Goal: Task Accomplishment & Management: Manage account settings

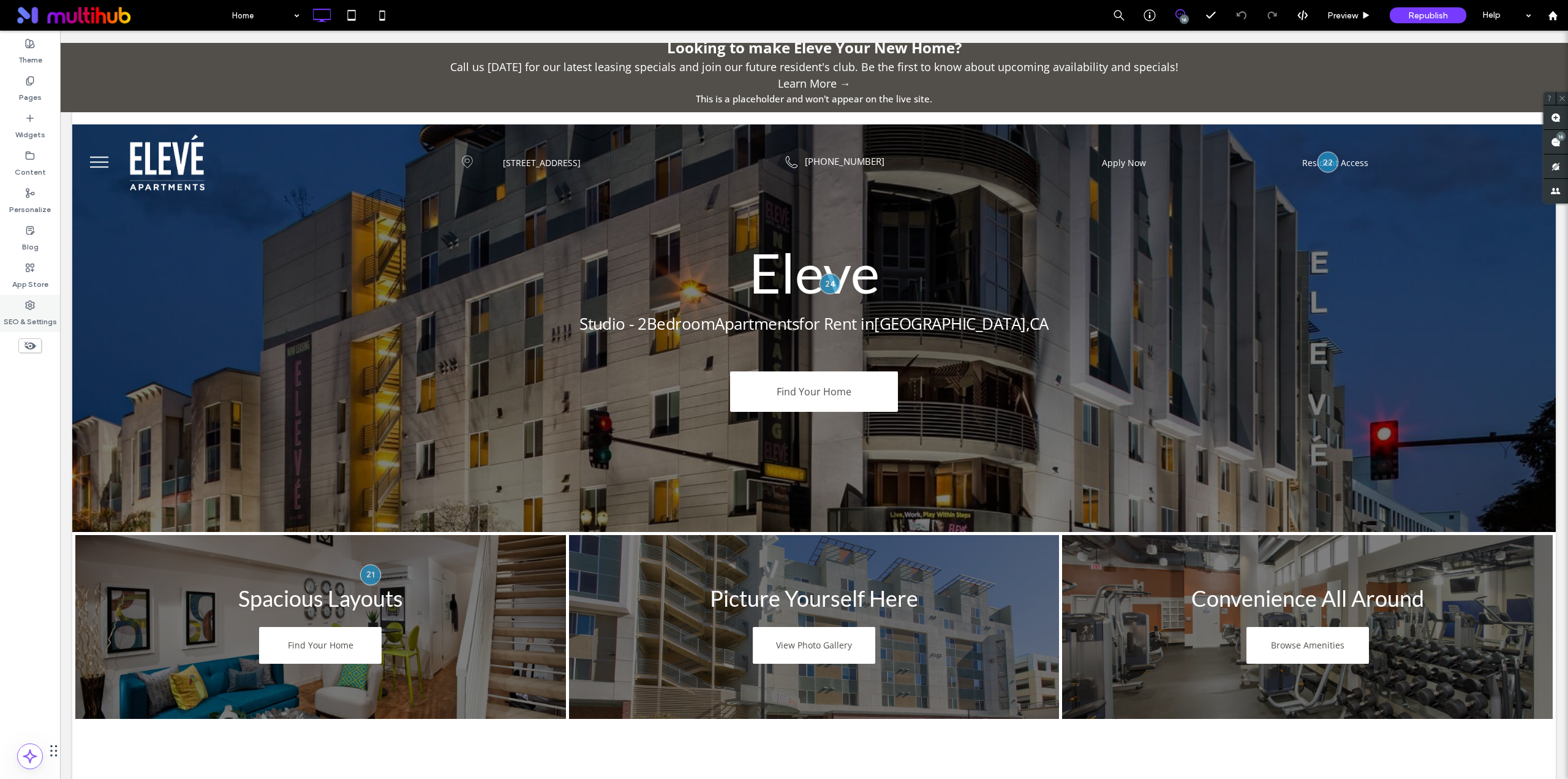
click at [34, 313] on label "SEO & Settings" at bounding box center [30, 319] width 53 height 17
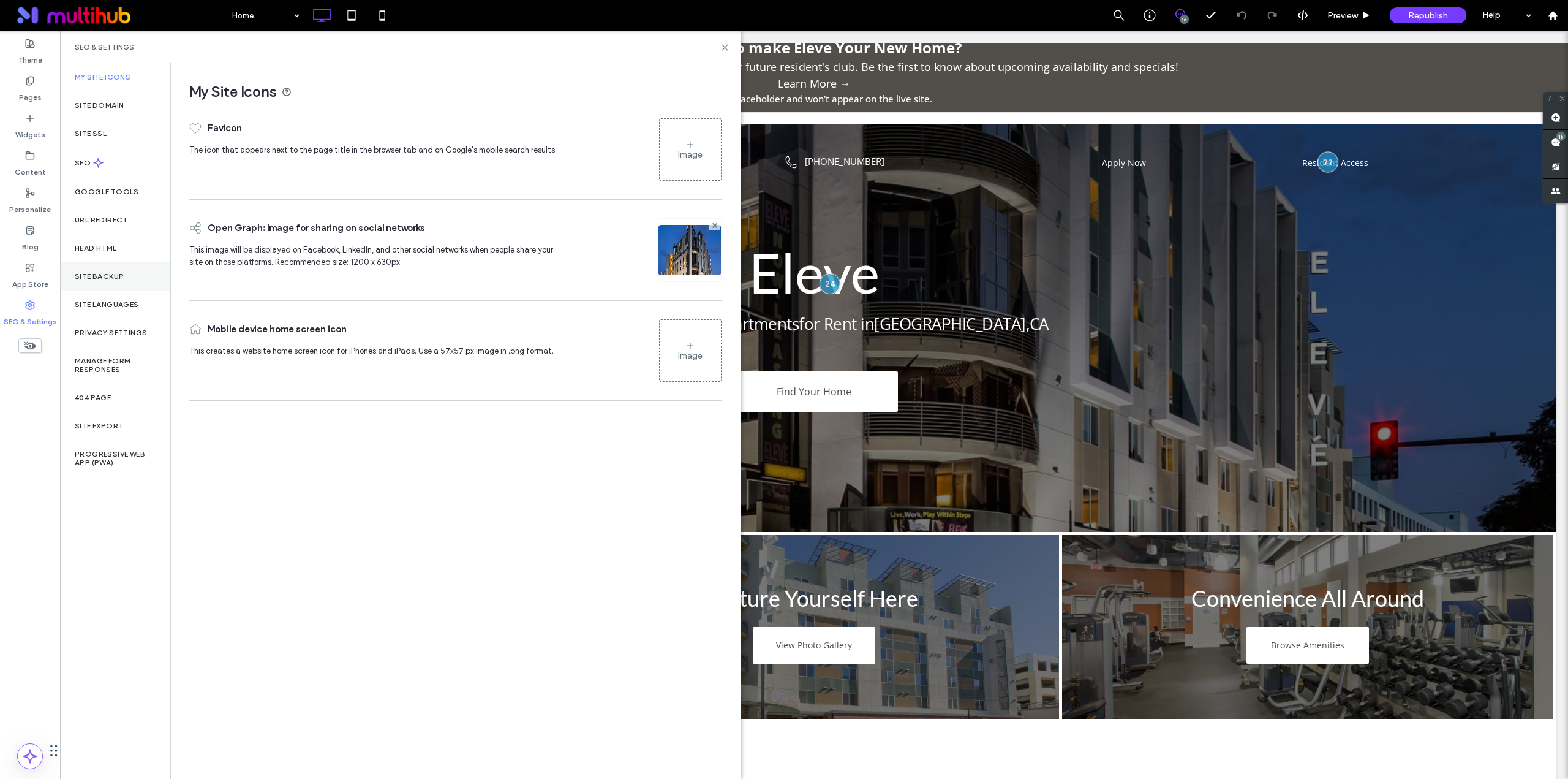
click at [108, 274] on label "Site Backup" at bounding box center [99, 276] width 49 height 8
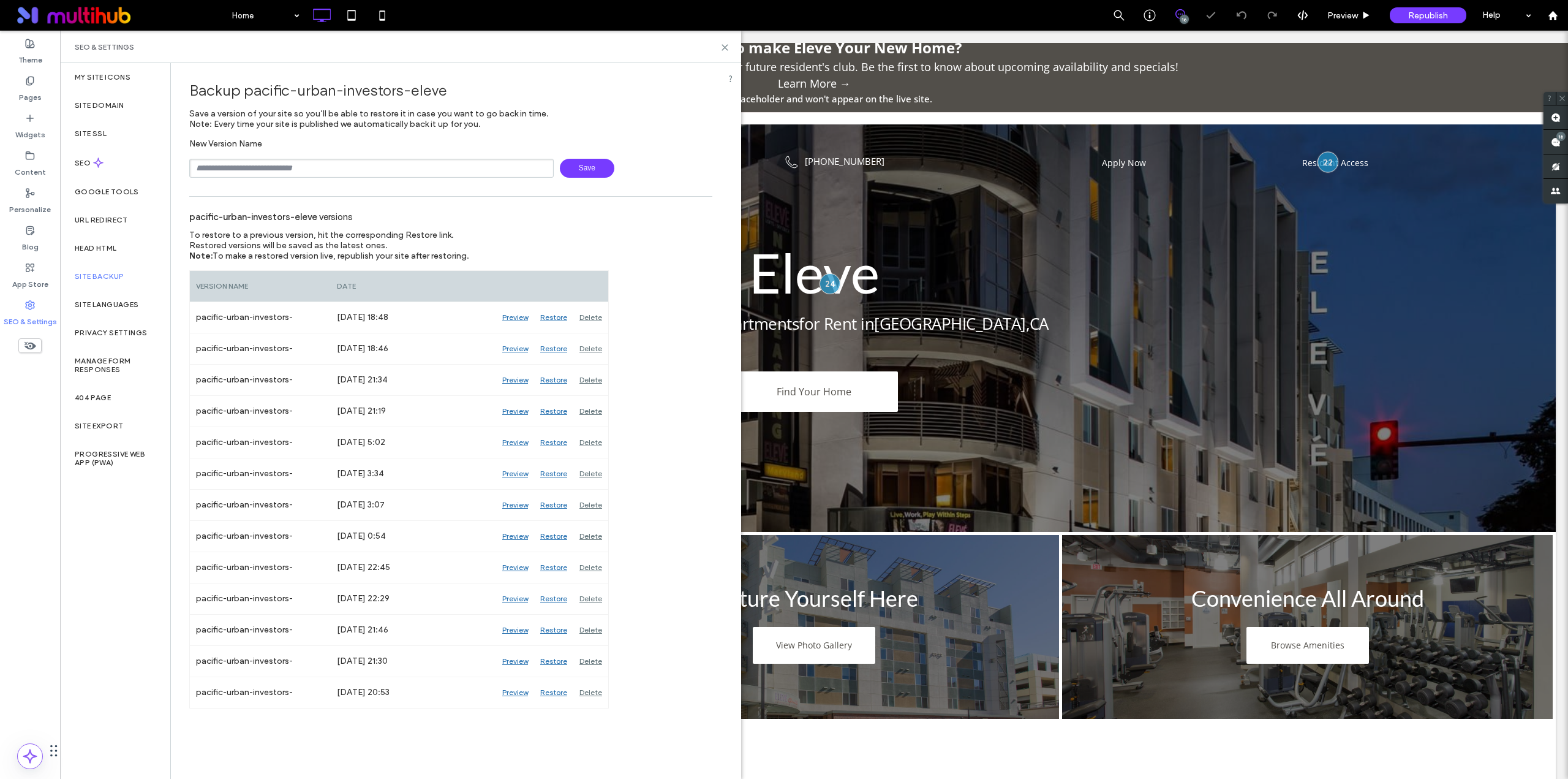
click at [286, 170] on input "text" at bounding box center [371, 168] width 364 height 19
type input "******"
click at [727, 48] on icon at bounding box center [725, 48] width 9 height 9
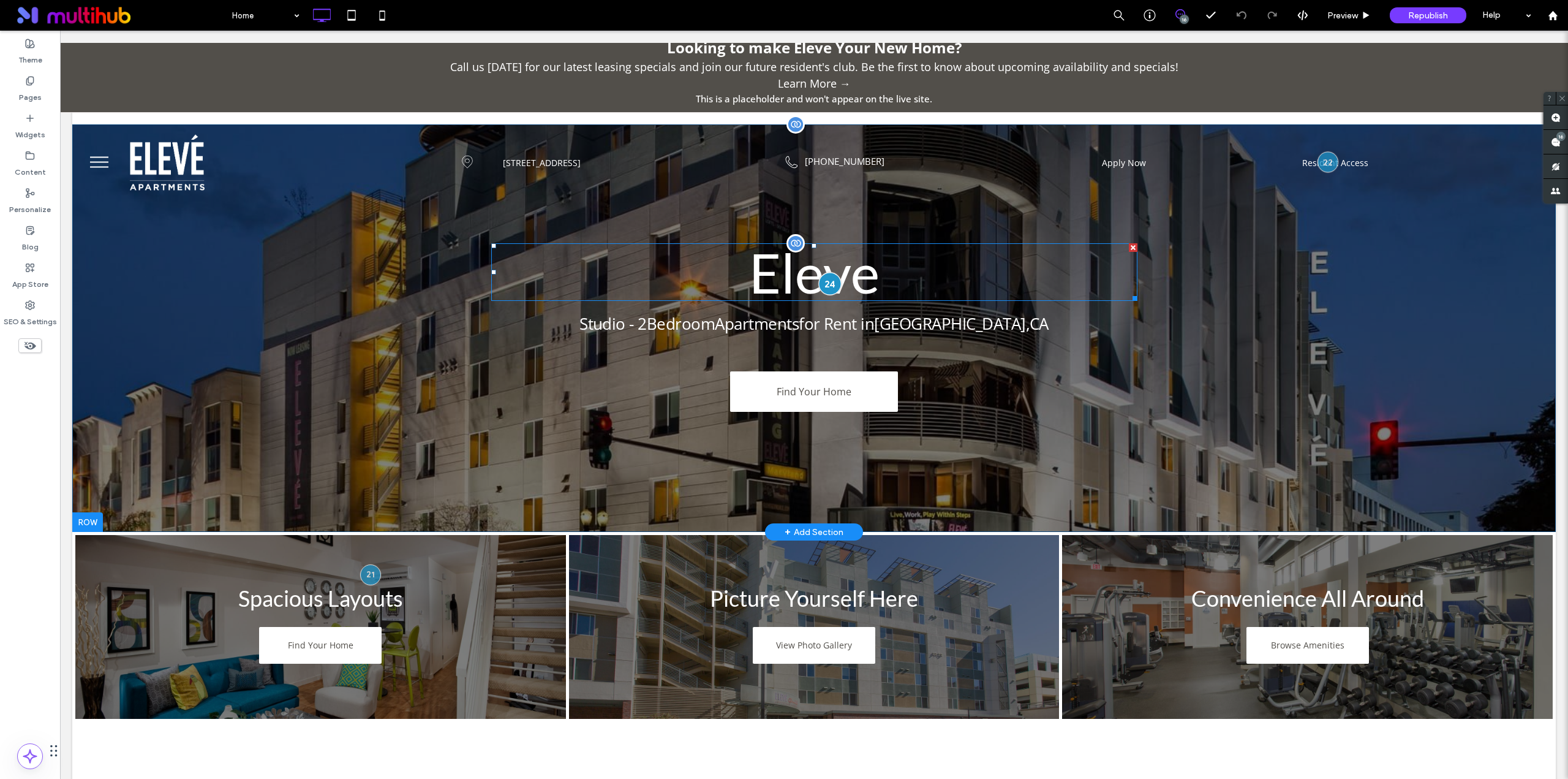
click at [828, 282] on div at bounding box center [830, 283] width 22 height 22
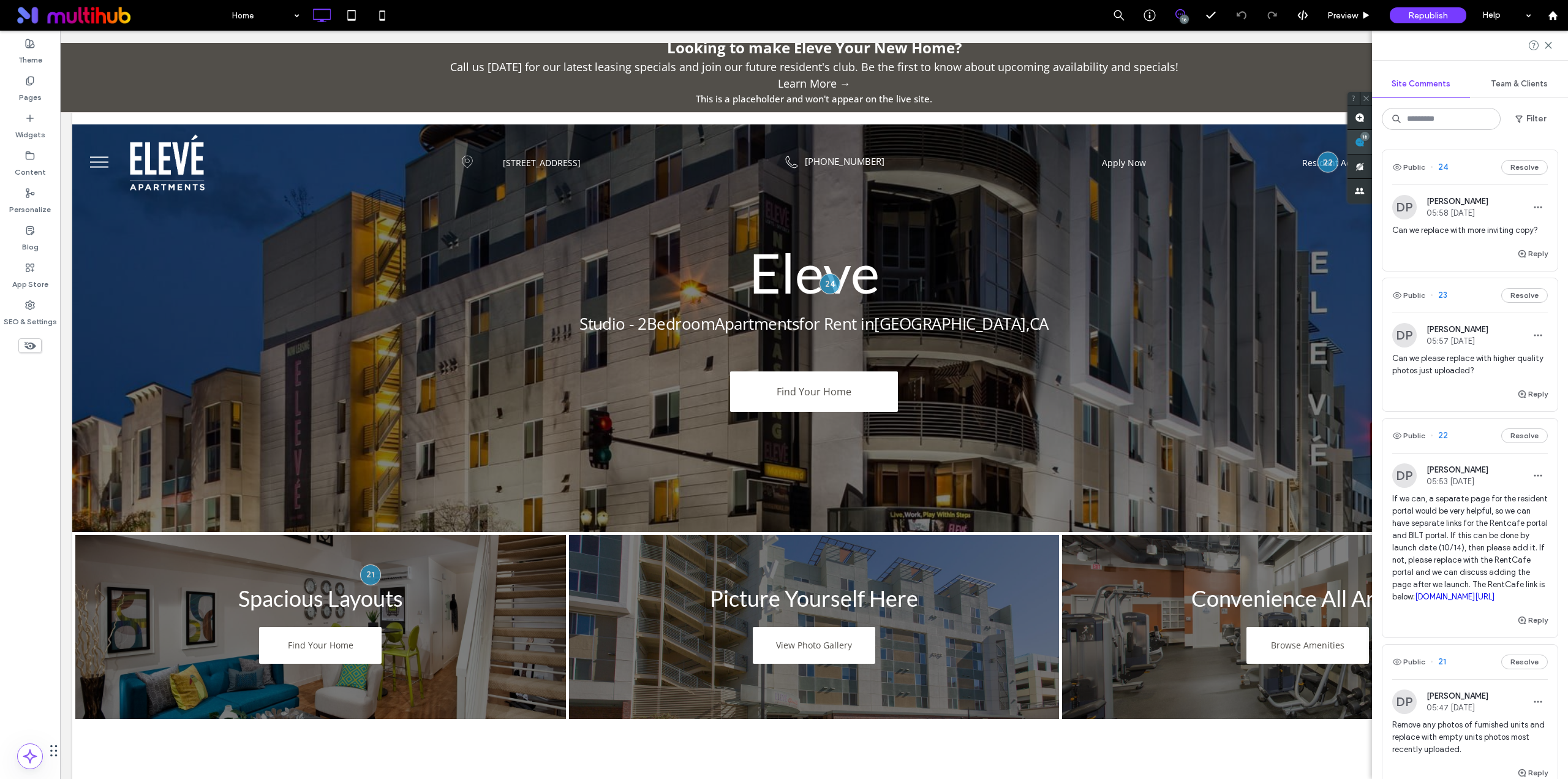
click at [1562, 135] on div "Site Comments Team & Clients Filter Public 24 Resolve DP Dylan Pimentel 05:58 O…" at bounding box center [1470, 405] width 196 height 748
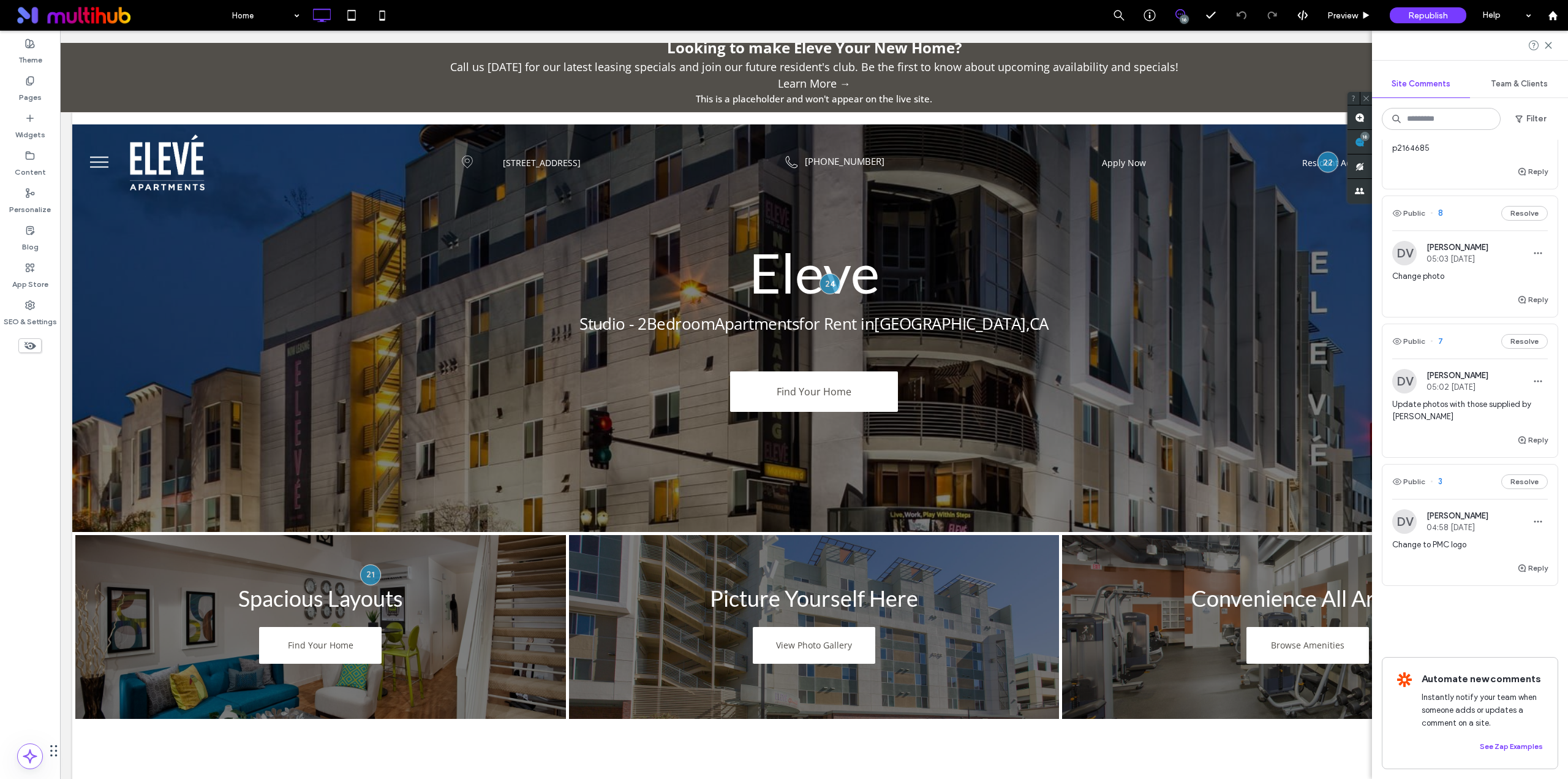
scroll to position [2024, 0]
click at [1466, 544] on div "Change to PMC logo" at bounding box center [1471, 549] width 156 height 22
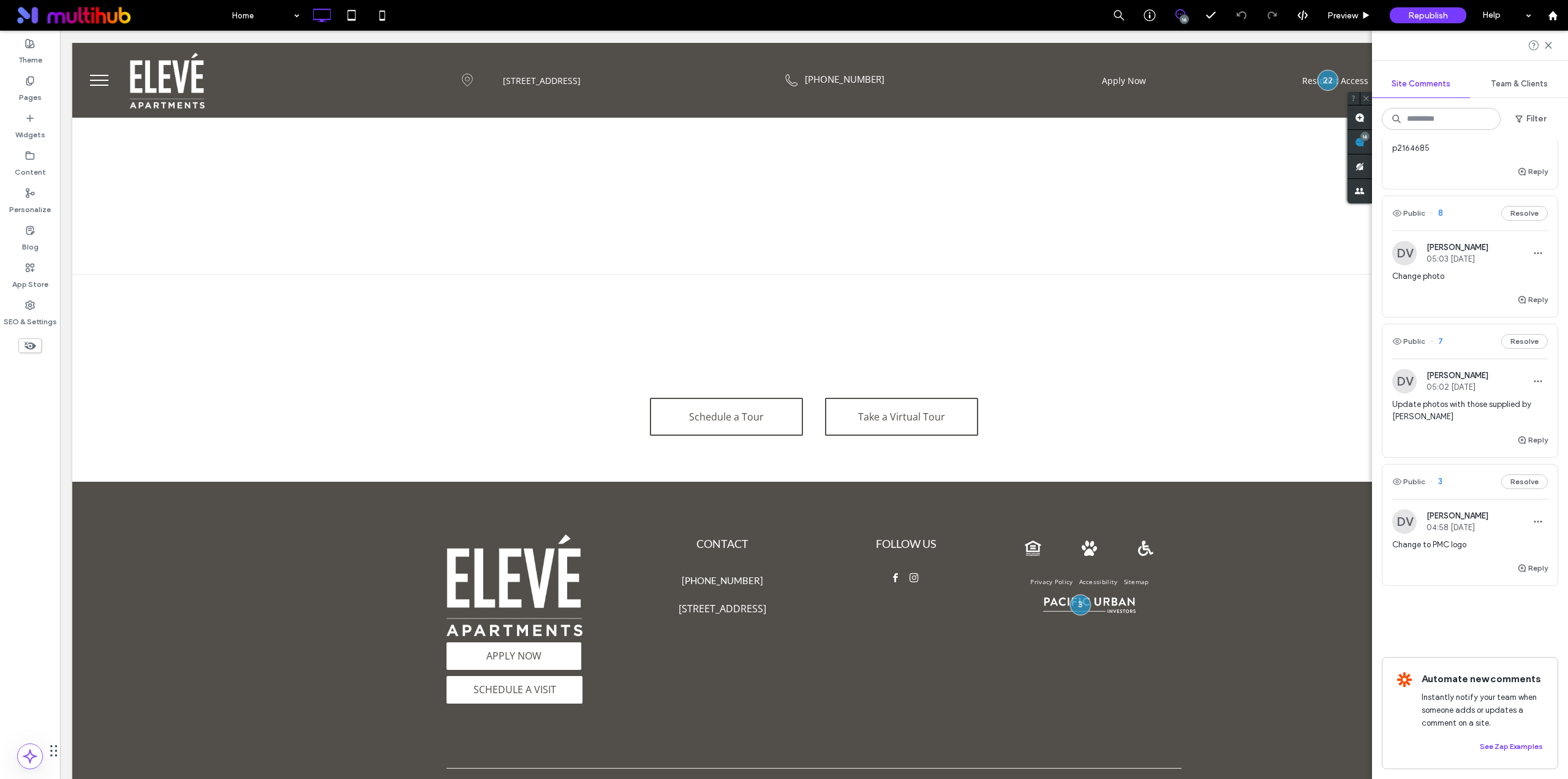
scroll to position [1642, 0]
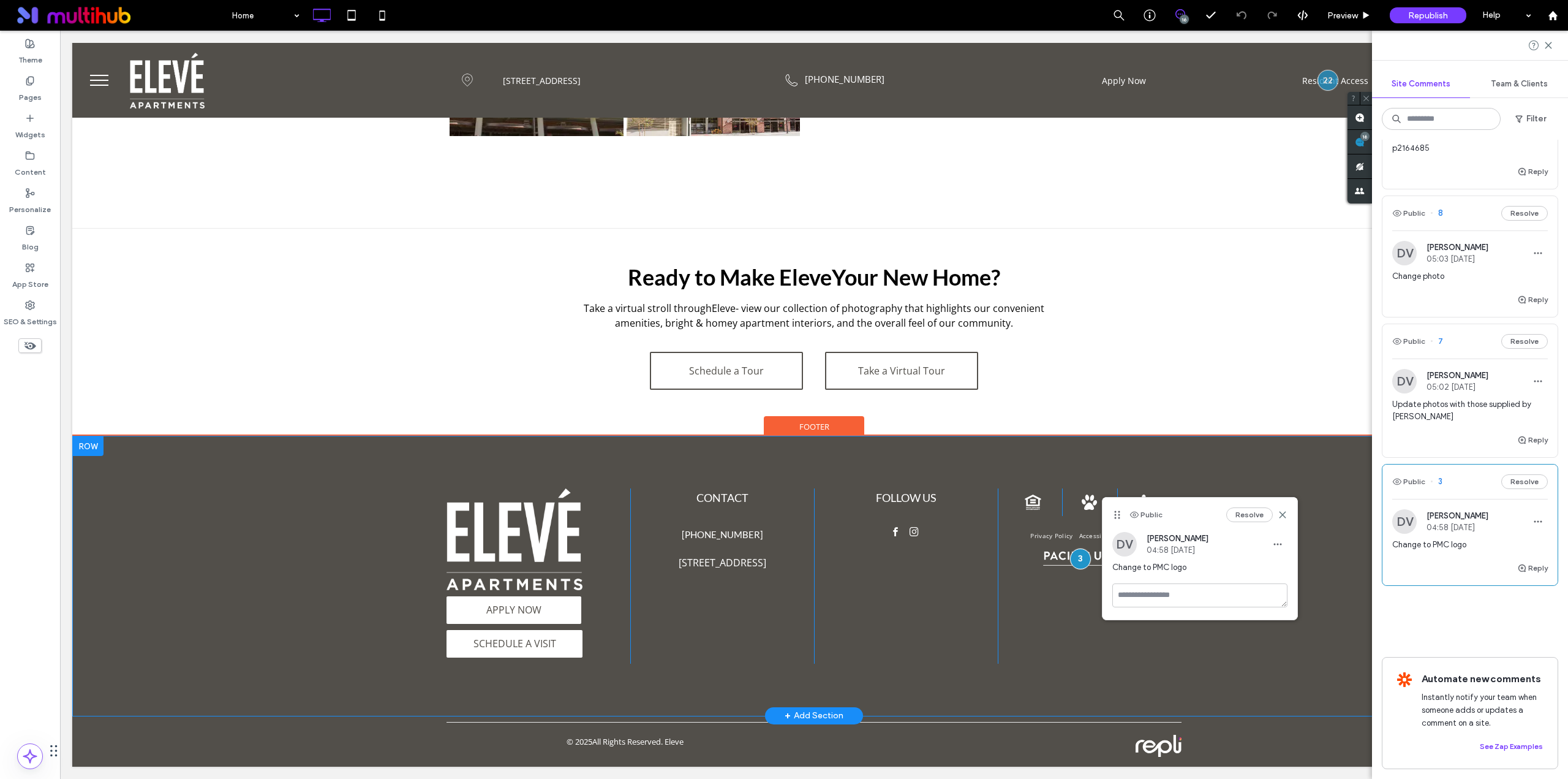
click at [1023, 601] on div "Click To Paste Click To Paste Click To Paste Privacy Policy Accessibility Sitem…" at bounding box center [1090, 575] width 184 height 175
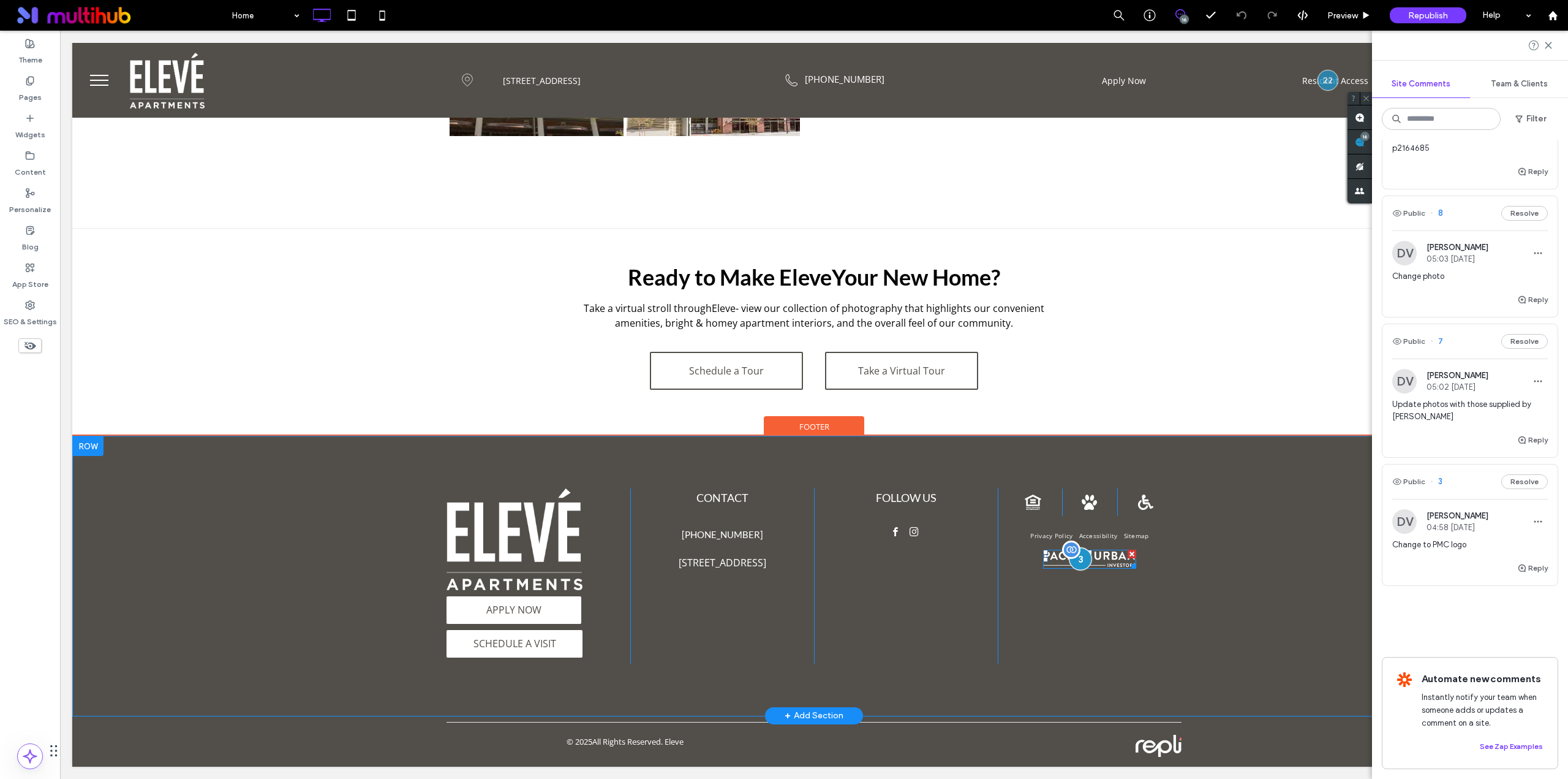
click at [1069, 561] on div at bounding box center [1080, 558] width 22 height 22
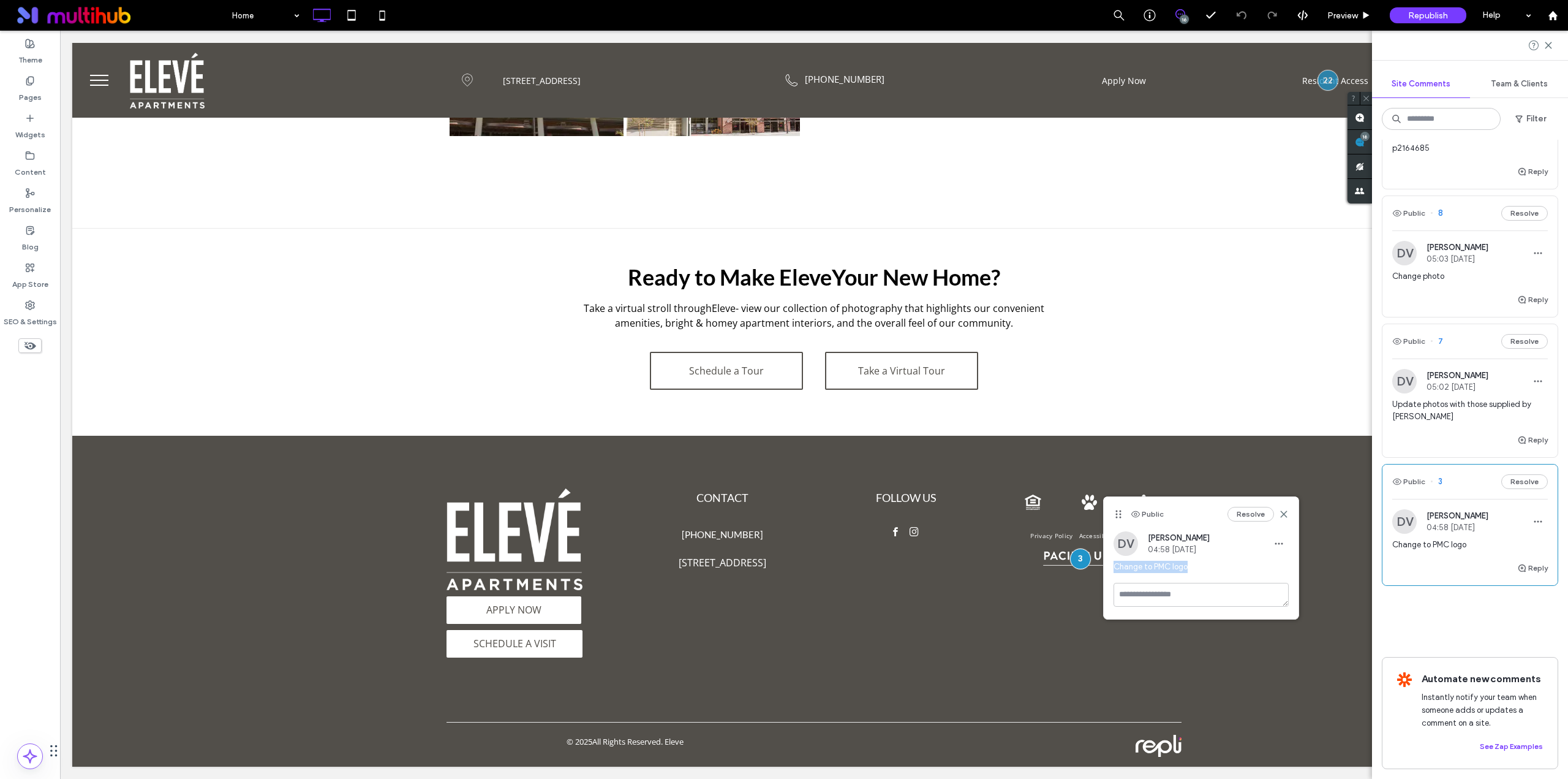
drag, startPoint x: 1189, startPoint y: 567, endPoint x: 1113, endPoint y: 571, distance: 76.1
click at [1114, 571] on span "Change to PMC logo" at bounding box center [1201, 567] width 175 height 12
copy span "Change to PMC logo"
click at [1295, 666] on div "APPLY NOW APPLY NOW SCHEDULE A VISIT Looking to make Eleve Your New Home? Call …" at bounding box center [814, 576] width 1482 height 279
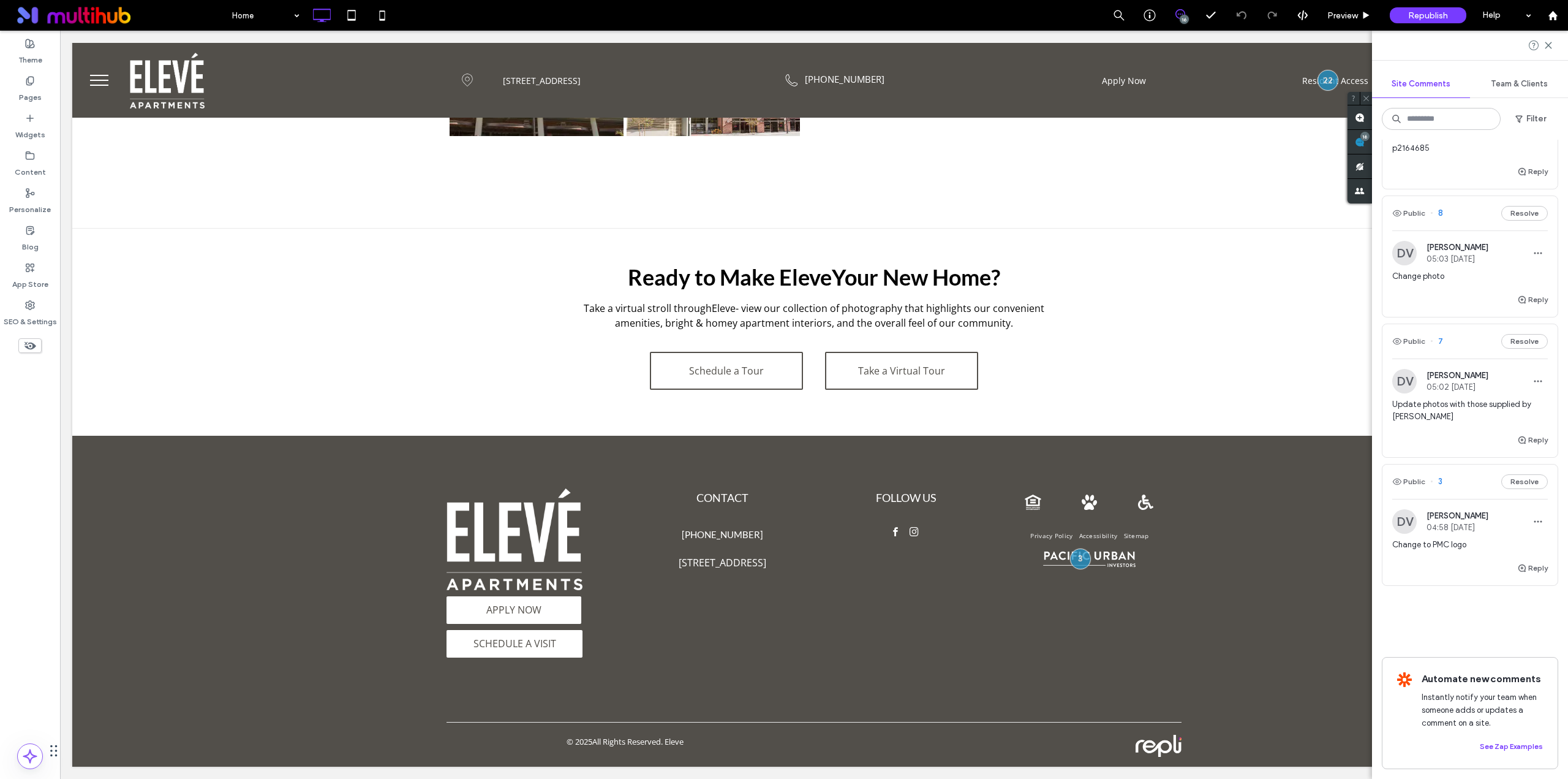
click at [1432, 408] on span "Update photos with those supplied by Dylan" at bounding box center [1471, 411] width 156 height 25
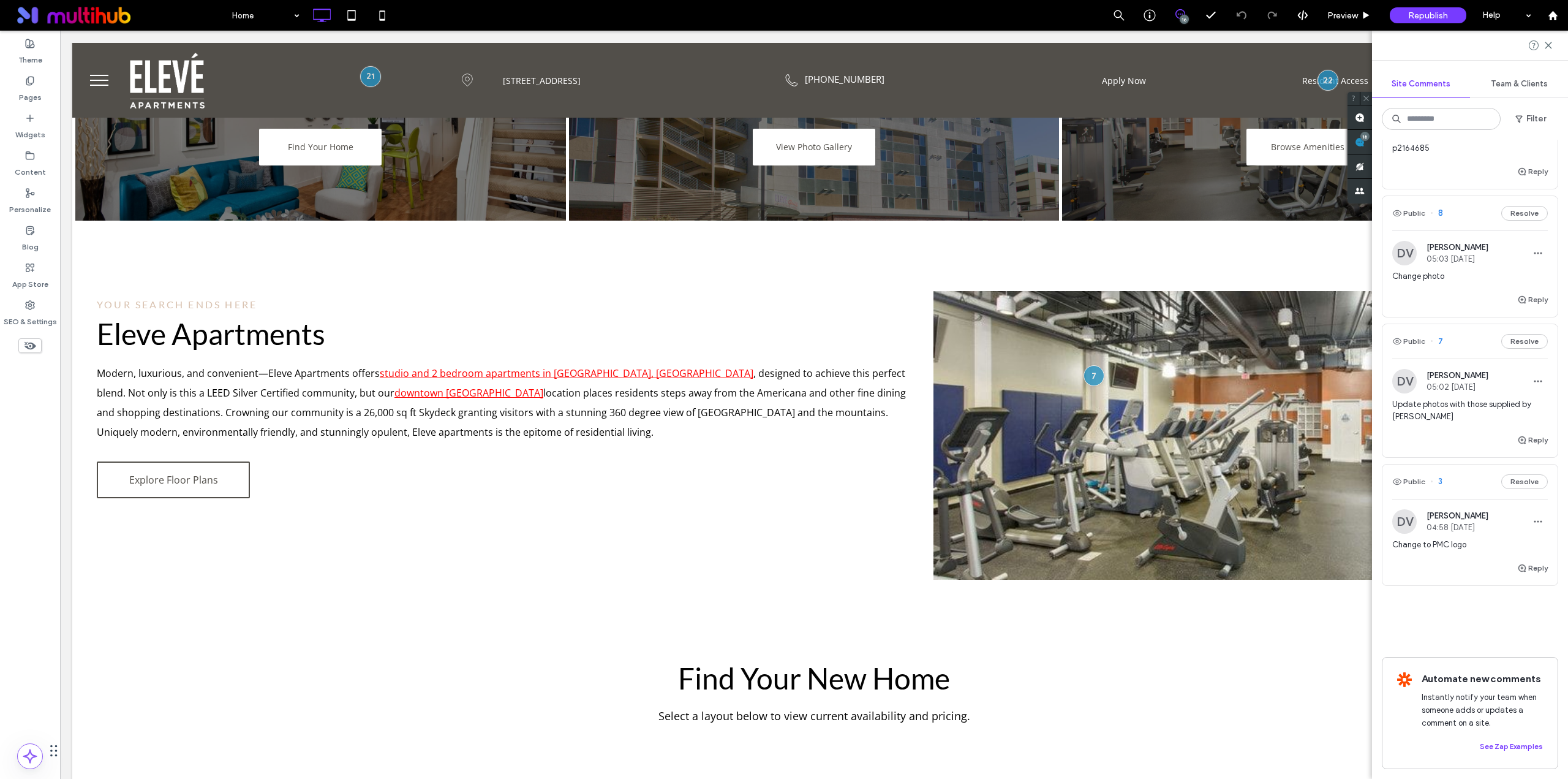
scroll to position [0, 0]
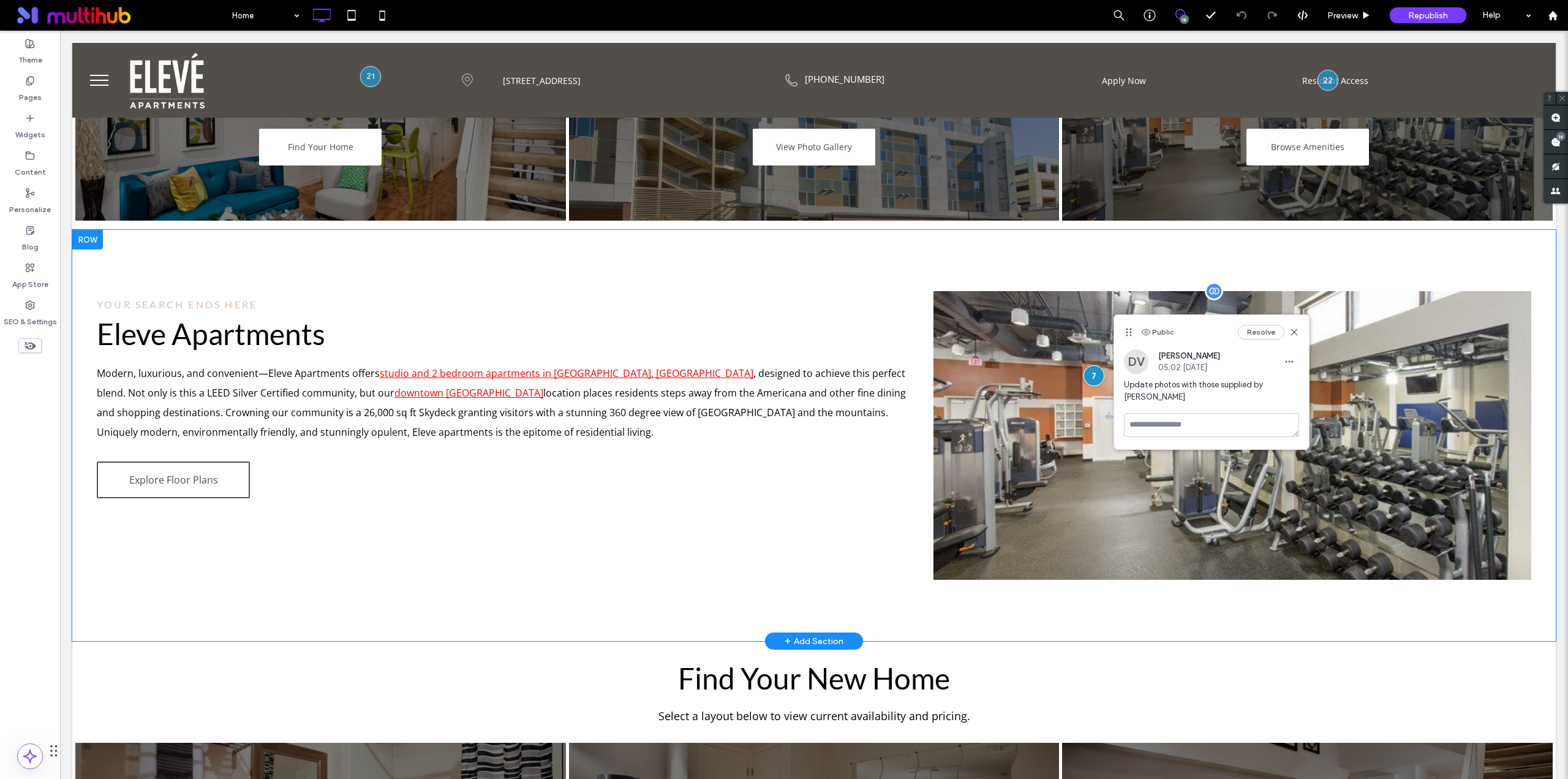
click at [1025, 522] on div at bounding box center [1232, 435] width 598 height 289
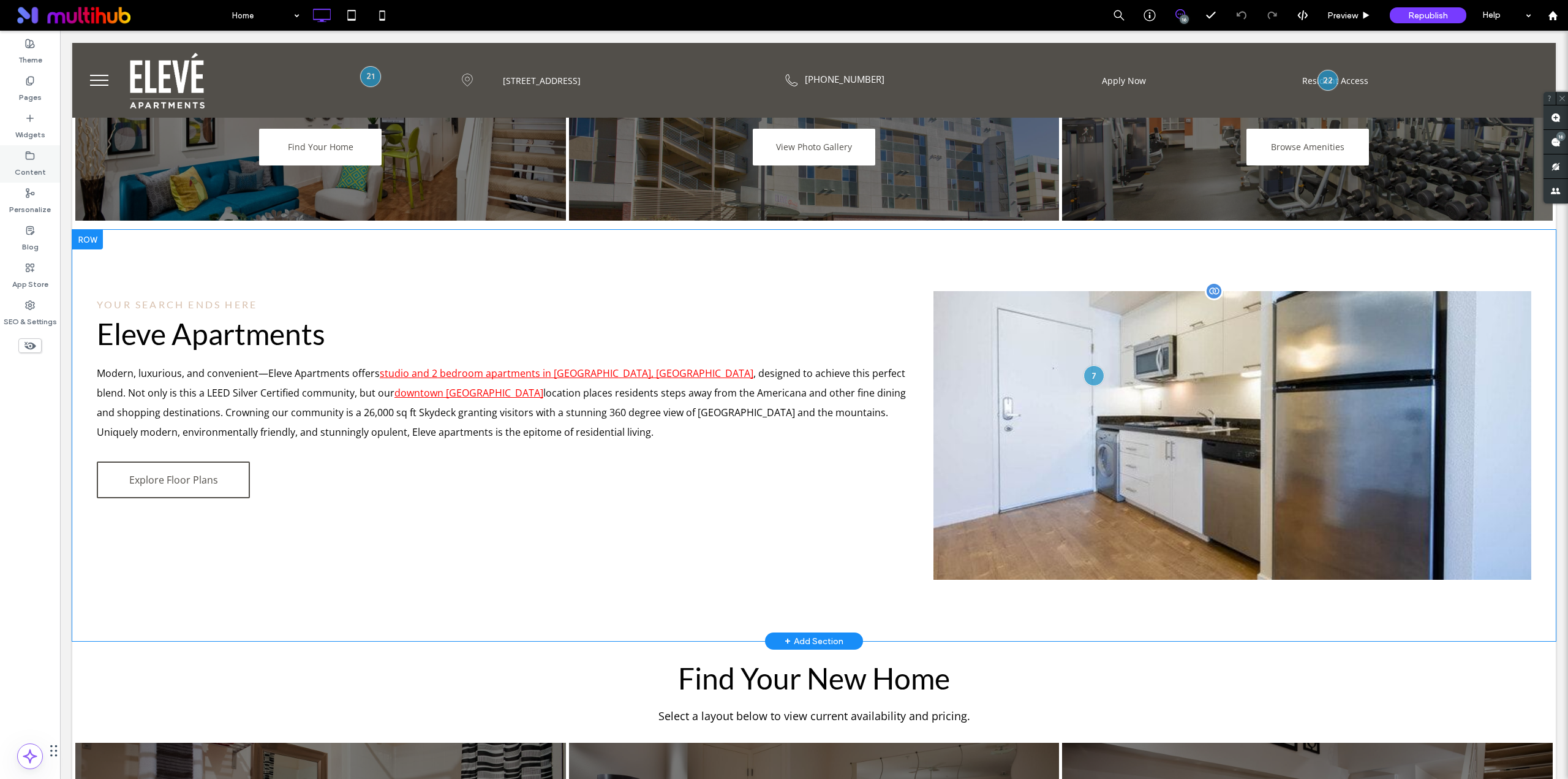
click at [32, 161] on label "Content" at bounding box center [30, 169] width 31 height 17
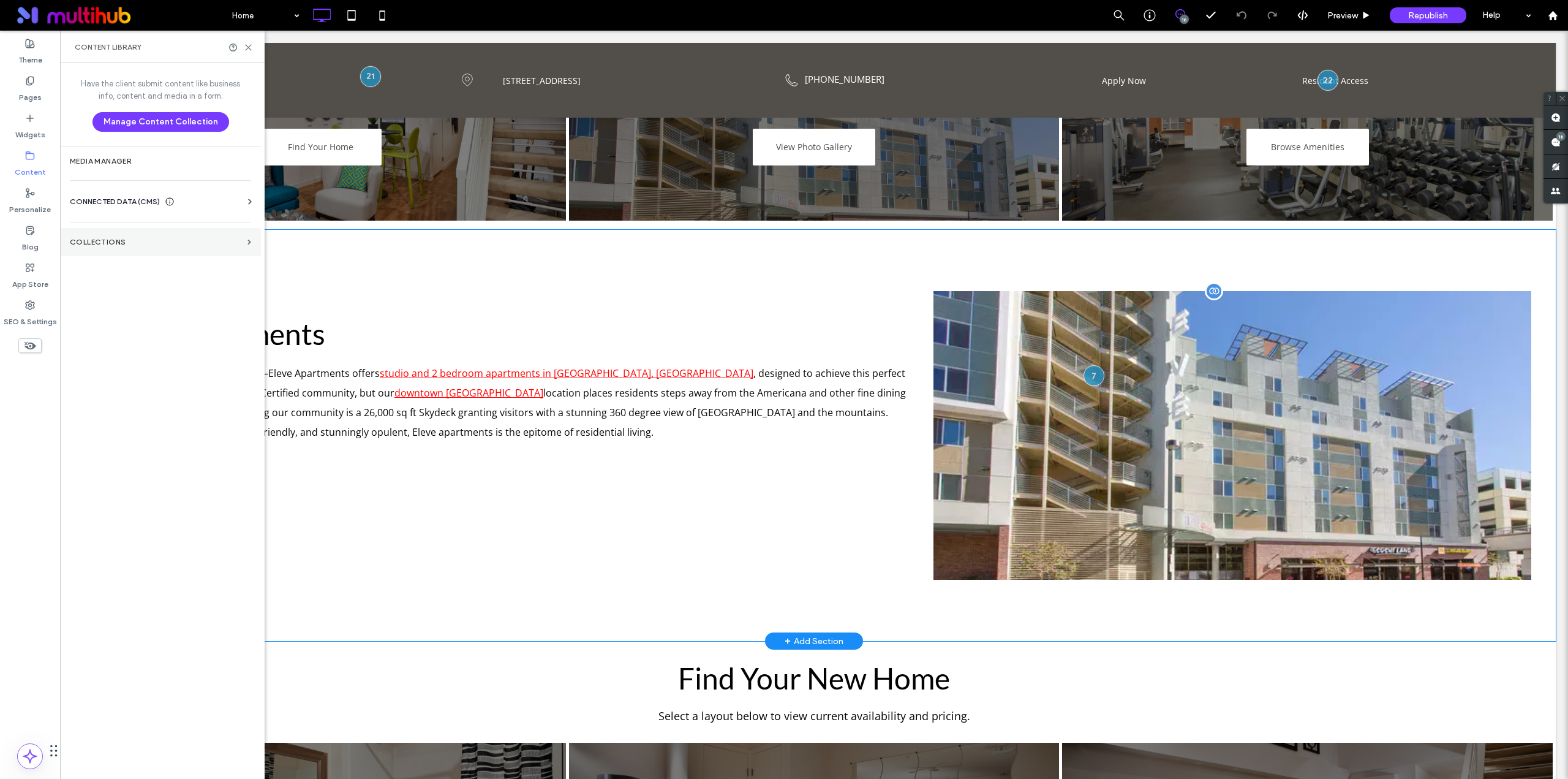
click at [241, 244] on label "Collections" at bounding box center [156, 242] width 173 height 8
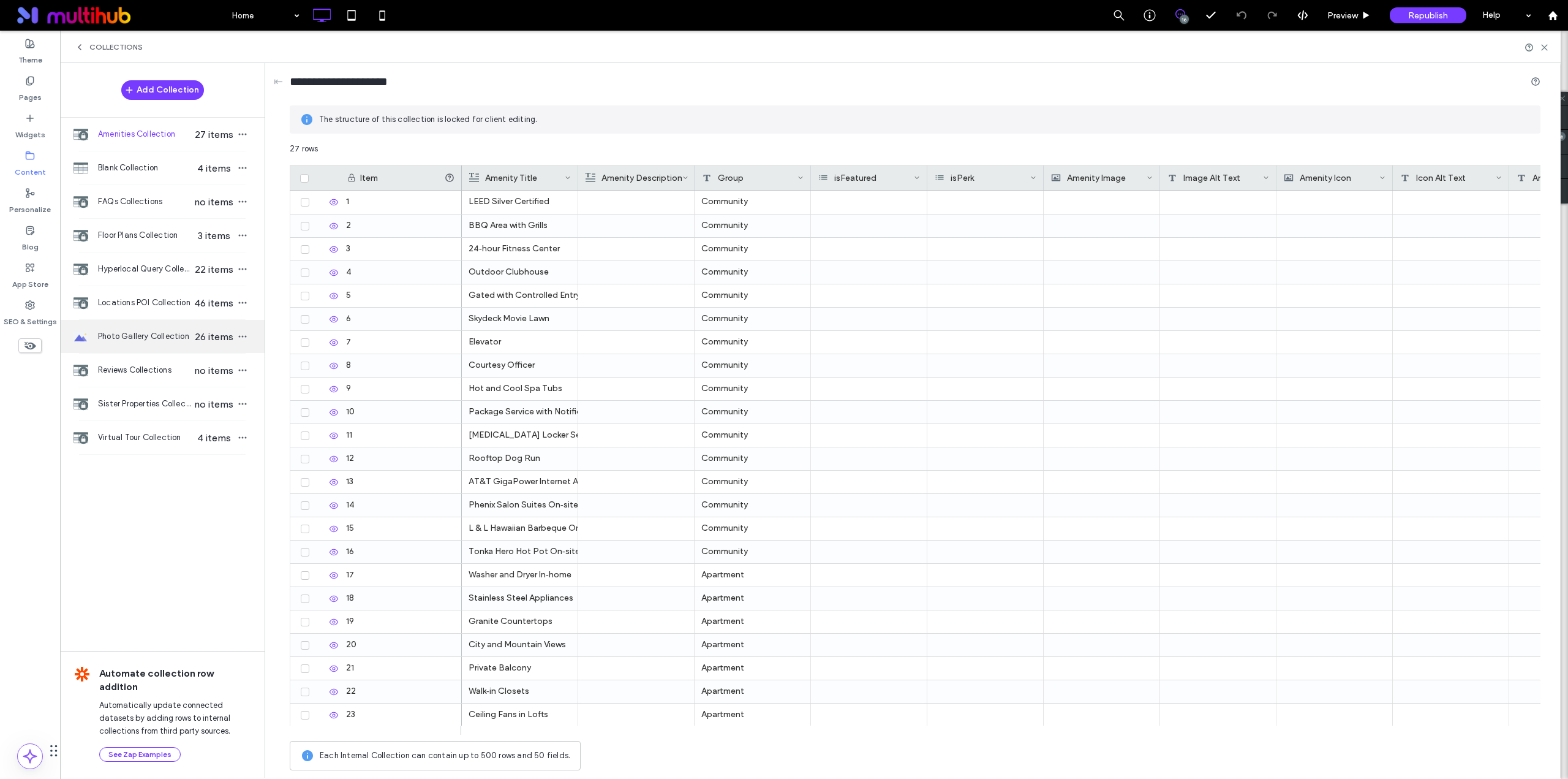
click at [133, 326] on div "Photo Gallery Collection 26 items" at bounding box center [162, 336] width 205 height 33
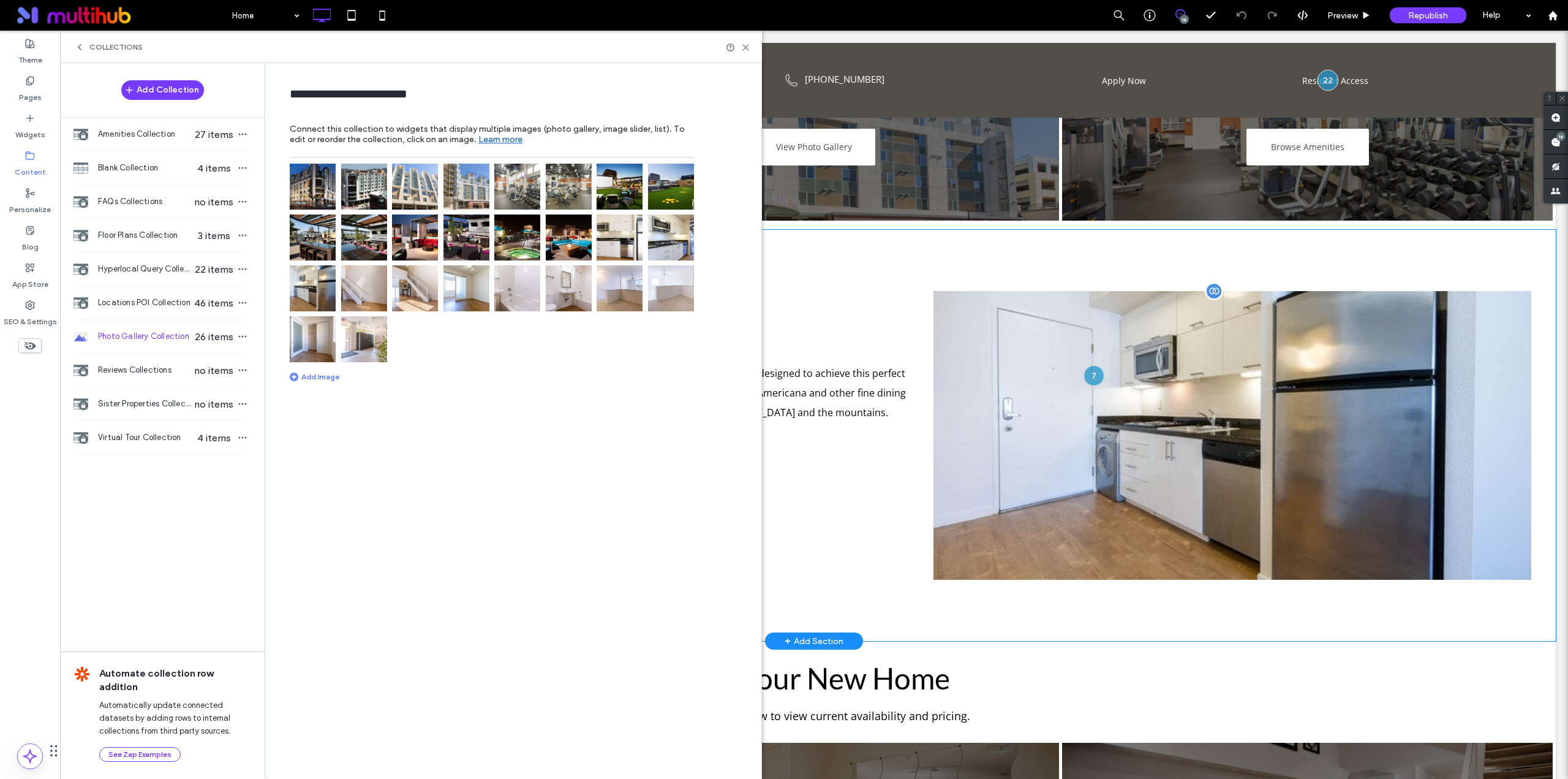
click at [572, 285] on img at bounding box center [569, 289] width 46 height 46
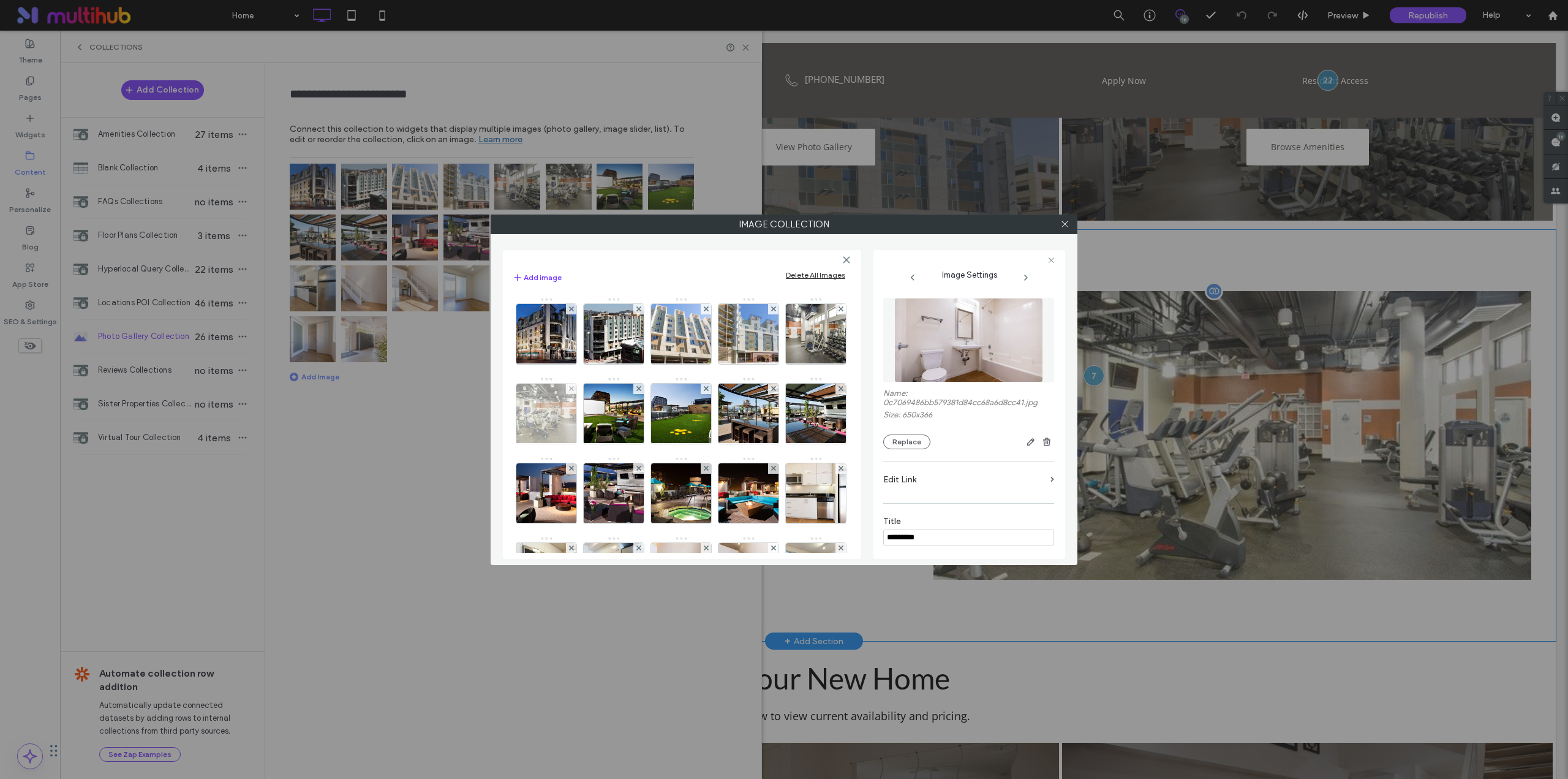
click at [600, 415] on img at bounding box center [547, 414] width 107 height 60
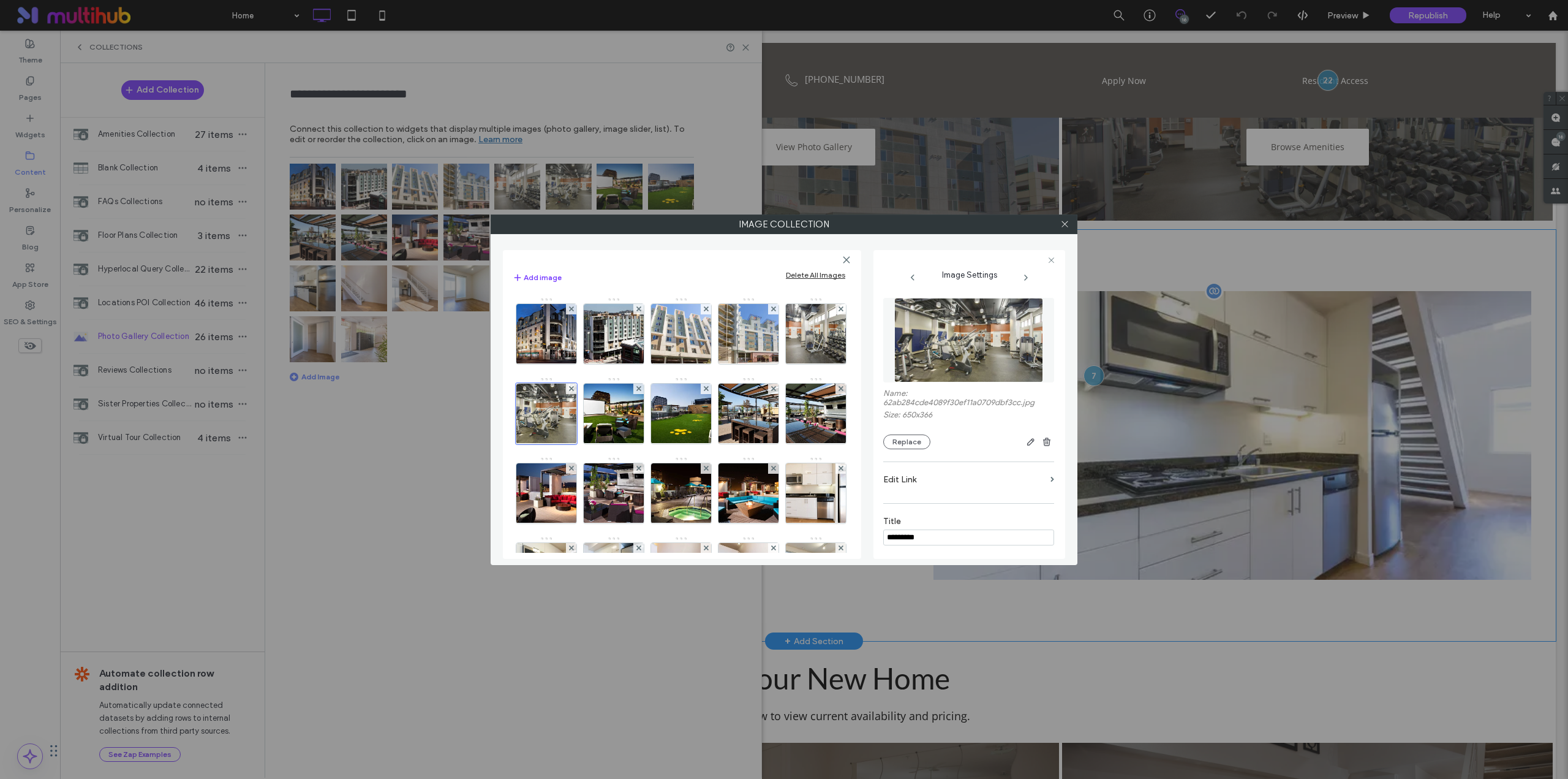
click at [962, 346] on img at bounding box center [969, 340] width 150 height 85
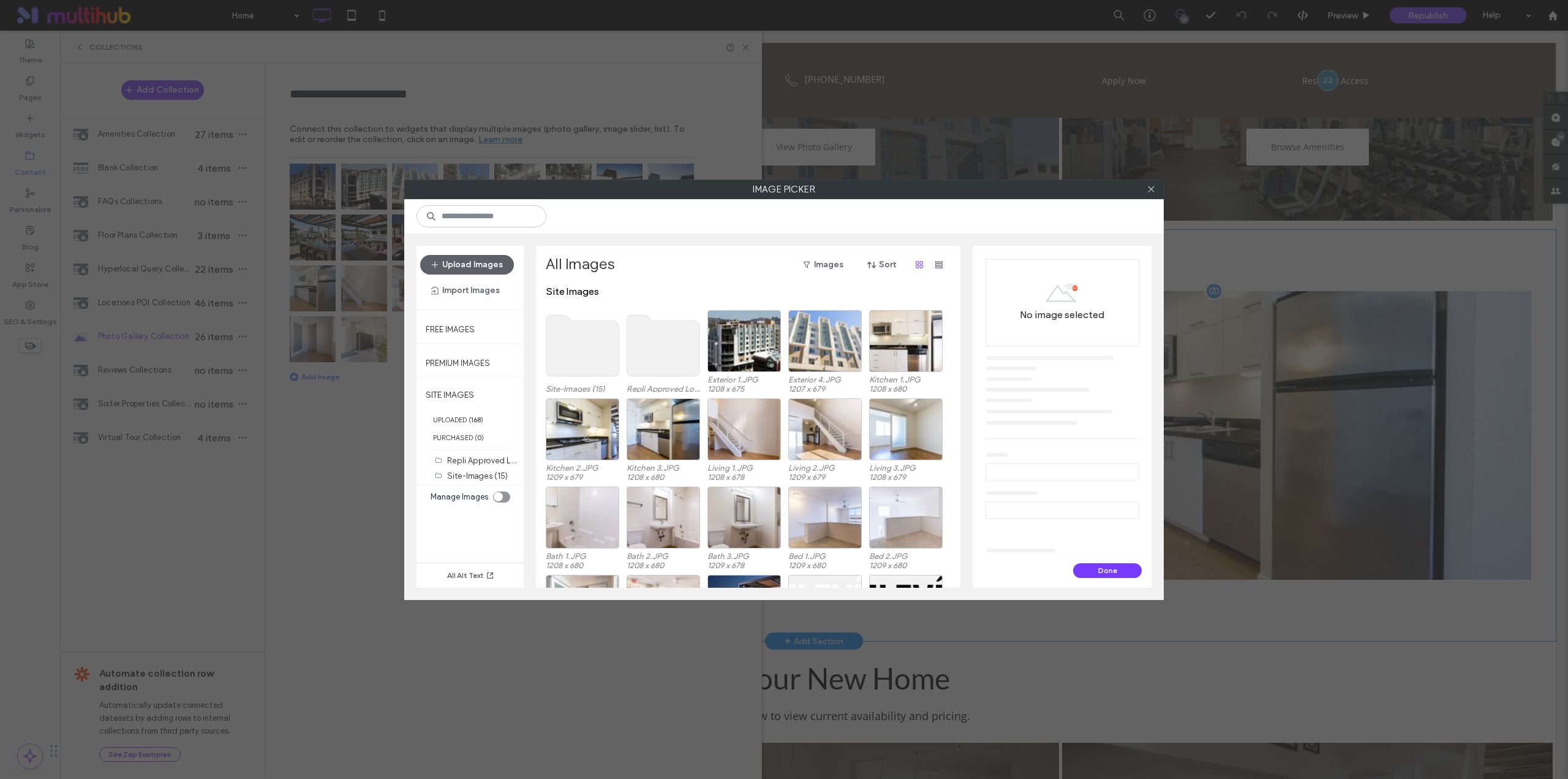
click at [573, 351] on use at bounding box center [583, 345] width 73 height 61
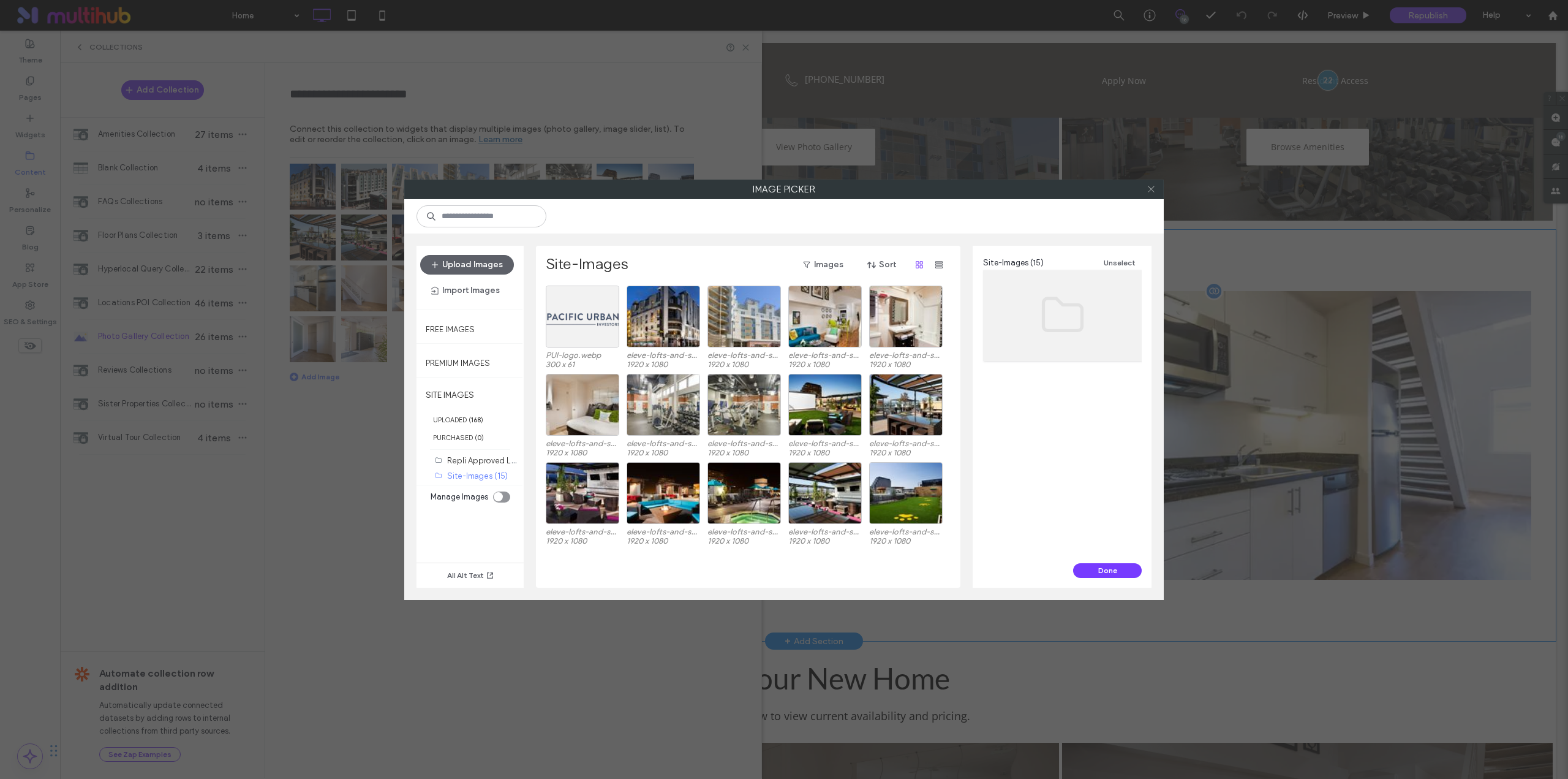
click at [1150, 193] on icon at bounding box center [1151, 189] width 9 height 9
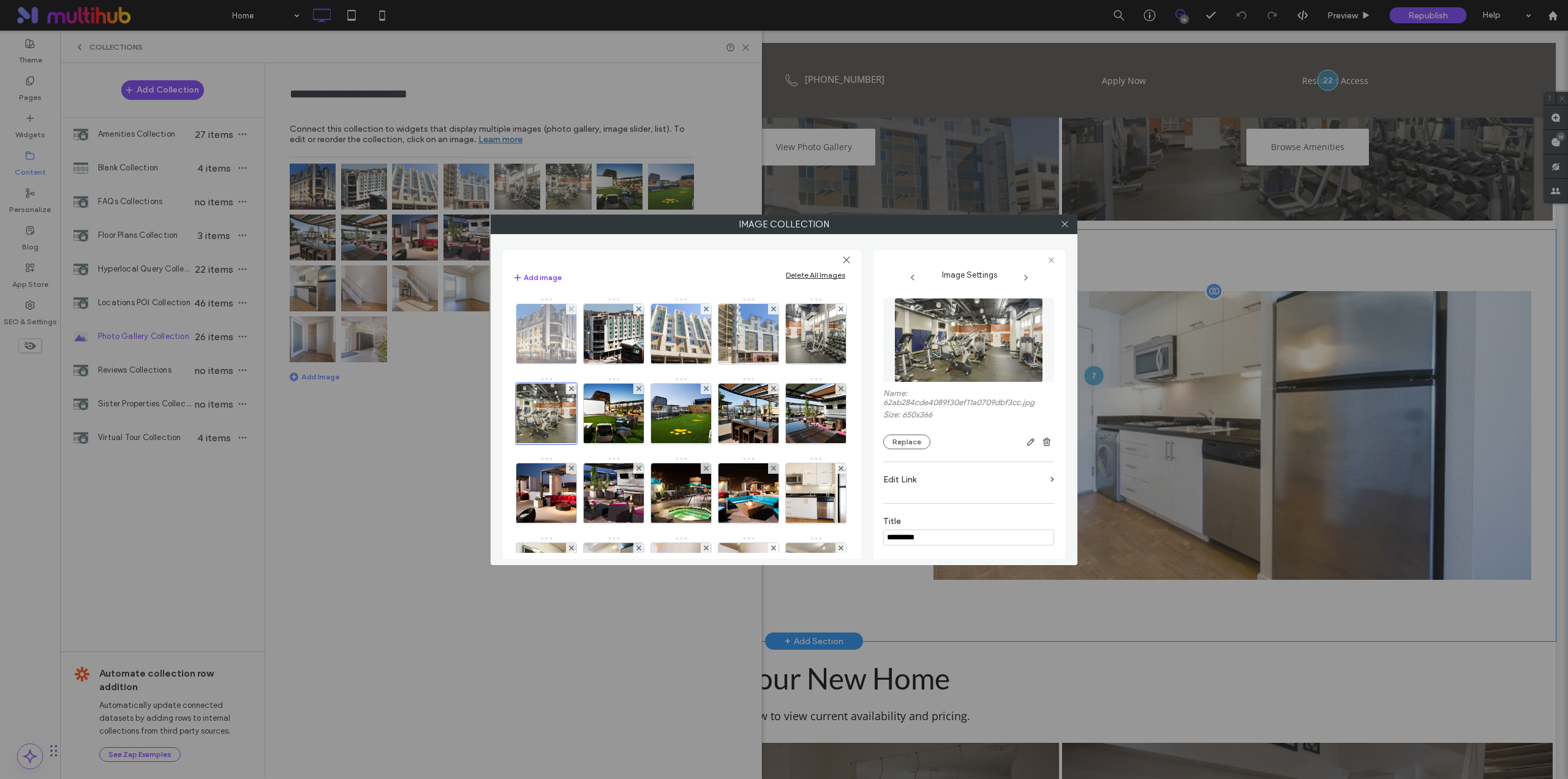
click at [548, 337] on img at bounding box center [547, 334] width 107 height 60
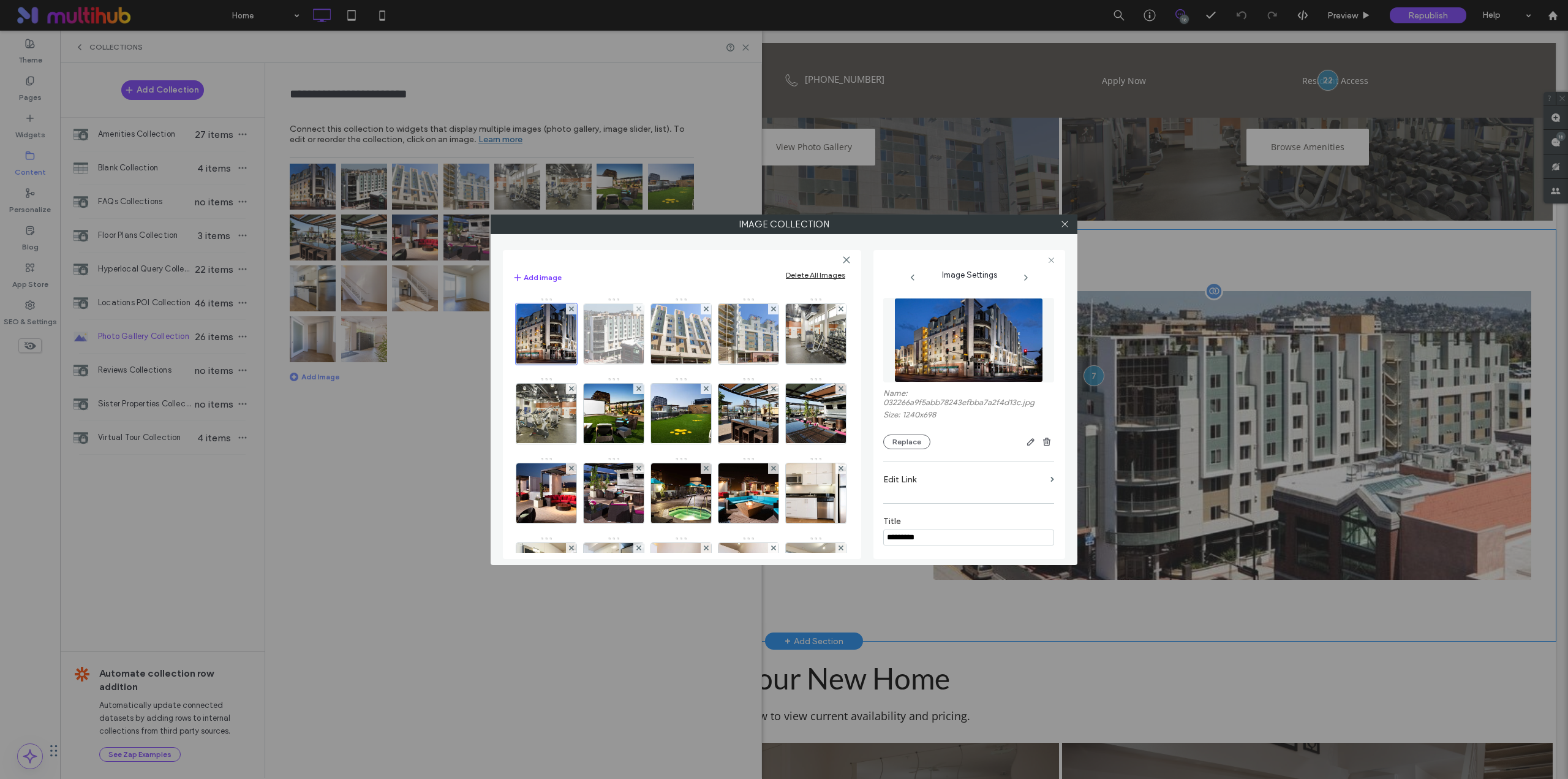
click at [631, 338] on img at bounding box center [614, 334] width 107 height 60
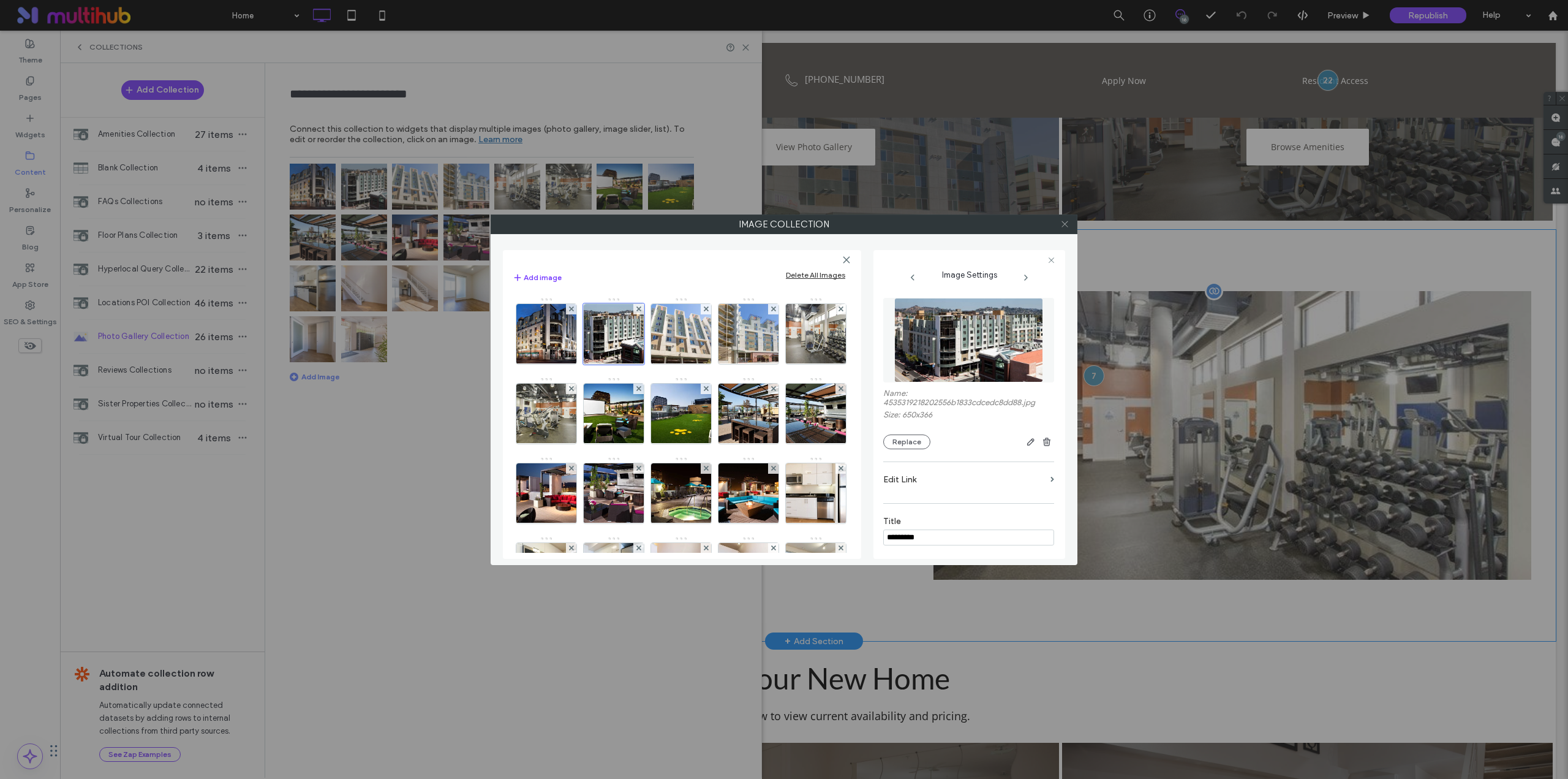
click at [1064, 229] on span at bounding box center [1065, 225] width 9 height 19
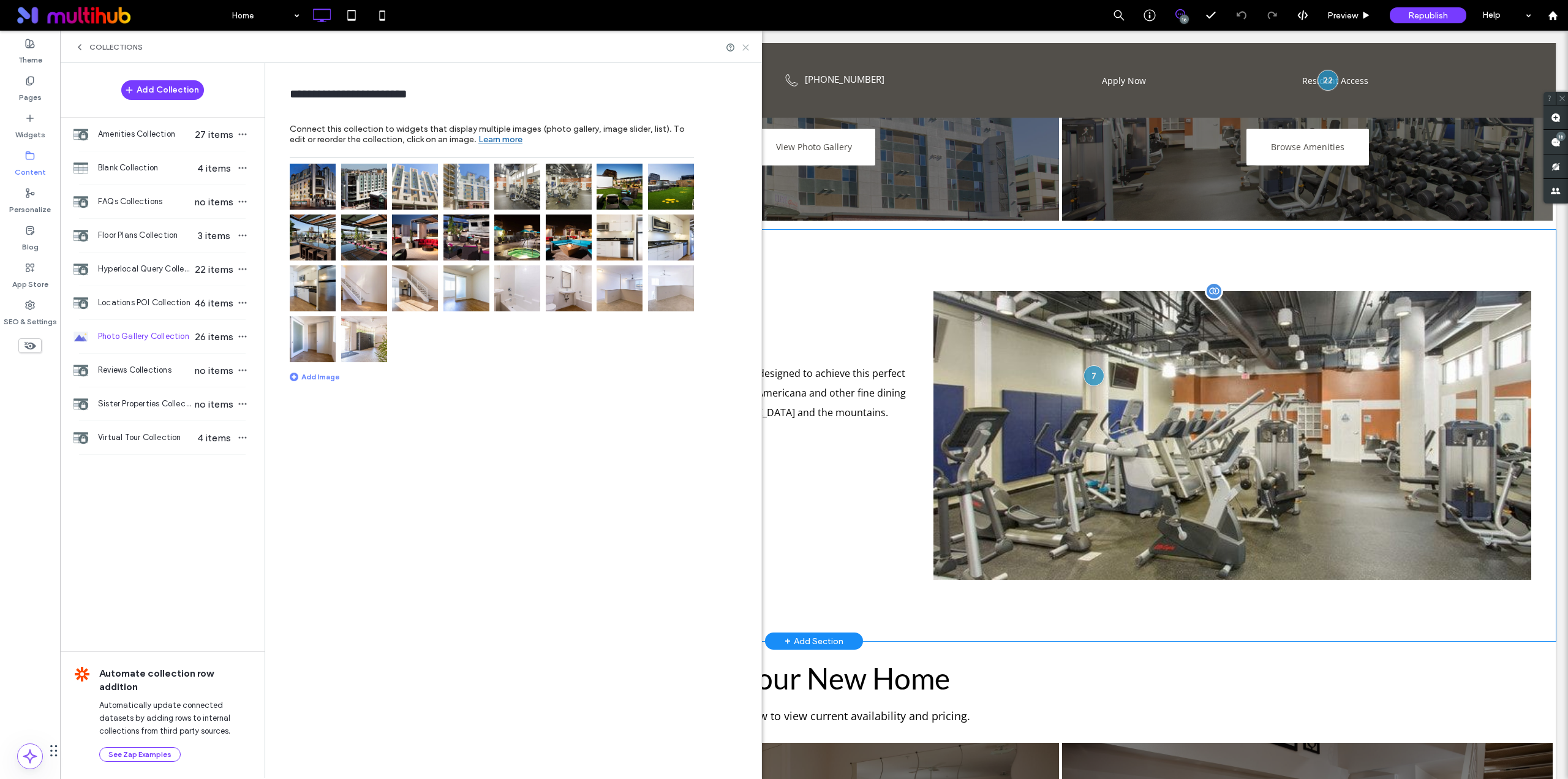
click at [747, 49] on use at bounding box center [746, 47] width 5 height 5
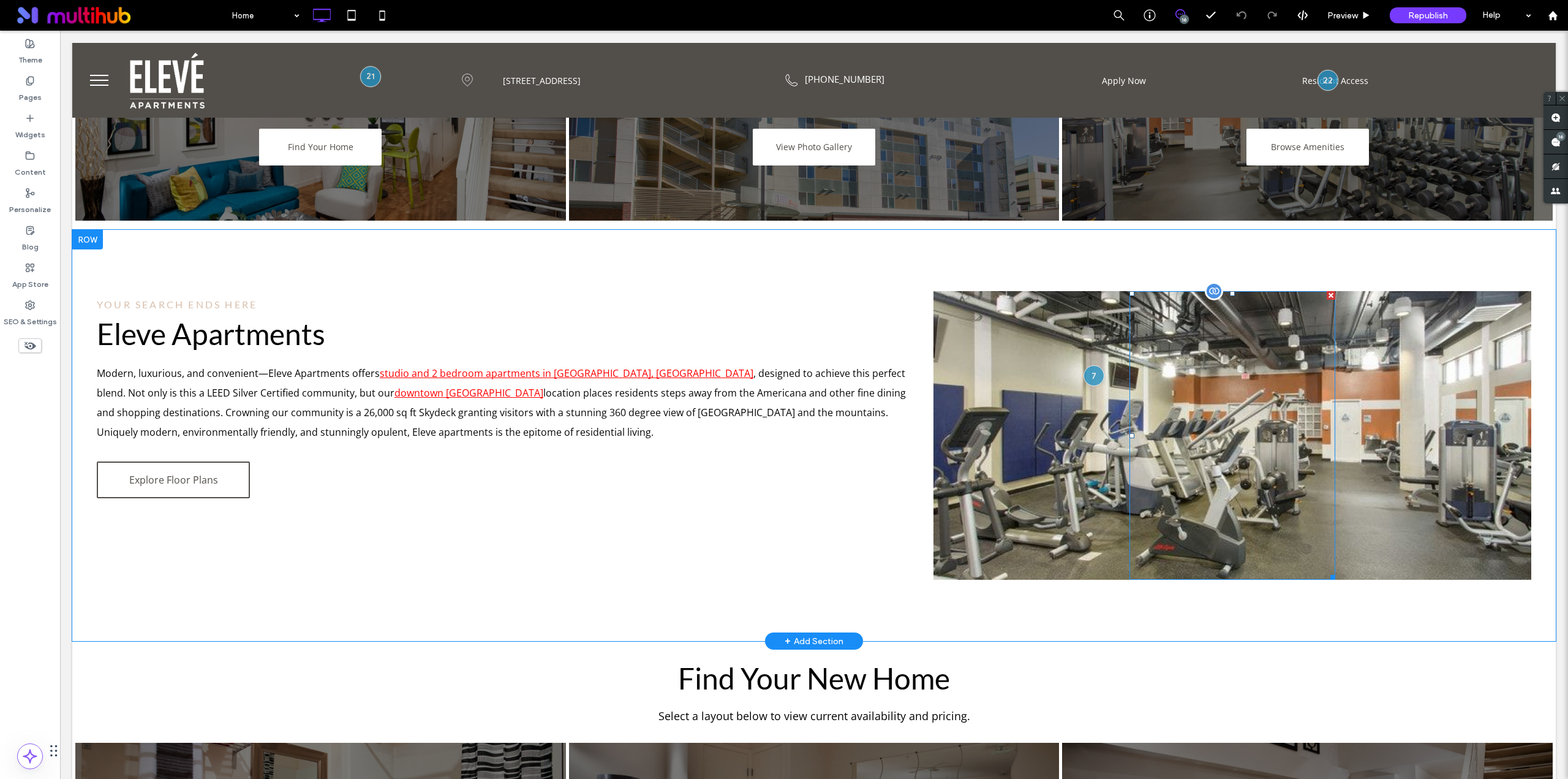
click at [1164, 387] on div at bounding box center [1232, 435] width 206 height 289
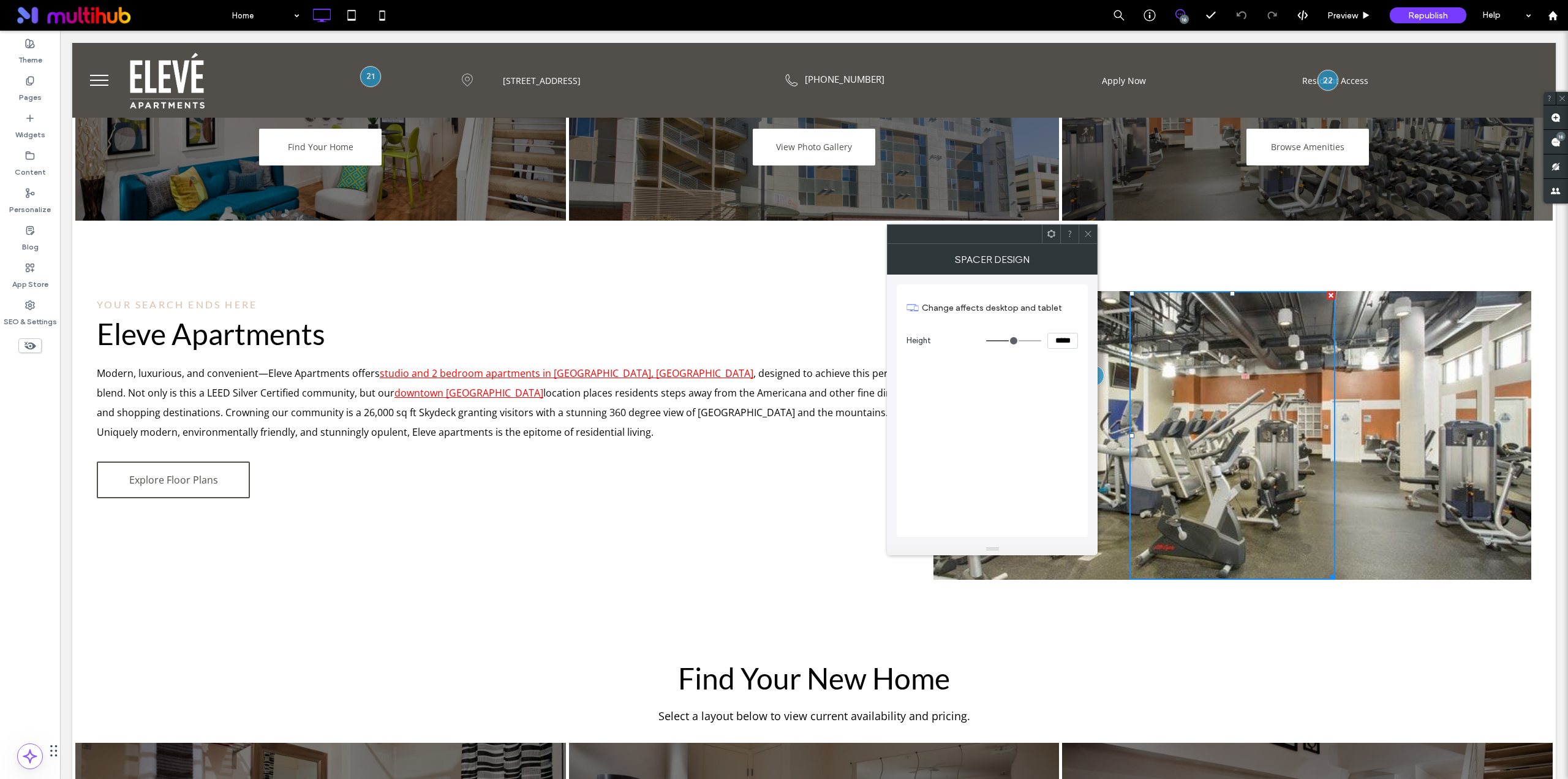
click at [1087, 234] on icon at bounding box center [1089, 234] width 9 height 9
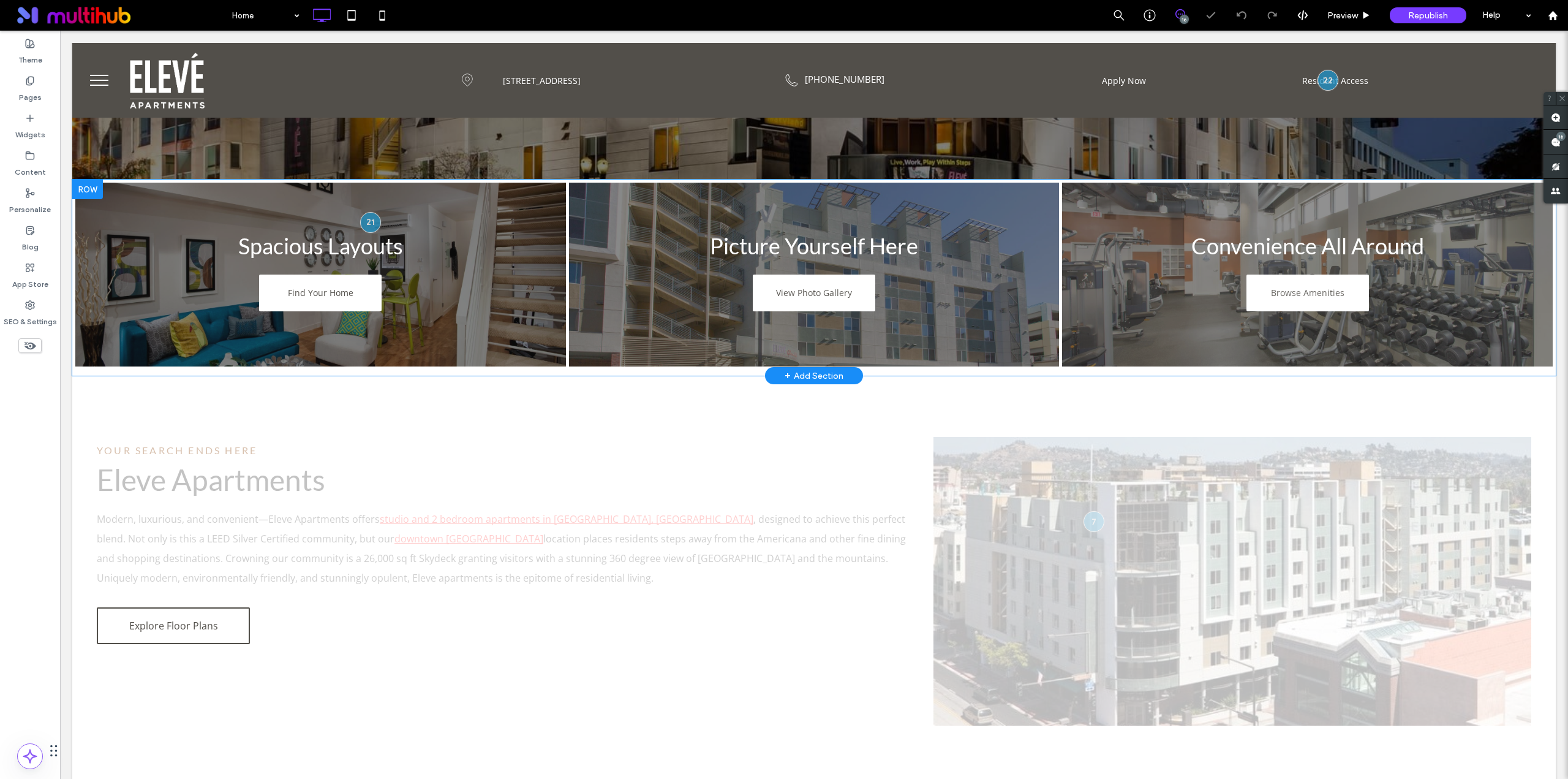
scroll to position [307, 0]
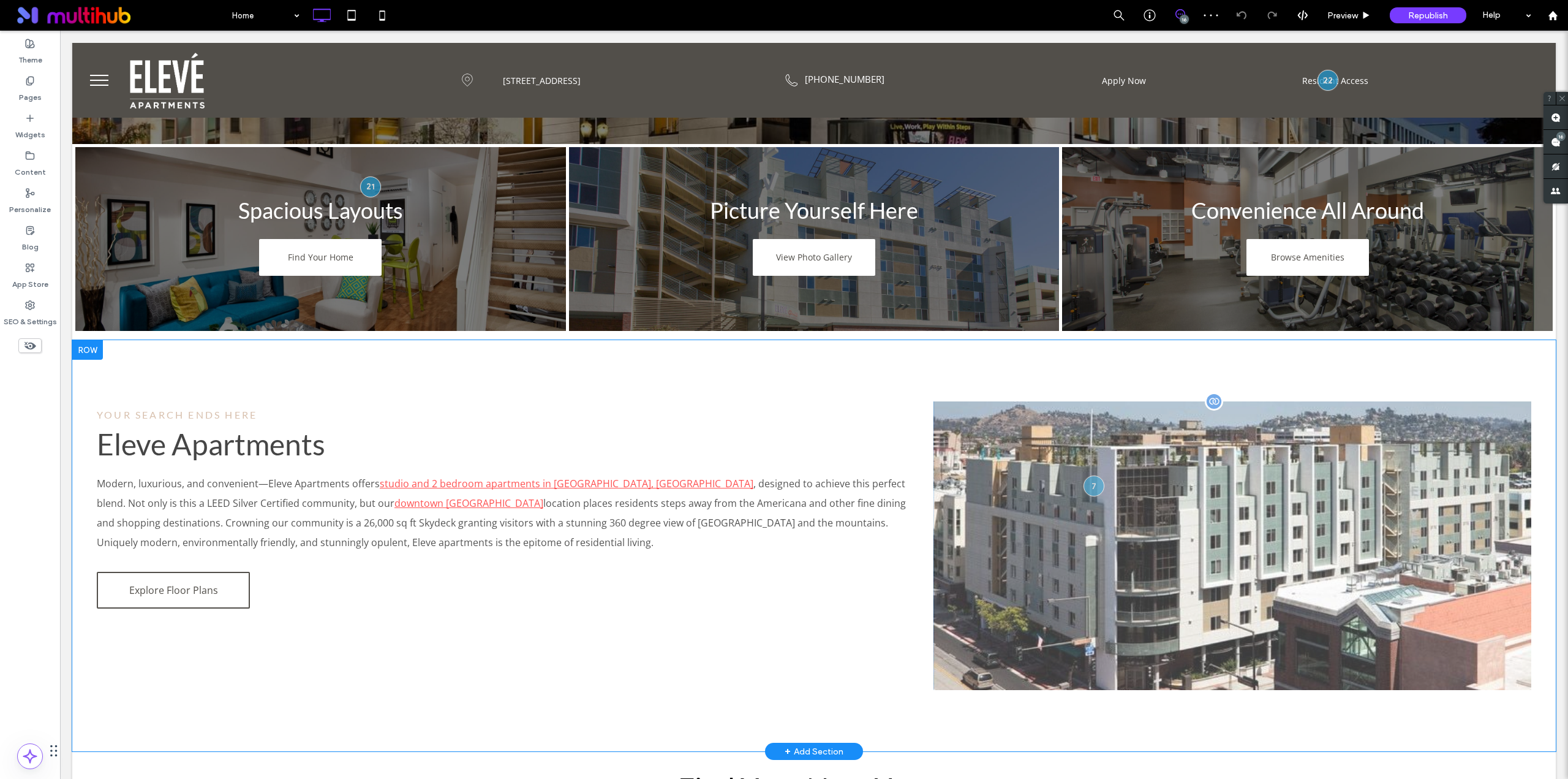
click at [977, 517] on div at bounding box center [1232, 546] width 598 height 289
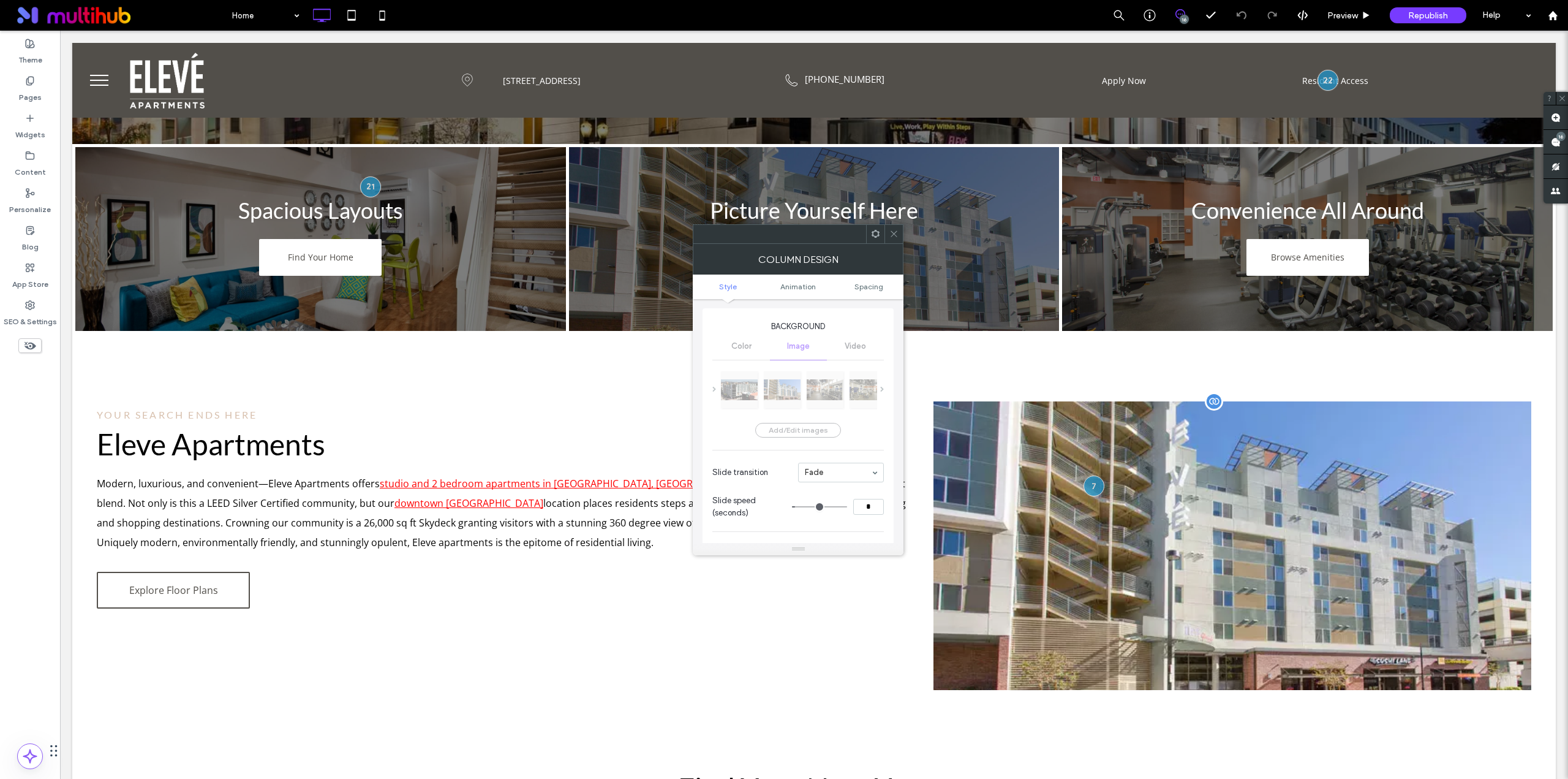
scroll to position [0, 0]
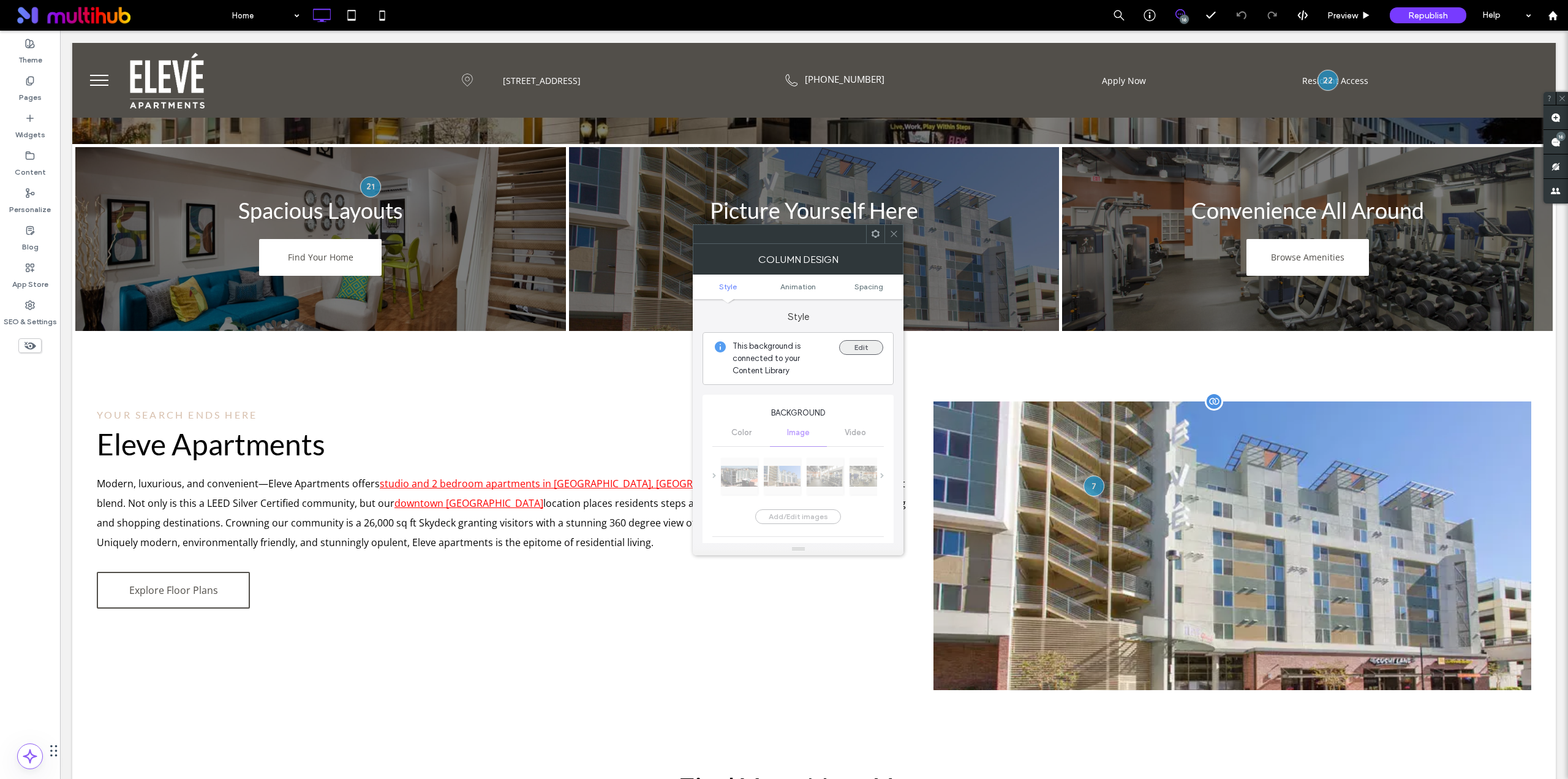
click at [865, 341] on button "Edit" at bounding box center [861, 347] width 44 height 15
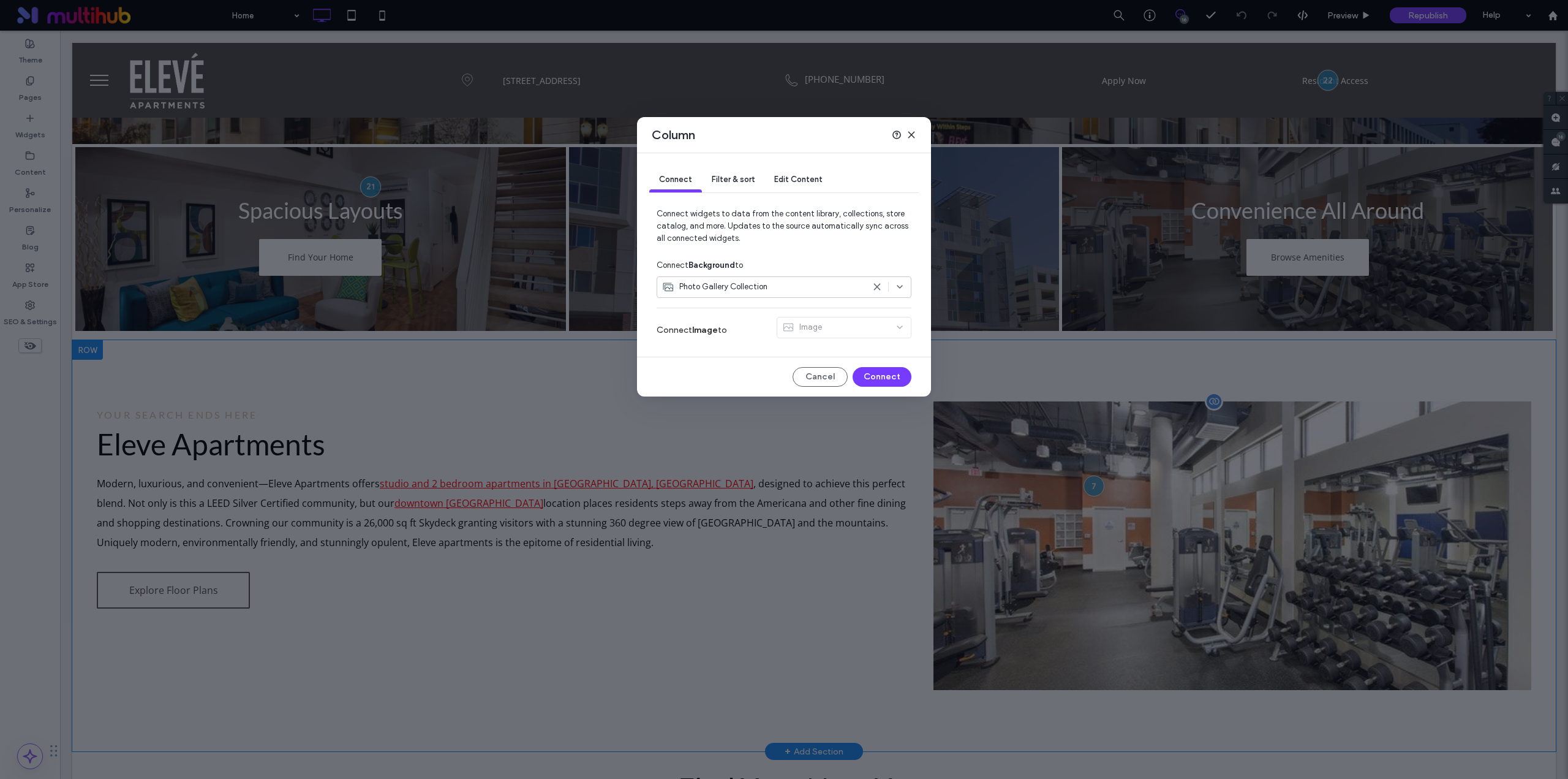
click at [741, 177] on span "Filter & sort" at bounding box center [733, 179] width 43 height 9
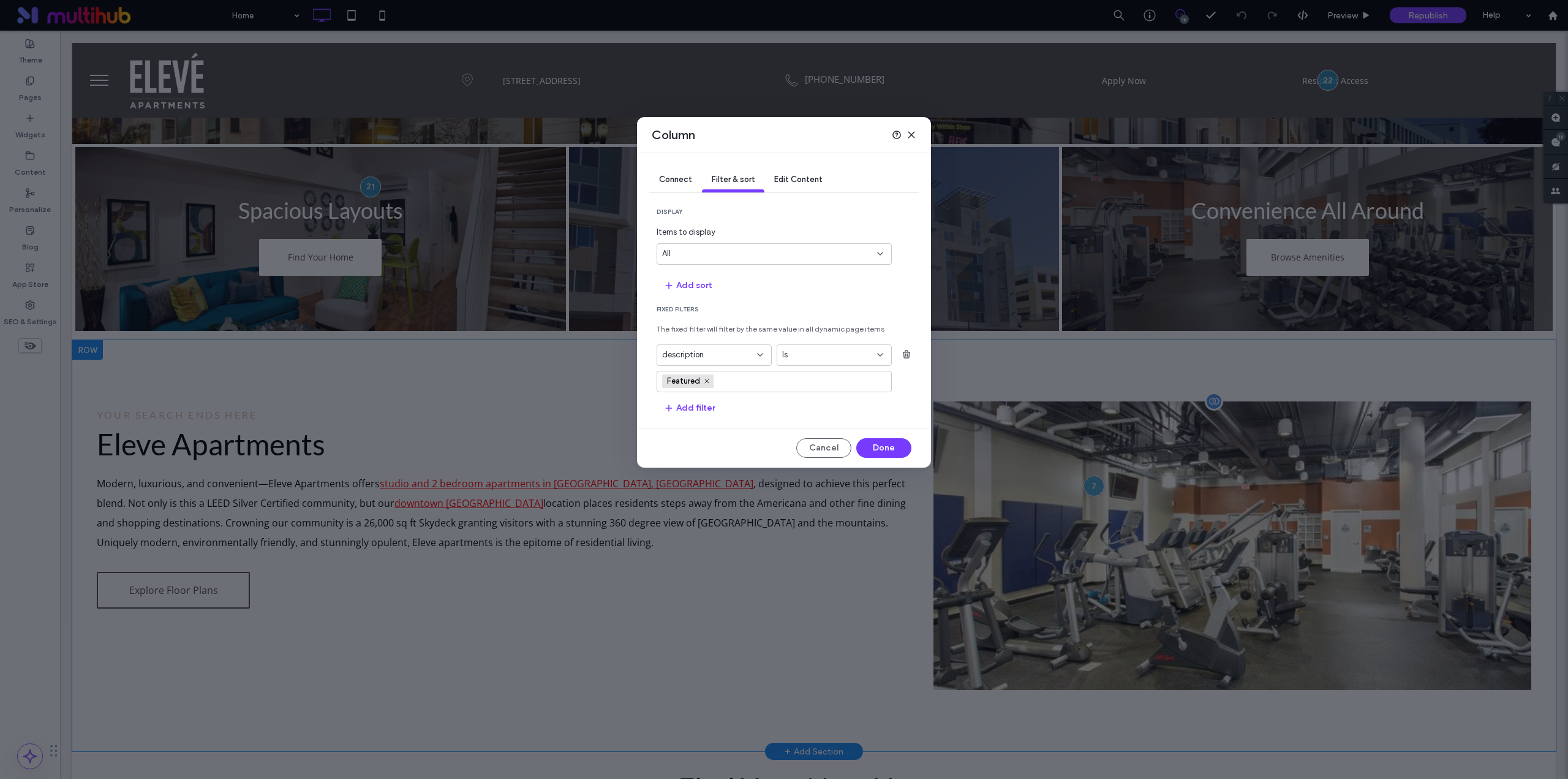
drag, startPoint x: 912, startPoint y: 135, endPoint x: 459, endPoint y: 247, distance: 466.6
click at [912, 135] on use at bounding box center [911, 134] width 5 height 5
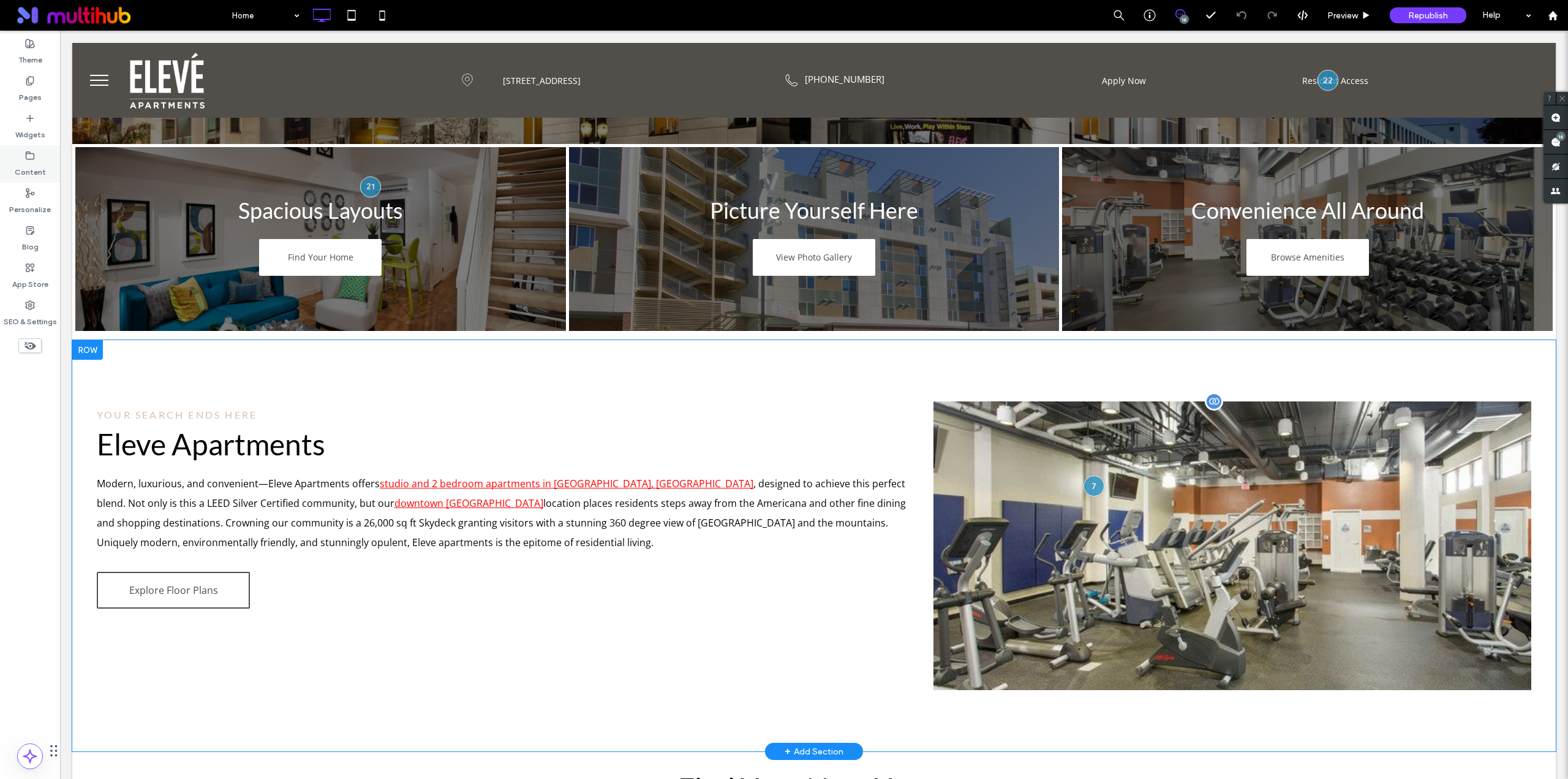
click at [41, 163] on label "Content" at bounding box center [30, 169] width 31 height 17
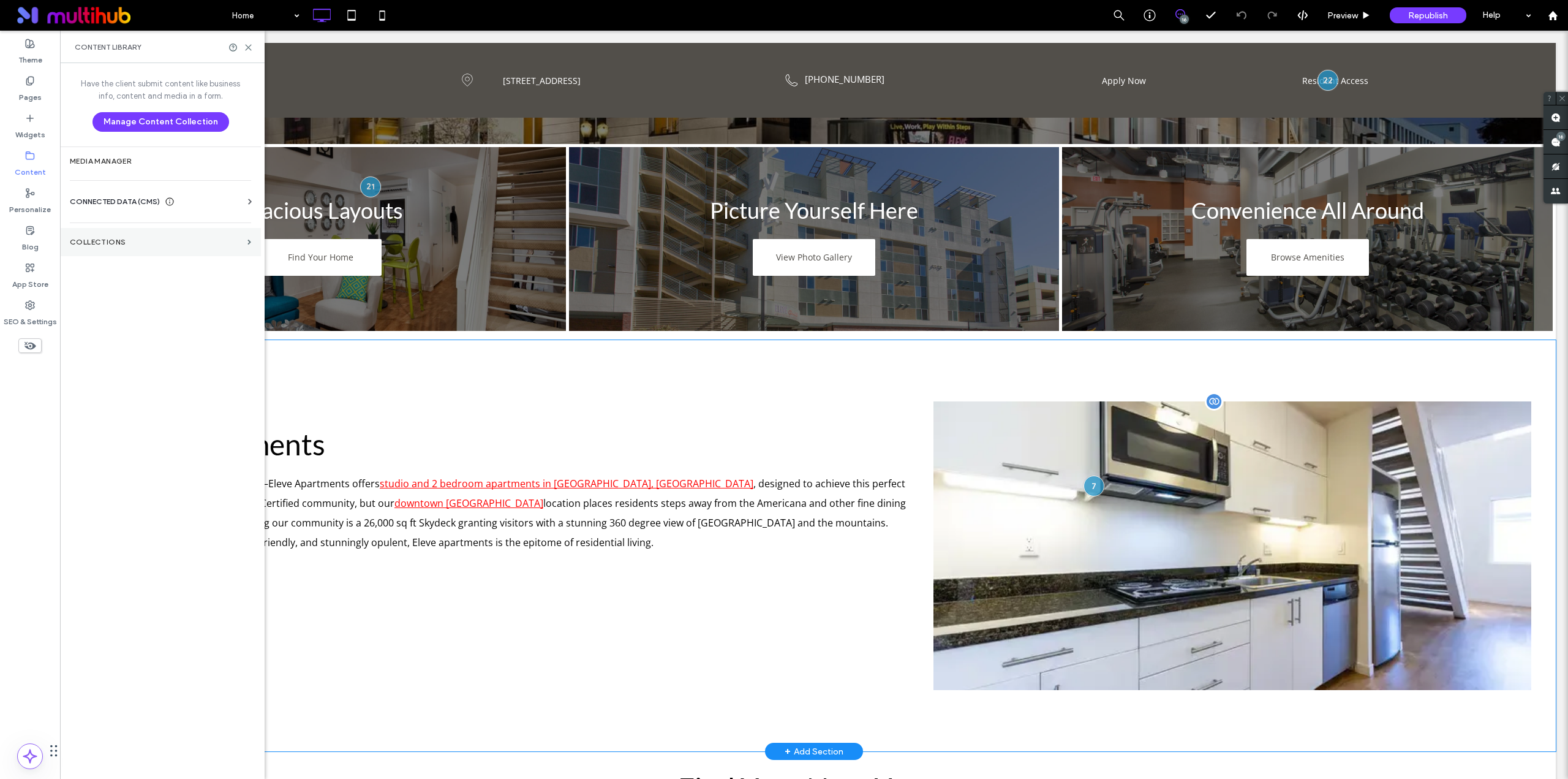
click at [146, 248] on section "Collections" at bounding box center [161, 242] width 201 height 29
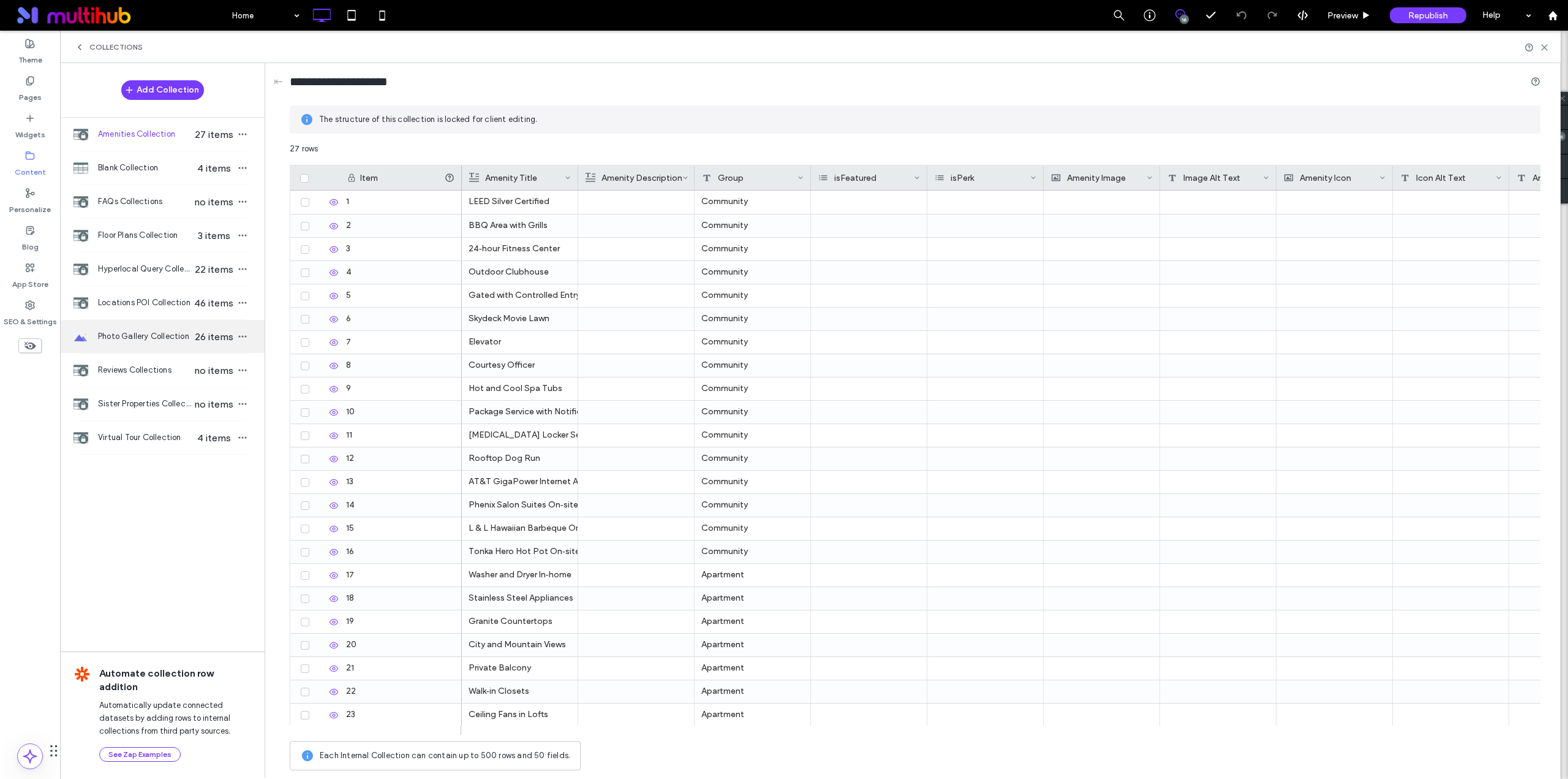
click at [135, 337] on span "Photo Gallery Collection" at bounding box center [145, 337] width 94 height 12
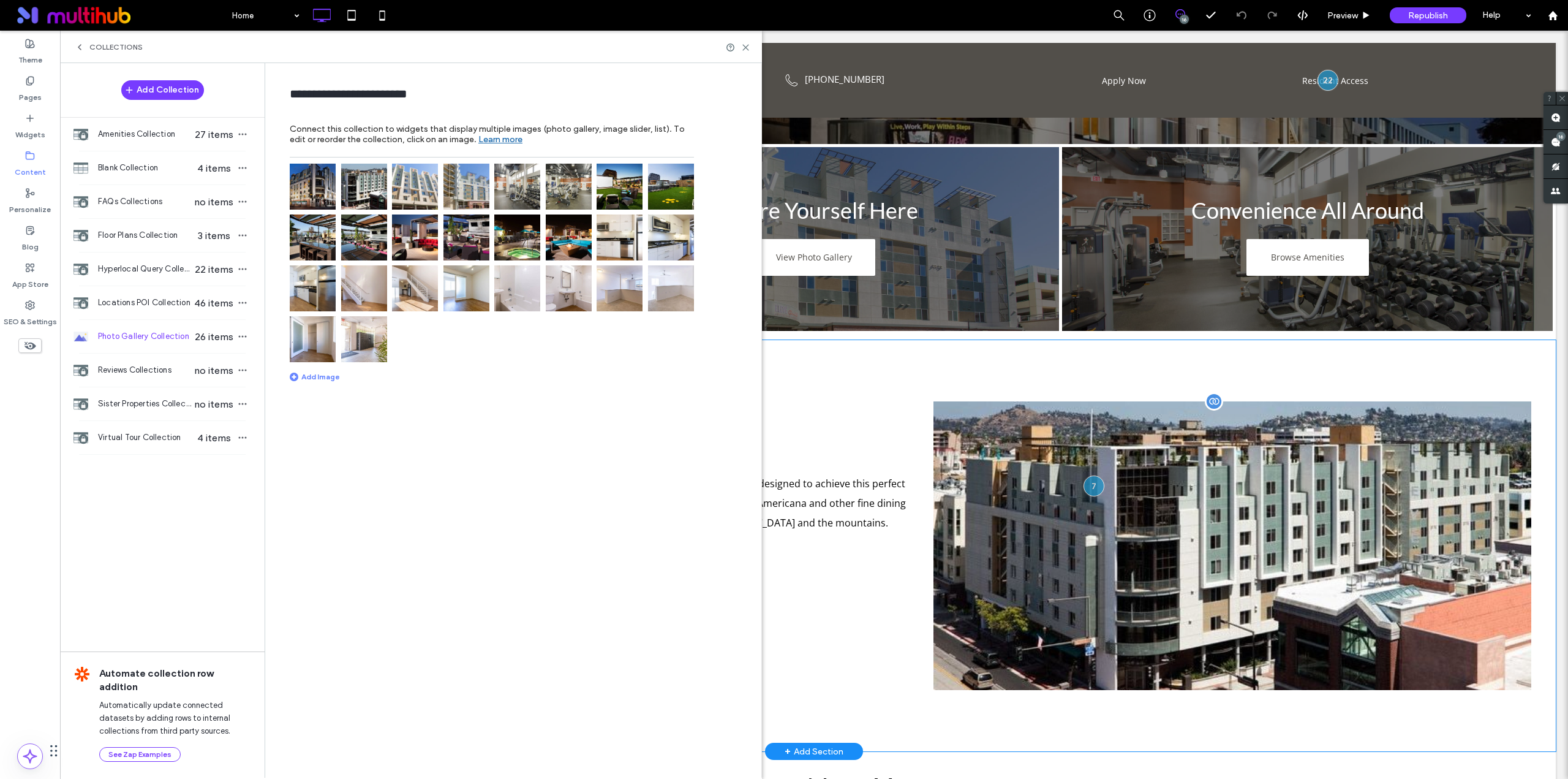
click at [314, 192] on img at bounding box center [313, 187] width 46 height 46
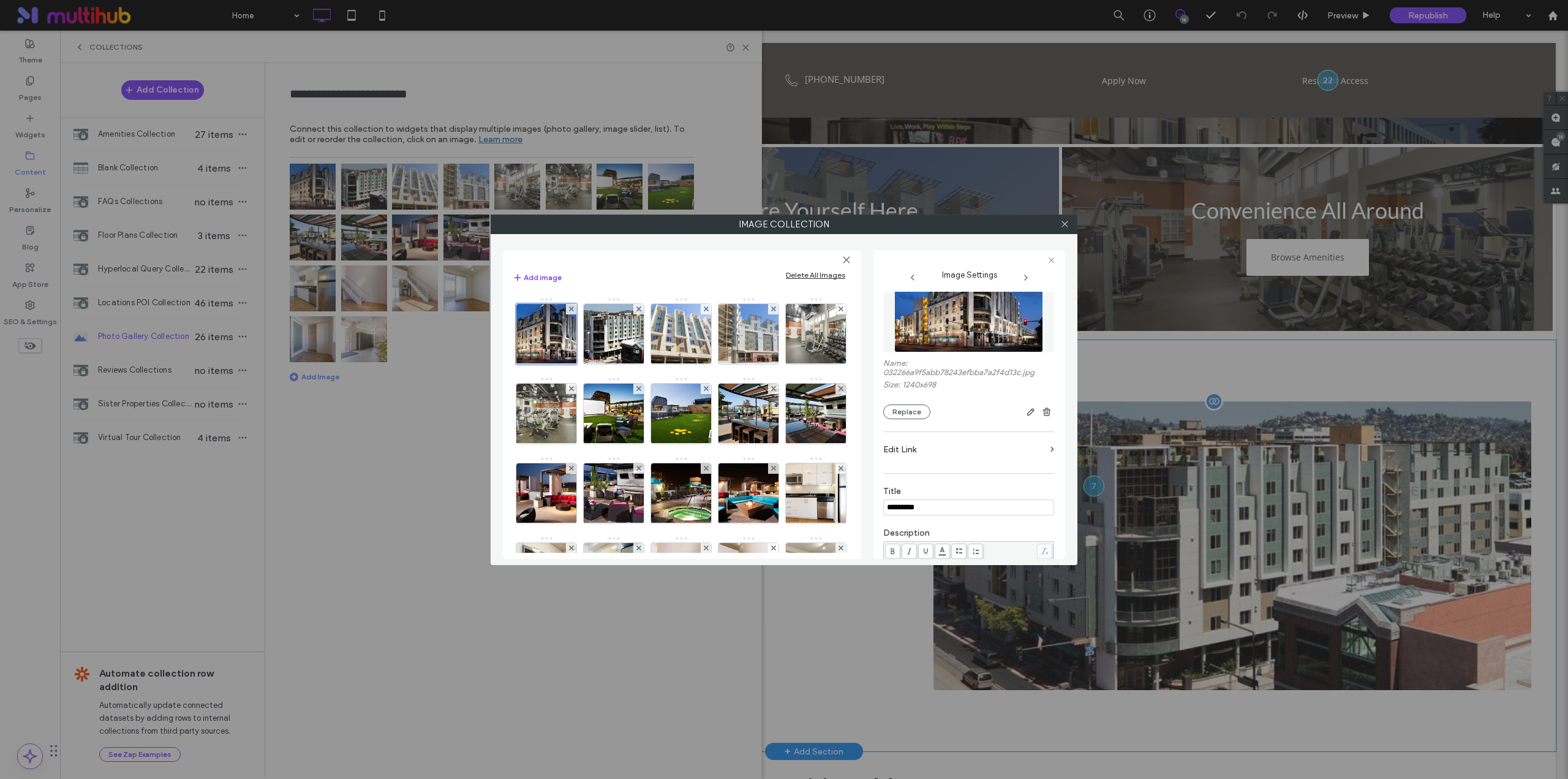
scroll to position [103, 0]
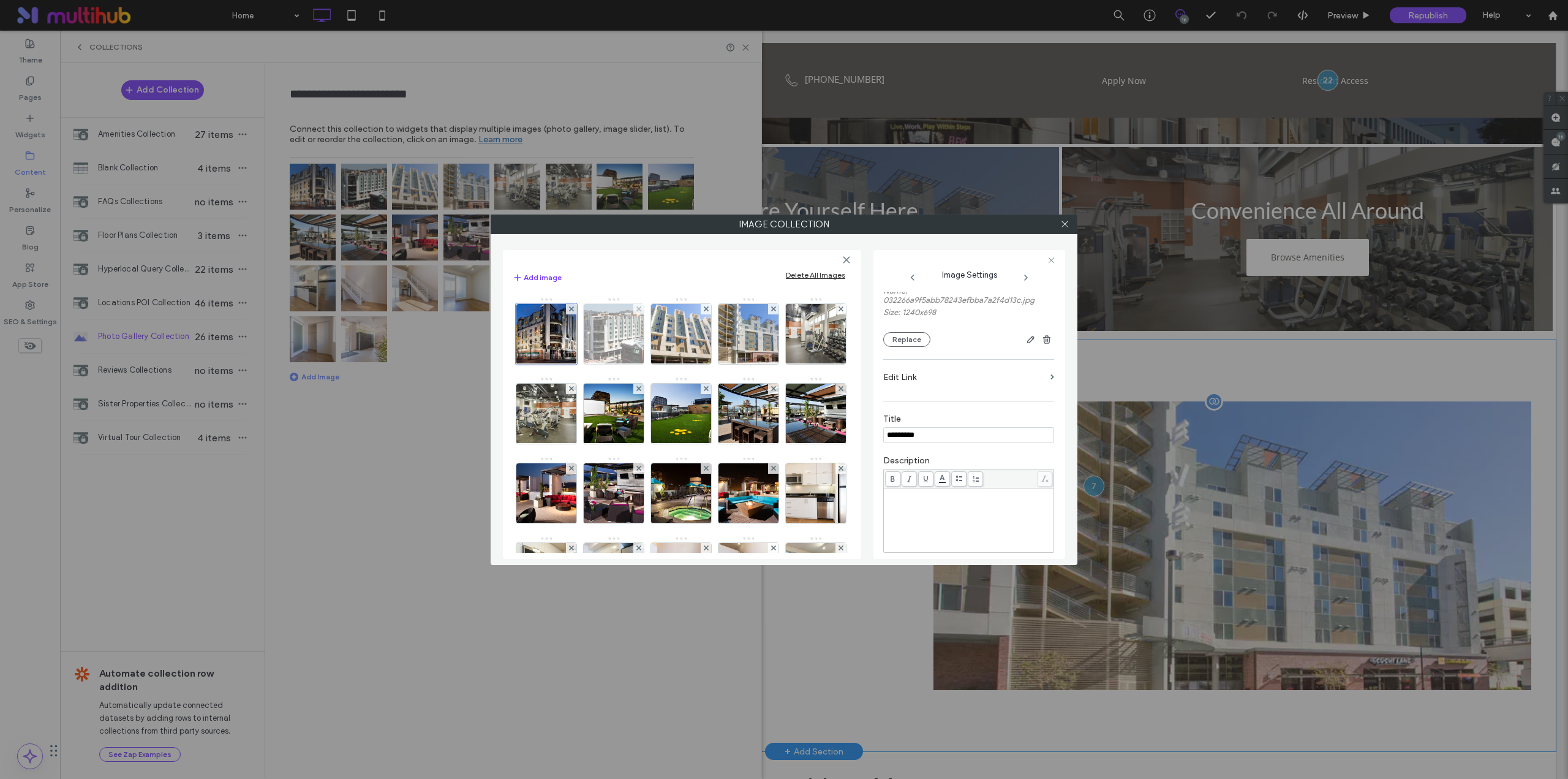
click at [601, 337] on img at bounding box center [614, 334] width 107 height 60
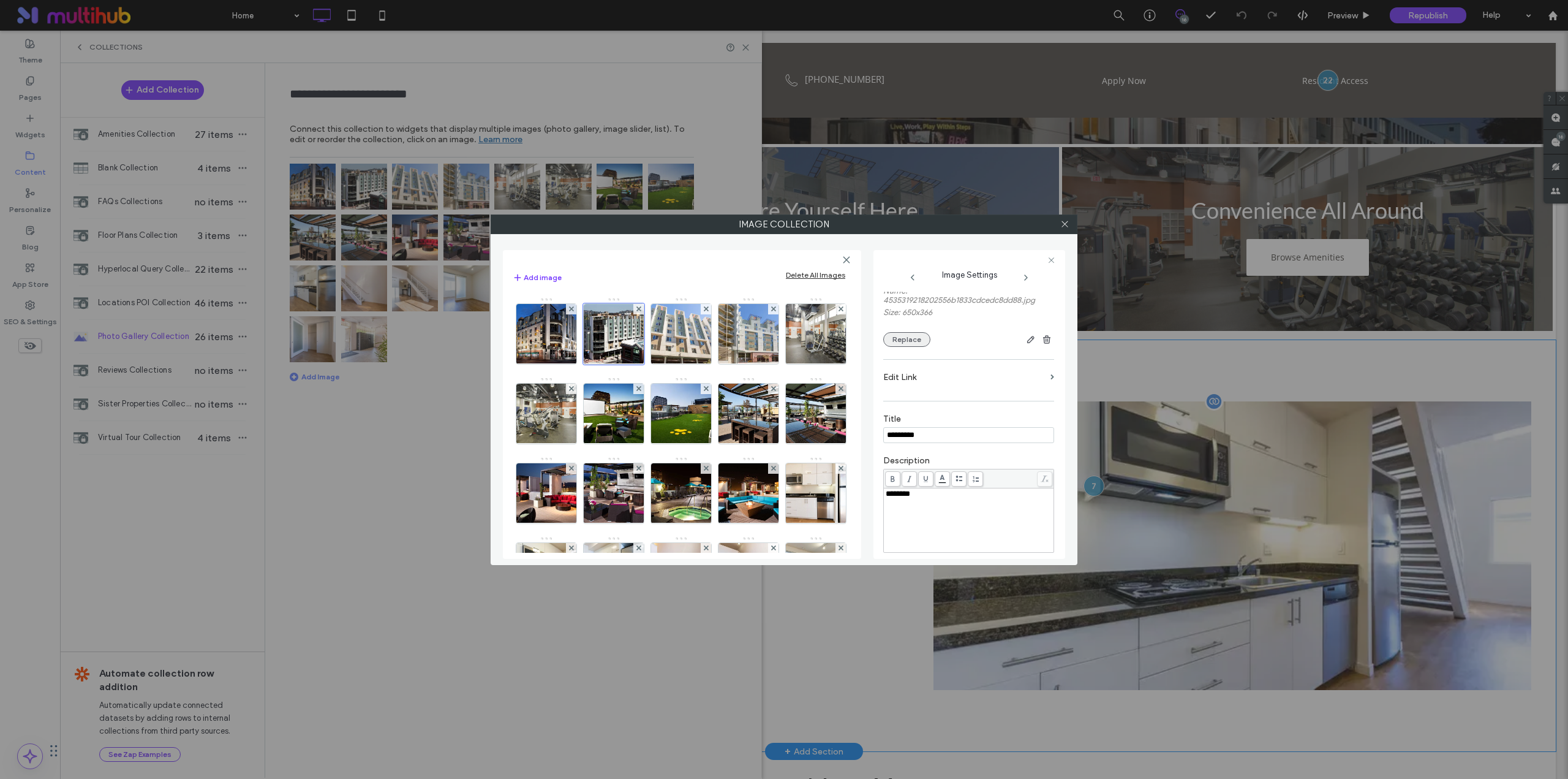
click at [907, 343] on button "Replace" at bounding box center [906, 339] width 47 height 15
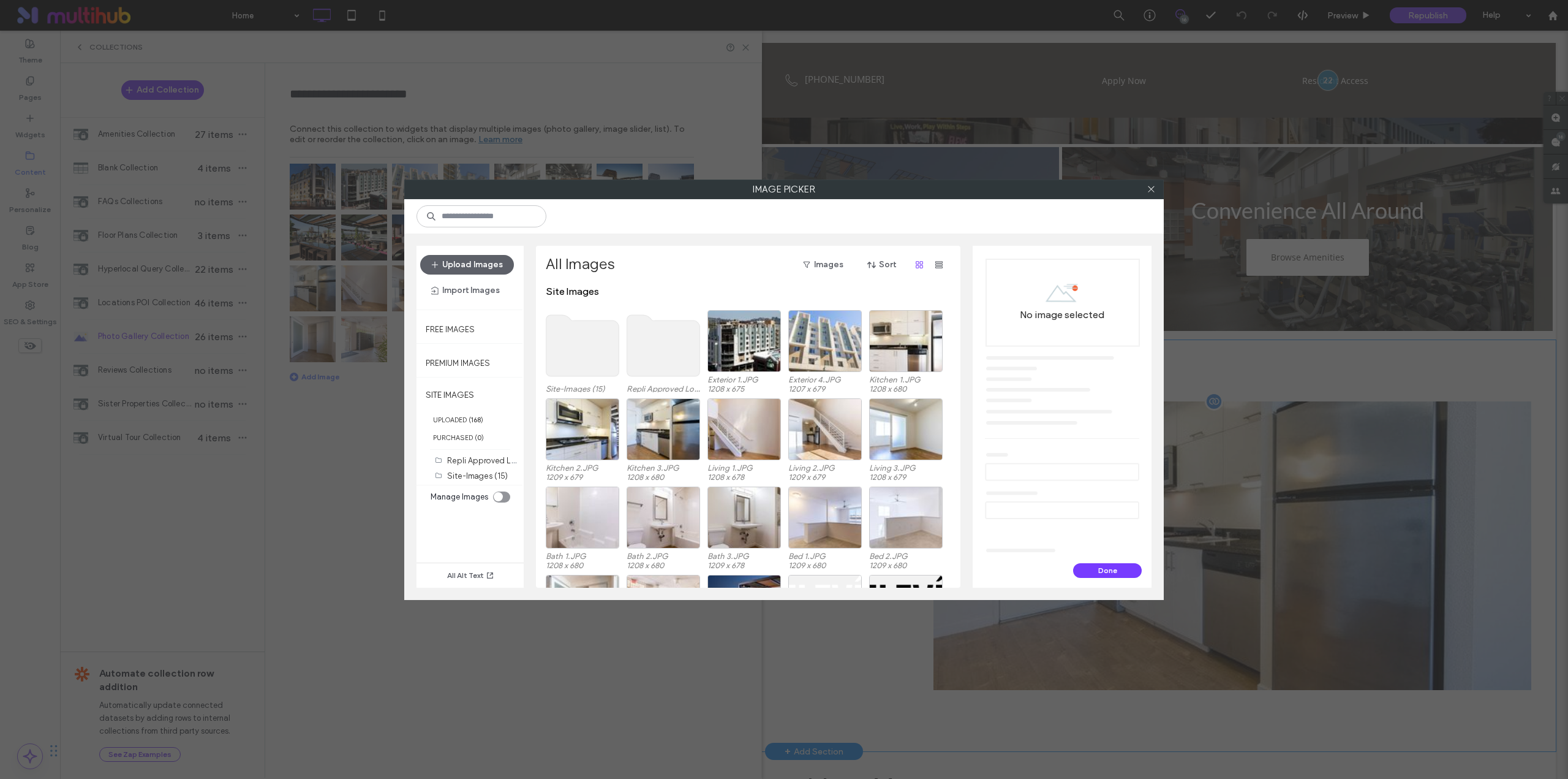
click at [577, 346] on use at bounding box center [583, 345] width 73 height 61
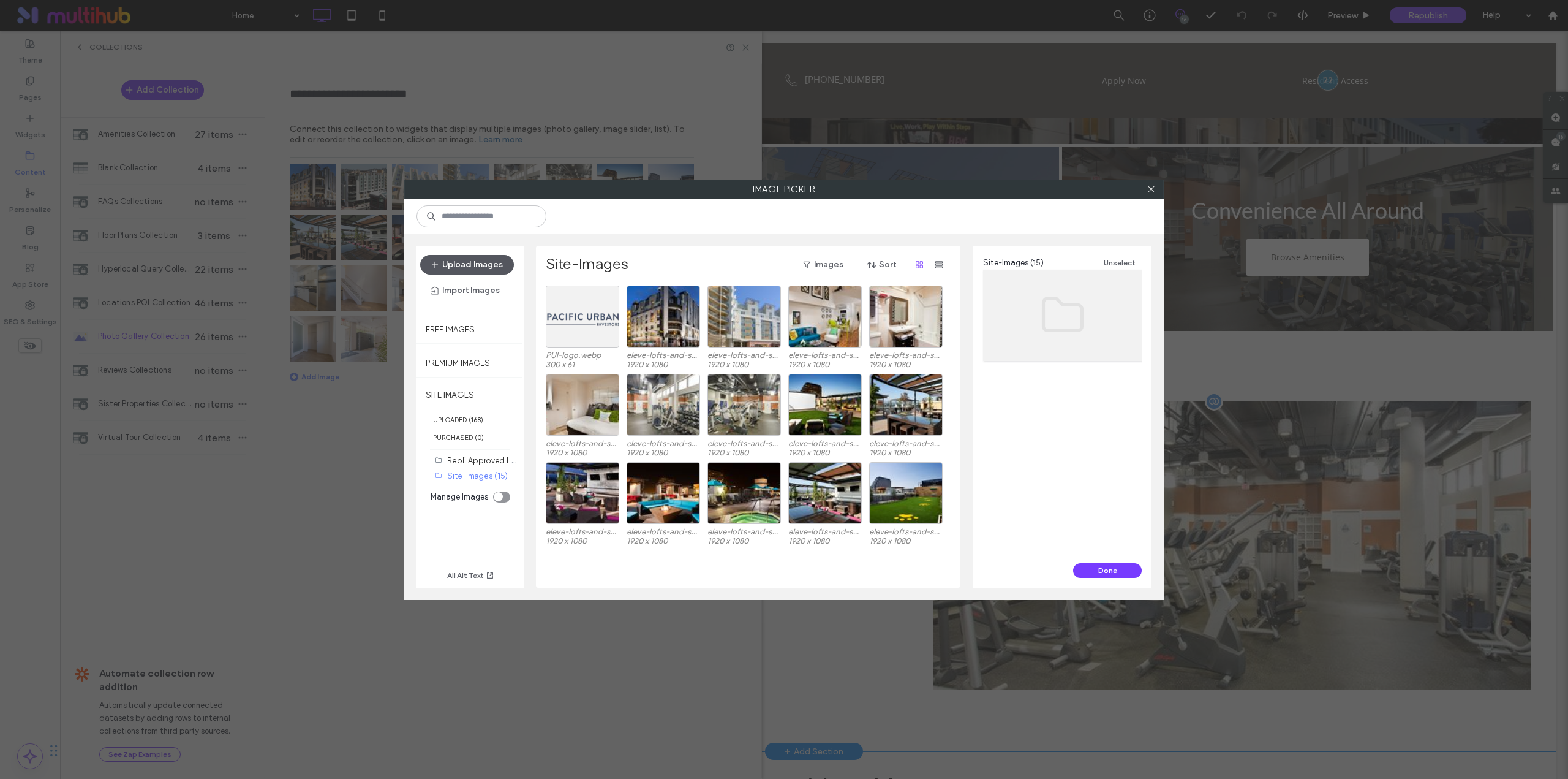
click at [452, 257] on button "Upload Images" at bounding box center [466, 264] width 93 height 19
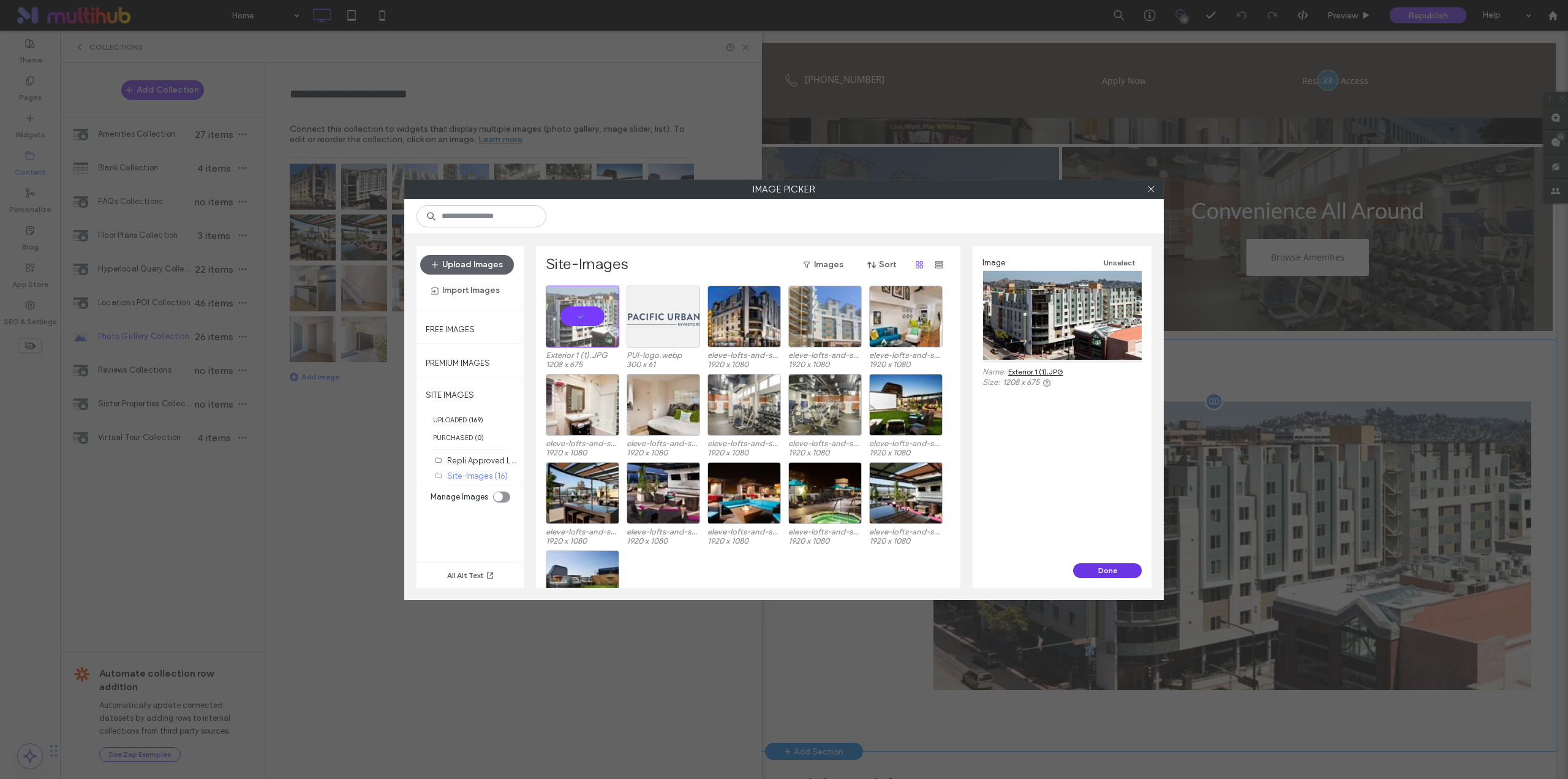
click at [1122, 575] on button "Done" at bounding box center [1107, 570] width 69 height 15
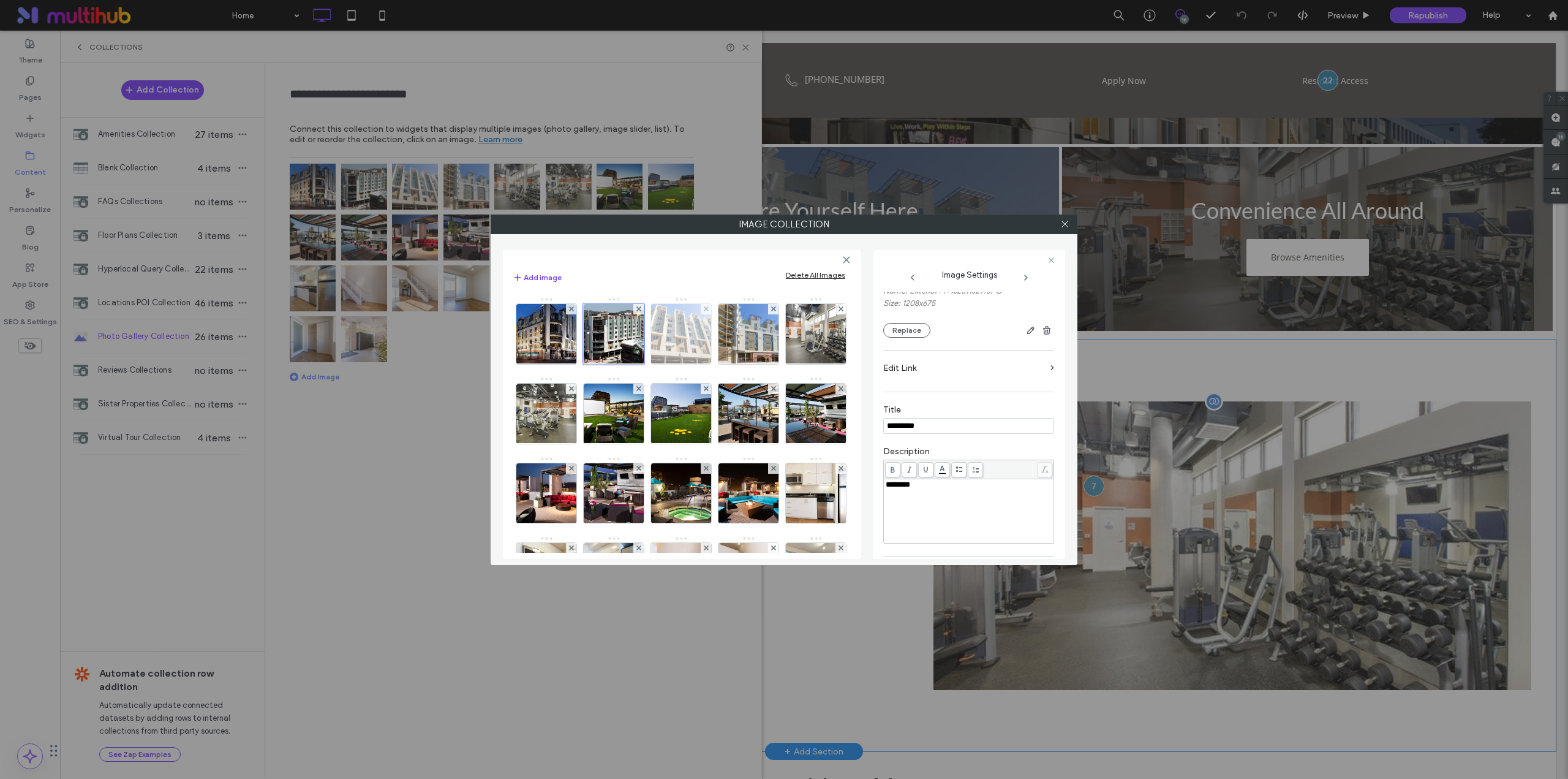
click at [679, 340] on img at bounding box center [681, 334] width 107 height 60
click at [750, 340] on img at bounding box center [749, 334] width 107 height 60
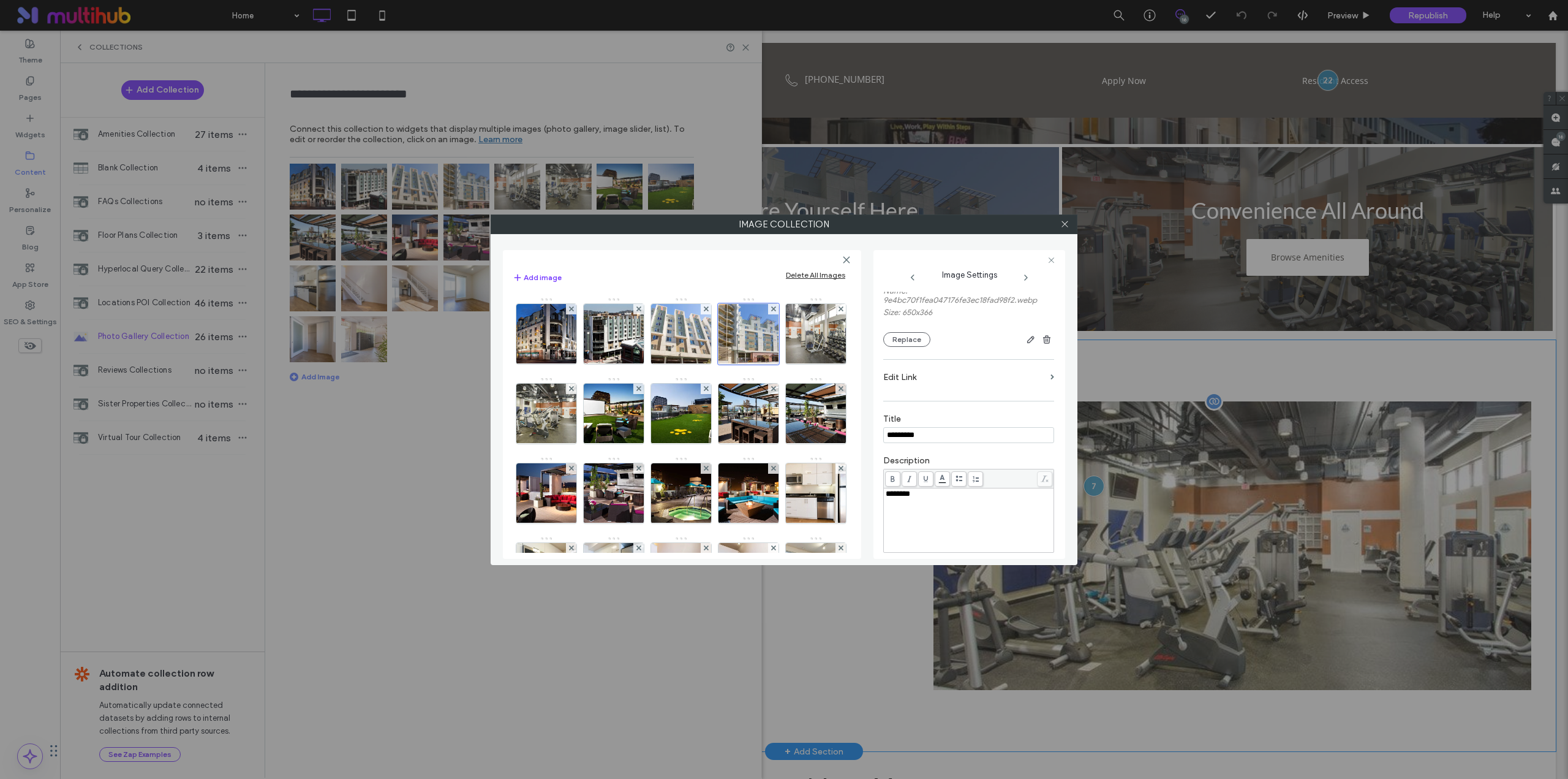
scroll to position [0, 0]
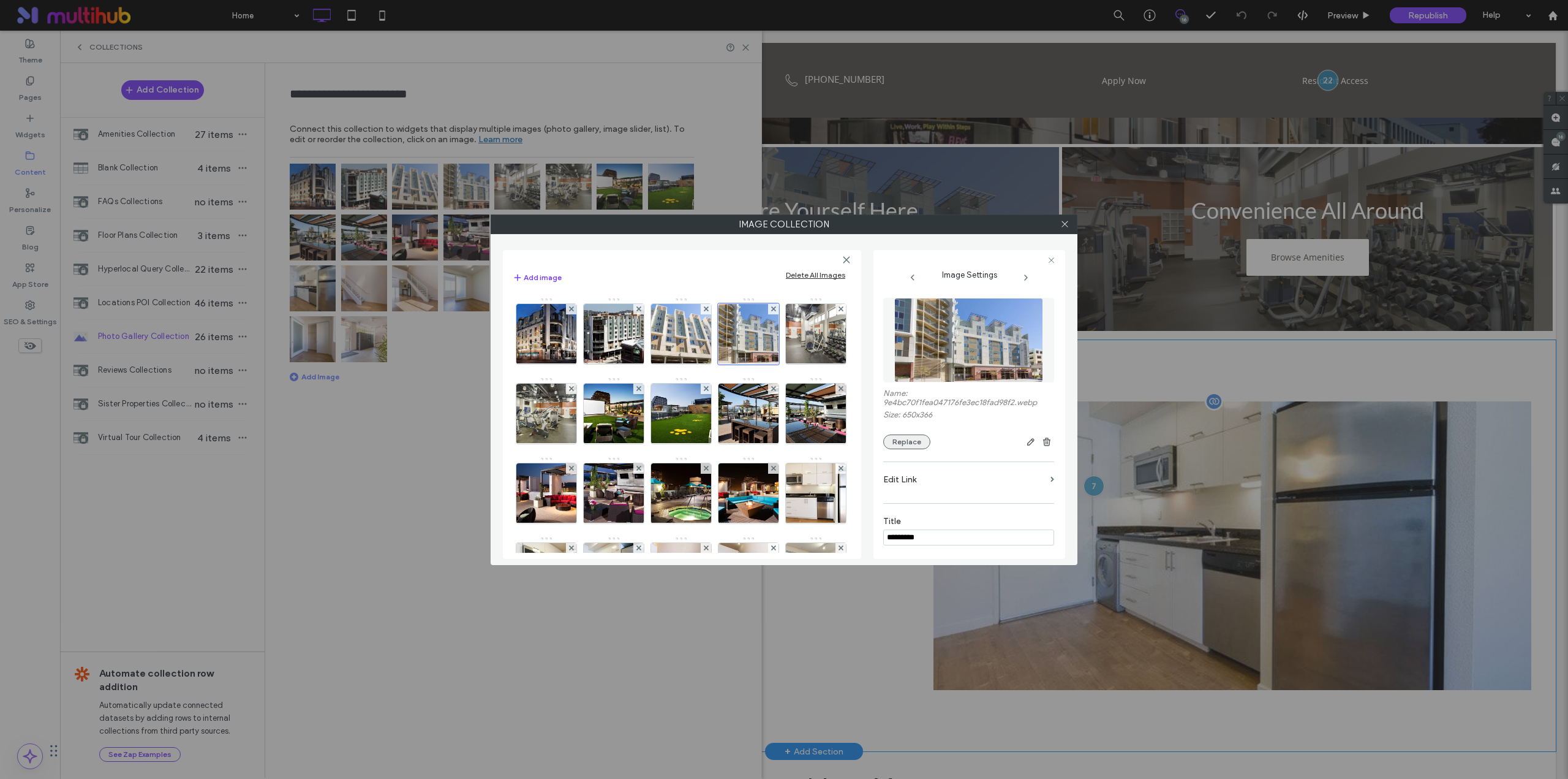
click at [899, 442] on button "Replace" at bounding box center [906, 442] width 47 height 15
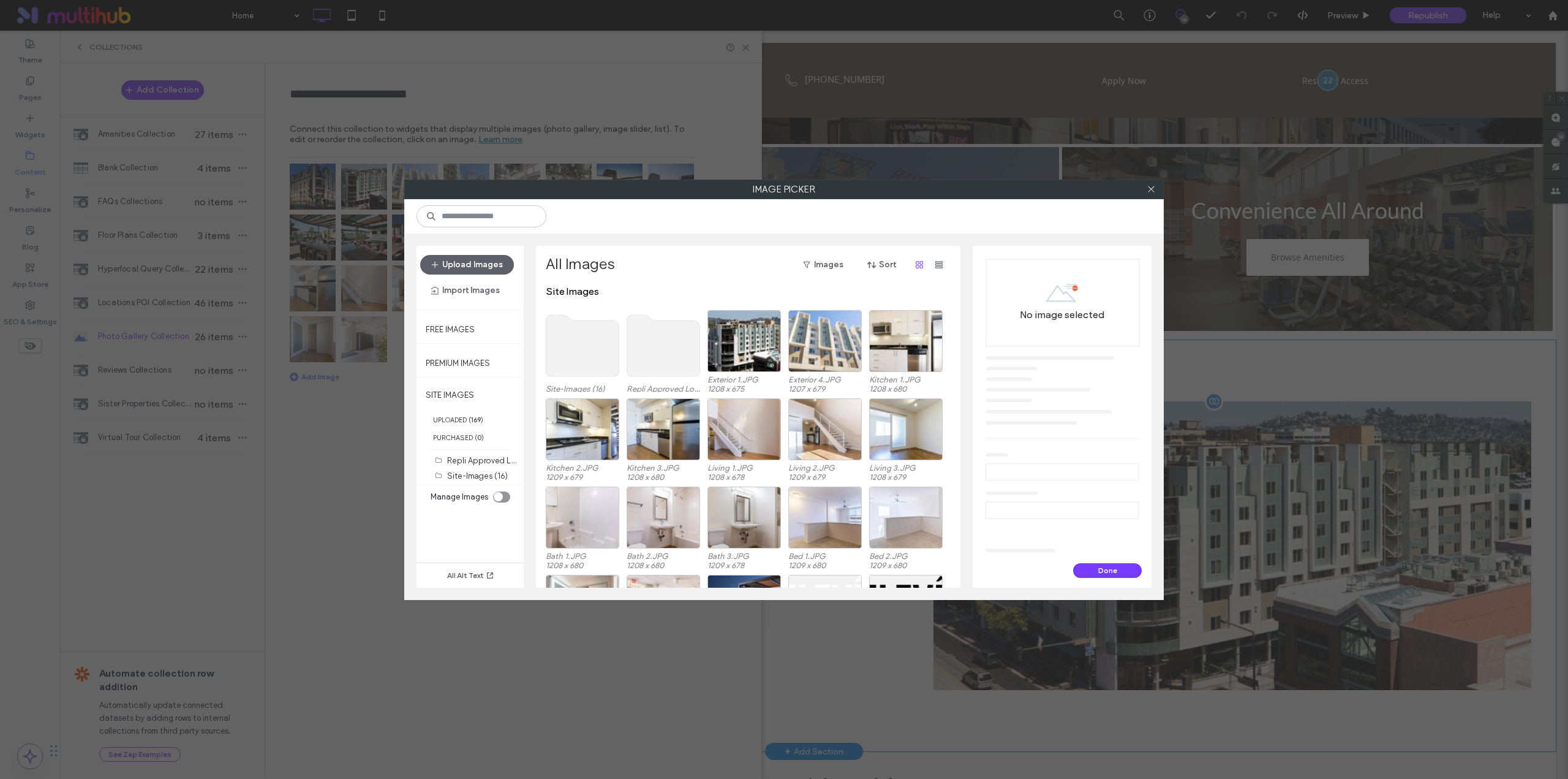
click at [598, 346] on use at bounding box center [583, 345] width 73 height 61
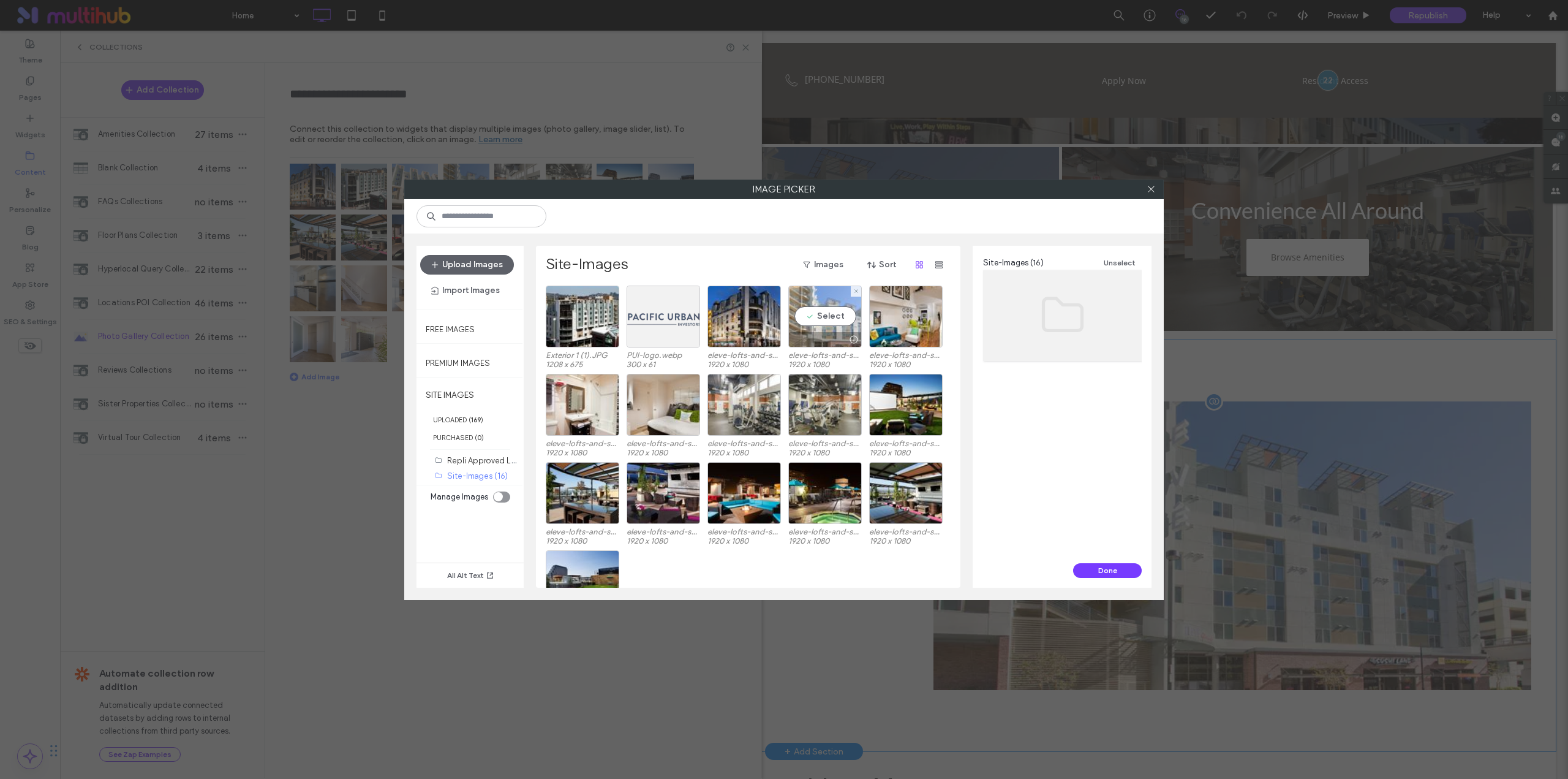
click at [838, 337] on div at bounding box center [825, 339] width 73 height 15
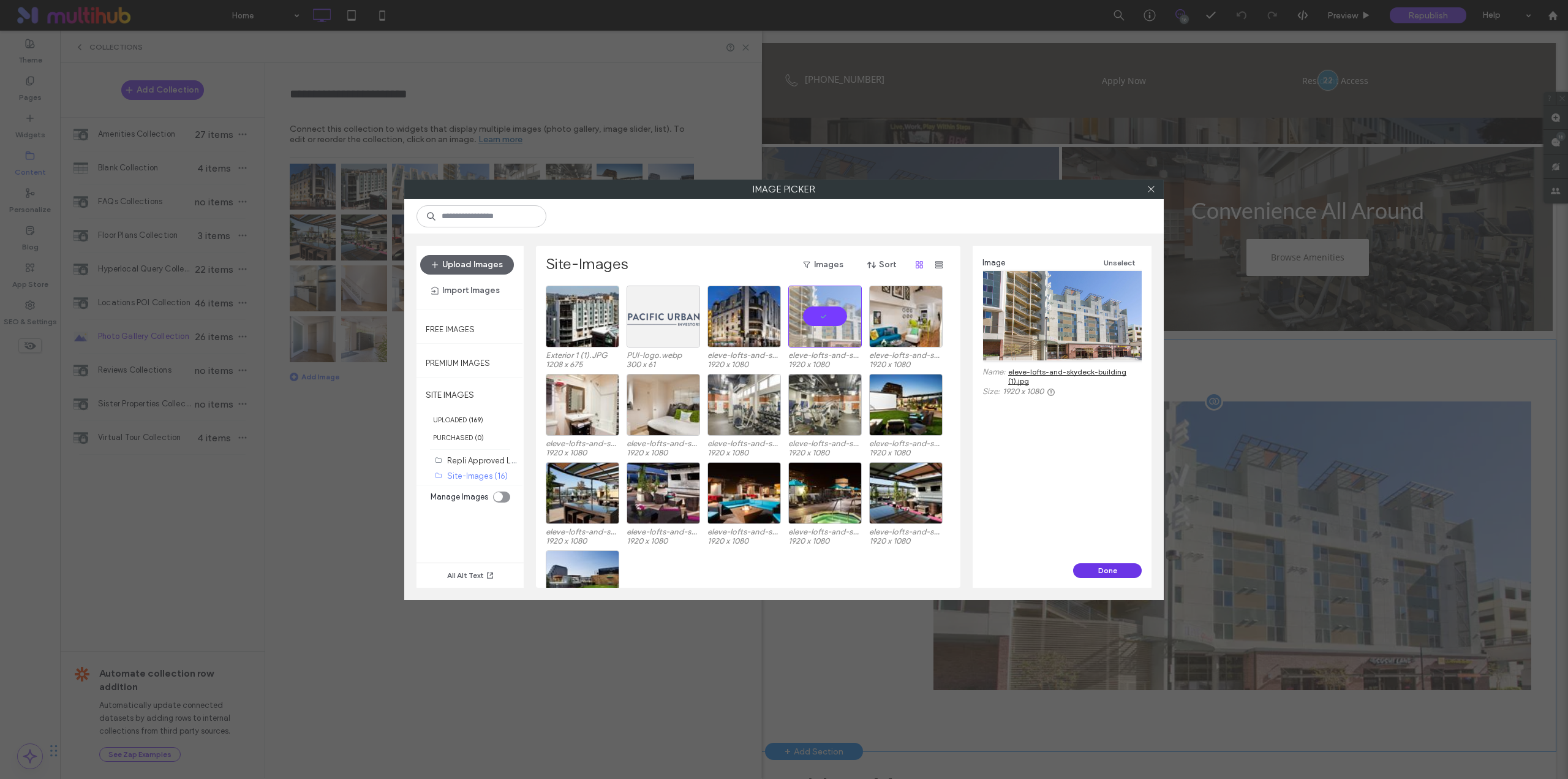
click at [1089, 568] on button "Done" at bounding box center [1107, 570] width 69 height 15
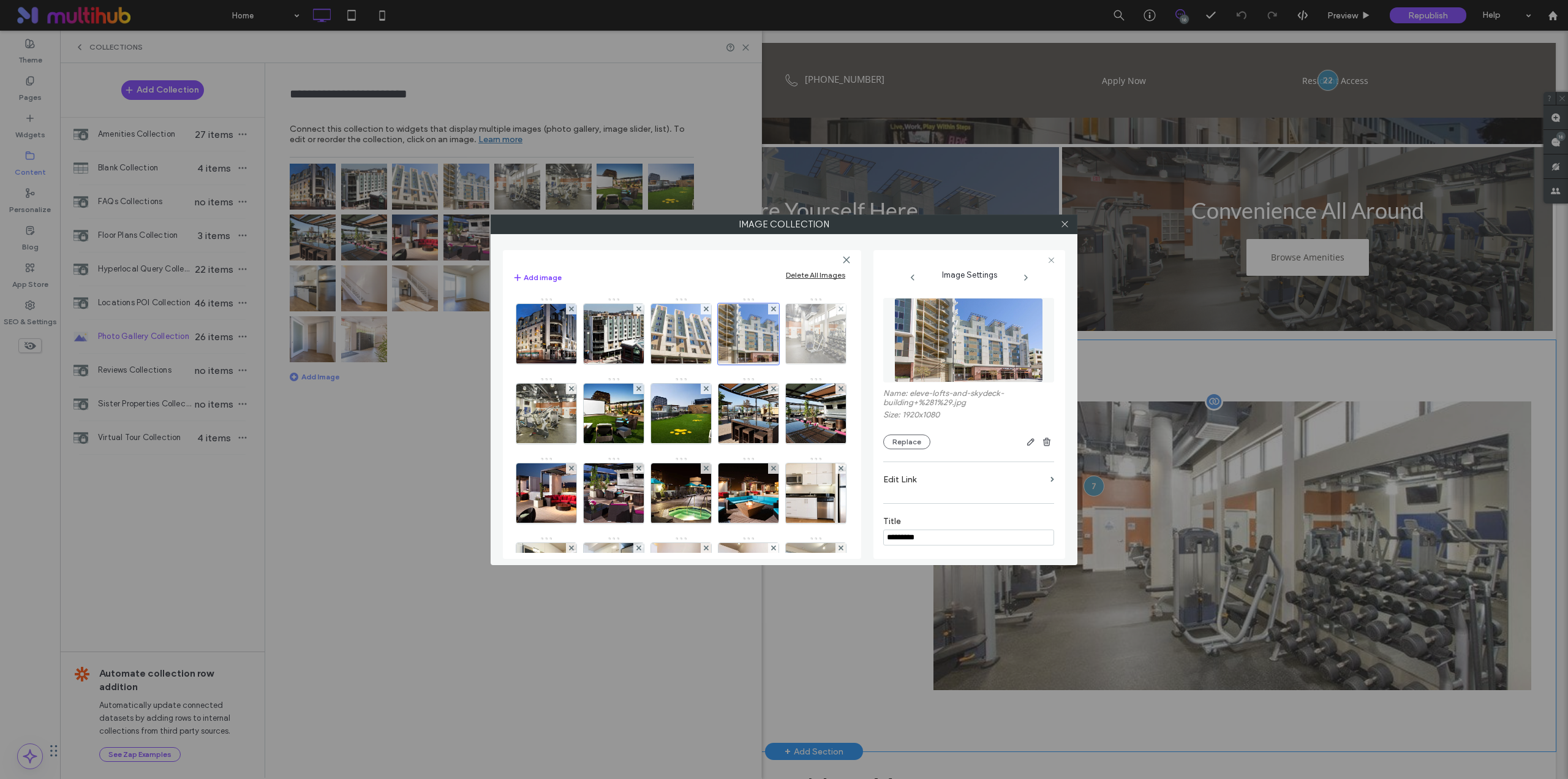
click at [763, 364] on img at bounding box center [816, 334] width 107 height 60
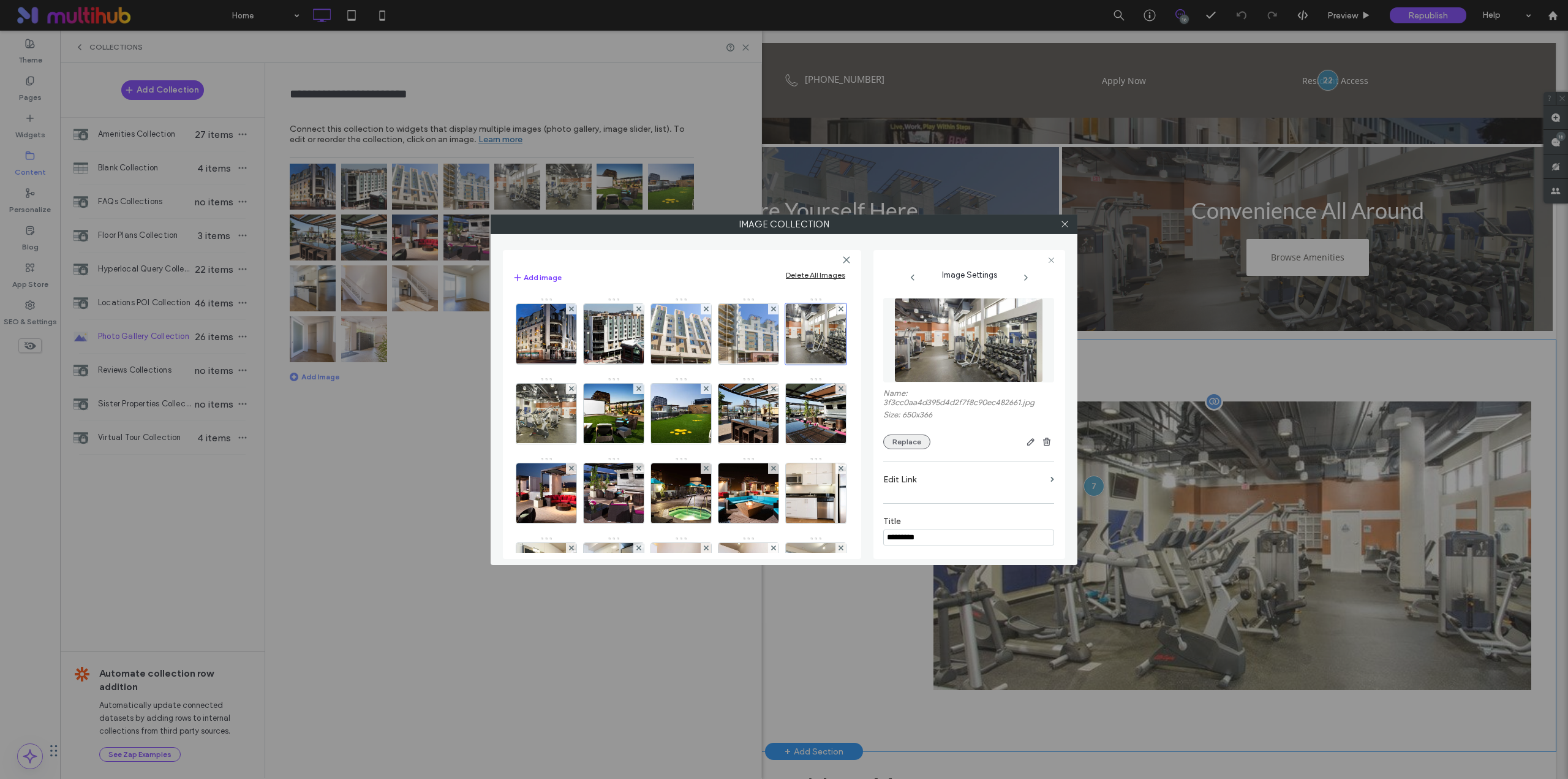
click at [915, 445] on button "Replace" at bounding box center [906, 442] width 47 height 15
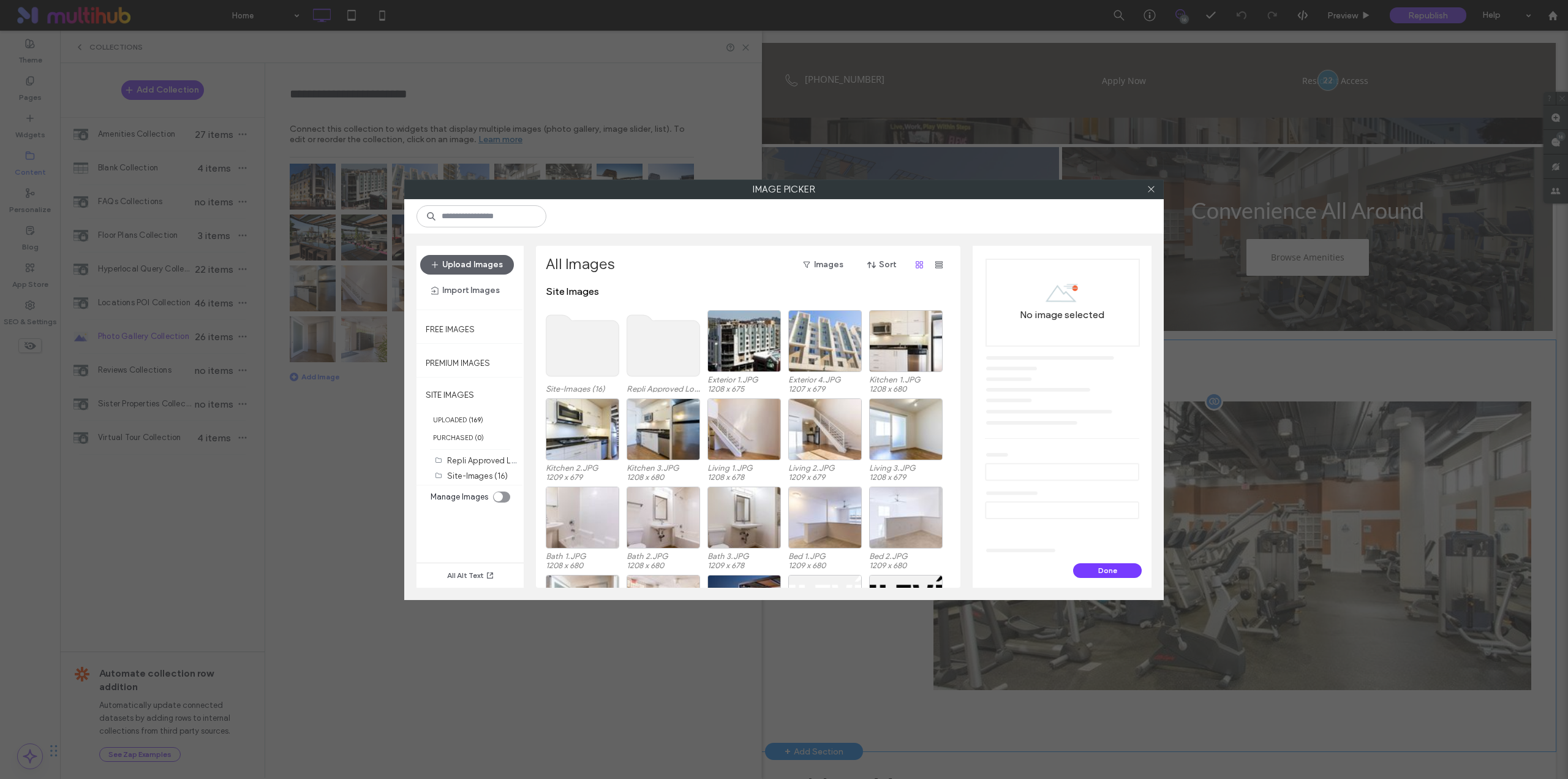
click at [600, 363] on use at bounding box center [583, 345] width 73 height 61
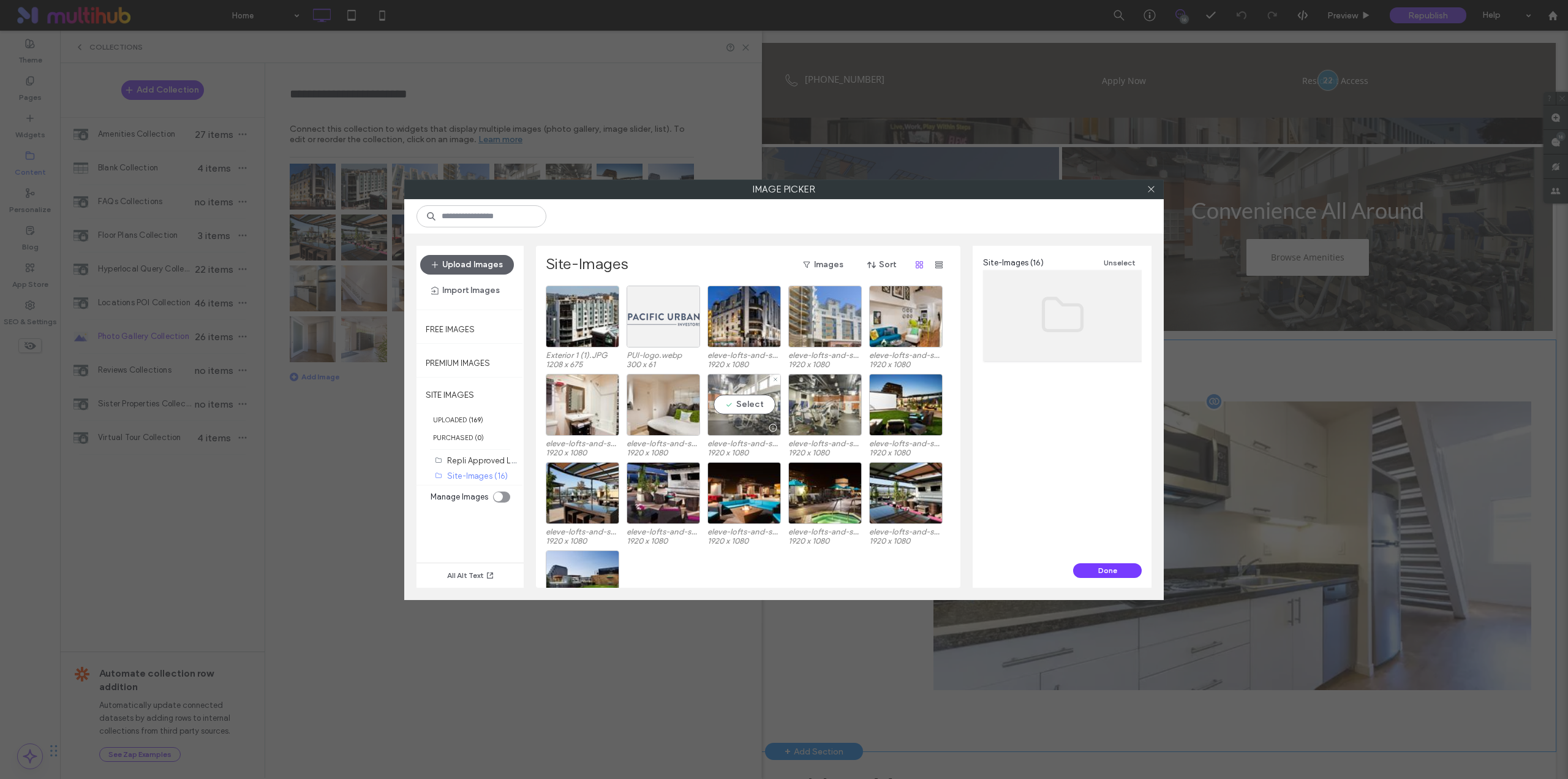
click at [759, 412] on div "Select" at bounding box center [743, 405] width 73 height 62
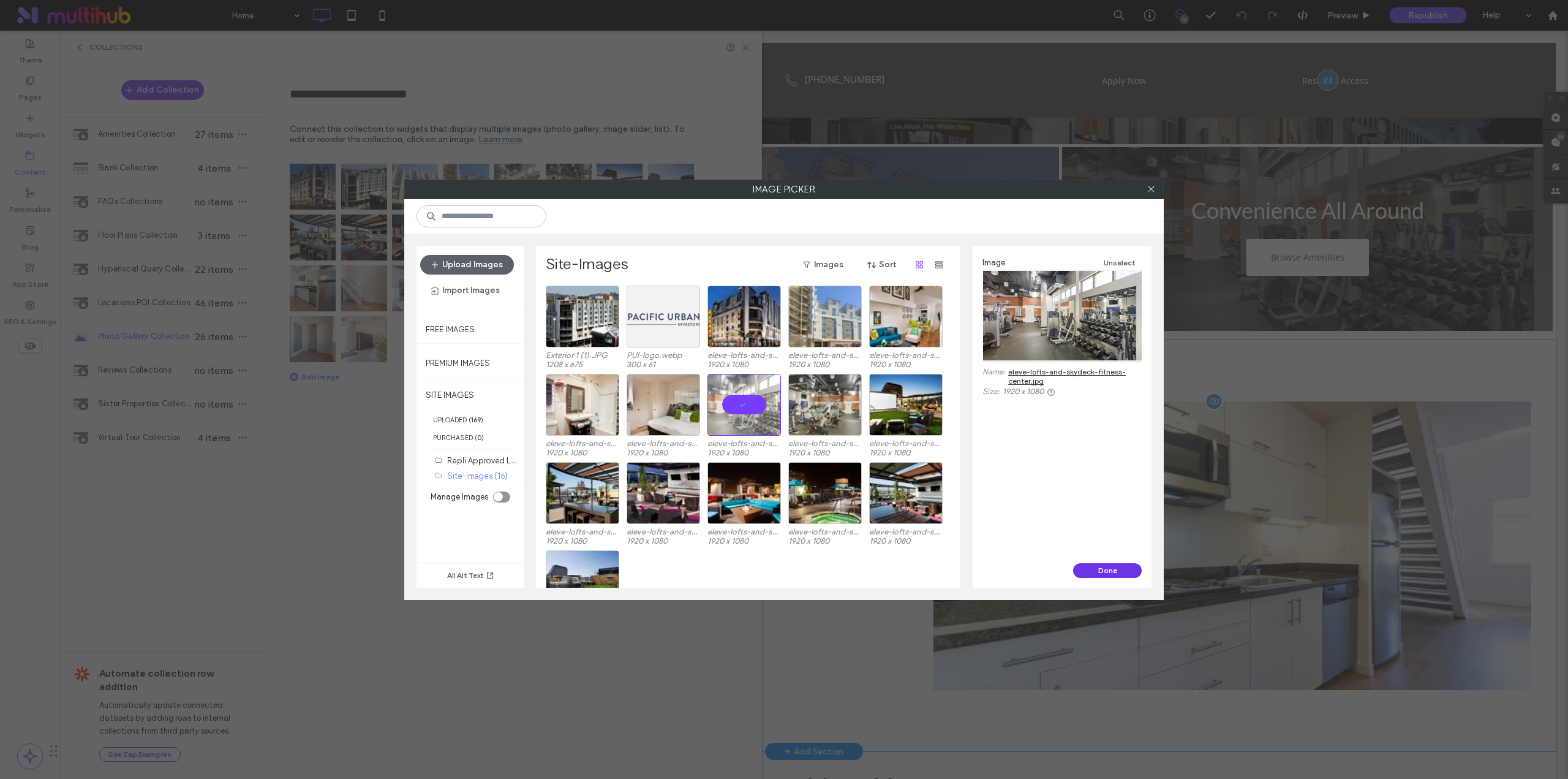
click at [1098, 567] on button "Done" at bounding box center [1107, 570] width 69 height 15
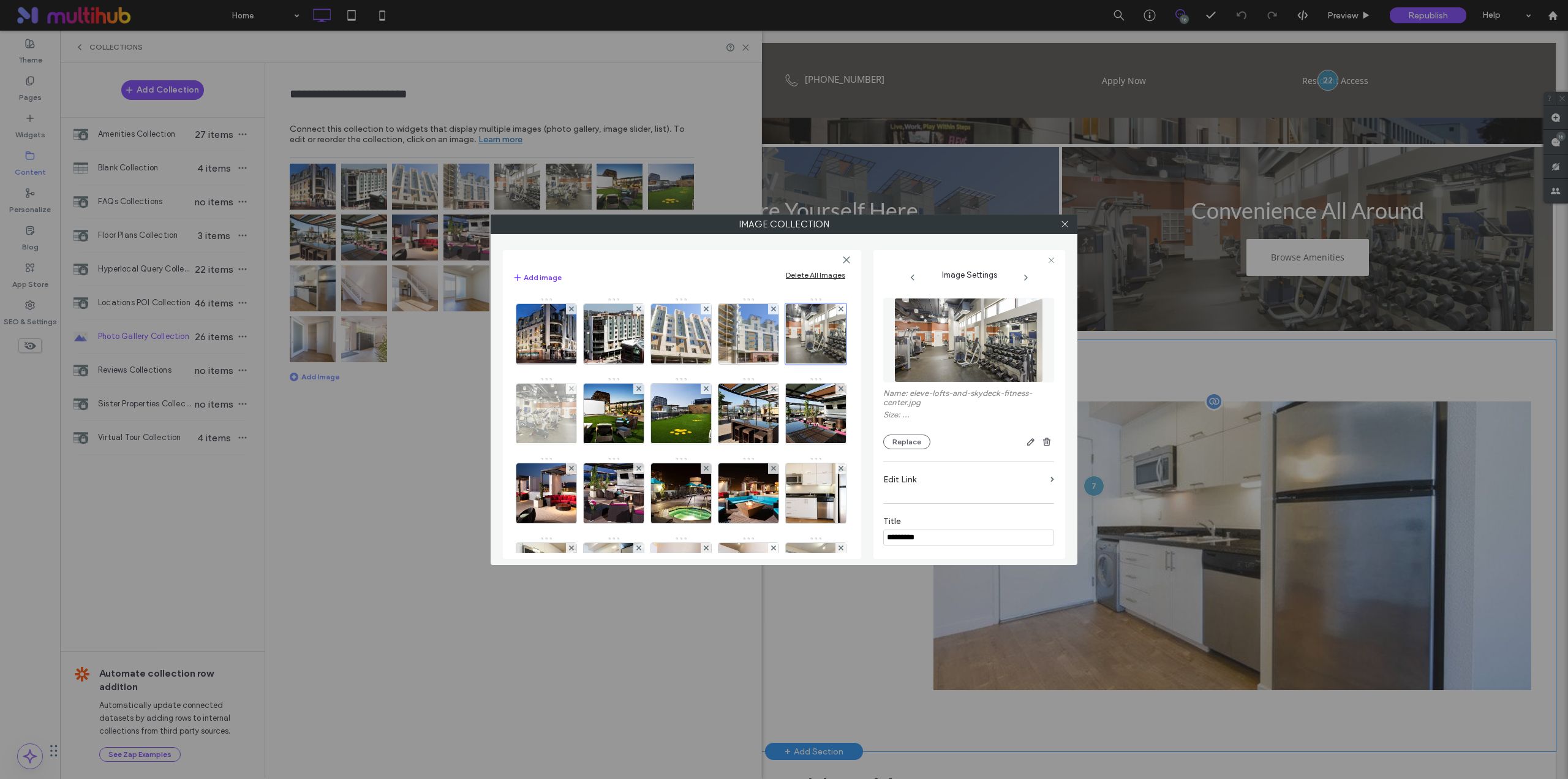
click at [600, 405] on img at bounding box center [547, 414] width 107 height 60
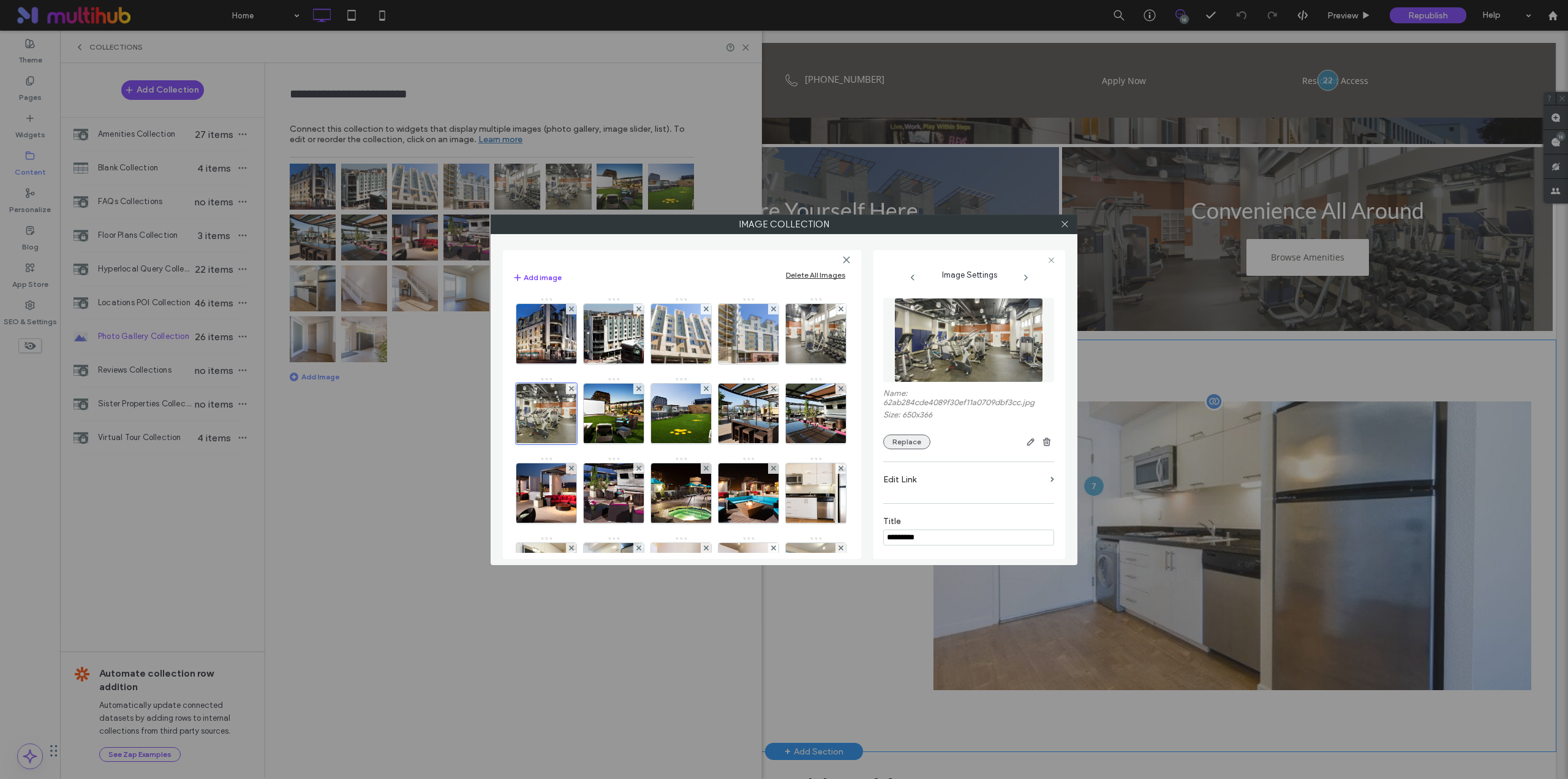
click at [919, 435] on button "Replace" at bounding box center [906, 442] width 47 height 15
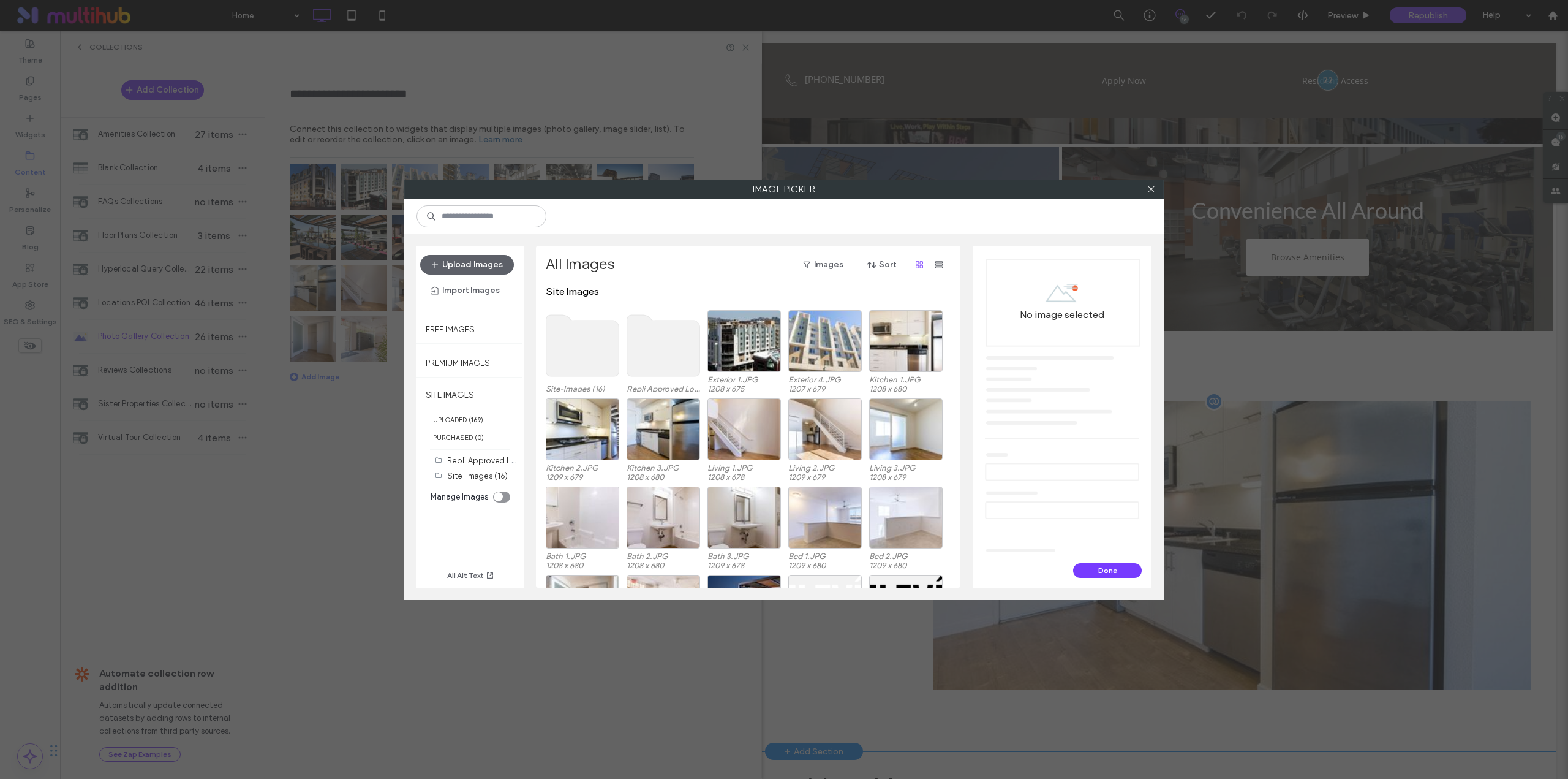
click at [589, 356] on use at bounding box center [583, 345] width 73 height 61
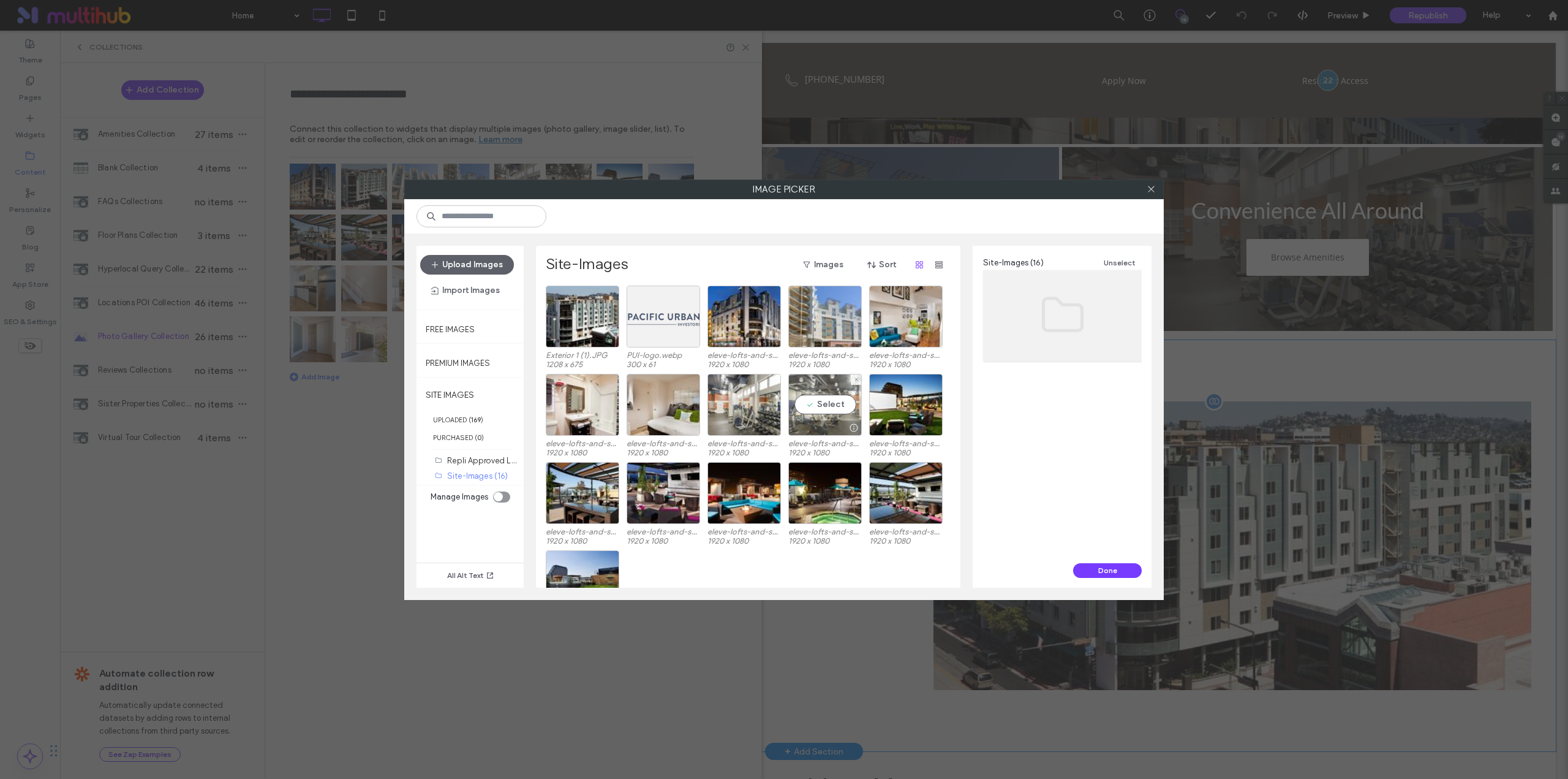
click at [825, 405] on div "Select" at bounding box center [825, 405] width 73 height 62
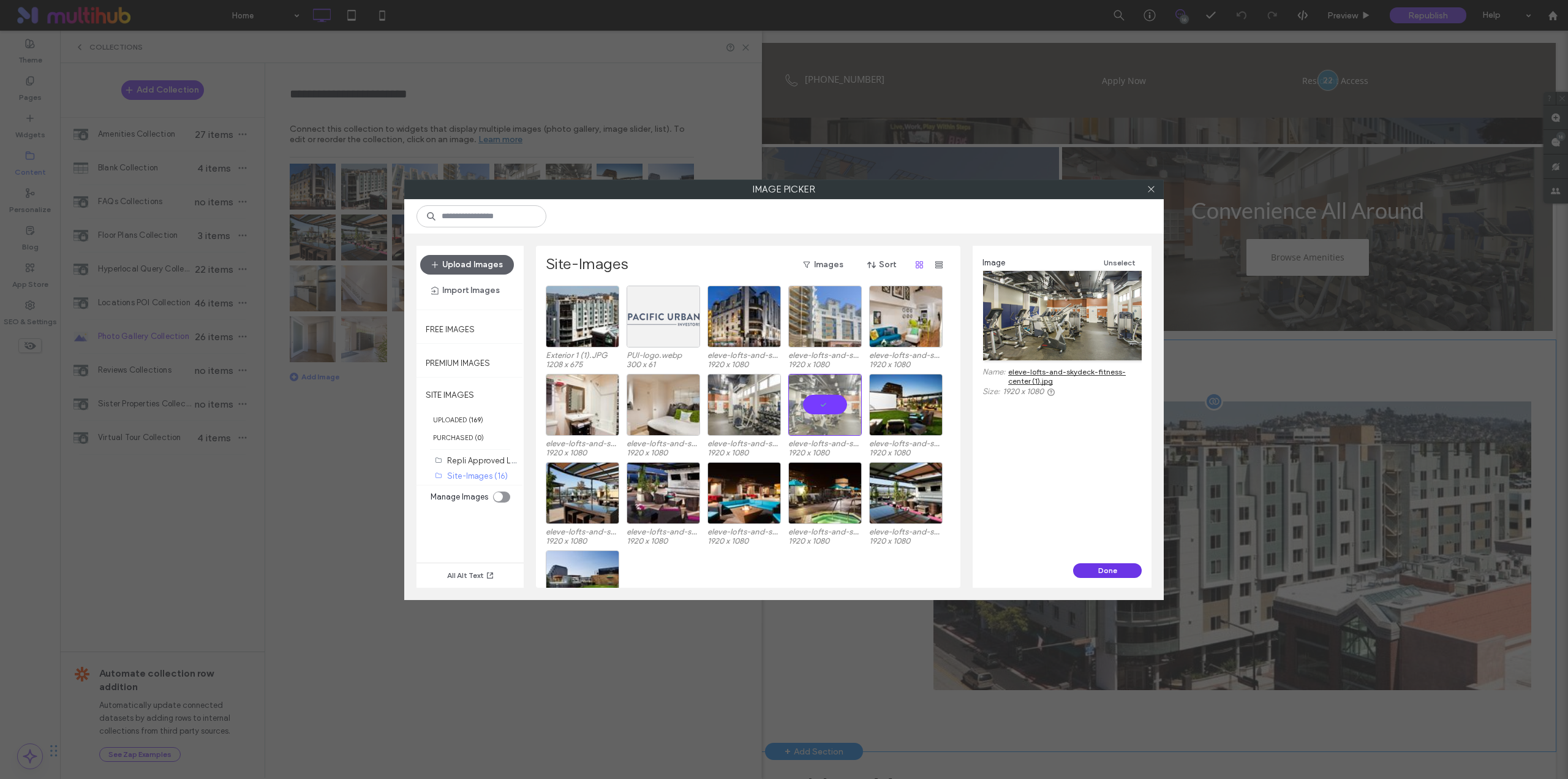
click at [1090, 571] on button "Done" at bounding box center [1107, 570] width 69 height 15
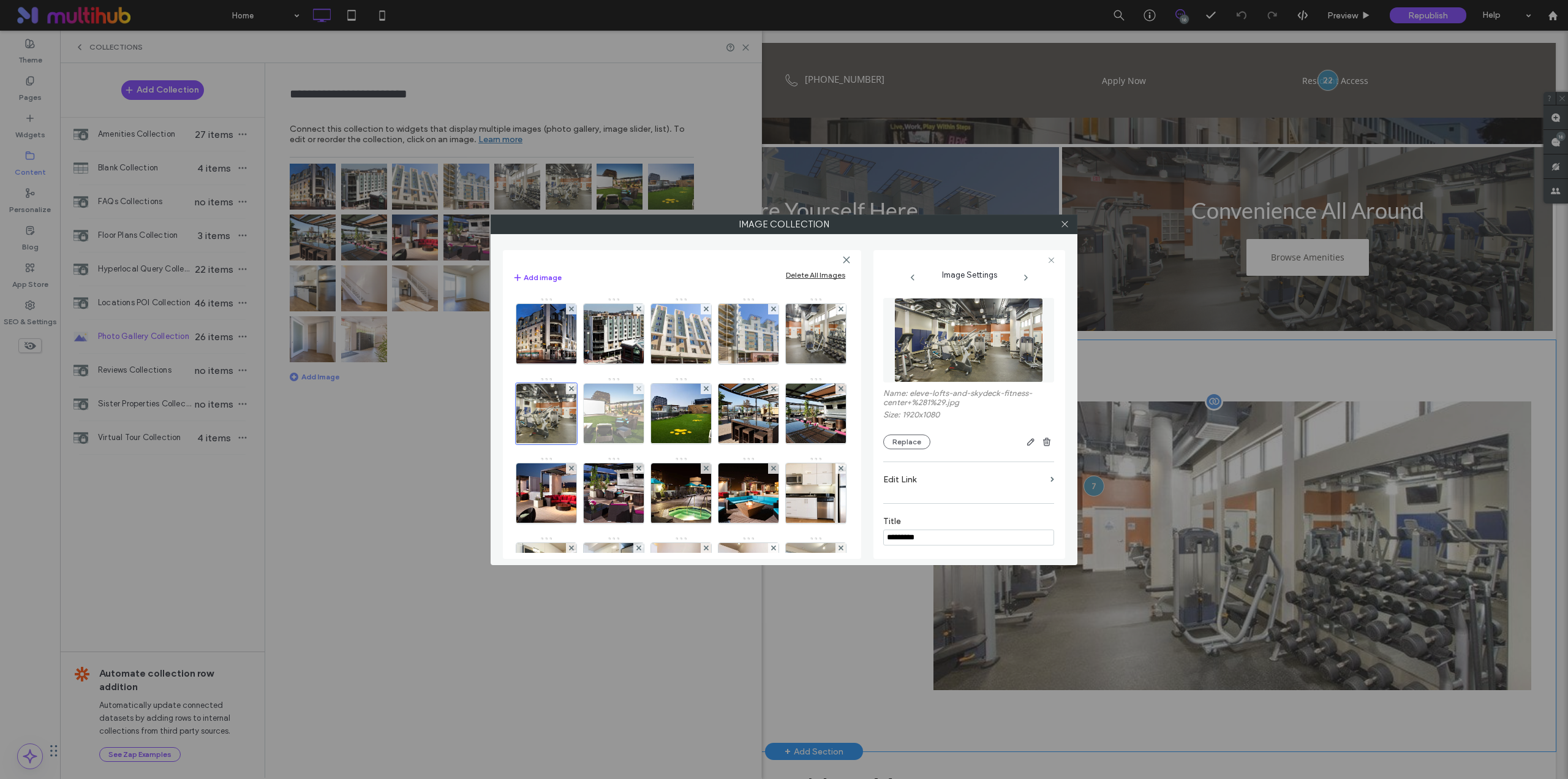
click at [667, 411] on img at bounding box center [614, 414] width 107 height 60
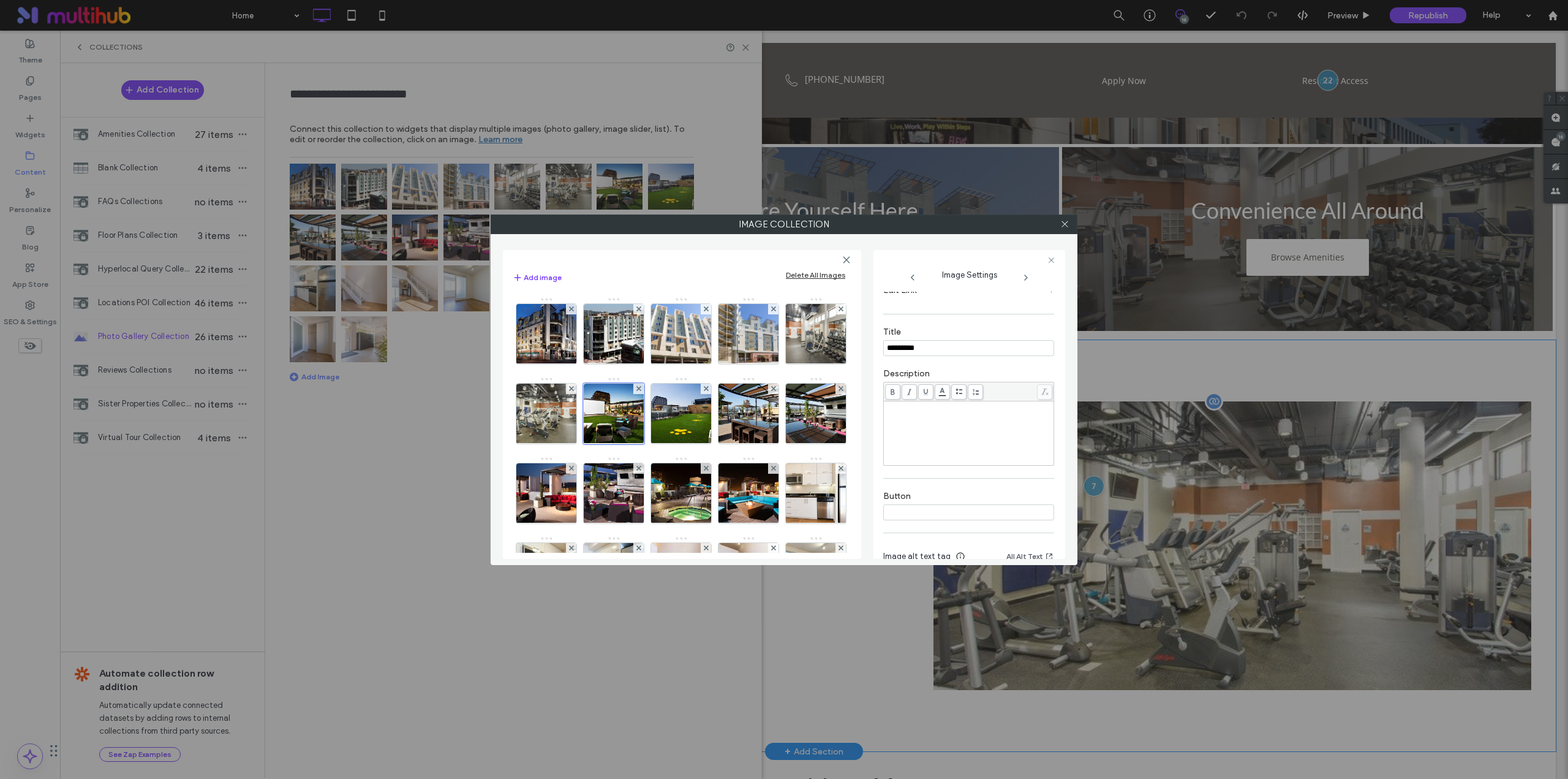
scroll to position [204, 0]
click at [734, 420] on img at bounding box center [681, 414] width 107 height 60
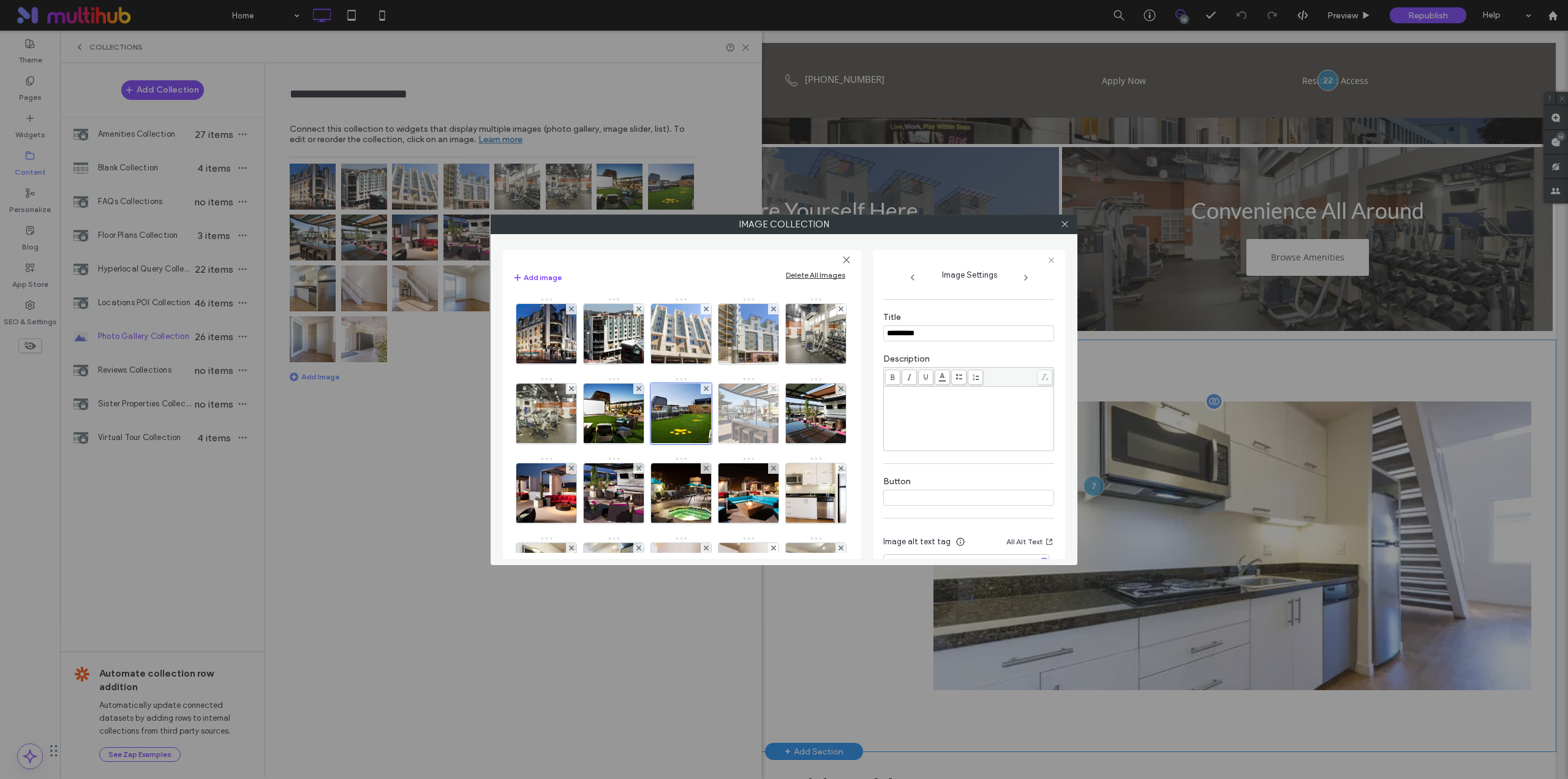
click at [696, 443] on img at bounding box center [749, 414] width 107 height 60
click at [763, 443] on img at bounding box center [816, 414] width 107 height 60
click at [600, 487] on img at bounding box center [547, 493] width 107 height 60
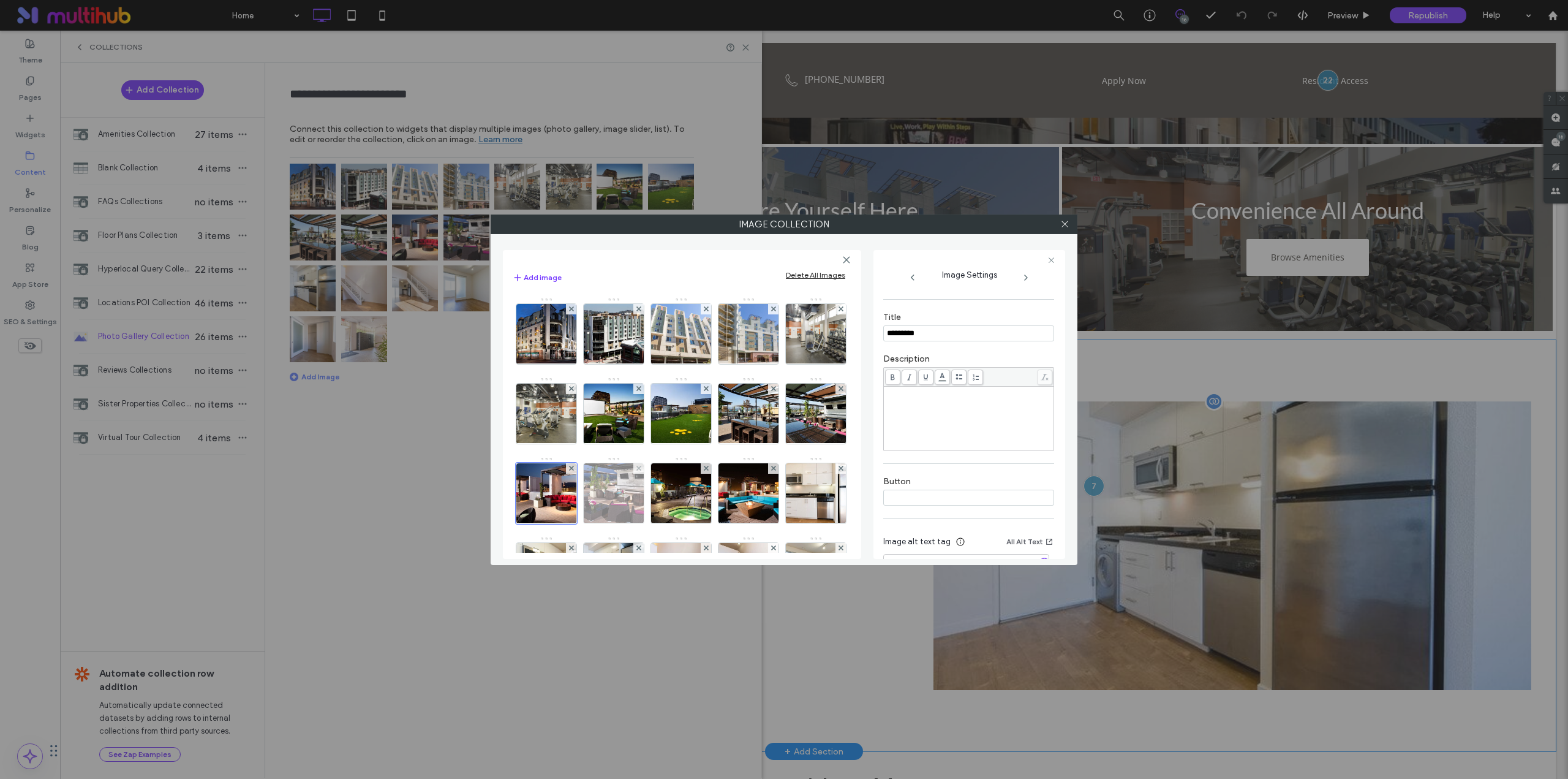
click at [667, 488] on img at bounding box center [614, 493] width 107 height 60
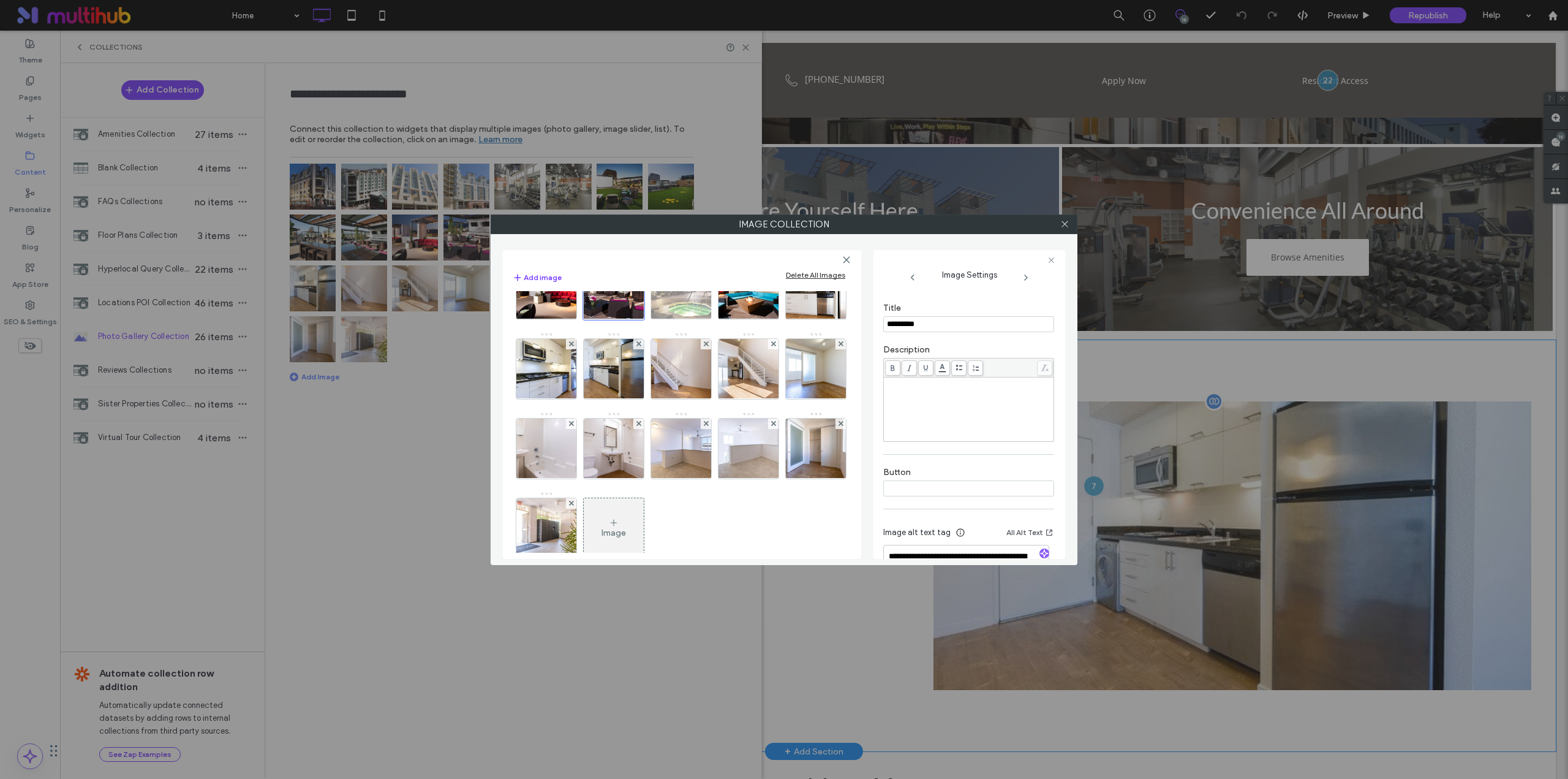
click at [628, 319] on img at bounding box center [681, 290] width 107 height 60
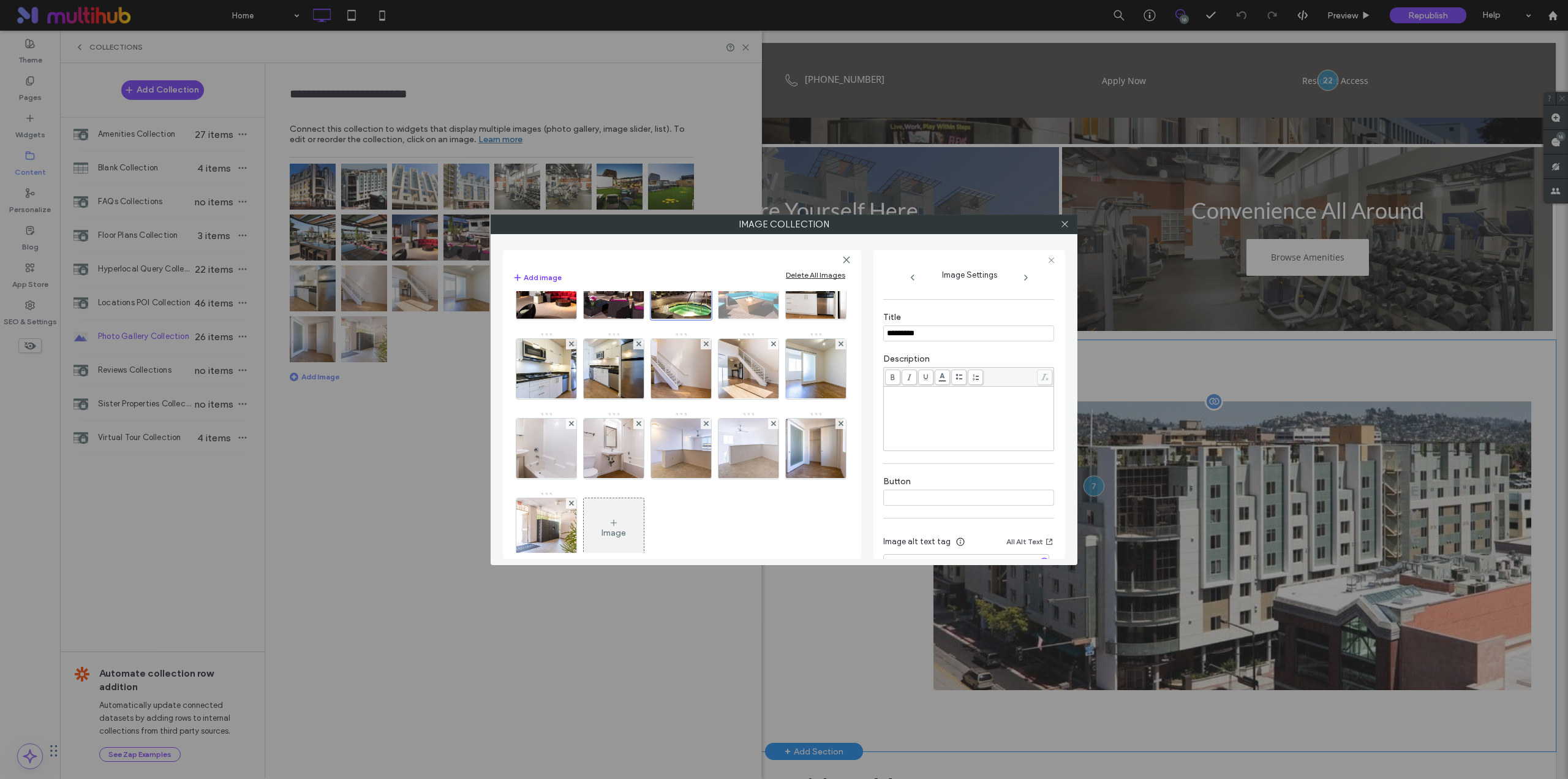
click at [696, 319] on img at bounding box center [749, 290] width 107 height 60
click at [763, 319] on img at bounding box center [816, 290] width 107 height 60
click at [600, 374] on img at bounding box center [547, 369] width 107 height 60
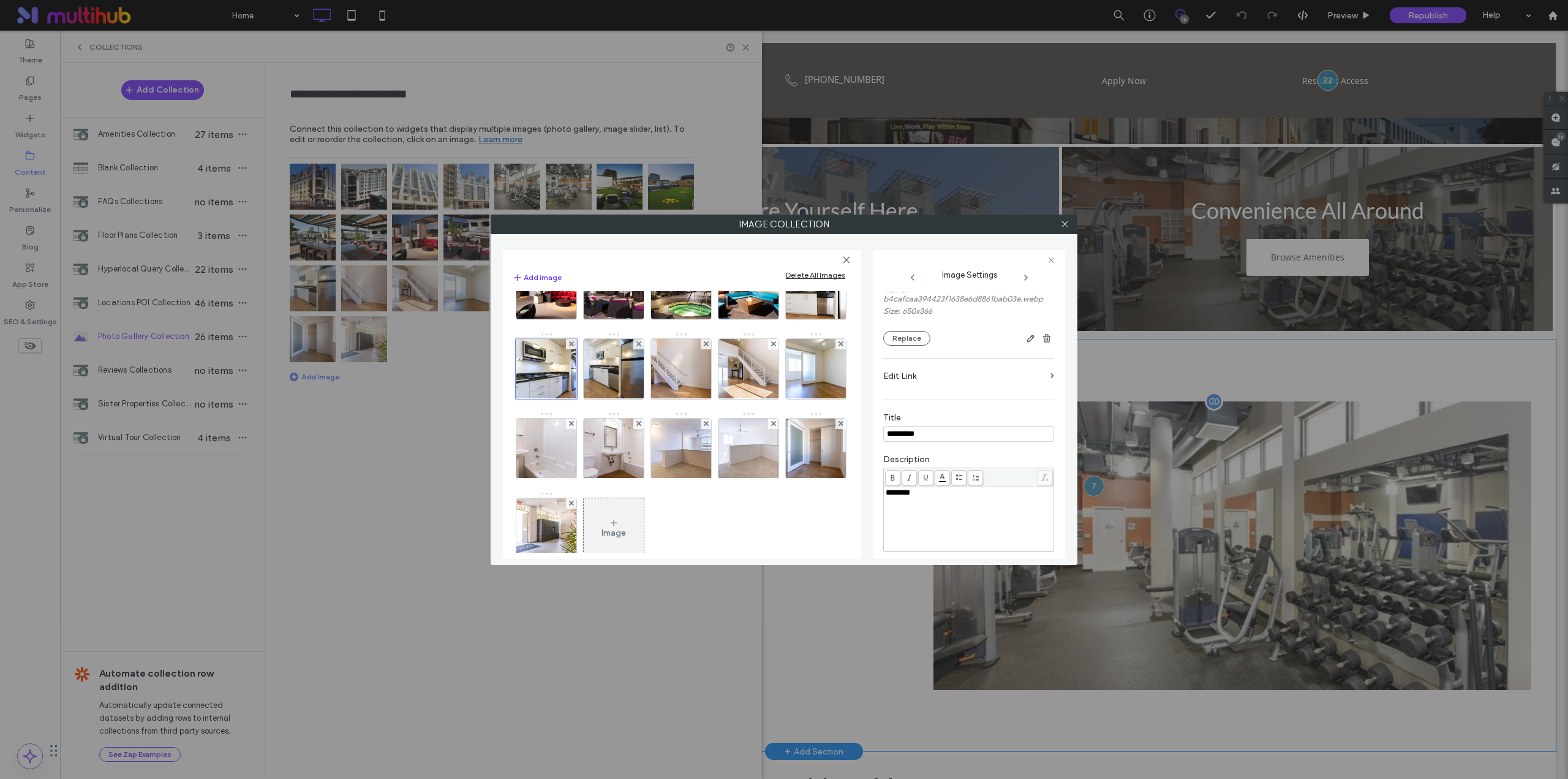
scroll to position [0, 0]
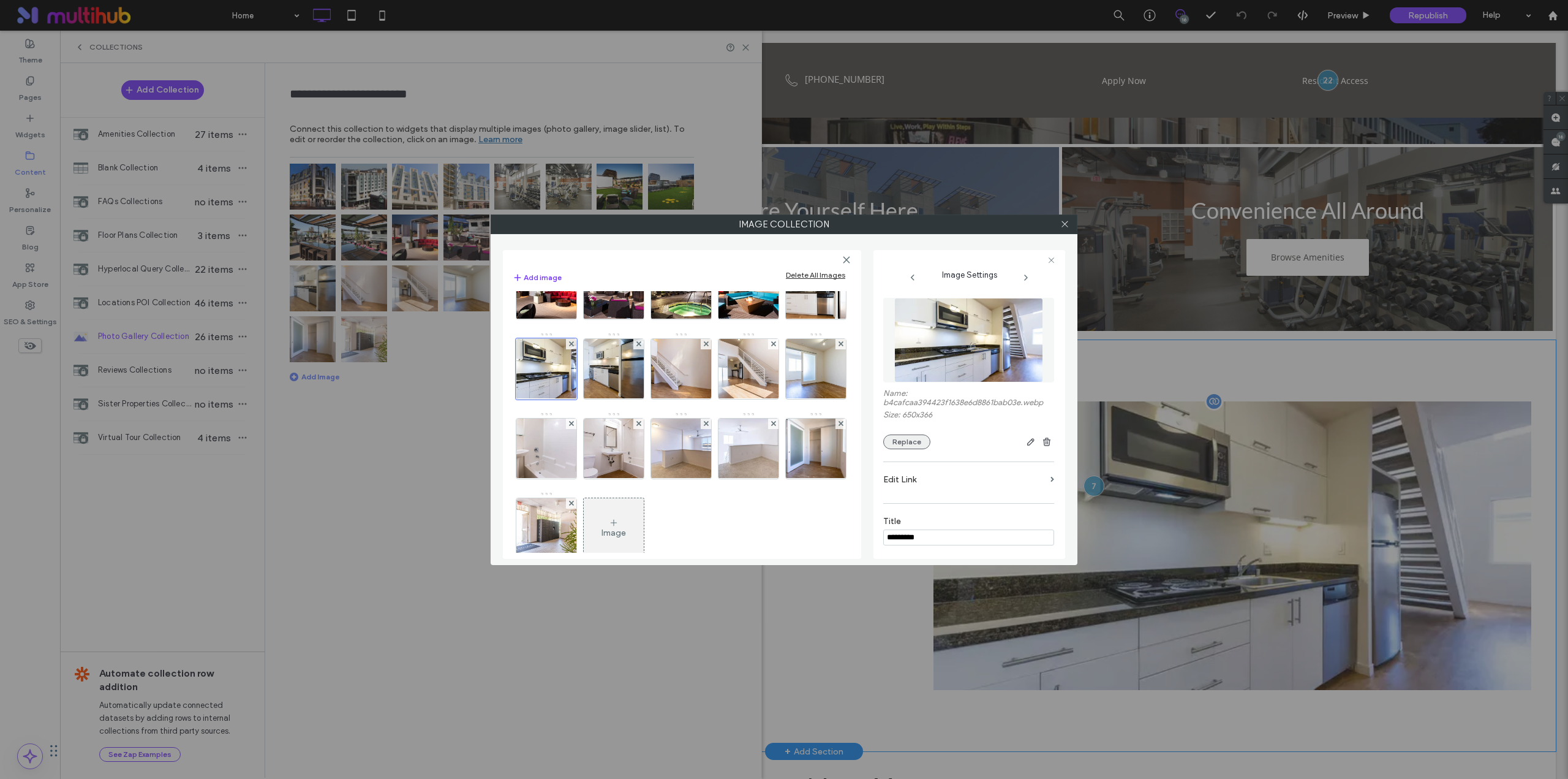
click at [913, 443] on button "Replace" at bounding box center [906, 442] width 47 height 15
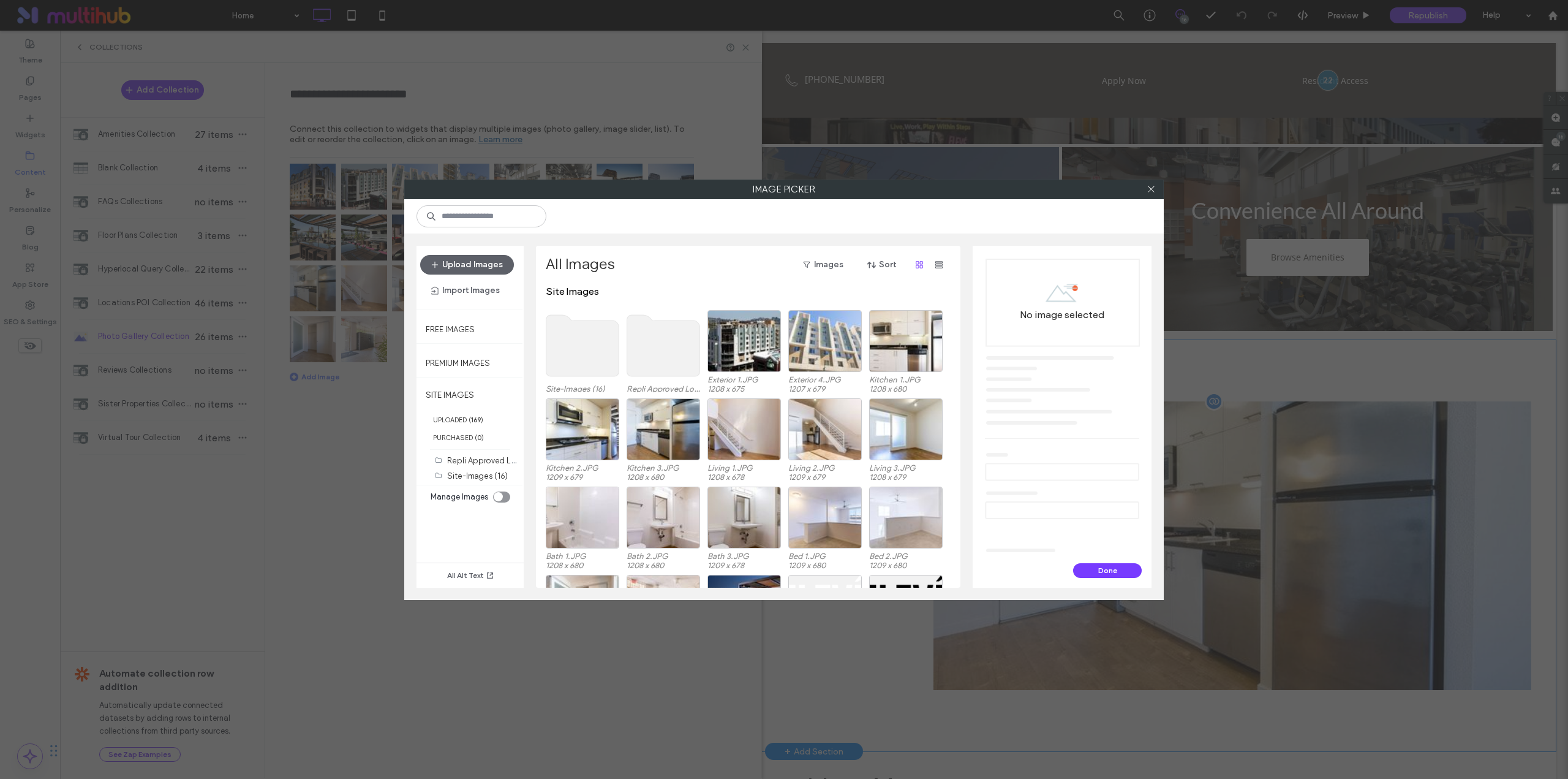
click at [588, 336] on use at bounding box center [583, 345] width 73 height 61
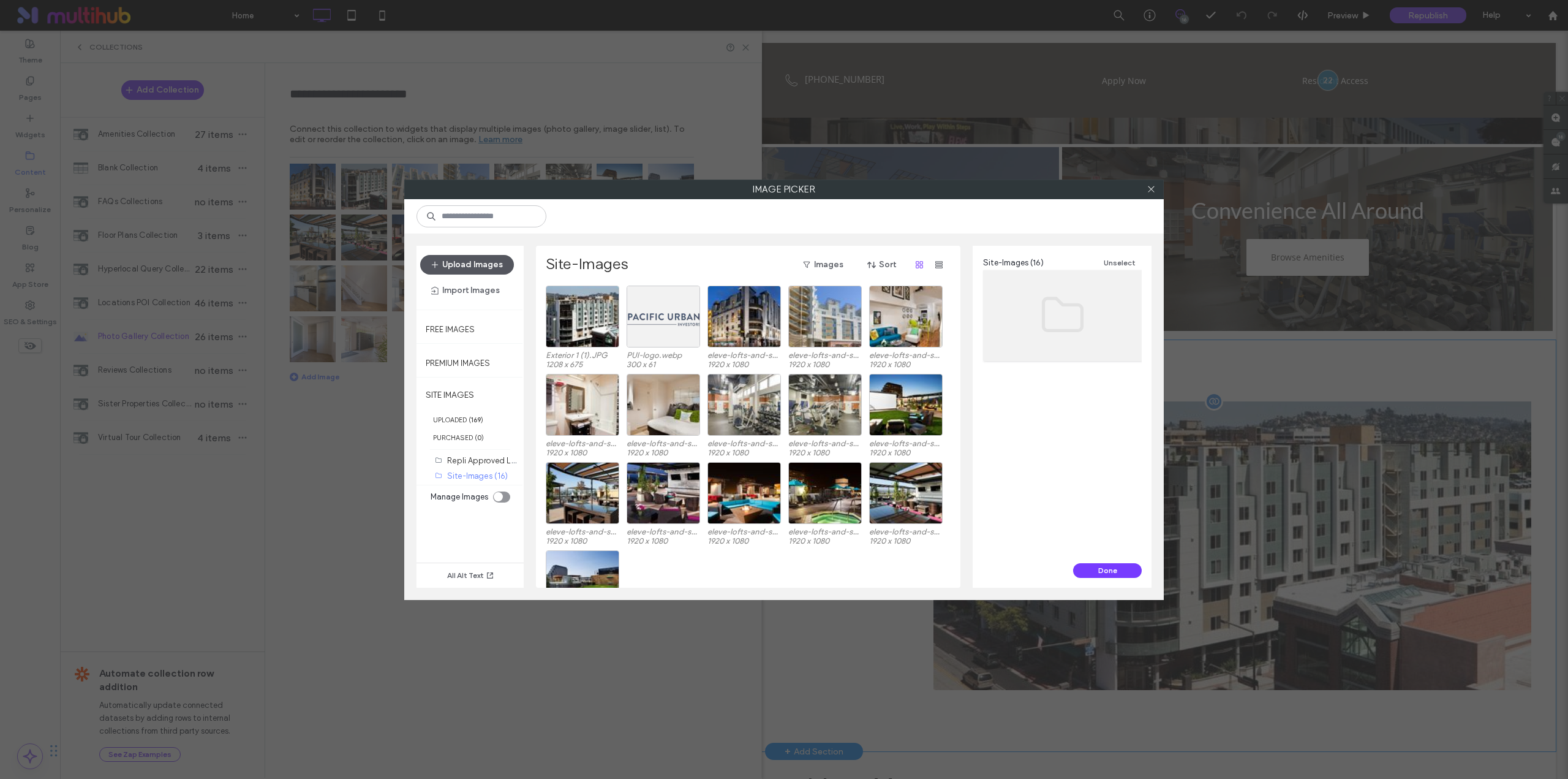
click at [482, 271] on button "Upload Images" at bounding box center [466, 264] width 93 height 19
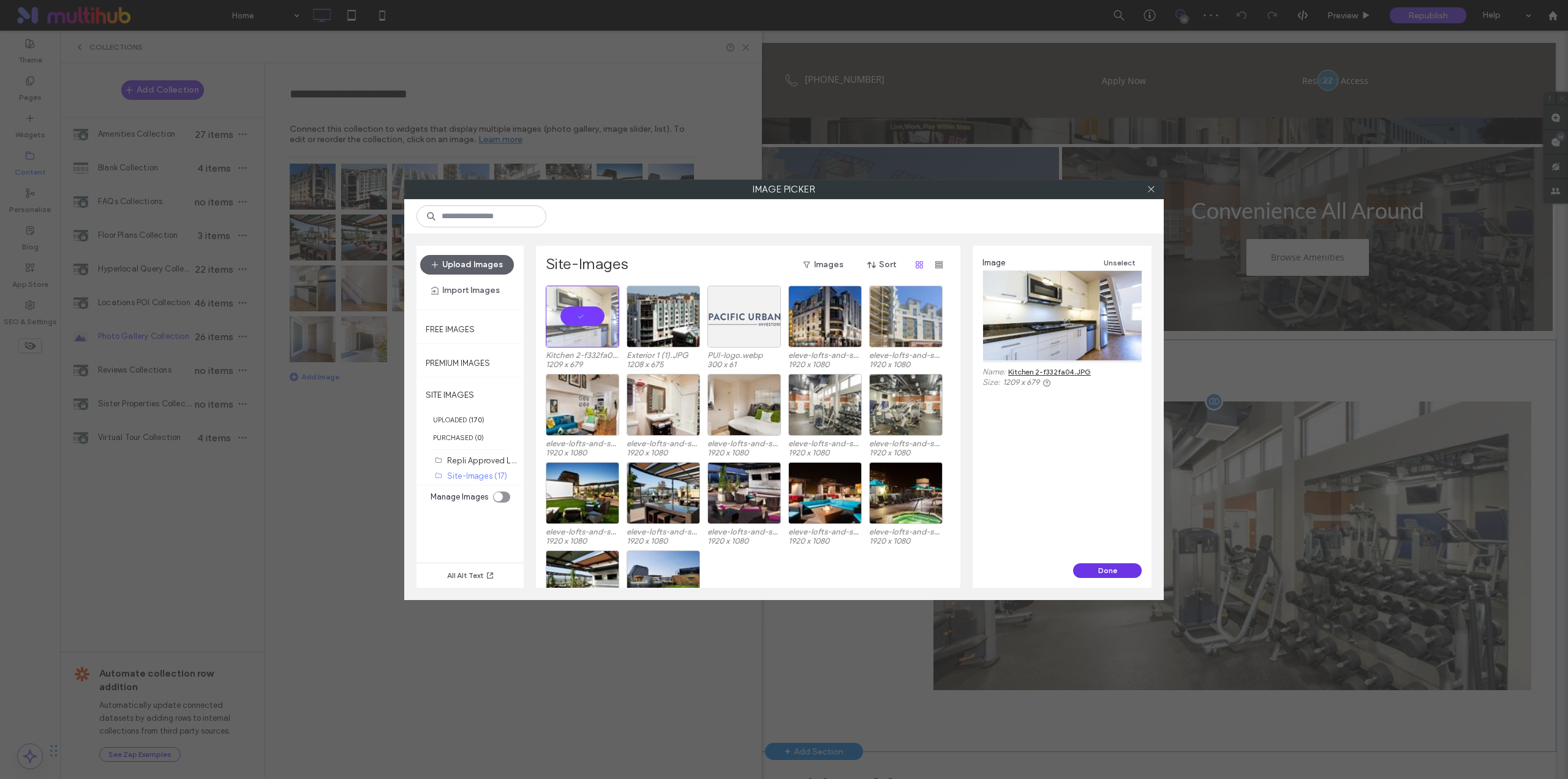
click at [1099, 567] on button "Done" at bounding box center [1107, 570] width 69 height 15
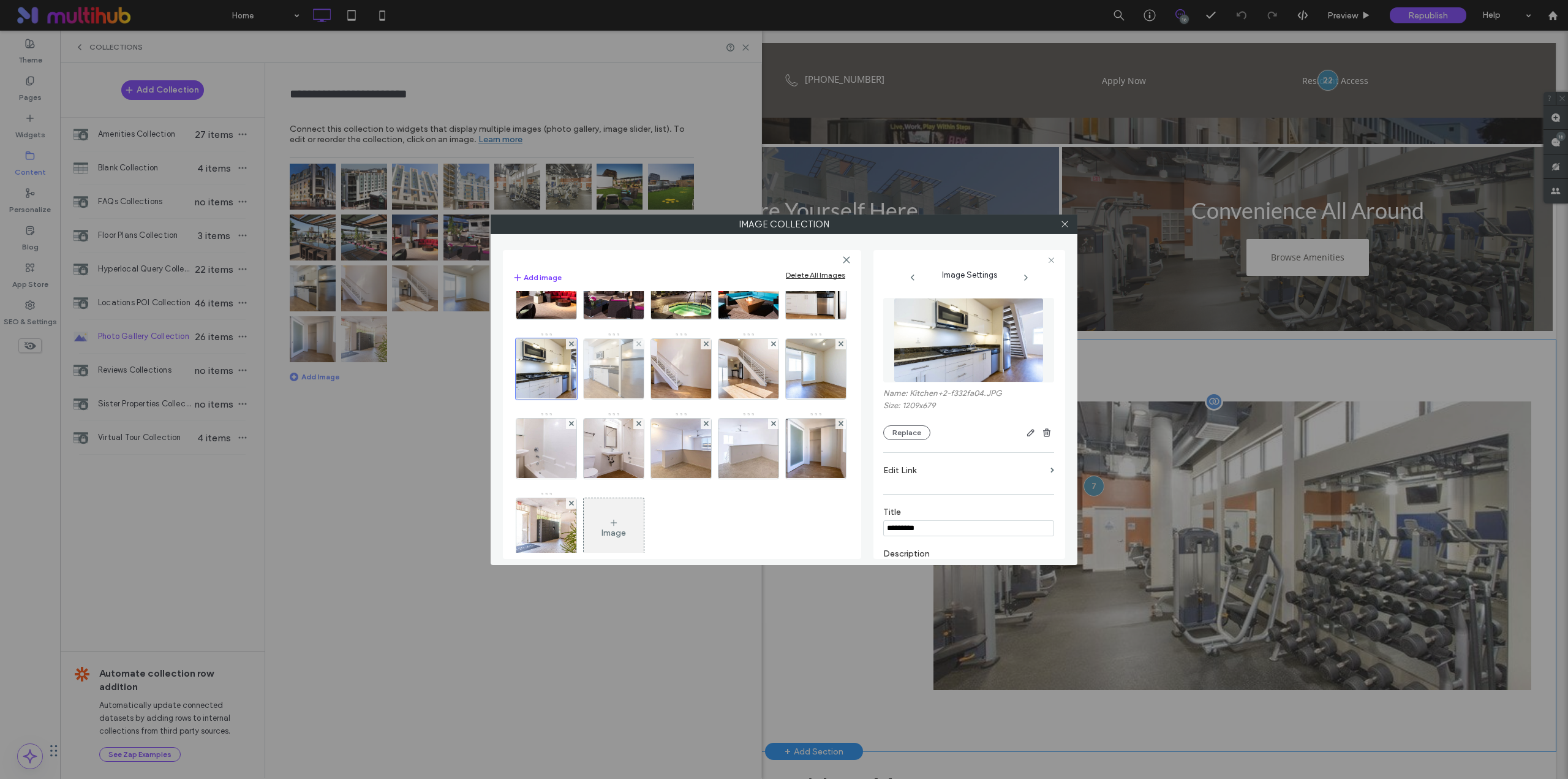
click at [560, 399] on img at bounding box center [614, 369] width 107 height 60
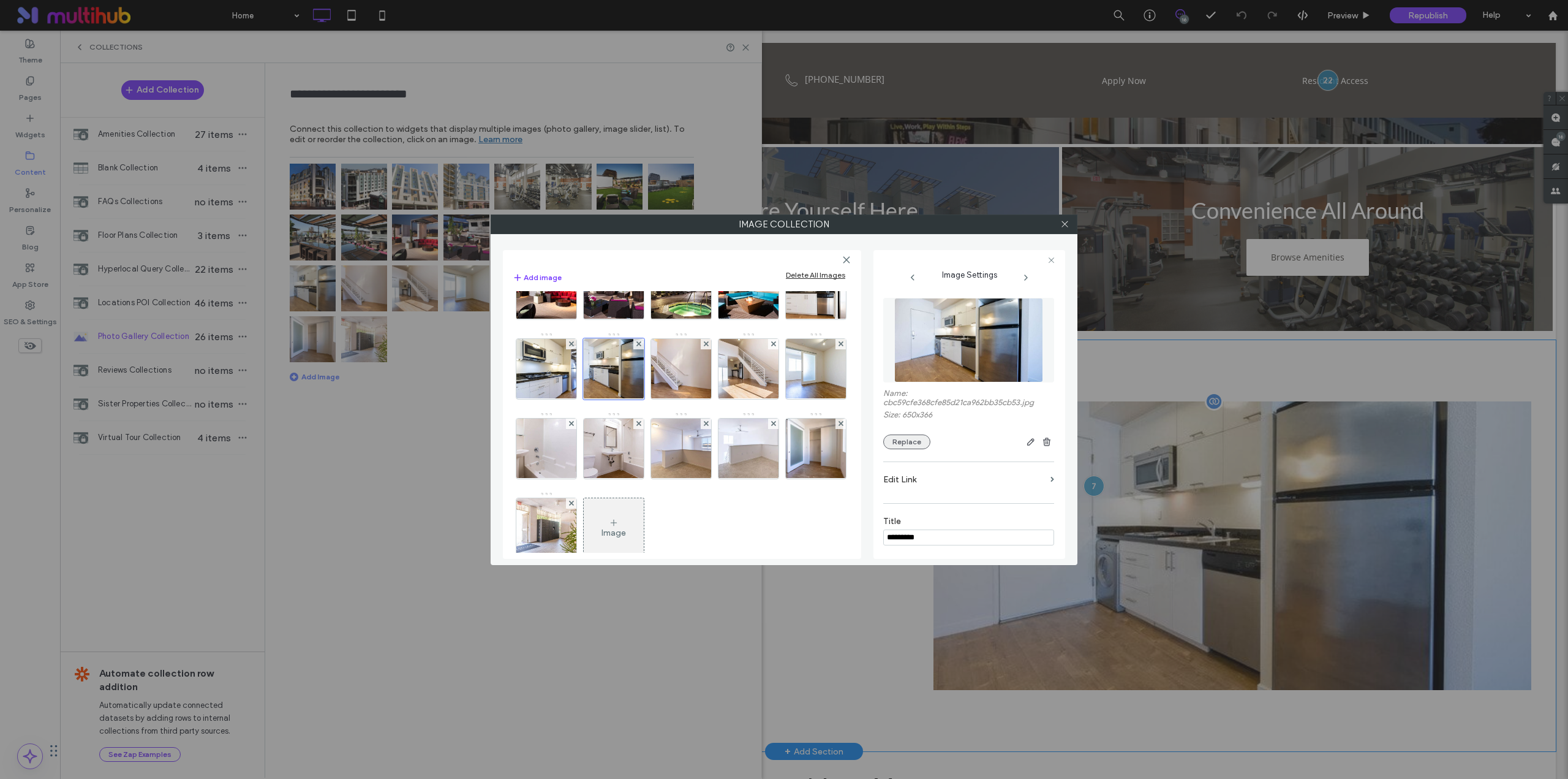
click at [916, 441] on button "Replace" at bounding box center [906, 442] width 47 height 15
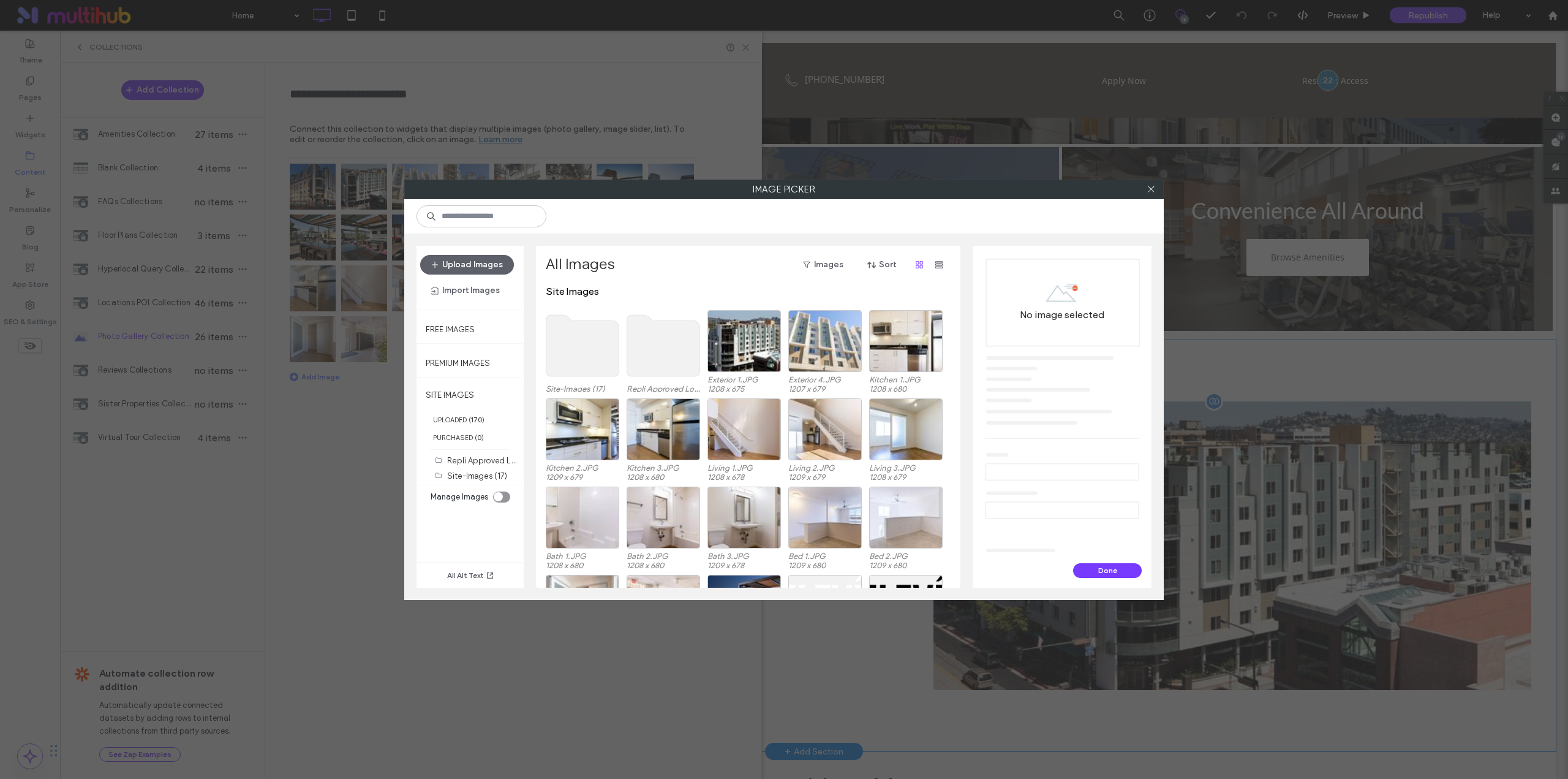
click at [592, 357] on use at bounding box center [583, 345] width 73 height 61
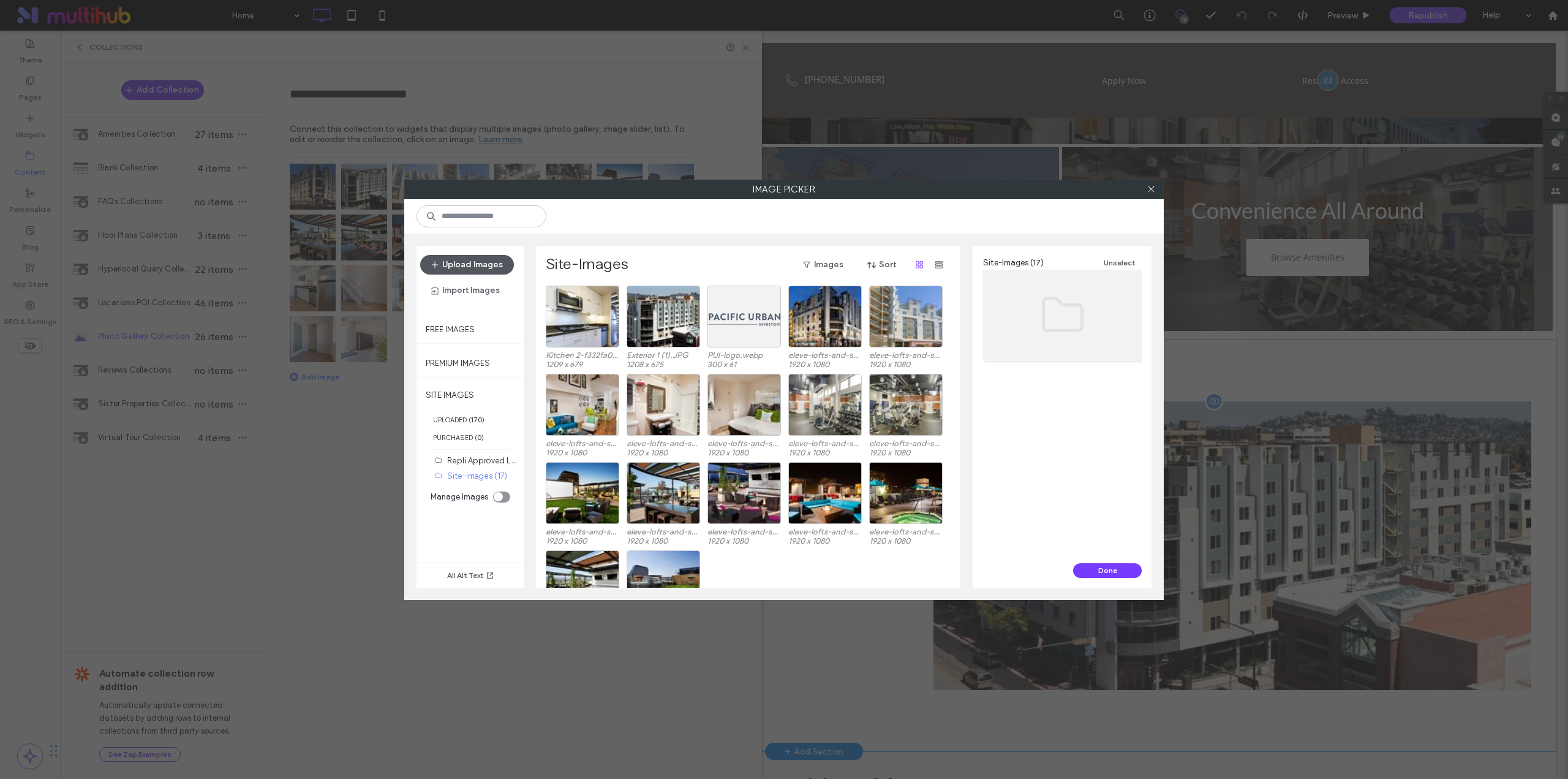
click at [490, 259] on button "Upload Images" at bounding box center [466, 264] width 93 height 19
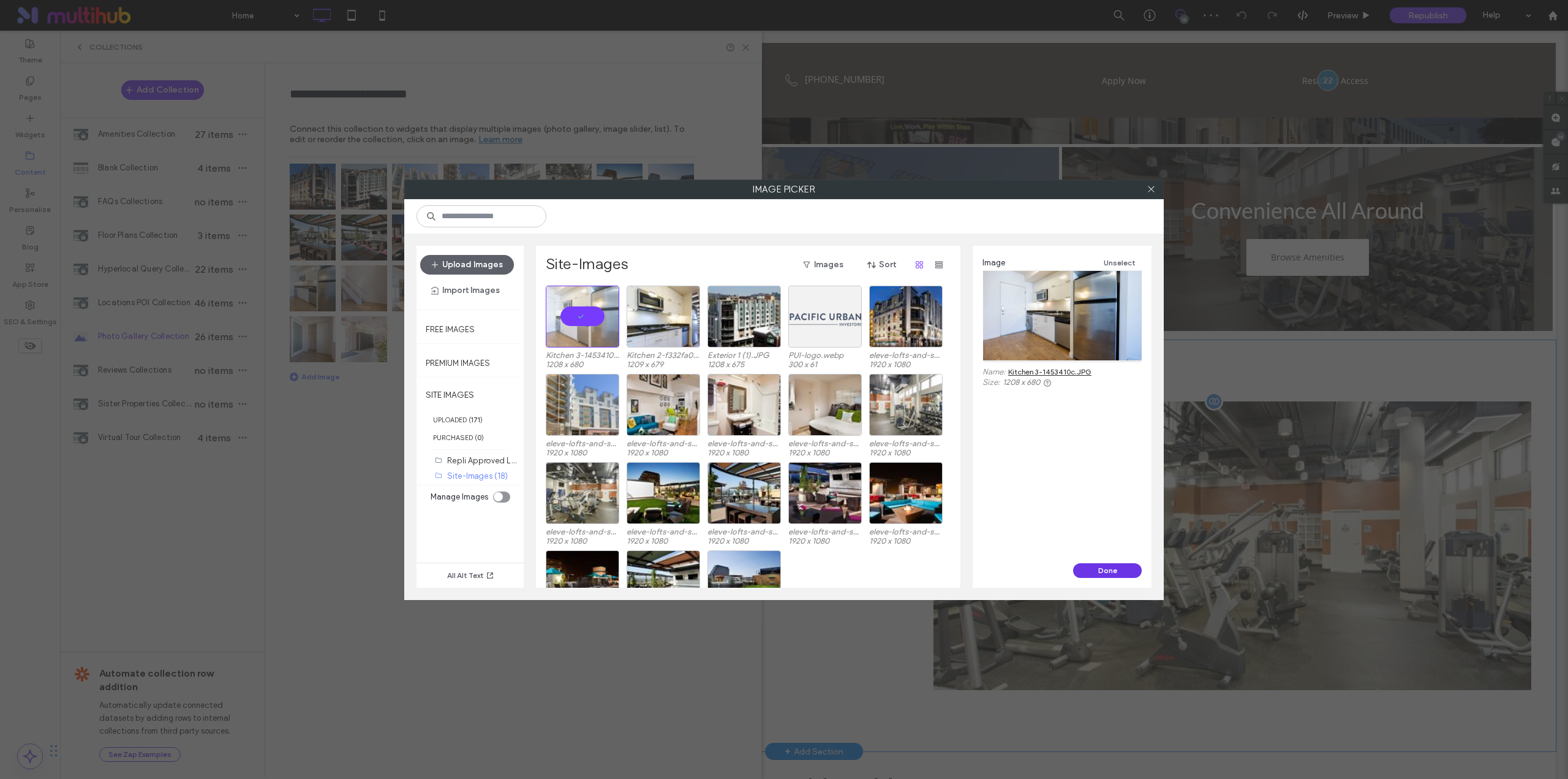
click at [1093, 567] on button "Done" at bounding box center [1107, 570] width 69 height 15
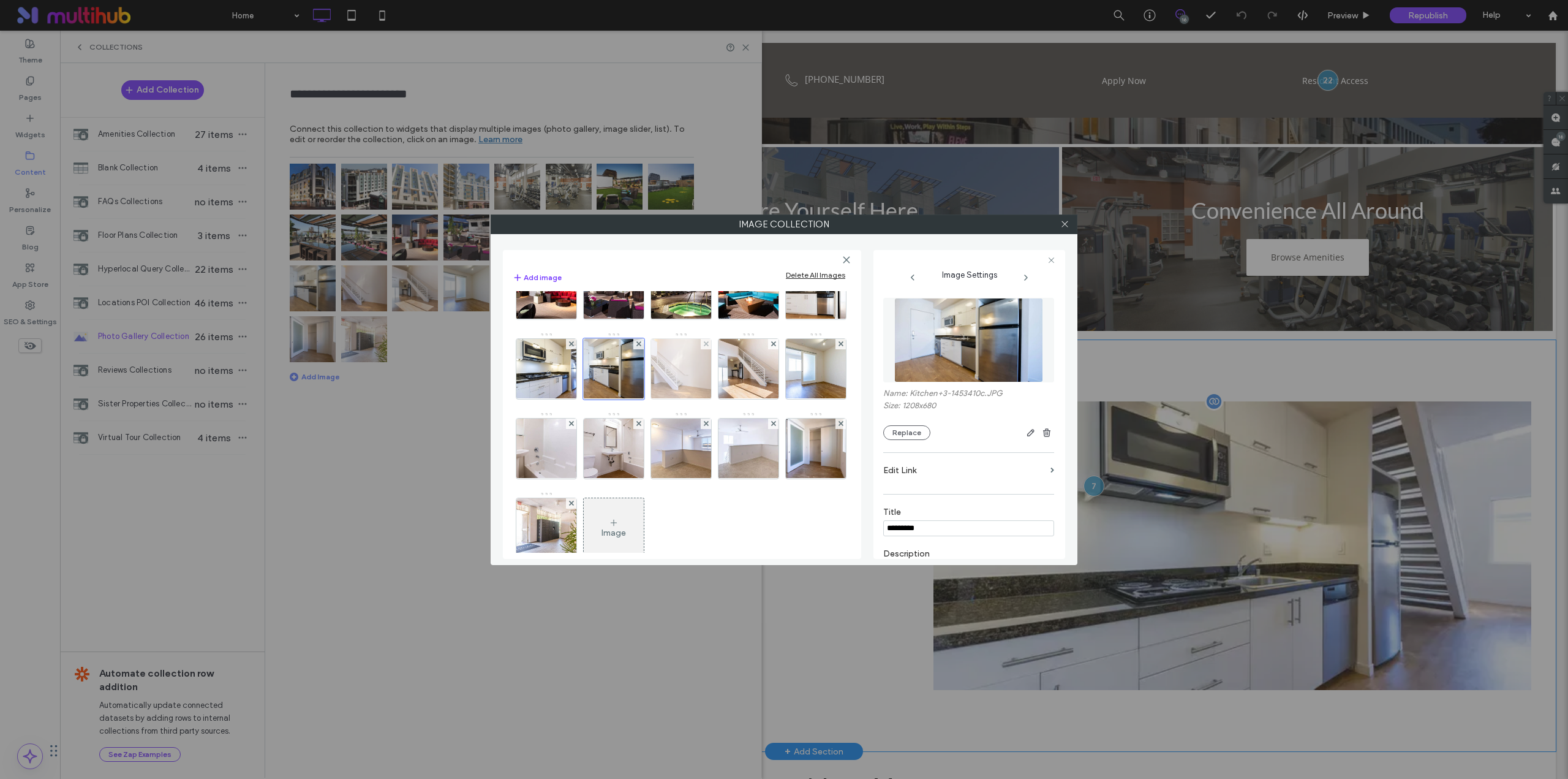
click at [628, 399] on img at bounding box center [681, 369] width 107 height 60
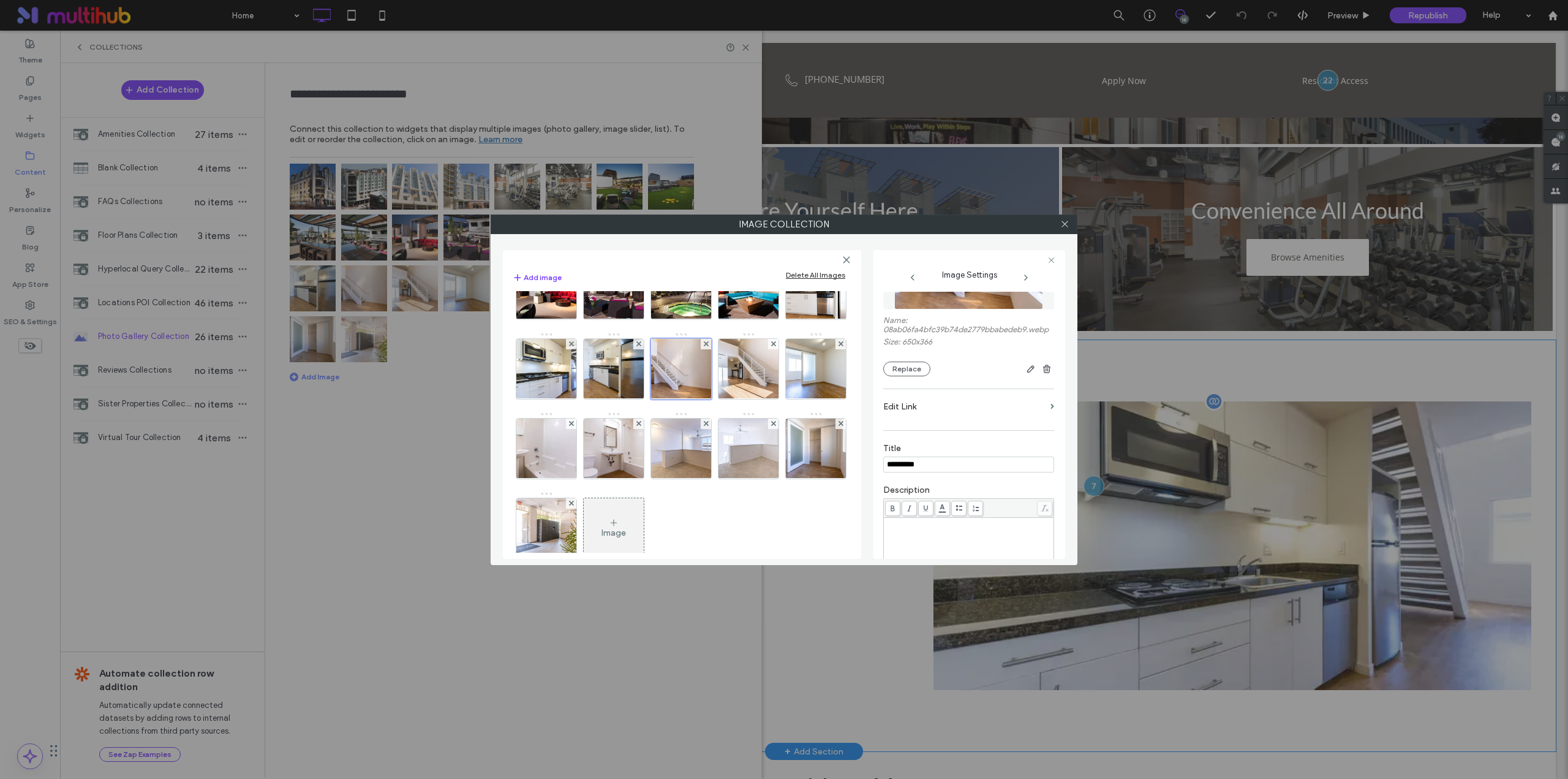
scroll to position [204, 0]
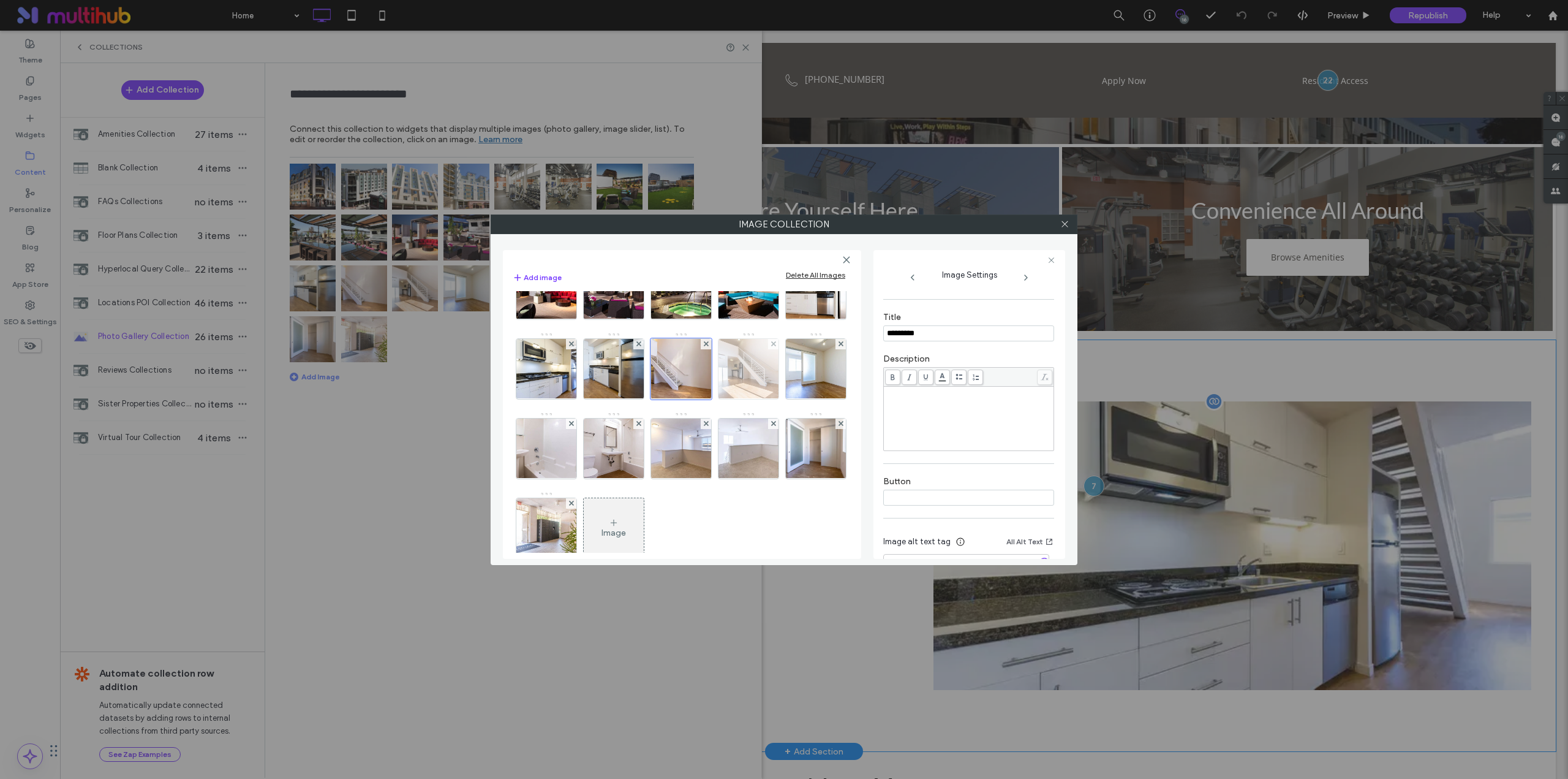
click at [696, 399] on img at bounding box center [749, 369] width 107 height 60
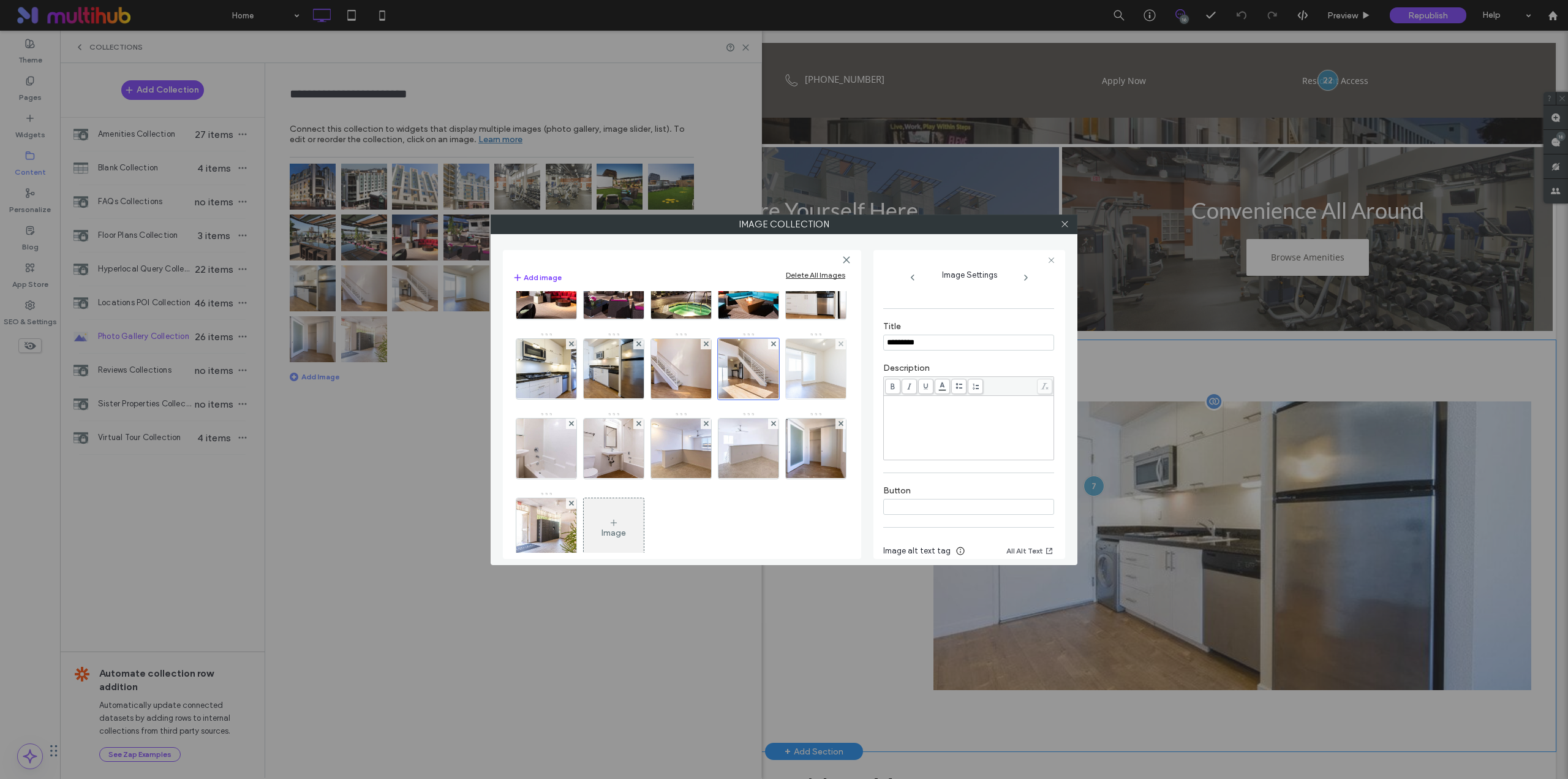
click at [767, 399] on img at bounding box center [816, 369] width 107 height 60
click at [547, 479] on img at bounding box center [547, 449] width 107 height 60
click at [609, 479] on img at bounding box center [614, 449] width 107 height 60
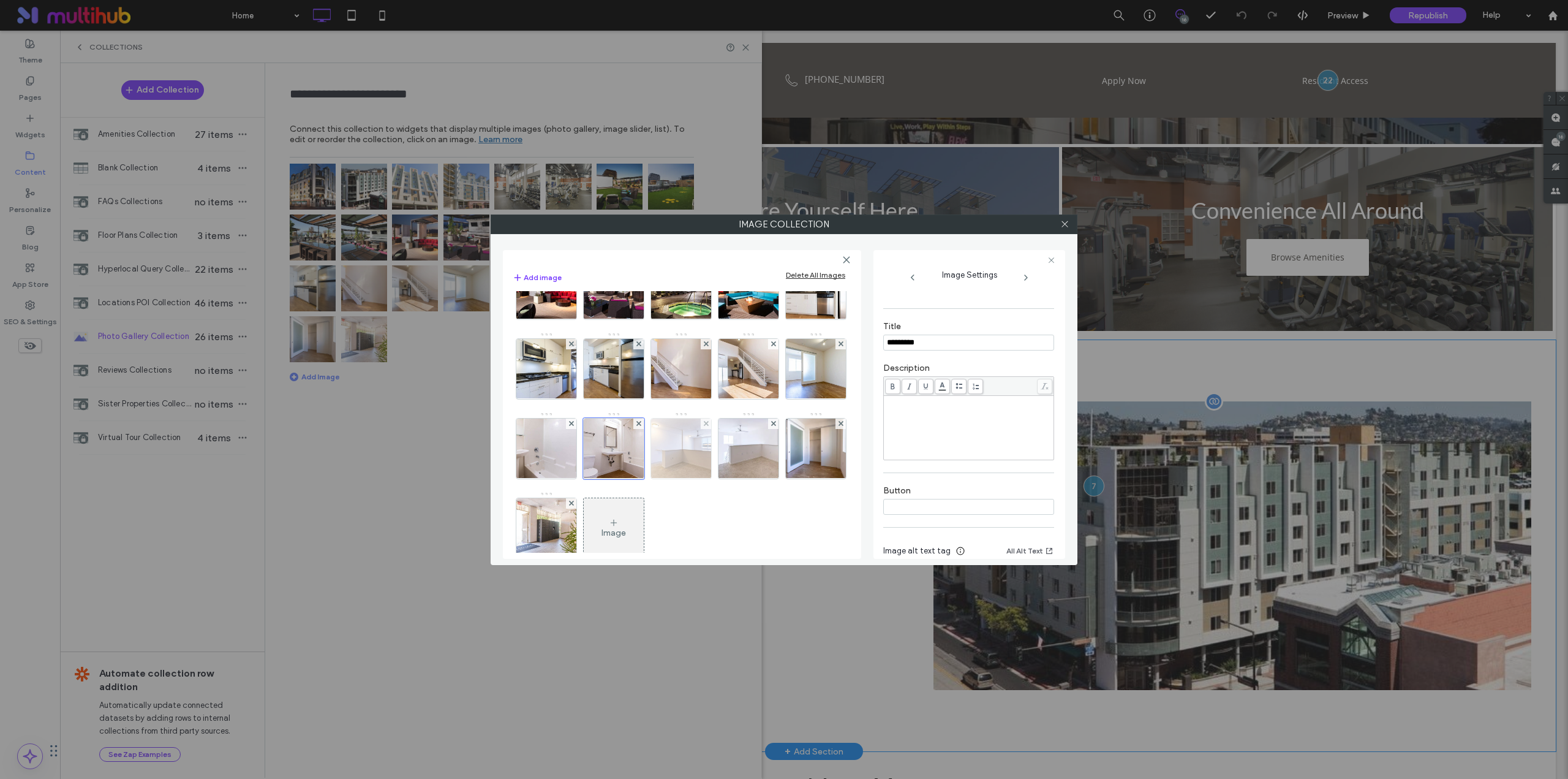
click at [666, 479] on img at bounding box center [681, 449] width 107 height 60
click at [743, 479] on img at bounding box center [749, 449] width 107 height 60
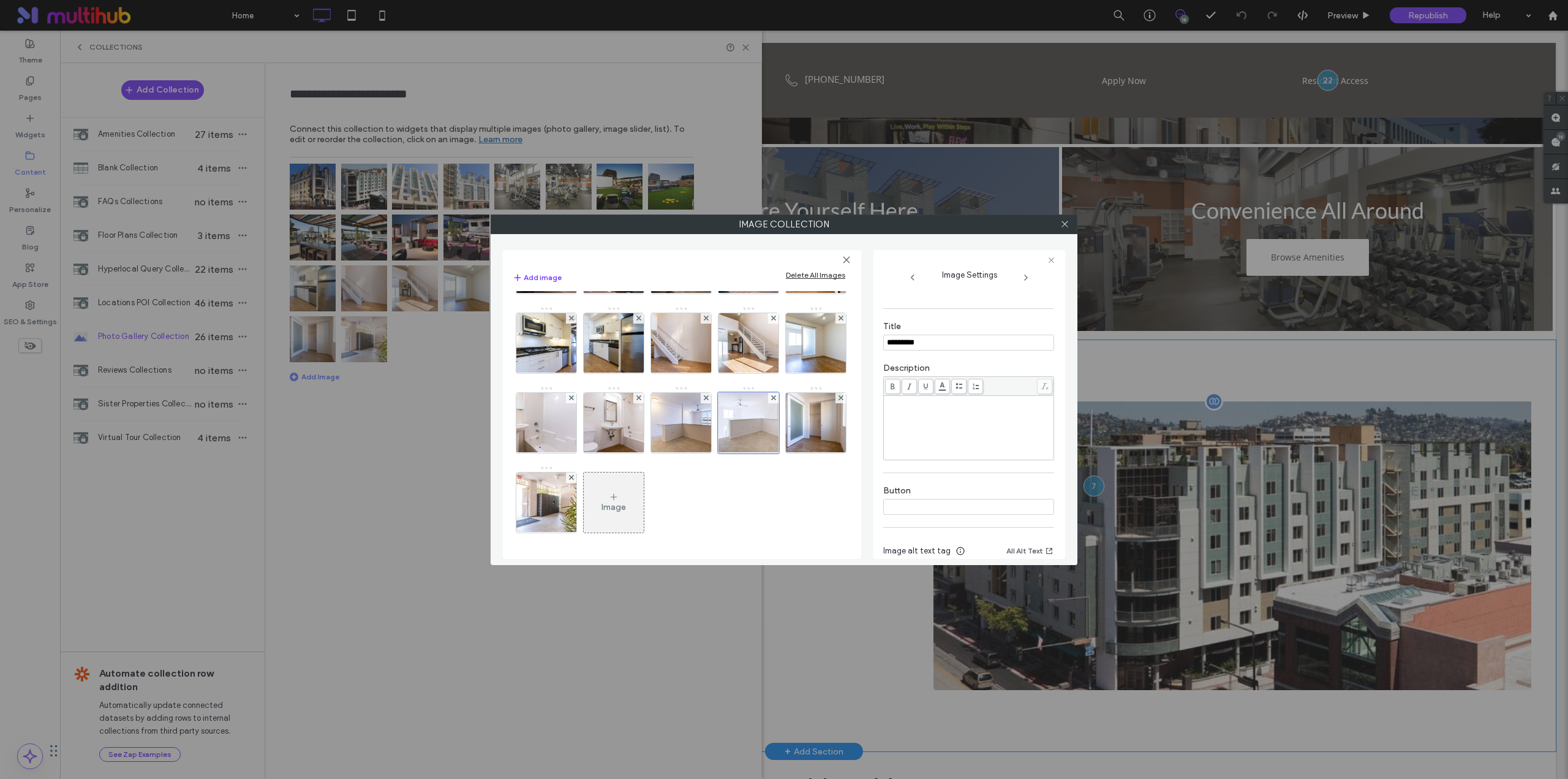
scroll to position [310, 0]
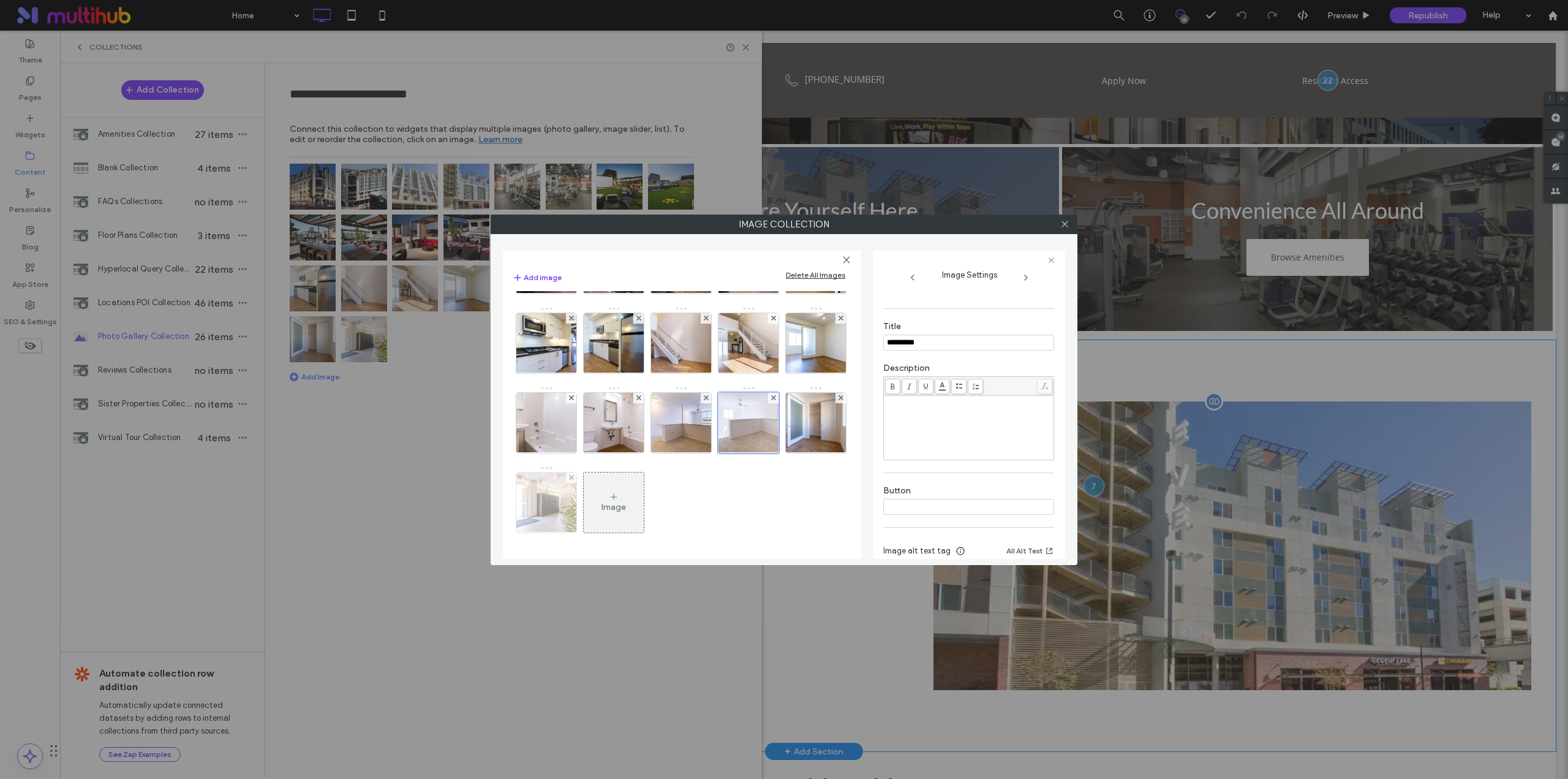
click at [600, 506] on img at bounding box center [547, 503] width 107 height 60
click at [763, 452] on img at bounding box center [816, 423] width 107 height 60
click at [1065, 222] on icon at bounding box center [1065, 224] width 9 height 9
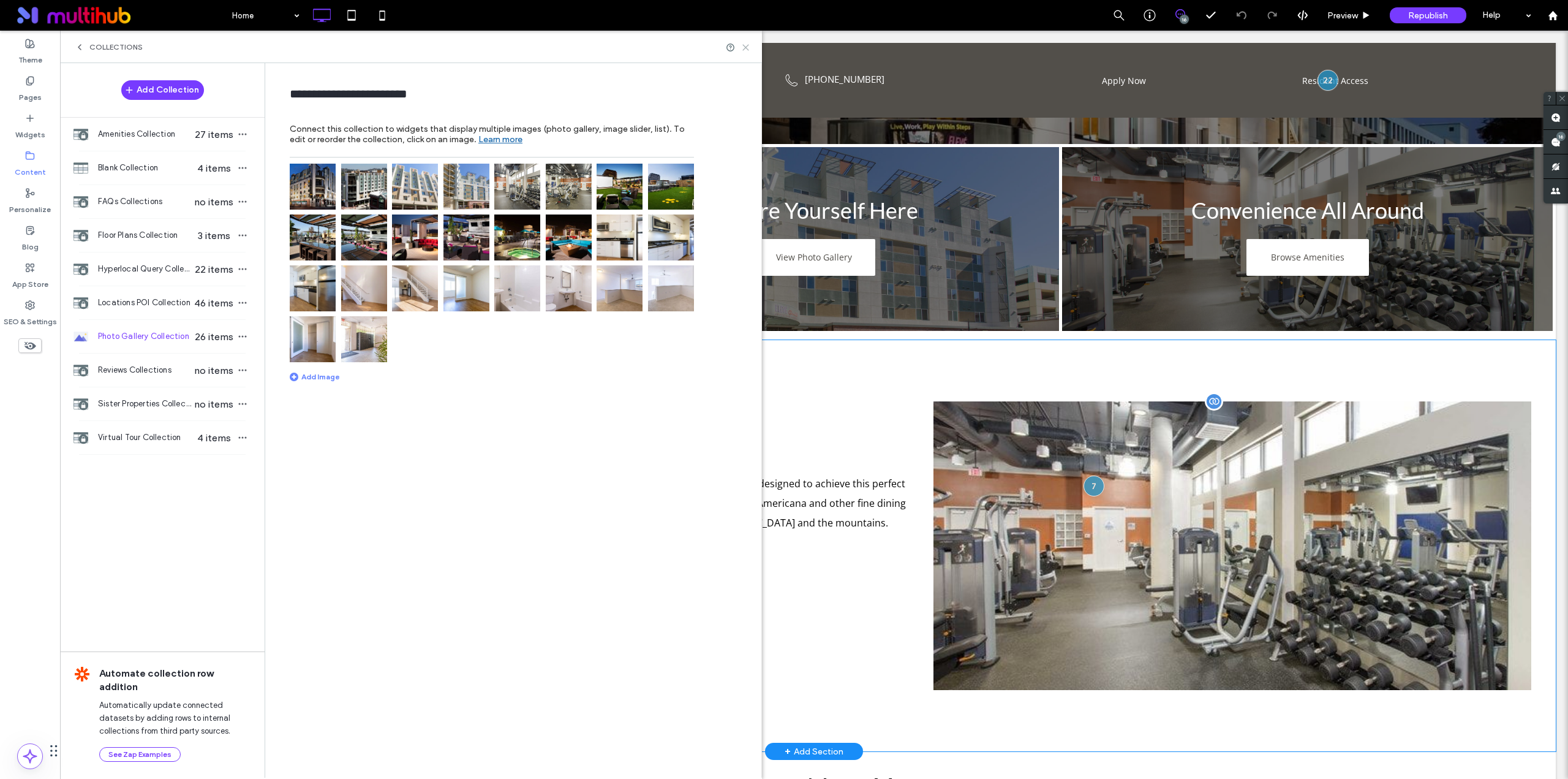
drag, startPoint x: 746, startPoint y: 46, endPoint x: 723, endPoint y: 164, distance: 120.2
click at [746, 46] on icon at bounding box center [746, 48] width 9 height 9
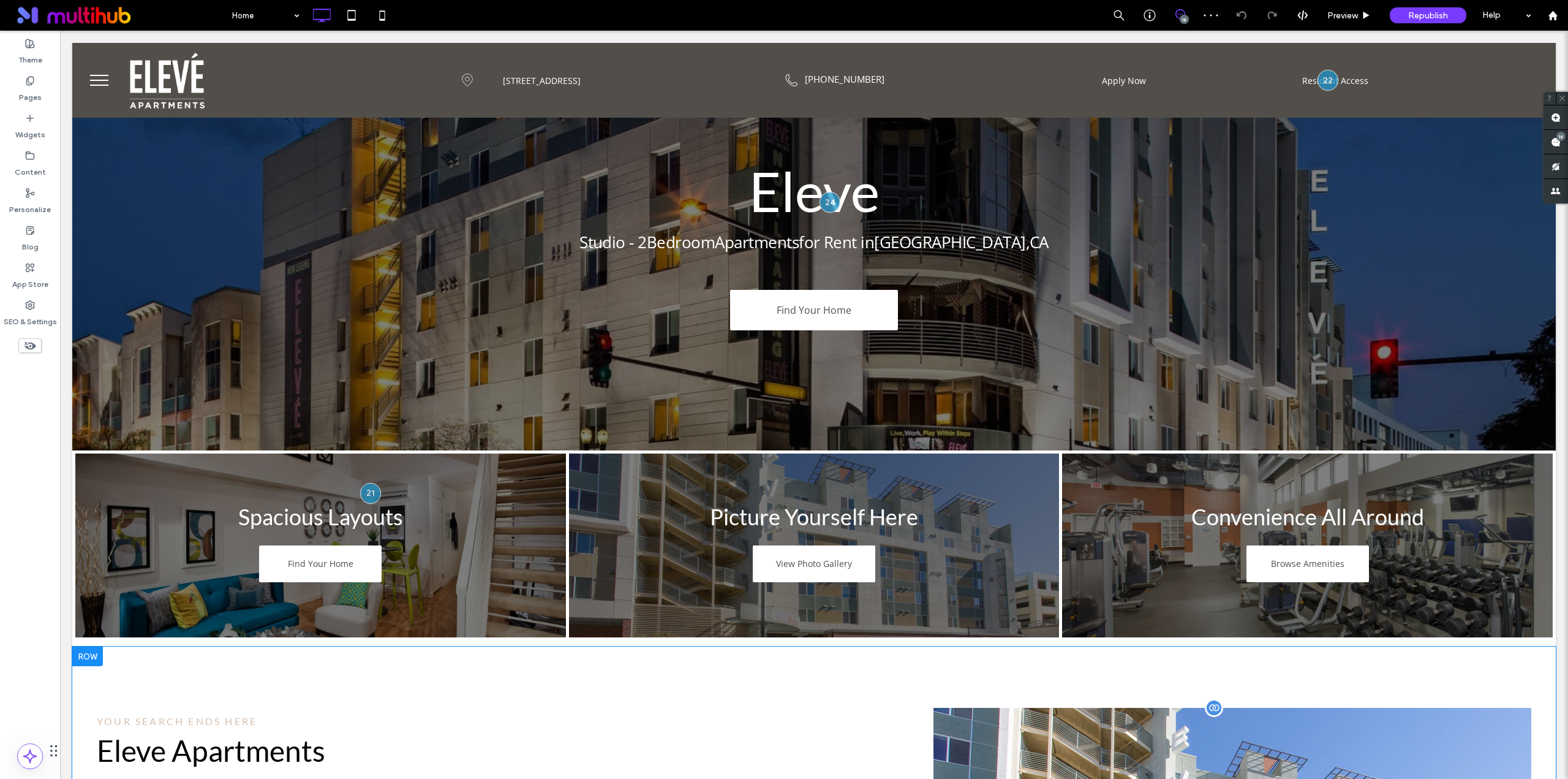
scroll to position [307, 0]
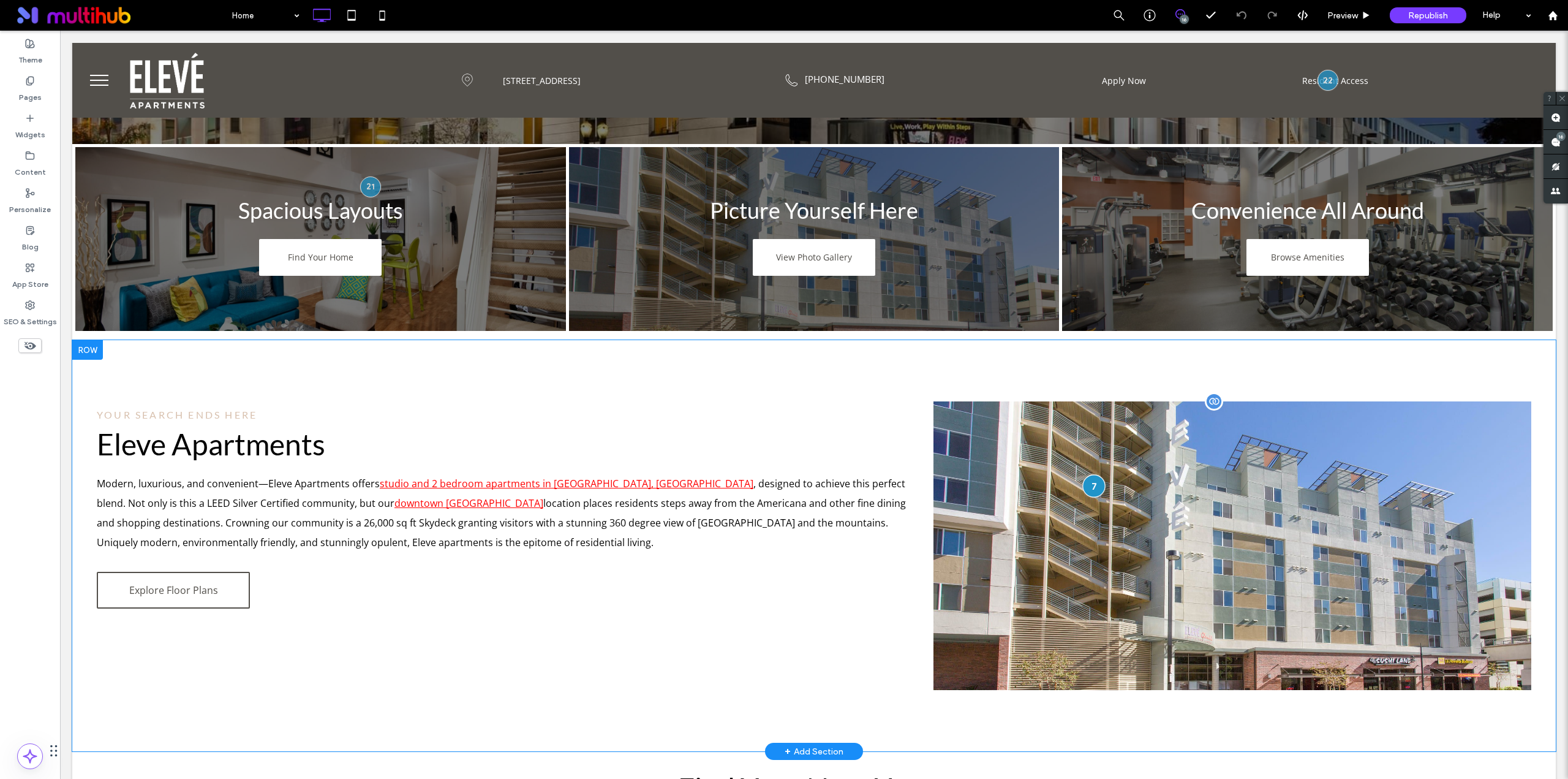
click at [1083, 485] on div at bounding box center [1094, 485] width 22 height 22
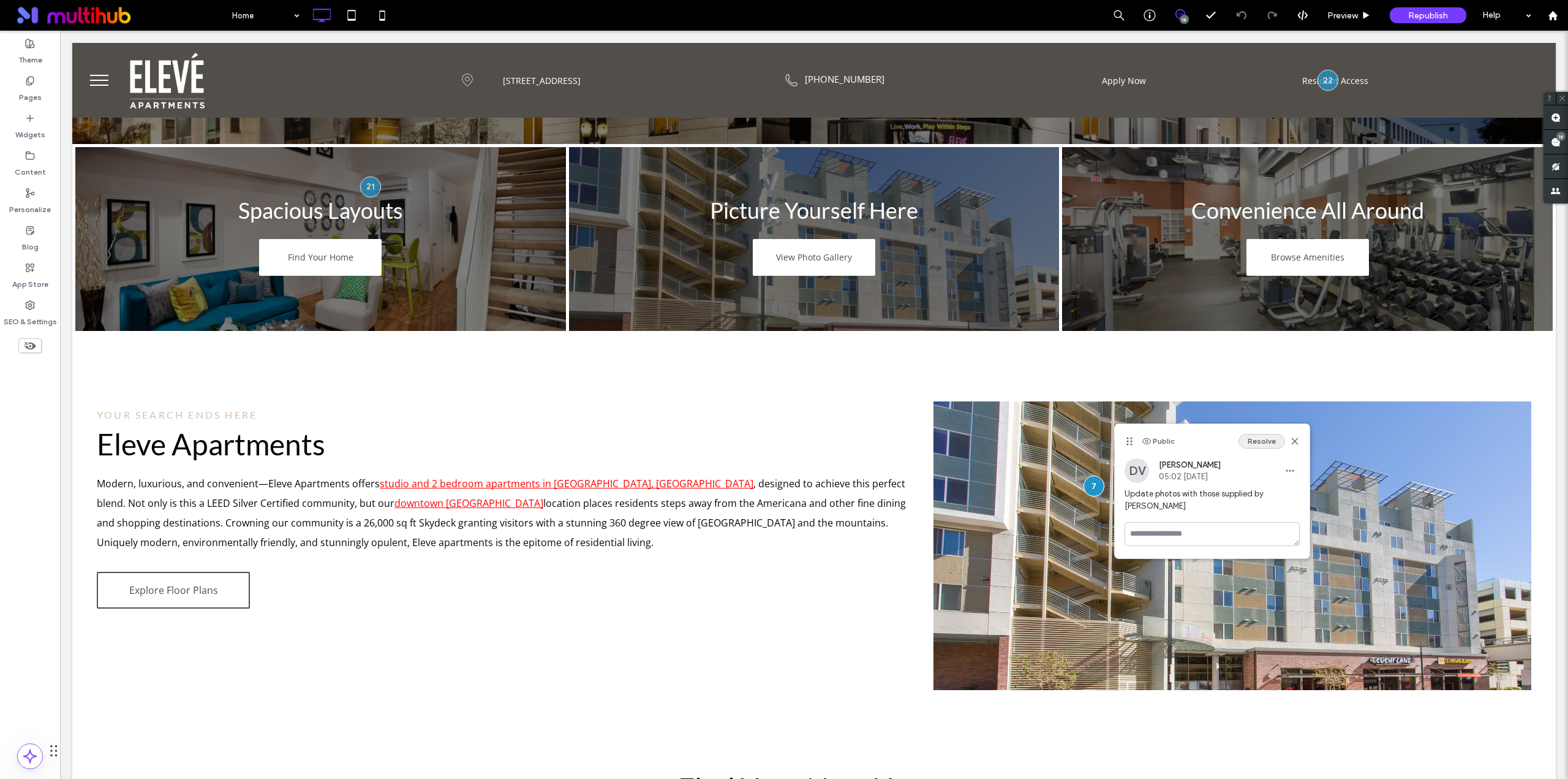
click at [1251, 440] on button "Resolve" at bounding box center [1262, 441] width 46 height 15
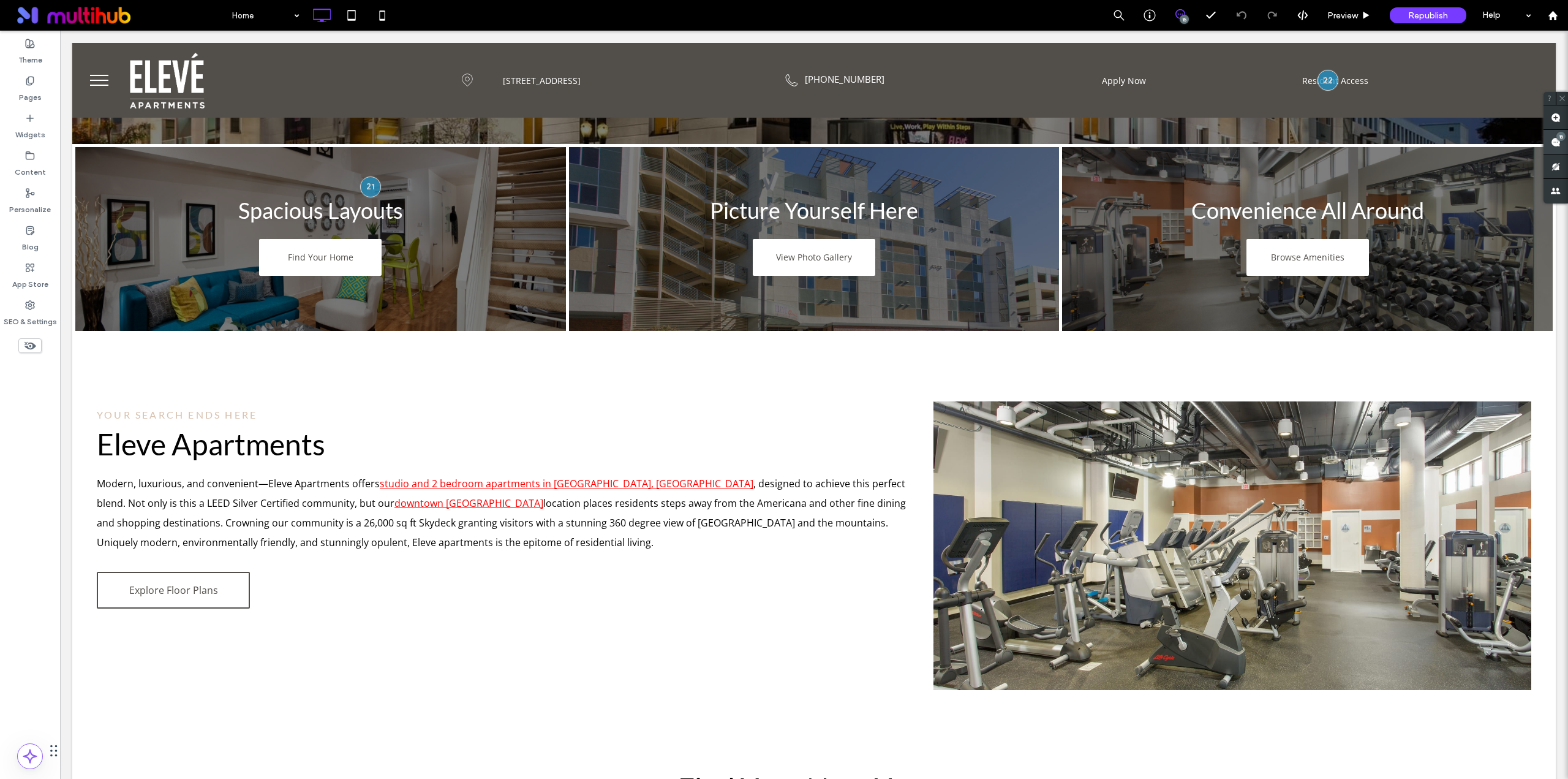
click at [1556, 141] on use at bounding box center [1556, 142] width 10 height 10
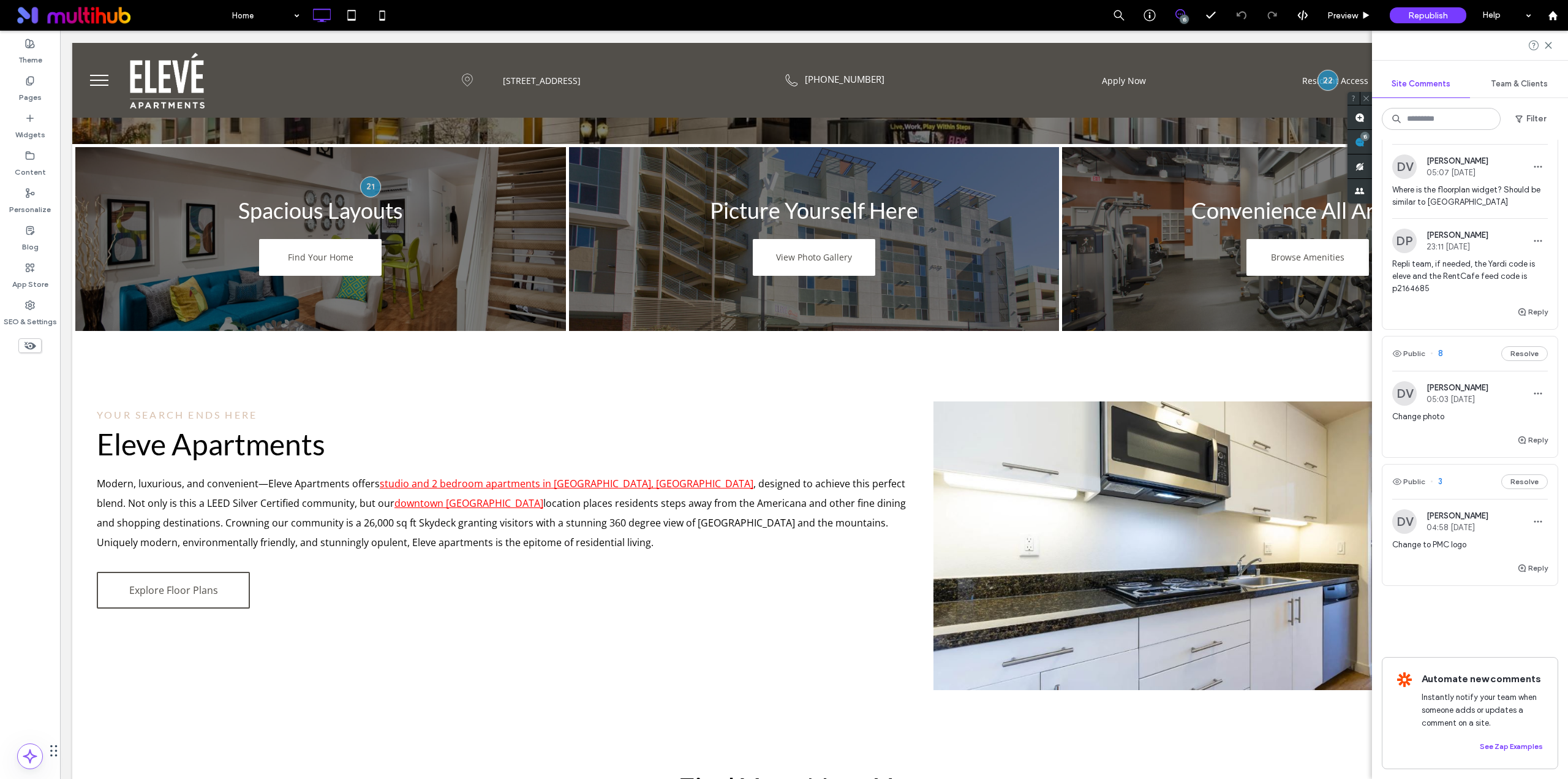
scroll to position [1885, 0]
click at [1455, 418] on div "Change photo" at bounding box center [1471, 422] width 156 height 22
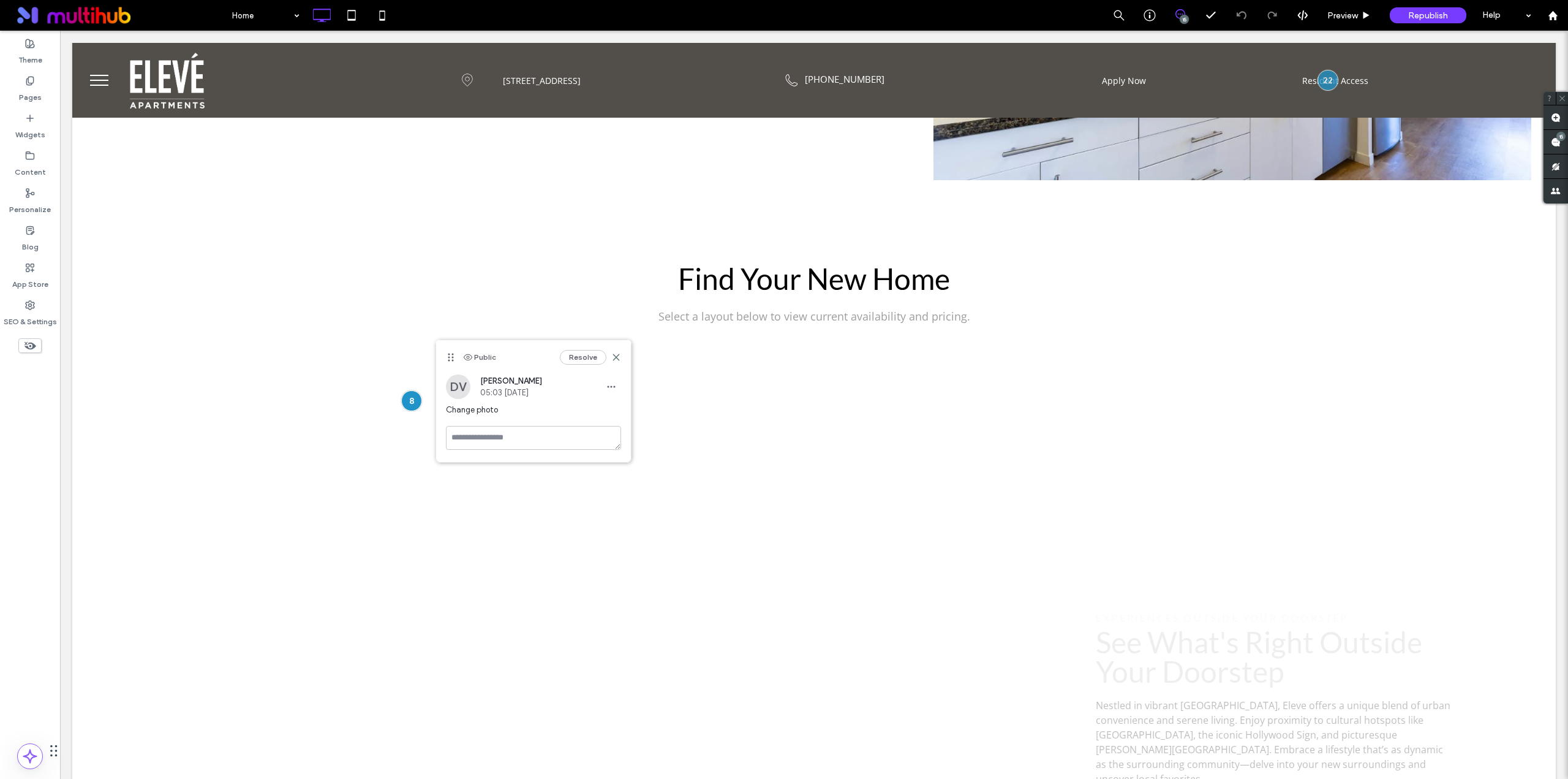
scroll to position [0, 0]
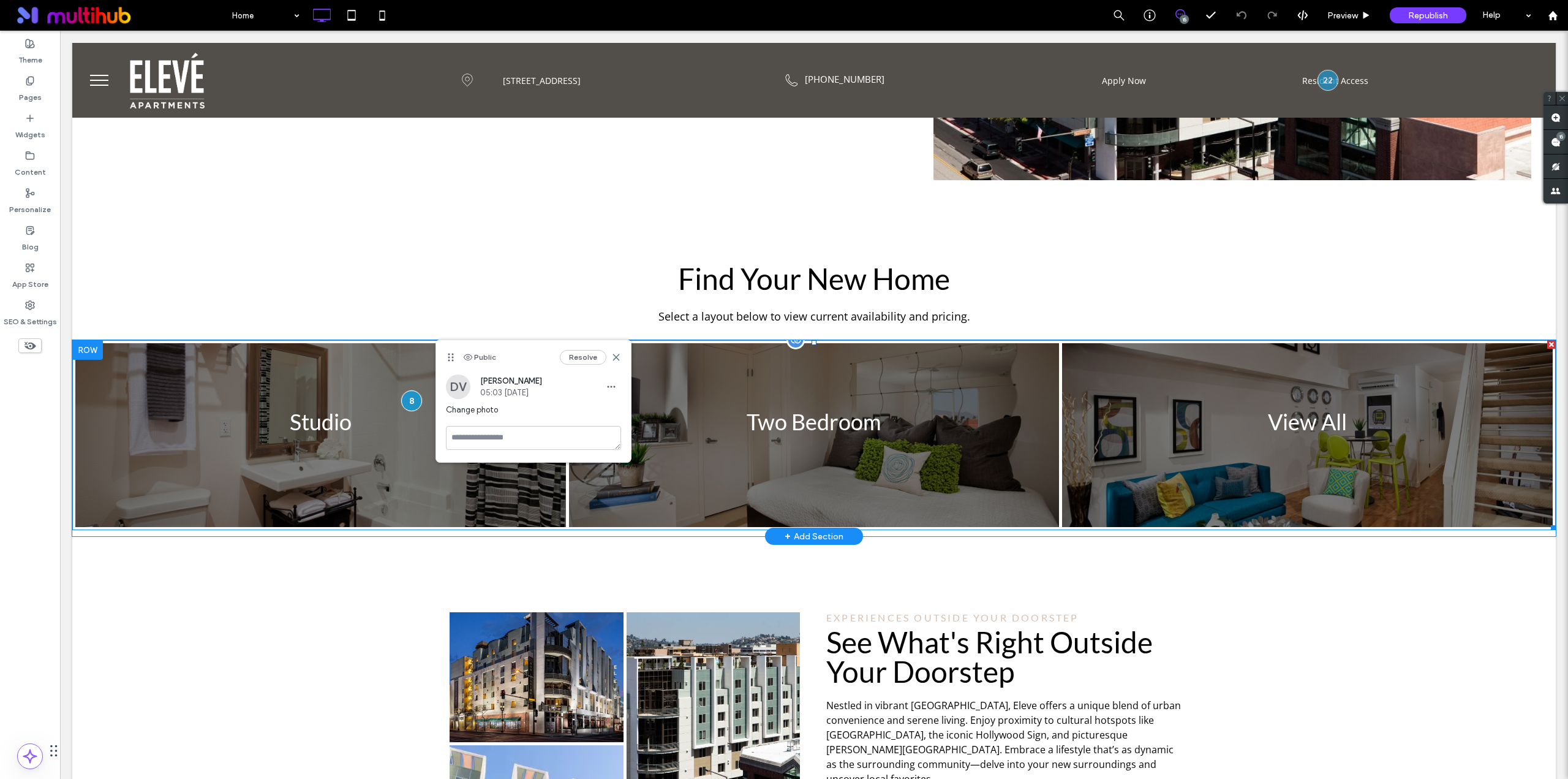
click at [251, 464] on link at bounding box center [321, 435] width 520 height 195
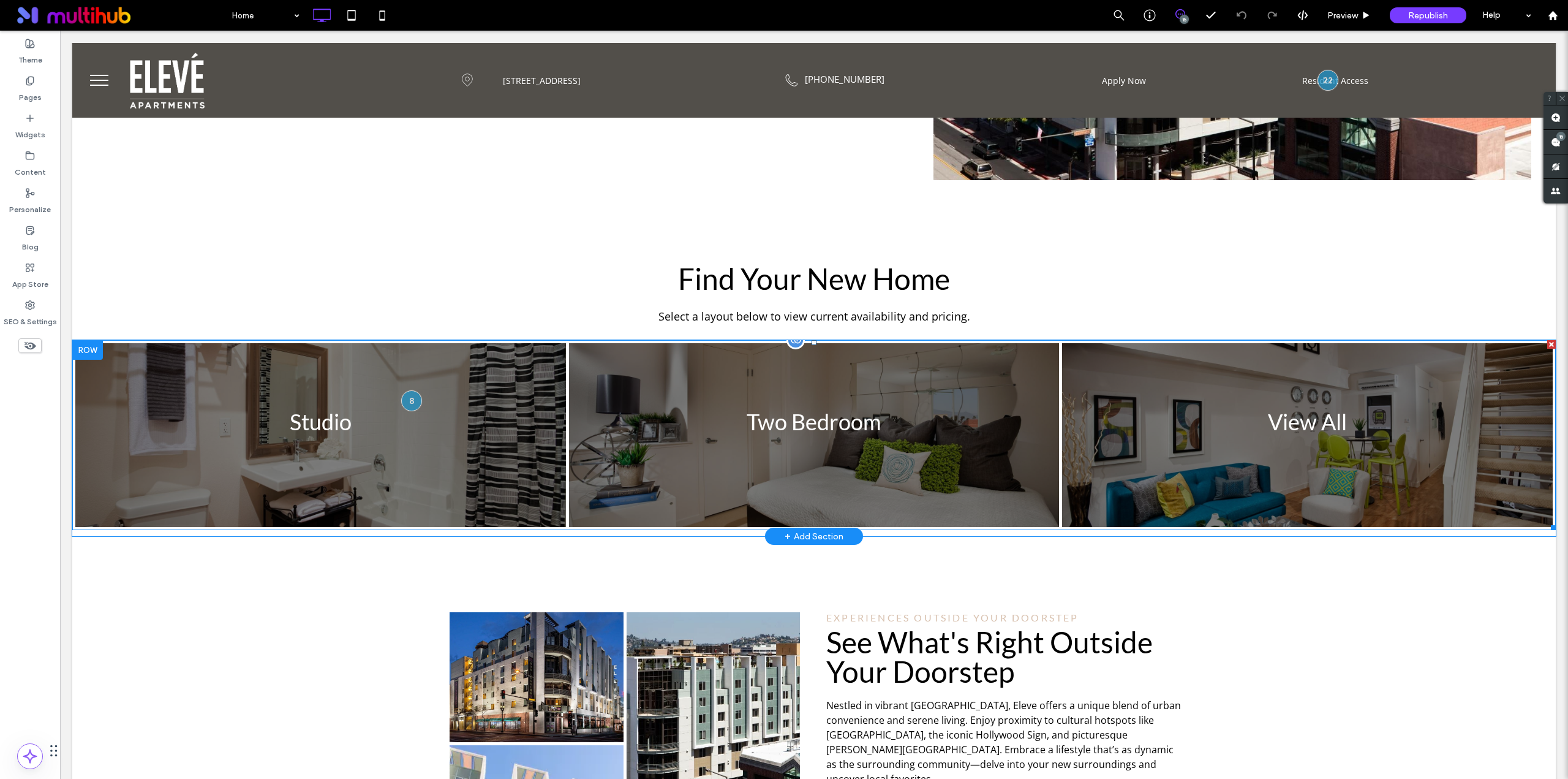
click at [455, 445] on link at bounding box center [321, 435] width 520 height 195
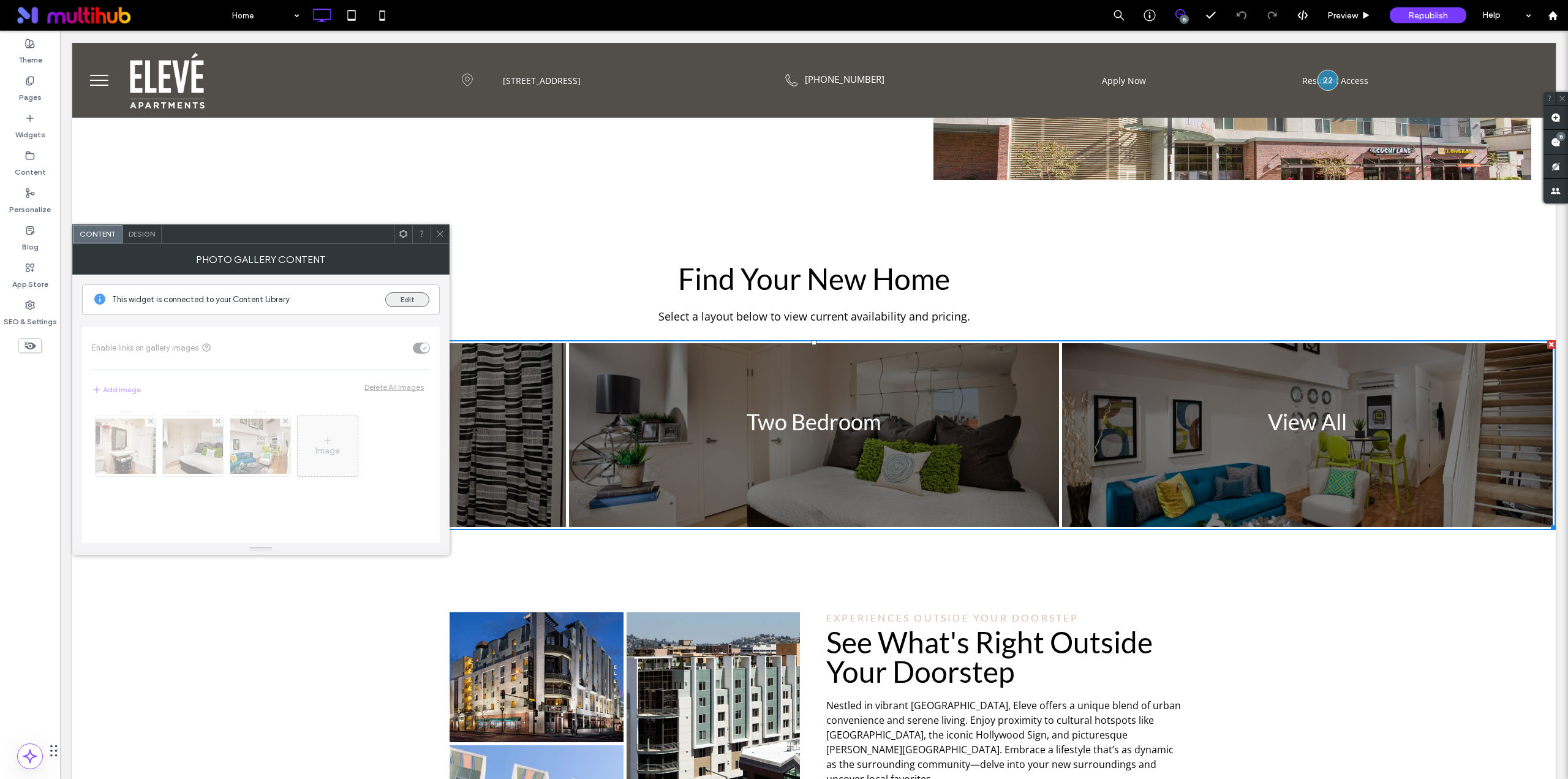
click at [414, 298] on button "Edit" at bounding box center [407, 299] width 44 height 15
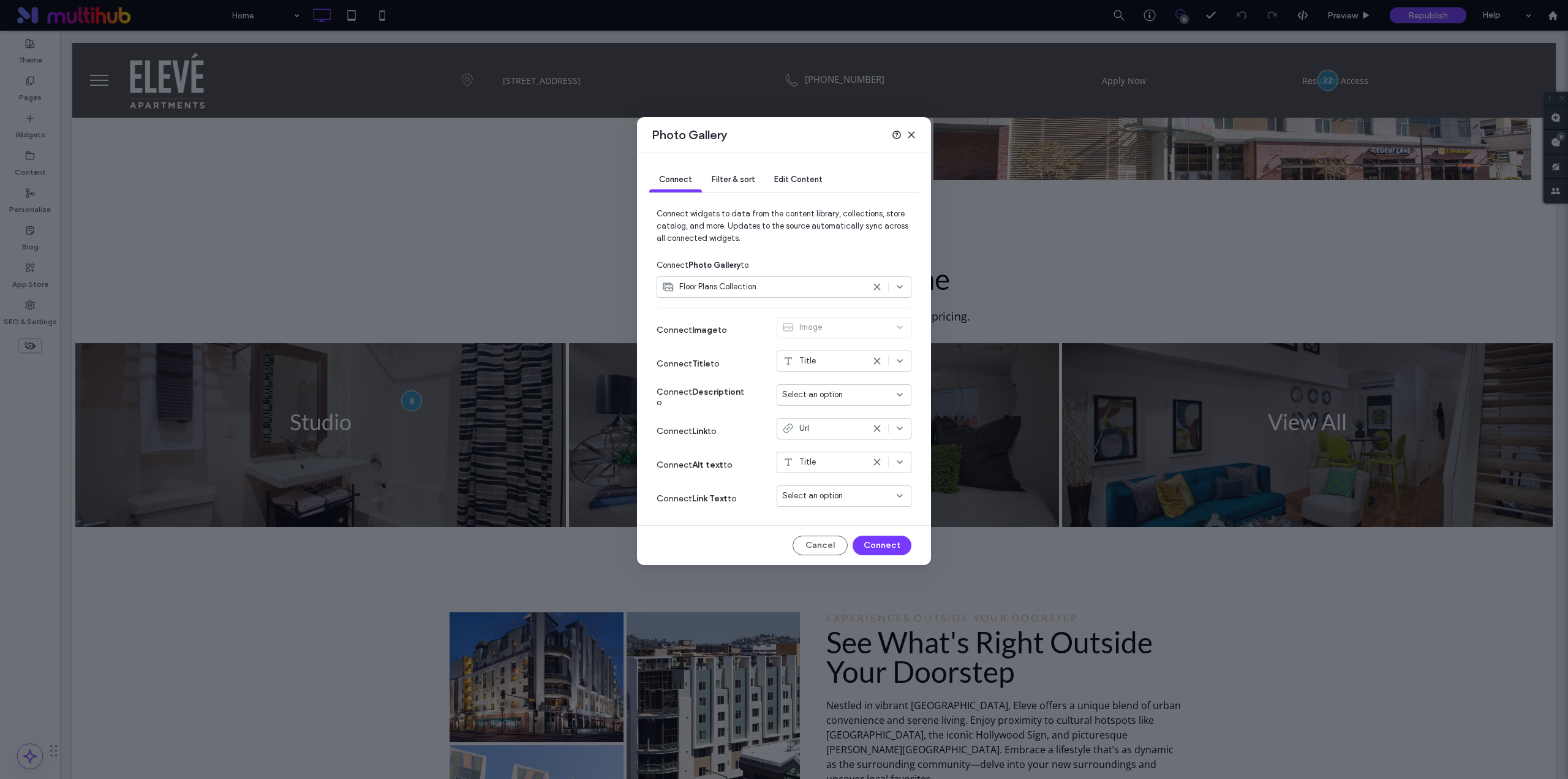
drag, startPoint x: 913, startPoint y: 133, endPoint x: 779, endPoint y: 139, distance: 134.1
click at [913, 133] on icon at bounding box center [911, 134] width 10 height 10
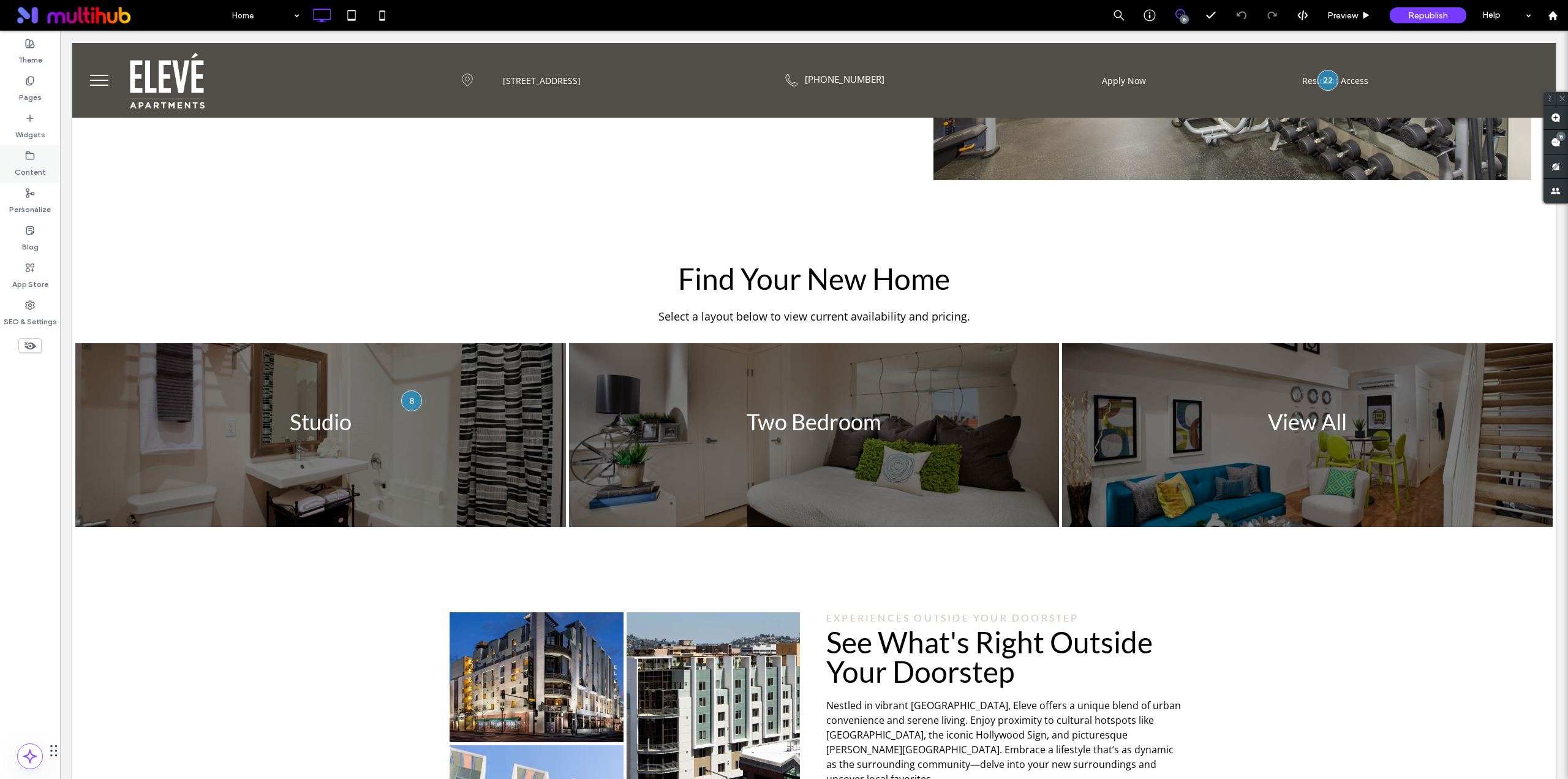
click at [39, 168] on label "Content" at bounding box center [30, 169] width 31 height 17
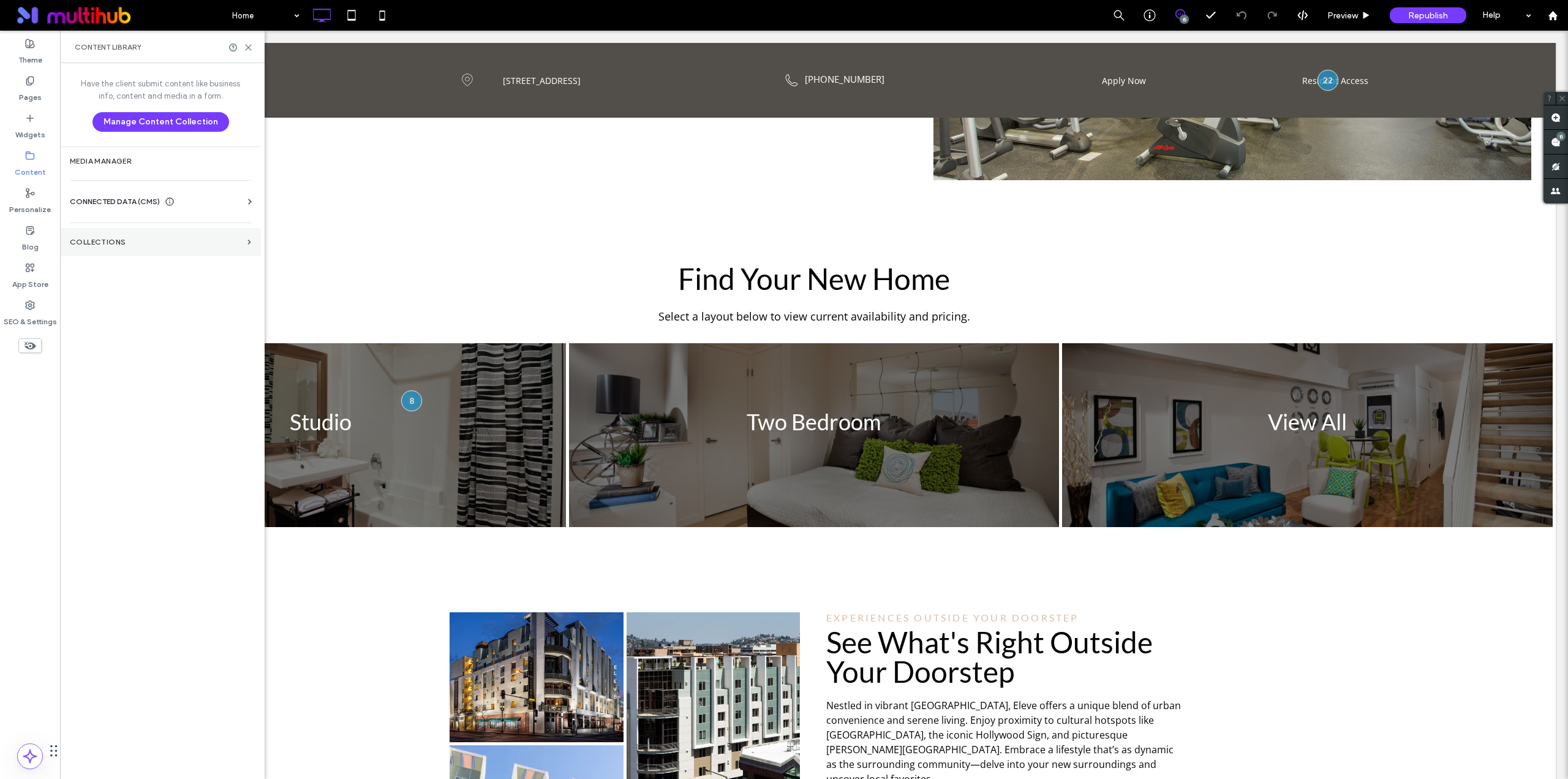
click at [165, 253] on section "Collections" at bounding box center [161, 242] width 201 height 29
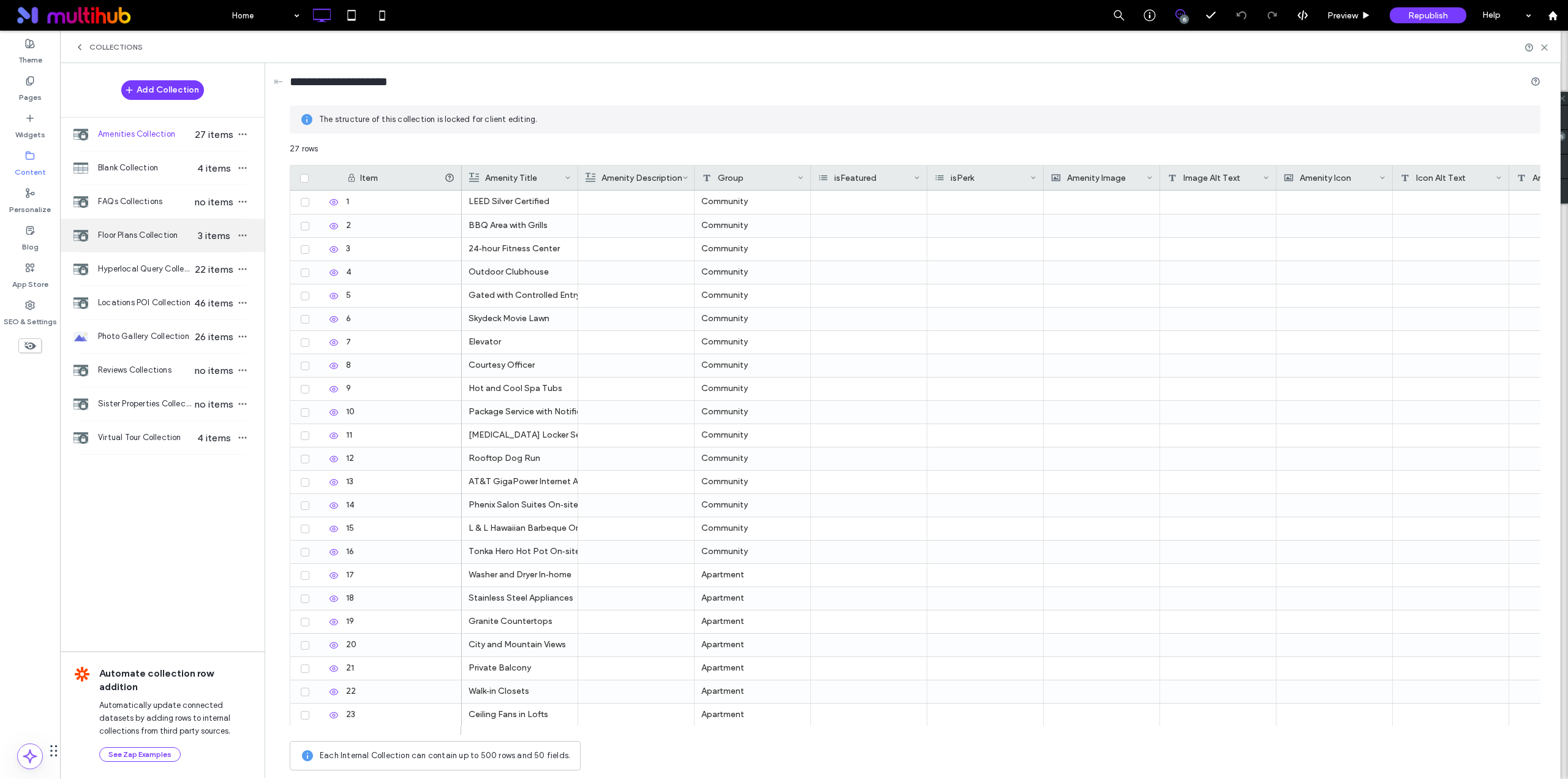
click at [145, 230] on span "Floor Plans Collection" at bounding box center [145, 235] width 94 height 12
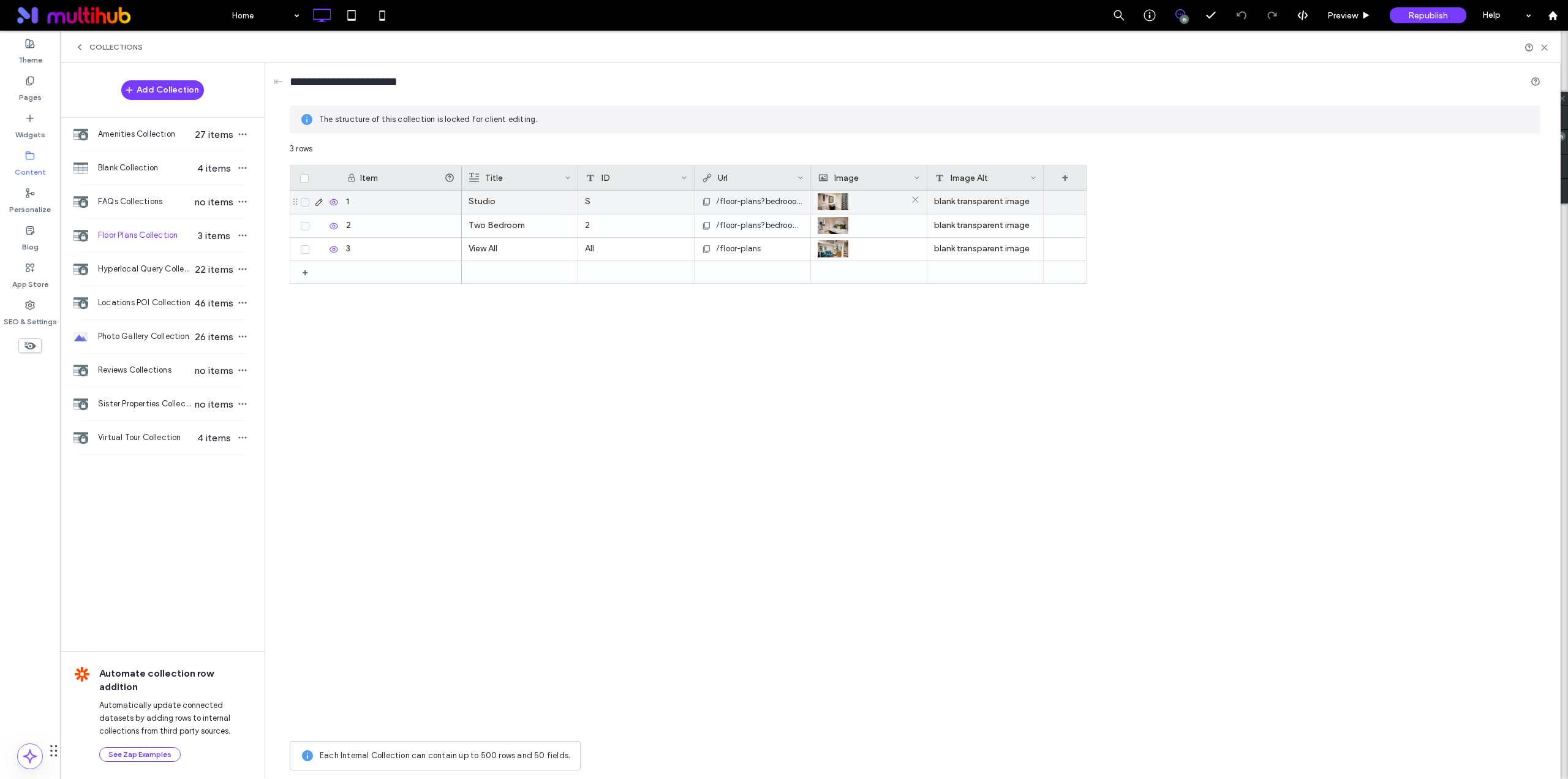
click at [835, 203] on img at bounding box center [833, 202] width 31 height 17
click at [835, 203] on img at bounding box center [834, 202] width 31 height 17
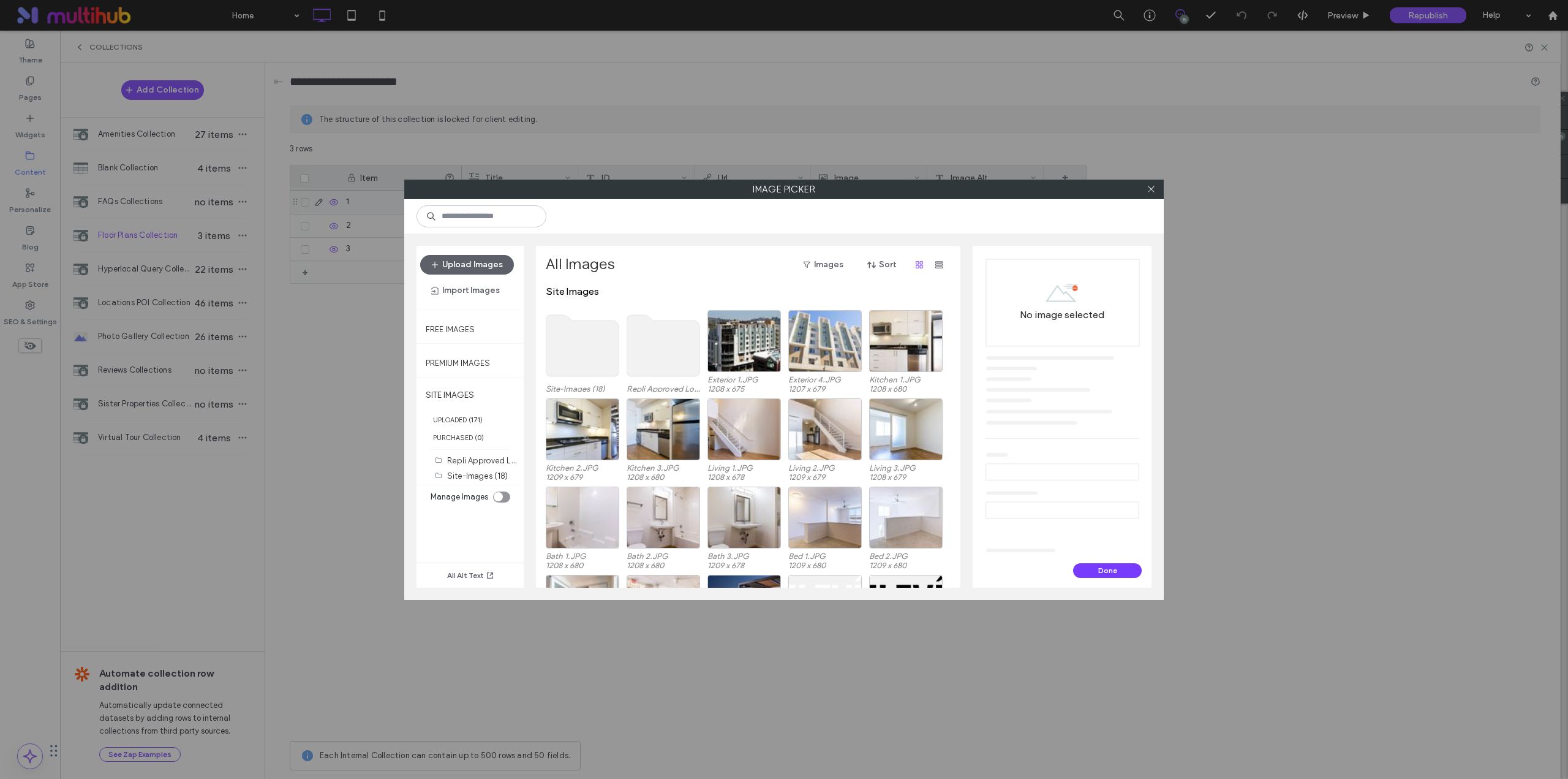
click at [592, 360] on use at bounding box center [583, 345] width 73 height 61
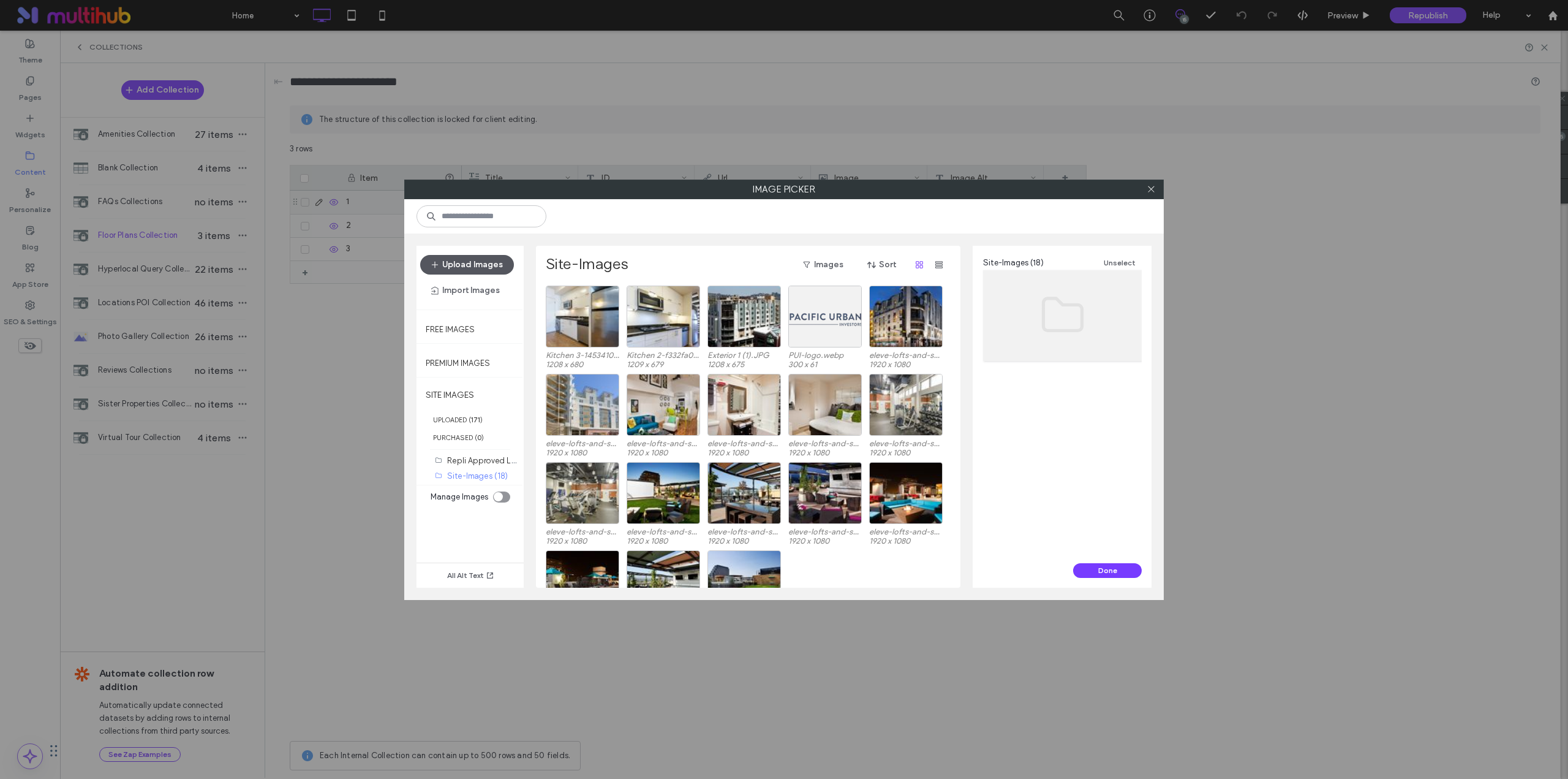
click at [483, 262] on button "Upload Images" at bounding box center [466, 264] width 93 height 19
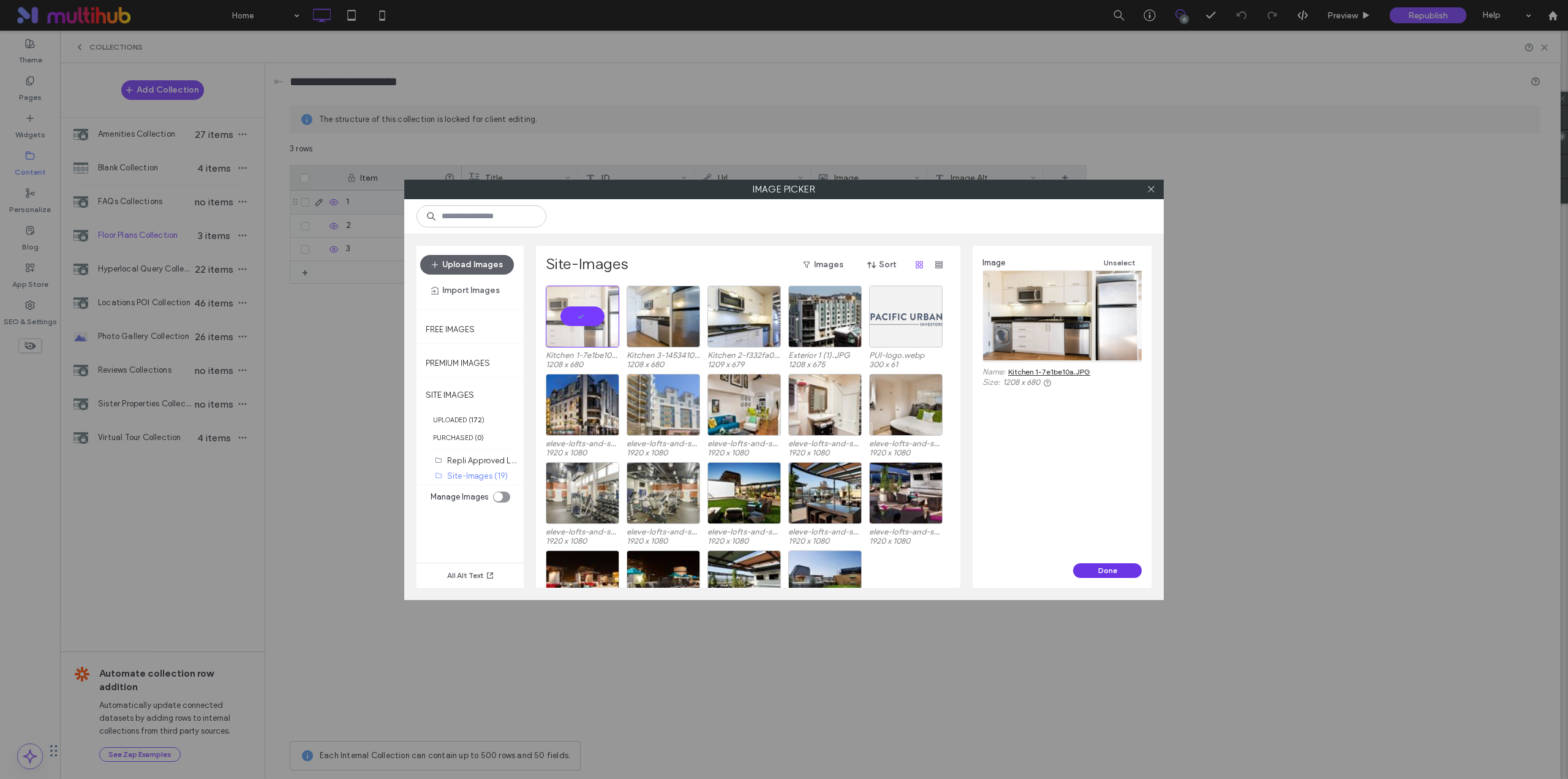
click at [1108, 572] on button "Done" at bounding box center [1107, 570] width 69 height 15
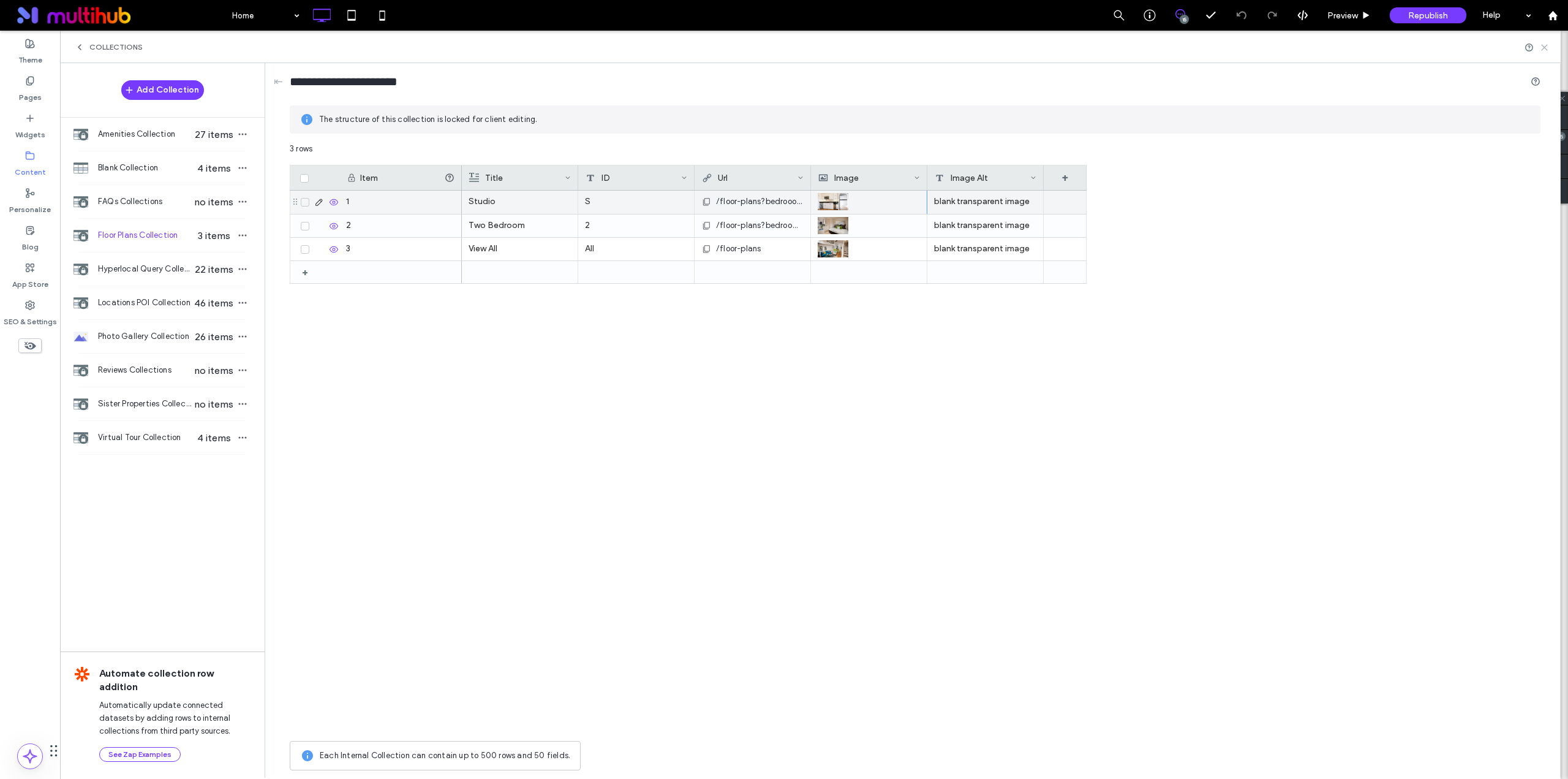
click at [1542, 46] on icon at bounding box center [1545, 48] width 9 height 9
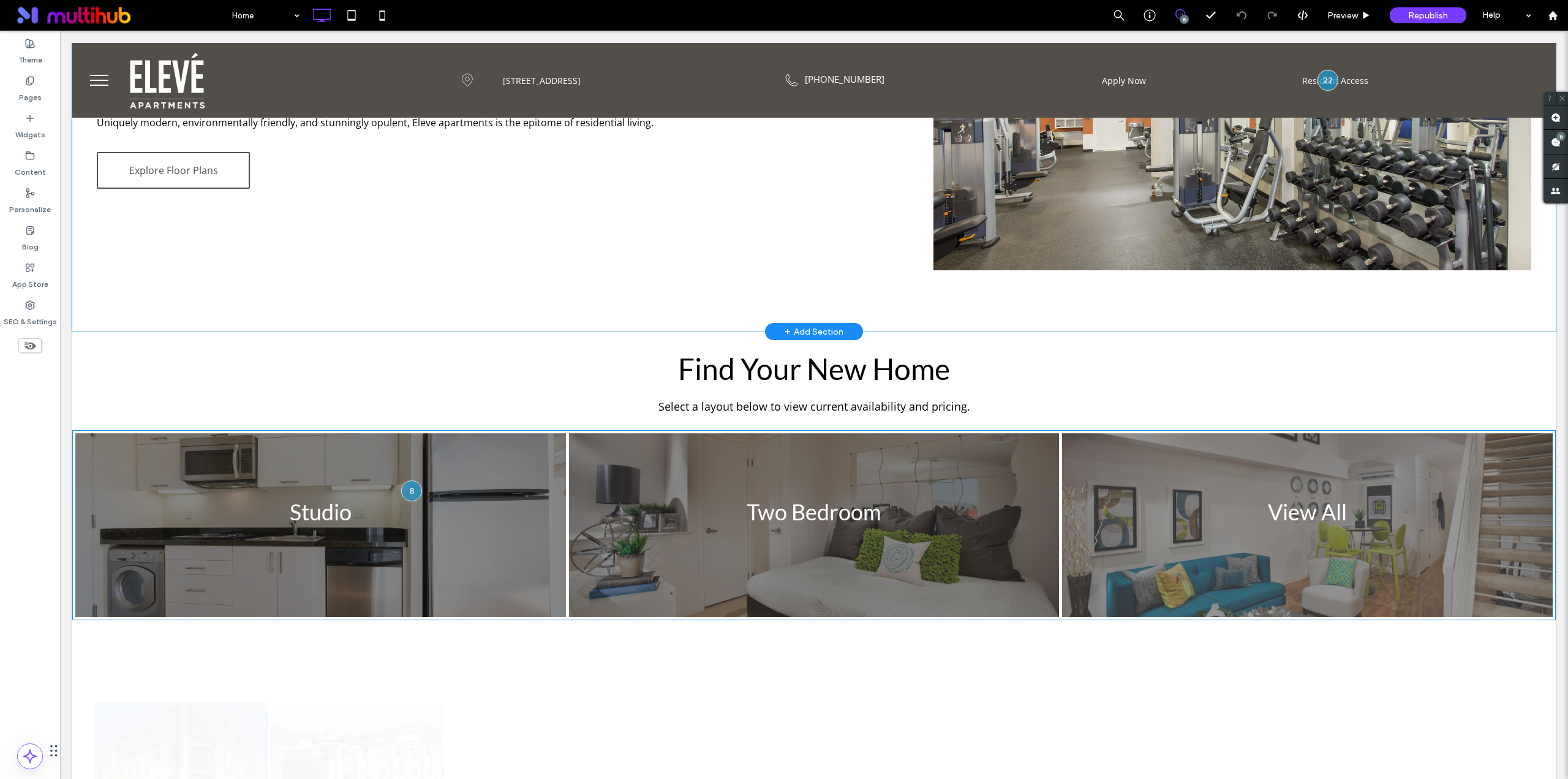
scroll to position [817, 0]
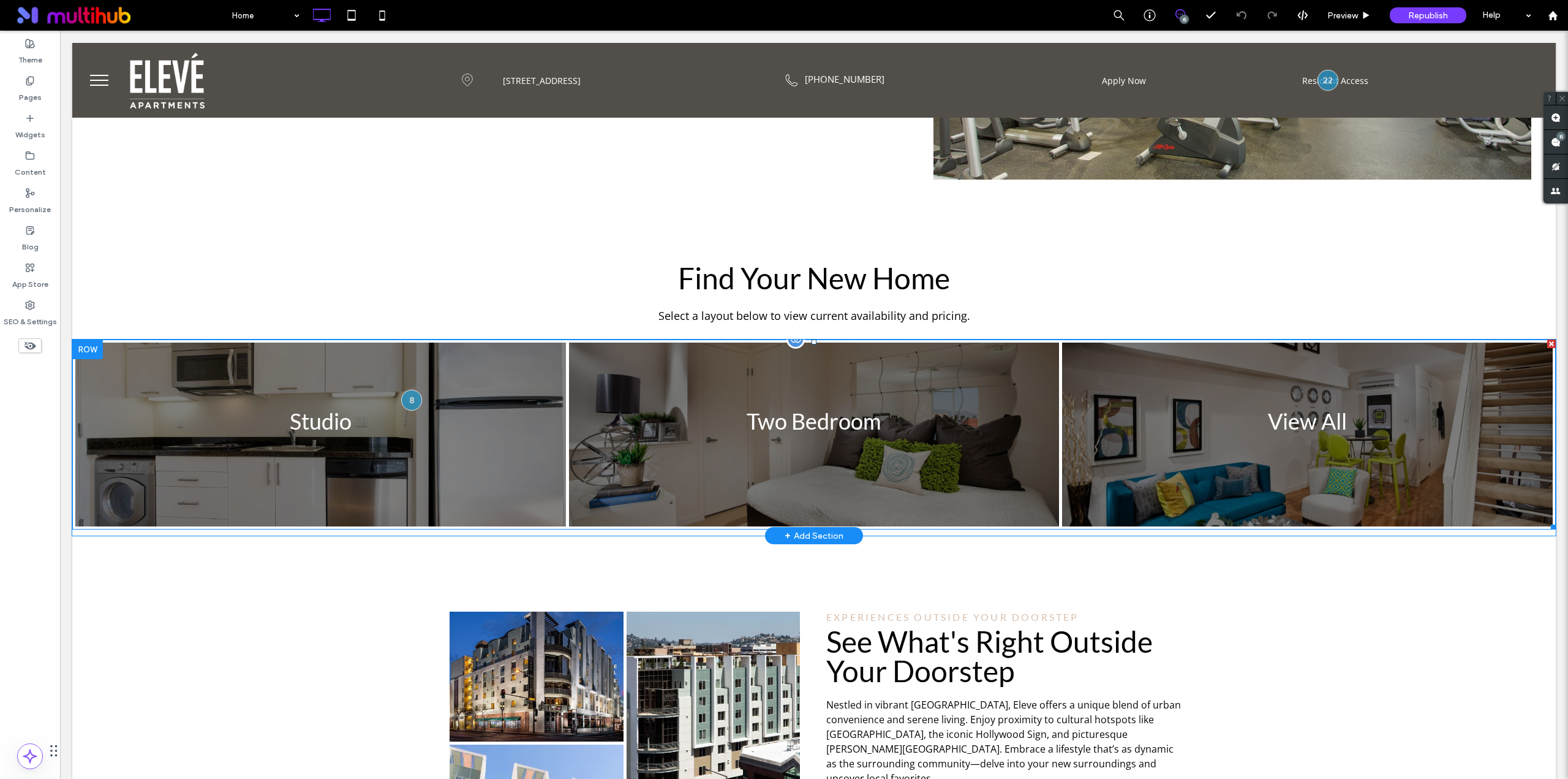
click at [415, 410] on link at bounding box center [321, 434] width 520 height 195
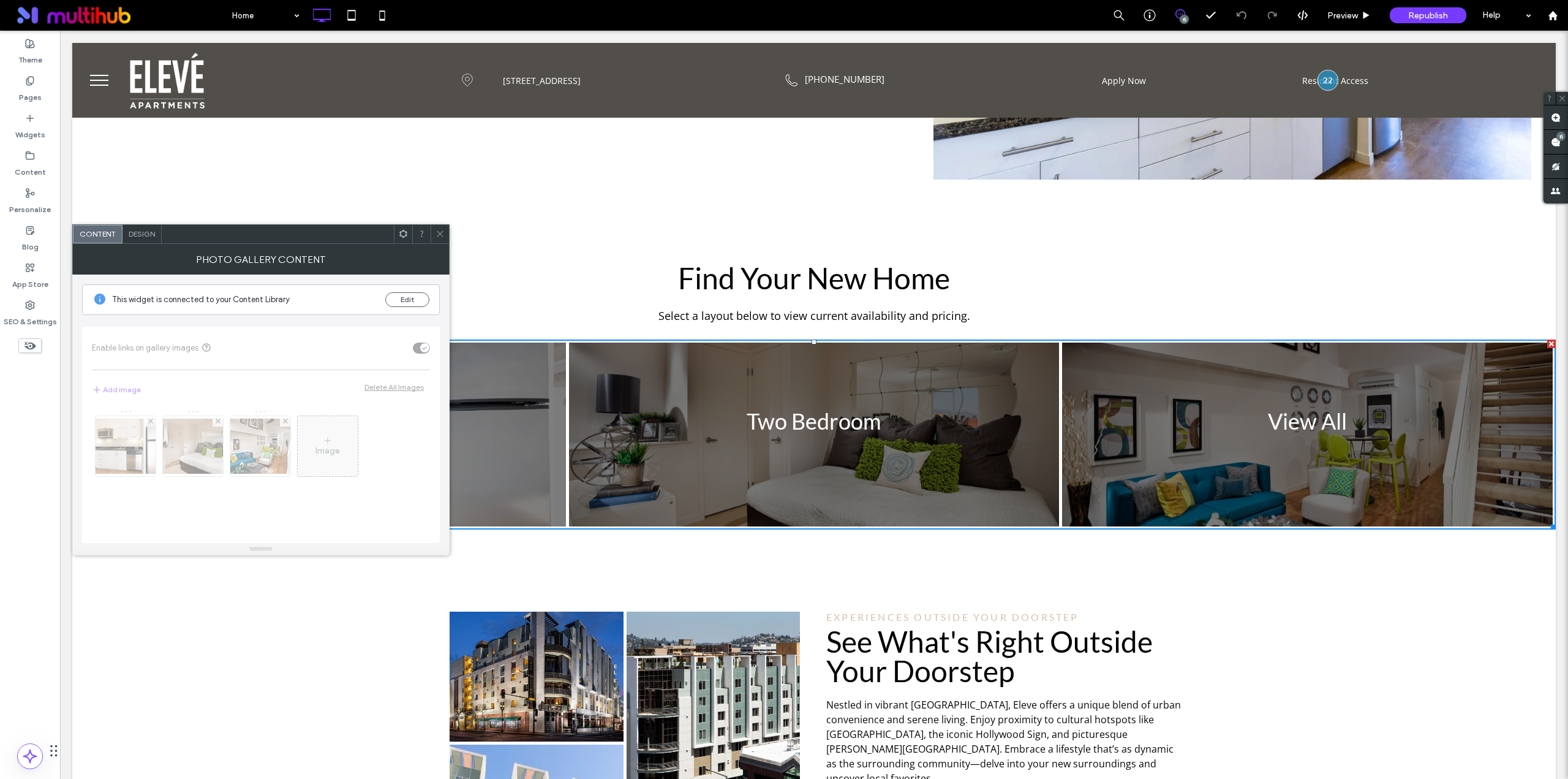
click at [445, 239] on div at bounding box center [440, 234] width 19 height 19
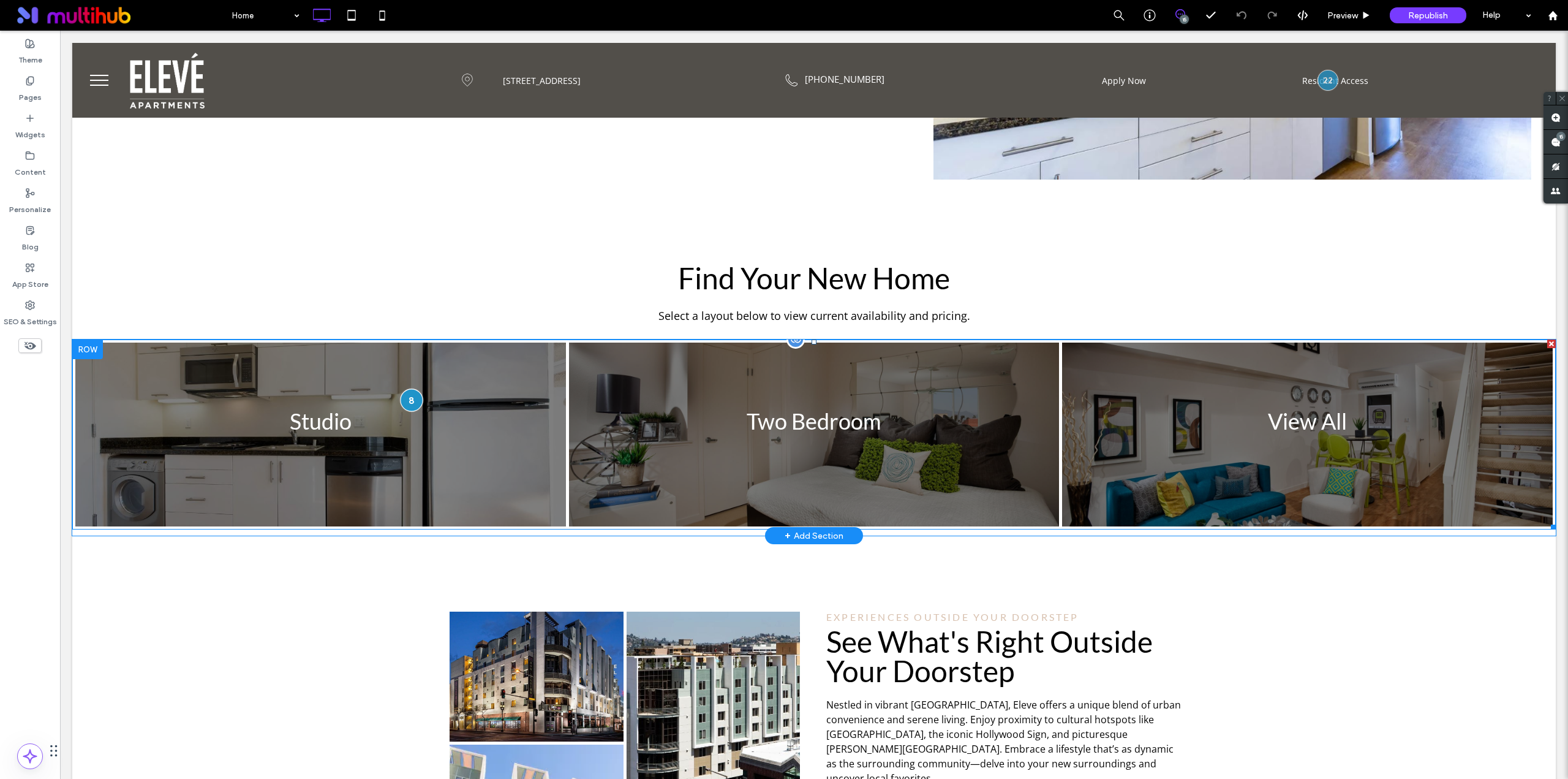
click at [411, 401] on div at bounding box center [411, 399] width 22 height 22
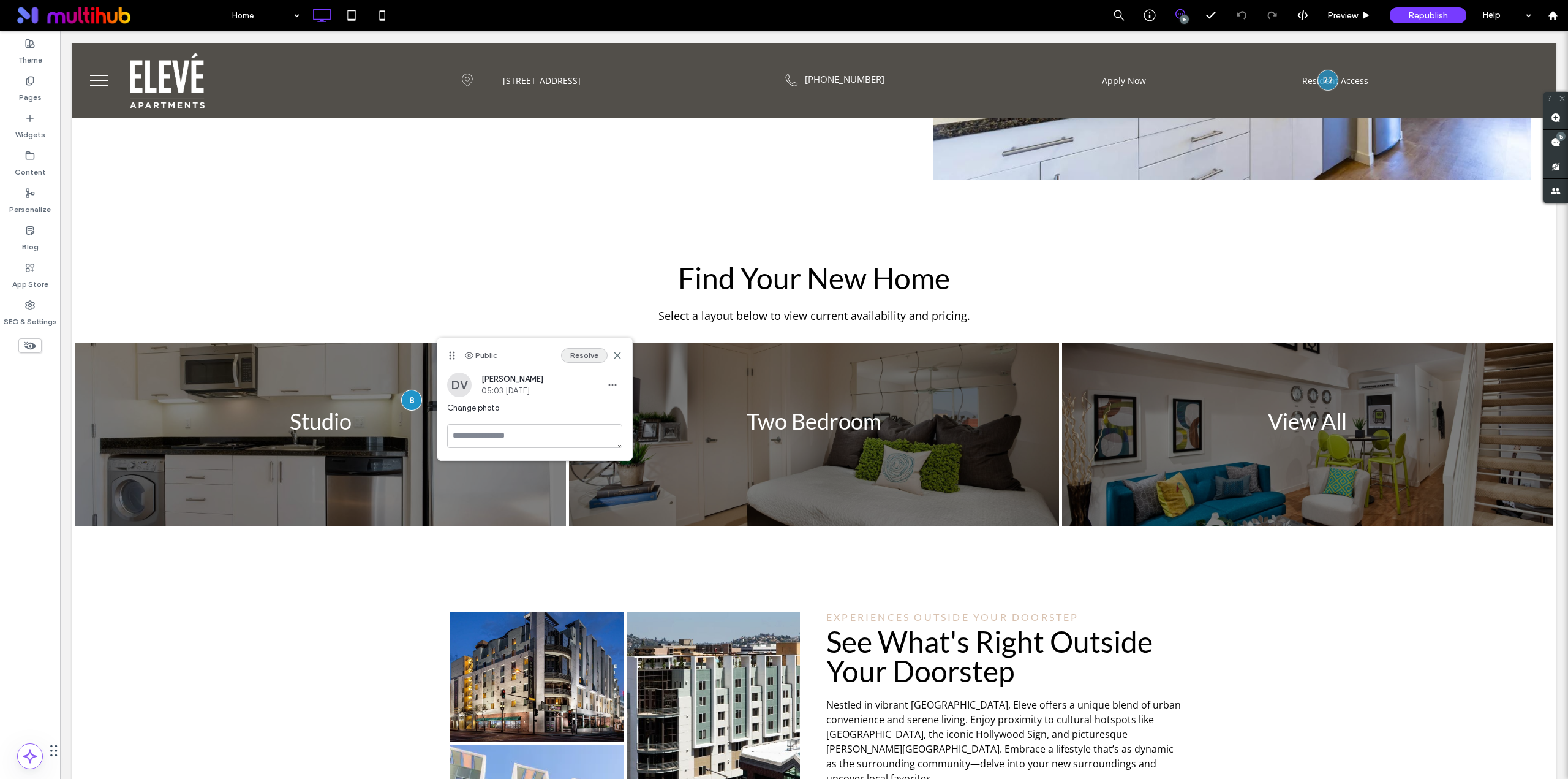
click at [589, 357] on button "Resolve" at bounding box center [584, 355] width 46 height 15
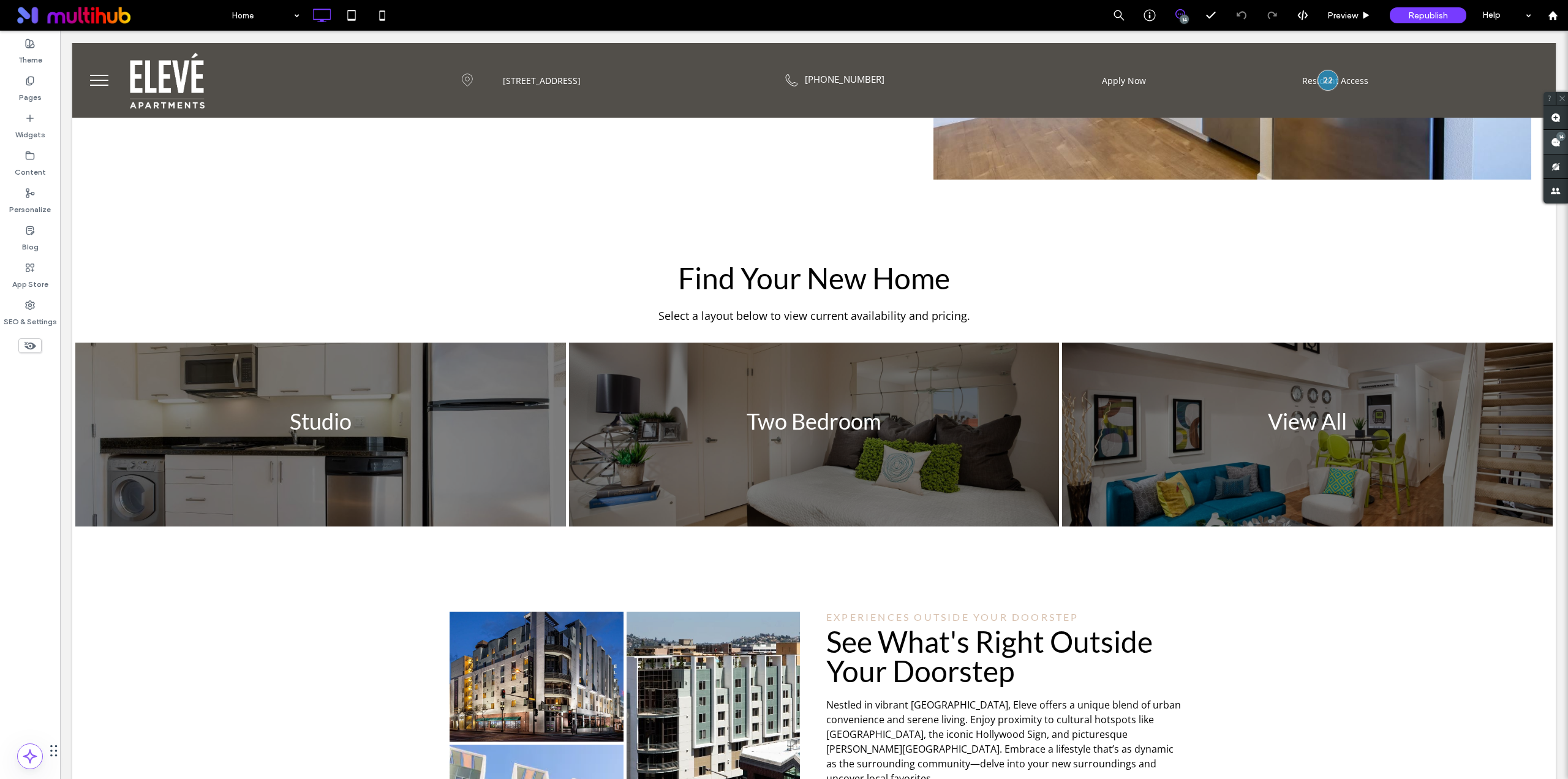
click at [1557, 145] on use at bounding box center [1556, 142] width 10 height 10
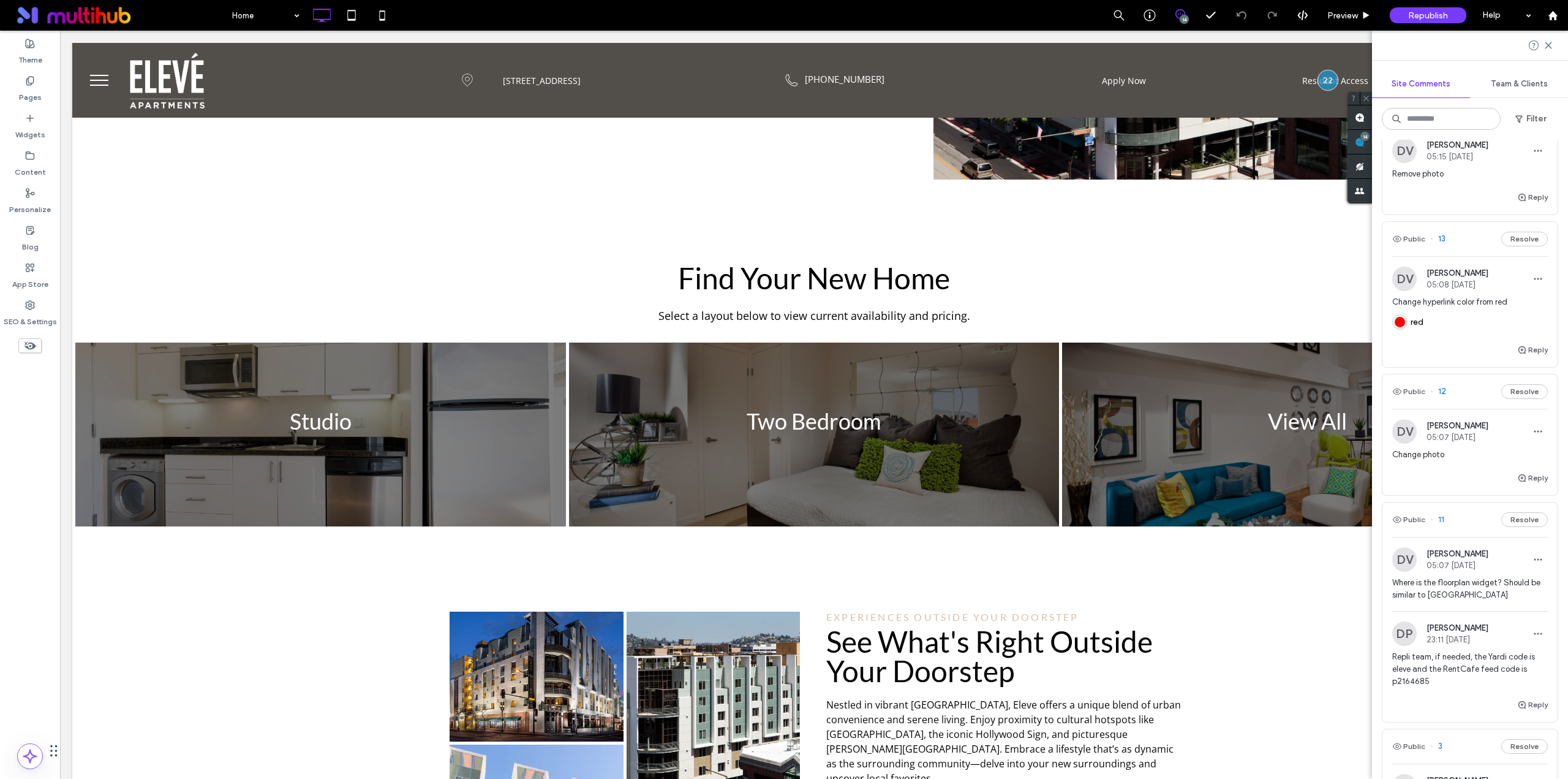
scroll to position [1756, 0]
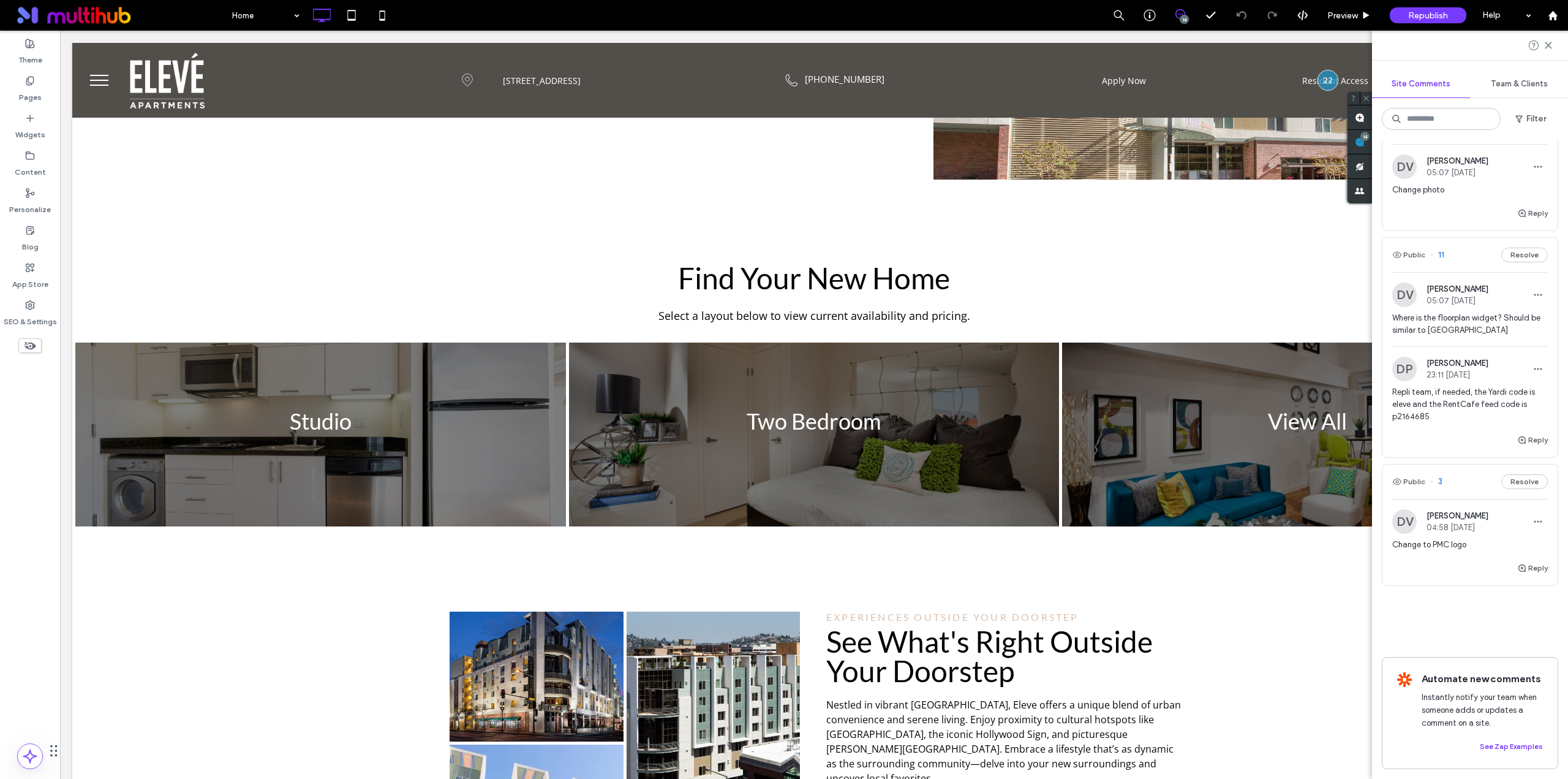
click at [1470, 399] on span "Repli team, if needed, the Yardi code is eleve and the RentCafe feed code is p2…" at bounding box center [1471, 405] width 156 height 37
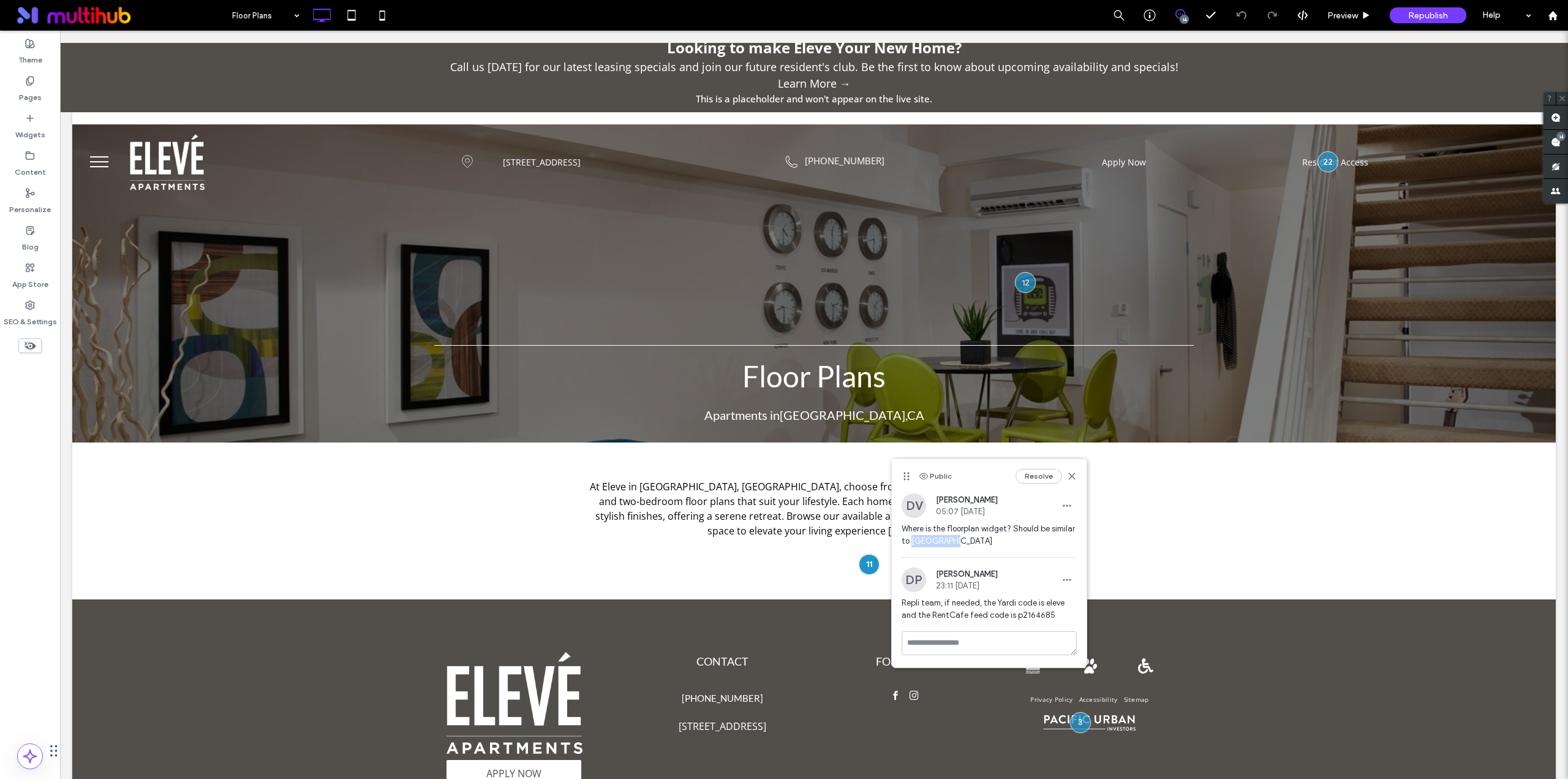
drag, startPoint x: 948, startPoint y: 545, endPoint x: 913, endPoint y: 545, distance: 35.0
click at [913, 545] on span "Where is the floorplan widget? Should be similar to [GEOGRAPHIC_DATA]" at bounding box center [989, 535] width 175 height 25
copy span "Park Place"
drag, startPoint x: 1014, startPoint y: 618, endPoint x: 1052, endPoint y: 617, distance: 38.0
click at [1052, 617] on span "Repli team, if needed, the Yardi code is eleve and the RentCafe feed code is p2…" at bounding box center [989, 609] width 175 height 25
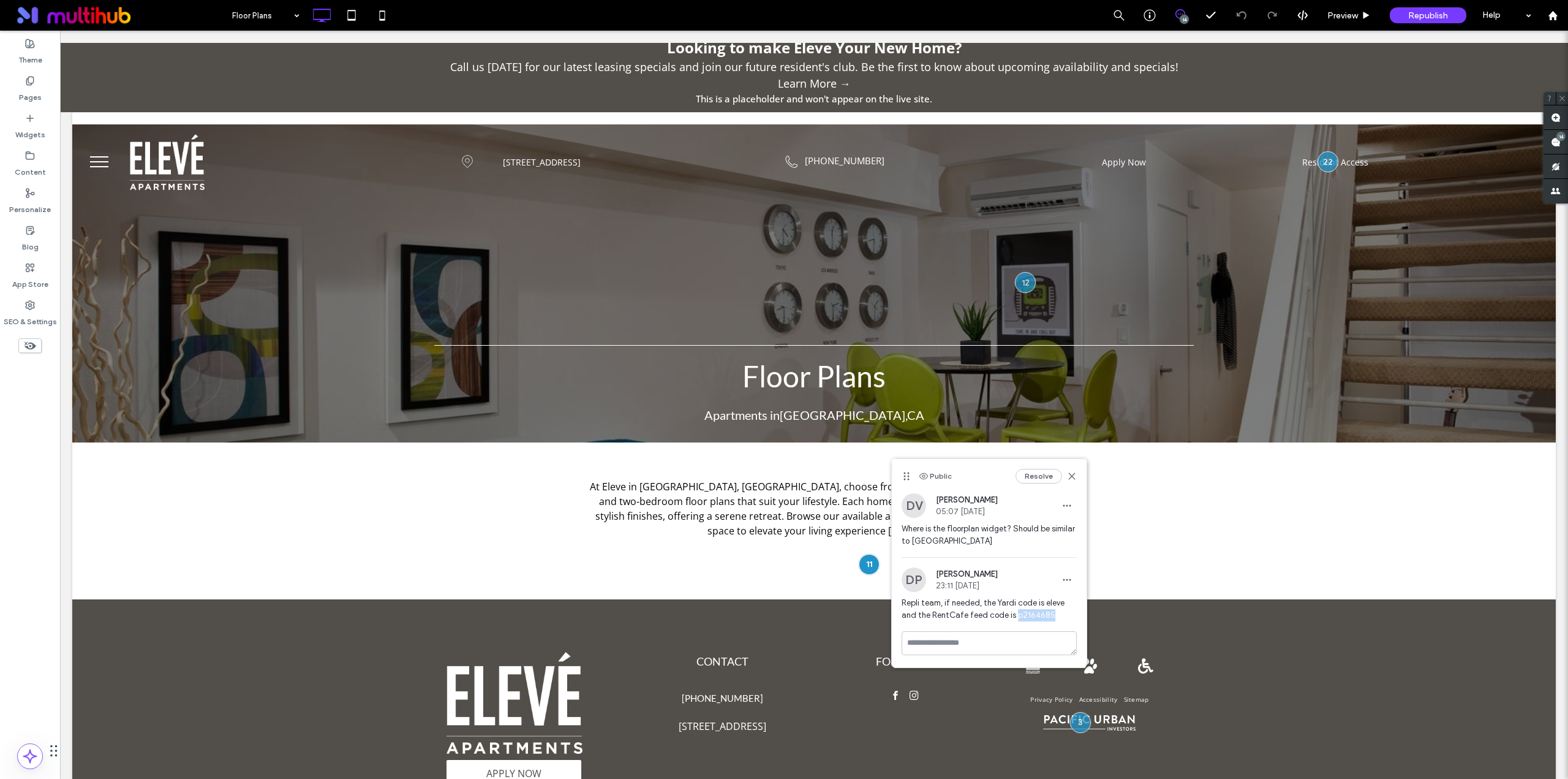
copy span "p2164685"
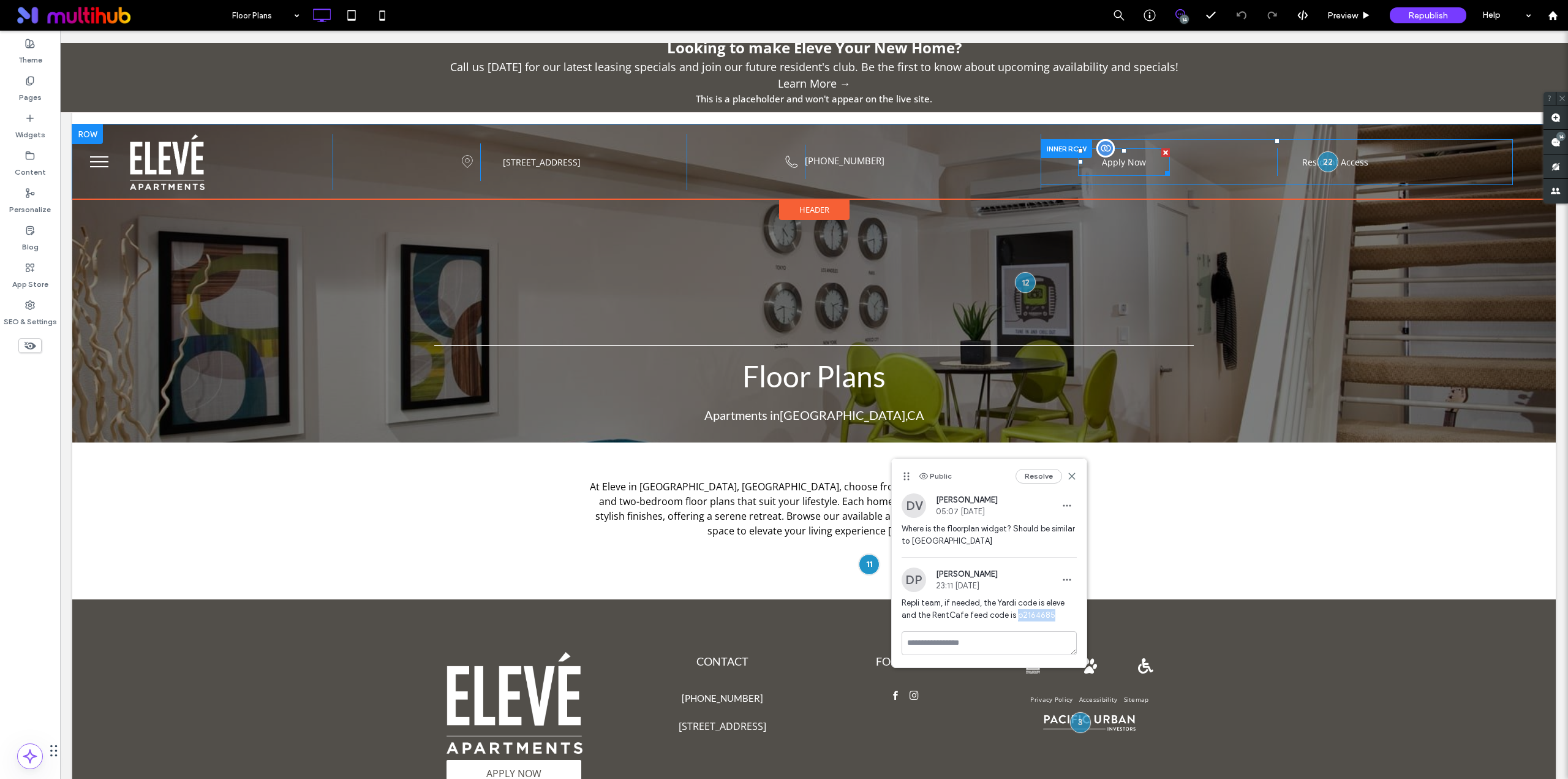
click at [1126, 165] on span at bounding box center [1124, 162] width 92 height 28
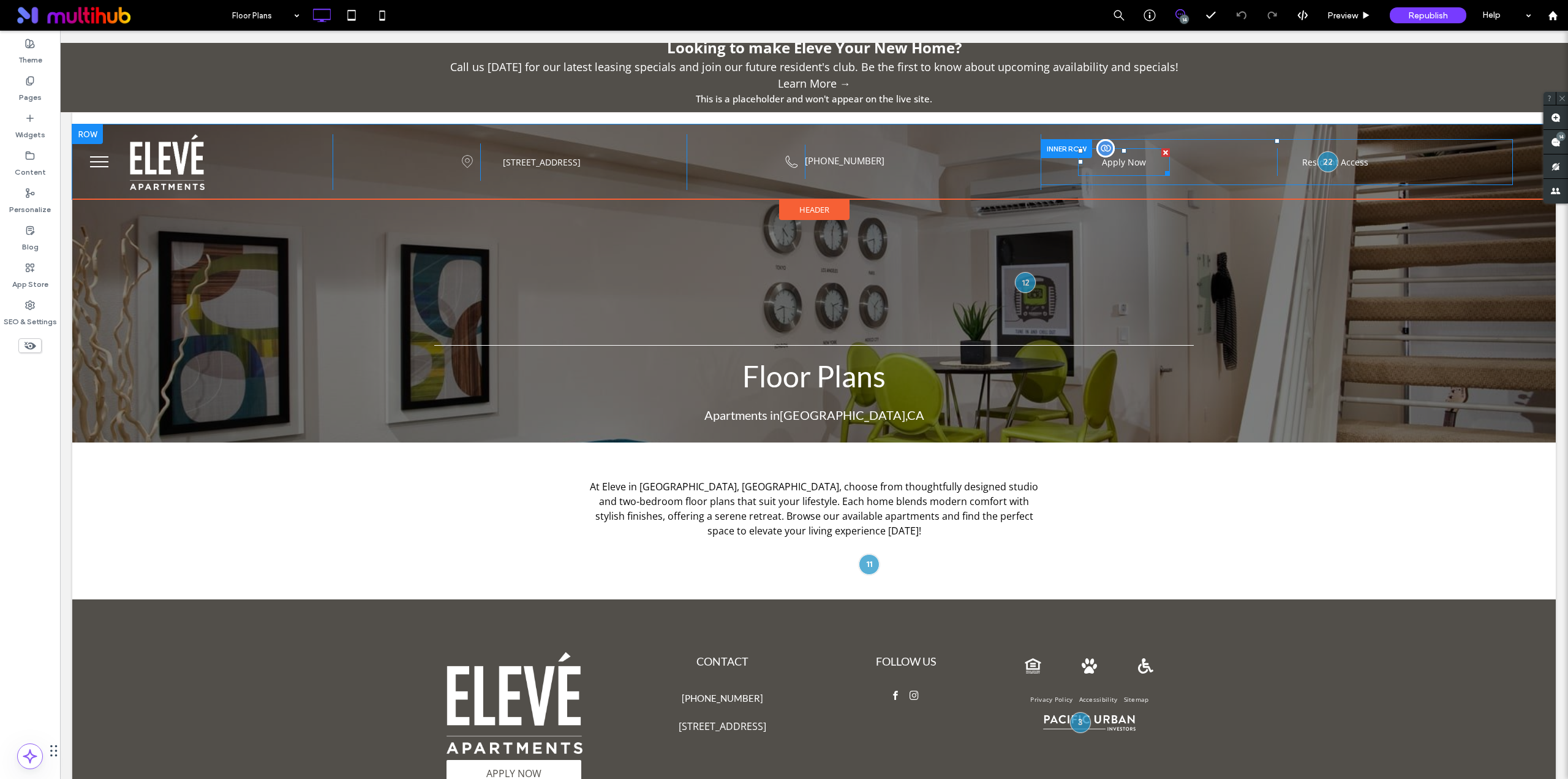
click at [1126, 165] on span at bounding box center [1124, 162] width 92 height 28
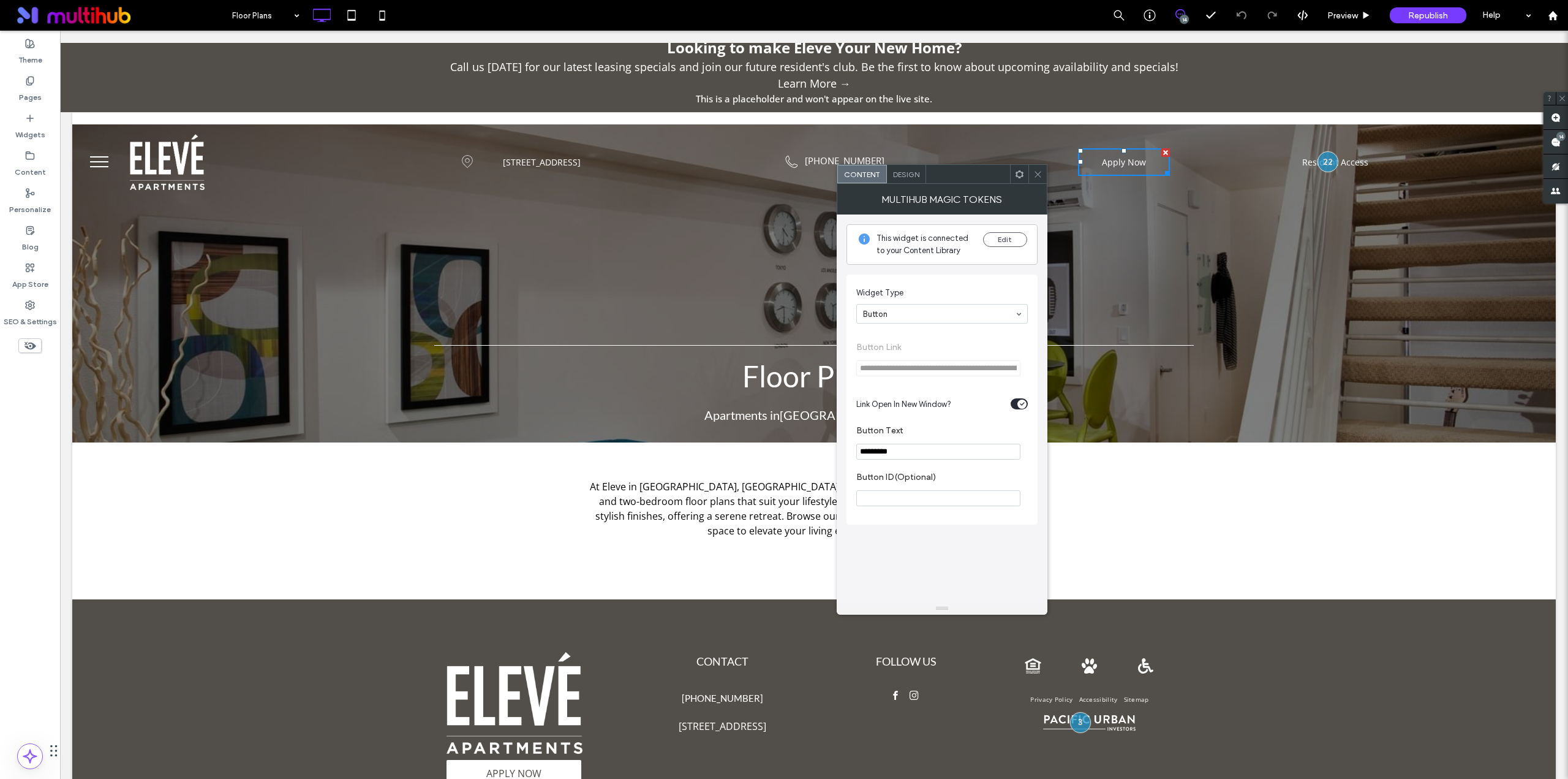
click at [1037, 178] on icon at bounding box center [1038, 174] width 9 height 9
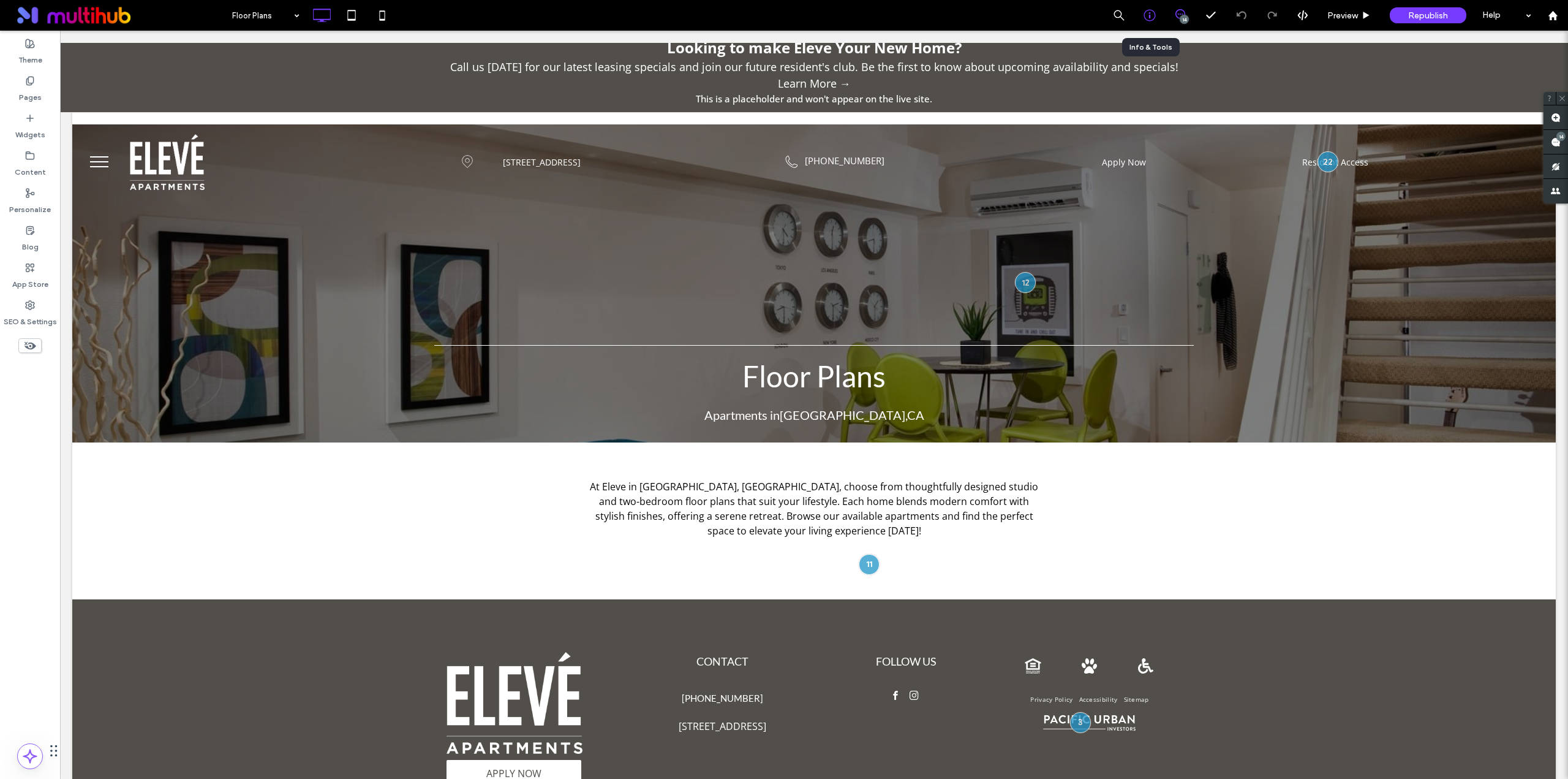
click at [1143, 15] on icon at bounding box center [1150, 15] width 12 height 12
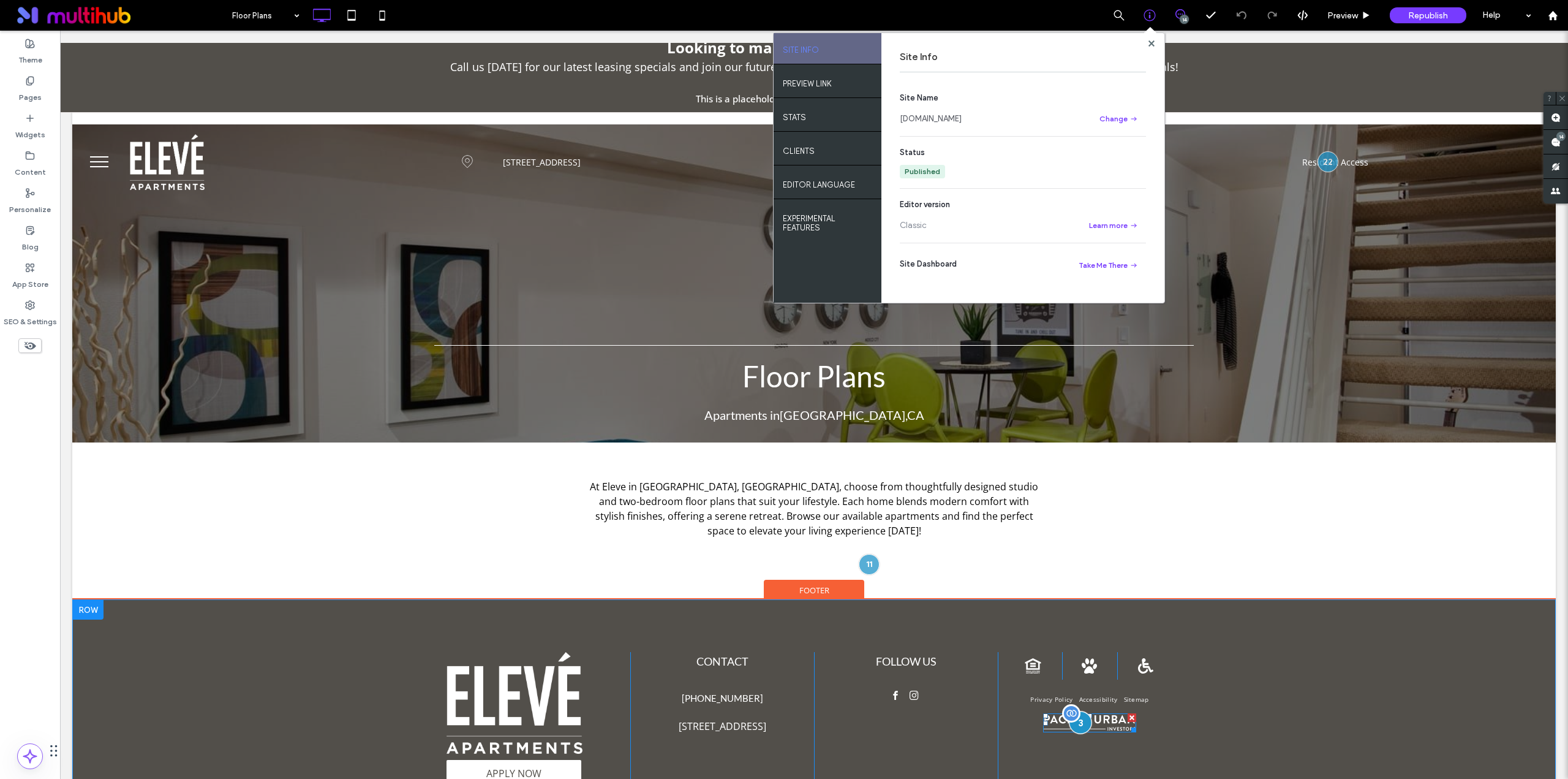
click at [1079, 719] on div at bounding box center [1080, 721] width 22 height 22
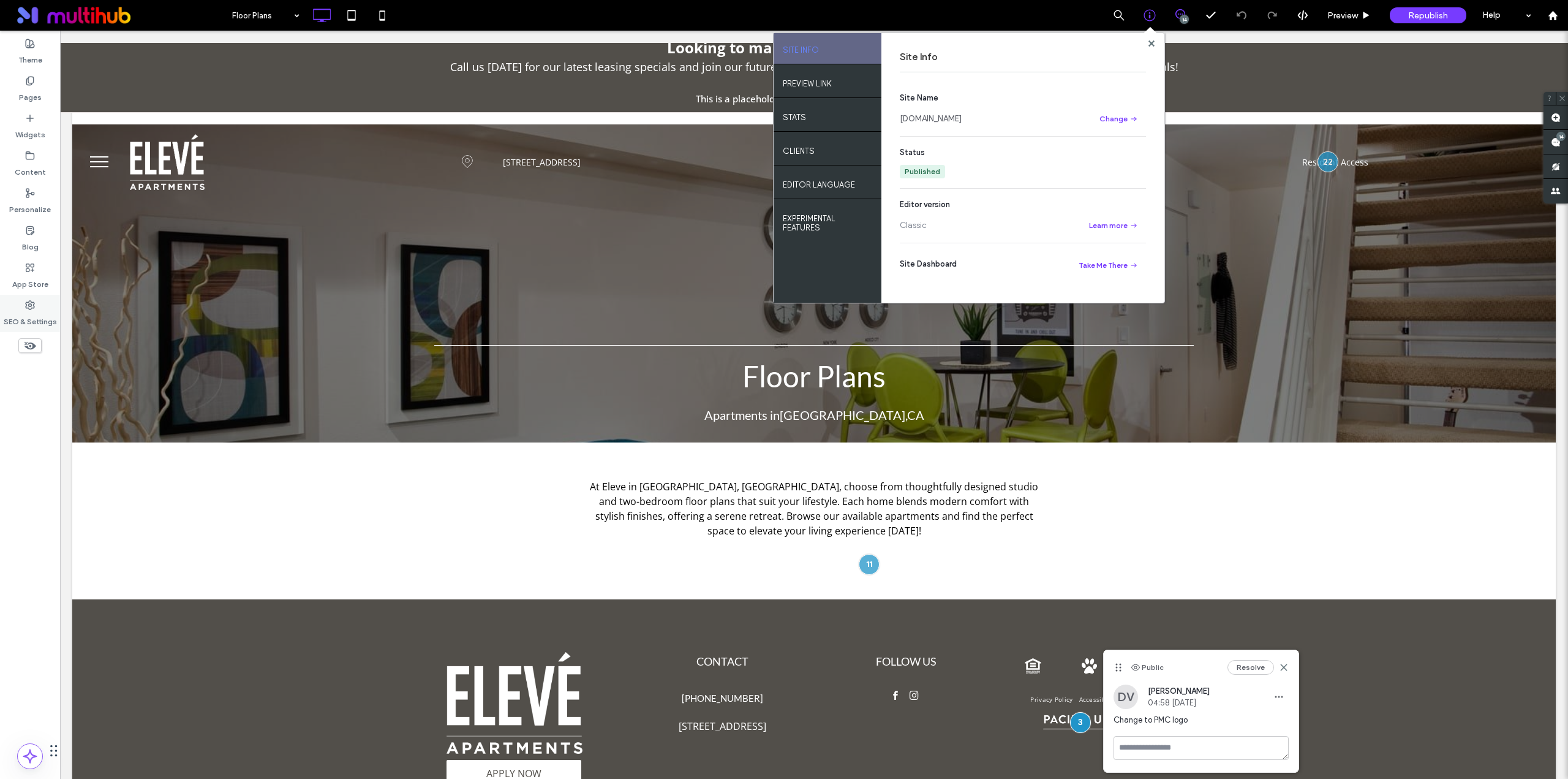
click at [34, 320] on label "SEO & Settings" at bounding box center [30, 319] width 53 height 17
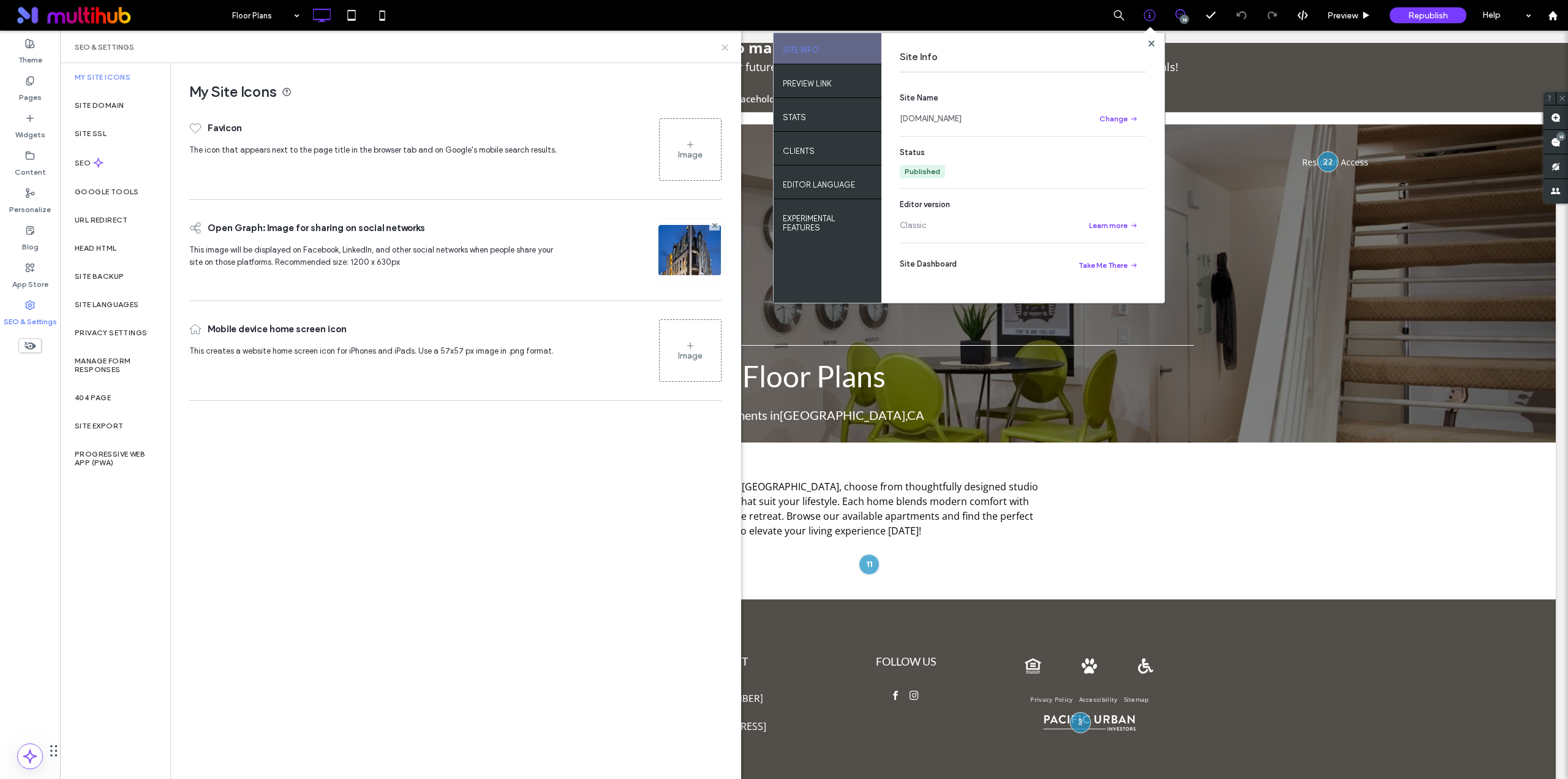
click at [726, 46] on use at bounding box center [725, 47] width 5 height 5
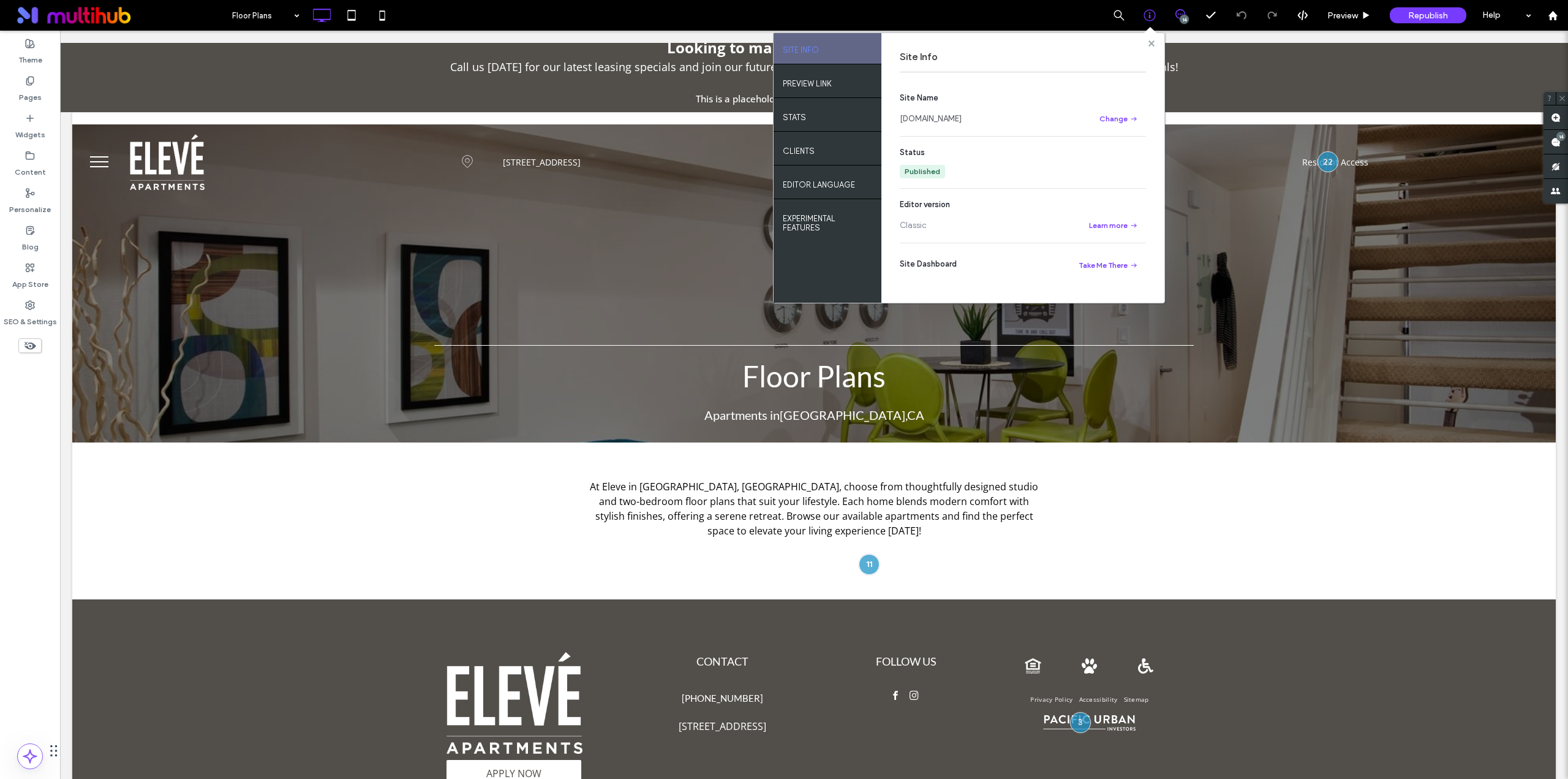
click at [1150, 43] on icon at bounding box center [1152, 43] width 6 height 6
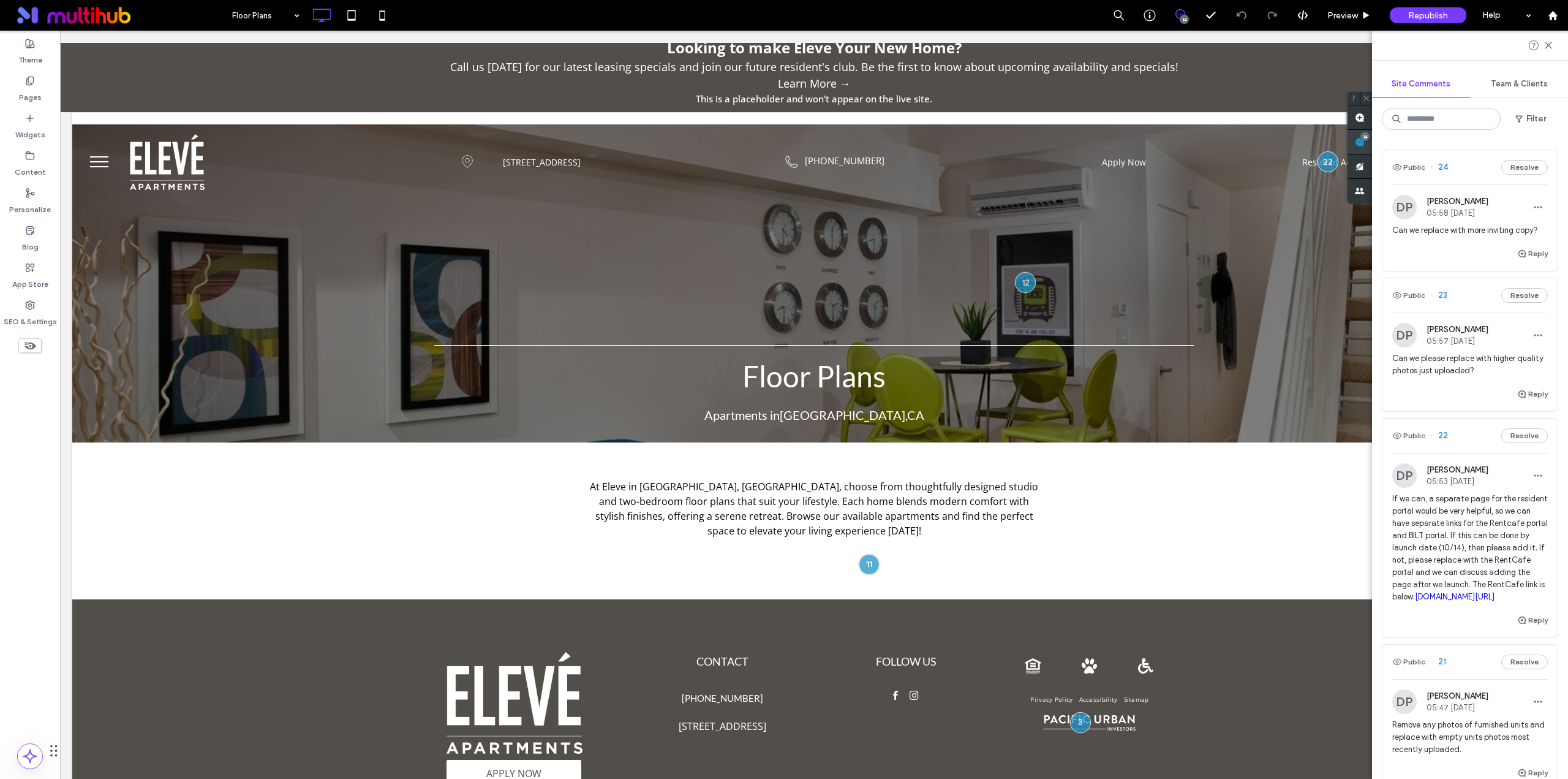
click at [1365, 138] on use at bounding box center [1360, 142] width 10 height 10
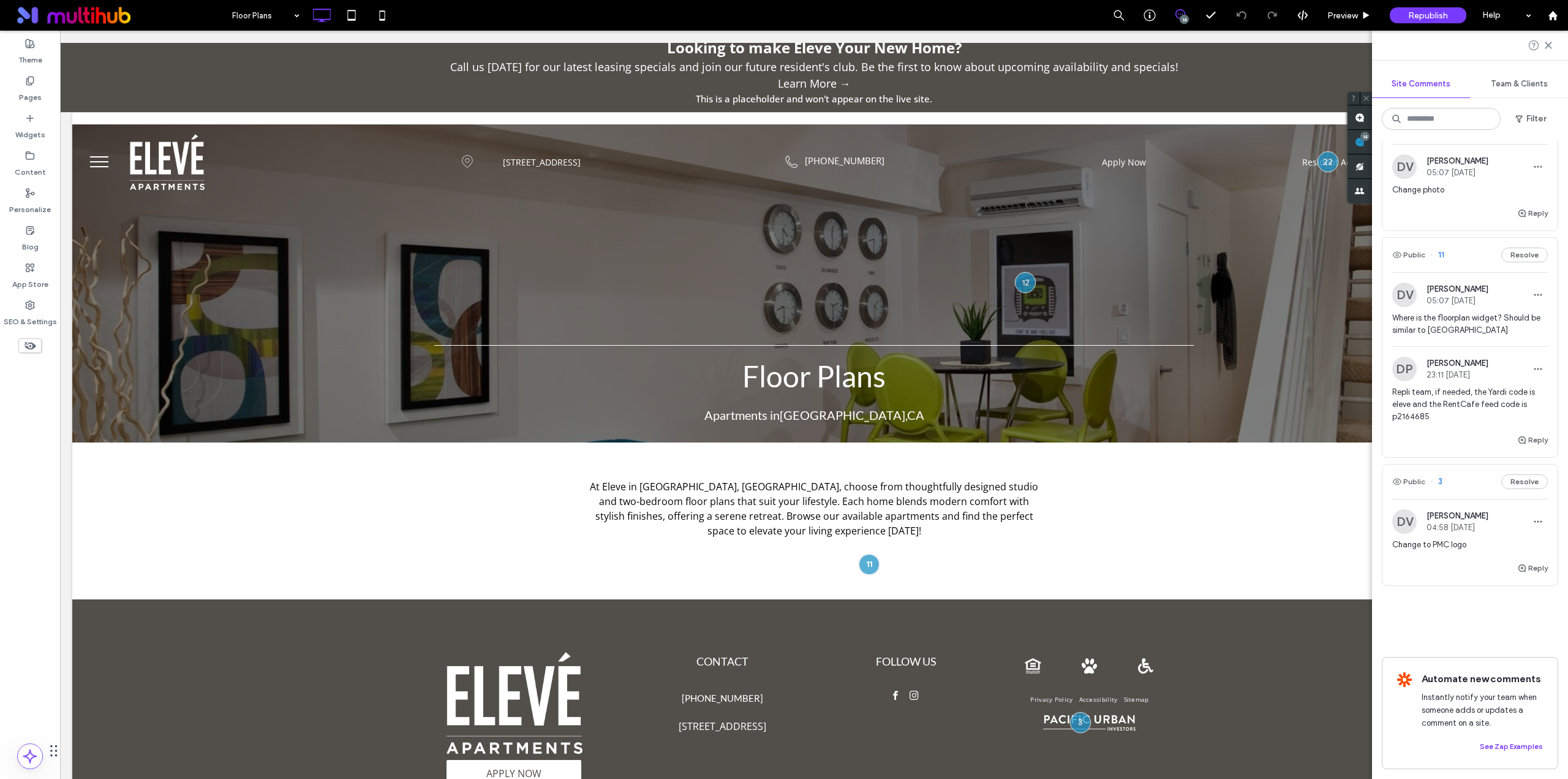
scroll to position [1654, 0]
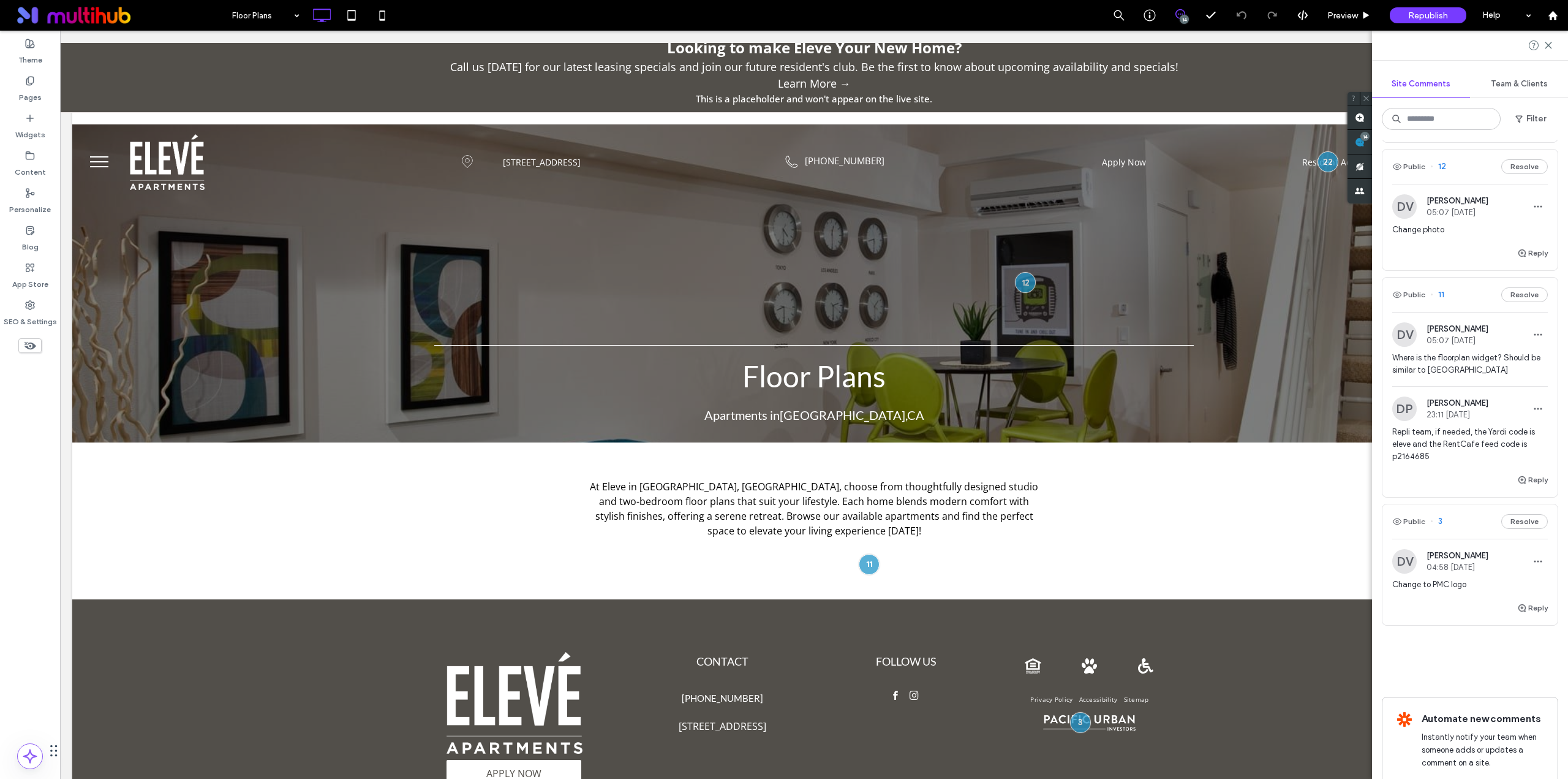
click at [1448, 235] on span "Change photo" at bounding box center [1471, 230] width 156 height 12
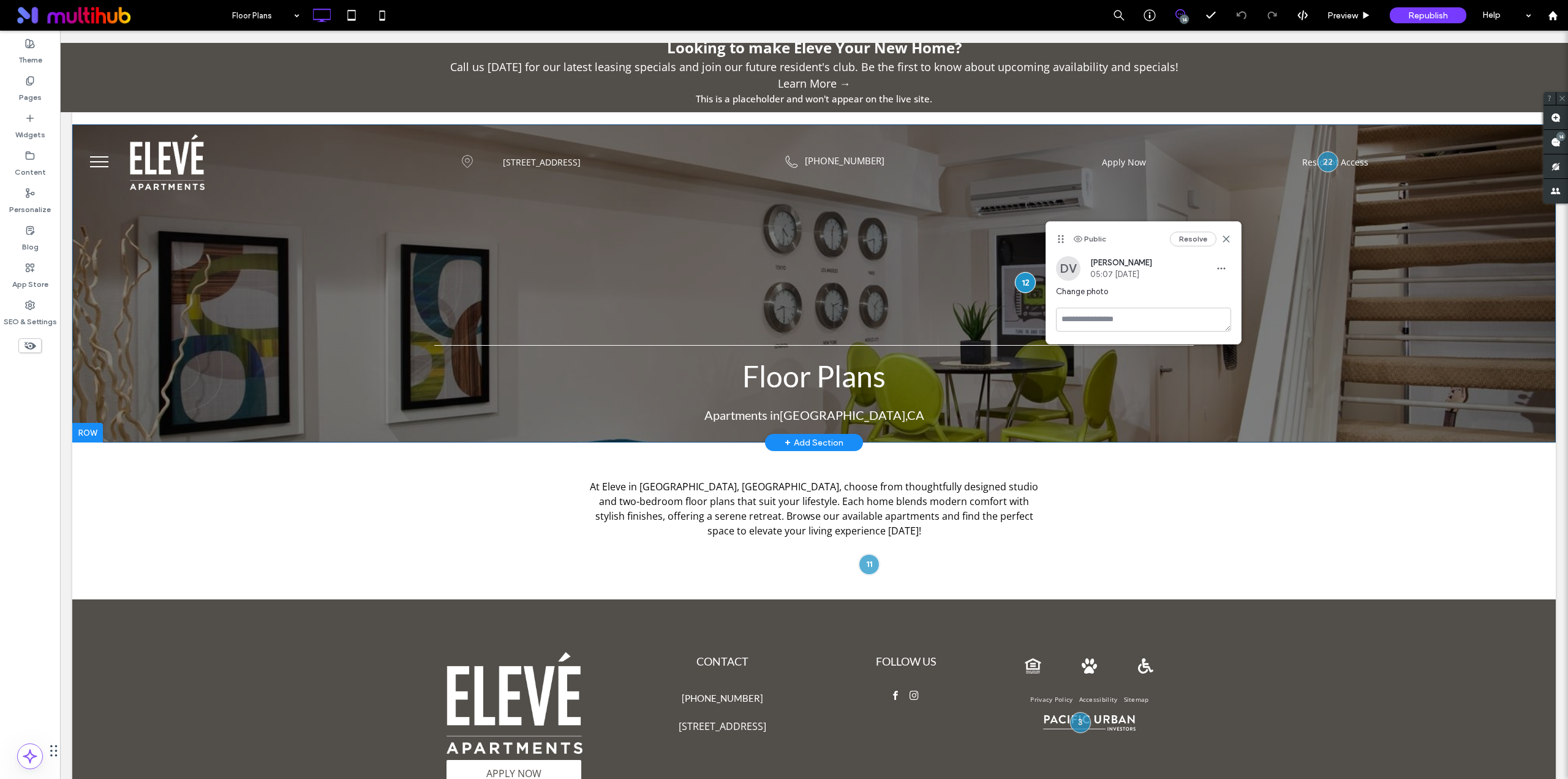
click at [124, 277] on div "Floor Plans Apartments in Glendale , CA Click To Paste Row + Add Section" at bounding box center [814, 283] width 1484 height 318
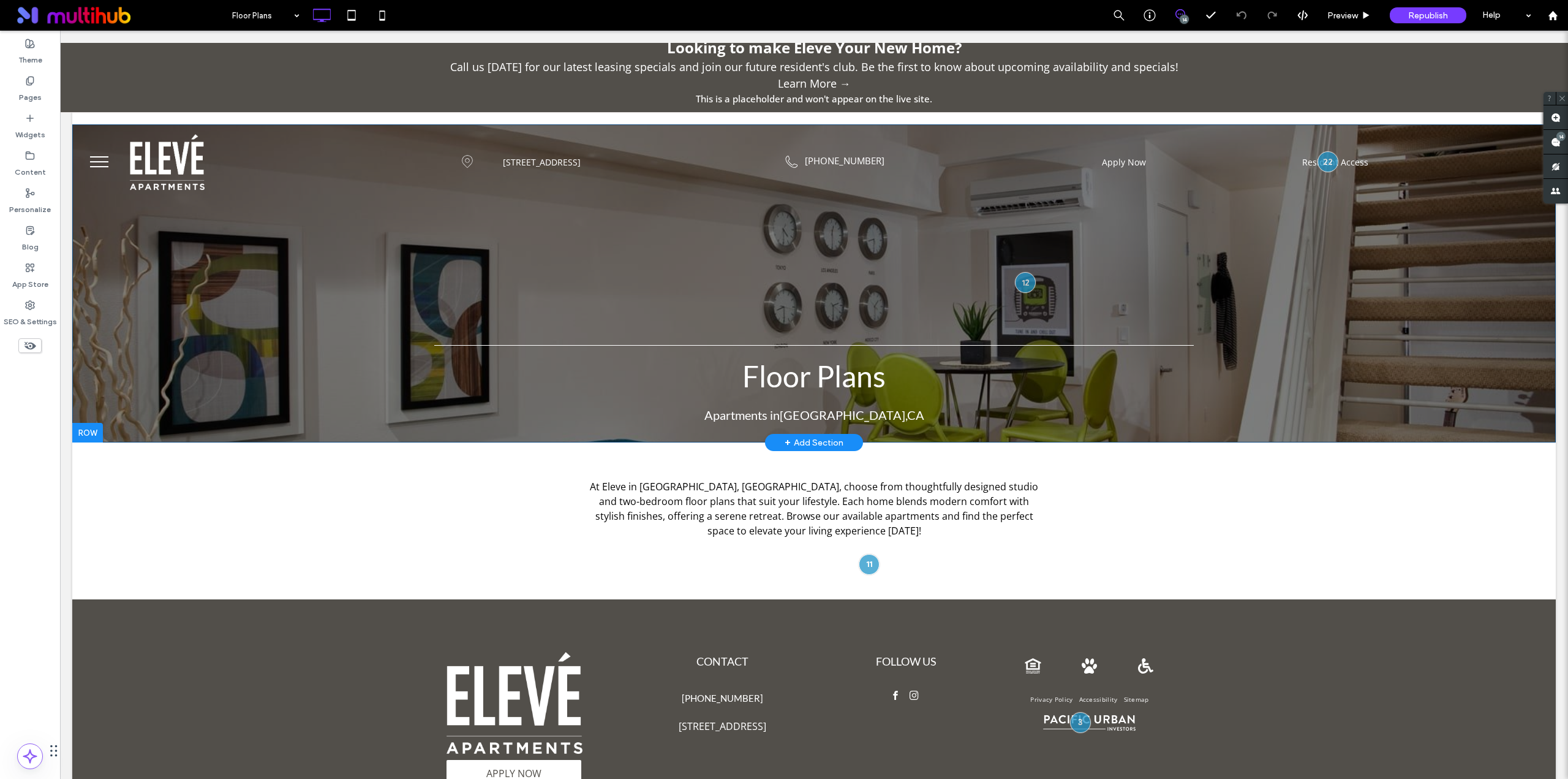
click at [103, 292] on div "Floor Plans Apartments in Glendale , CA Click To Paste Row + Add Section" at bounding box center [814, 283] width 1484 height 318
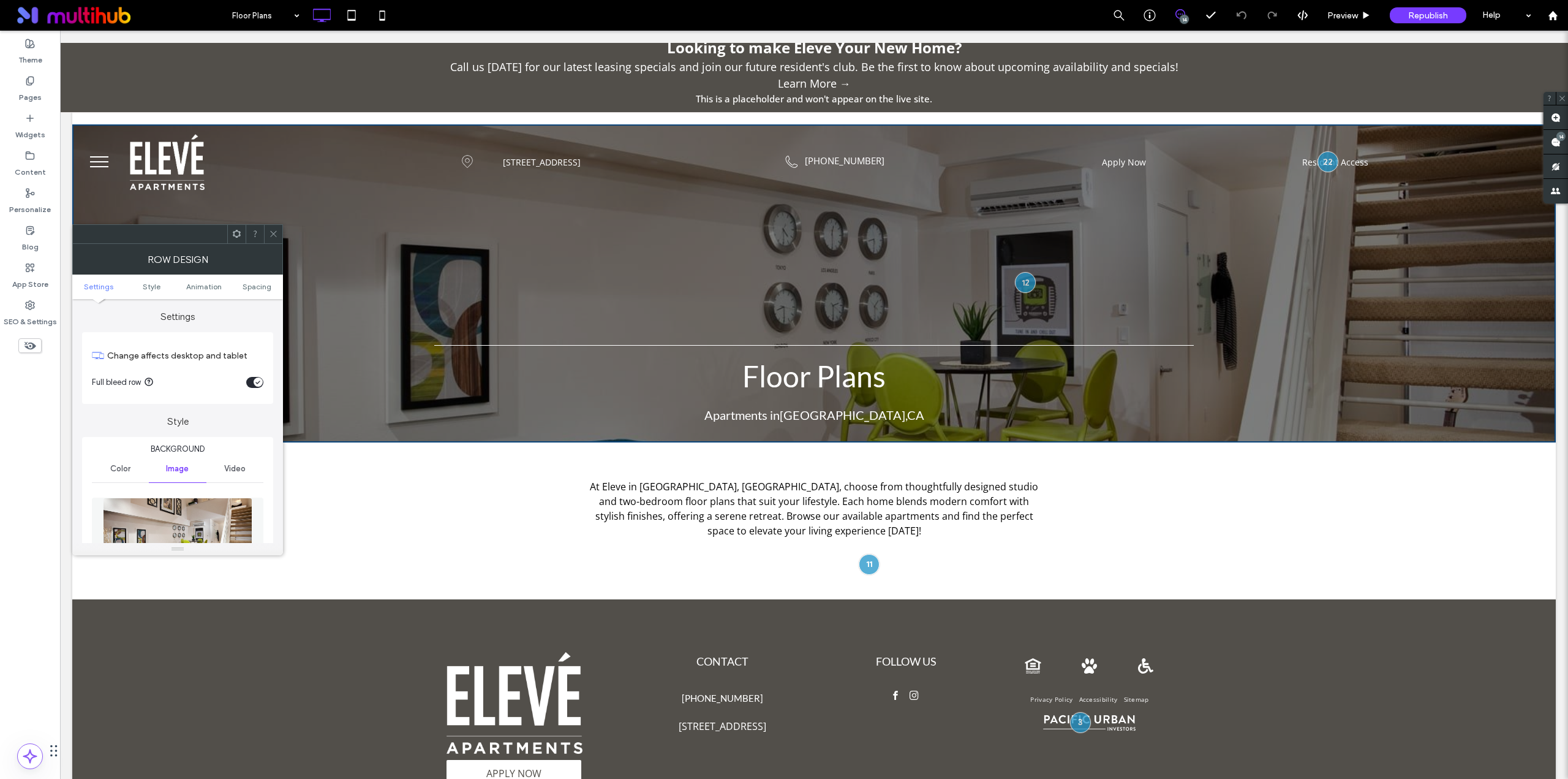
click at [181, 521] on img at bounding box center [178, 540] width 150 height 85
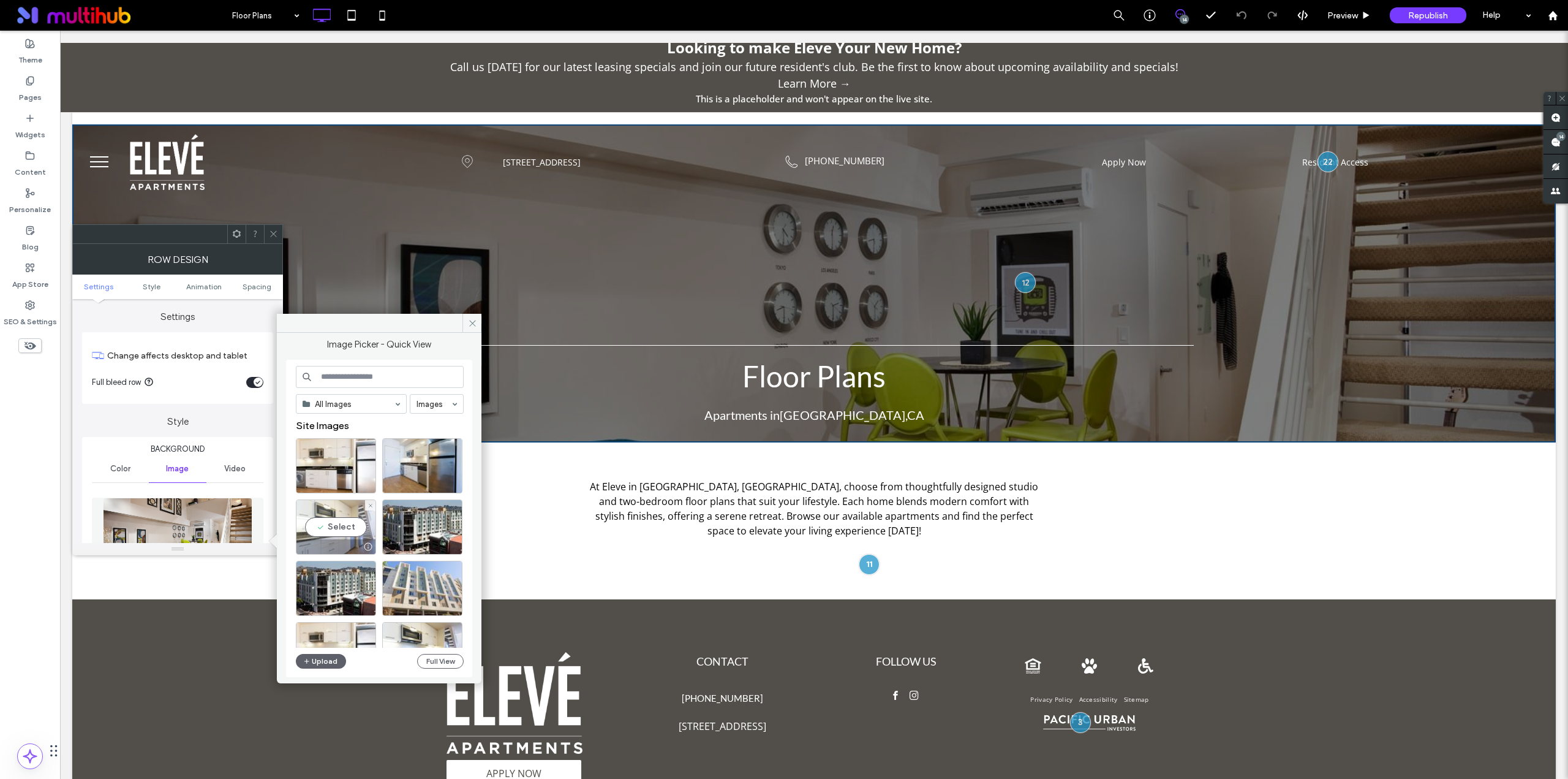
click at [351, 528] on div "Select" at bounding box center [336, 527] width 80 height 55
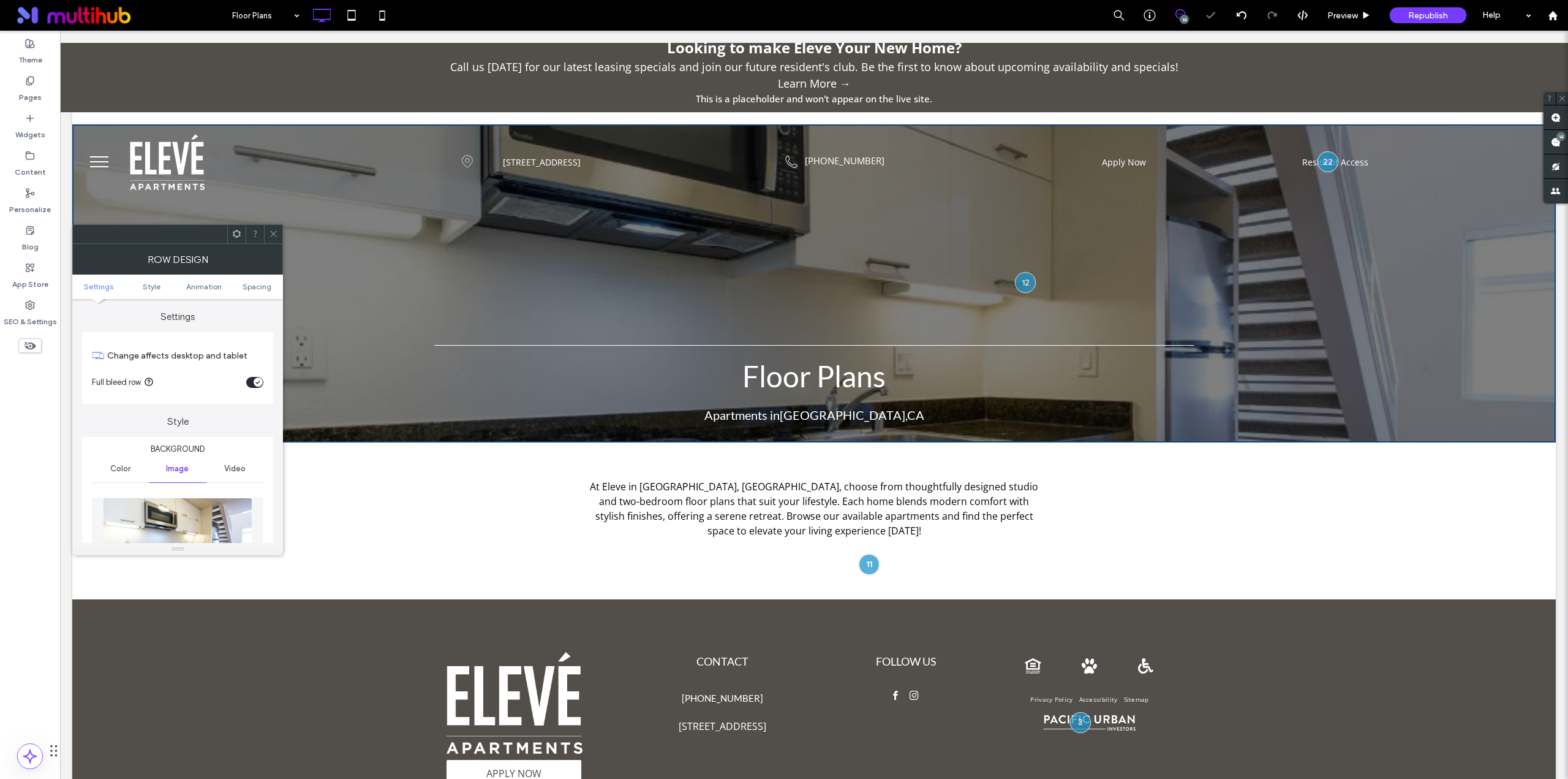
click at [191, 514] on img at bounding box center [178, 540] width 150 height 85
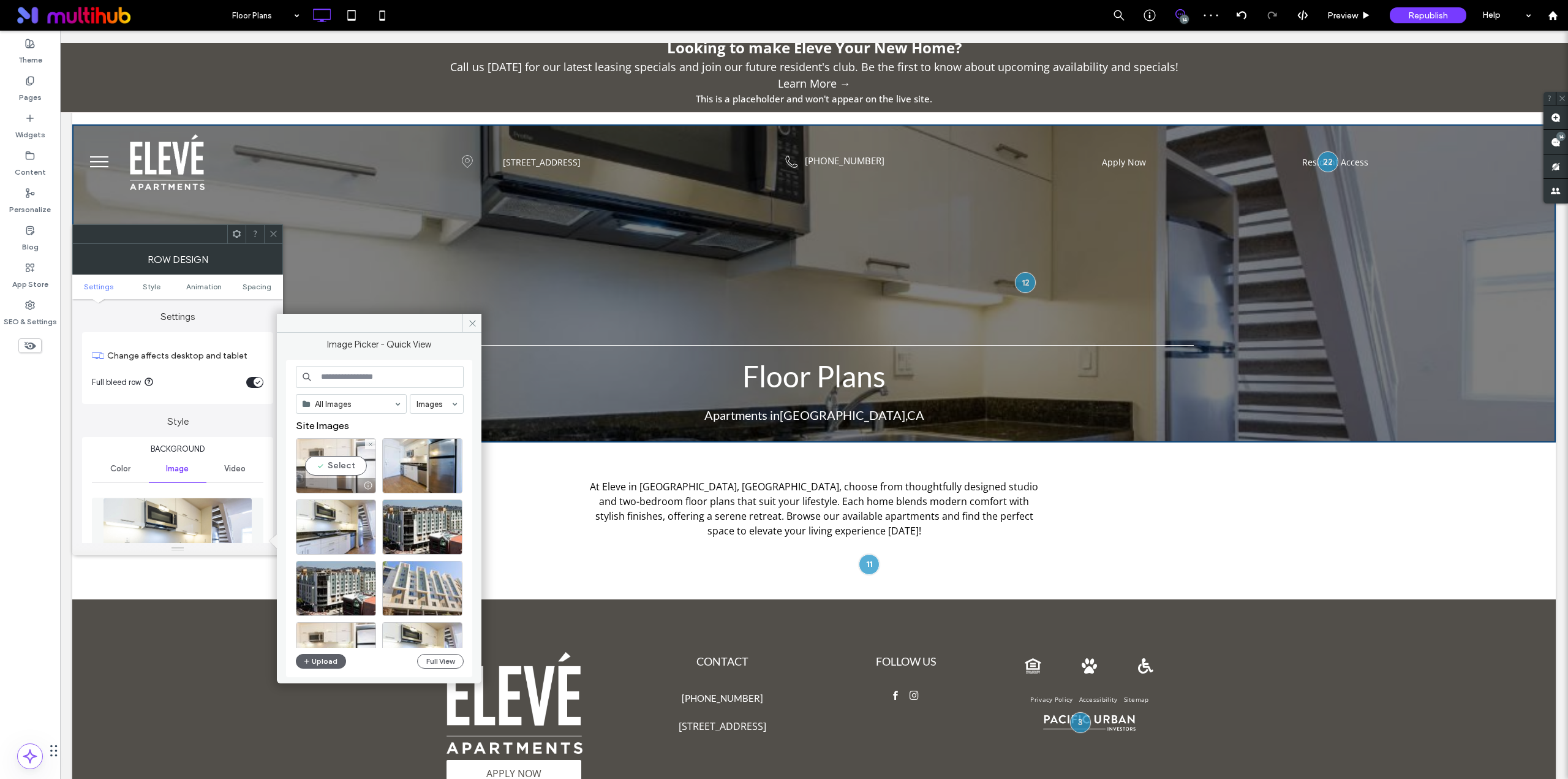
click at [333, 465] on div "Select" at bounding box center [336, 465] width 80 height 55
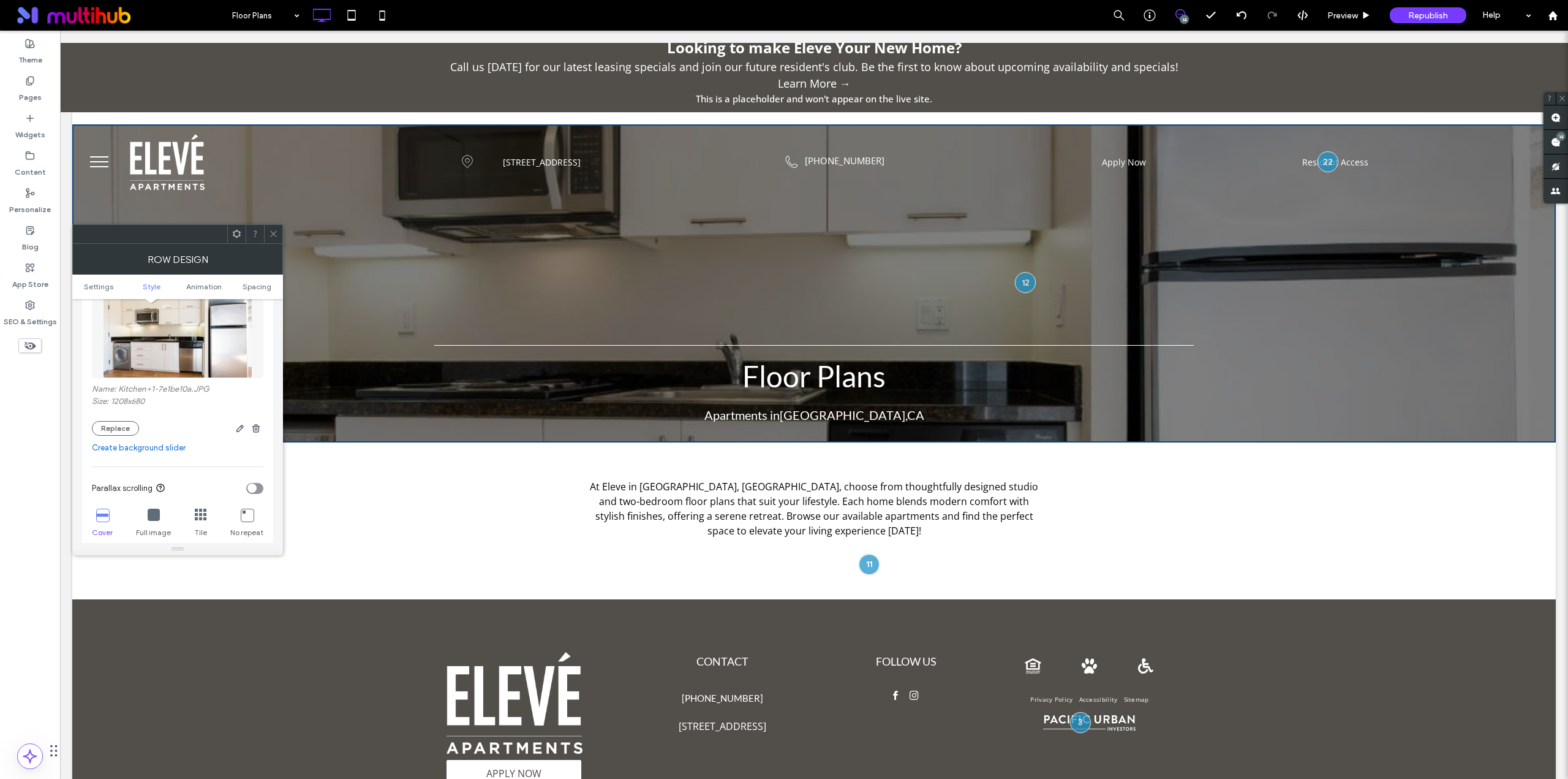
scroll to position [307, 0]
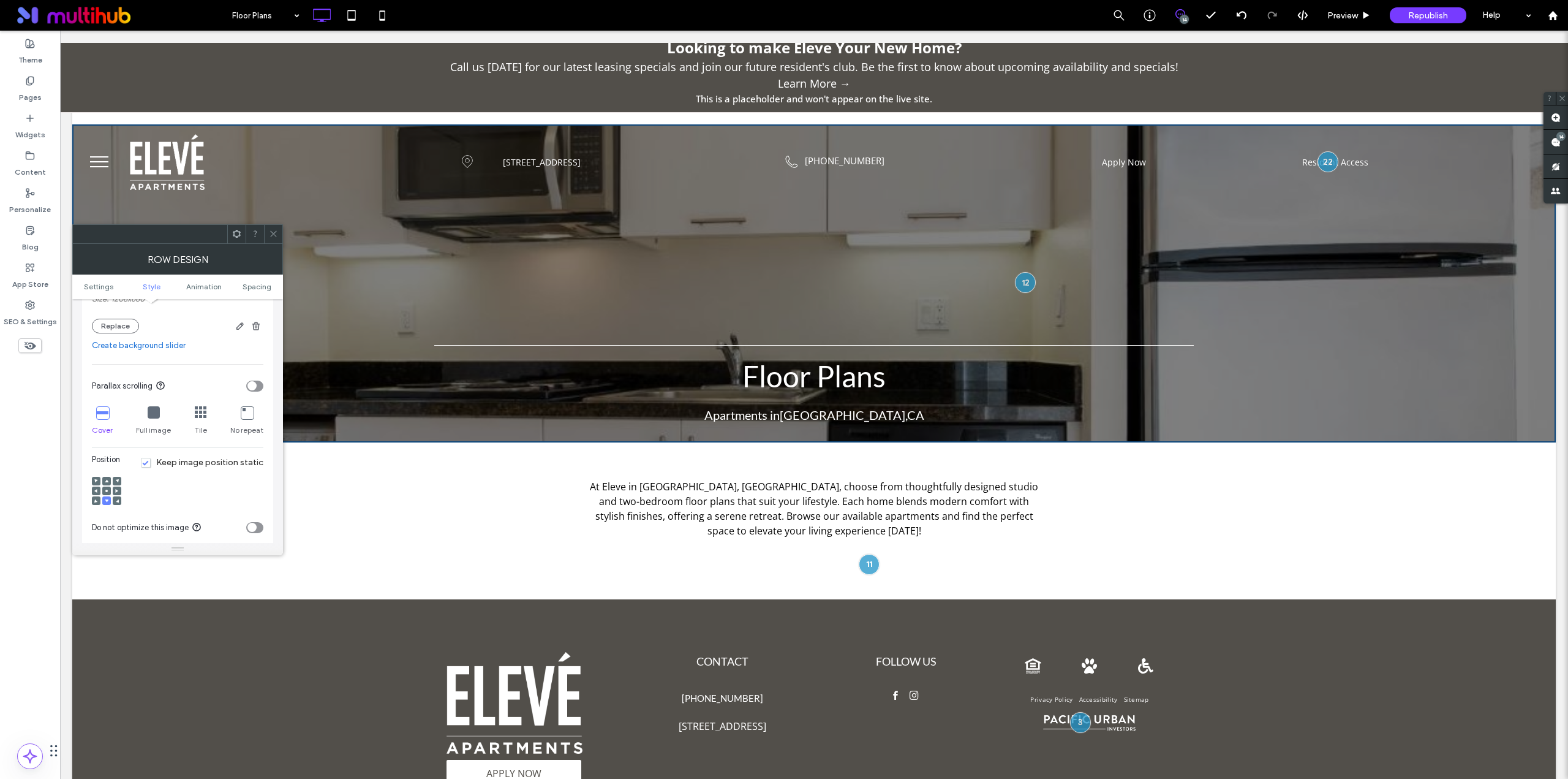
click at [105, 490] on icon at bounding box center [107, 490] width 4 height 4
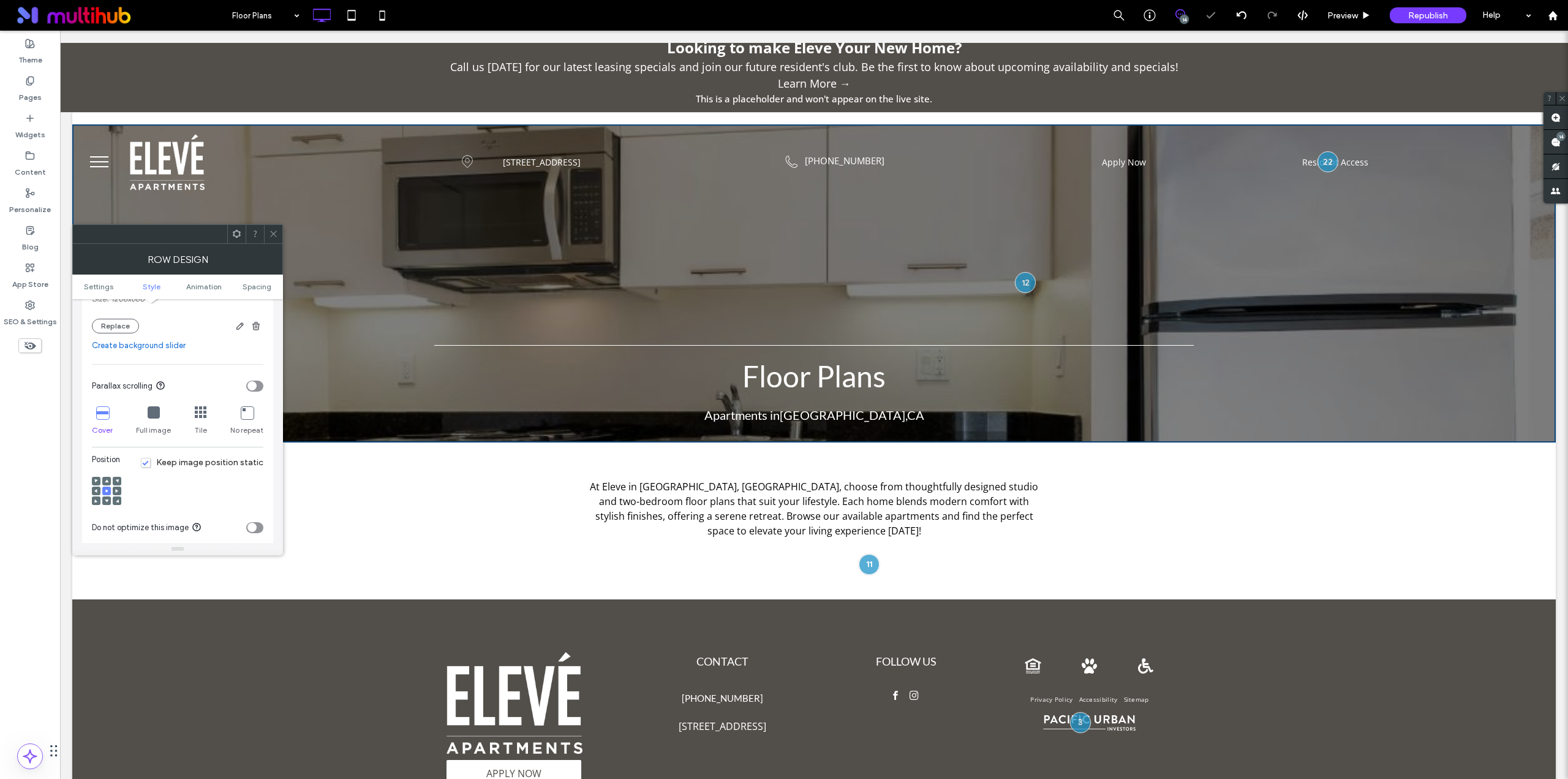
click at [269, 231] on div at bounding box center [273, 234] width 19 height 19
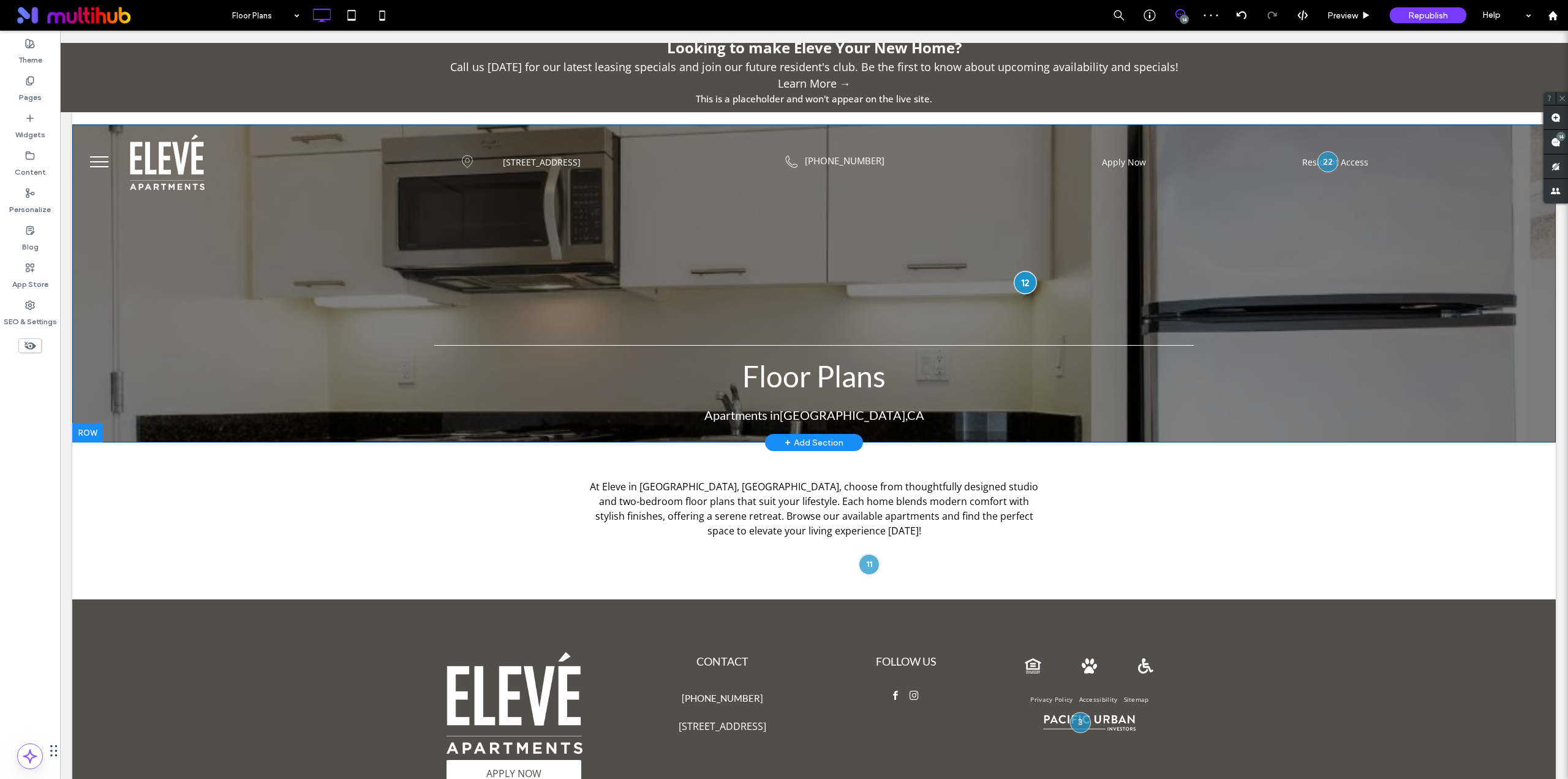
click at [1028, 279] on div at bounding box center [1025, 282] width 22 height 22
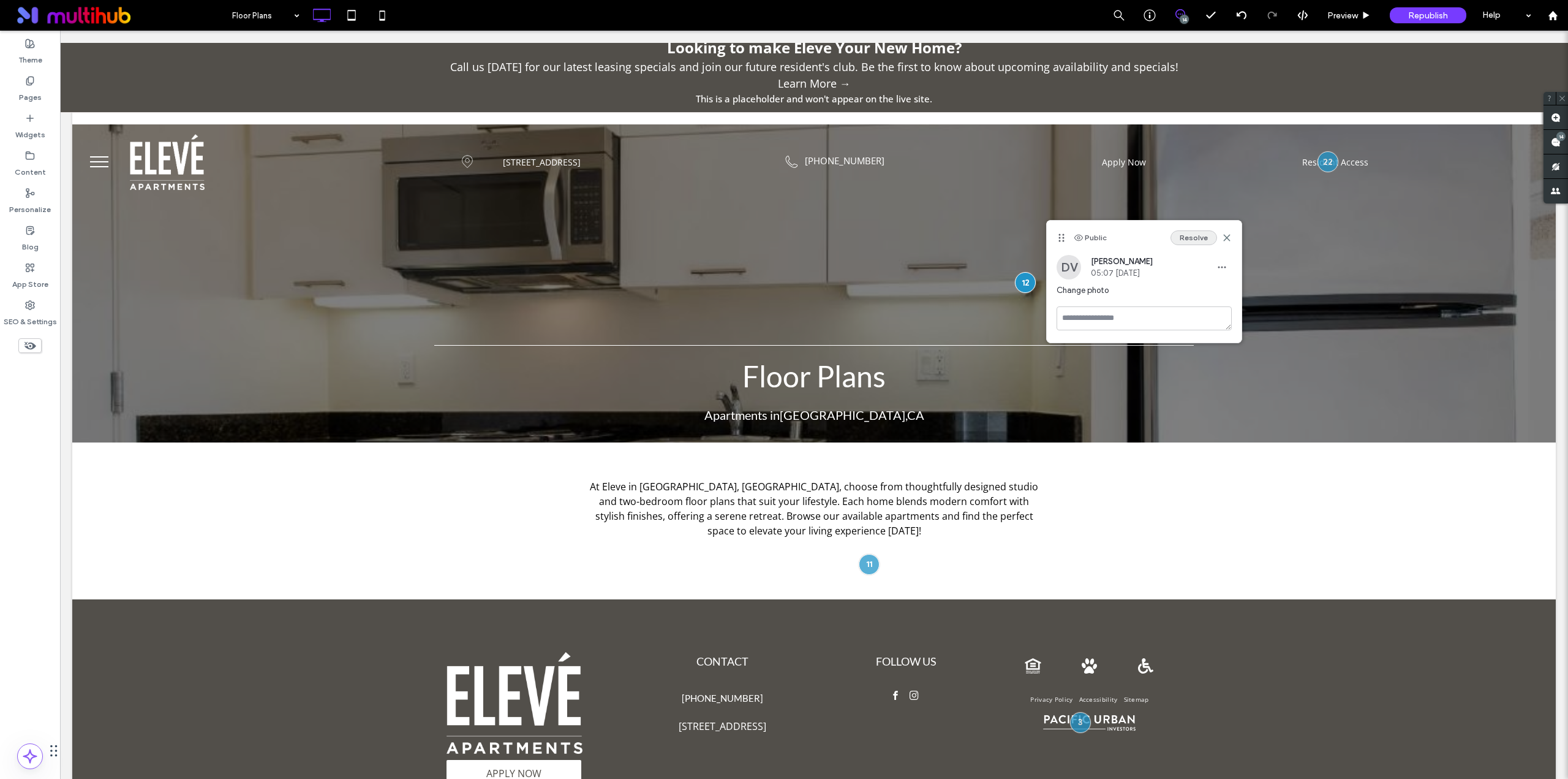
click at [1182, 235] on button "Resolve" at bounding box center [1194, 237] width 46 height 15
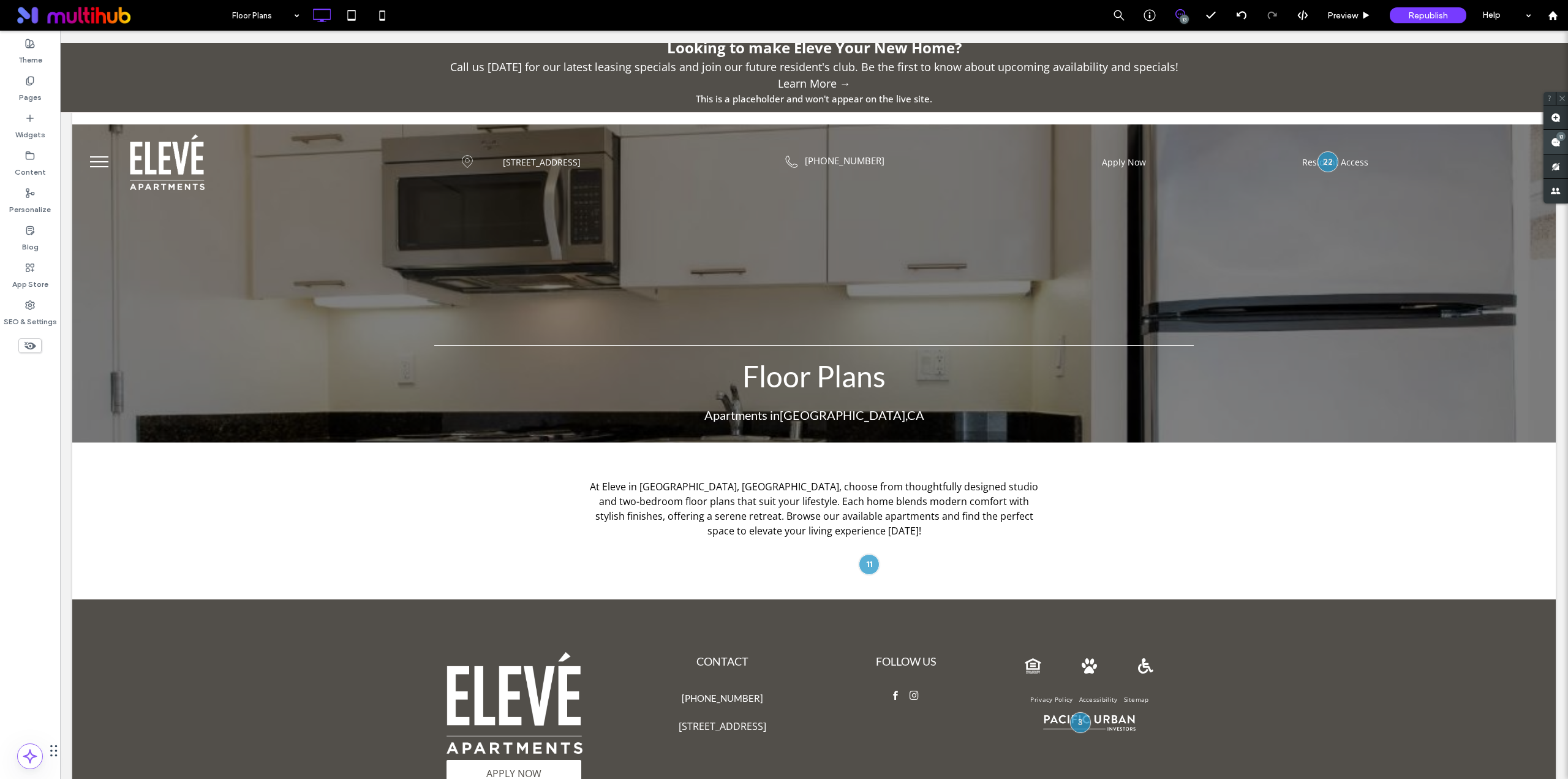
click at [1556, 141] on use at bounding box center [1556, 142] width 10 height 10
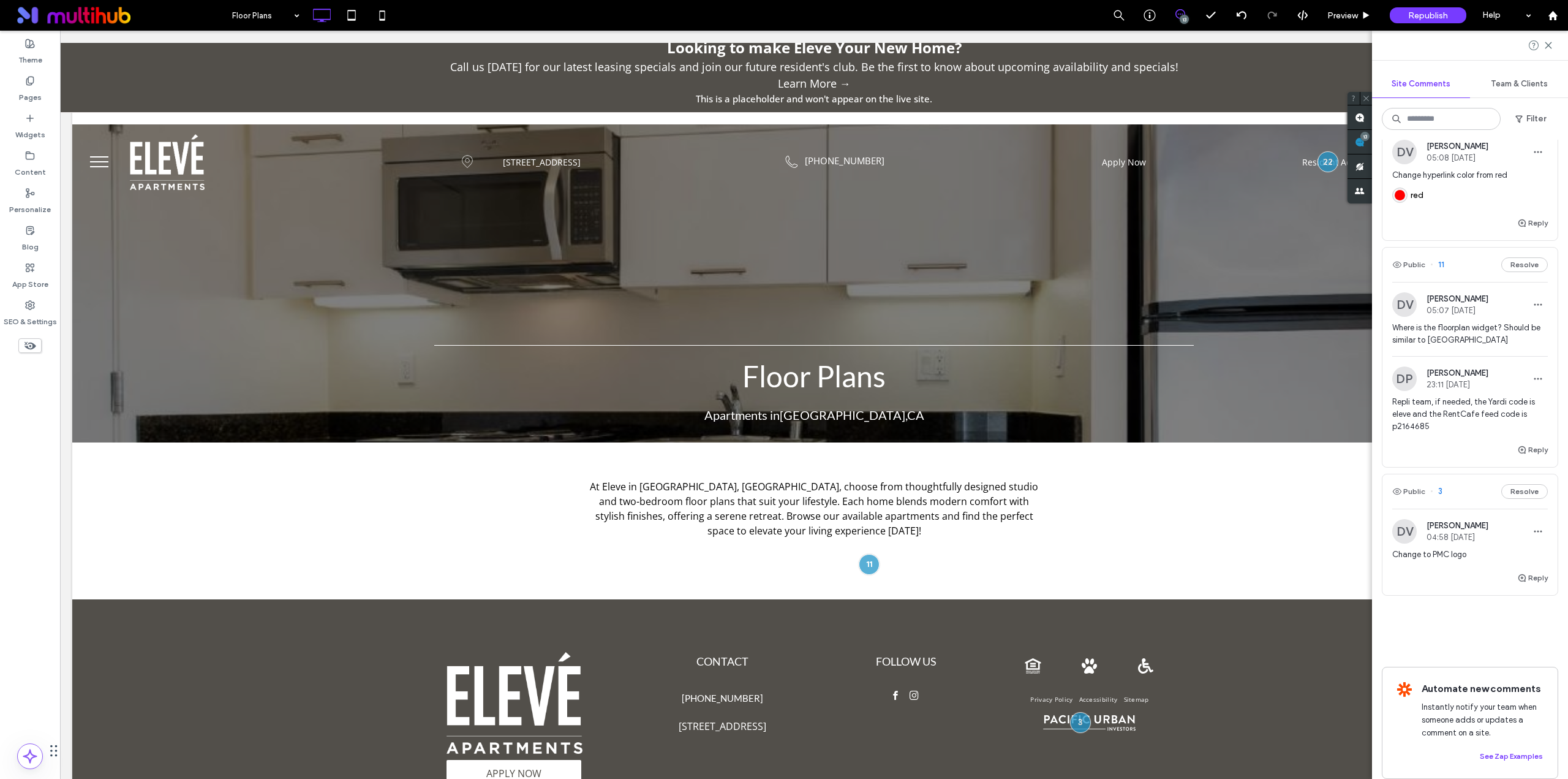
scroll to position [1526, 0]
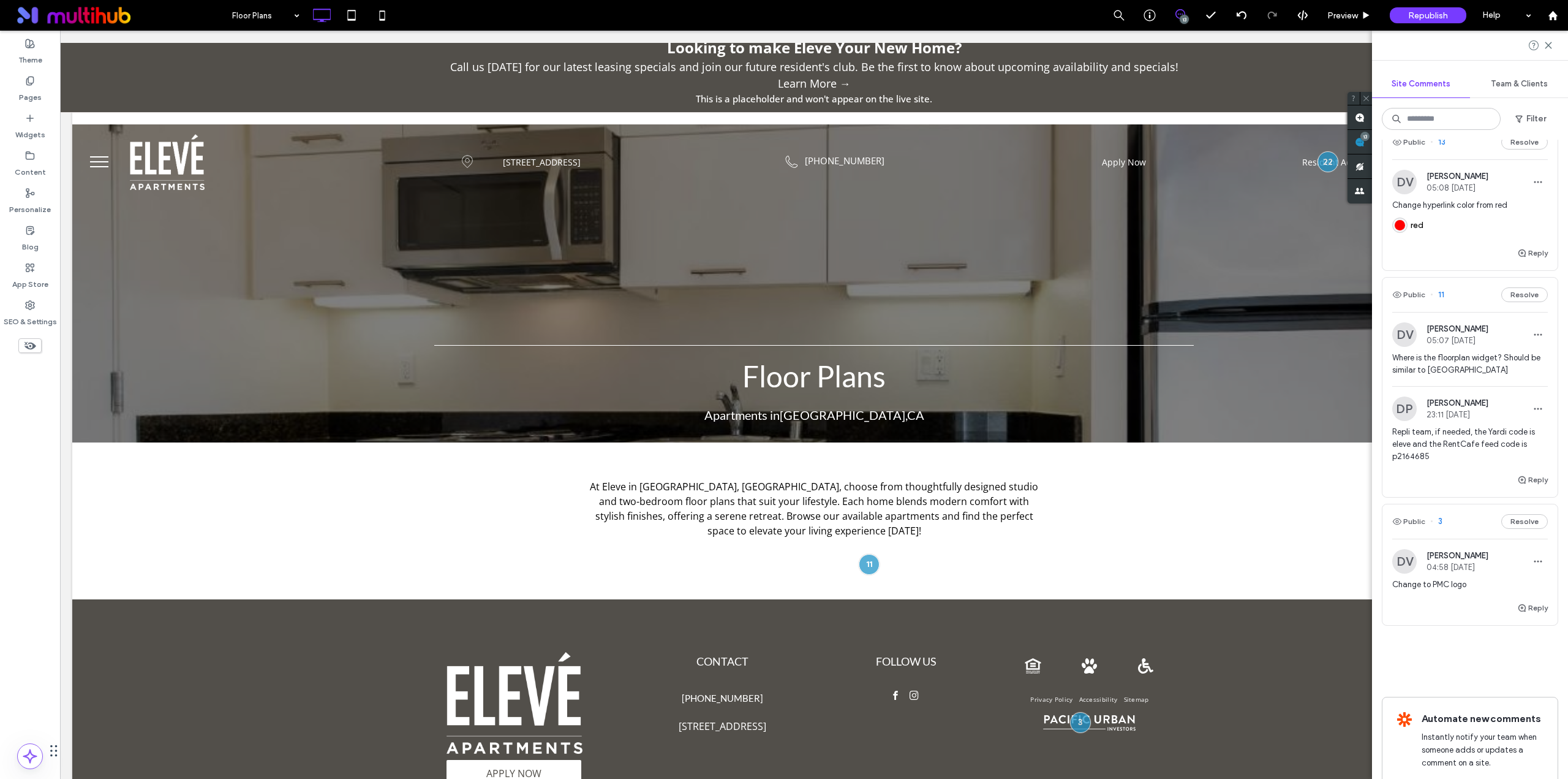
click at [1441, 233] on div "red" at bounding box center [1418, 225] width 52 height 15
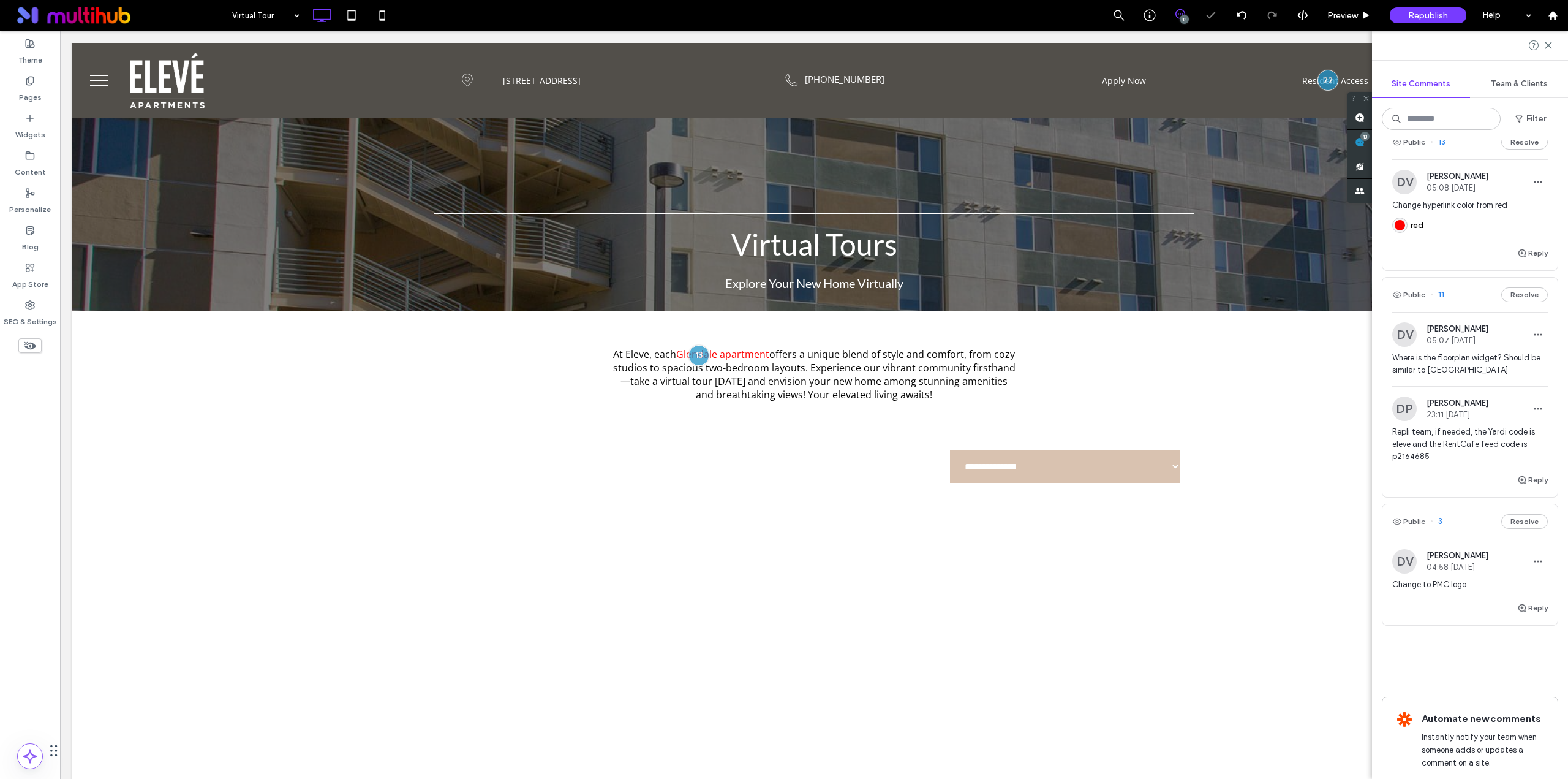
scroll to position [71, 0]
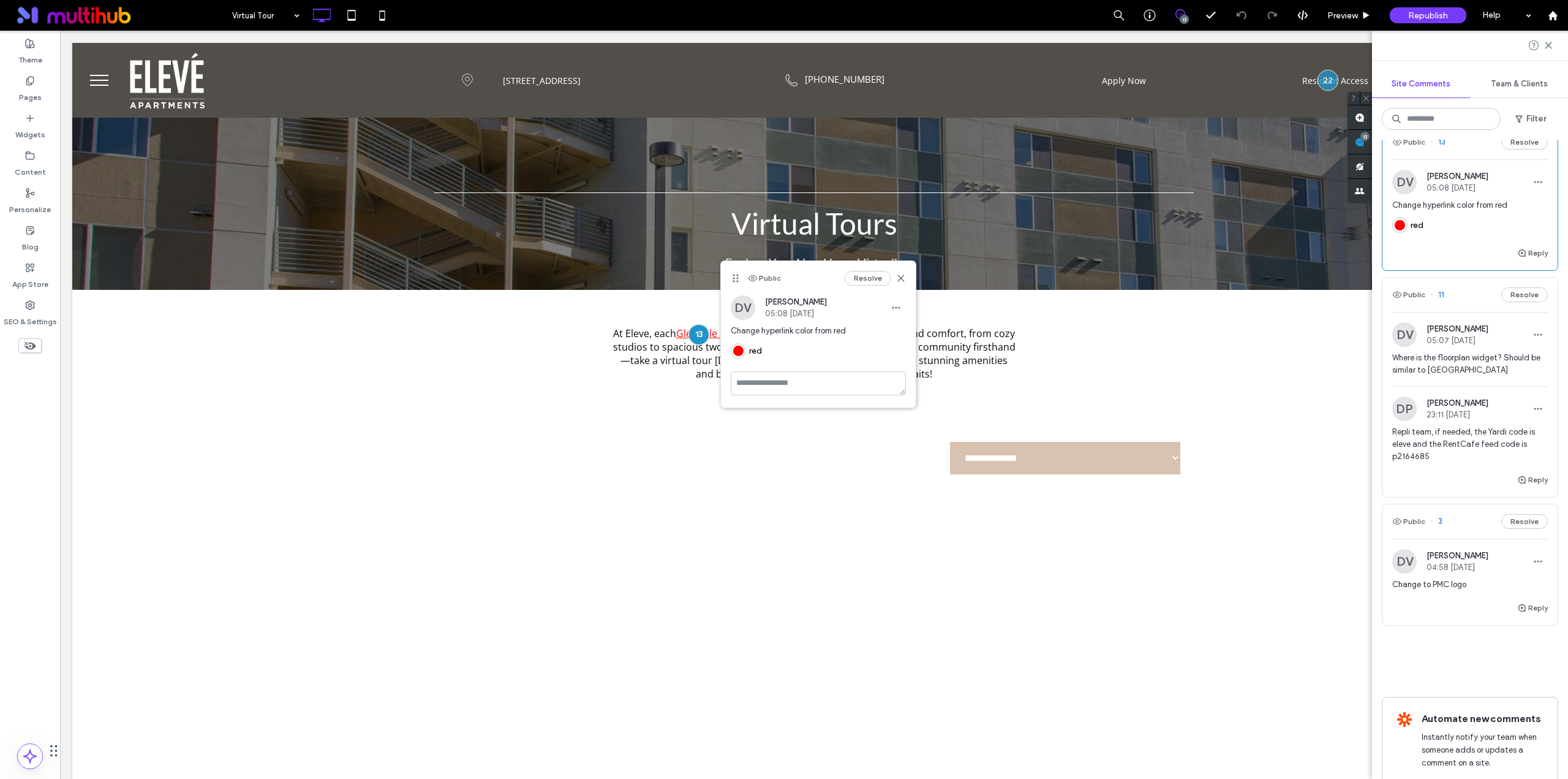
click at [737, 351] on div "rgb(255,0,0)" at bounding box center [738, 351] width 10 height 10
drag, startPoint x: 730, startPoint y: 329, endPoint x: 859, endPoint y: 329, distance: 129.0
click at [859, 329] on span "Change hyperlink color from red" at bounding box center [818, 331] width 175 height 12
copy span "Change hyperlink color from red"
click at [27, 55] on label "Theme" at bounding box center [30, 57] width 24 height 17
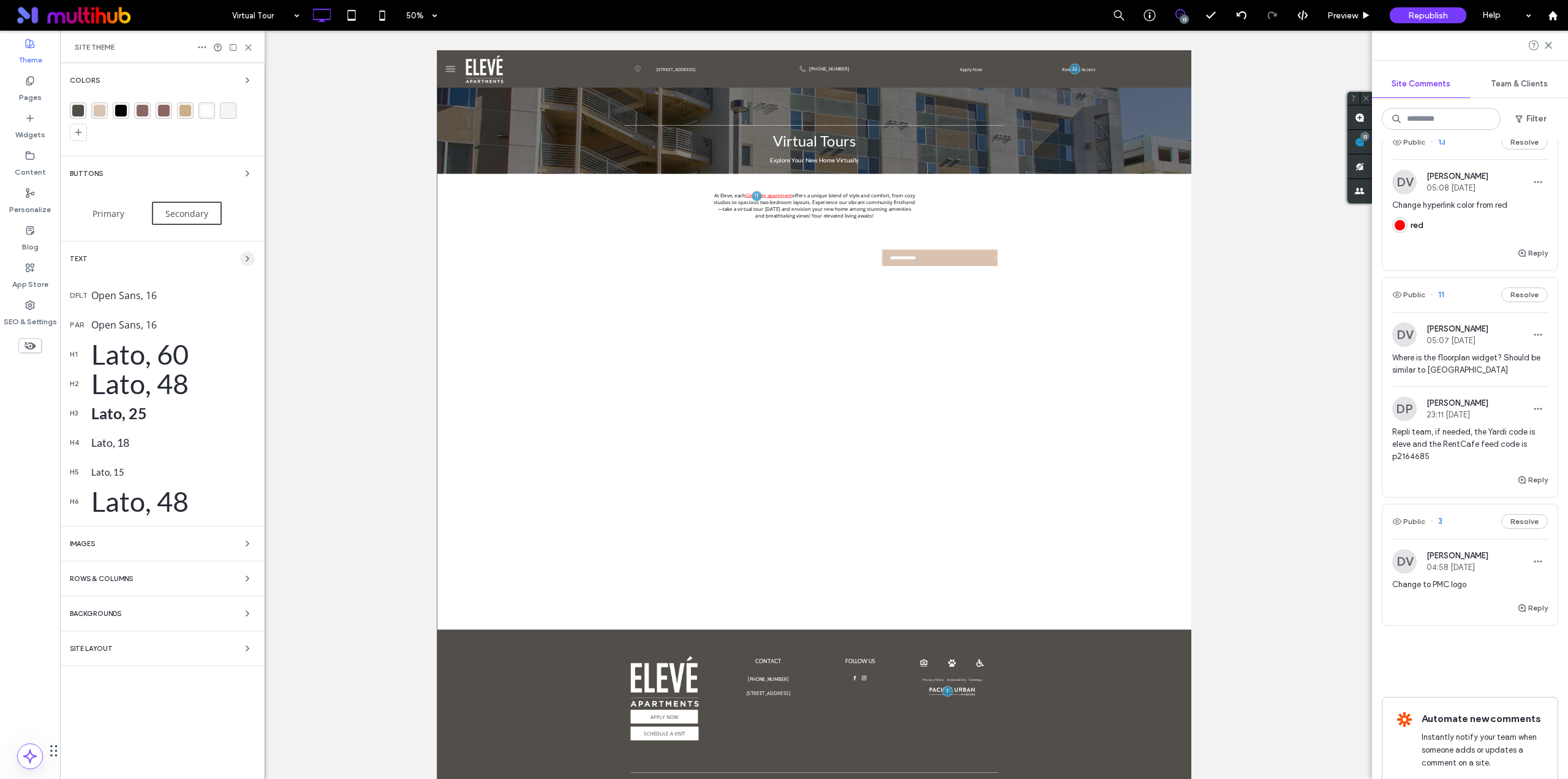
click at [247, 258] on icon "button" at bounding box center [247, 259] width 10 height 10
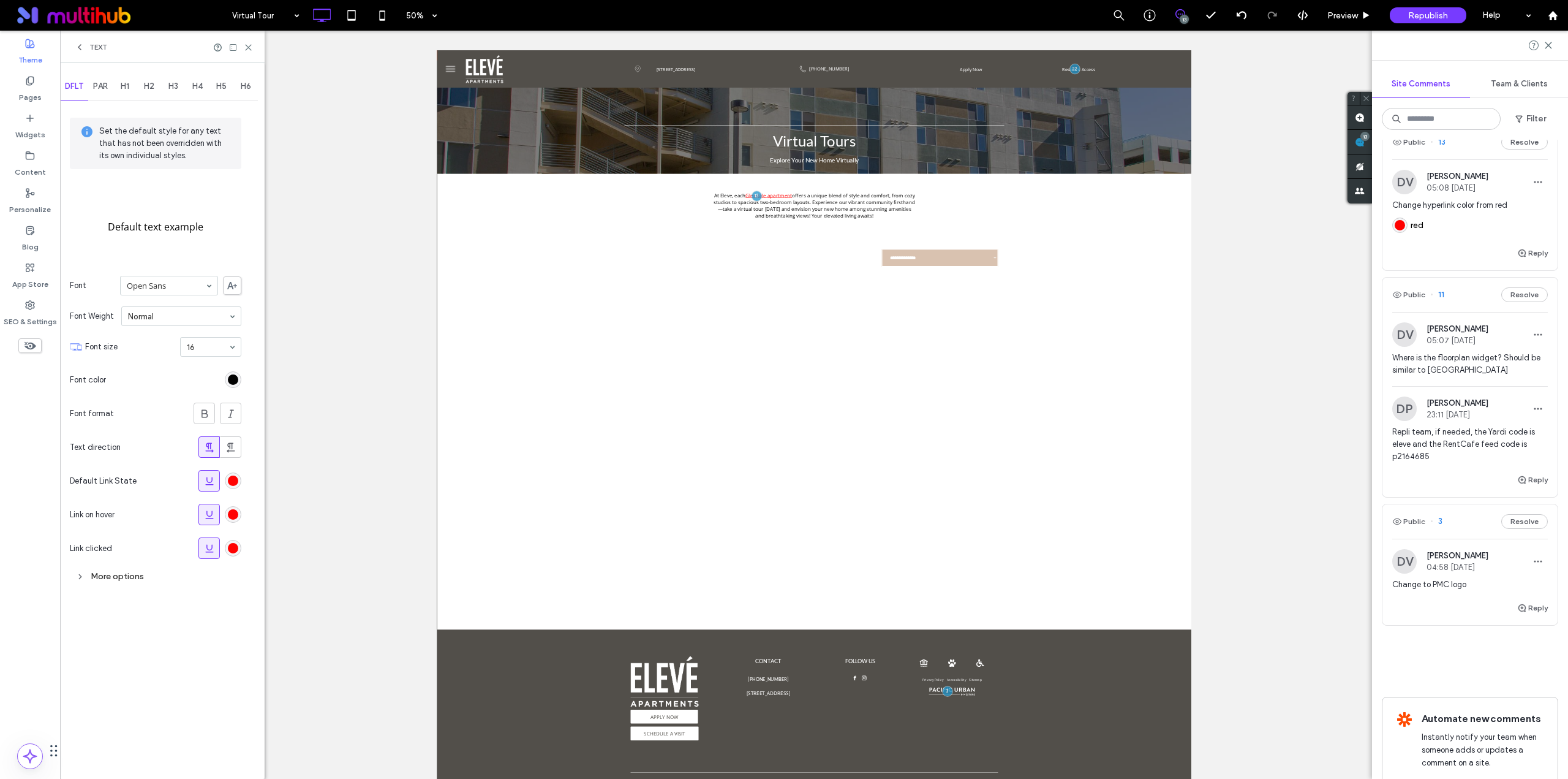
click at [229, 477] on div "rgb(255, 2, 2)" at bounding box center [232, 480] width 10 height 10
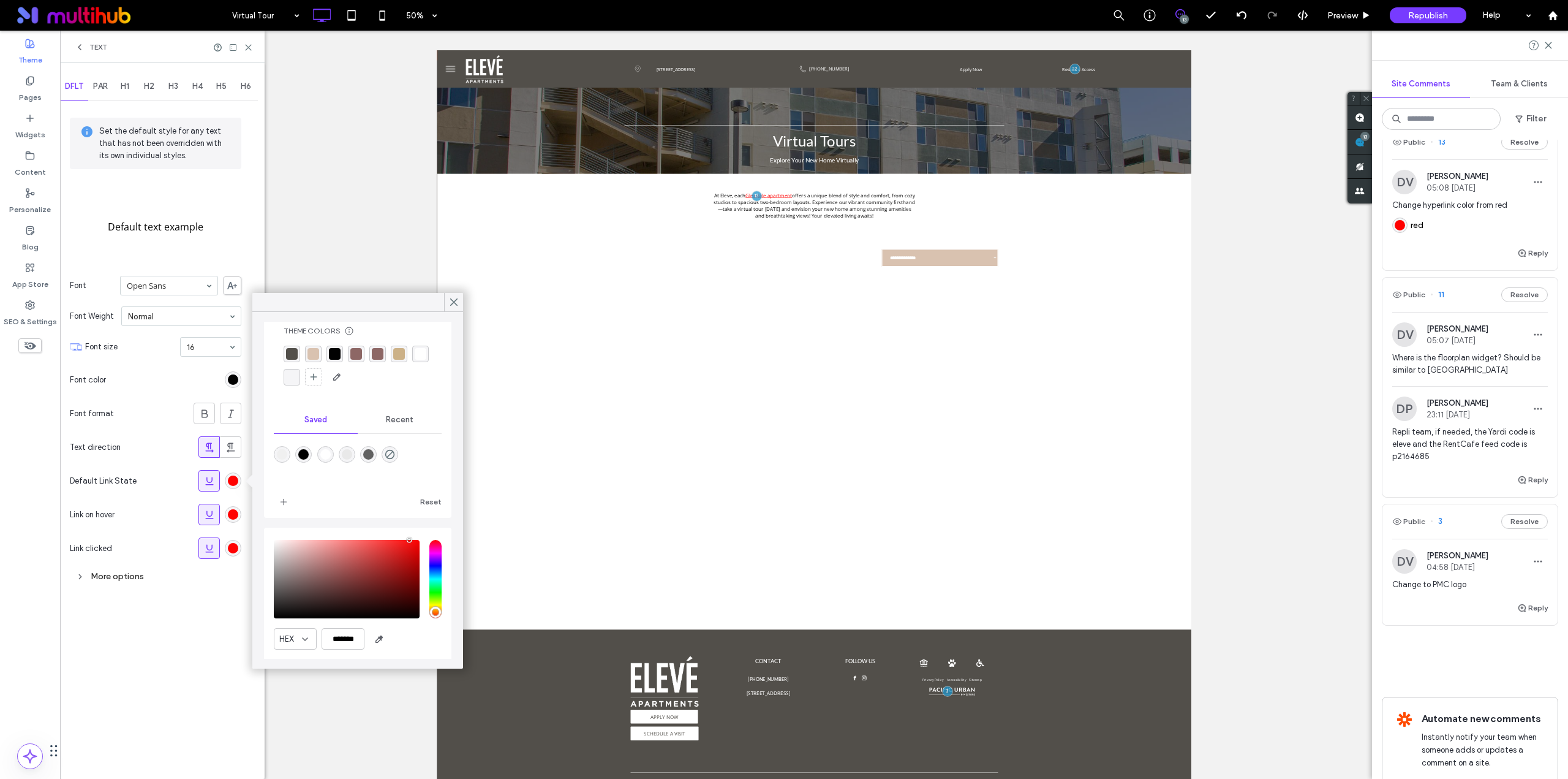
scroll to position [63, 0]
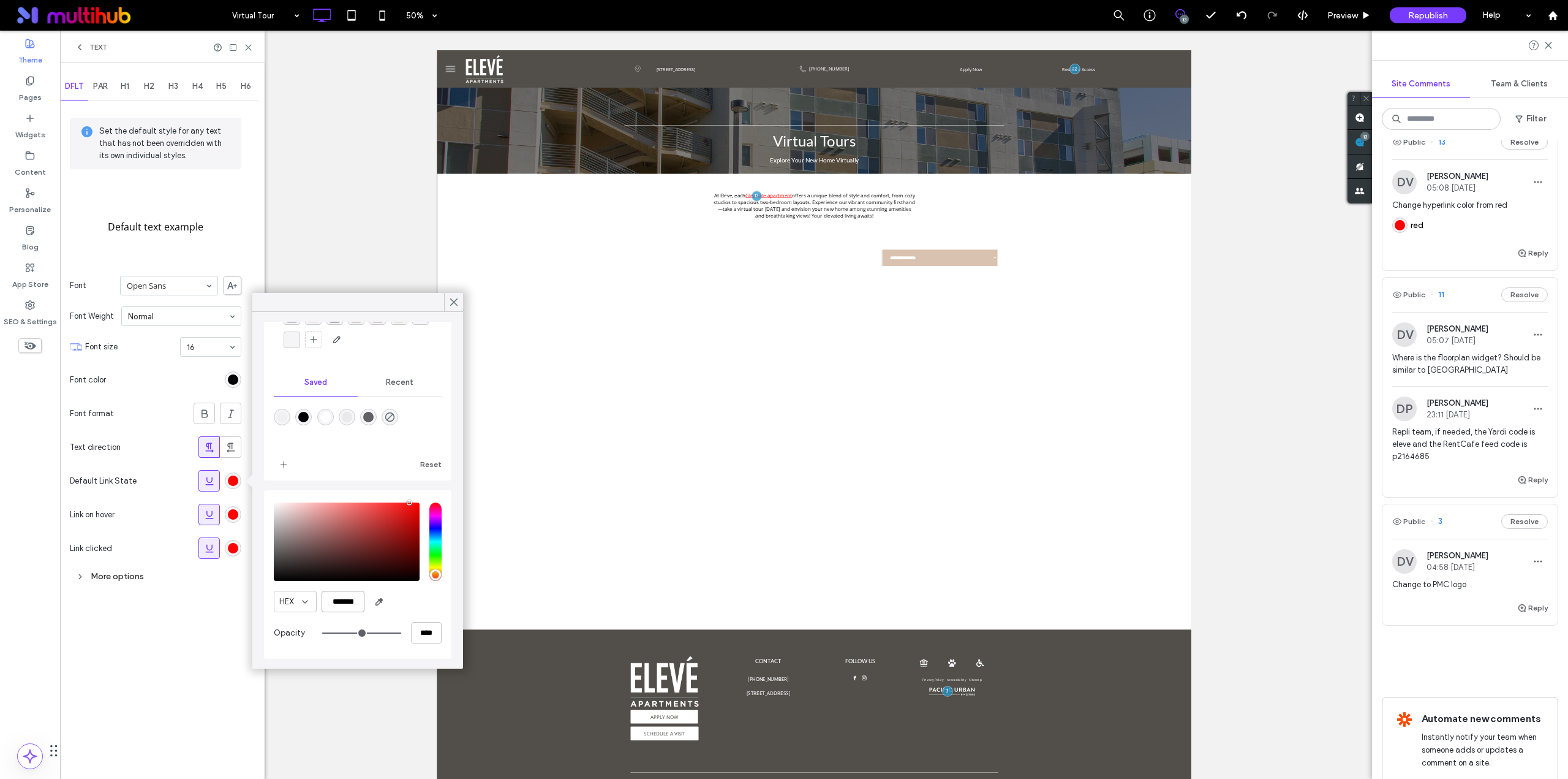
click at [338, 602] on input "*******" at bounding box center [344, 601] width 43 height 22
paste input "color picker textbox"
type input "*******"
click at [228, 512] on div "rgb(255, 2, 2)" at bounding box center [232, 513] width 10 height 10
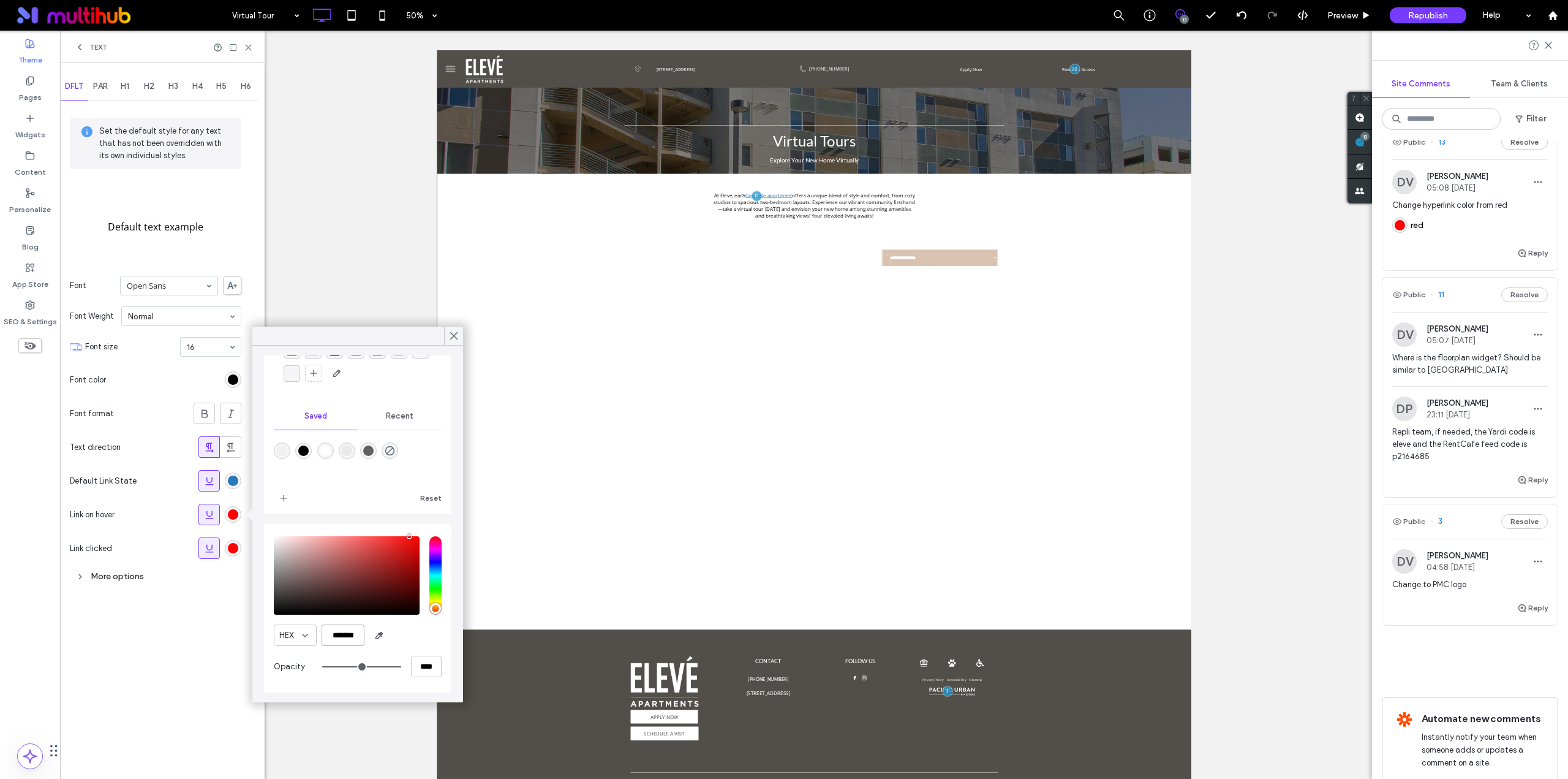
click at [346, 634] on input "*******" at bounding box center [344, 635] width 43 height 22
paste input "color picker textbox"
click at [379, 547] on div "saturation and value" at bounding box center [347, 575] width 146 height 79
type input "*******"
click at [235, 548] on div "rgb(255, 2, 2)" at bounding box center [232, 547] width 10 height 10
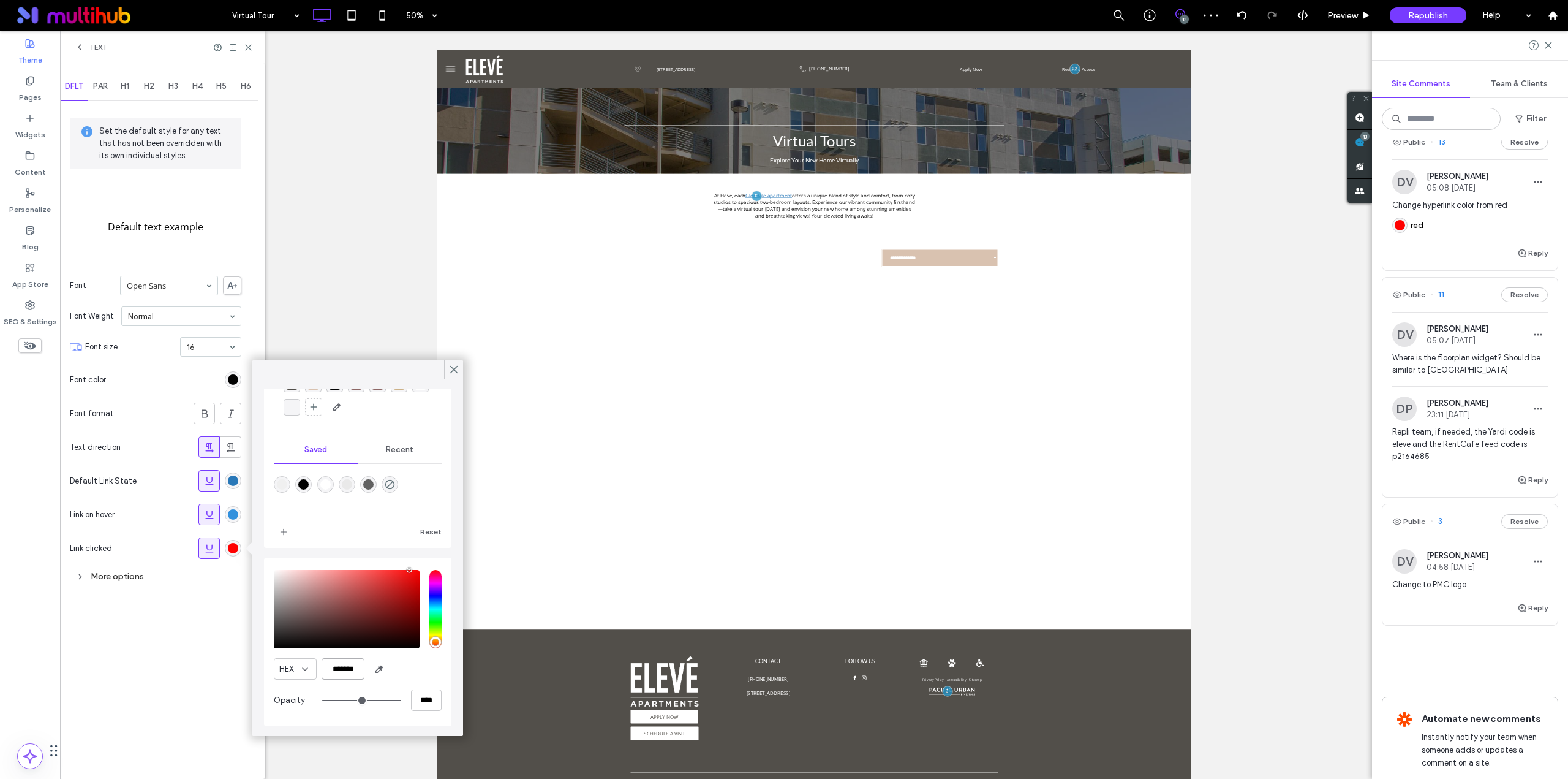
click at [353, 671] on input "*******" at bounding box center [344, 669] width 43 height 22
paste input "color picker textbox"
type input "*******"
click at [411, 666] on div "HEX *******" at bounding box center [357, 669] width 168 height 22
click at [233, 511] on div "rgba(51, 145, 221, 1)" at bounding box center [232, 513] width 10 height 10
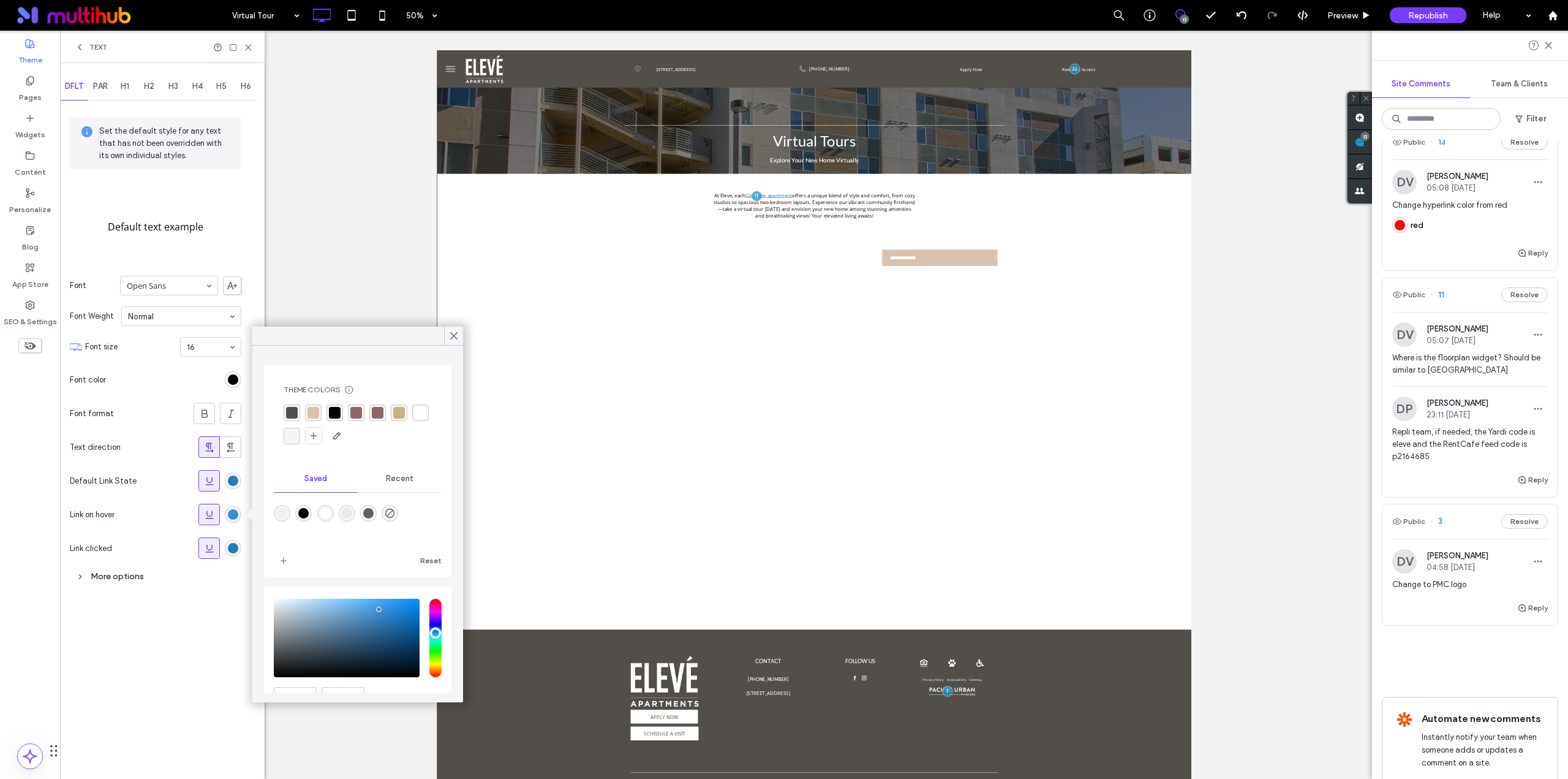
click at [235, 546] on div "rgba(41, 120, 184, 1)" at bounding box center [232, 547] width 10 height 10
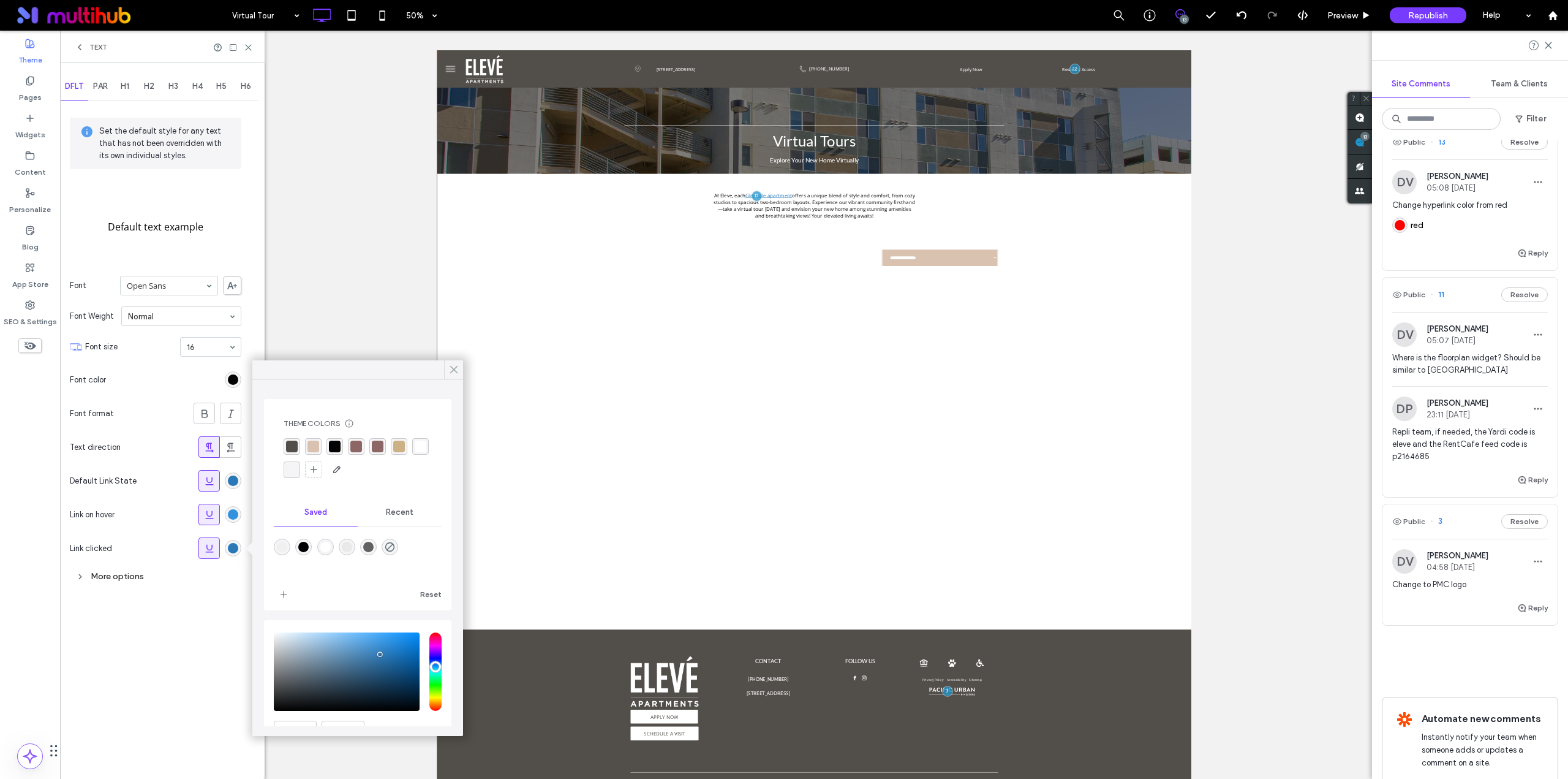
drag, startPoint x: 455, startPoint y: 367, endPoint x: 25, endPoint y: 447, distance: 437.4
click at [455, 367] on use at bounding box center [454, 370] width 6 height 7
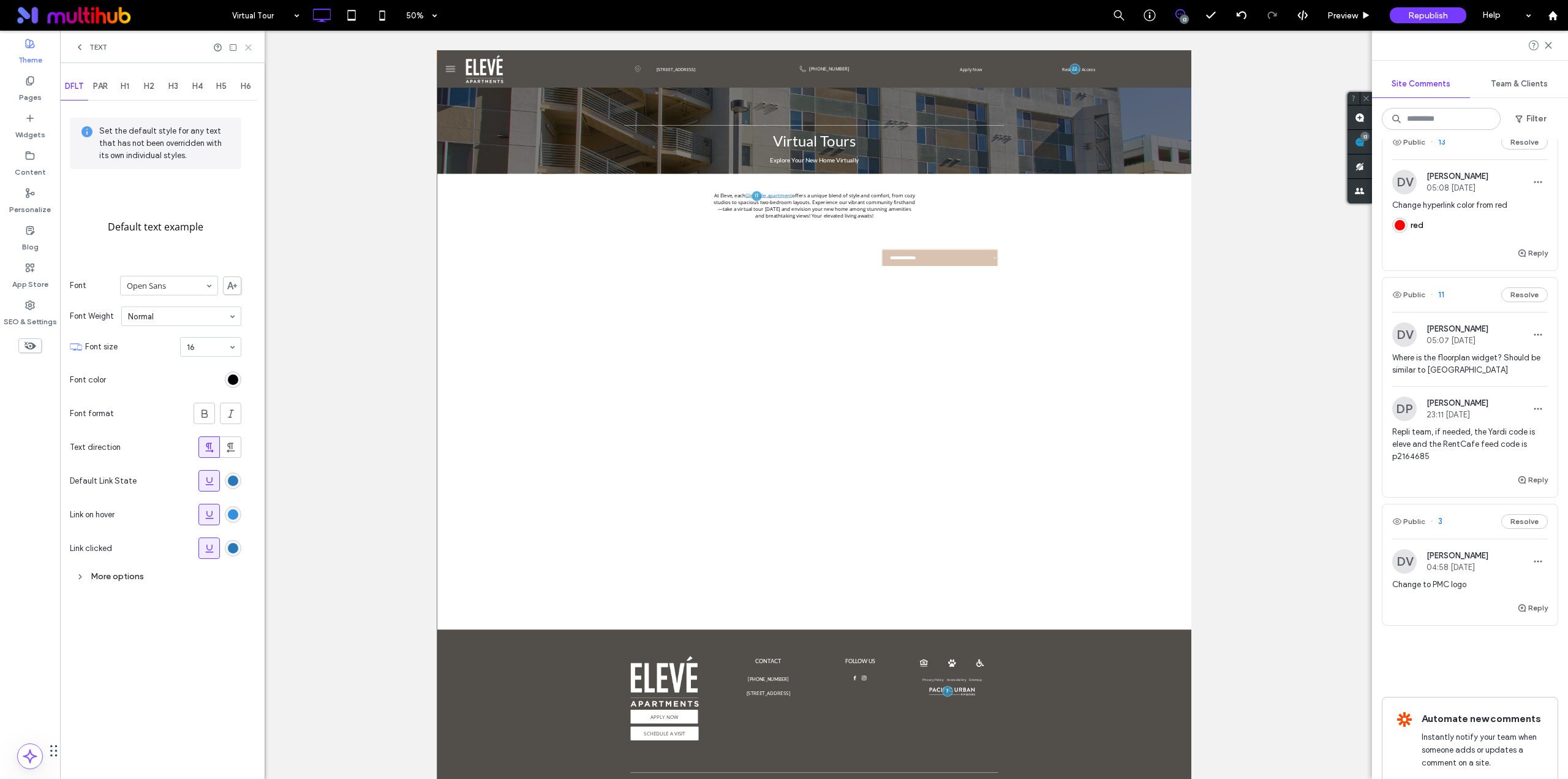
click at [248, 49] on icon at bounding box center [249, 48] width 9 height 9
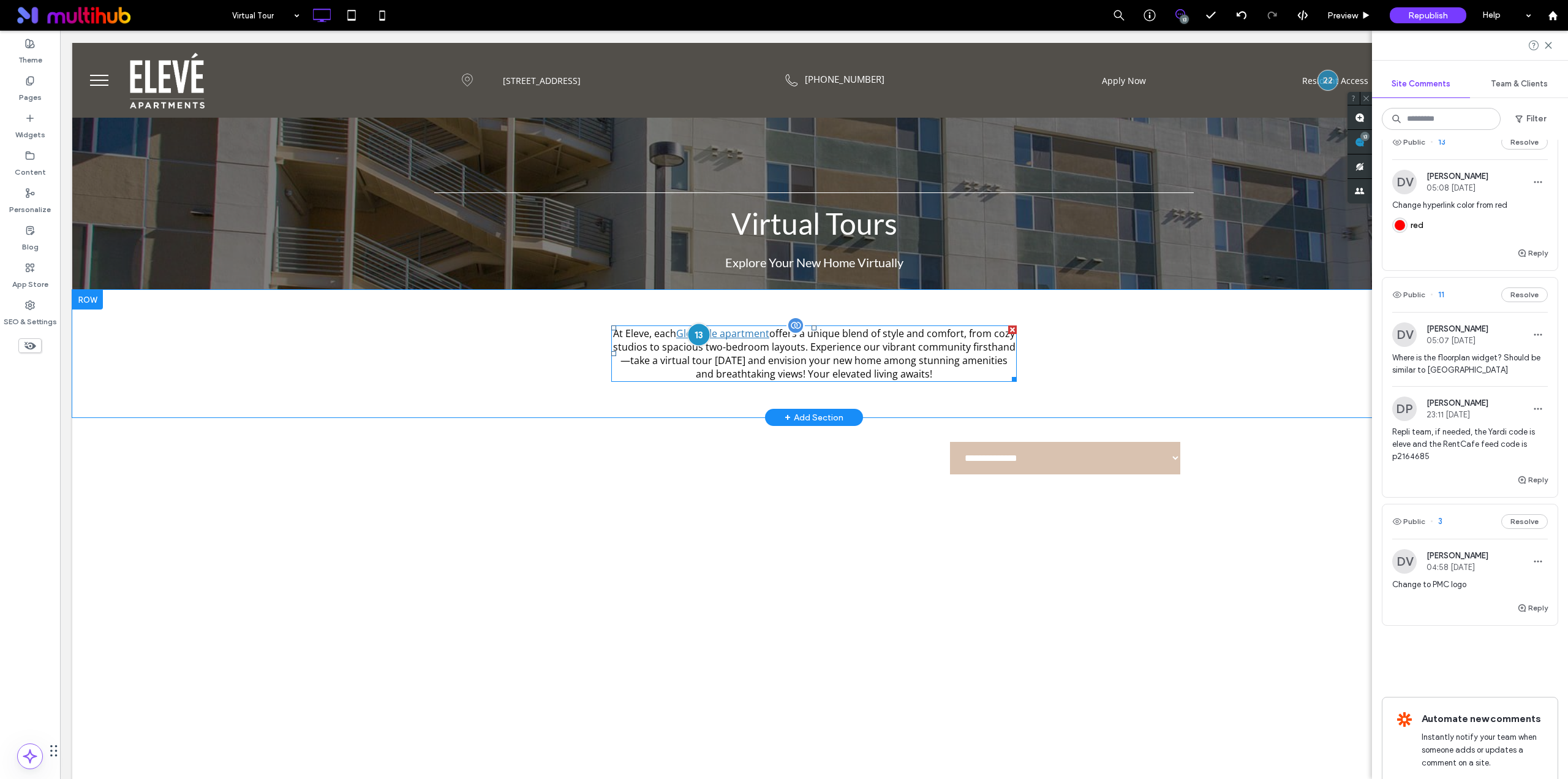
click at [692, 328] on div at bounding box center [699, 334] width 22 height 22
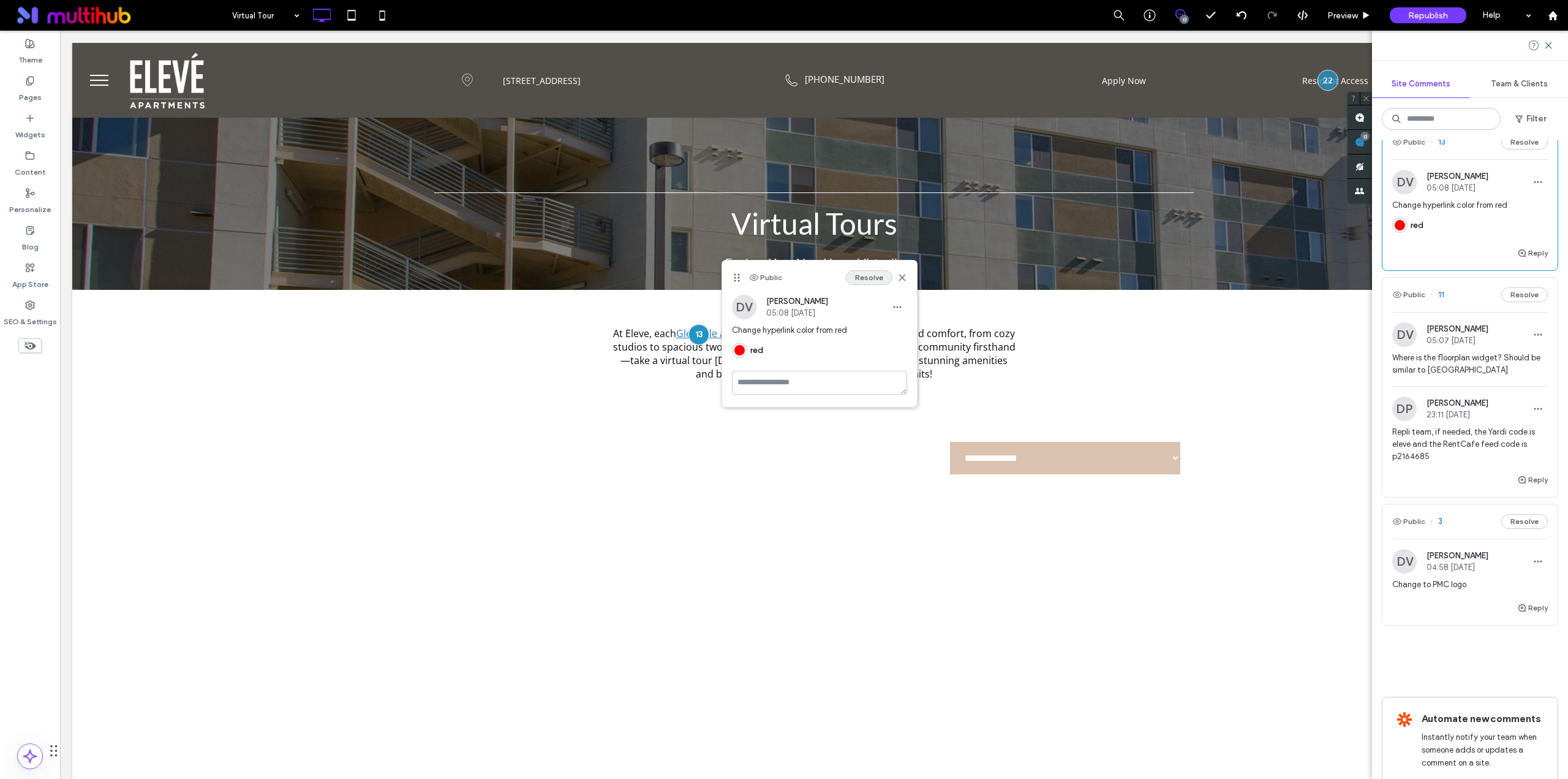
click at [859, 277] on button "Resolve" at bounding box center [869, 277] width 46 height 15
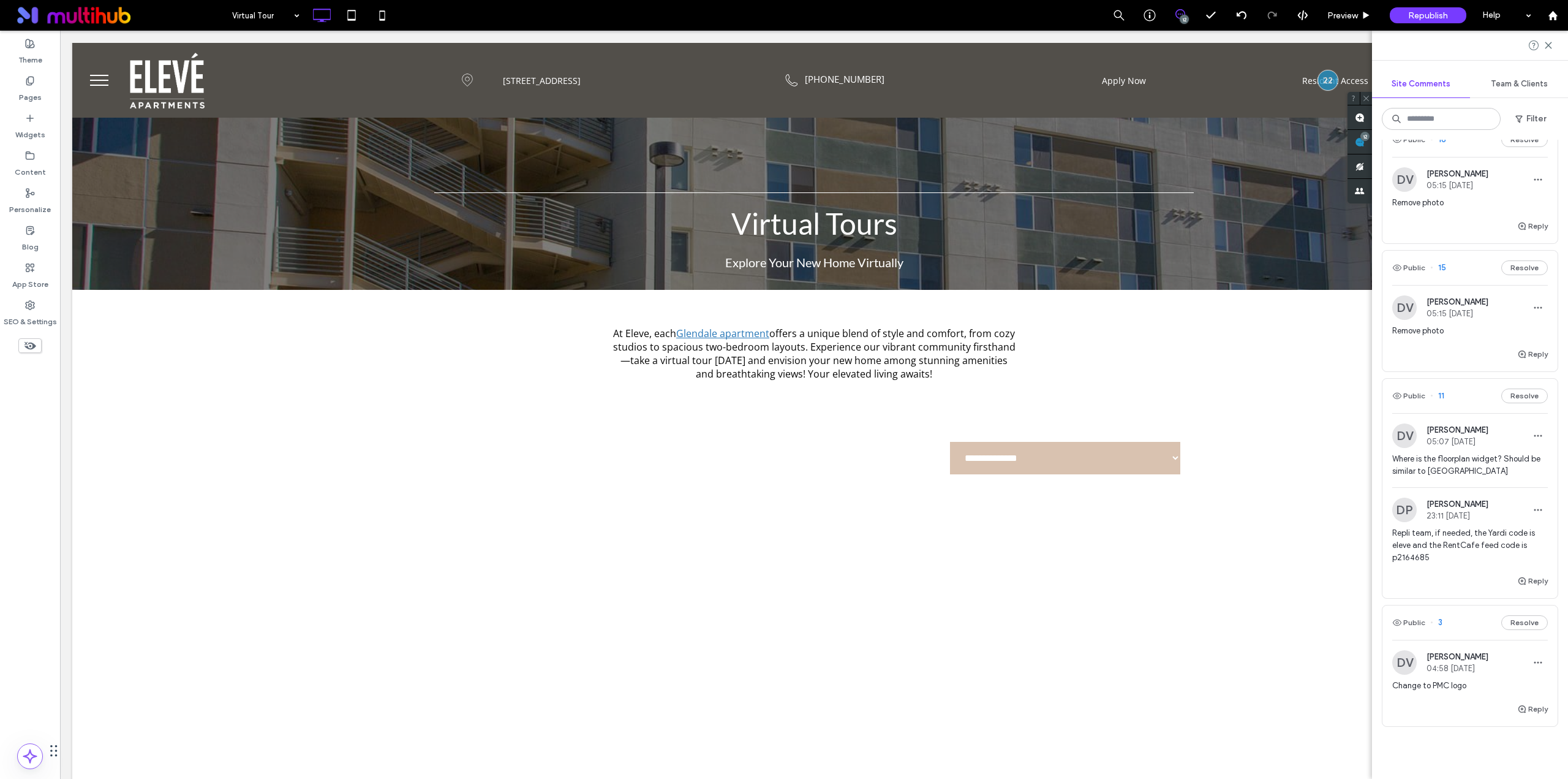
scroll to position [1272, 0]
click at [1461, 337] on span "Remove photo" at bounding box center [1471, 331] width 156 height 12
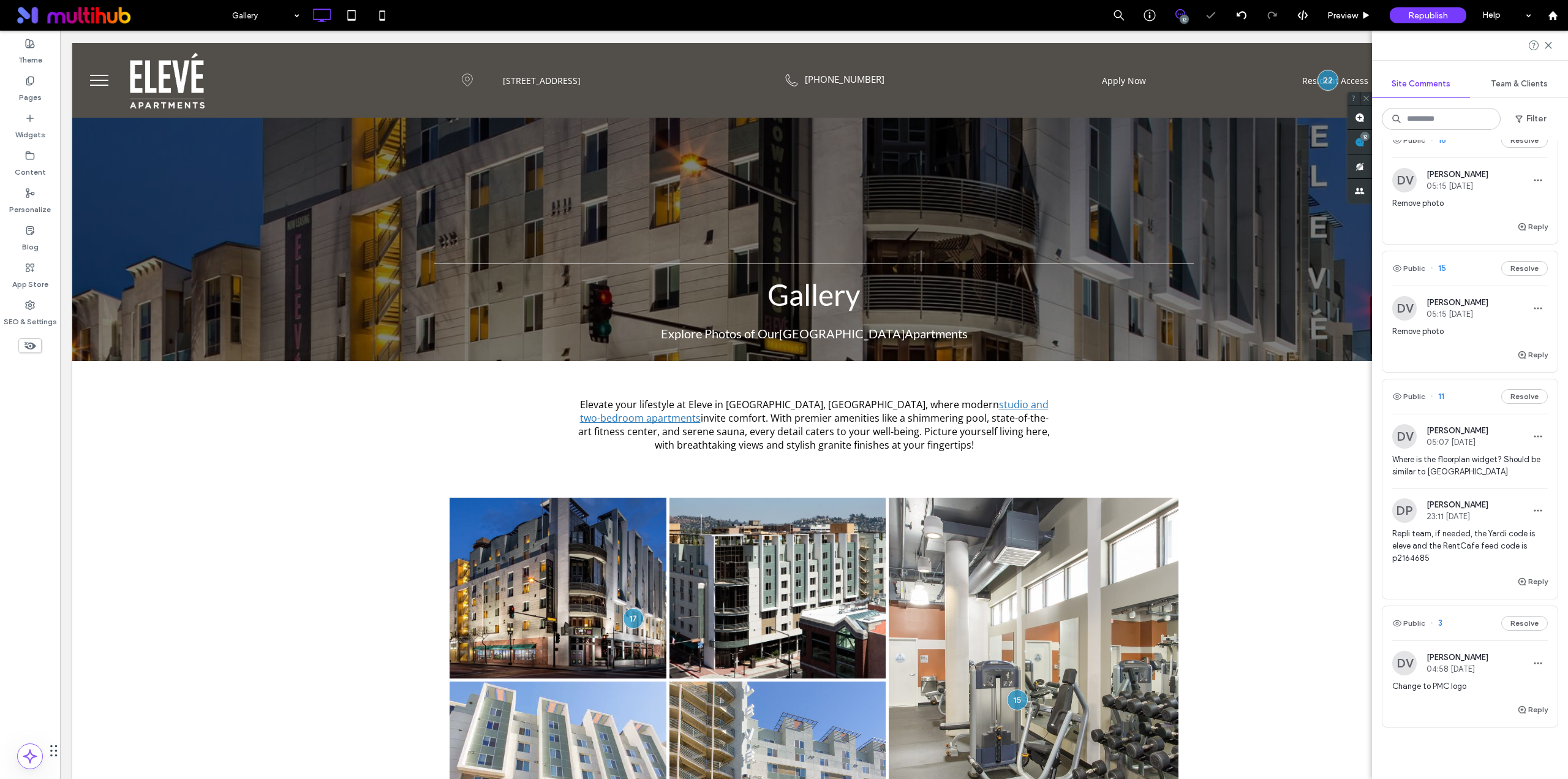
scroll to position [433, 0]
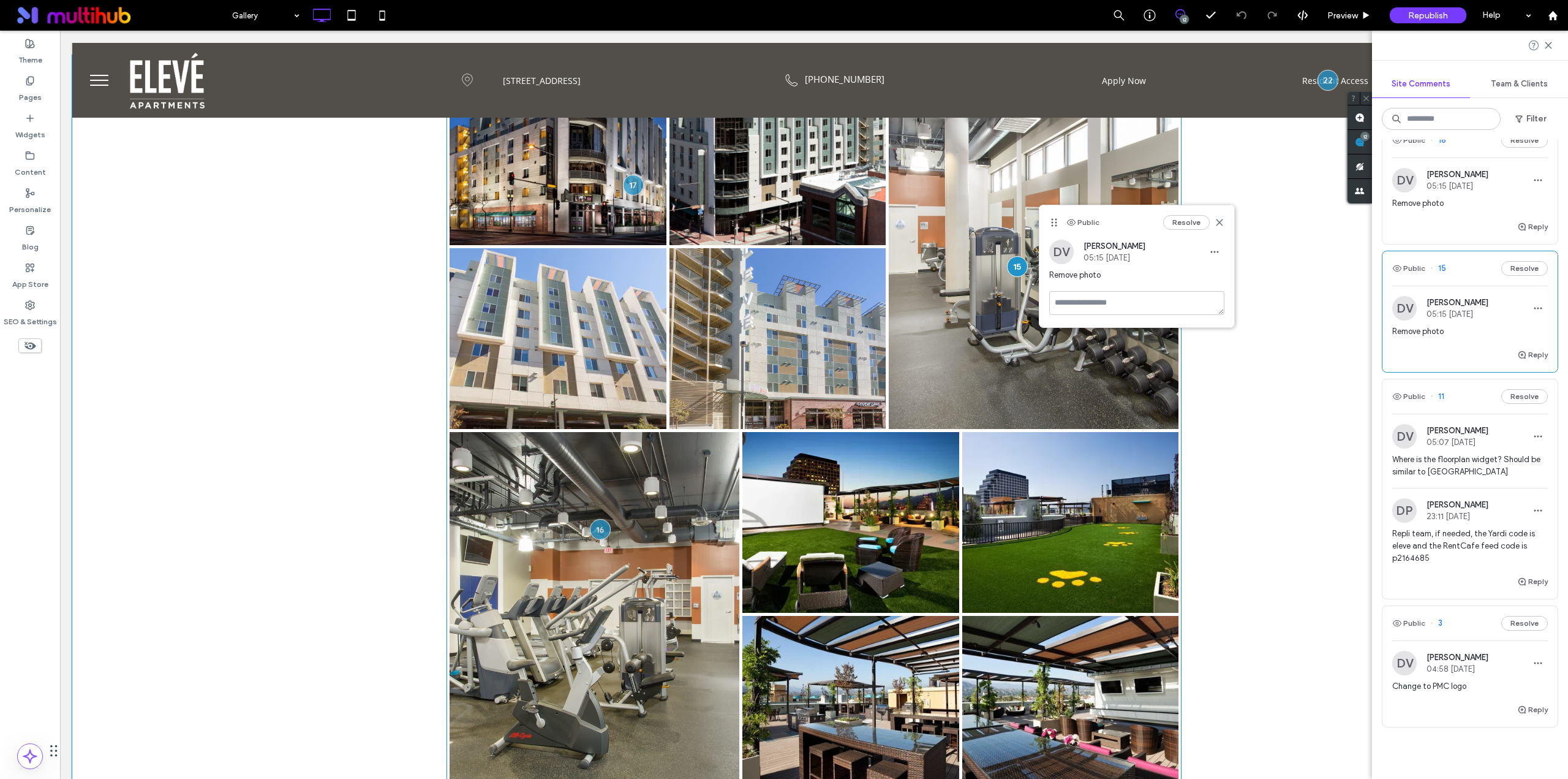
click at [665, 340] on link at bounding box center [778, 338] width 230 height 191
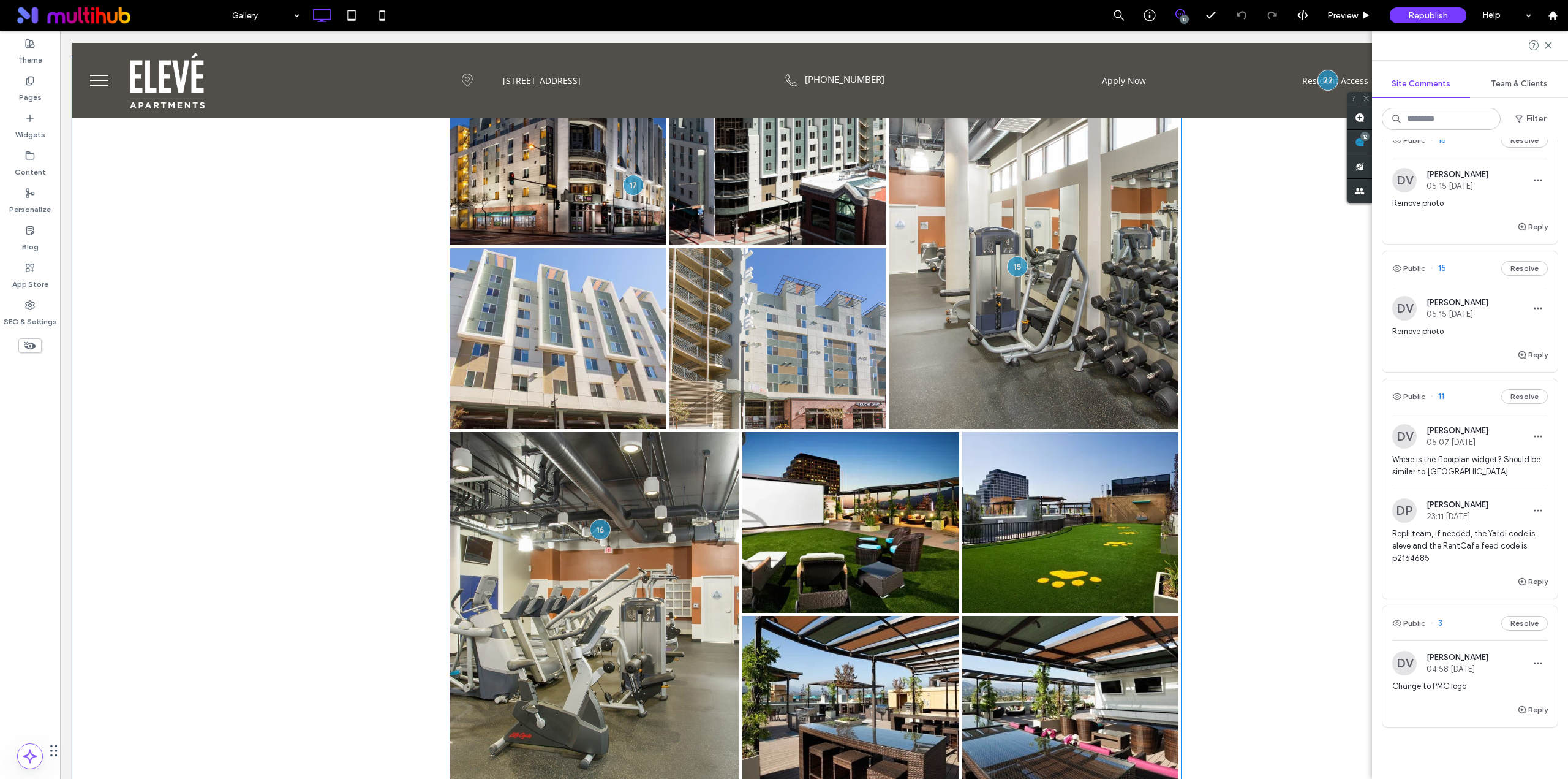
click at [859, 317] on link at bounding box center [778, 338] width 230 height 191
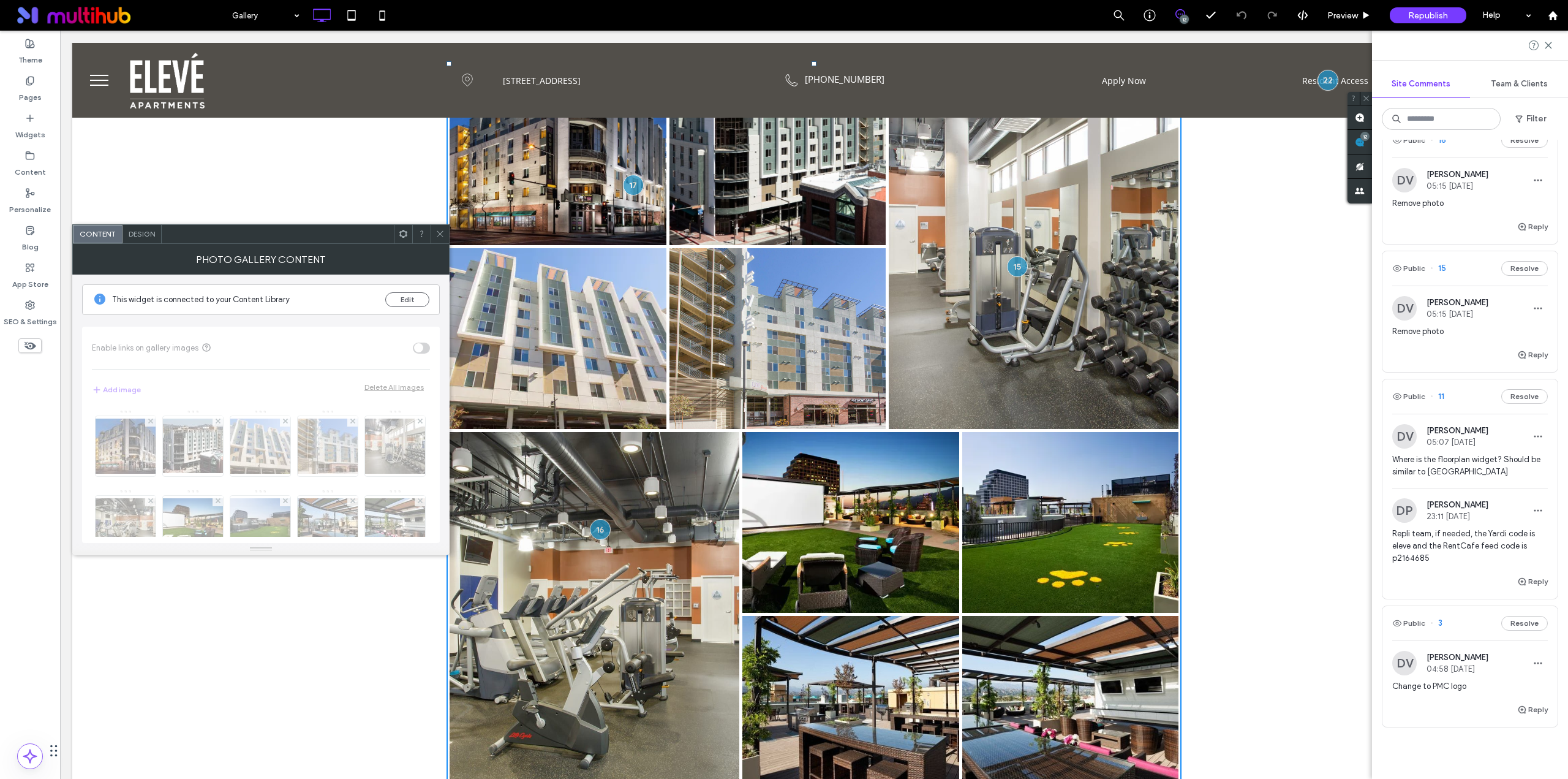
click at [439, 235] on icon at bounding box center [440, 234] width 9 height 9
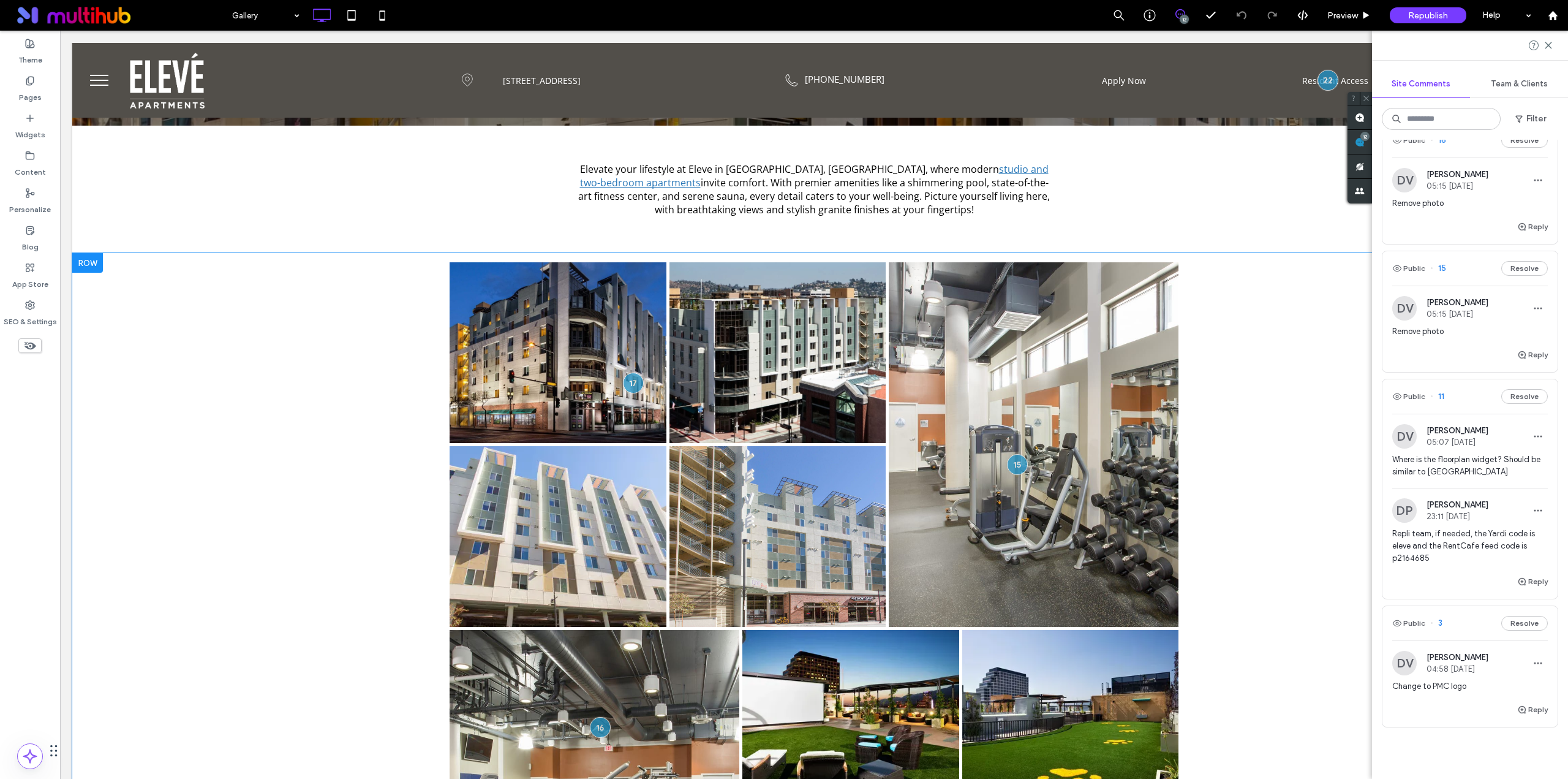
scroll to position [229, 0]
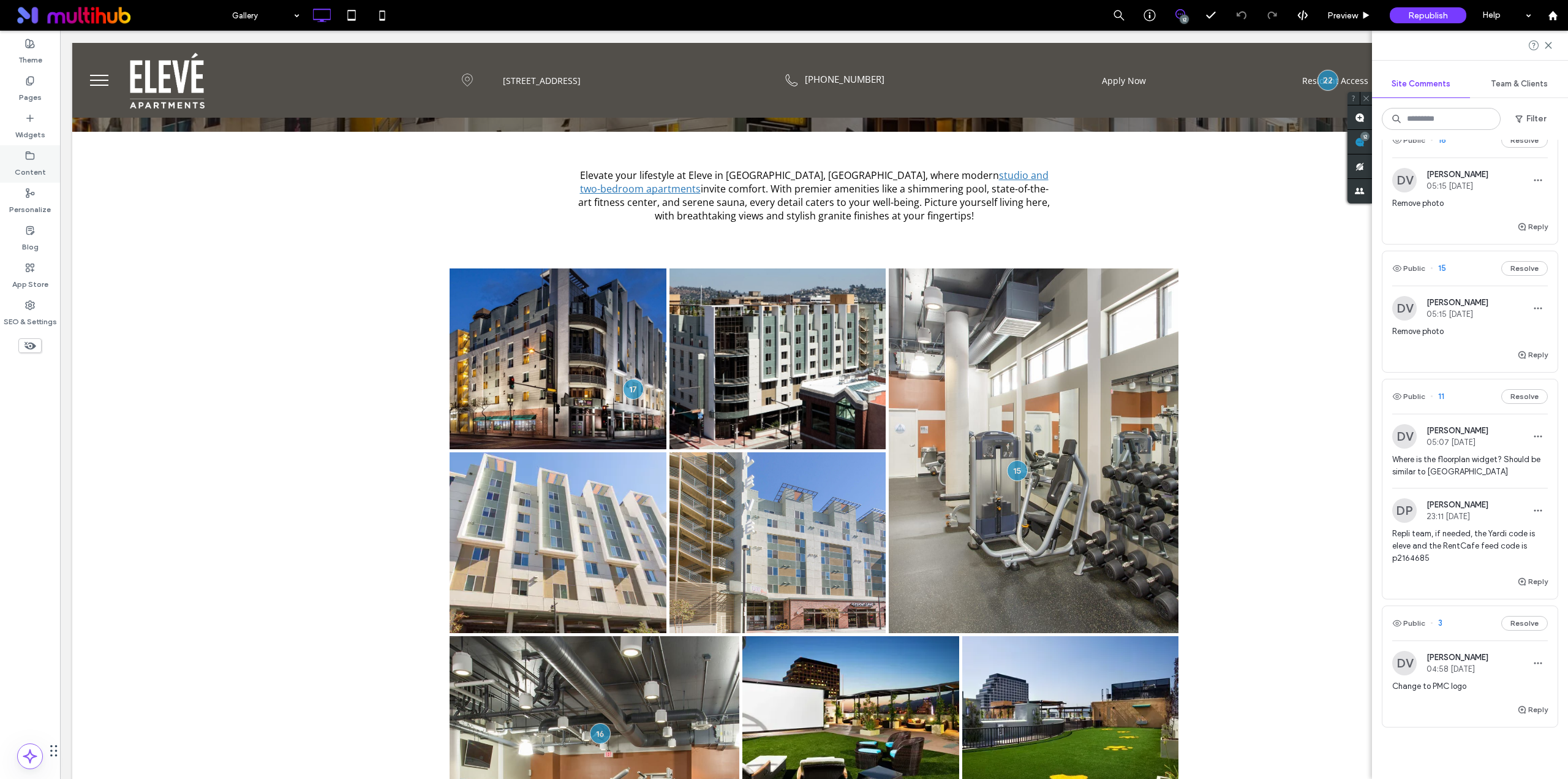
click at [29, 166] on label "Content" at bounding box center [30, 169] width 31 height 17
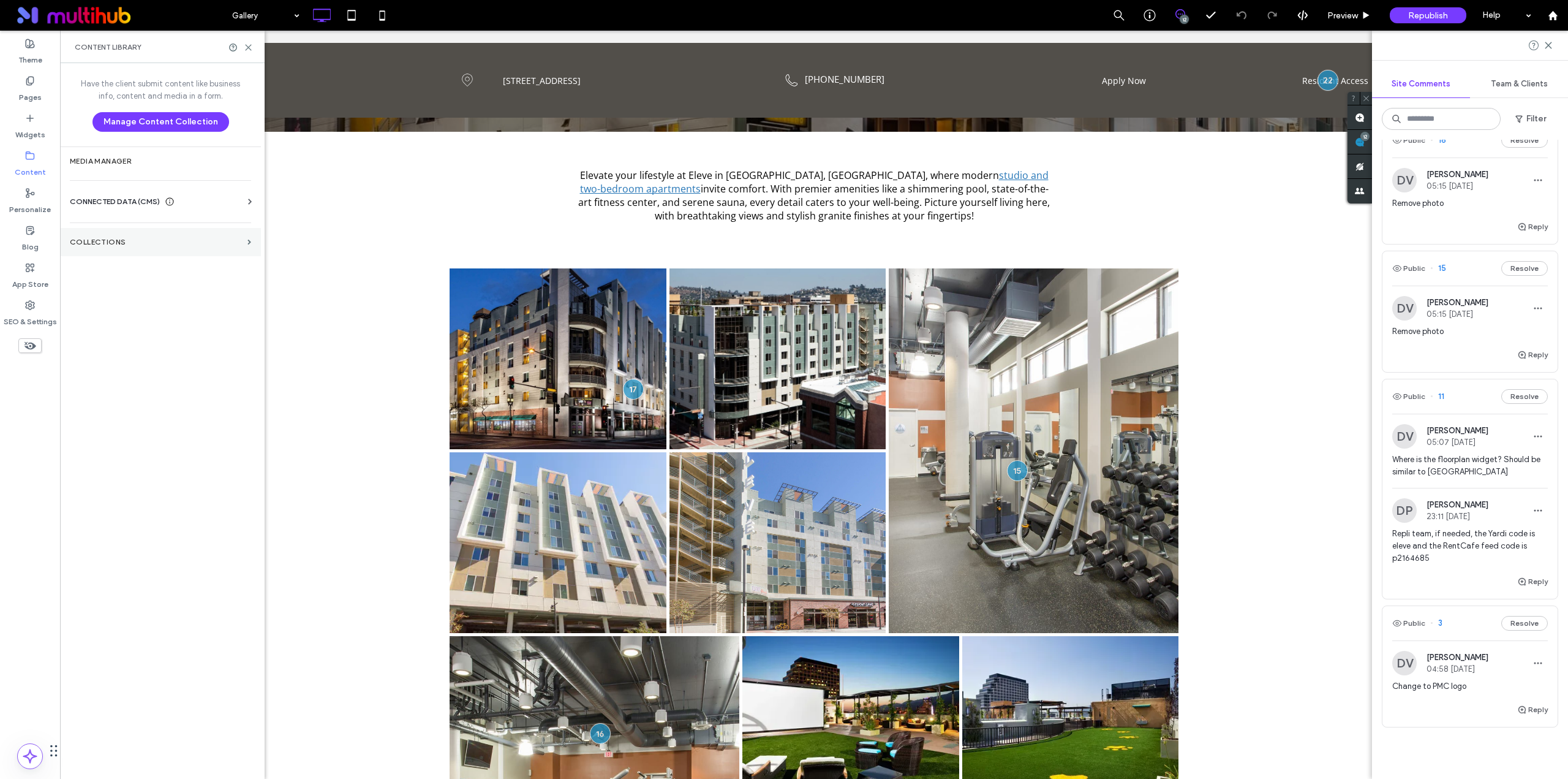
click at [170, 241] on label "Collections" at bounding box center [156, 242] width 173 height 8
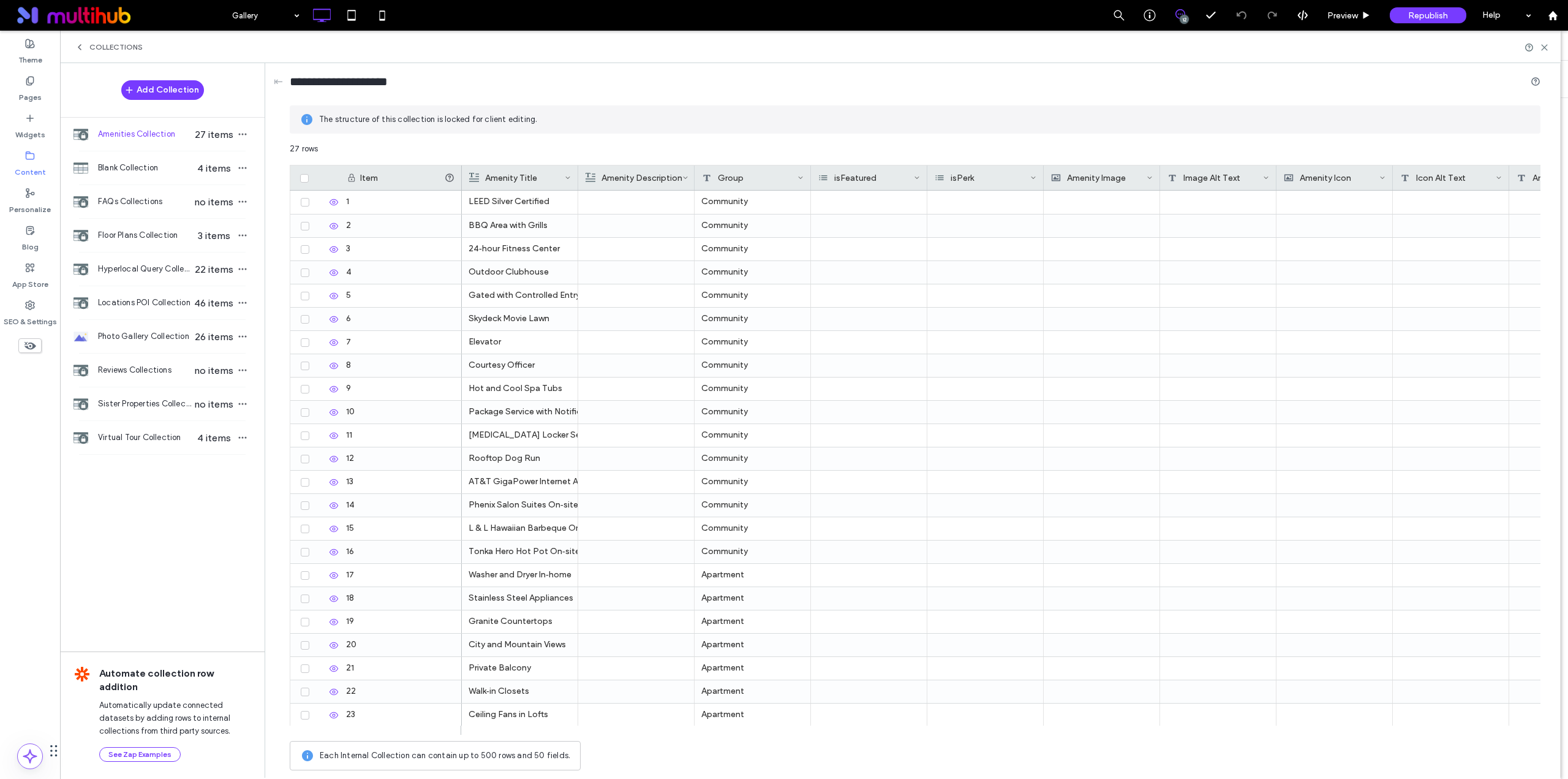
click at [1539, 46] on div at bounding box center [1537, 48] width 25 height 9
click at [1543, 48] on icon at bounding box center [1545, 48] width 9 height 9
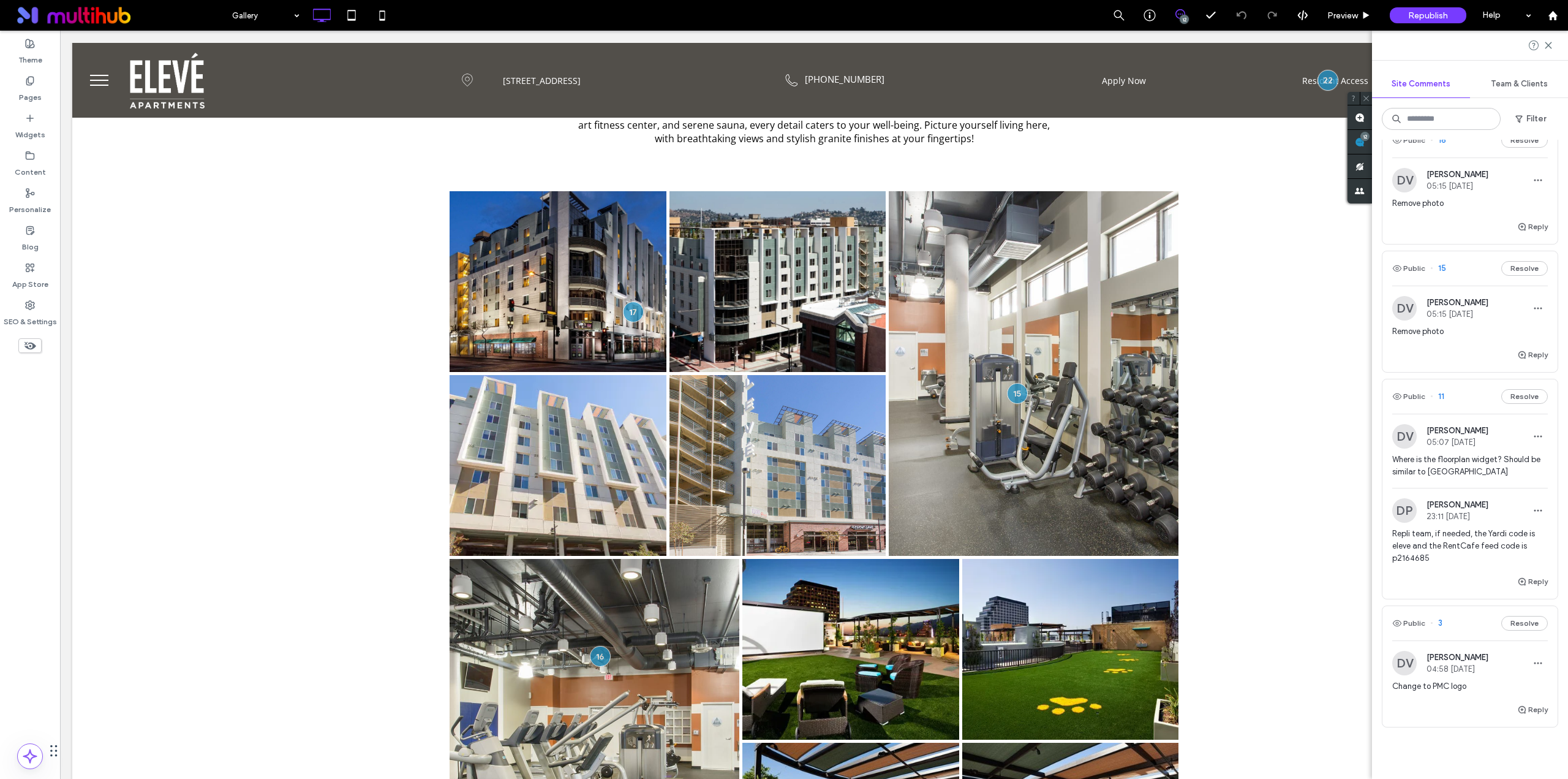
scroll to position [1170, 0]
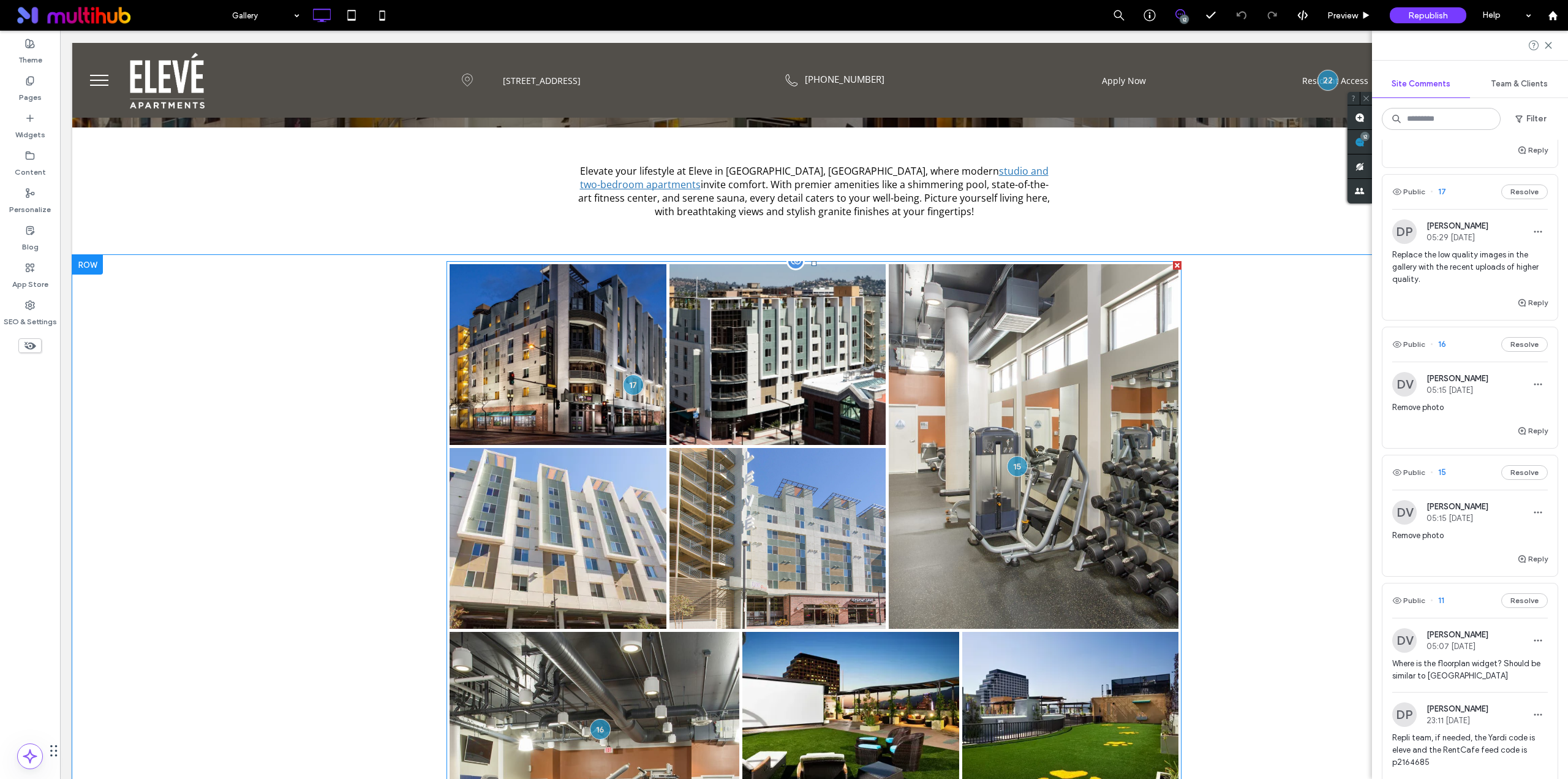
scroll to position [204, 0]
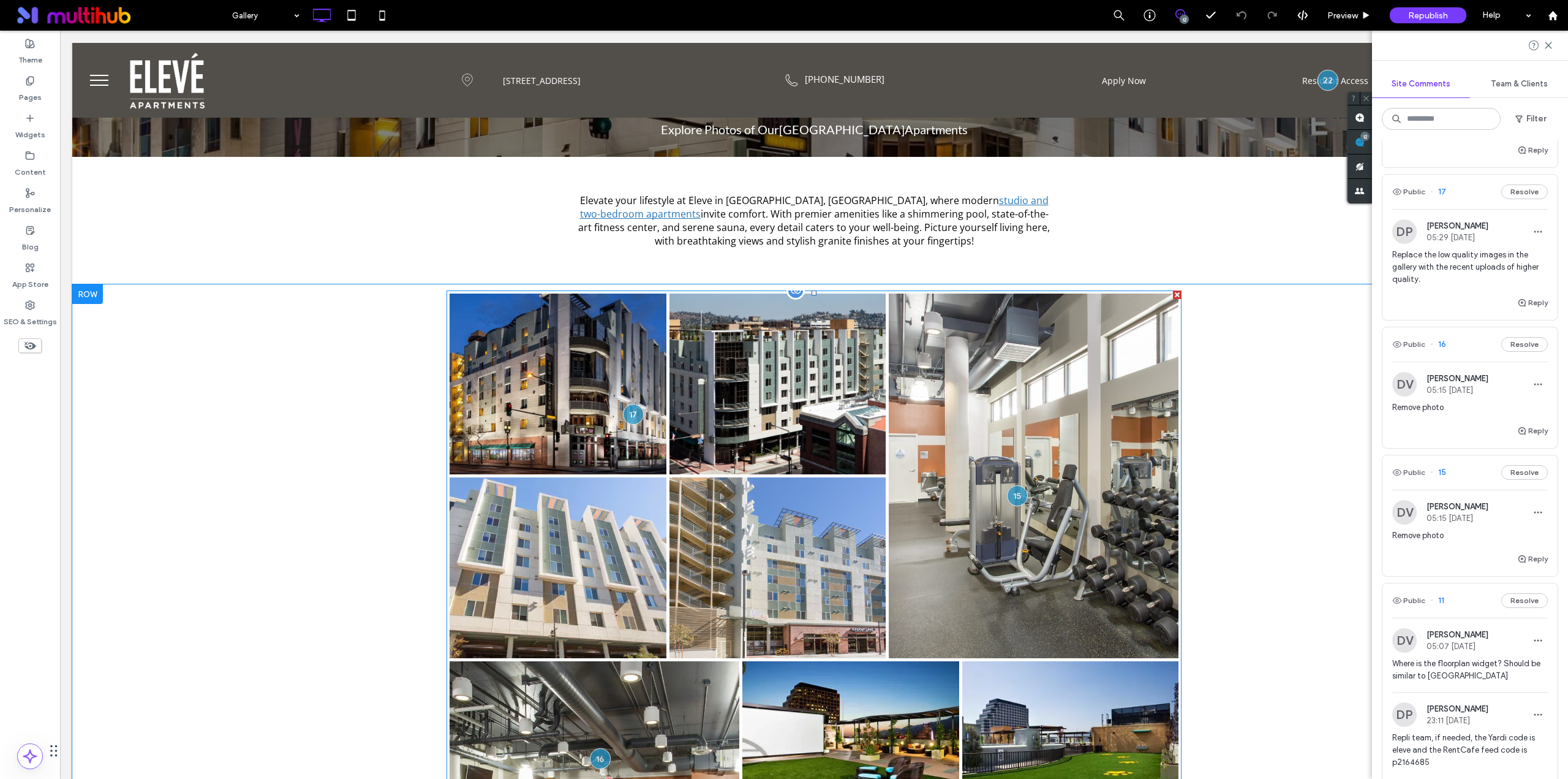
click at [520, 375] on link at bounding box center [558, 384] width 230 height 191
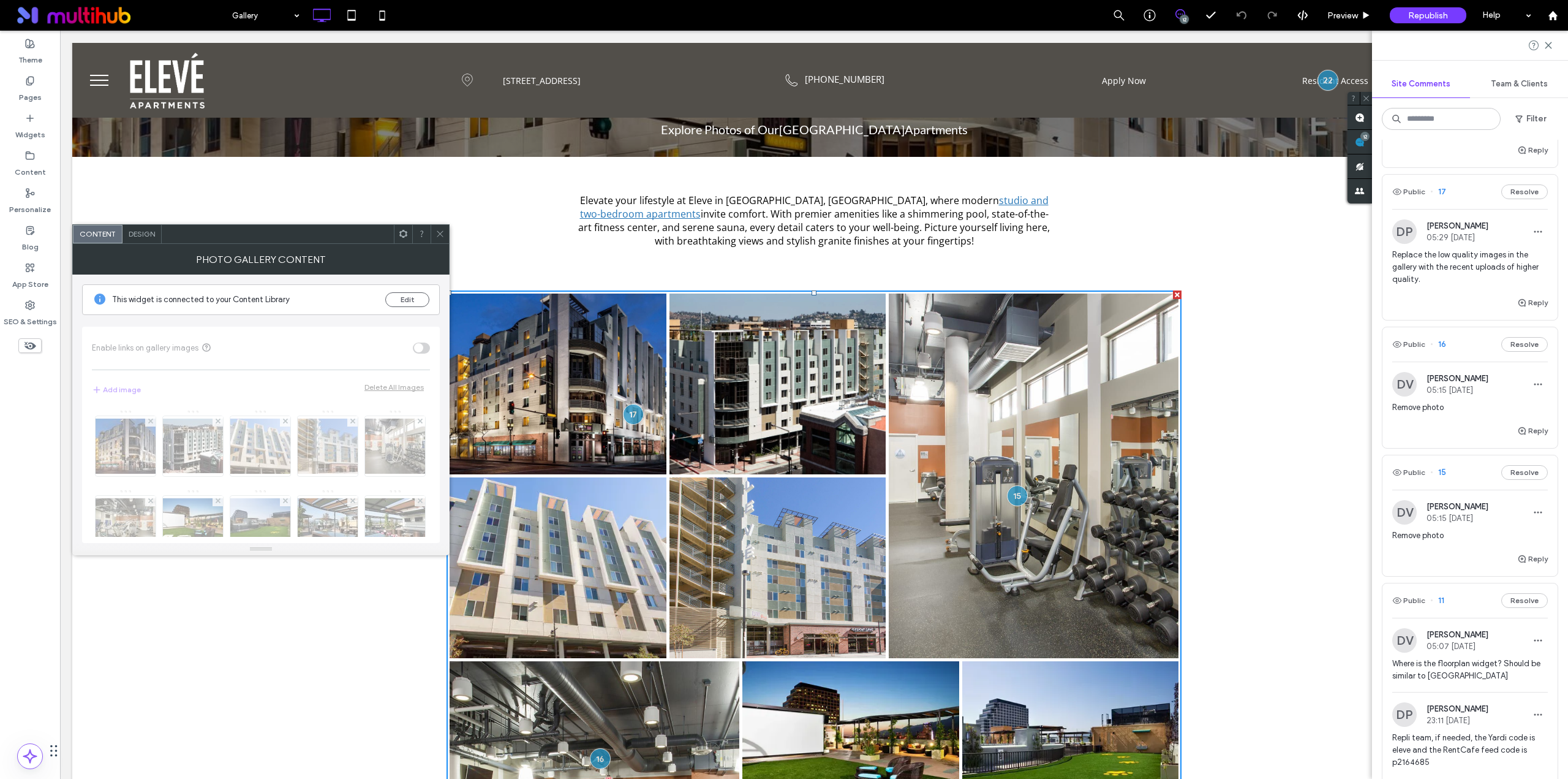
click at [444, 240] on span at bounding box center [440, 234] width 9 height 19
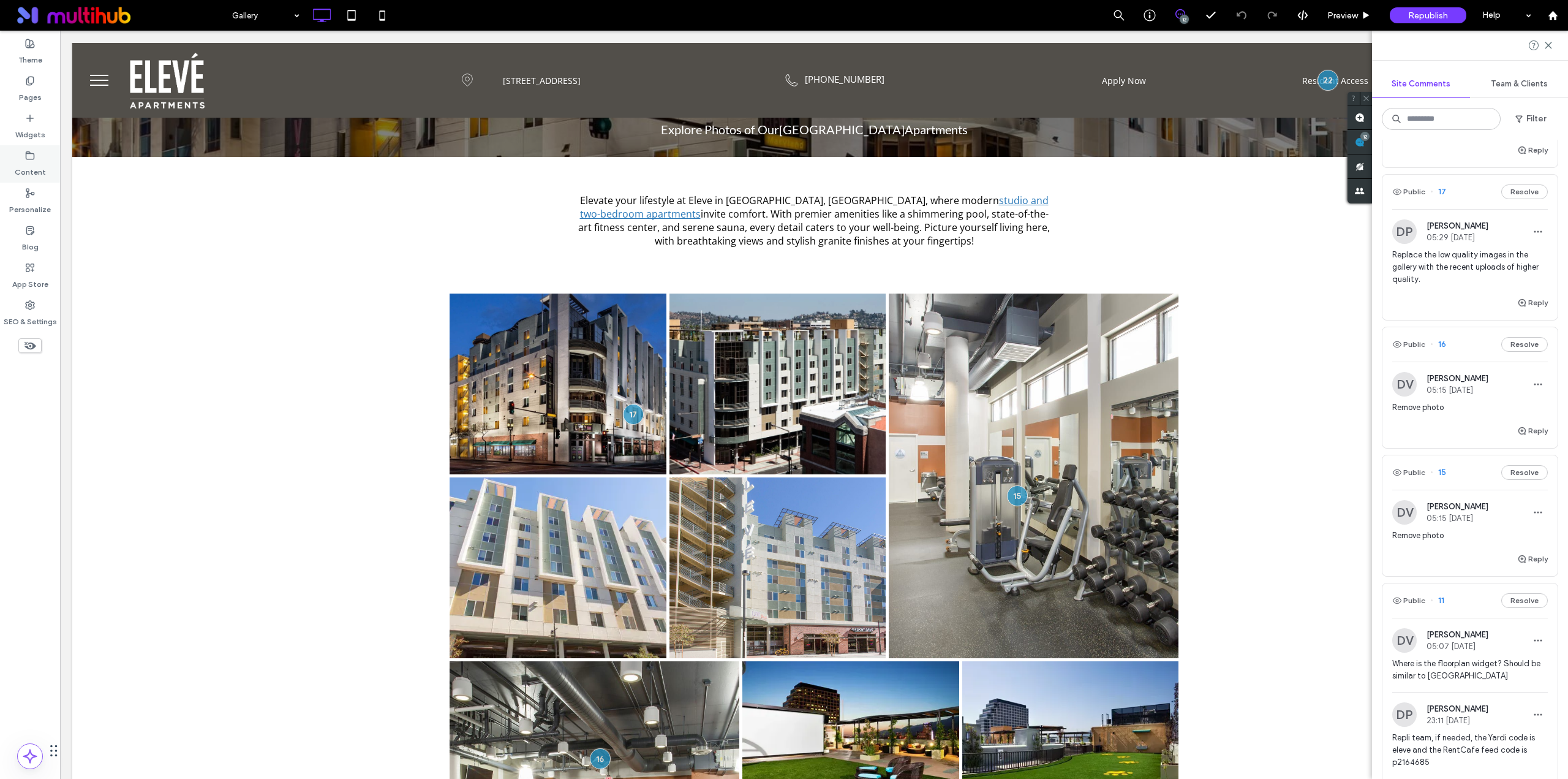
click at [26, 163] on label "Content" at bounding box center [30, 169] width 31 height 17
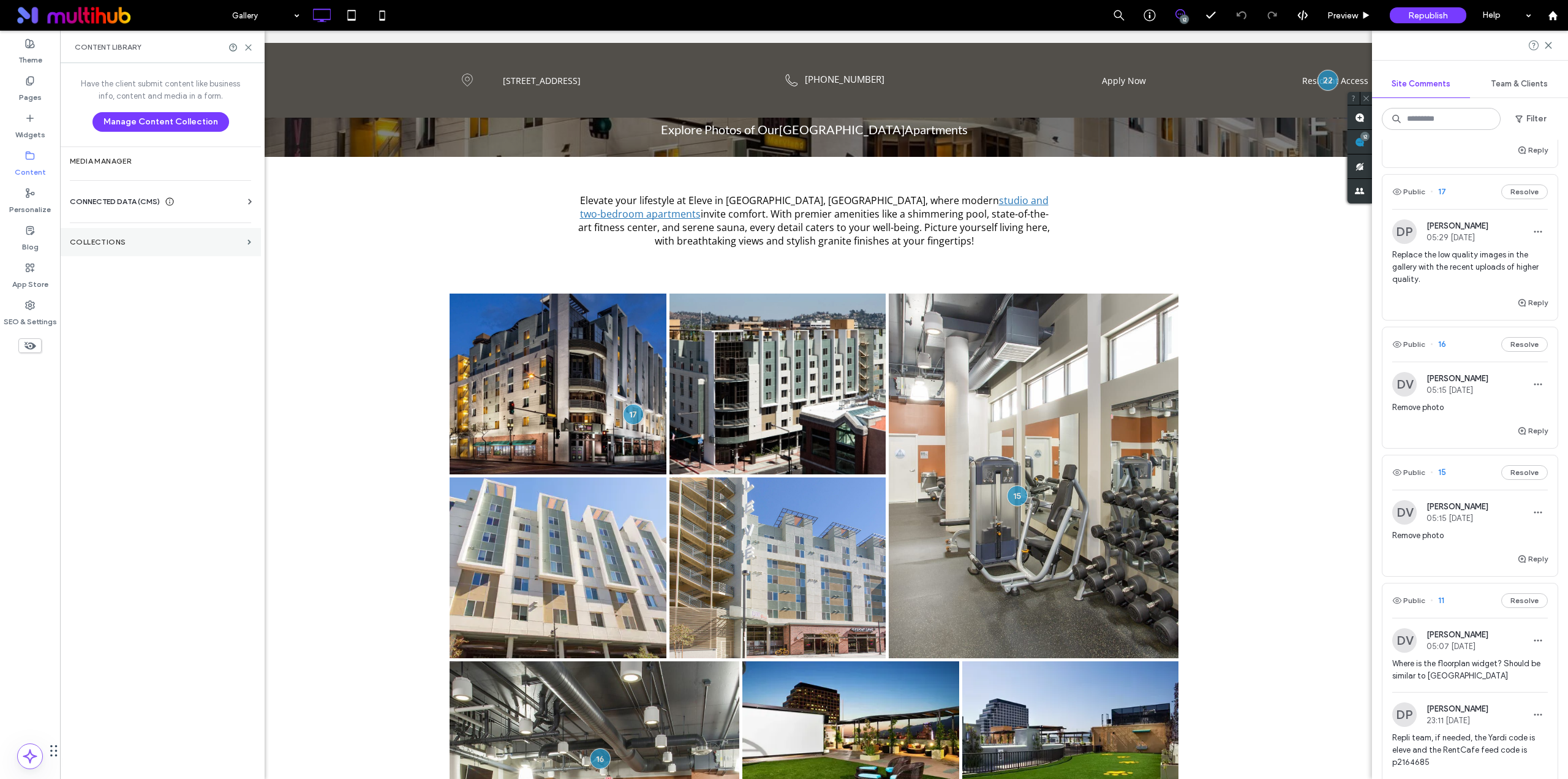
click at [159, 237] on section "Collections" at bounding box center [161, 242] width 201 height 29
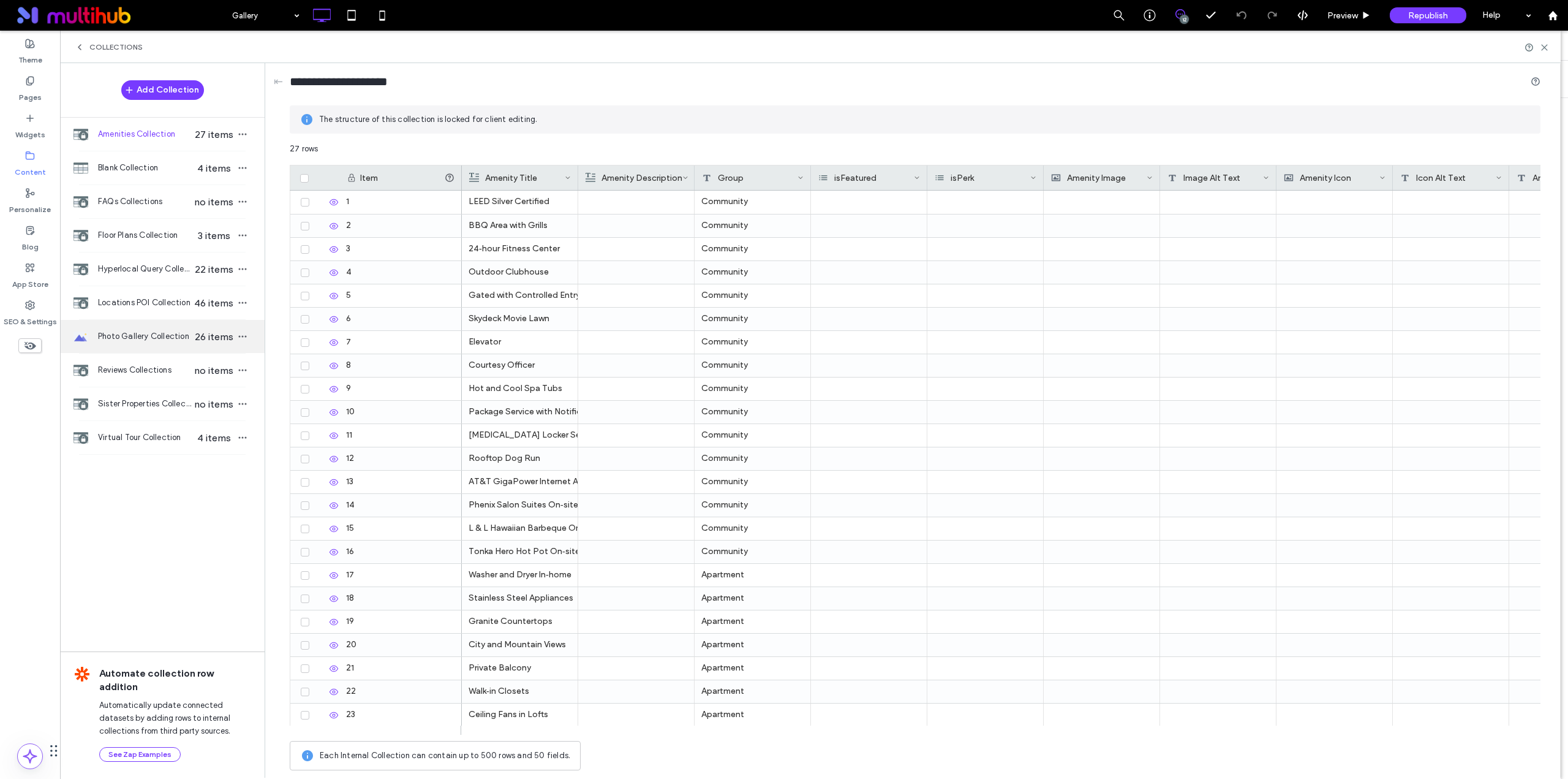
click at [153, 333] on span "Photo Gallery Collection" at bounding box center [145, 337] width 94 height 12
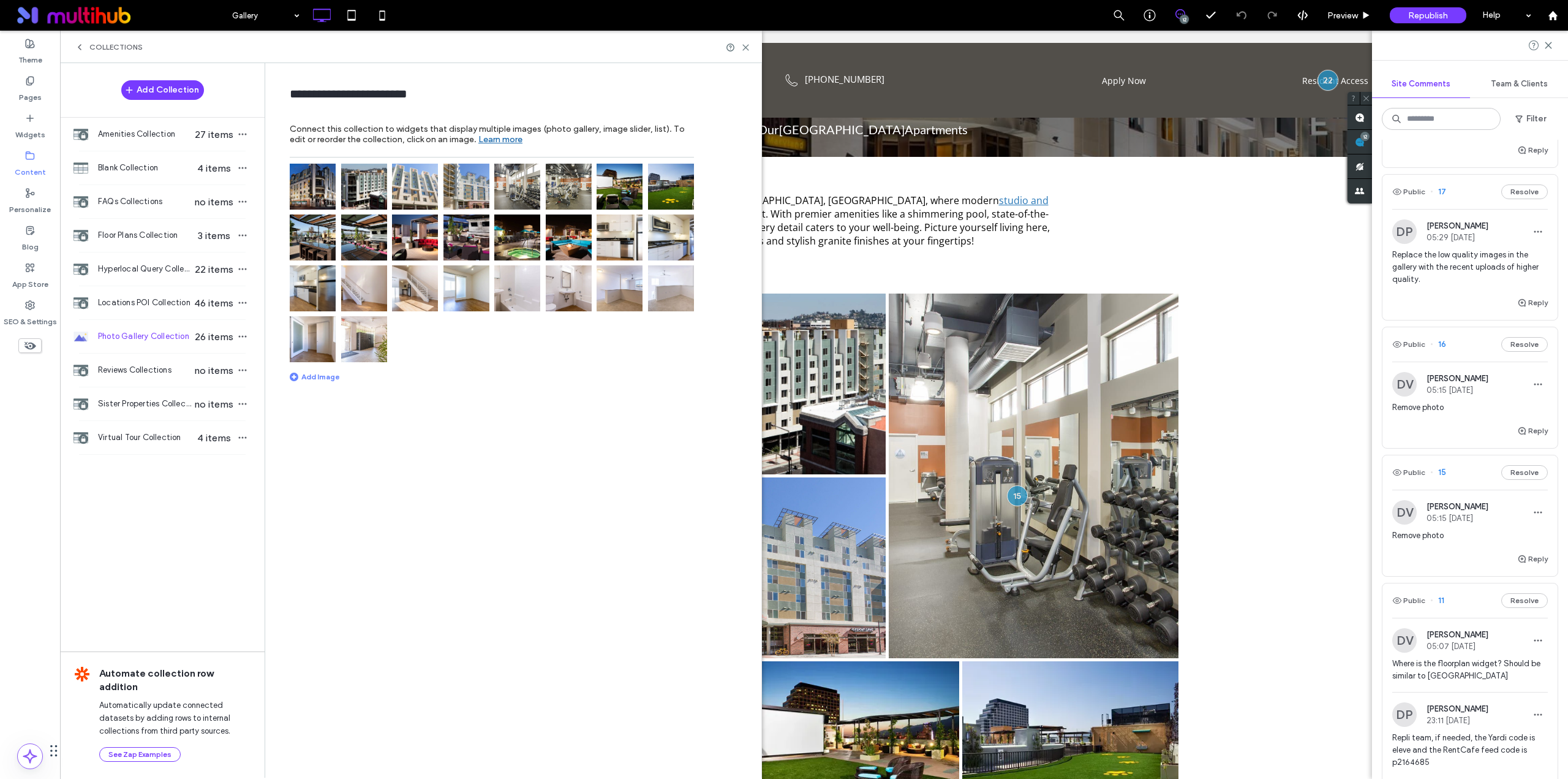
click at [317, 194] on img at bounding box center [313, 187] width 46 height 46
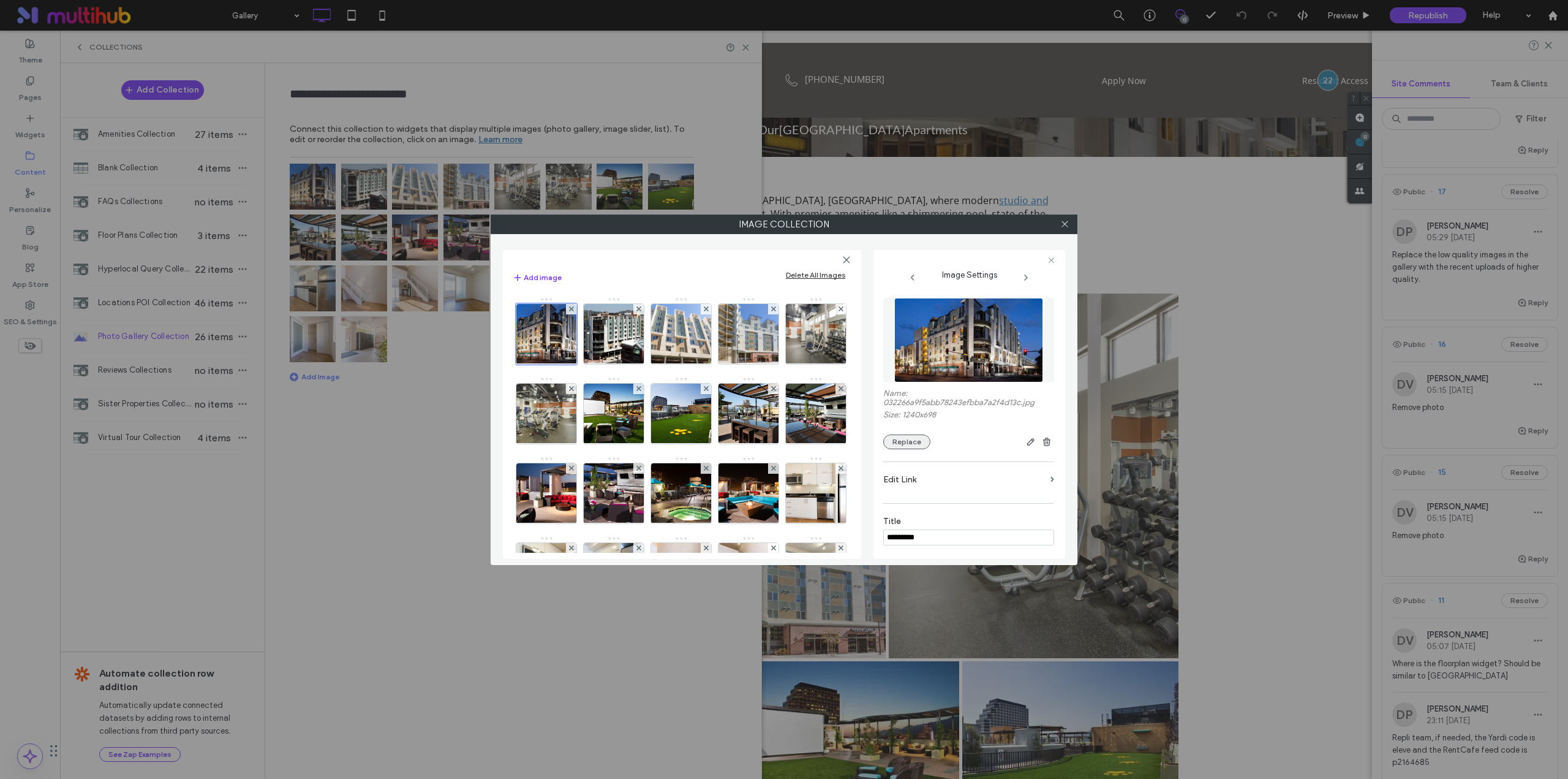
click at [912, 441] on button "Replace" at bounding box center [906, 442] width 47 height 15
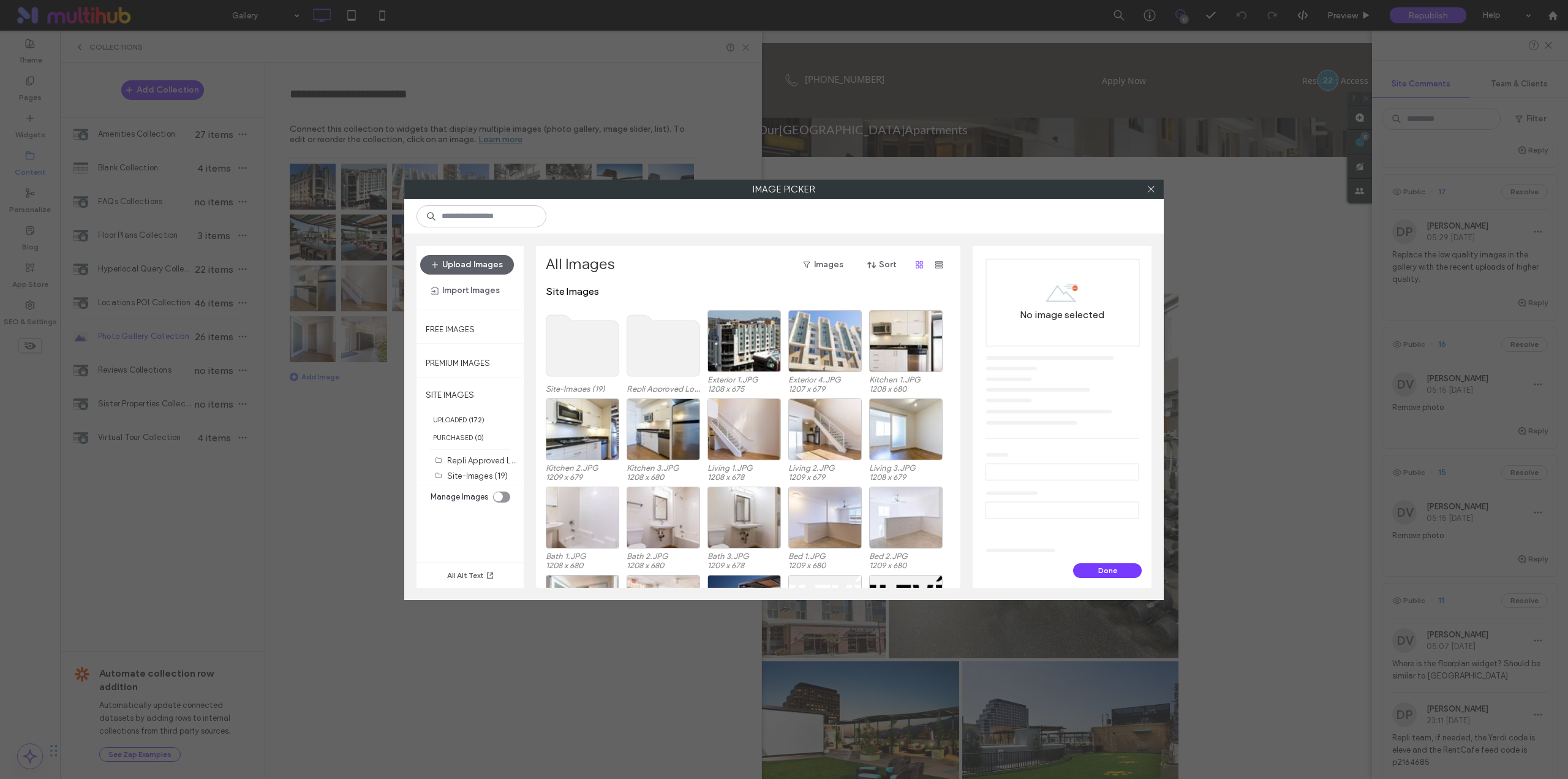
click at [583, 354] on use at bounding box center [583, 345] width 73 height 61
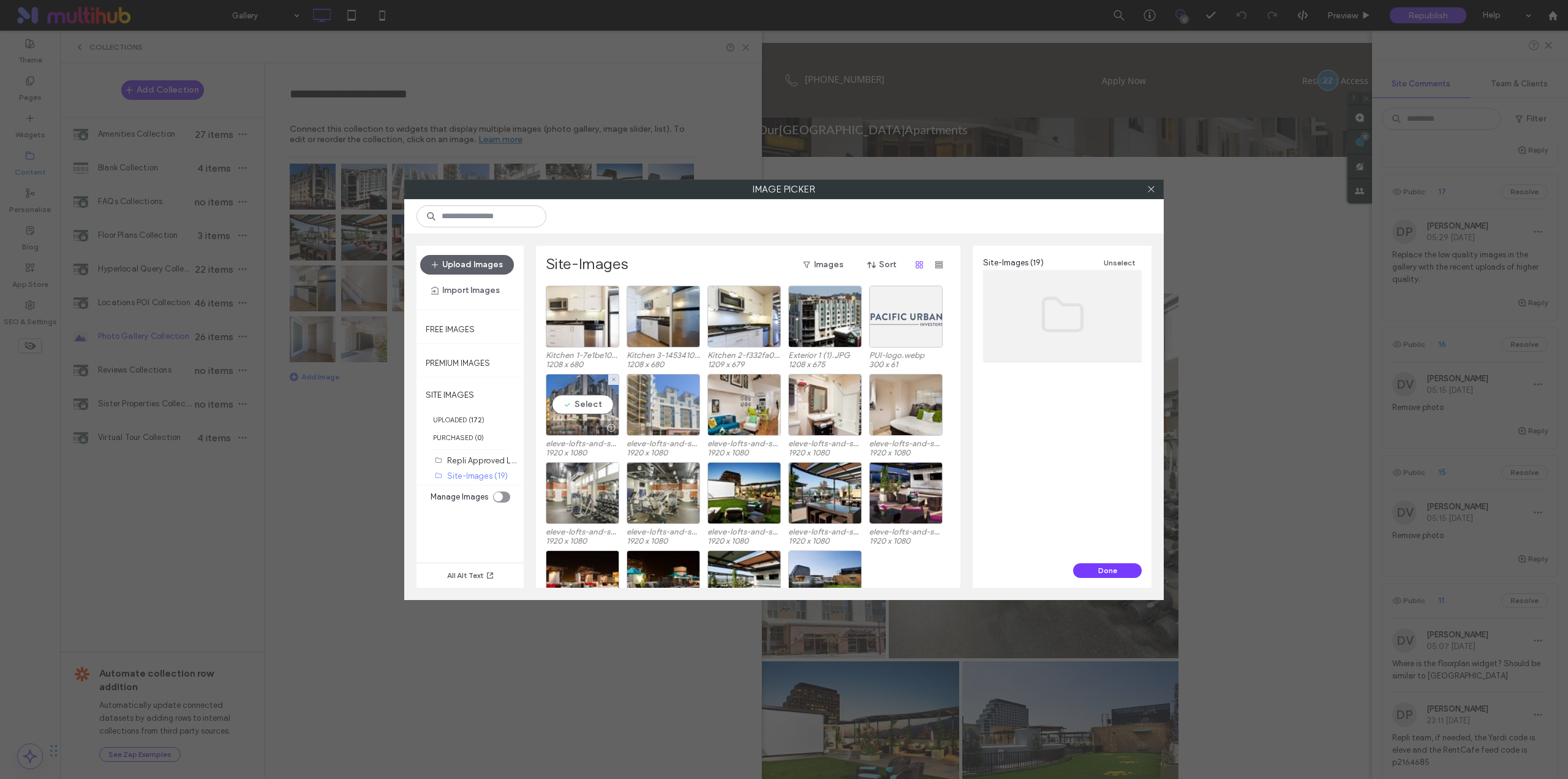
click at [595, 398] on div "Select" at bounding box center [582, 405] width 73 height 62
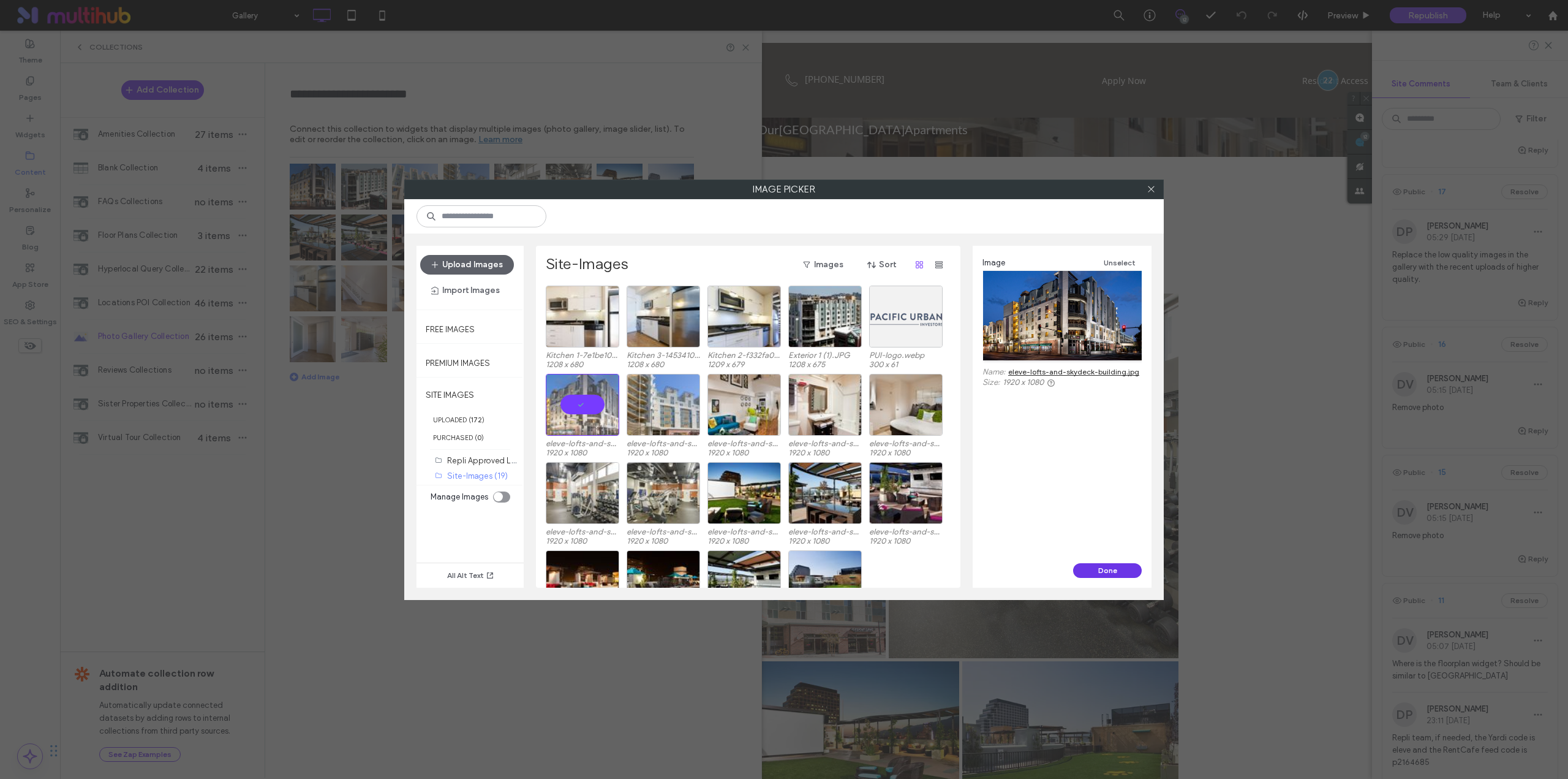
click at [1109, 569] on button "Done" at bounding box center [1107, 570] width 69 height 15
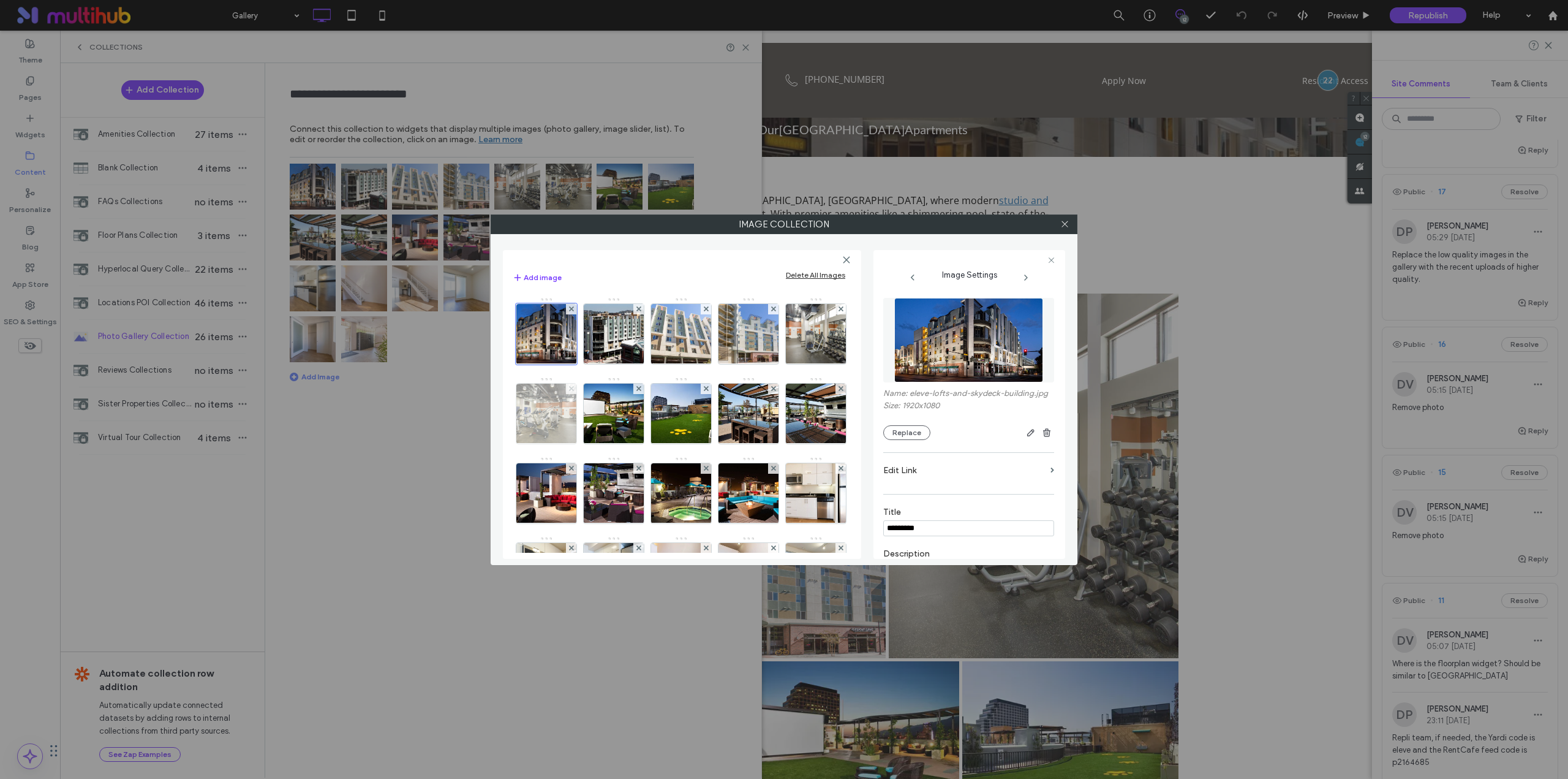
click at [574, 390] on icon at bounding box center [571, 388] width 5 height 5
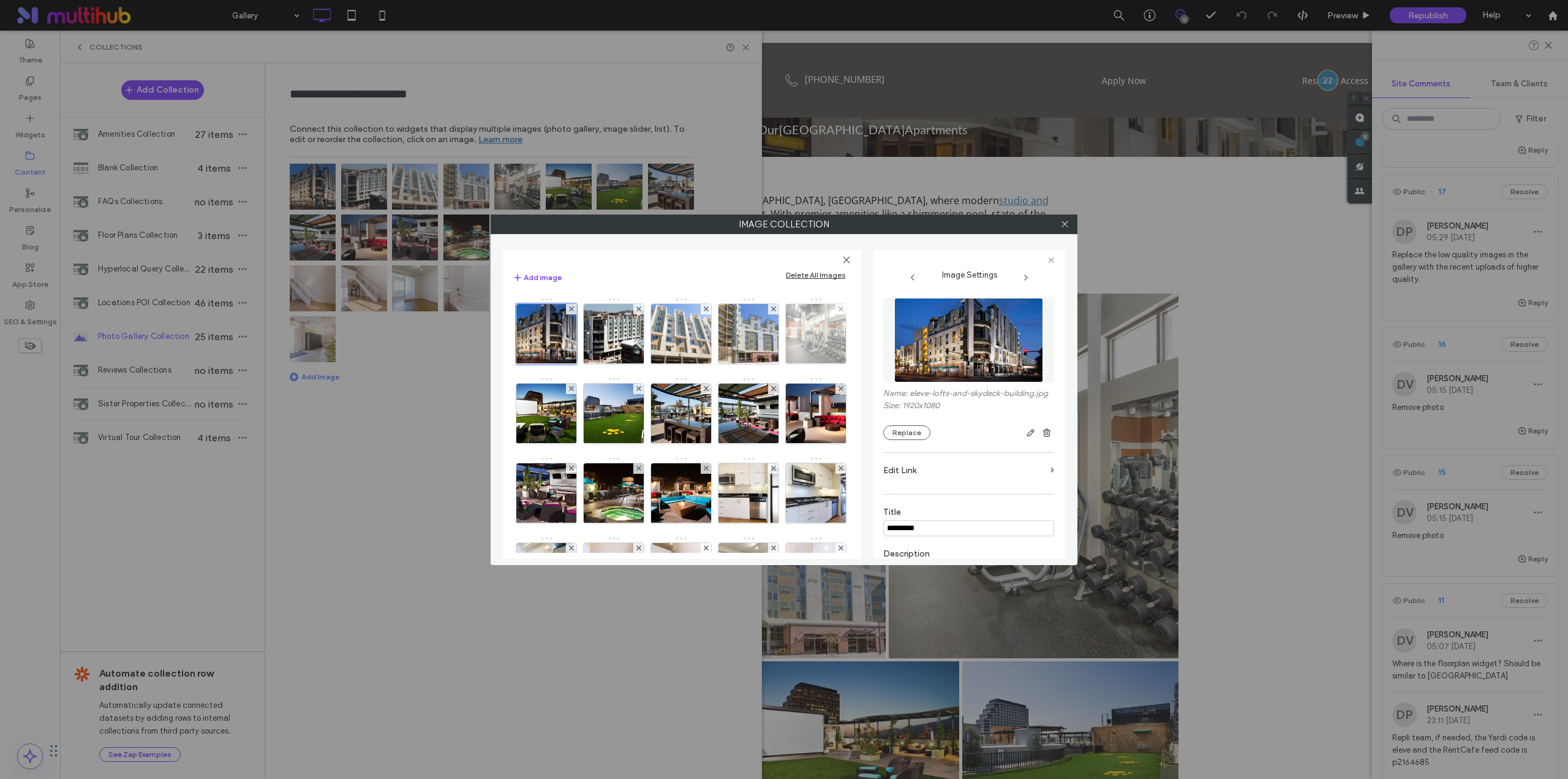
click at [835, 314] on div at bounding box center [840, 309] width 10 height 10
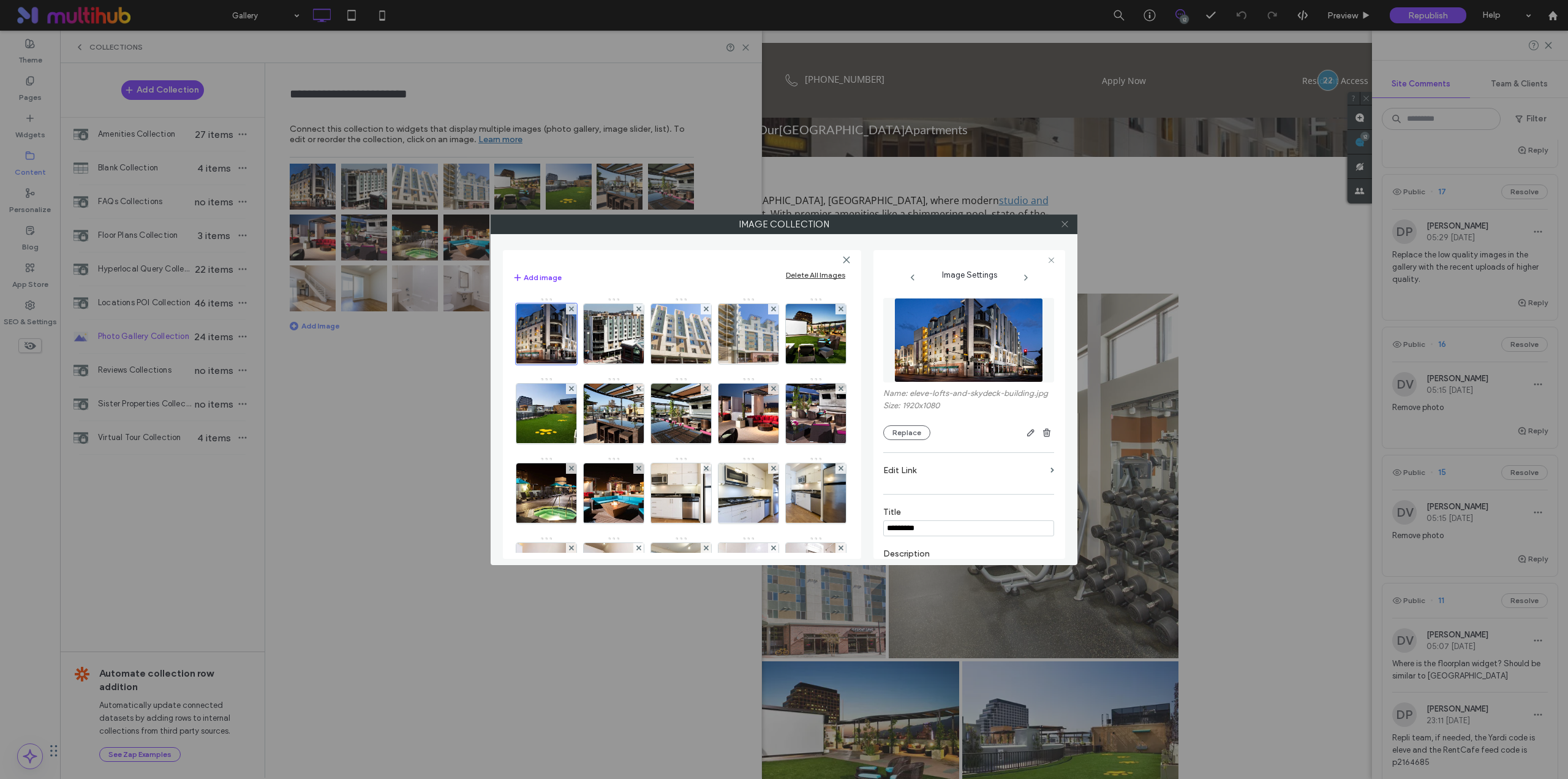
click at [1066, 225] on icon at bounding box center [1065, 224] width 9 height 9
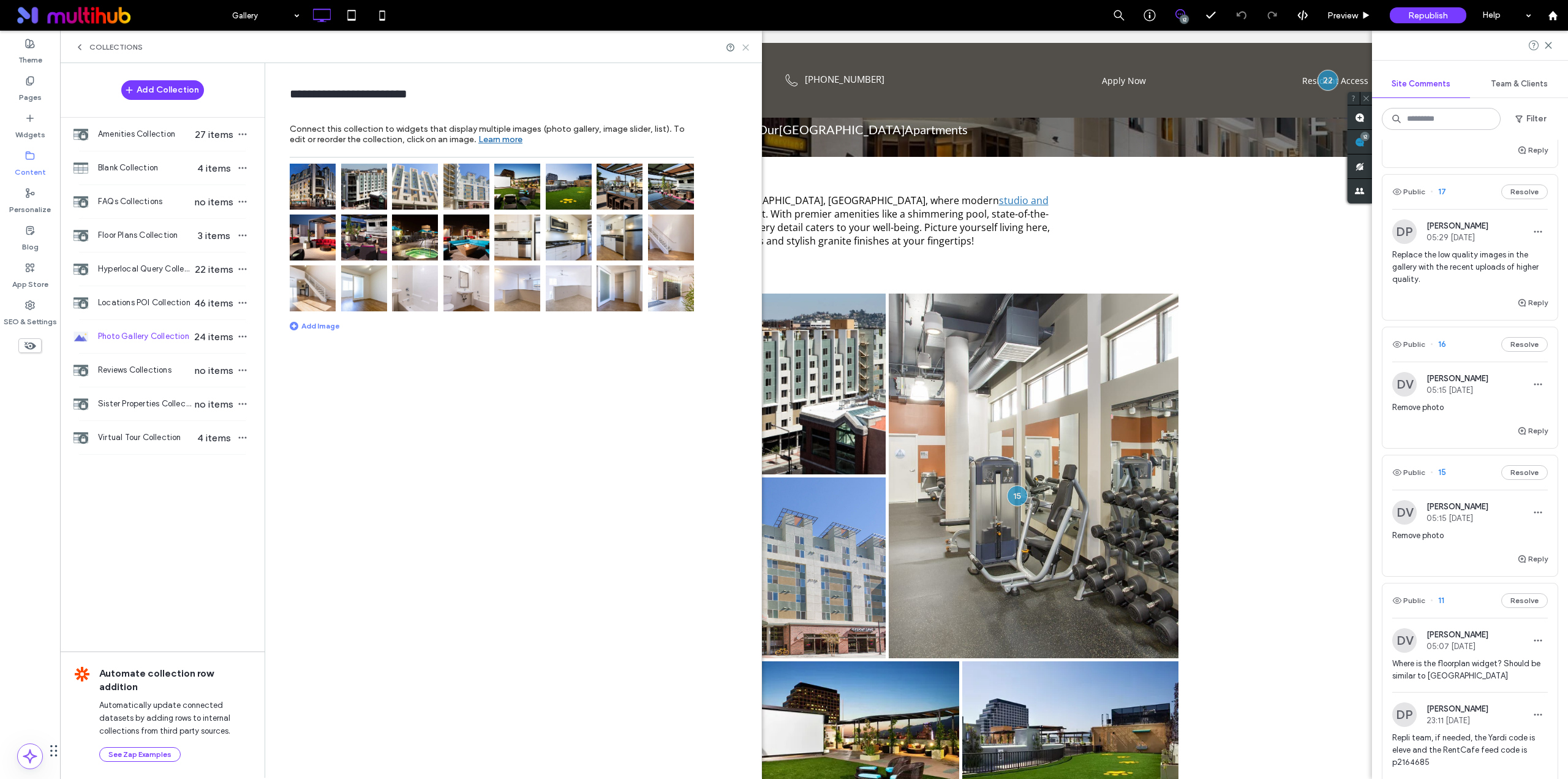
drag, startPoint x: 746, startPoint y: 46, endPoint x: 513, endPoint y: 269, distance: 322.5
click at [746, 46] on use at bounding box center [746, 47] width 5 height 5
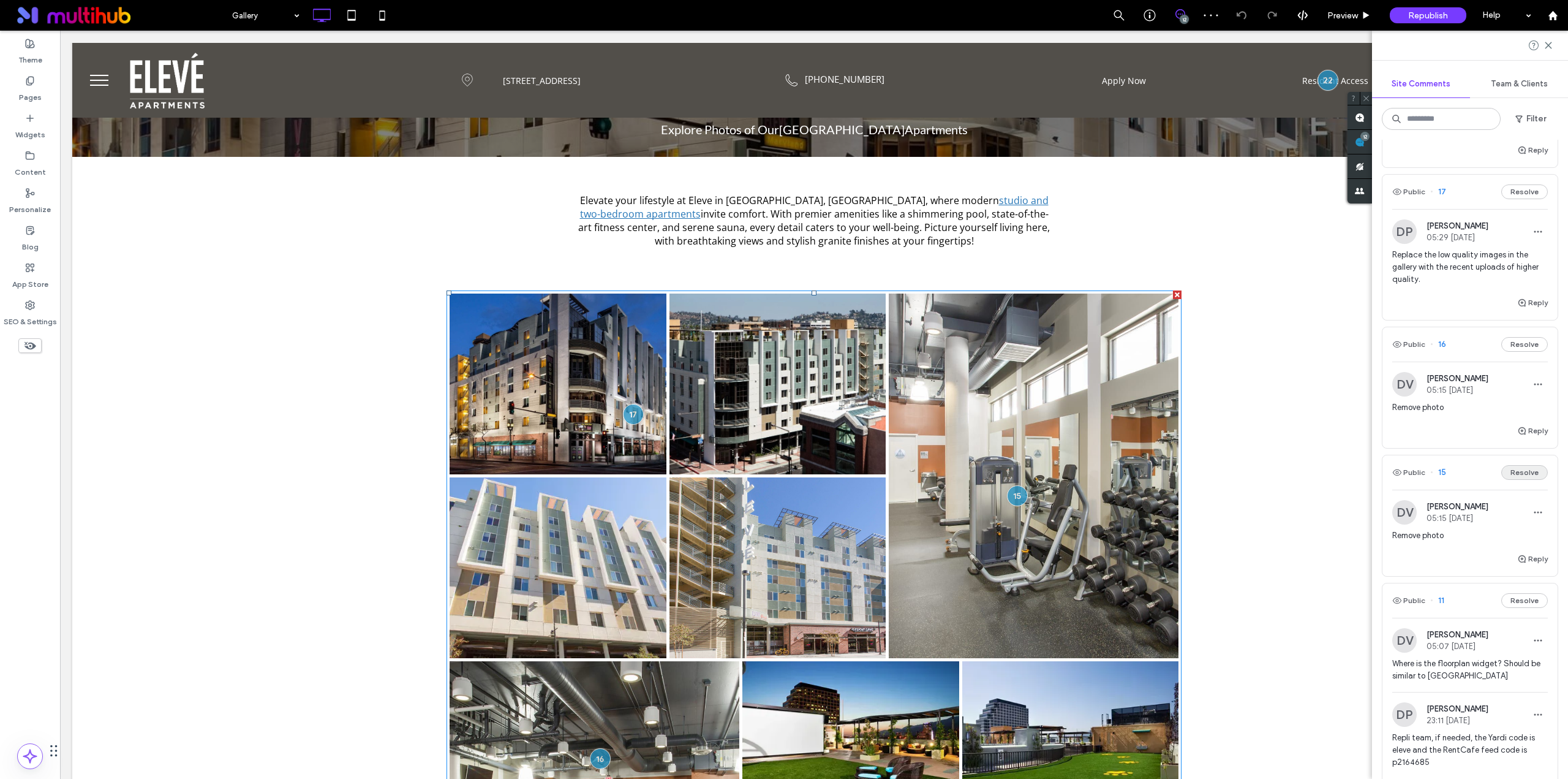
click at [1519, 479] on button "Resolve" at bounding box center [1525, 472] width 46 height 15
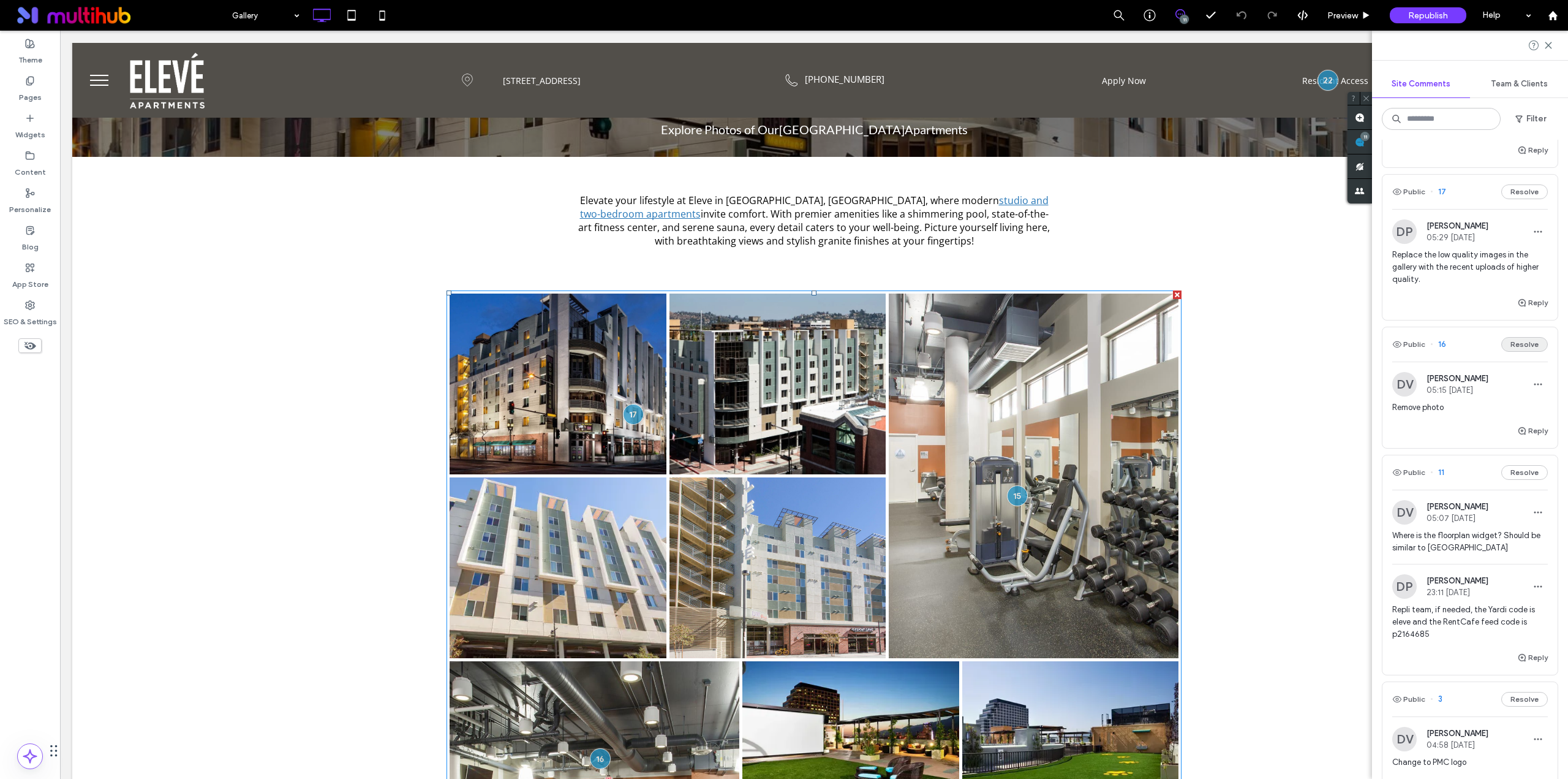
click at [1515, 351] on button "Resolve" at bounding box center [1525, 344] width 46 height 15
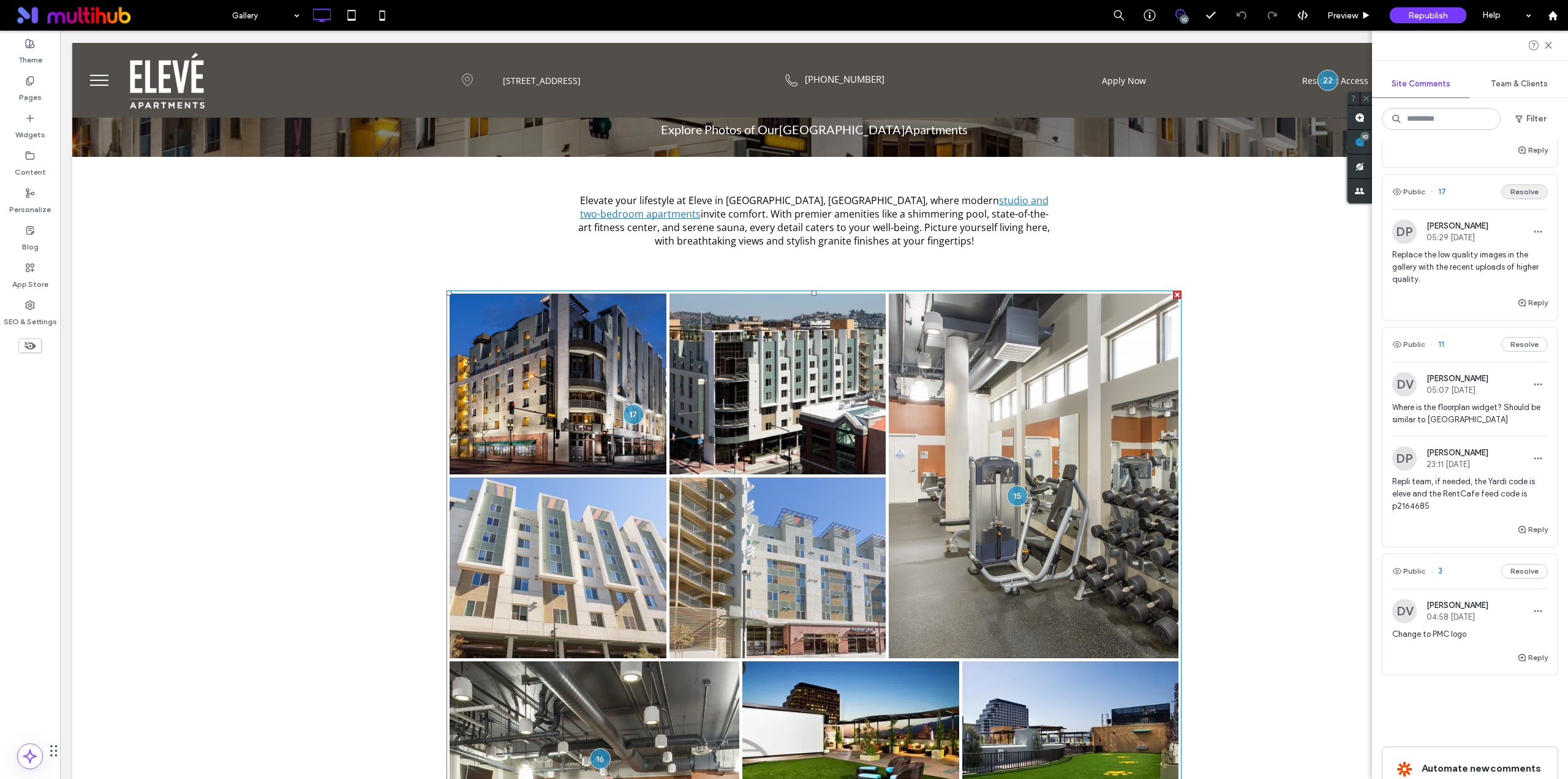
click at [1521, 199] on button "Resolve" at bounding box center [1525, 191] width 46 height 15
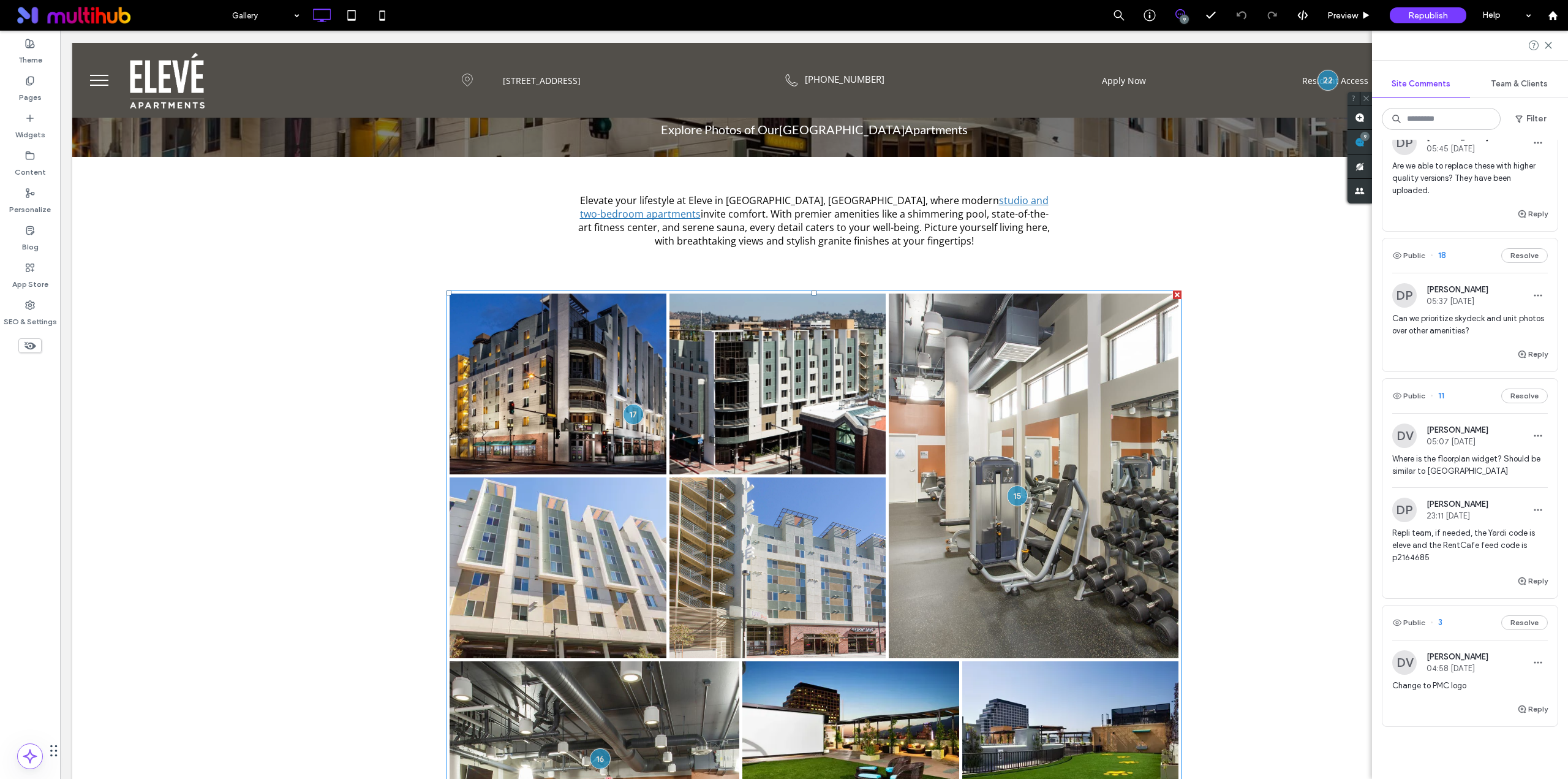
scroll to position [862, 0]
click at [1463, 331] on div "DP [PERSON_NAME] 05:37 [DATE] Can we prioritize skydeck and unit photos over ot…" at bounding box center [1470, 311] width 175 height 74
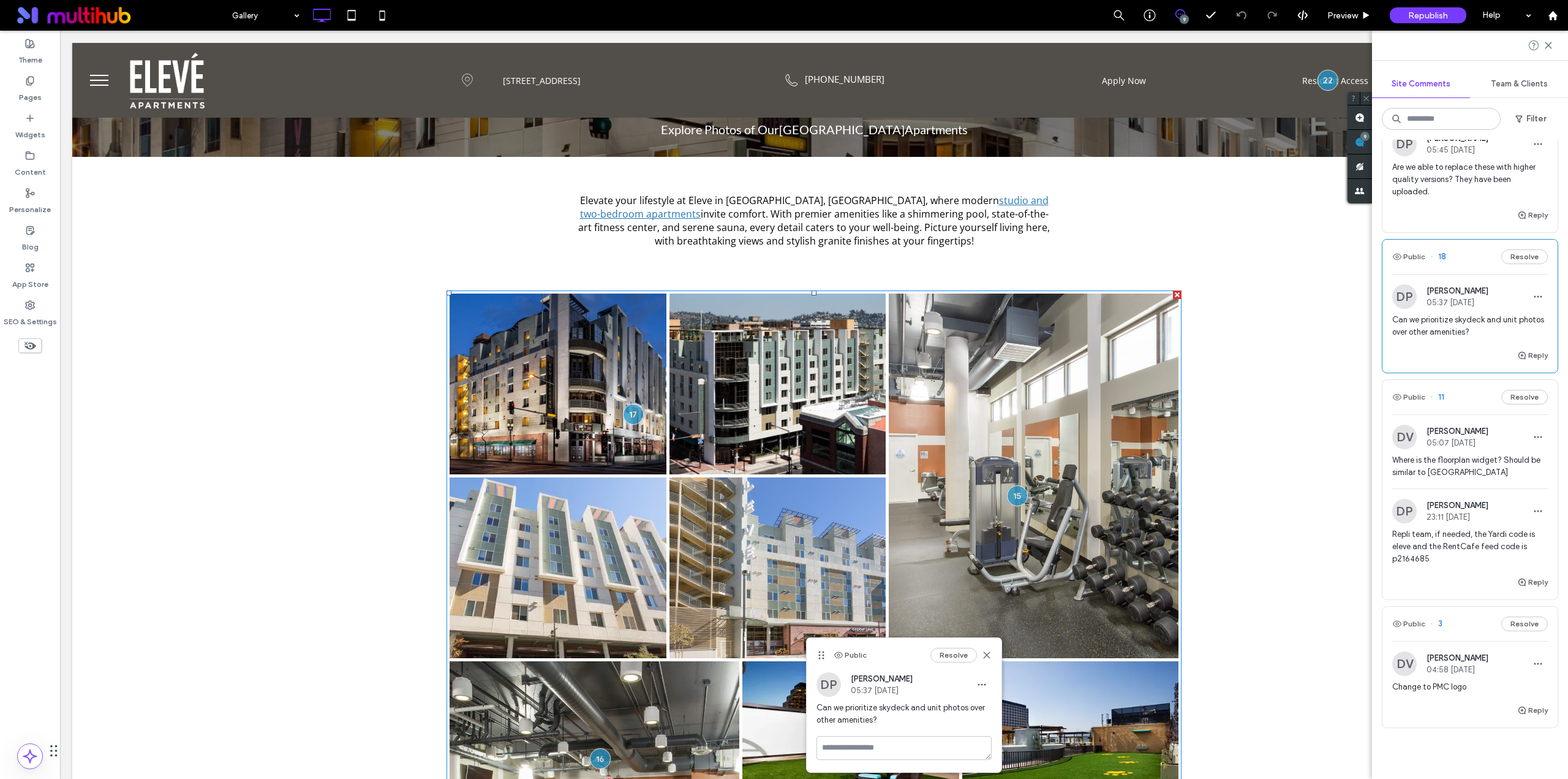
click at [1421, 208] on div "Are we able to replace these with higher quality versions? They have been uploa…" at bounding box center [1471, 185] width 156 height 46
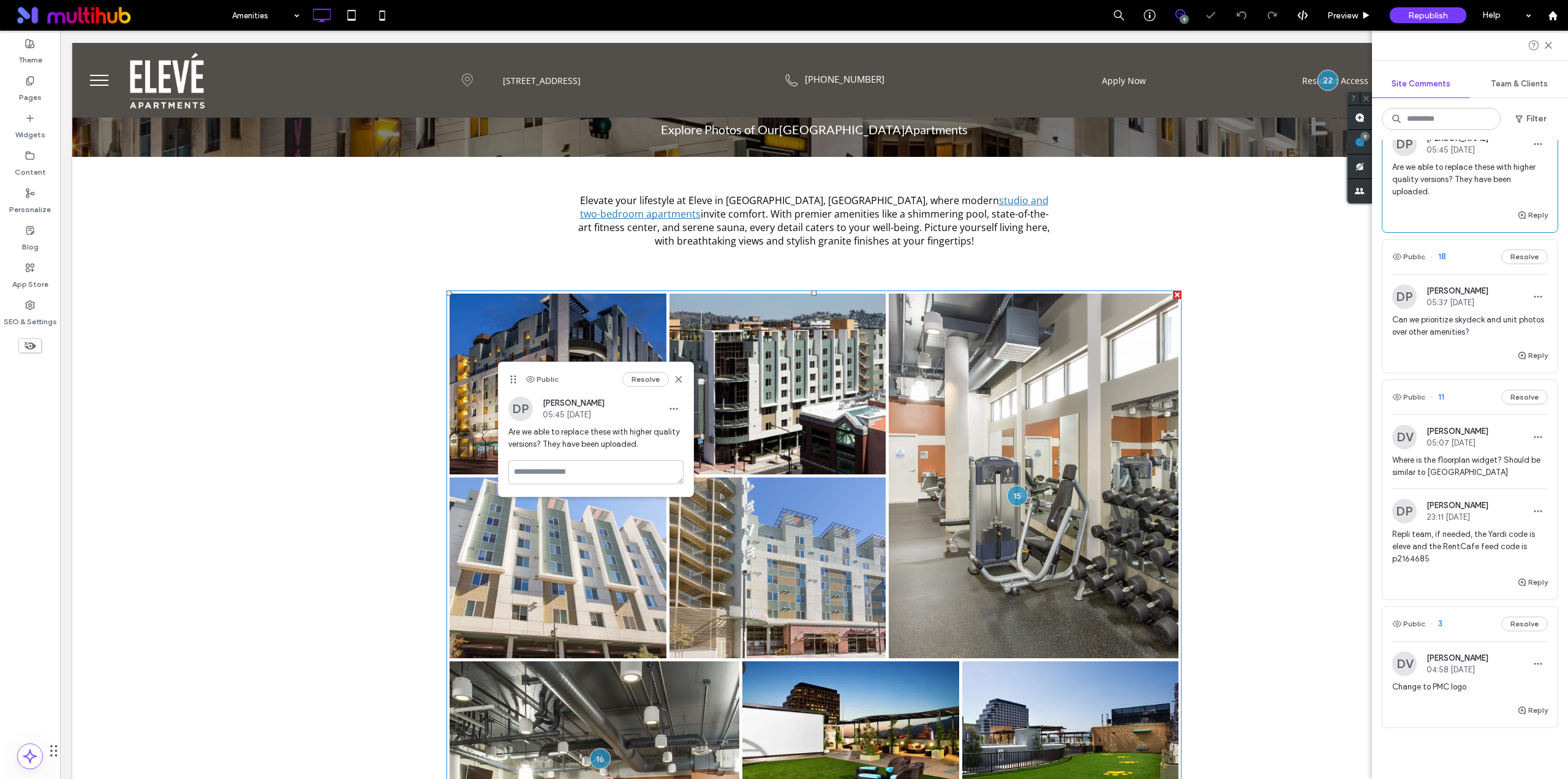
click at [1434, 338] on span "Can we prioritize skydeck and unit photos over other amenities?" at bounding box center [1471, 326] width 156 height 25
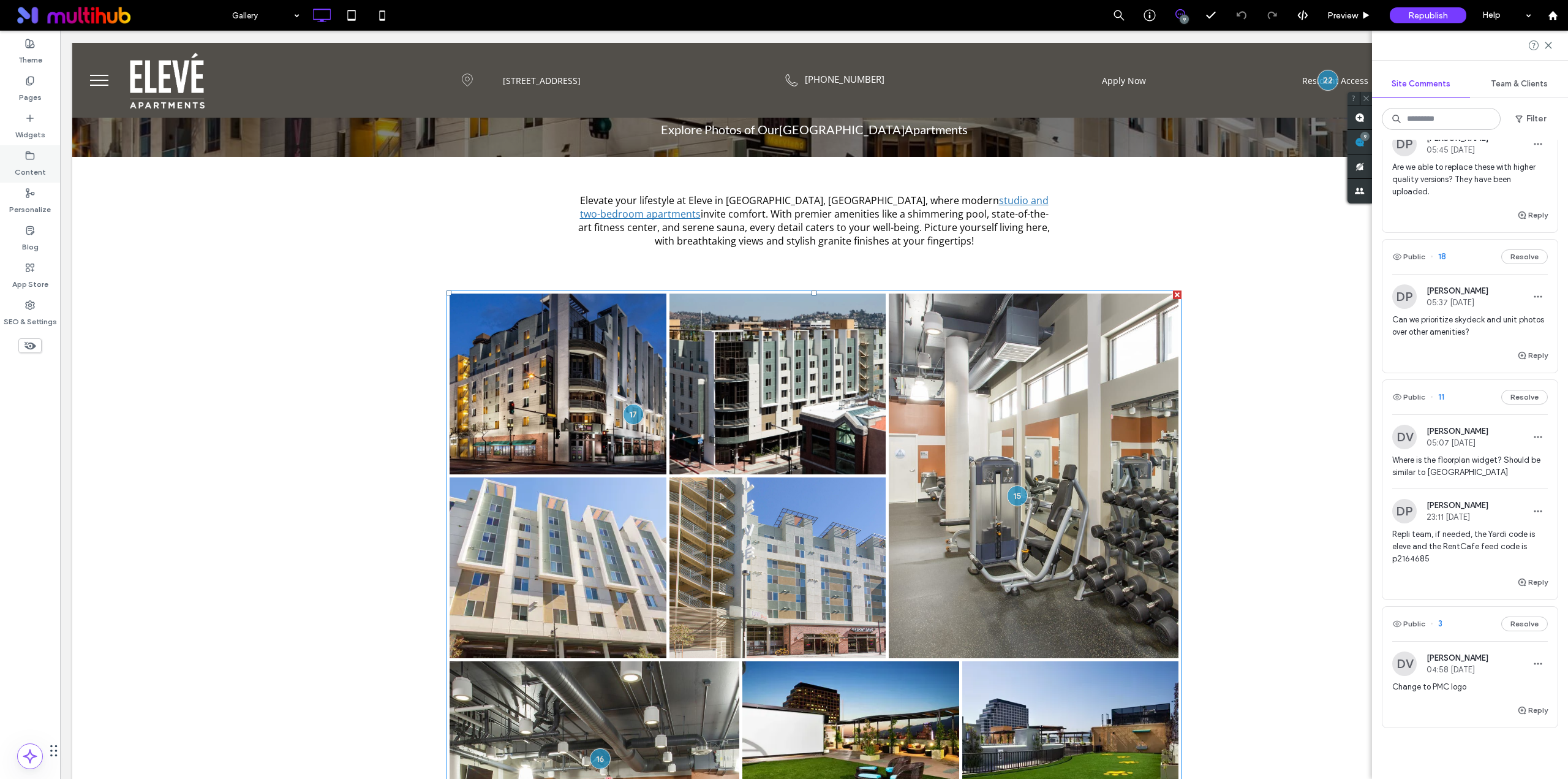
click at [13, 168] on div "Content" at bounding box center [30, 164] width 60 height 37
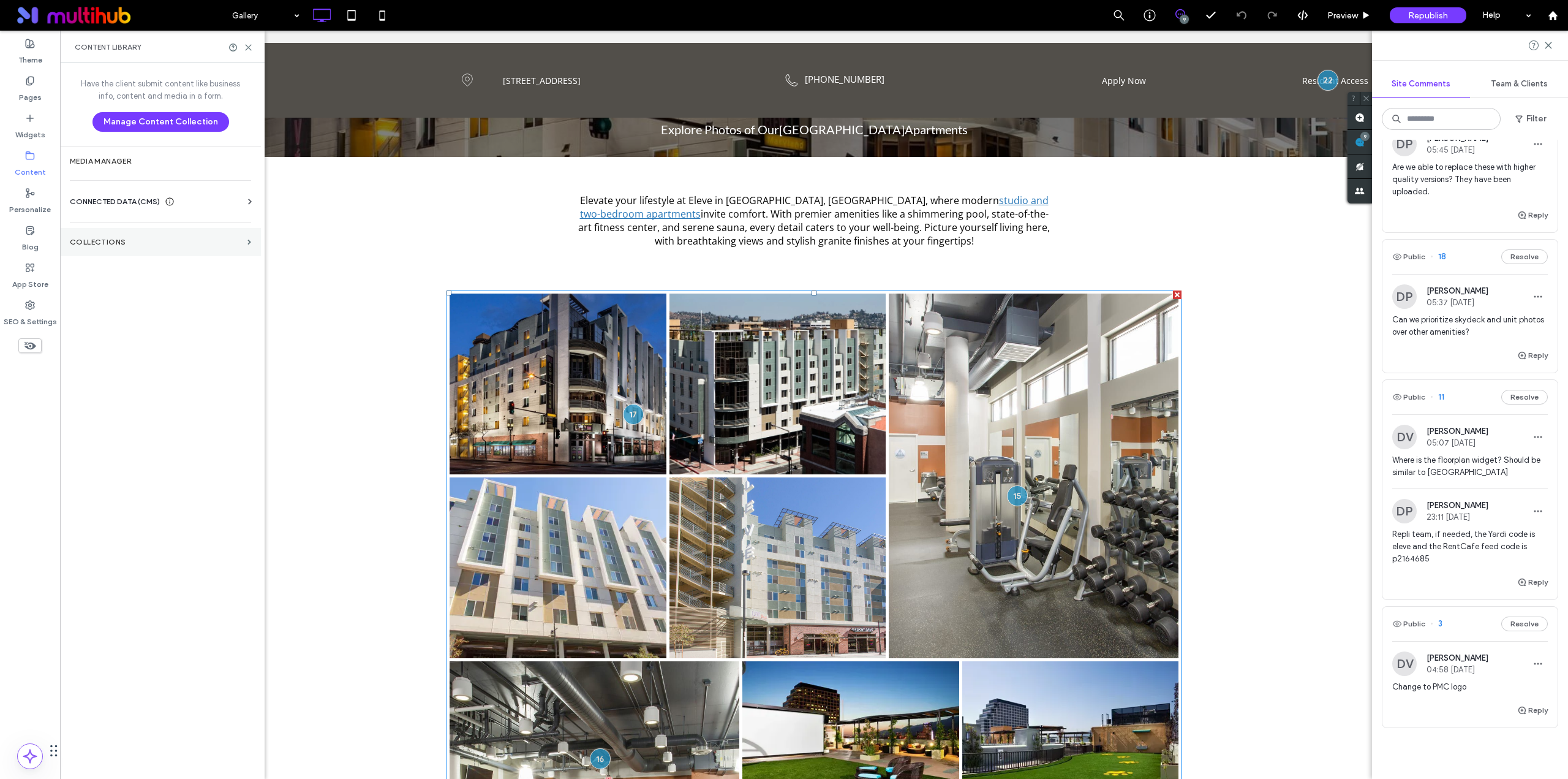
click at [149, 249] on section "Collections" at bounding box center [161, 242] width 201 height 29
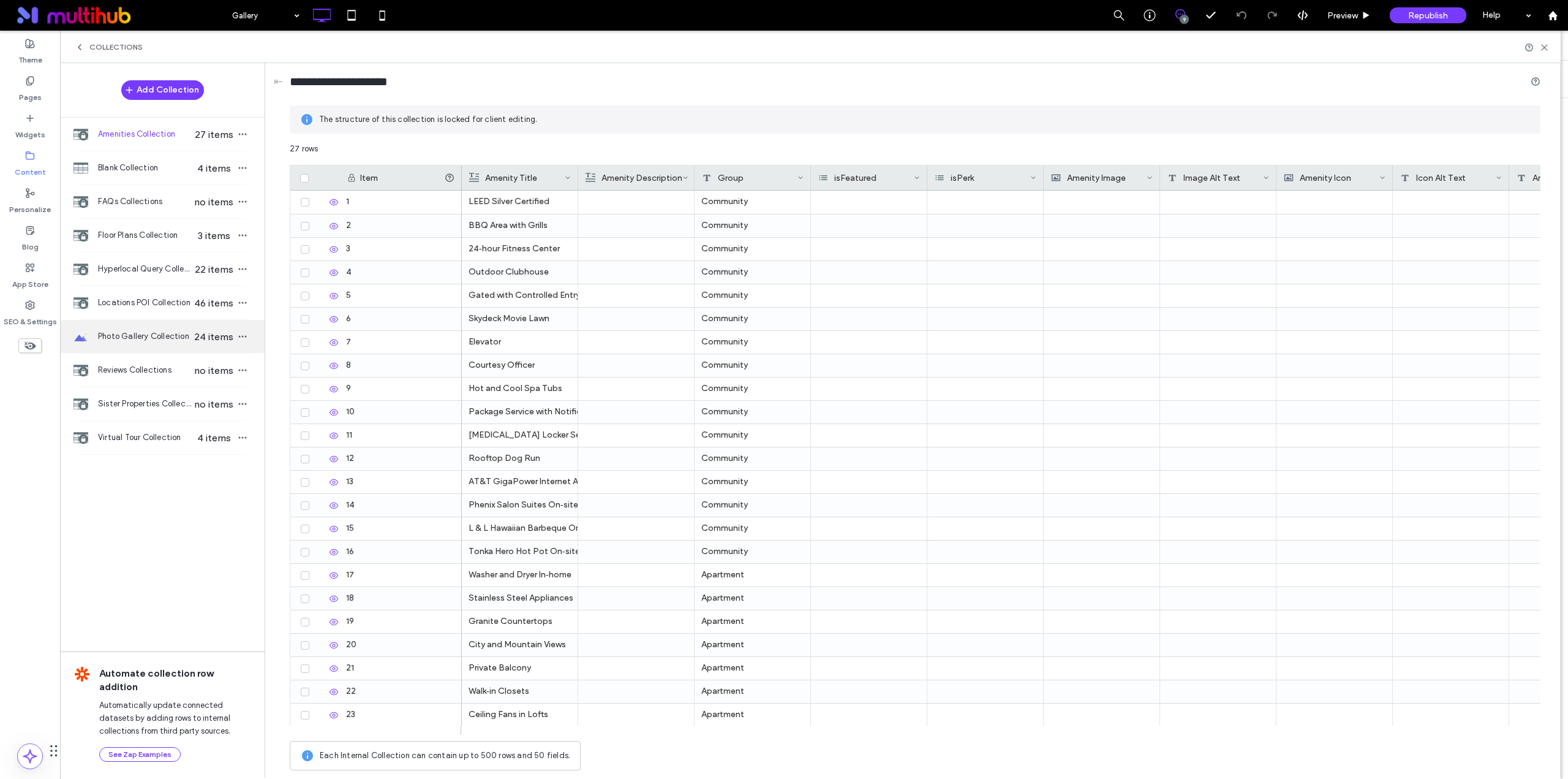
click at [142, 330] on span "Photo Gallery Collection" at bounding box center [145, 337] width 94 height 12
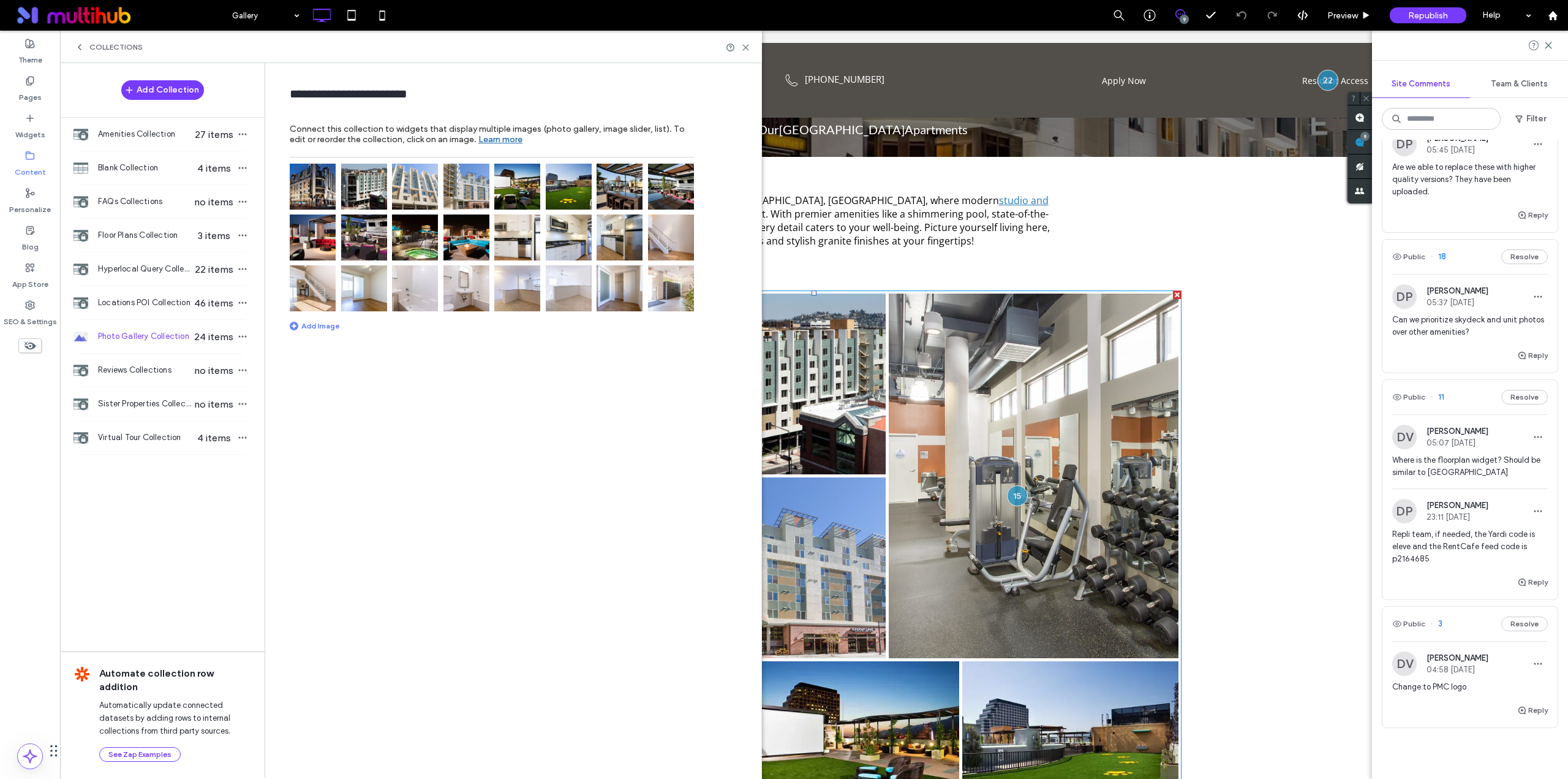
click at [319, 179] on img at bounding box center [313, 187] width 46 height 46
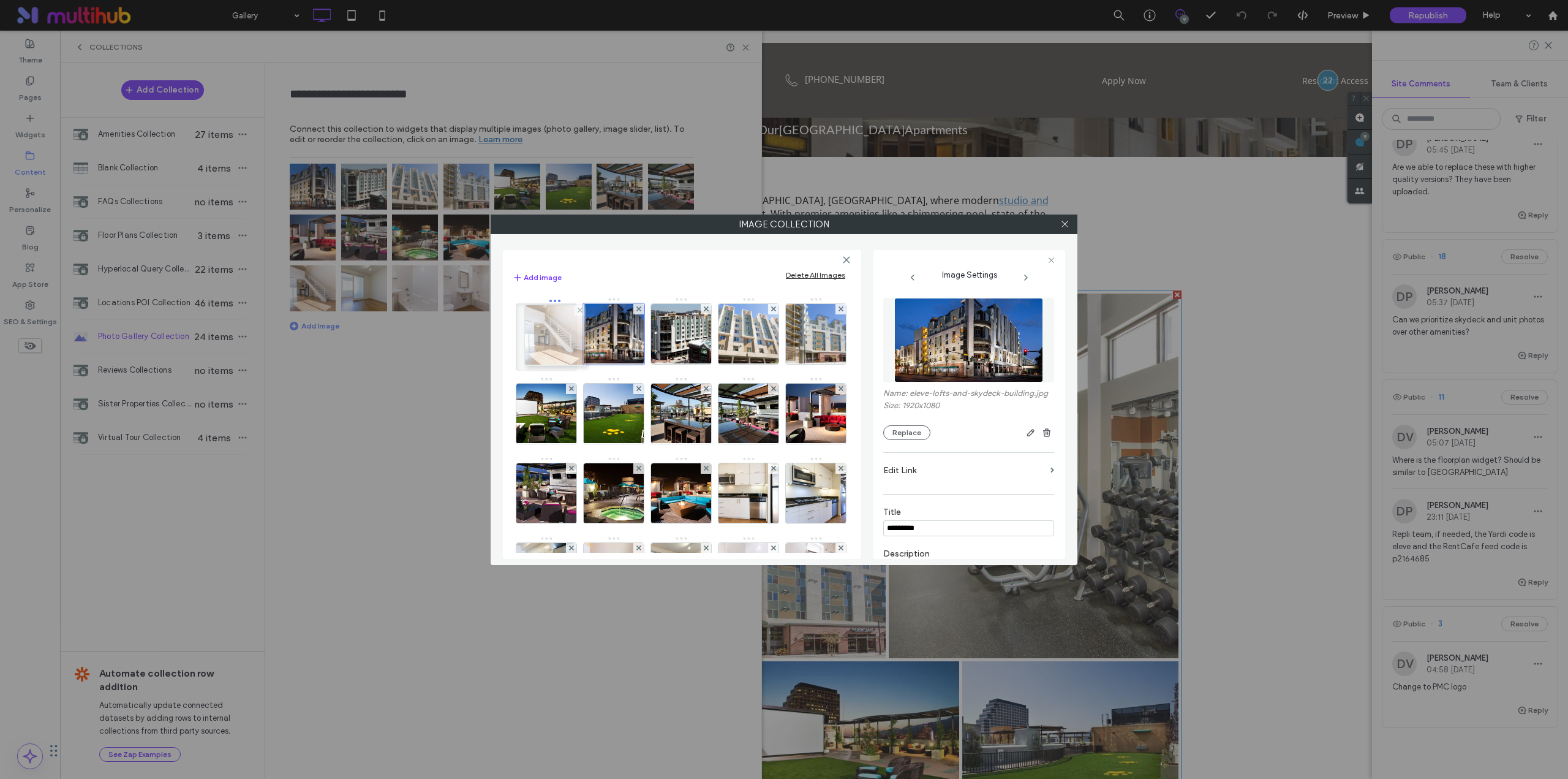
drag, startPoint x: 537, startPoint y: 456, endPoint x: 541, endPoint y: 343, distance: 113.1
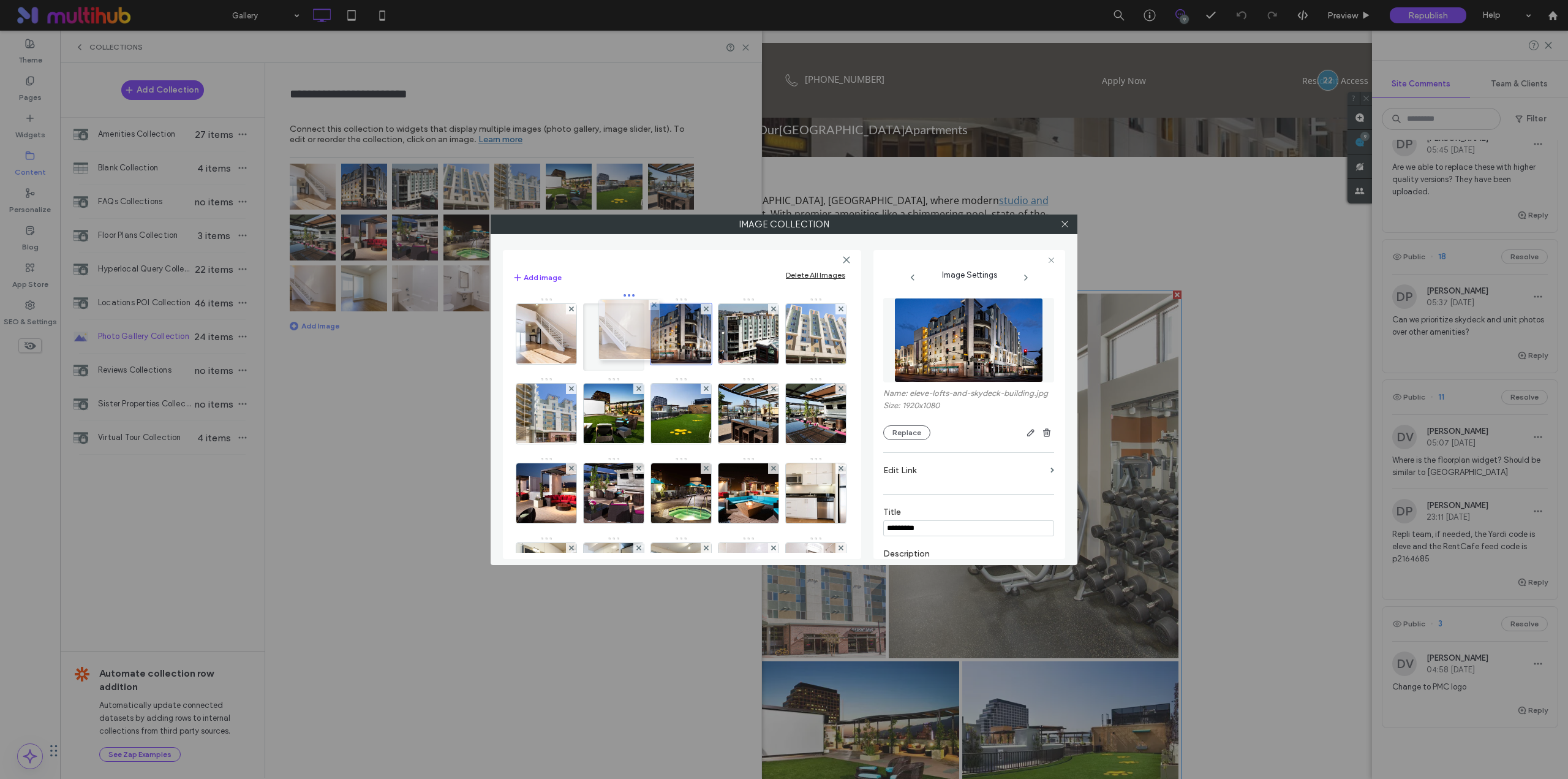
drag, startPoint x: 534, startPoint y: 452, endPoint x: 614, endPoint y: 334, distance: 142.6
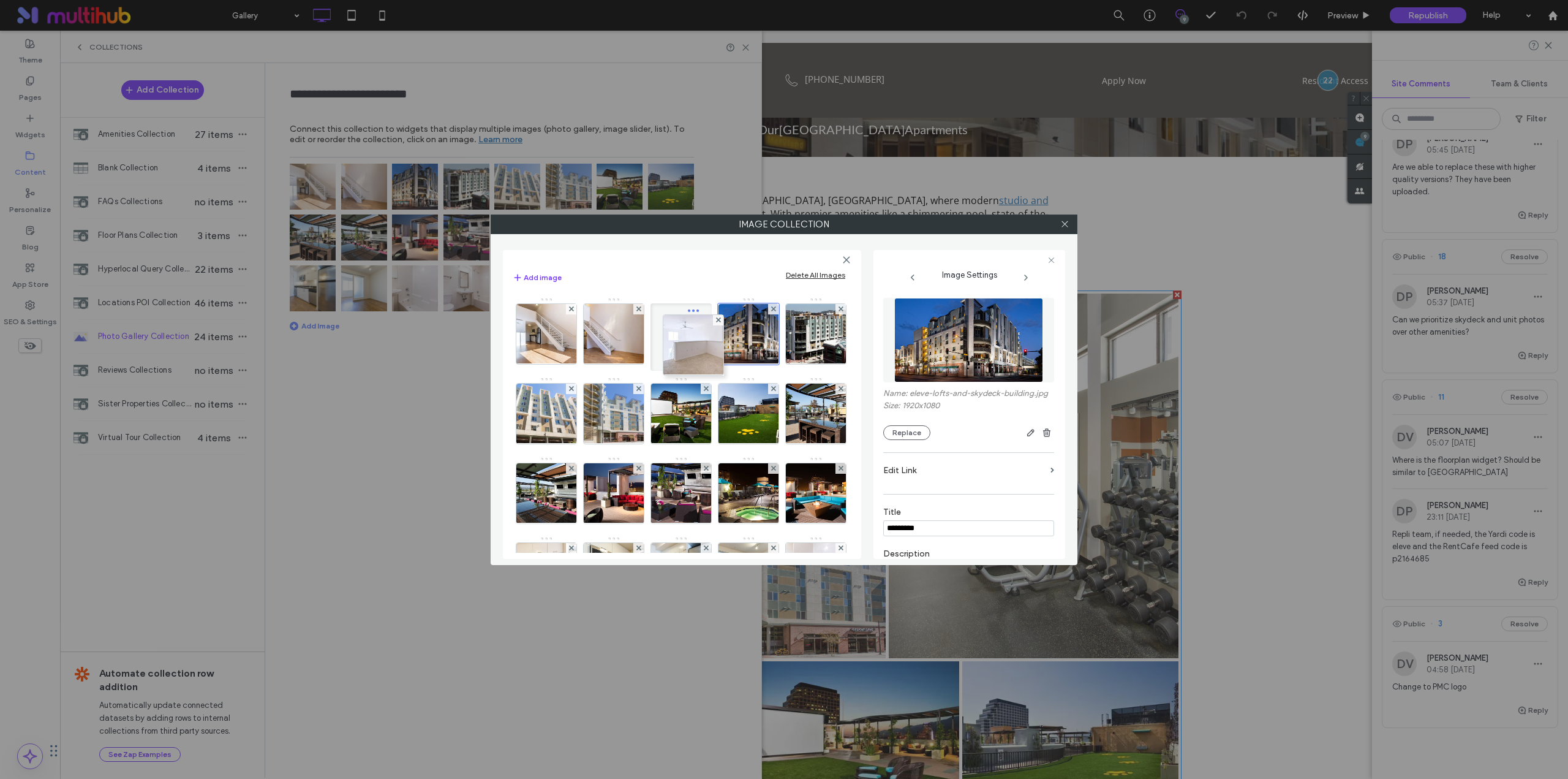
drag, startPoint x: 604, startPoint y: 532, endPoint x: 678, endPoint y: 346, distance: 200.2
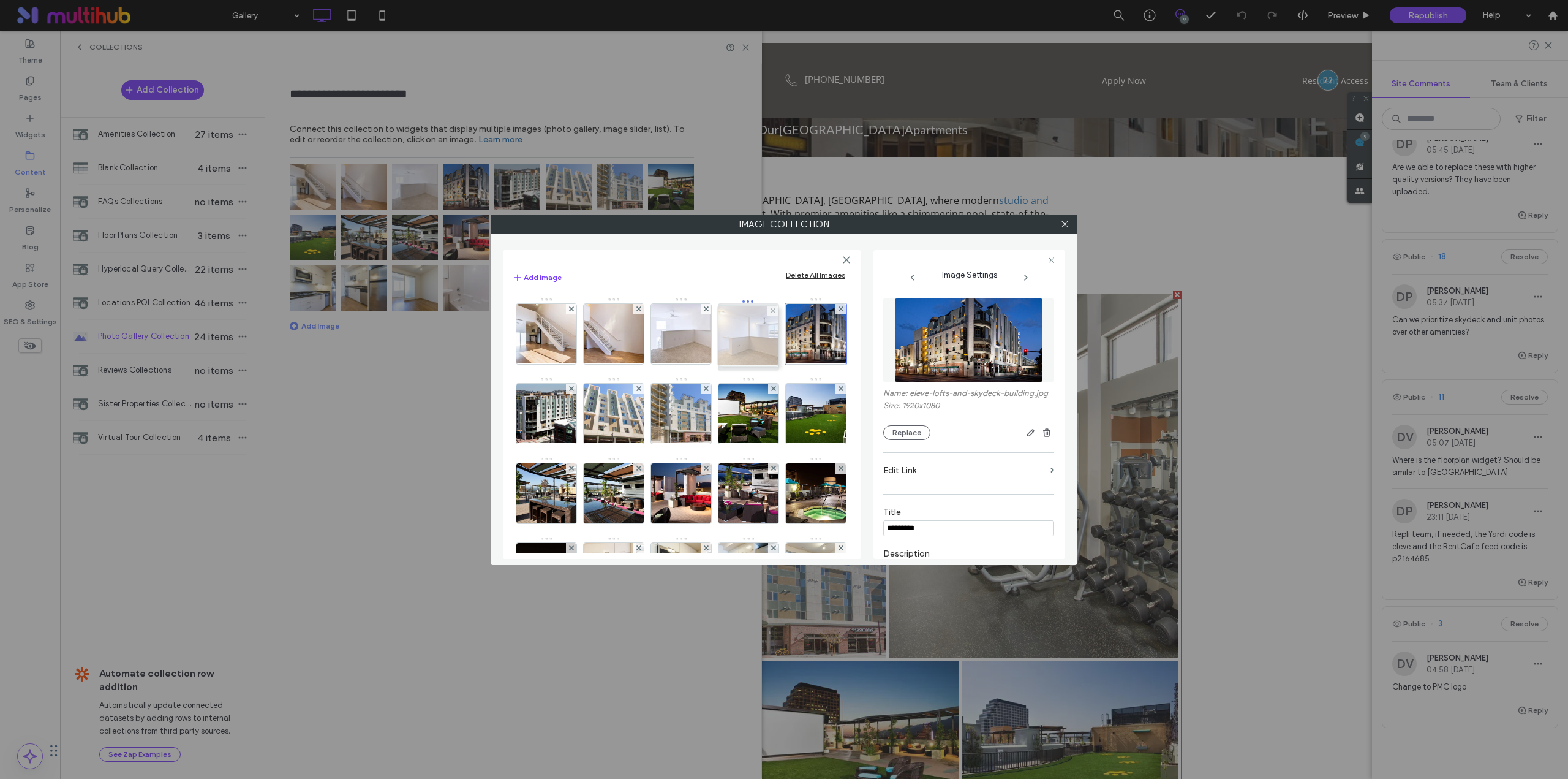
drag, startPoint x: 618, startPoint y: 524, endPoint x: 749, endPoint y: 332, distance: 232.4
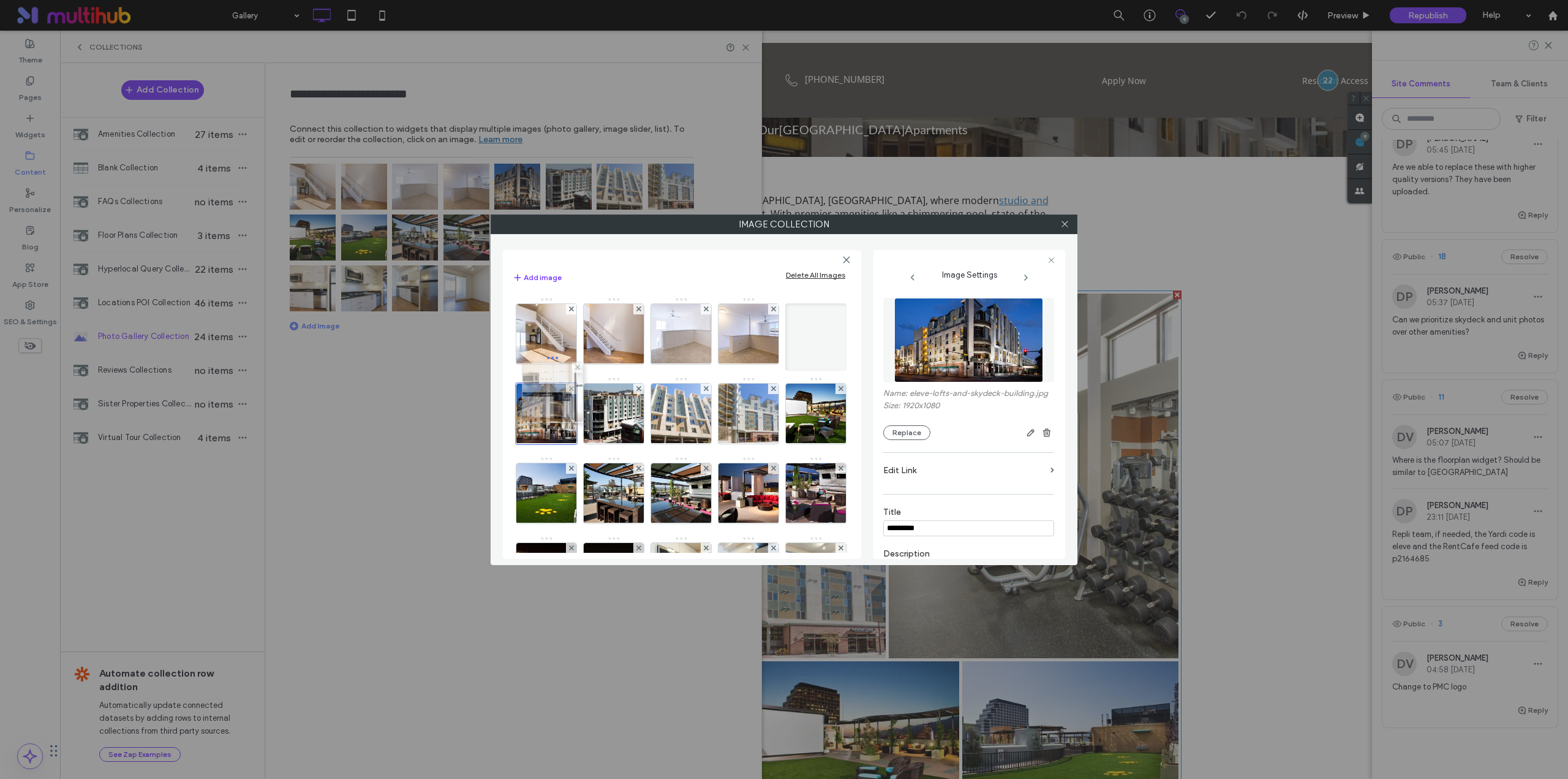
drag, startPoint x: 542, startPoint y: 353, endPoint x: 544, endPoint y: 405, distance: 52.0
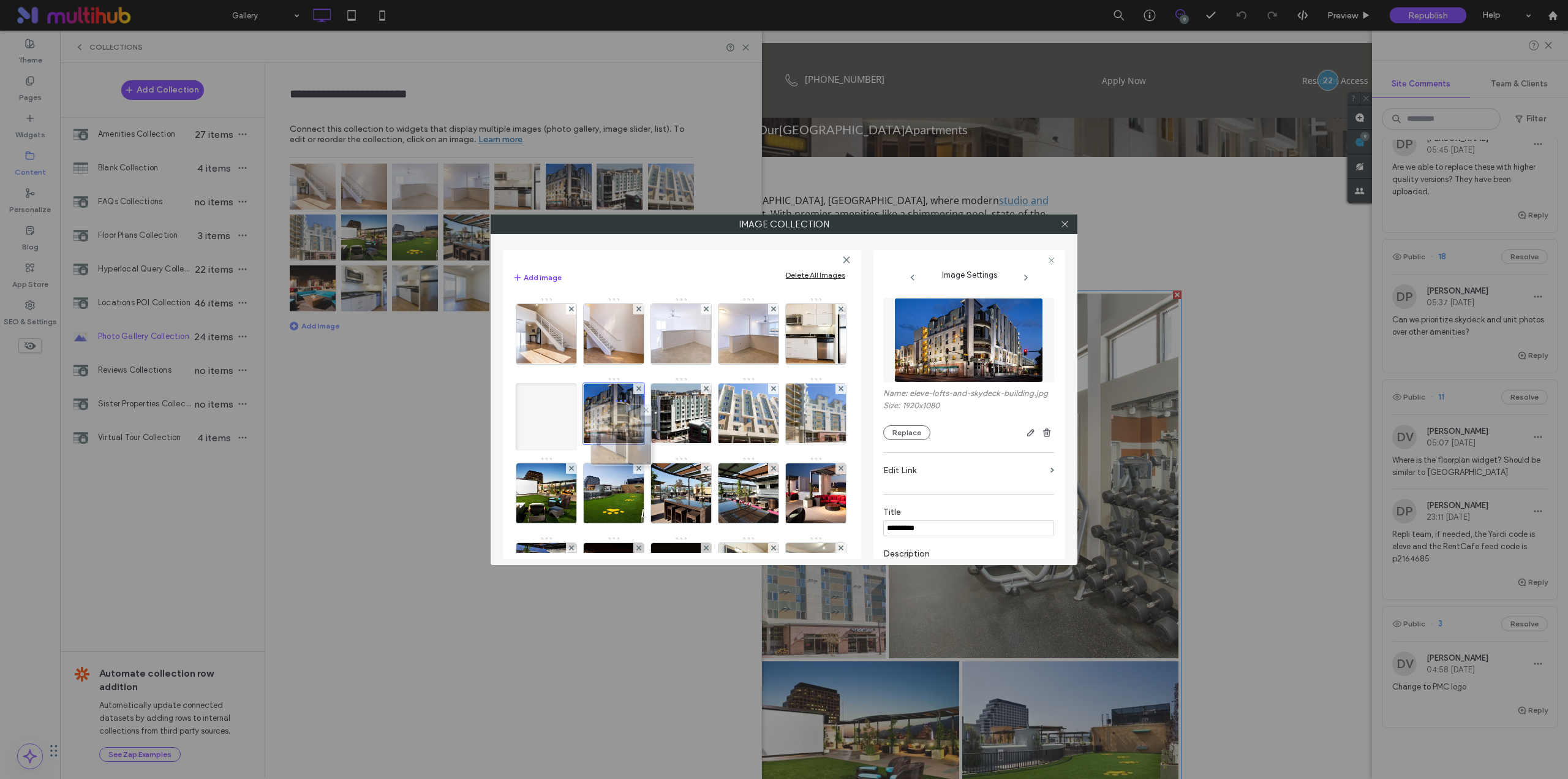
drag, startPoint x: 674, startPoint y: 445, endPoint x: 611, endPoint y: 427, distance: 65.5
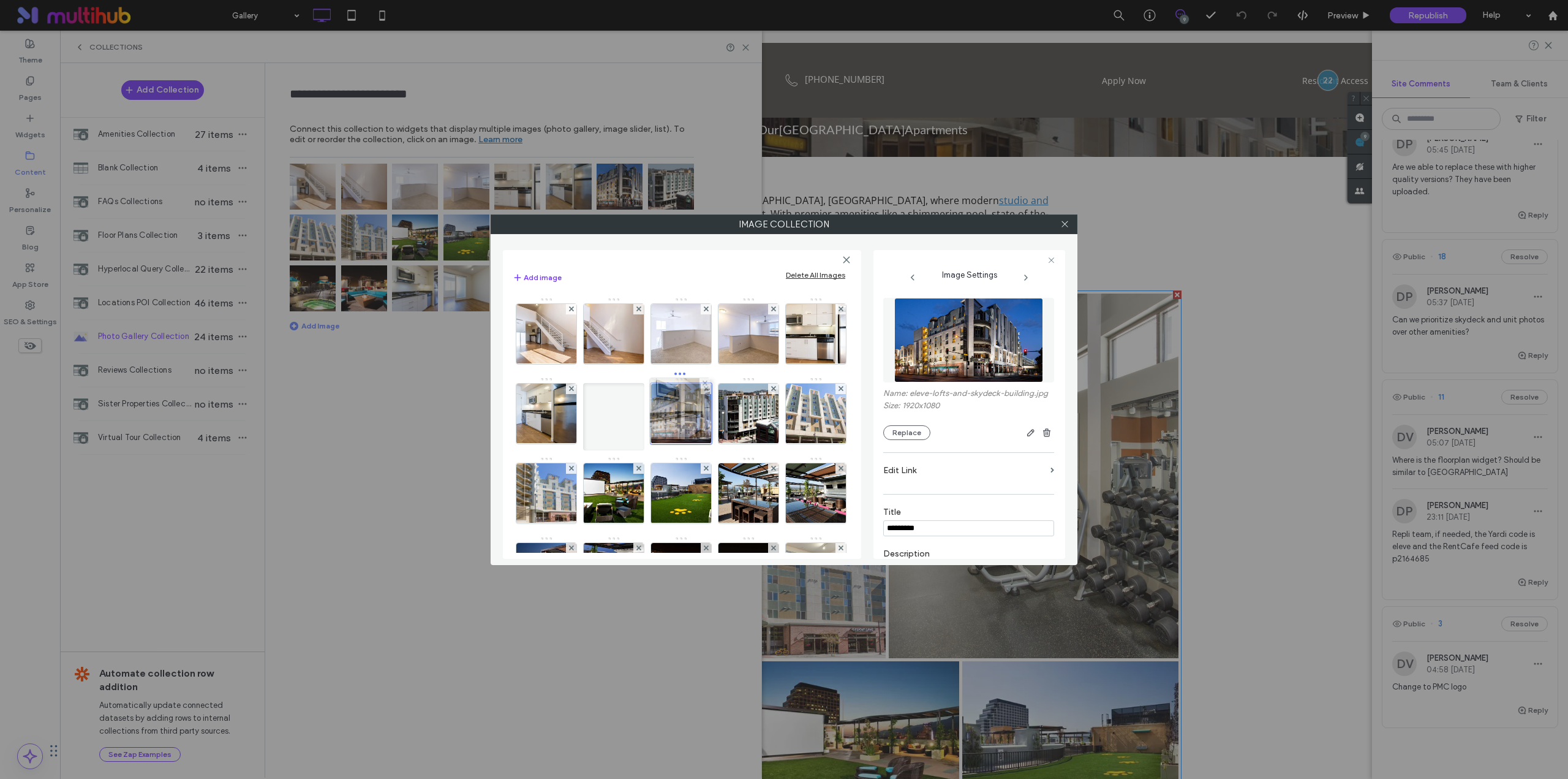
drag, startPoint x: 686, startPoint y: 453, endPoint x: 682, endPoint y: 413, distance: 40.2
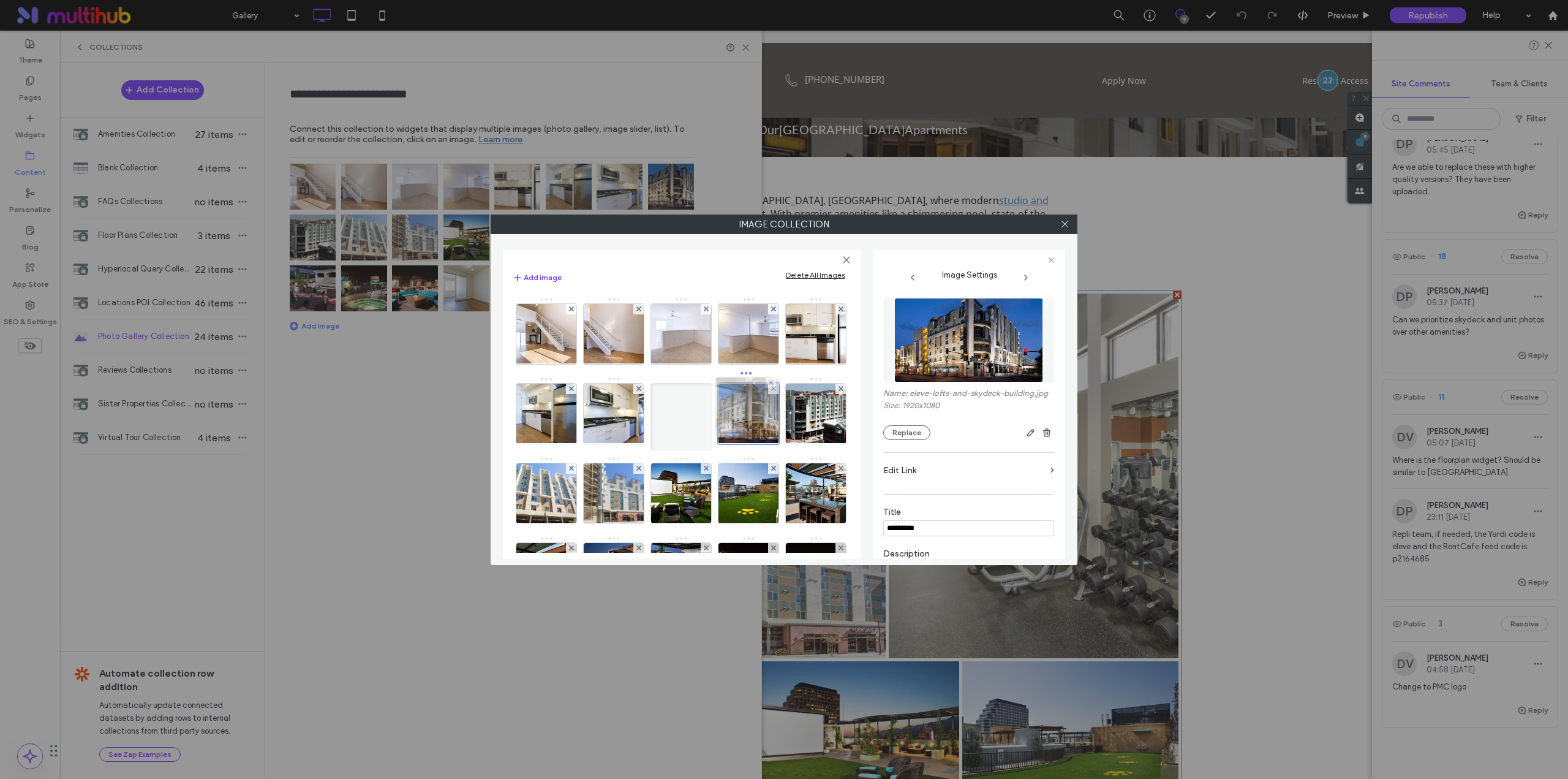
drag, startPoint x: 754, startPoint y: 448, endPoint x: 748, endPoint y: 407, distance: 41.4
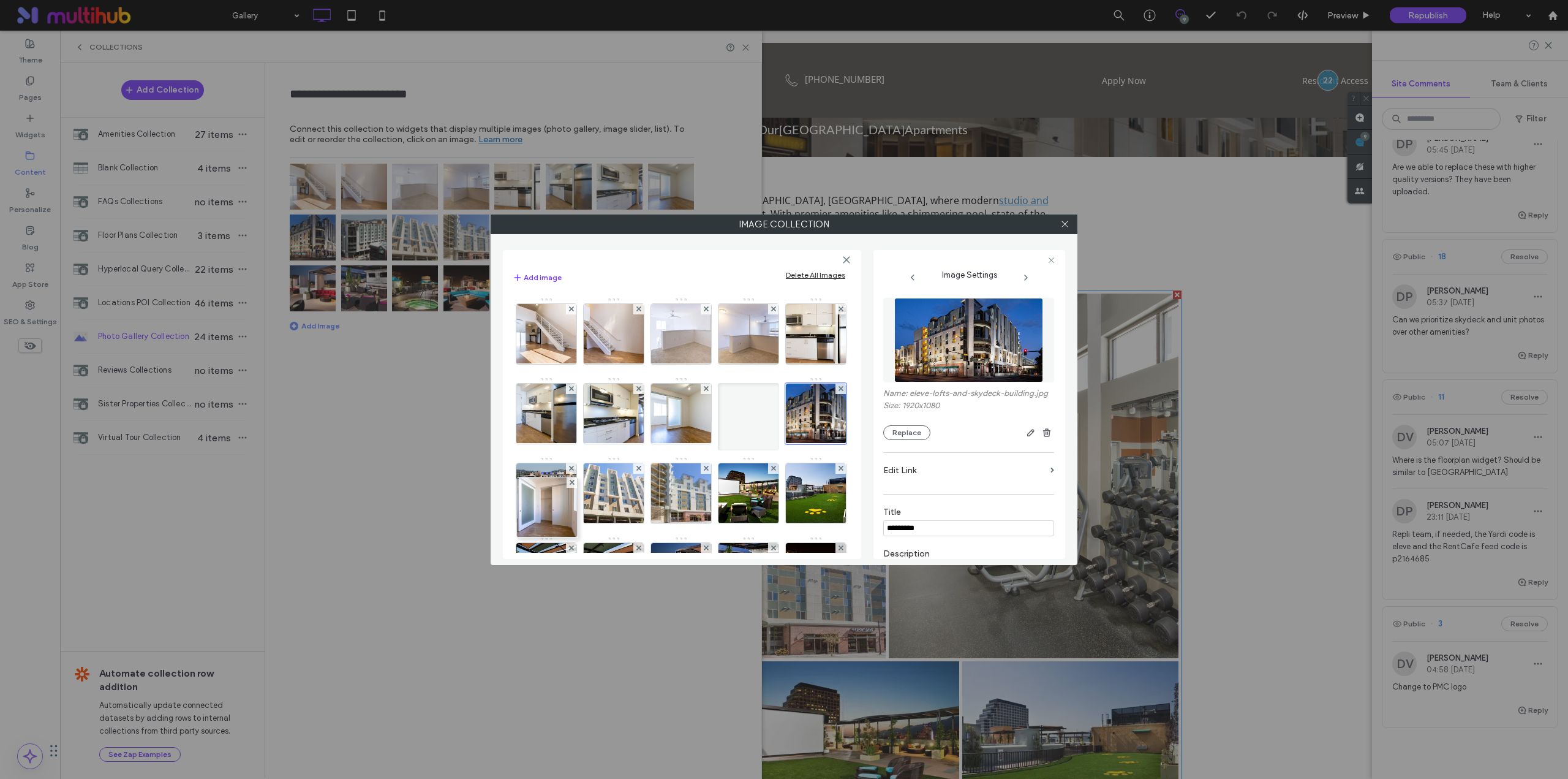
drag, startPoint x: 677, startPoint y: 527, endPoint x: 542, endPoint y: 500, distance: 137.7
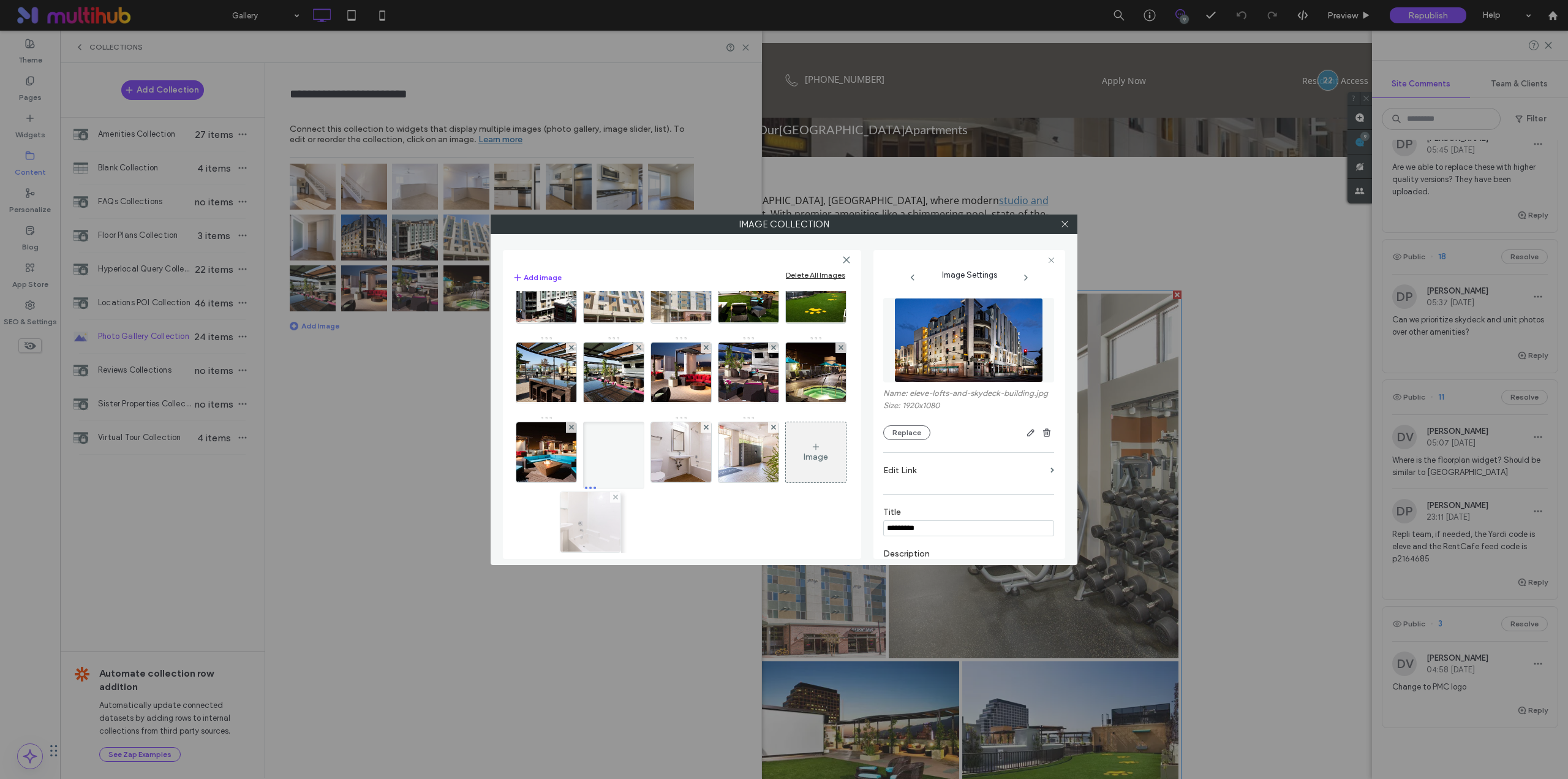
scroll to position [103, 0]
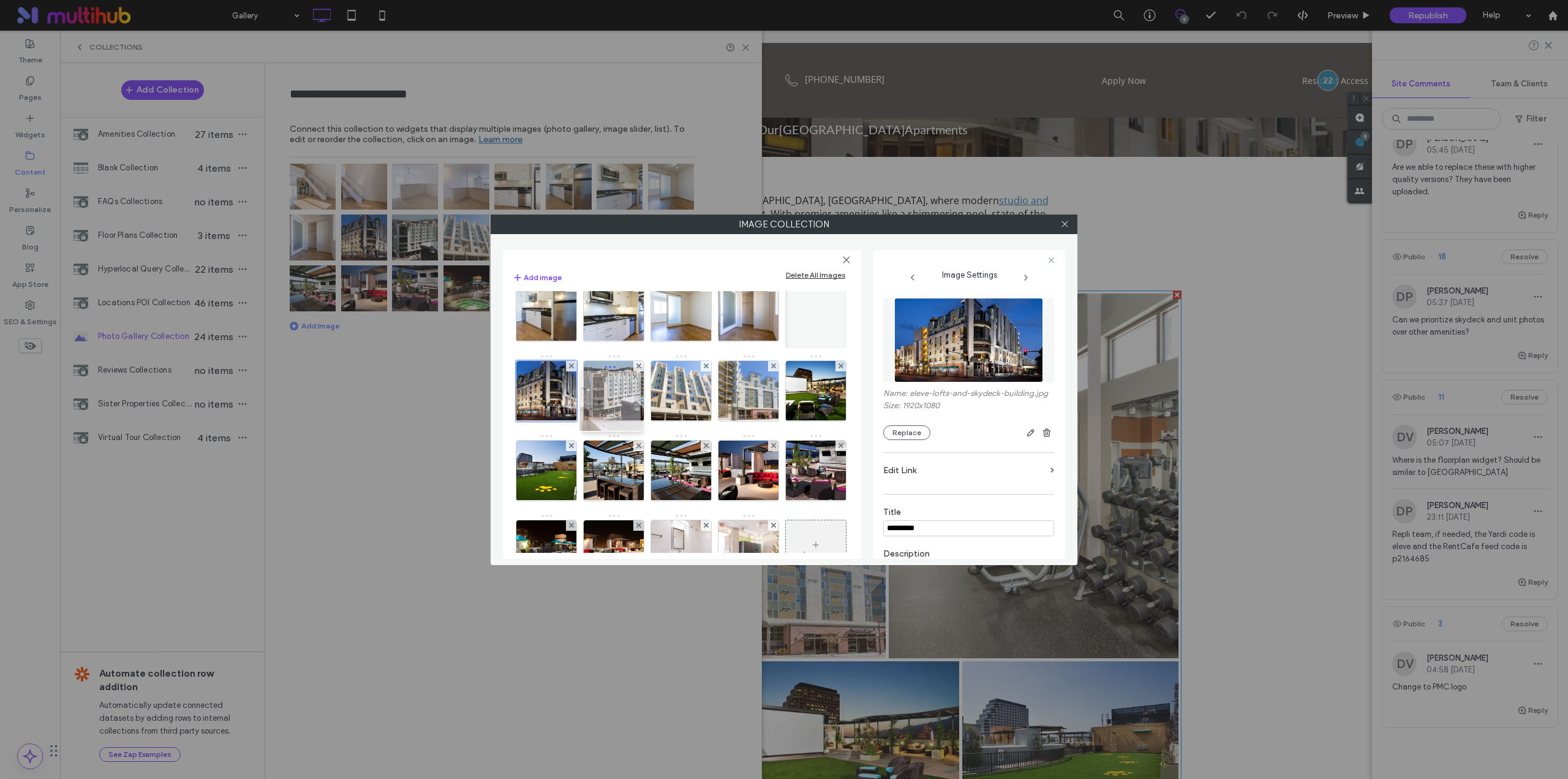
drag, startPoint x: 616, startPoint y: 430, endPoint x: 610, endPoint y: 405, distance: 25.7
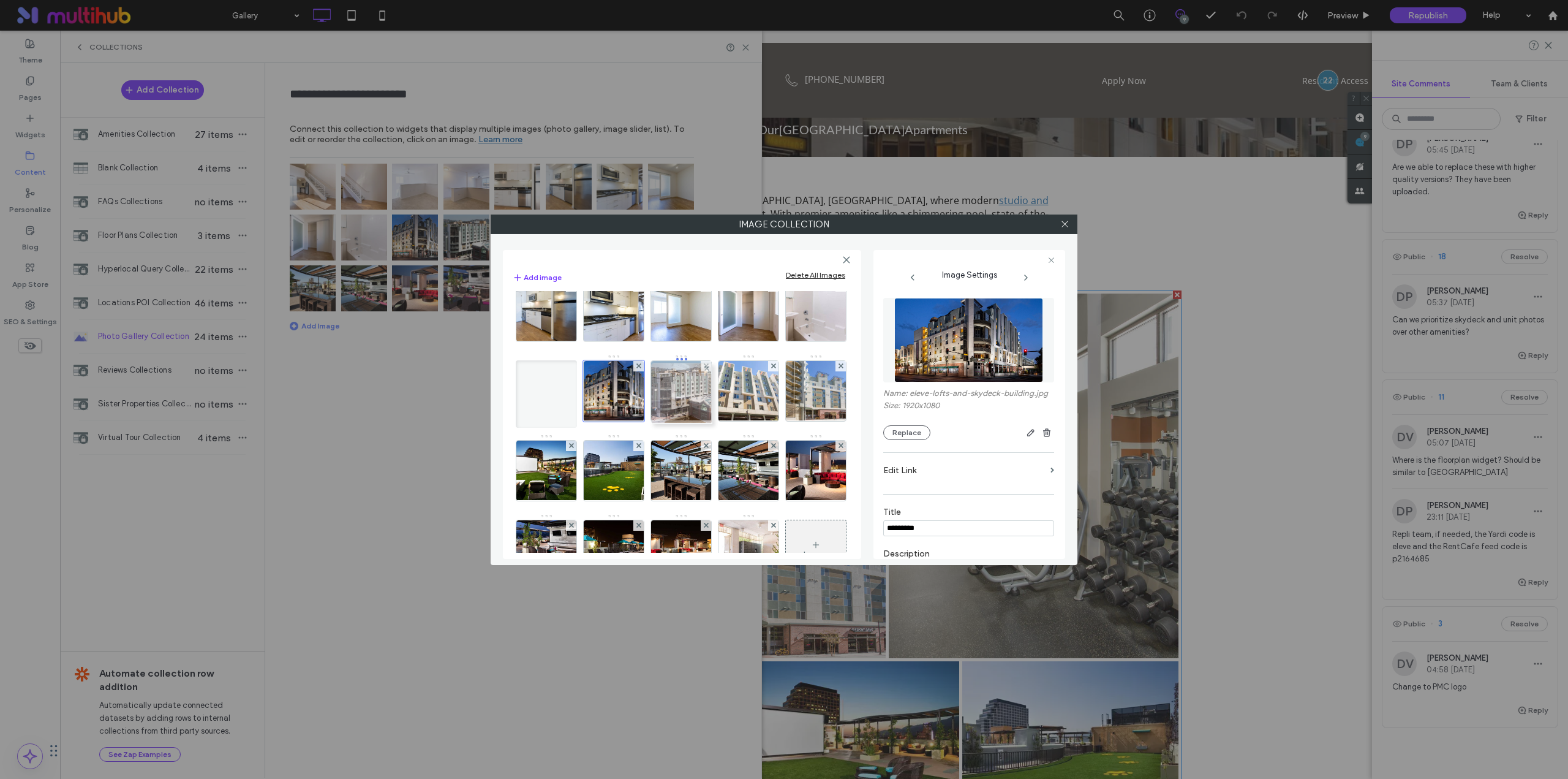
drag, startPoint x: 682, startPoint y: 438, endPoint x: 680, endPoint y: 405, distance: 33.1
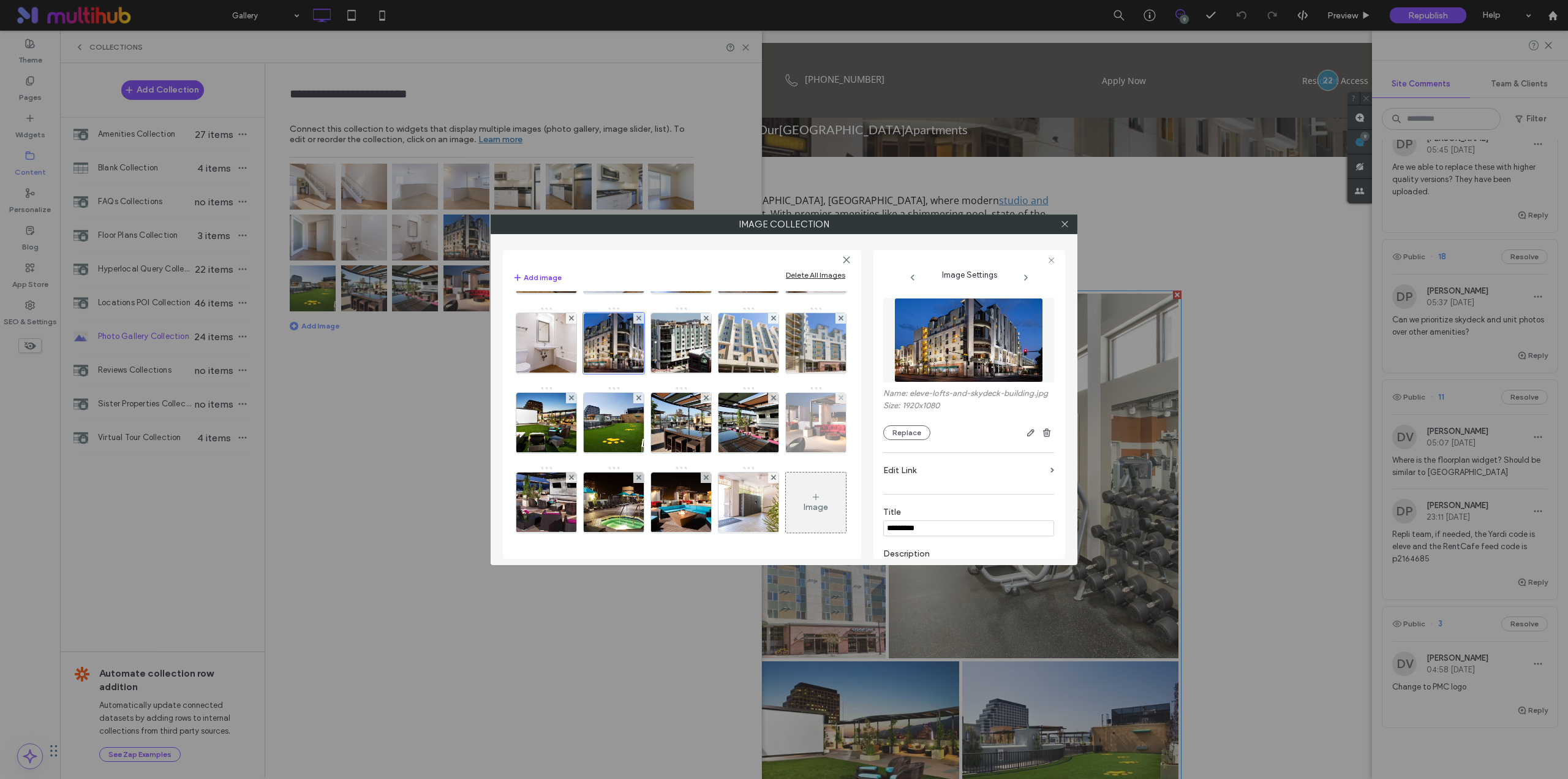
scroll to position [0, 0]
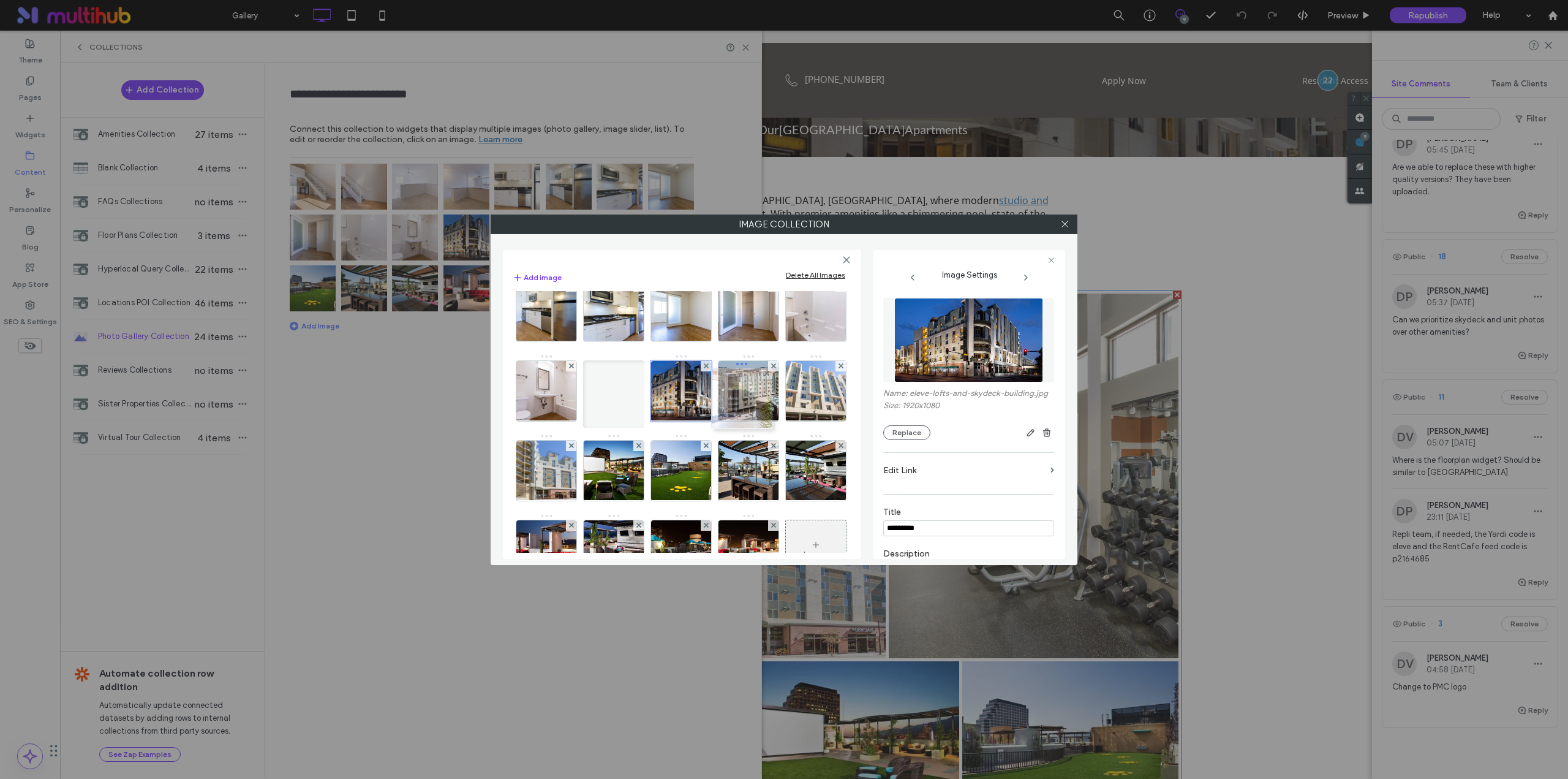
drag, startPoint x: 757, startPoint y: 523, endPoint x: 749, endPoint y: 394, distance: 129.2
click at [667, 395] on img at bounding box center [614, 391] width 107 height 60
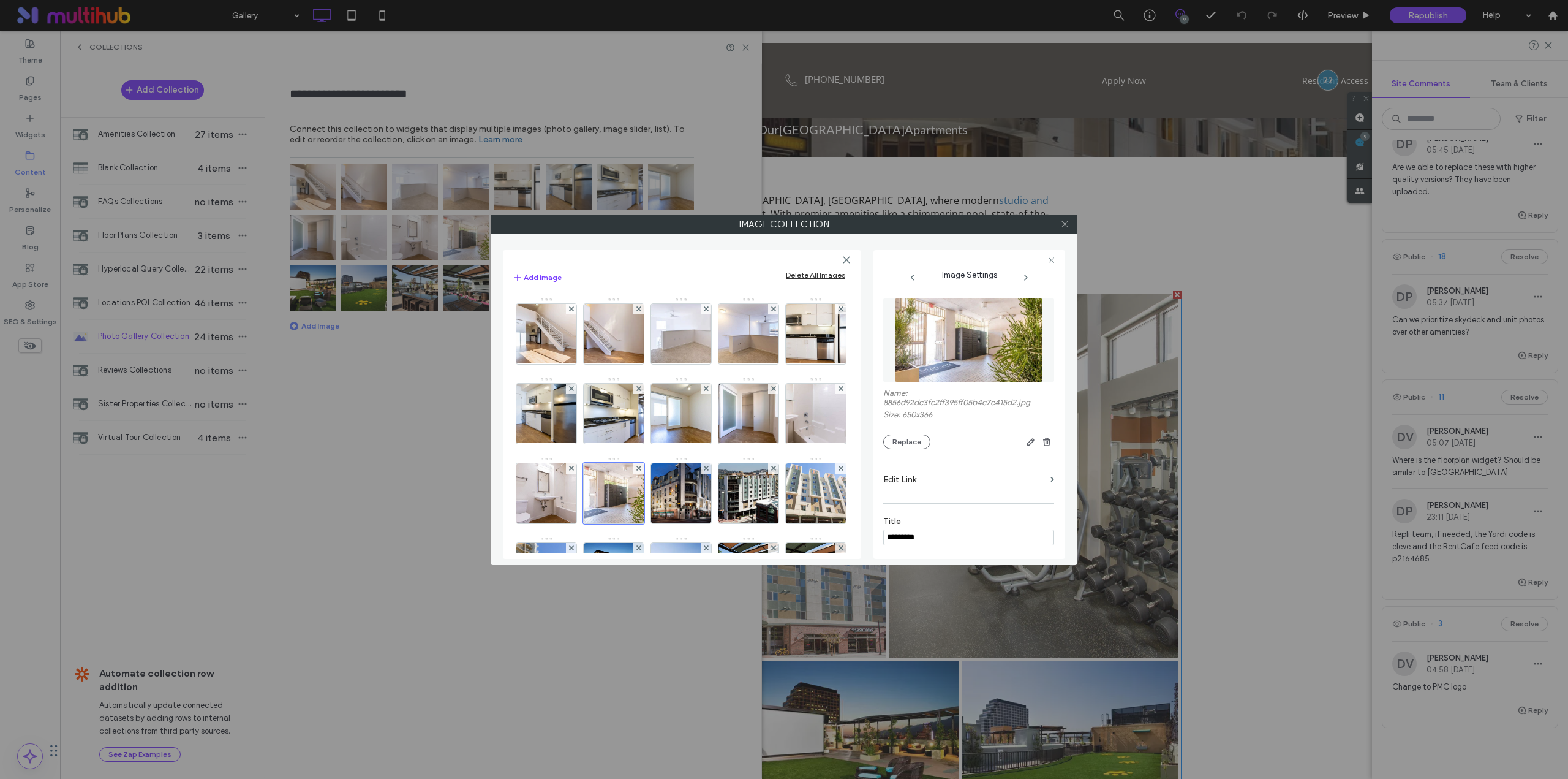
click at [1064, 224] on icon at bounding box center [1065, 224] width 9 height 9
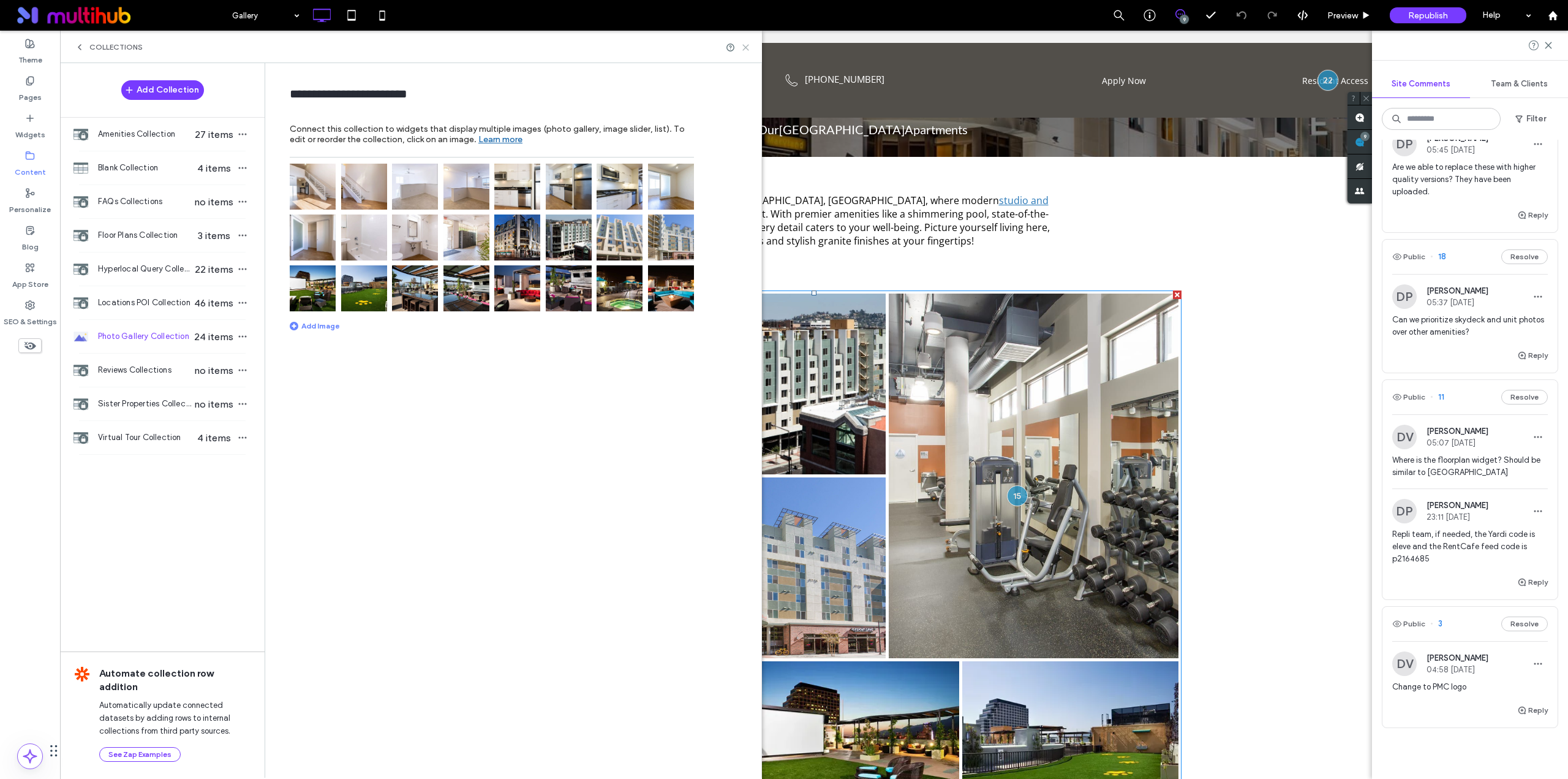
click at [746, 48] on use at bounding box center [746, 47] width 5 height 5
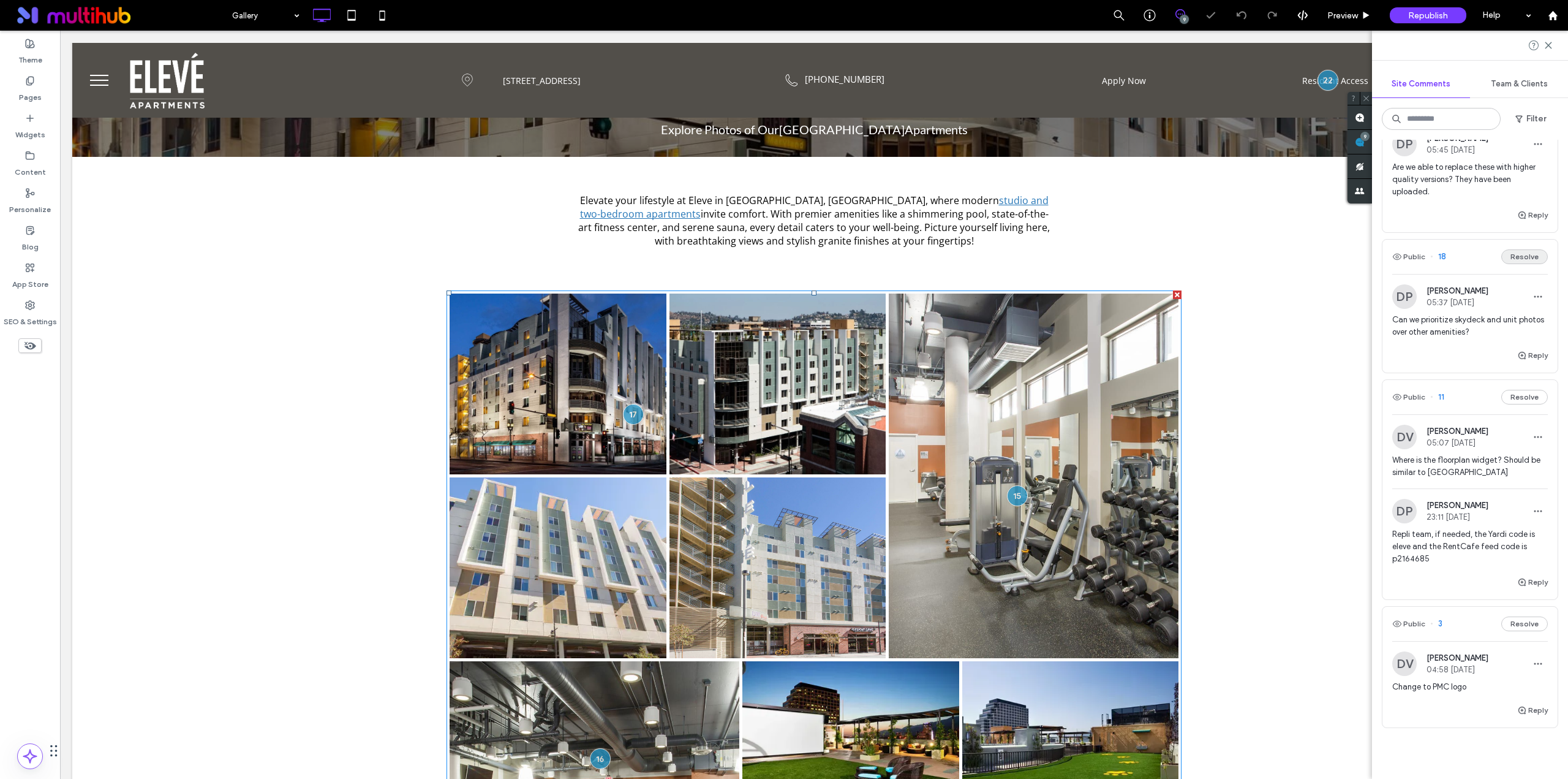
click at [1526, 264] on button "Resolve" at bounding box center [1525, 256] width 46 height 15
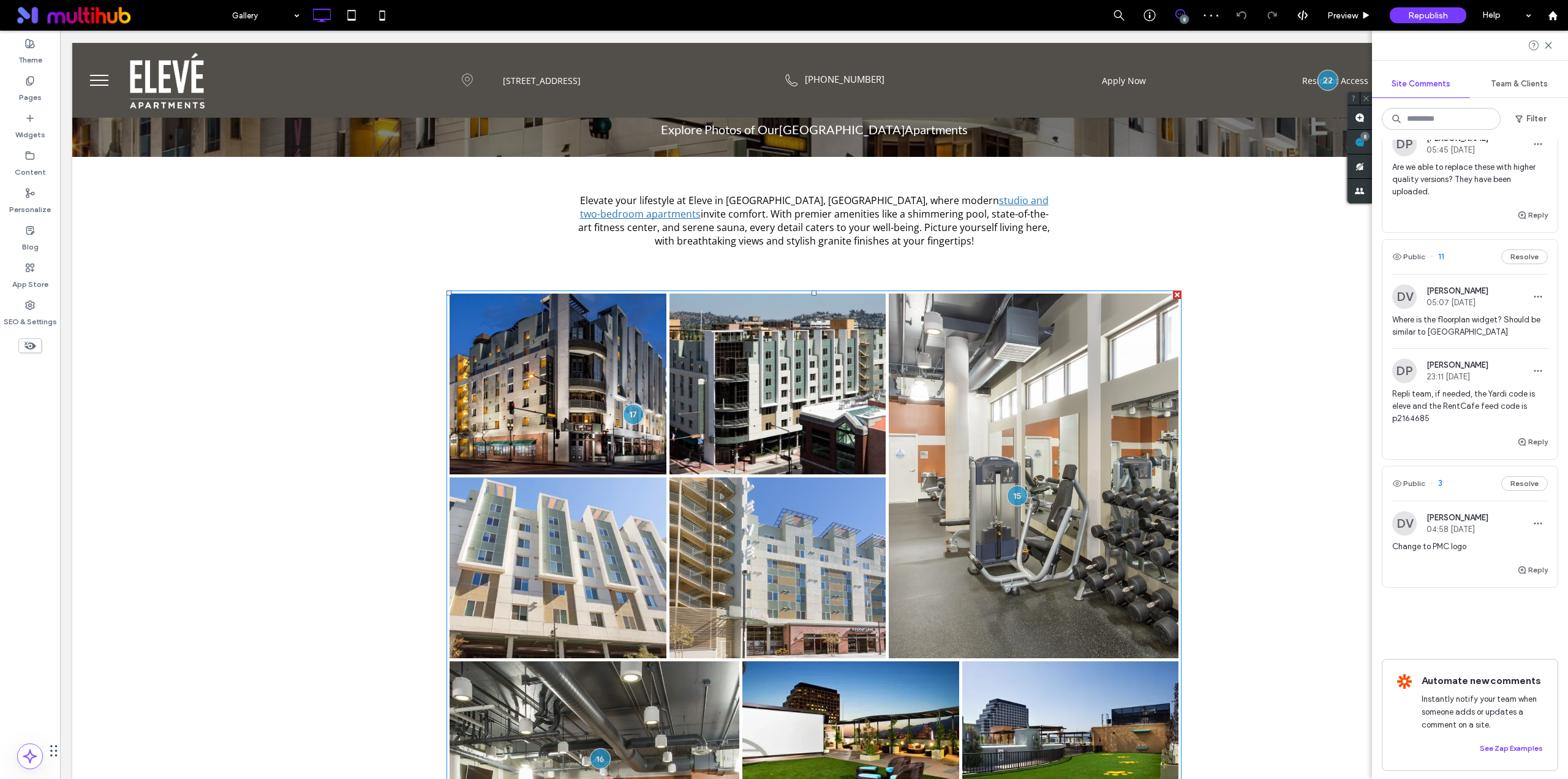
click at [1468, 198] on span "Are we able to replace these with higher quality versions? They have been uploa…" at bounding box center [1471, 180] width 156 height 37
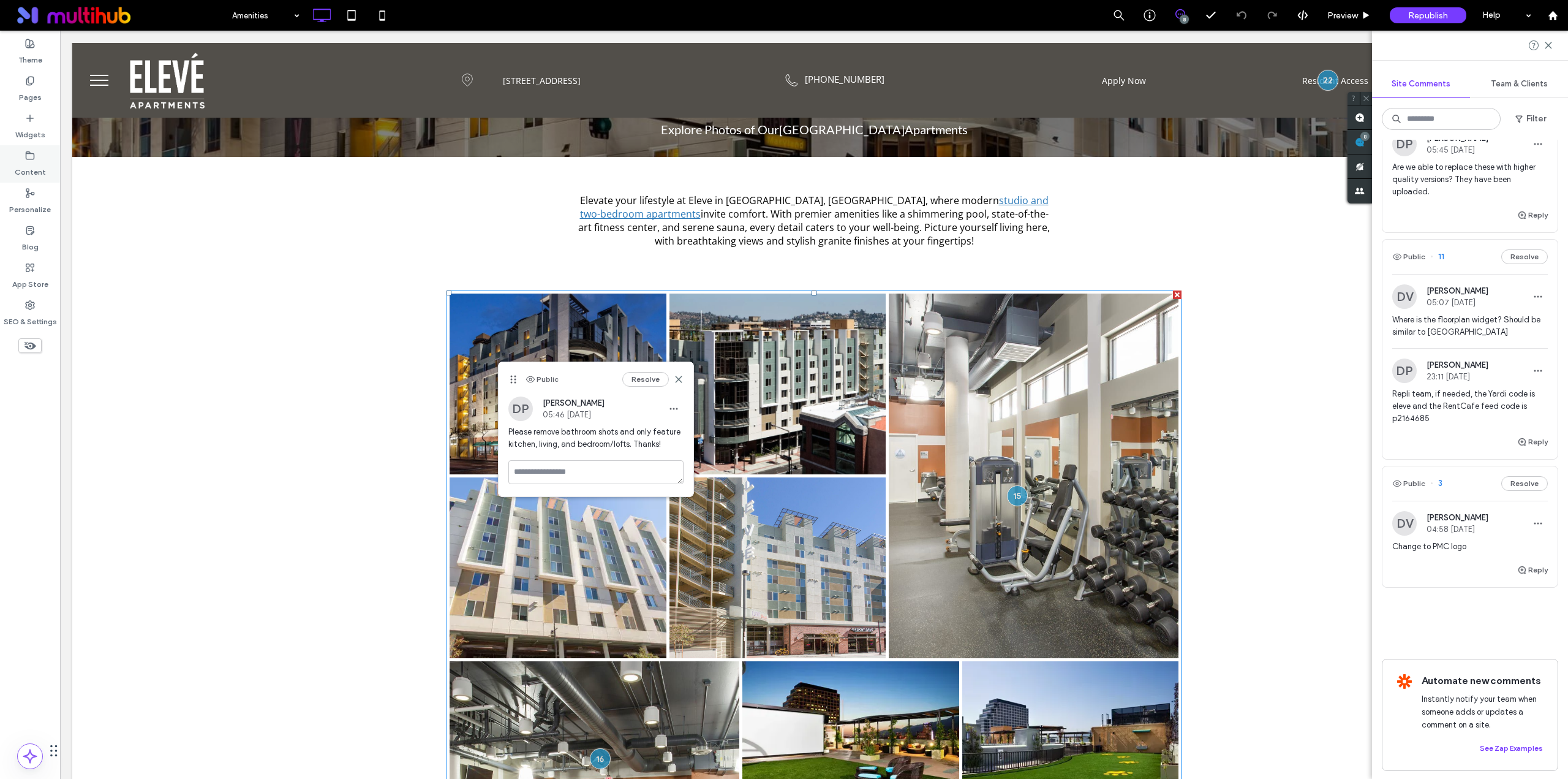
click at [40, 154] on div "Content" at bounding box center [30, 164] width 60 height 37
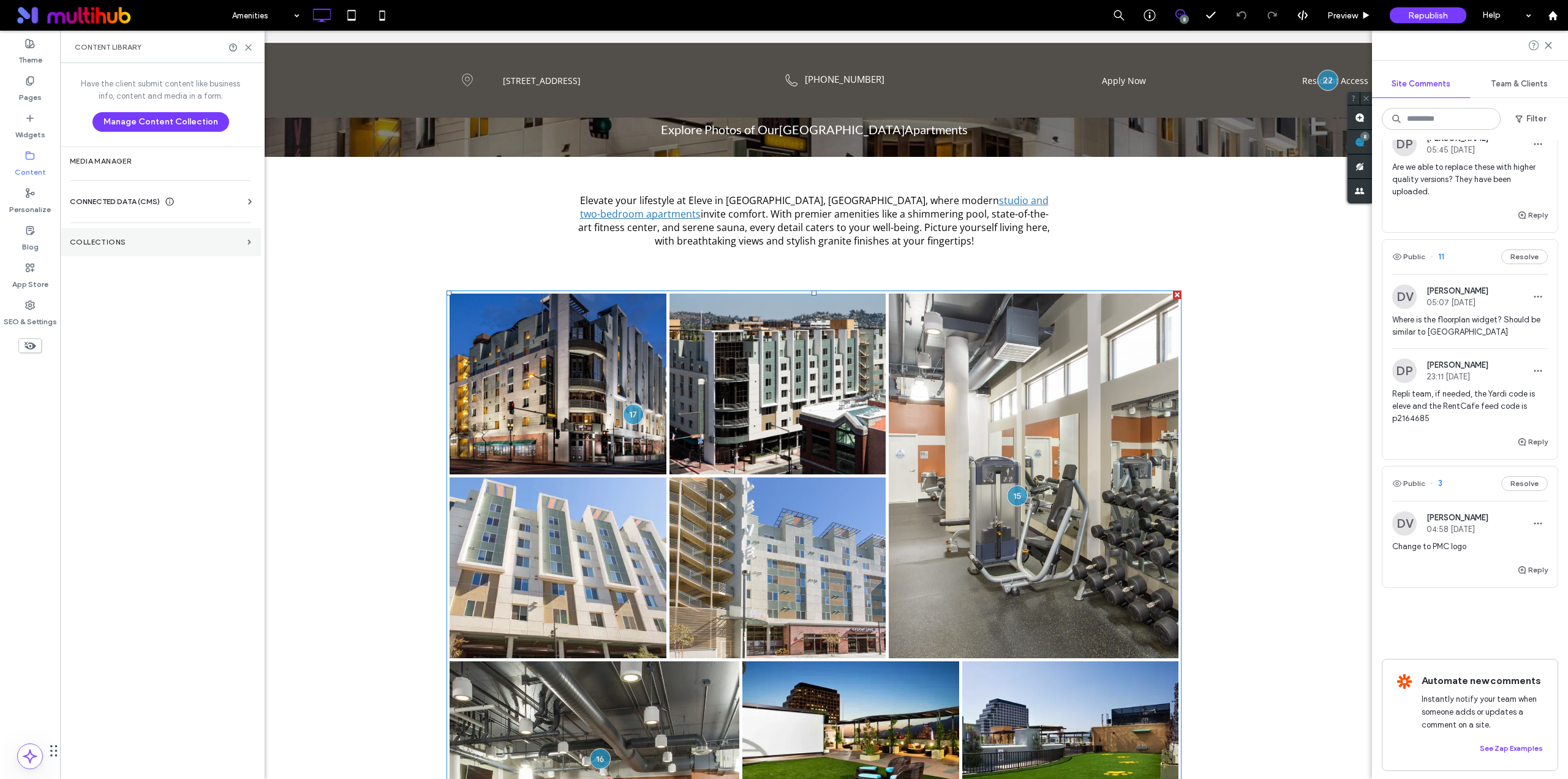
click at [136, 247] on section "Collections" at bounding box center [161, 242] width 201 height 29
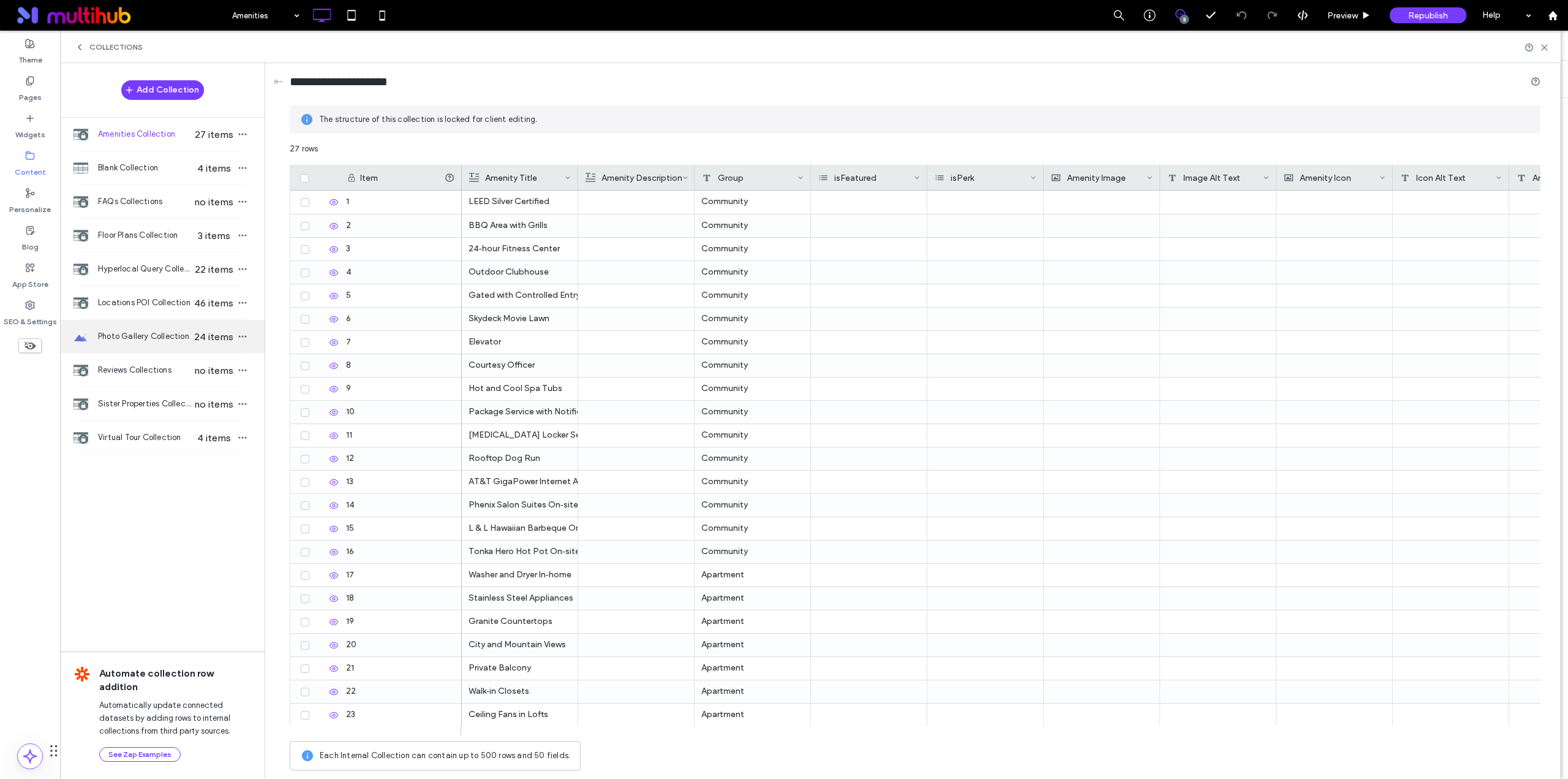
click at [142, 334] on span "Photo Gallery Collection" at bounding box center [145, 337] width 94 height 12
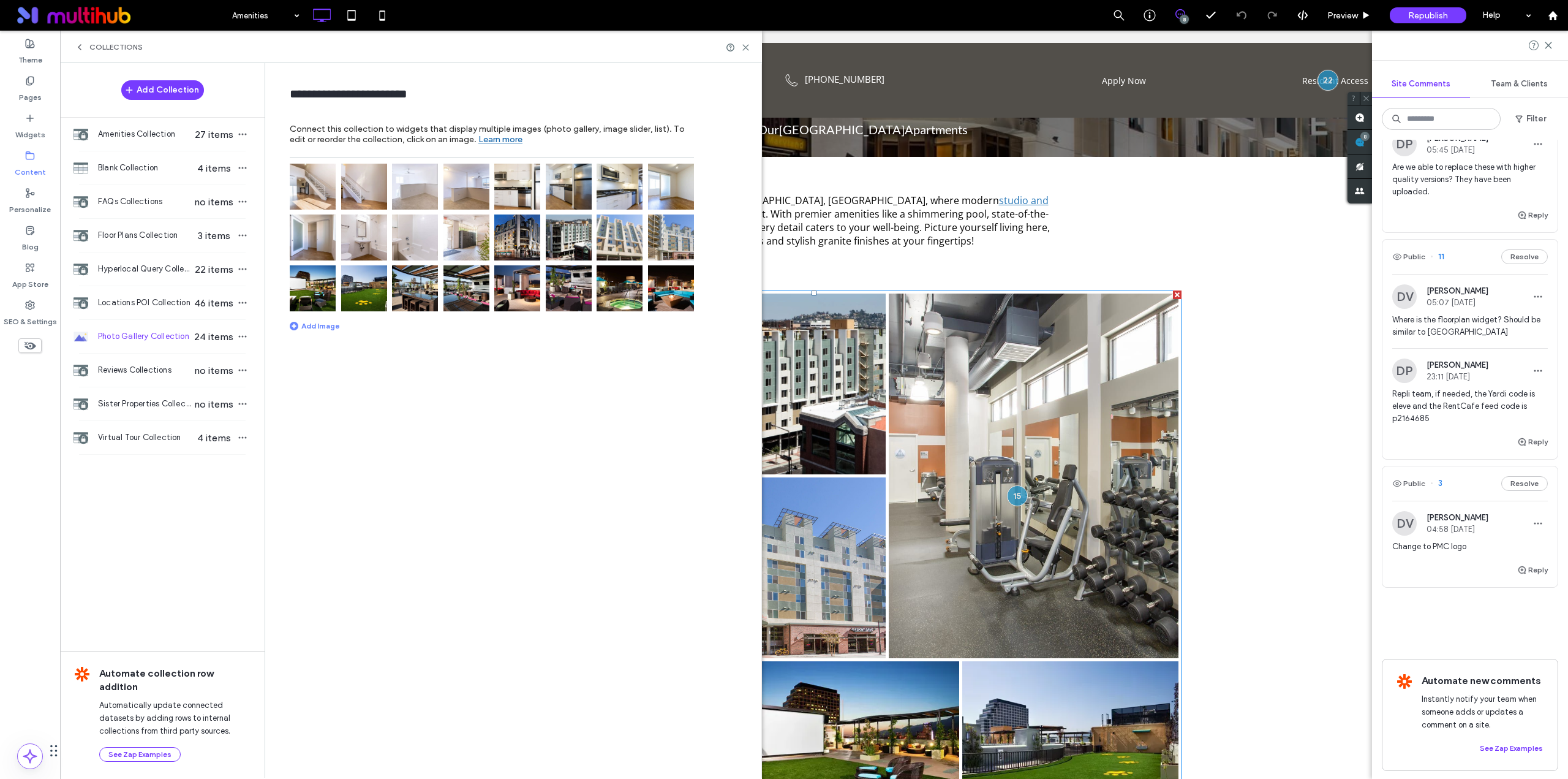
click at [370, 245] on img at bounding box center [364, 238] width 46 height 46
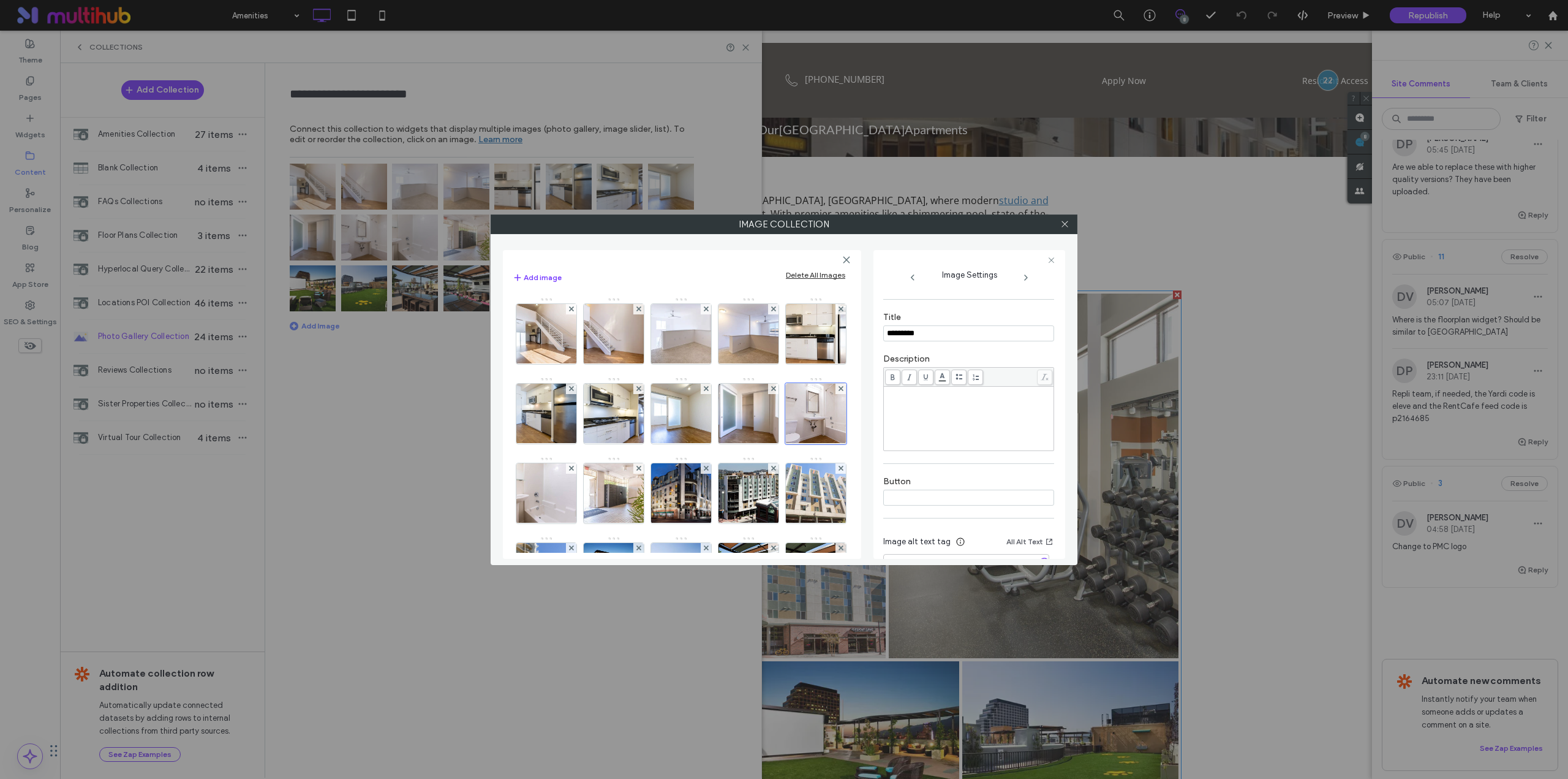
scroll to position [103, 0]
drag, startPoint x: 937, startPoint y: 435, endPoint x: 789, endPoint y: 440, distance: 148.1
click at [791, 440] on div "**********" at bounding box center [784, 399] width 562 height 319
click at [600, 499] on img at bounding box center [547, 493] width 107 height 60
drag, startPoint x: 936, startPoint y: 438, endPoint x: 821, endPoint y: 436, distance: 115.0
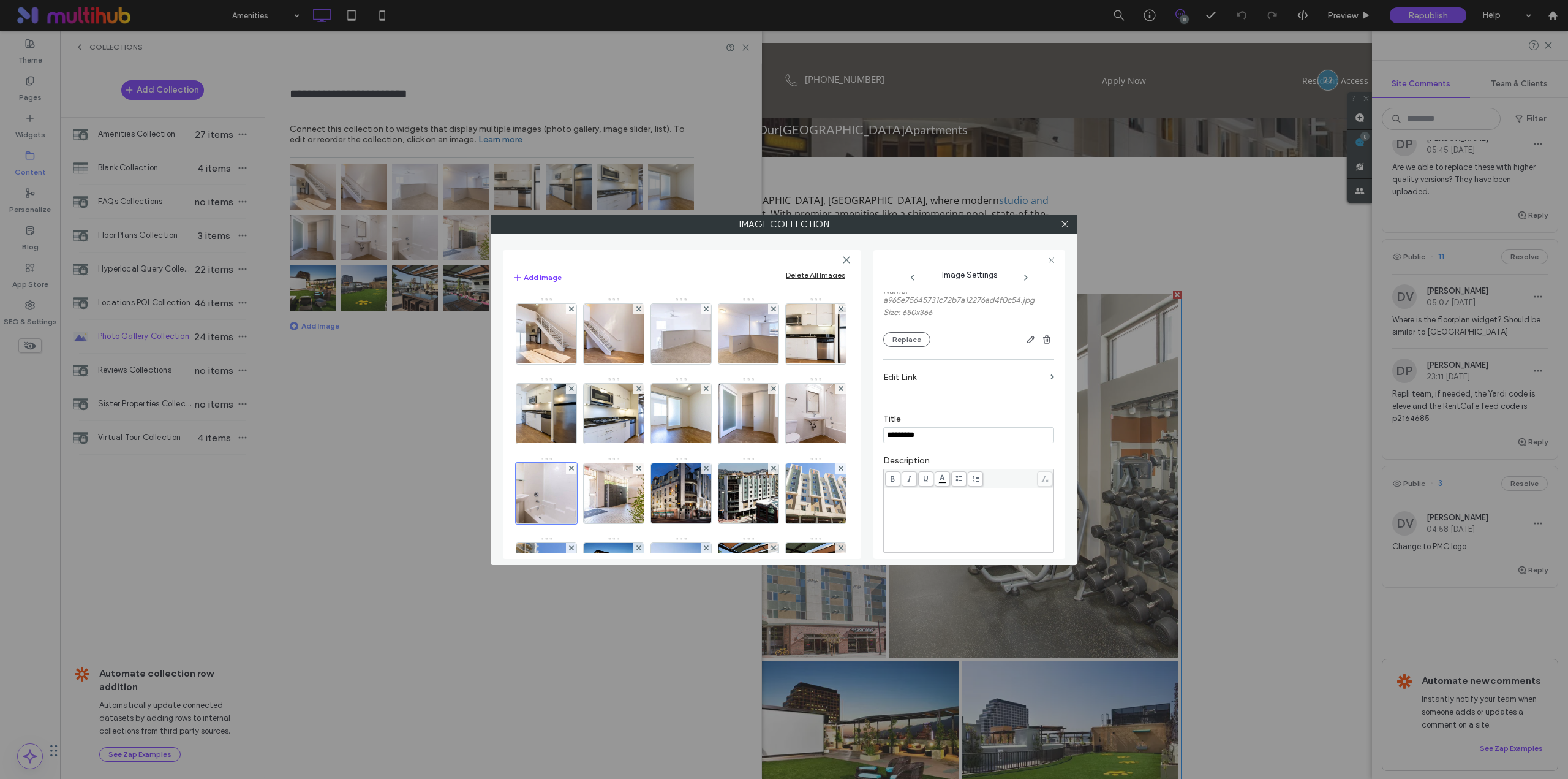
click at [821, 436] on div "**********" at bounding box center [784, 399] width 562 height 319
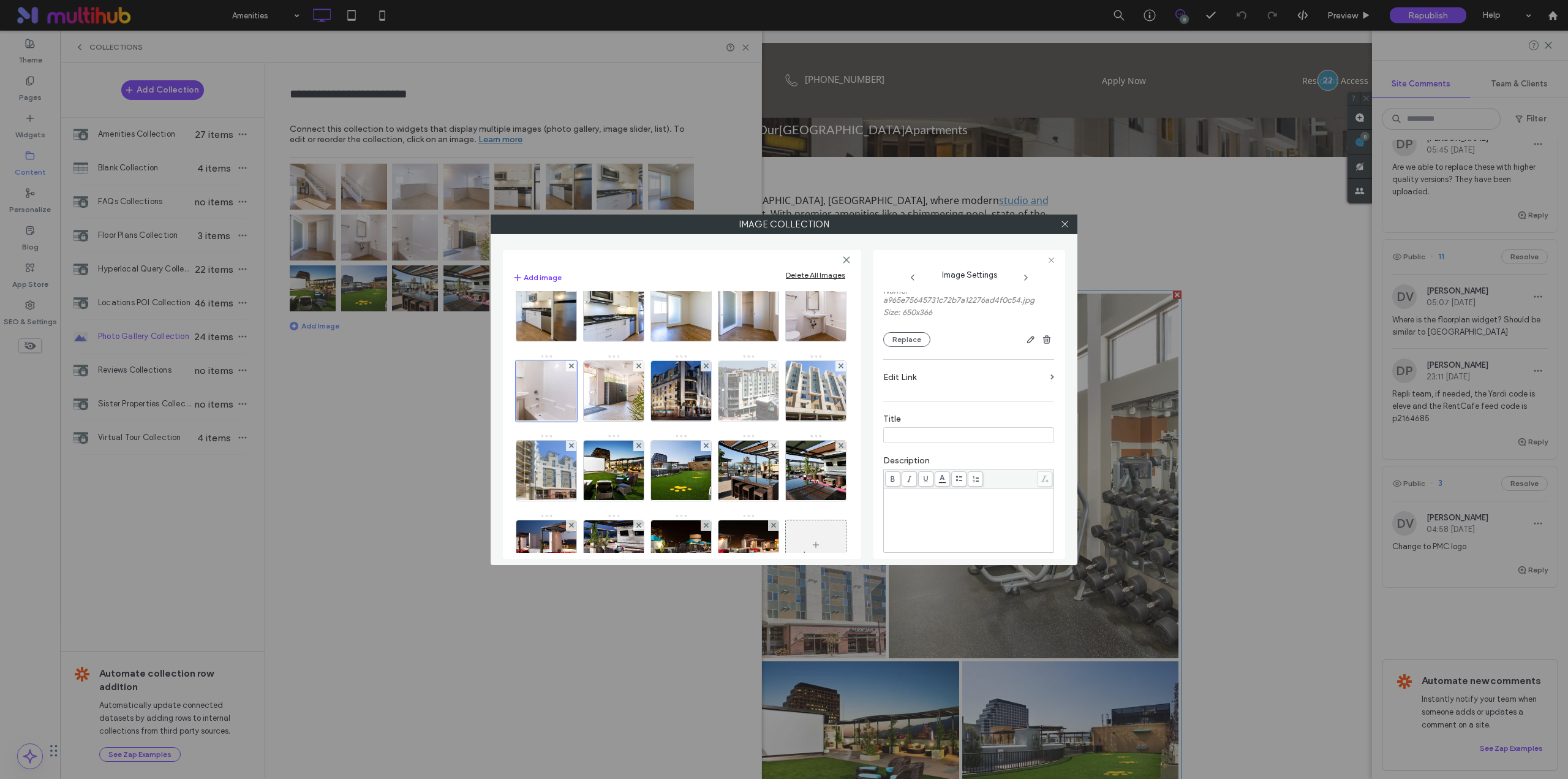
click at [695, 421] on img at bounding box center [748, 391] width 107 height 60
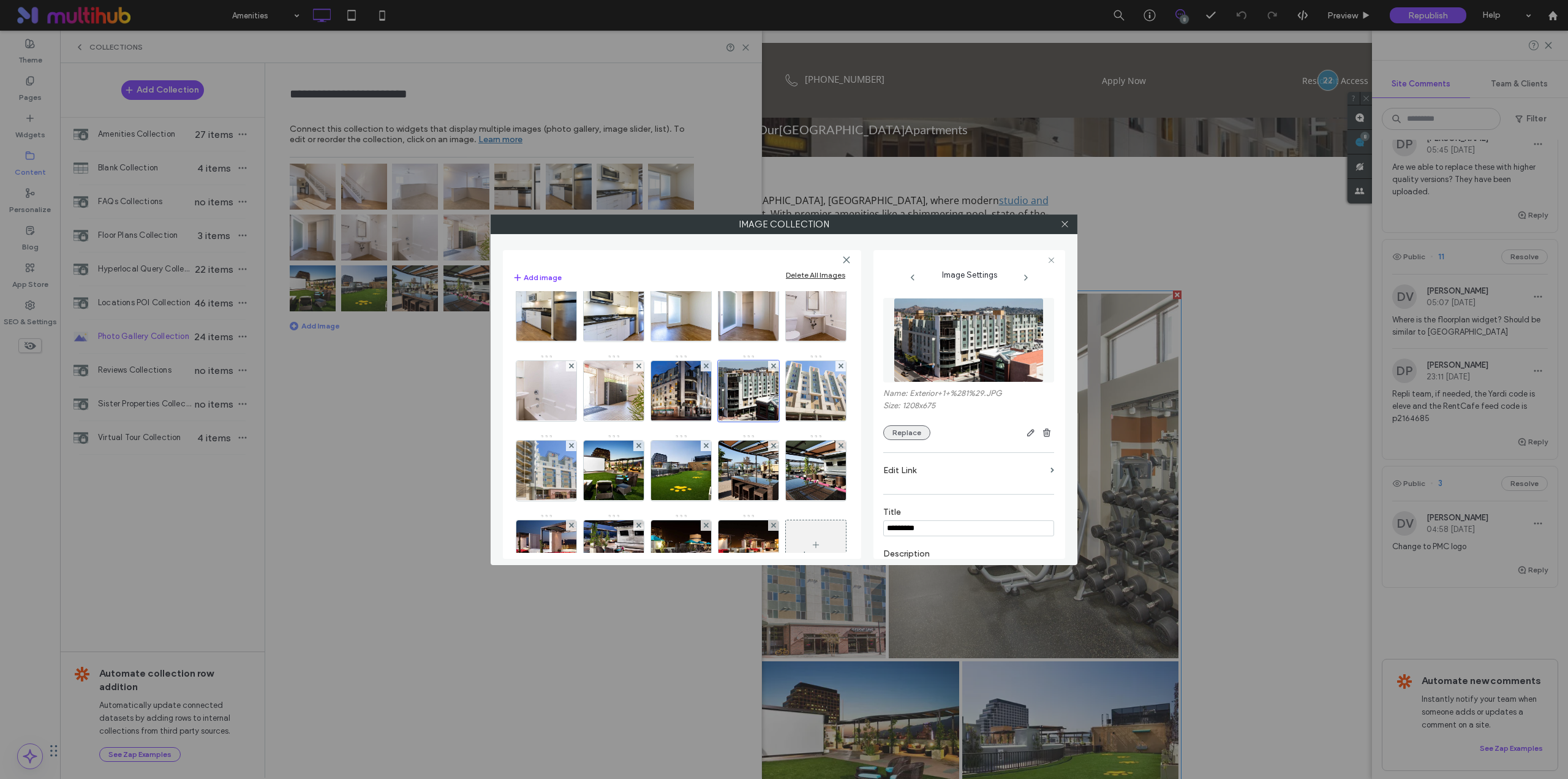
click at [910, 433] on button "Replace" at bounding box center [906, 432] width 47 height 15
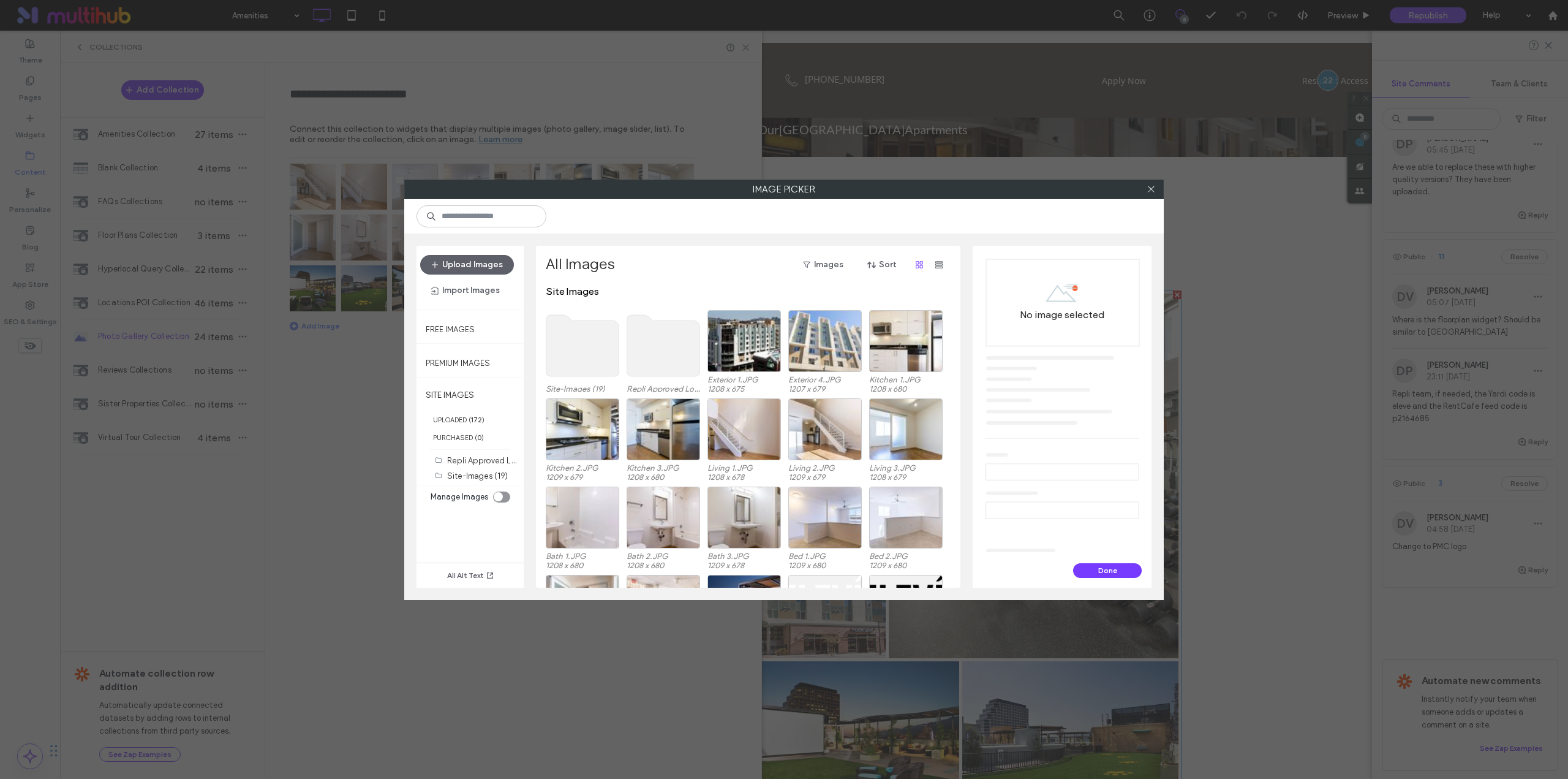
click at [571, 346] on use at bounding box center [583, 345] width 73 height 61
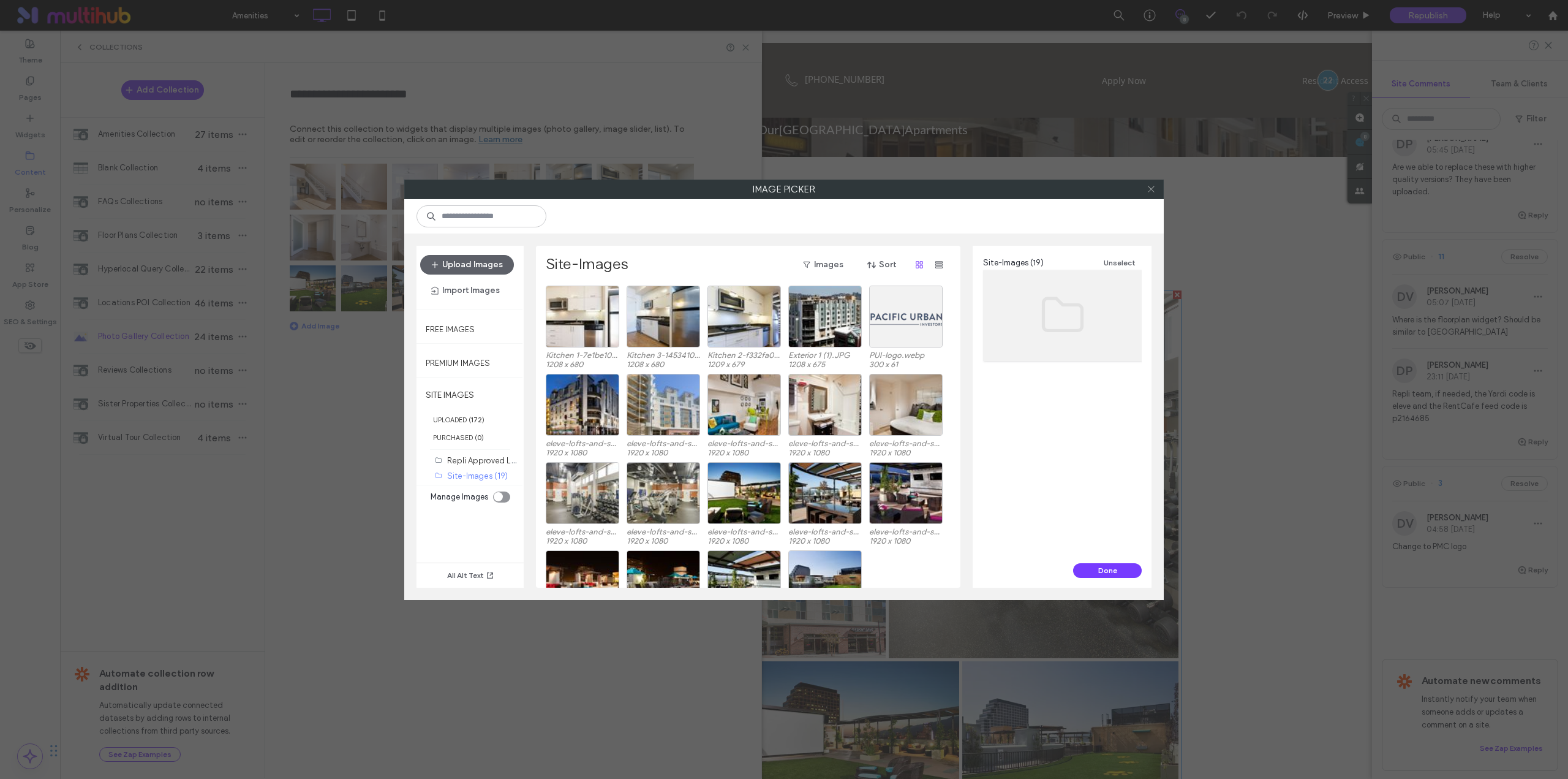
click at [1155, 191] on icon at bounding box center [1151, 189] width 9 height 9
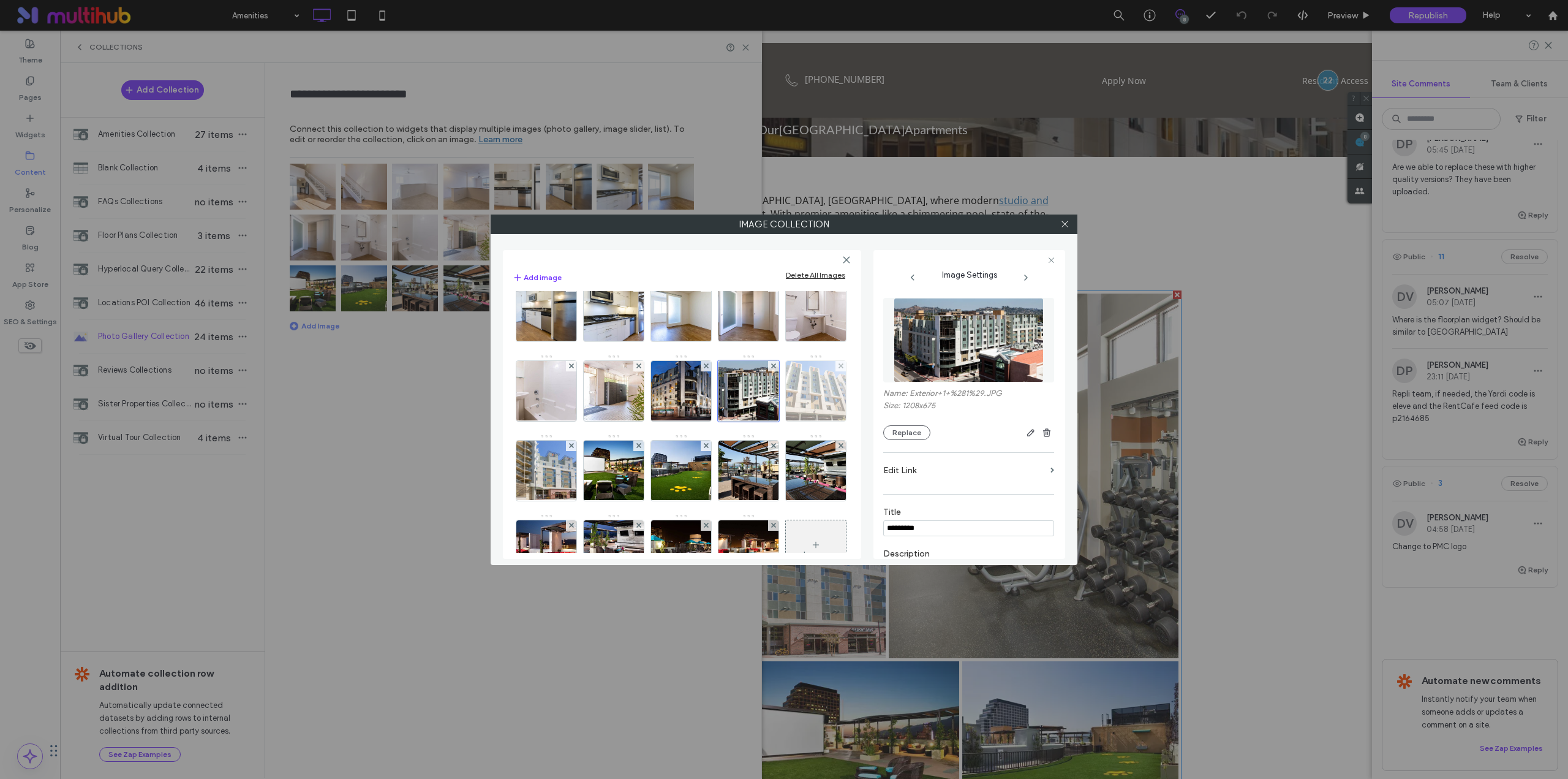
click at [763, 421] on img at bounding box center [816, 391] width 107 height 60
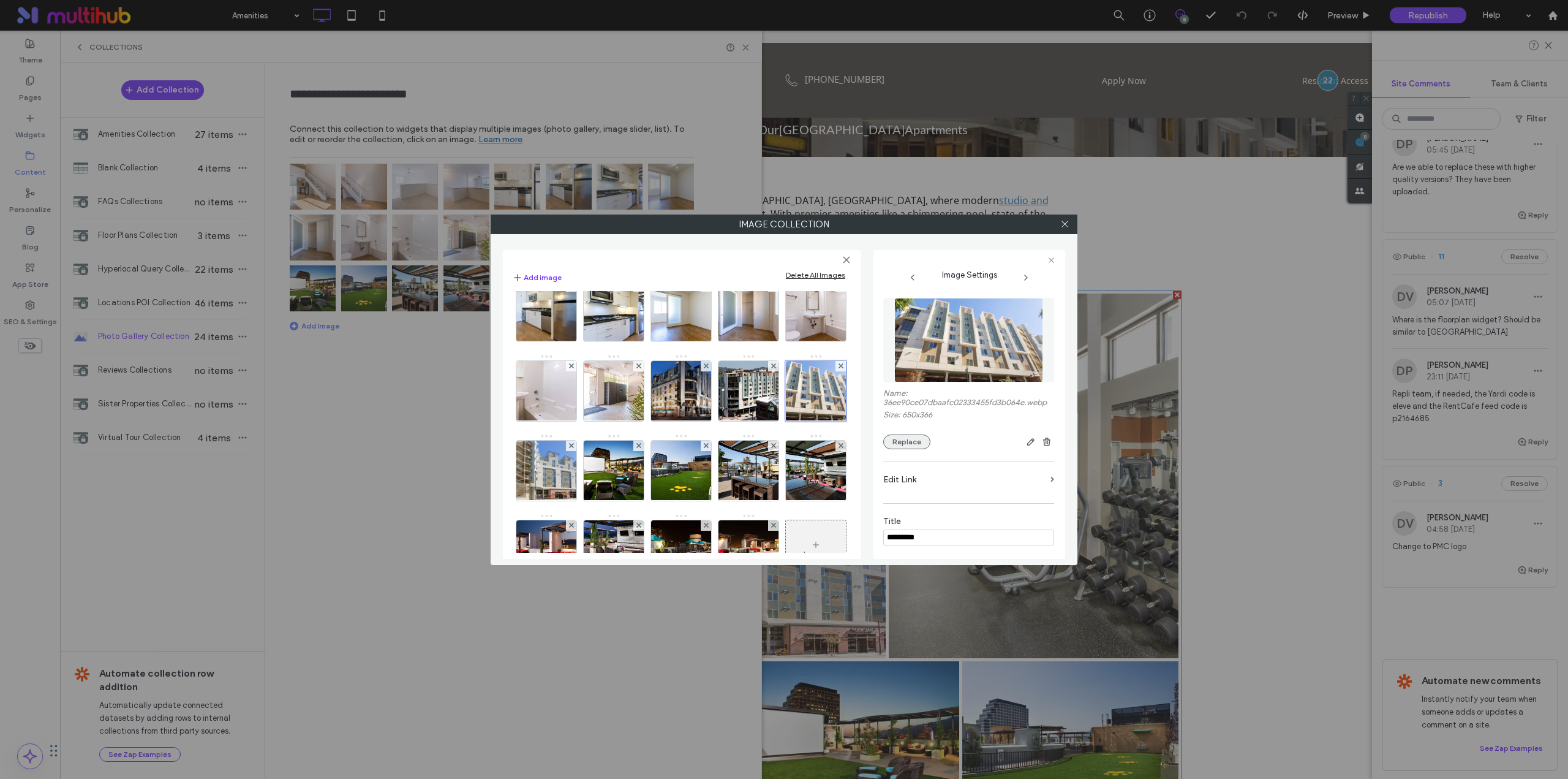
click at [914, 449] on button "Replace" at bounding box center [906, 442] width 47 height 15
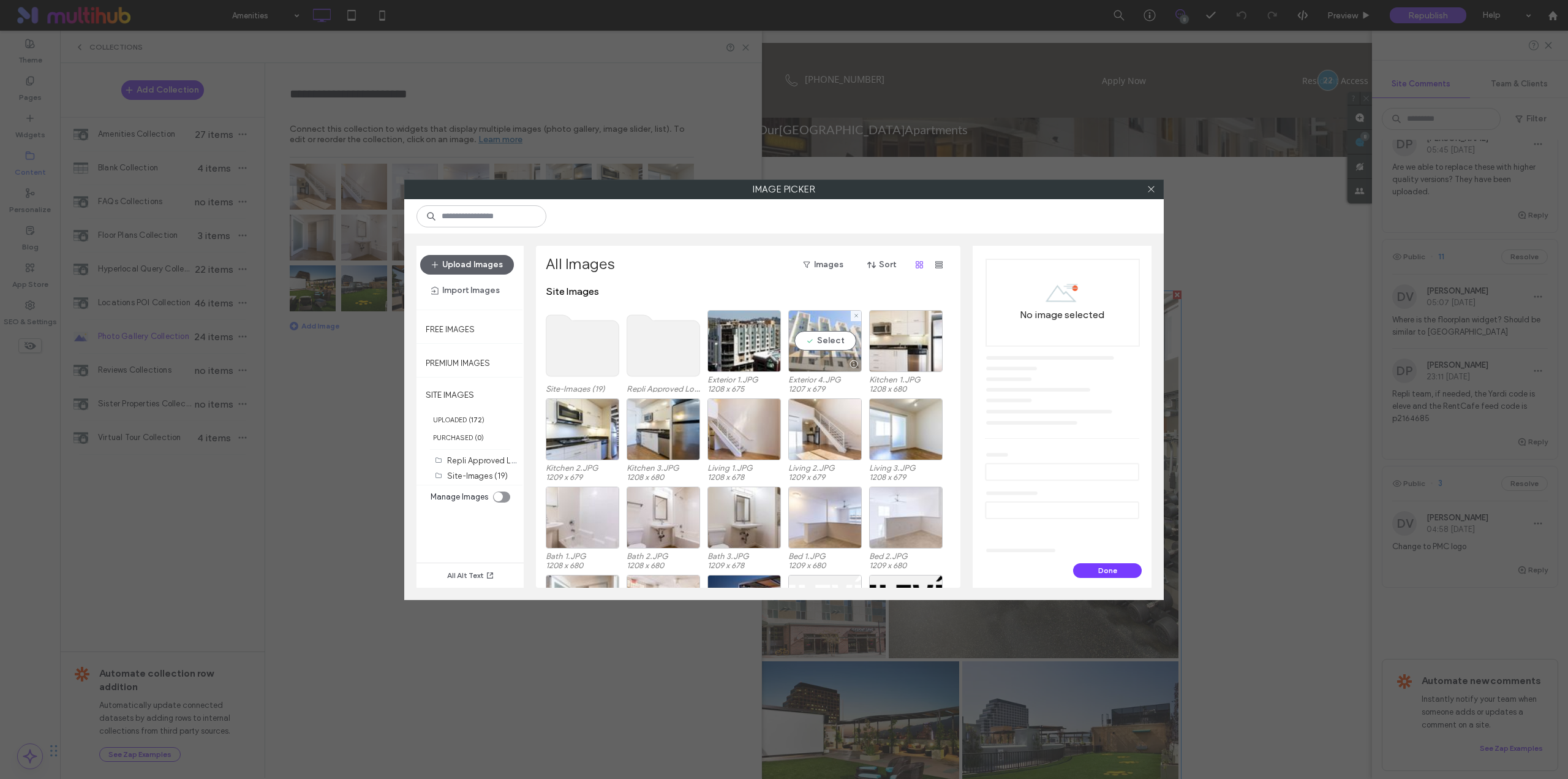
click at [821, 347] on div "Select" at bounding box center [825, 341] width 73 height 62
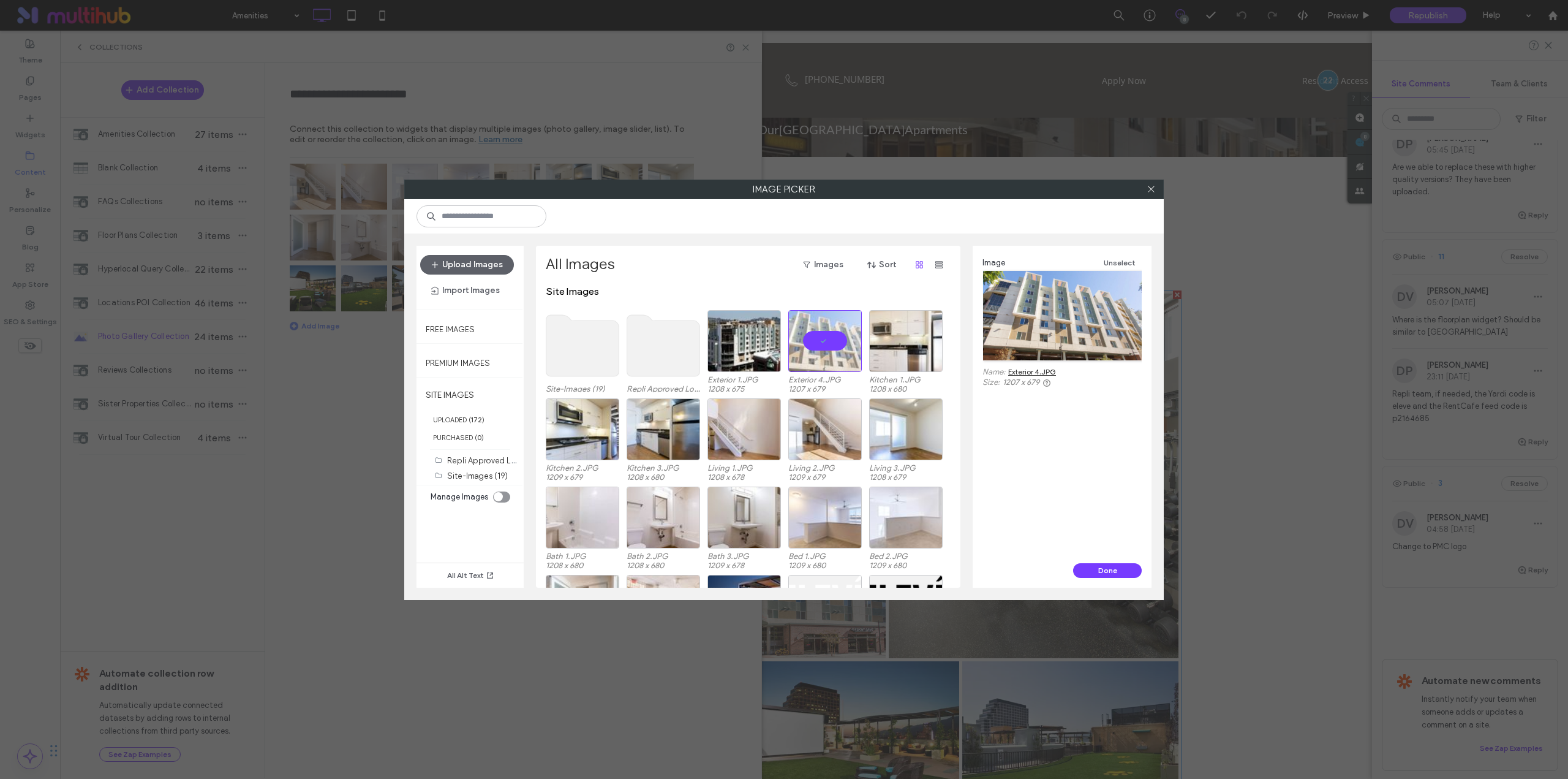
drag, startPoint x: 1093, startPoint y: 570, endPoint x: 1079, endPoint y: 562, distance: 16.1
click at [1093, 570] on button "Done" at bounding box center [1107, 570] width 69 height 15
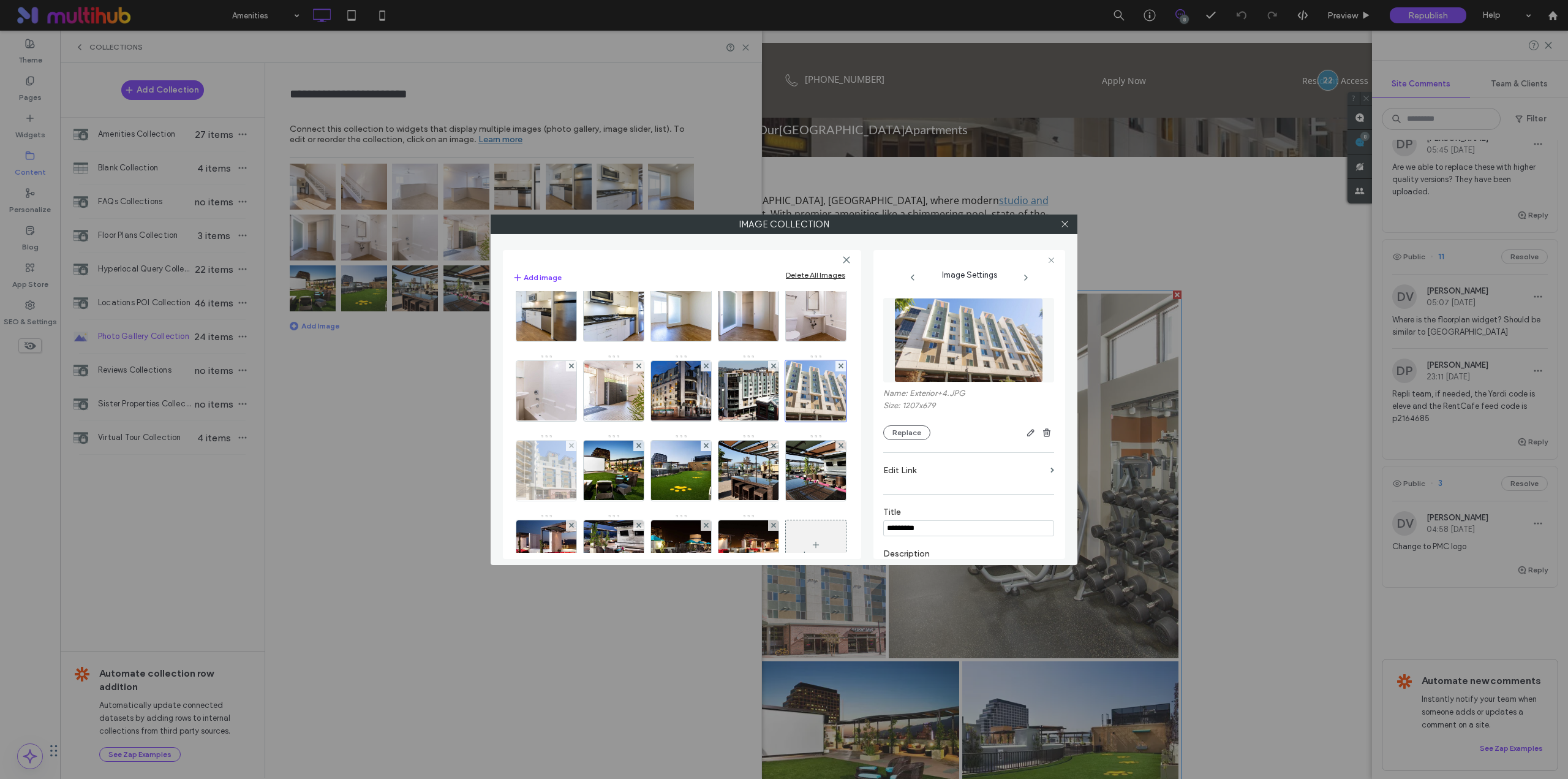
click at [600, 471] on img at bounding box center [547, 471] width 107 height 60
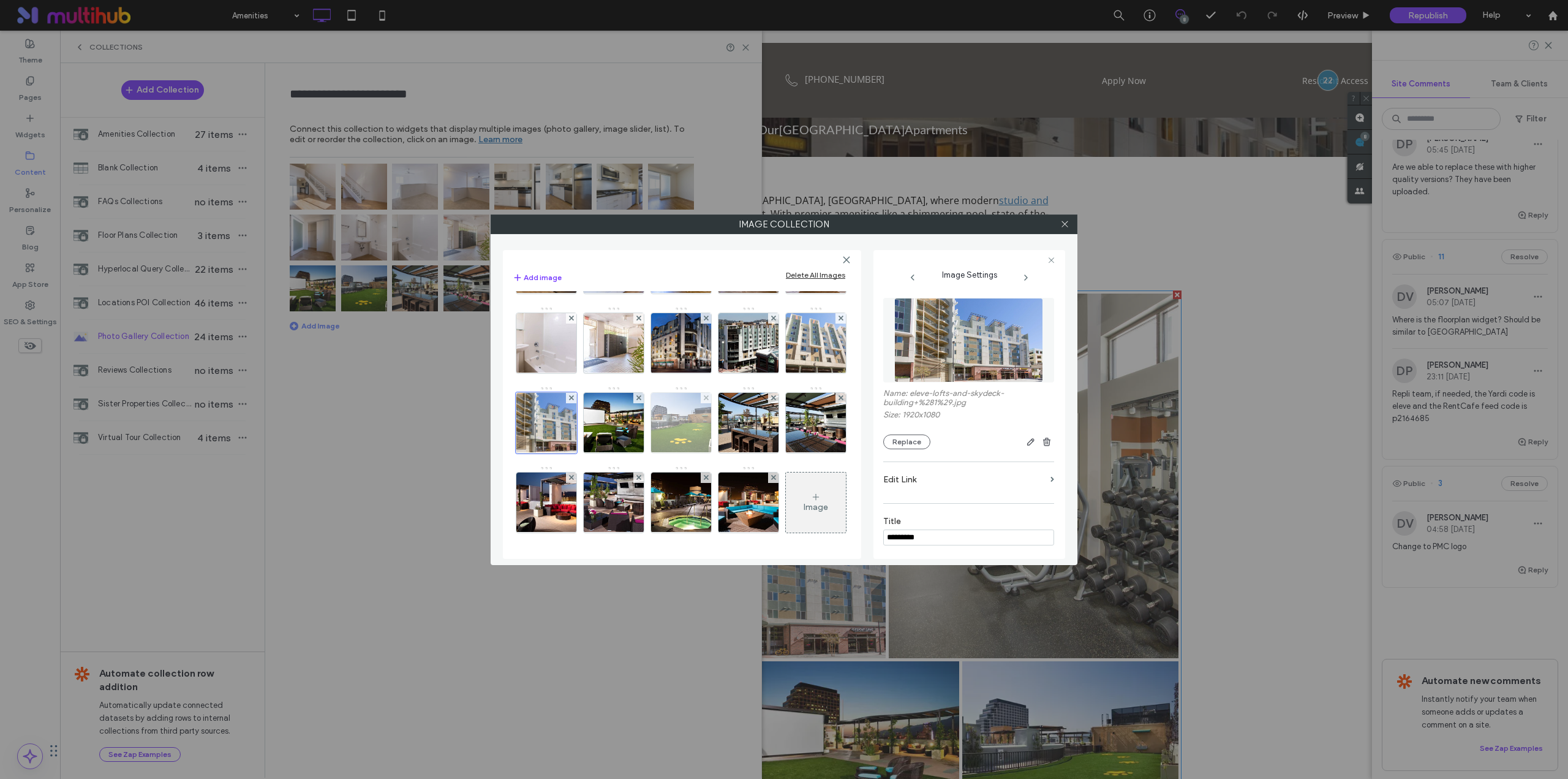
scroll to position [204, 0]
click at [569, 449] on img at bounding box center [614, 423] width 107 height 60
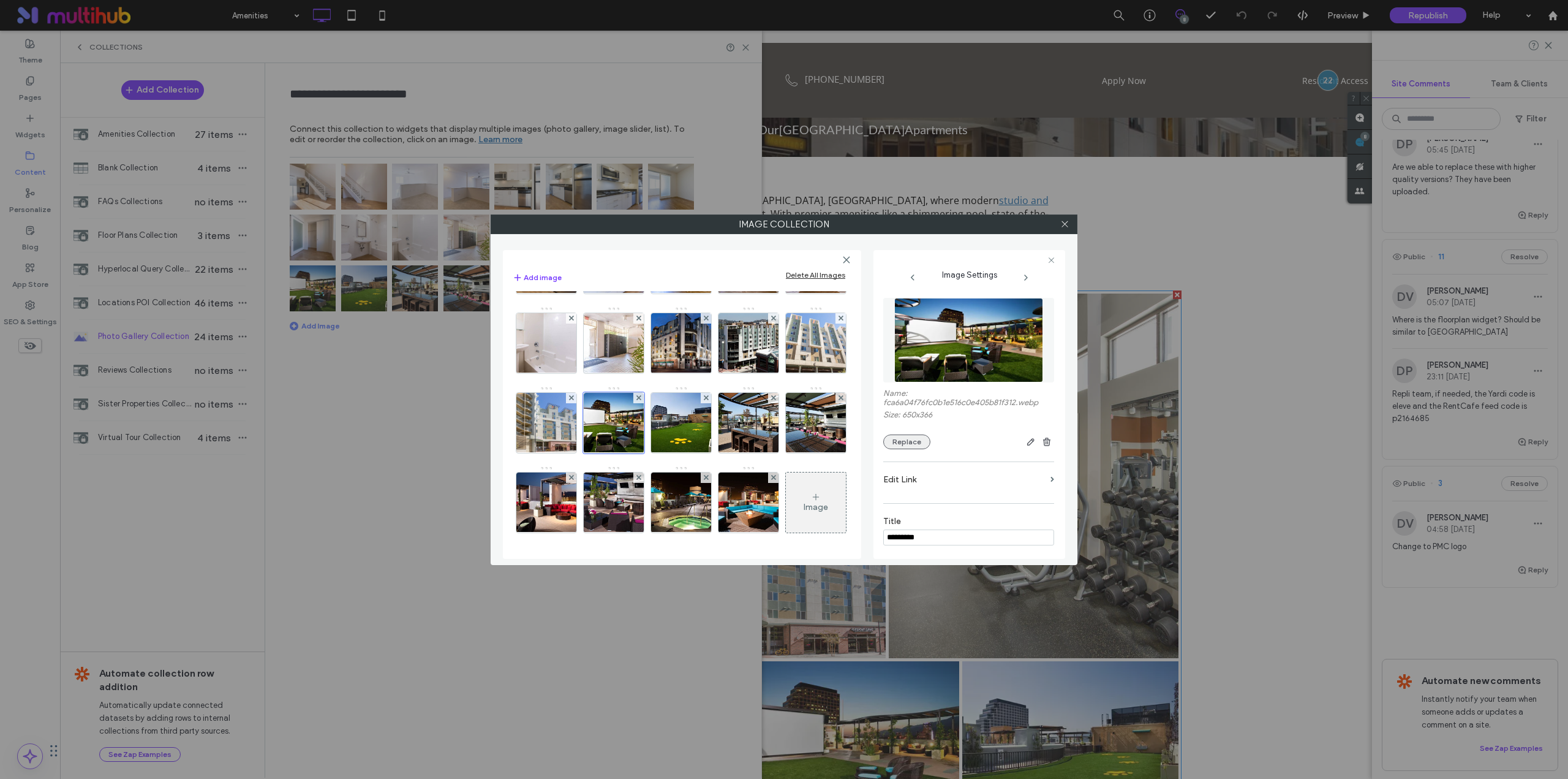
click at [913, 444] on button "Replace" at bounding box center [906, 442] width 47 height 15
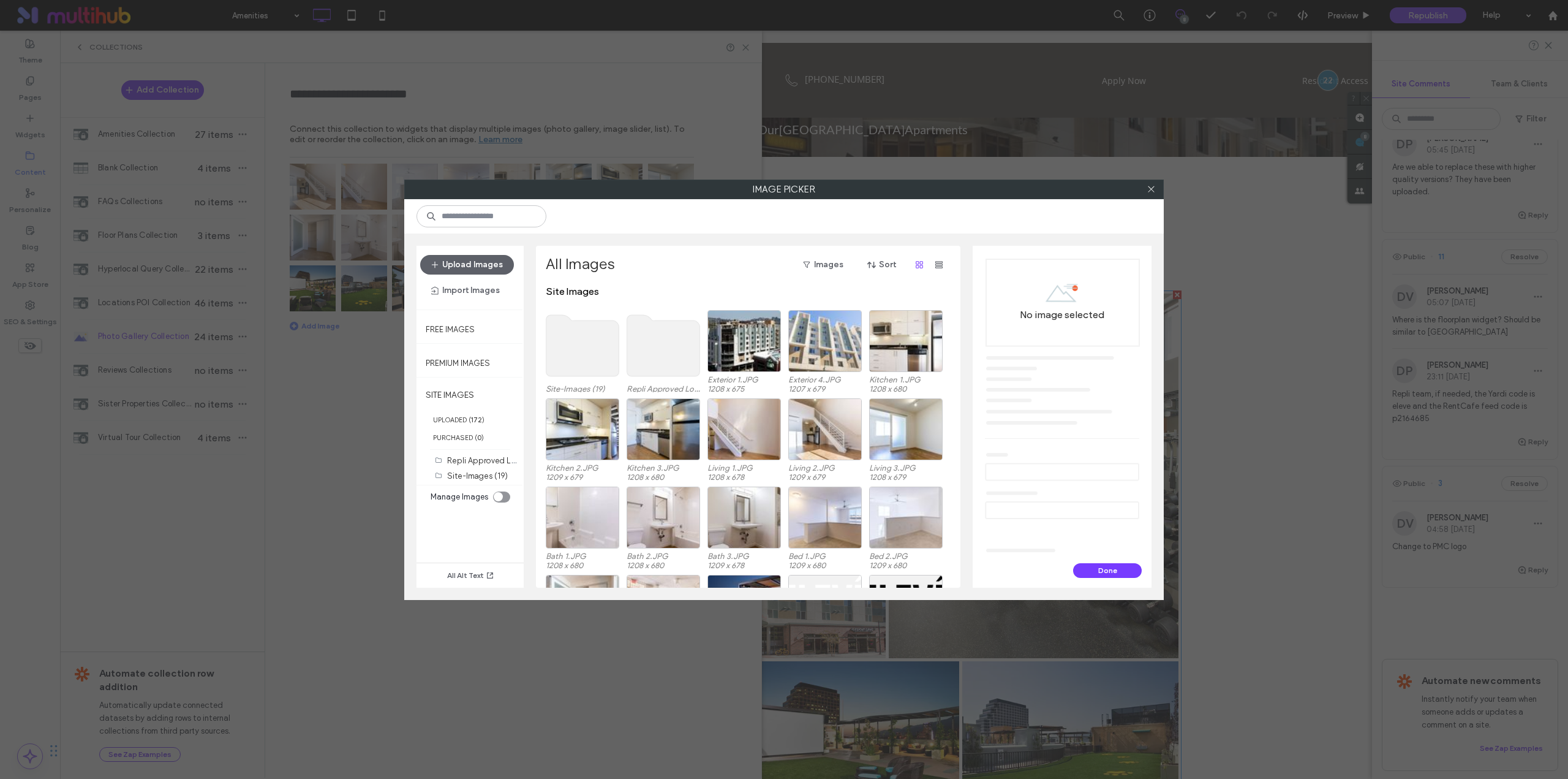
click at [580, 362] on use at bounding box center [583, 345] width 73 height 61
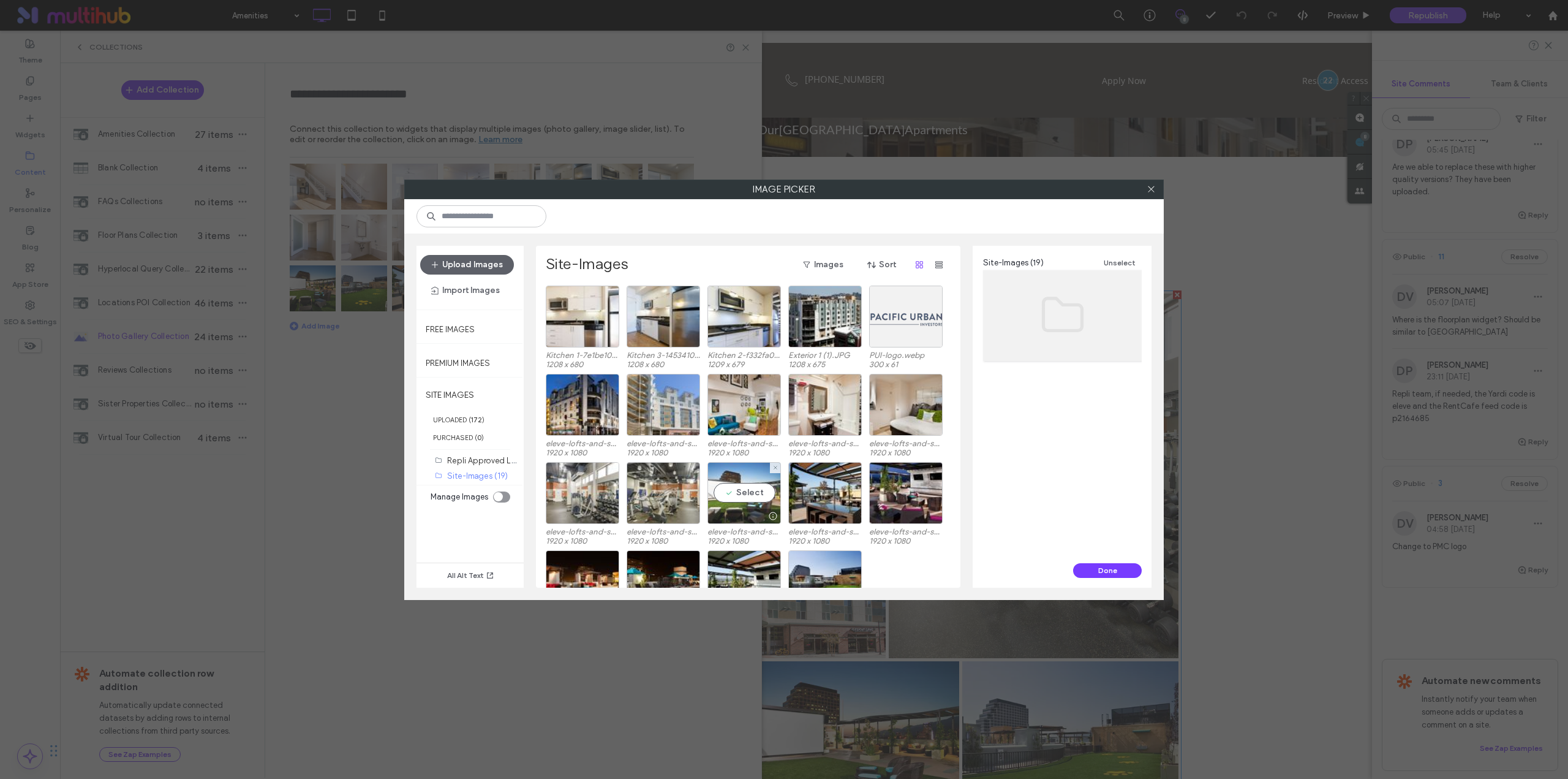
click at [755, 478] on div "Select" at bounding box center [743, 493] width 73 height 62
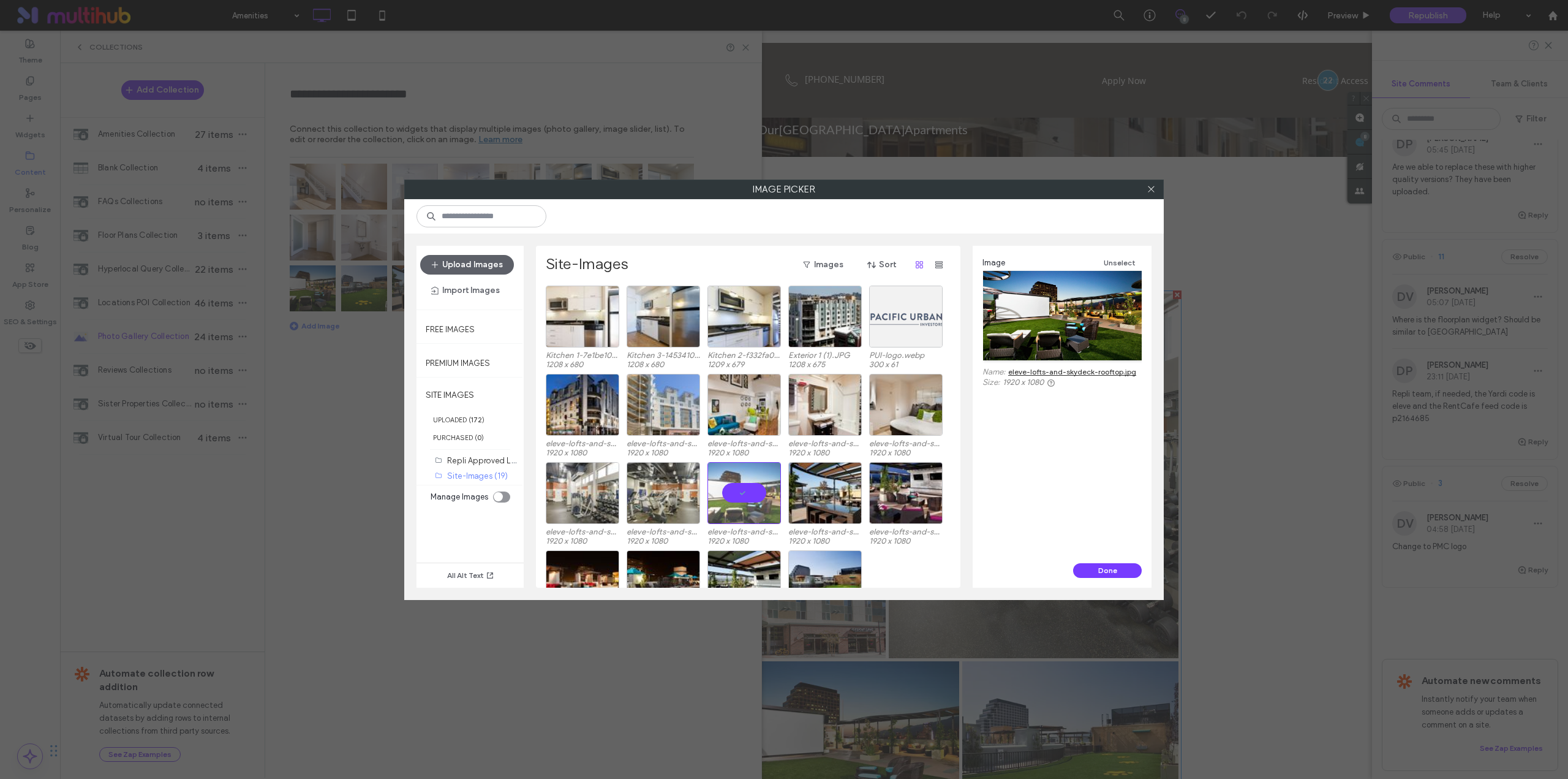
drag, startPoint x: 1103, startPoint y: 570, endPoint x: 1085, endPoint y: 563, distance: 19.3
click at [1102, 570] on button "Done" at bounding box center [1107, 570] width 69 height 15
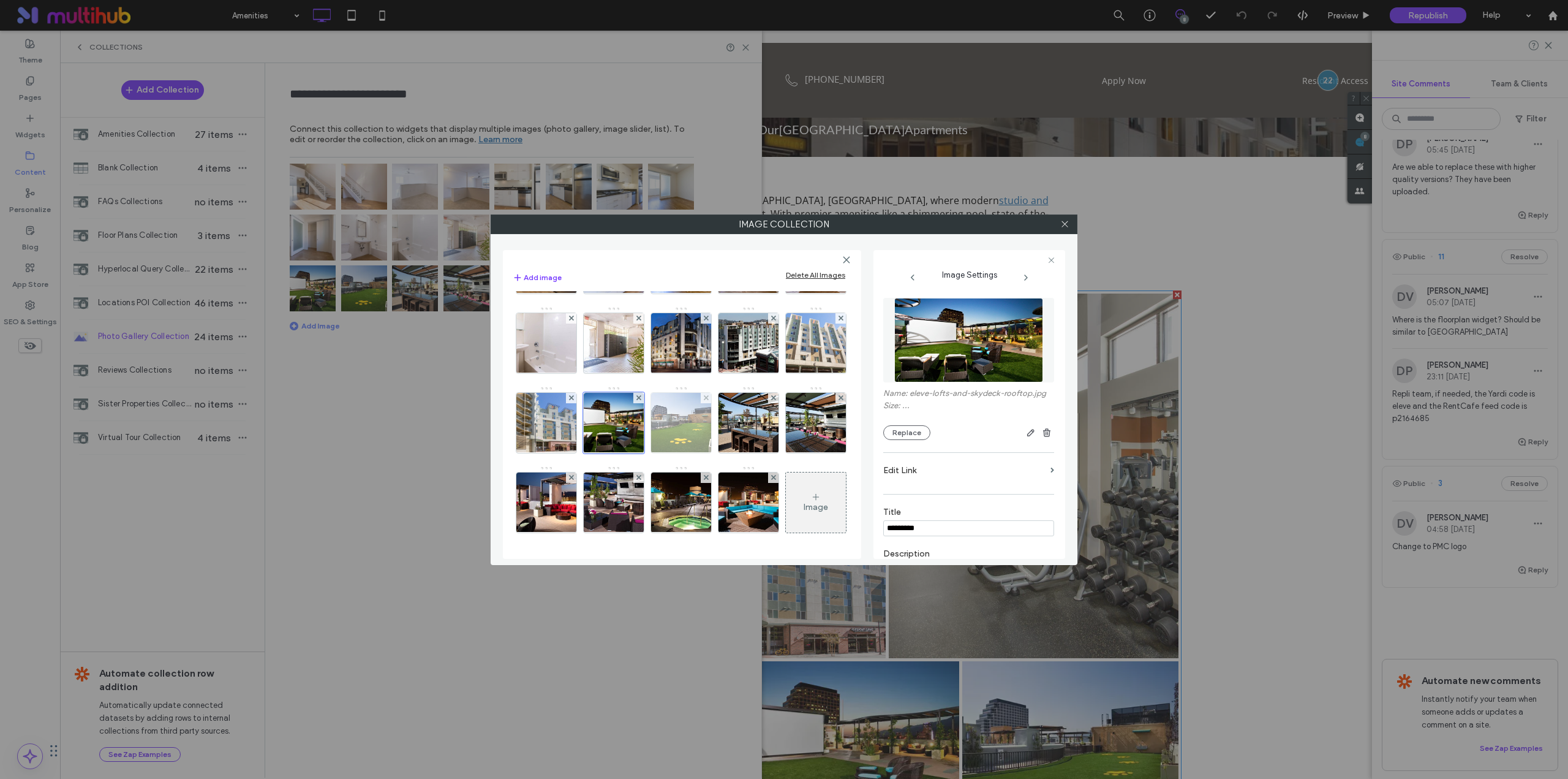
click at [628, 442] on img at bounding box center [681, 423] width 107 height 60
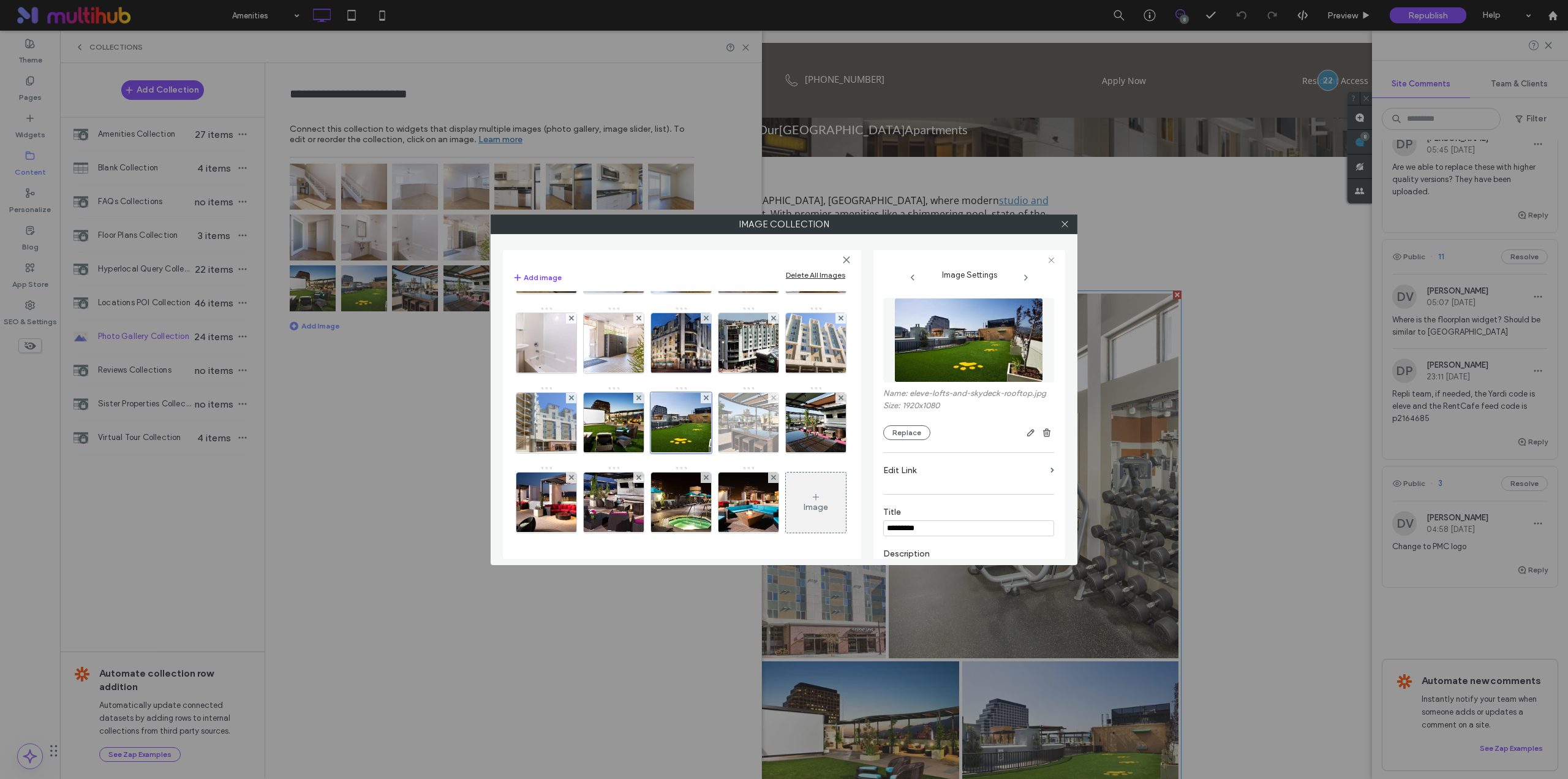
click at [696, 451] on img at bounding box center [749, 423] width 107 height 60
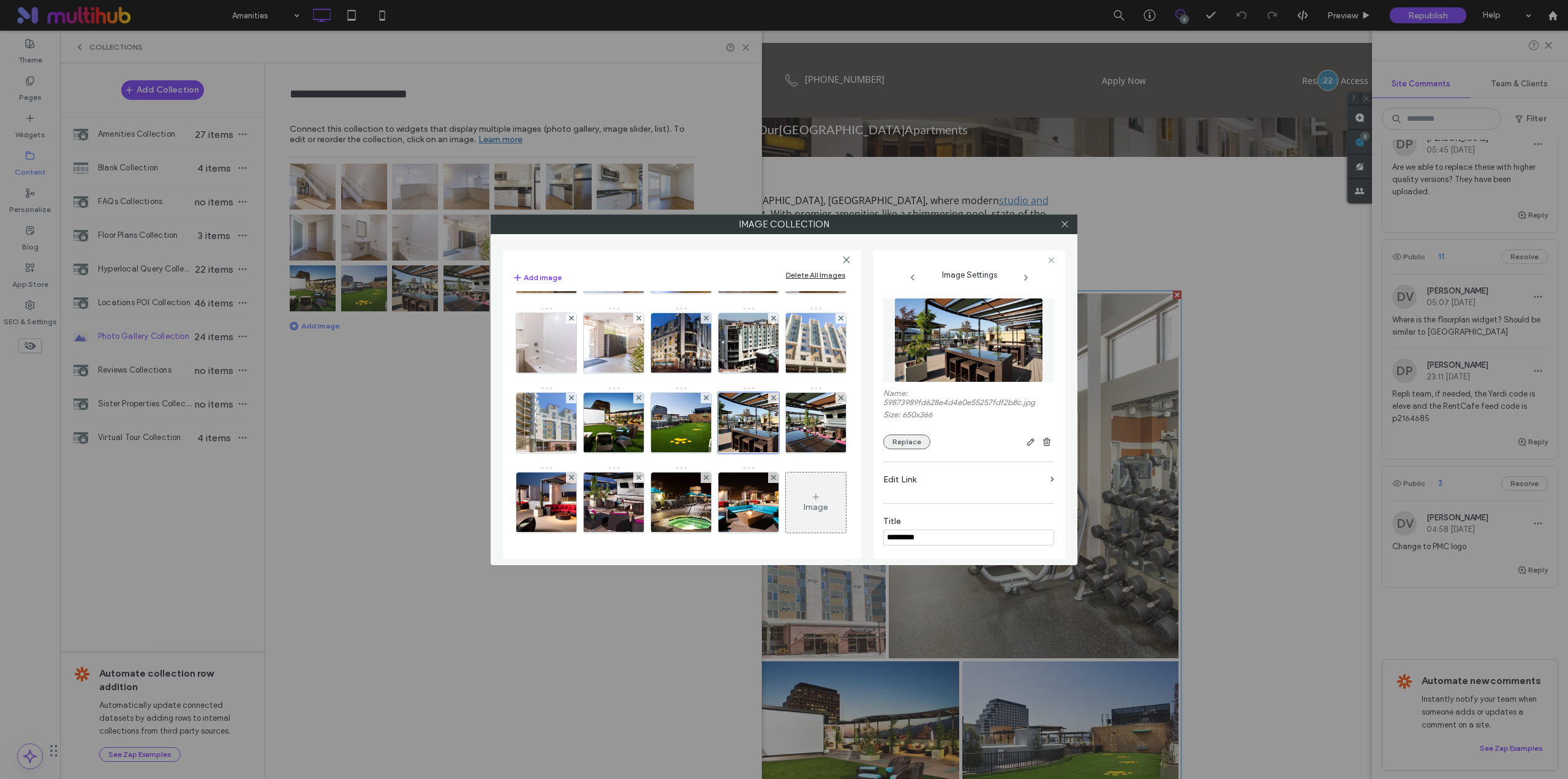
click at [919, 442] on button "Replace" at bounding box center [906, 442] width 47 height 15
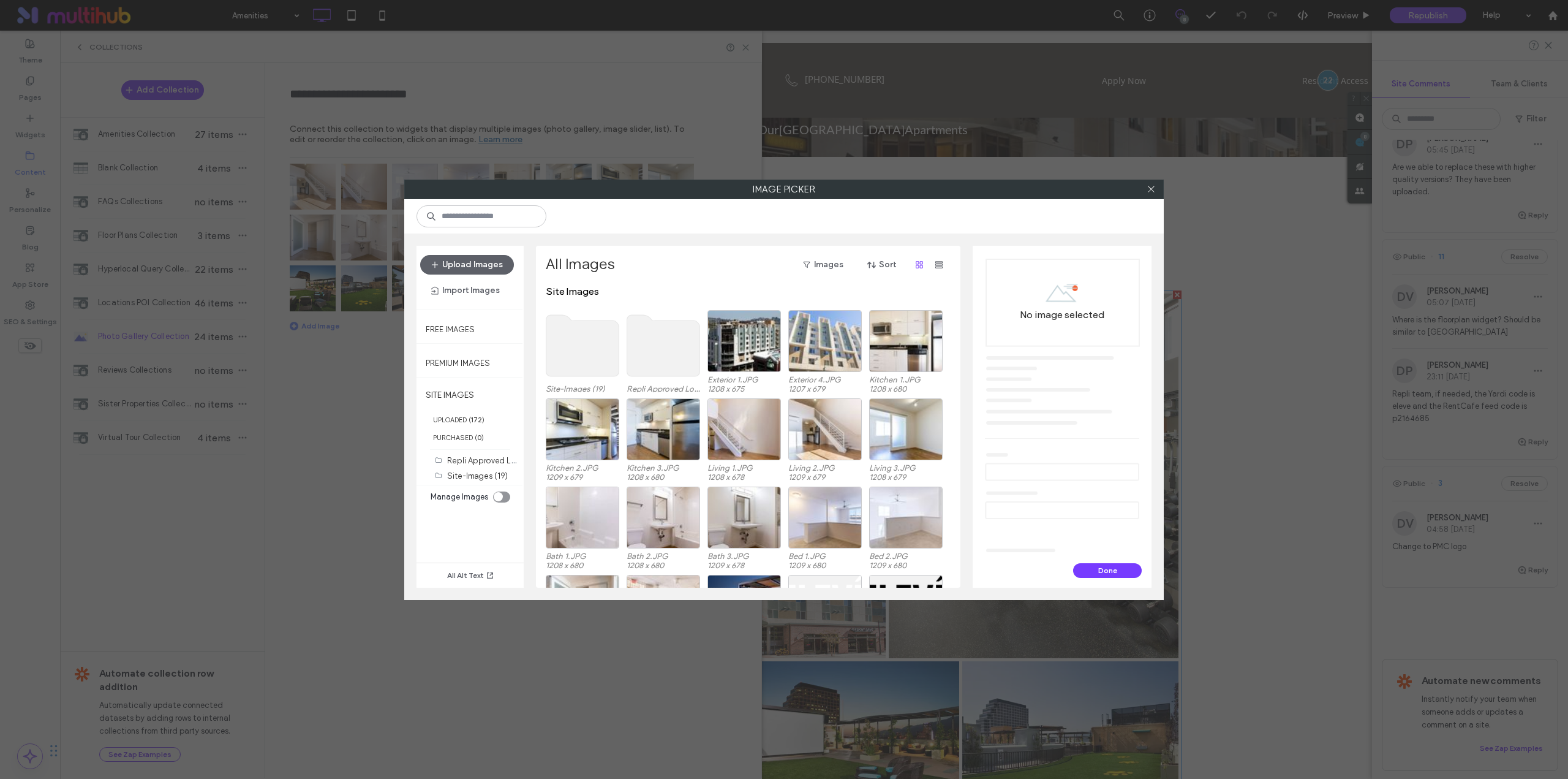
click at [569, 364] on use at bounding box center [583, 345] width 73 height 61
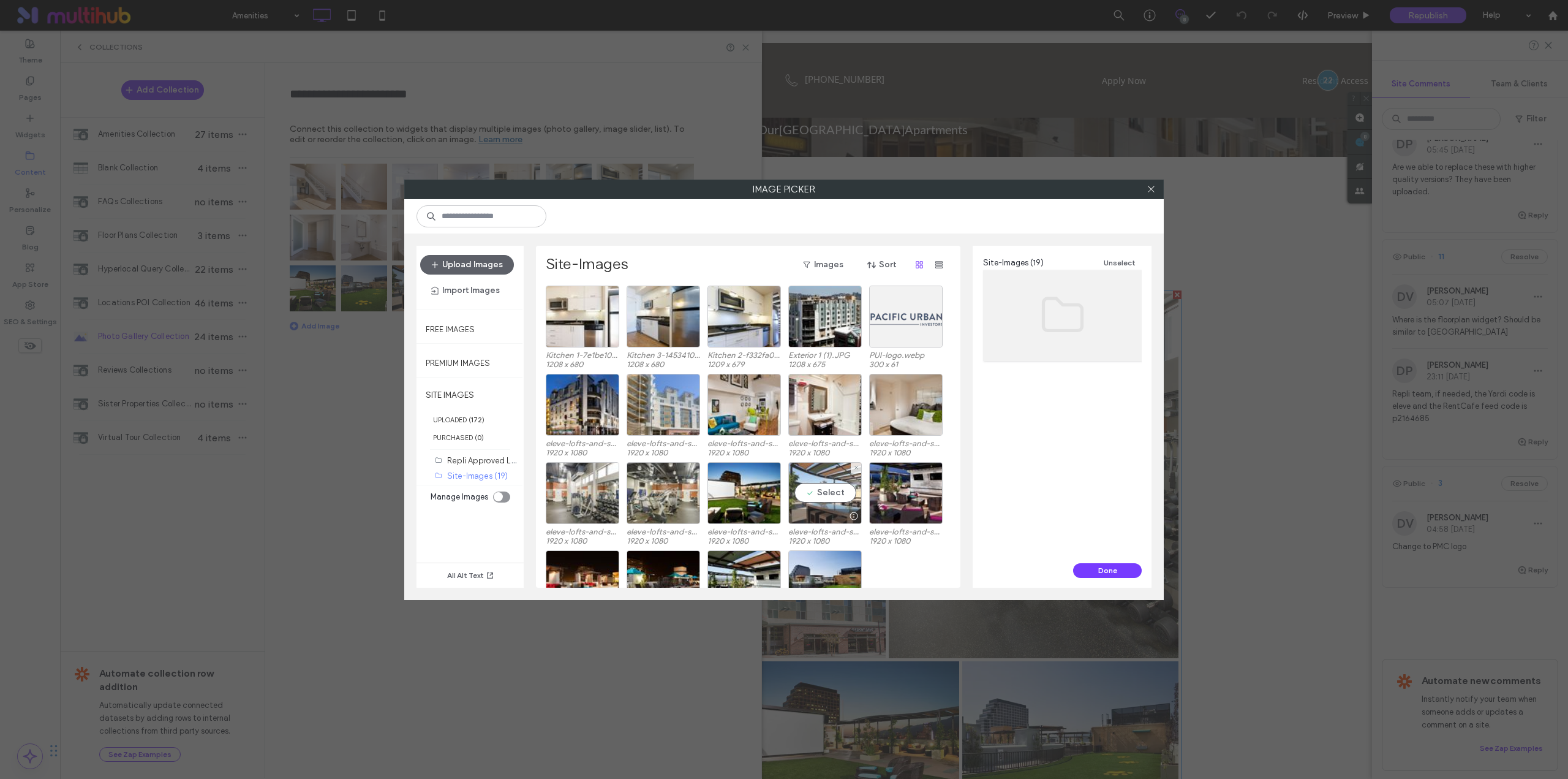
click at [826, 496] on div "Select" at bounding box center [825, 493] width 73 height 62
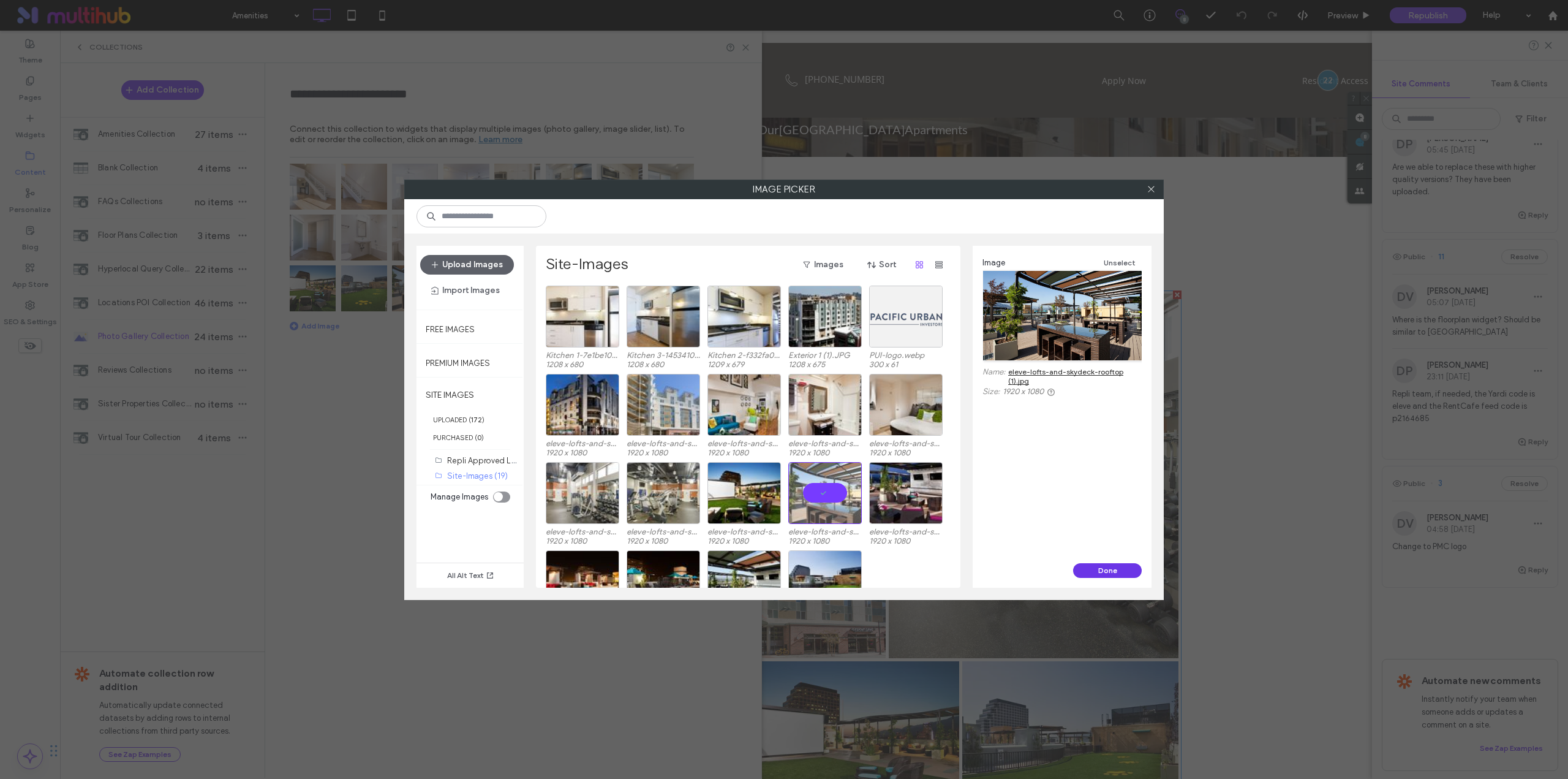
click at [1089, 564] on button "Done" at bounding box center [1107, 570] width 69 height 15
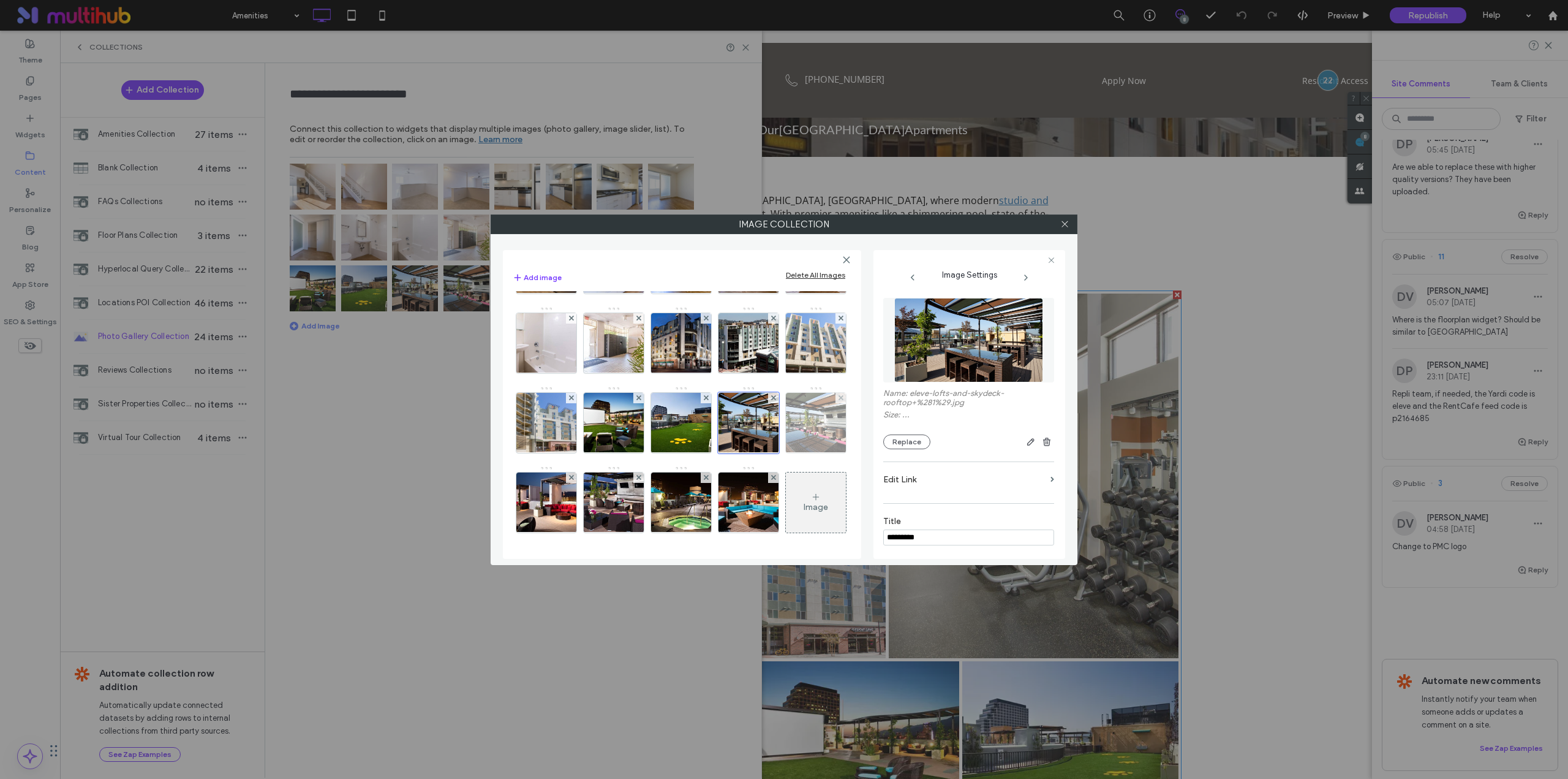
click at [763, 452] on img at bounding box center [816, 423] width 107 height 60
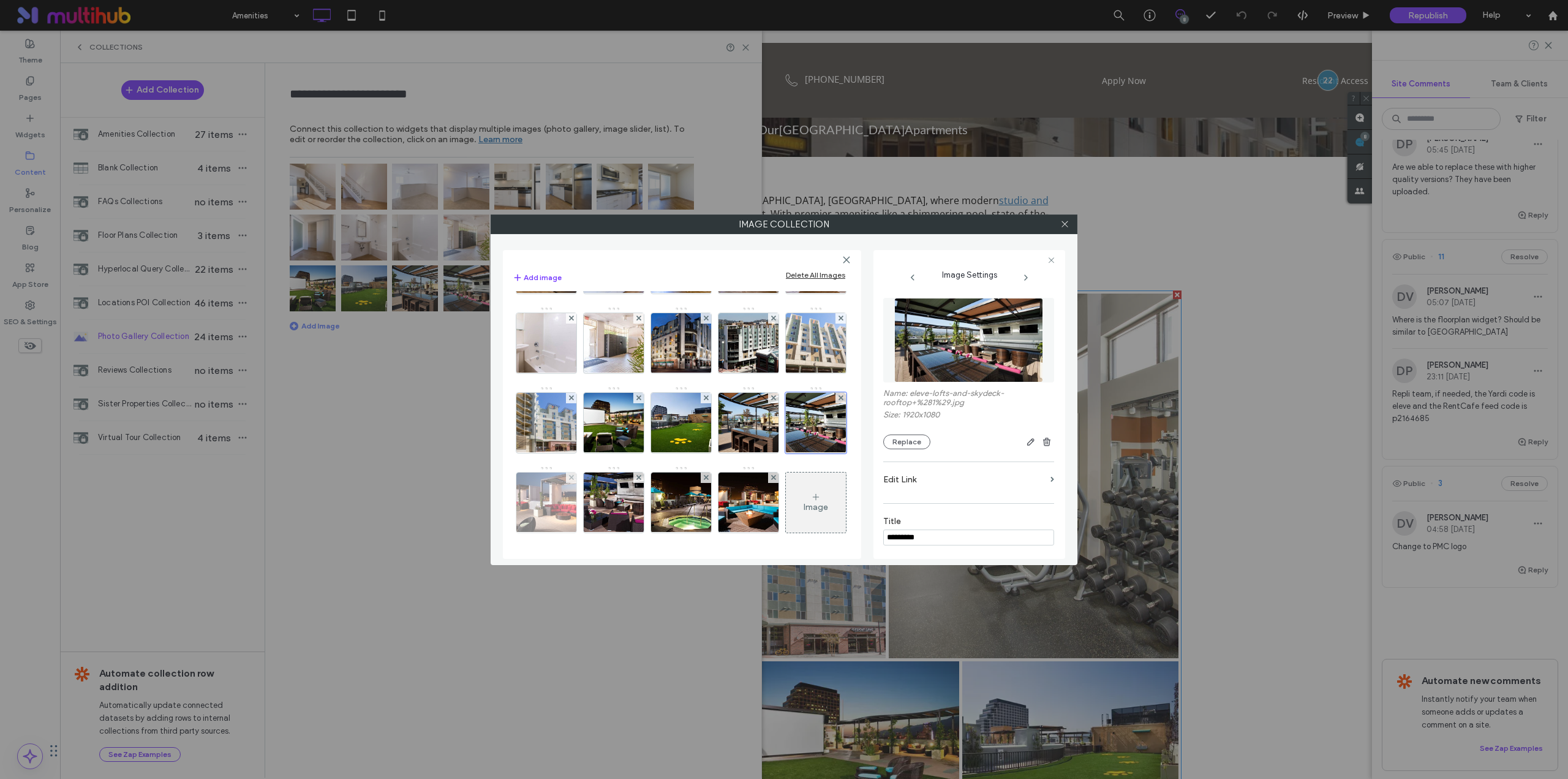
click at [555, 517] on img at bounding box center [547, 503] width 107 height 60
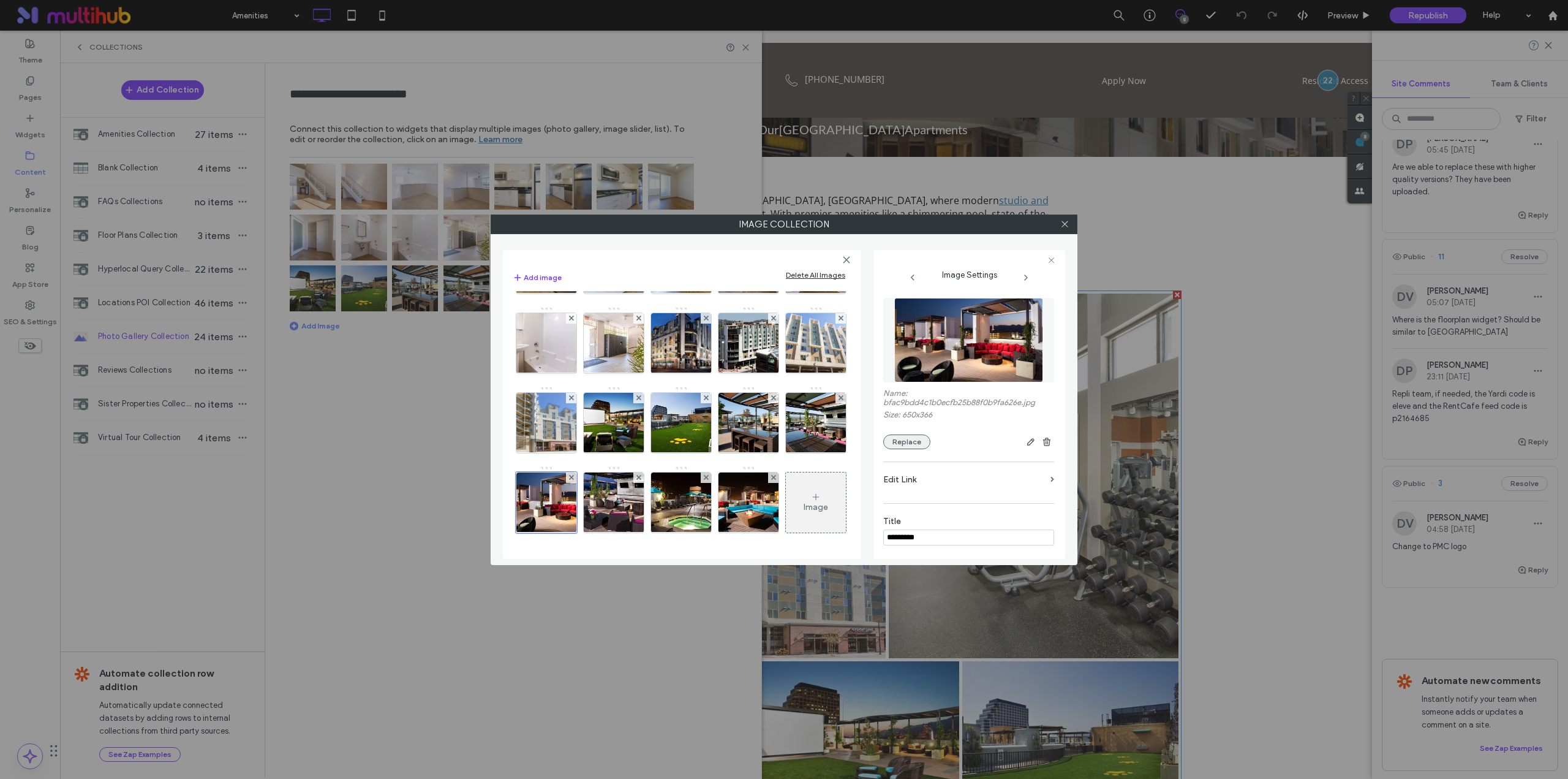
click at [909, 441] on button "Replace" at bounding box center [906, 442] width 47 height 15
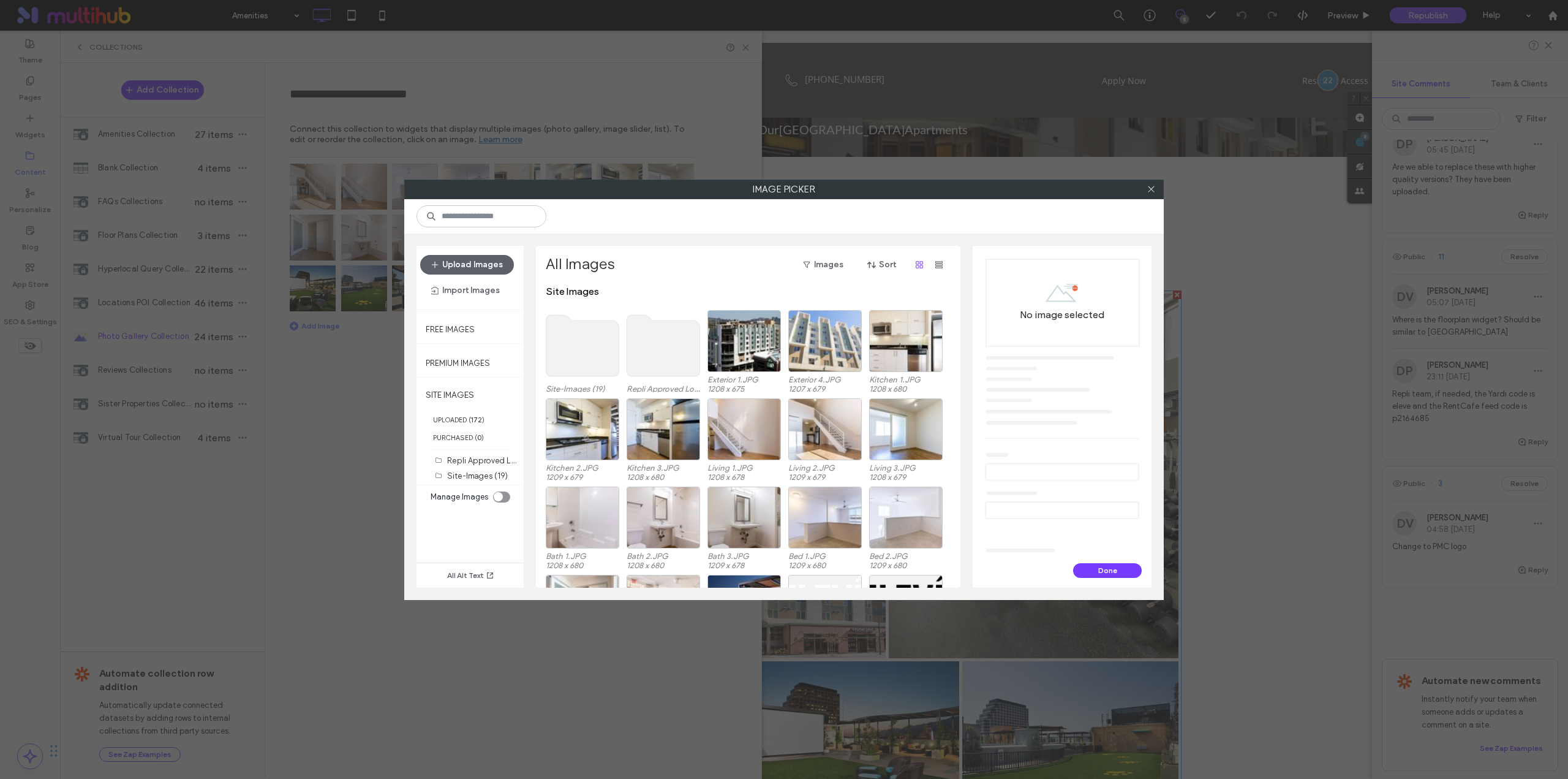
click at [598, 353] on use at bounding box center [583, 345] width 73 height 61
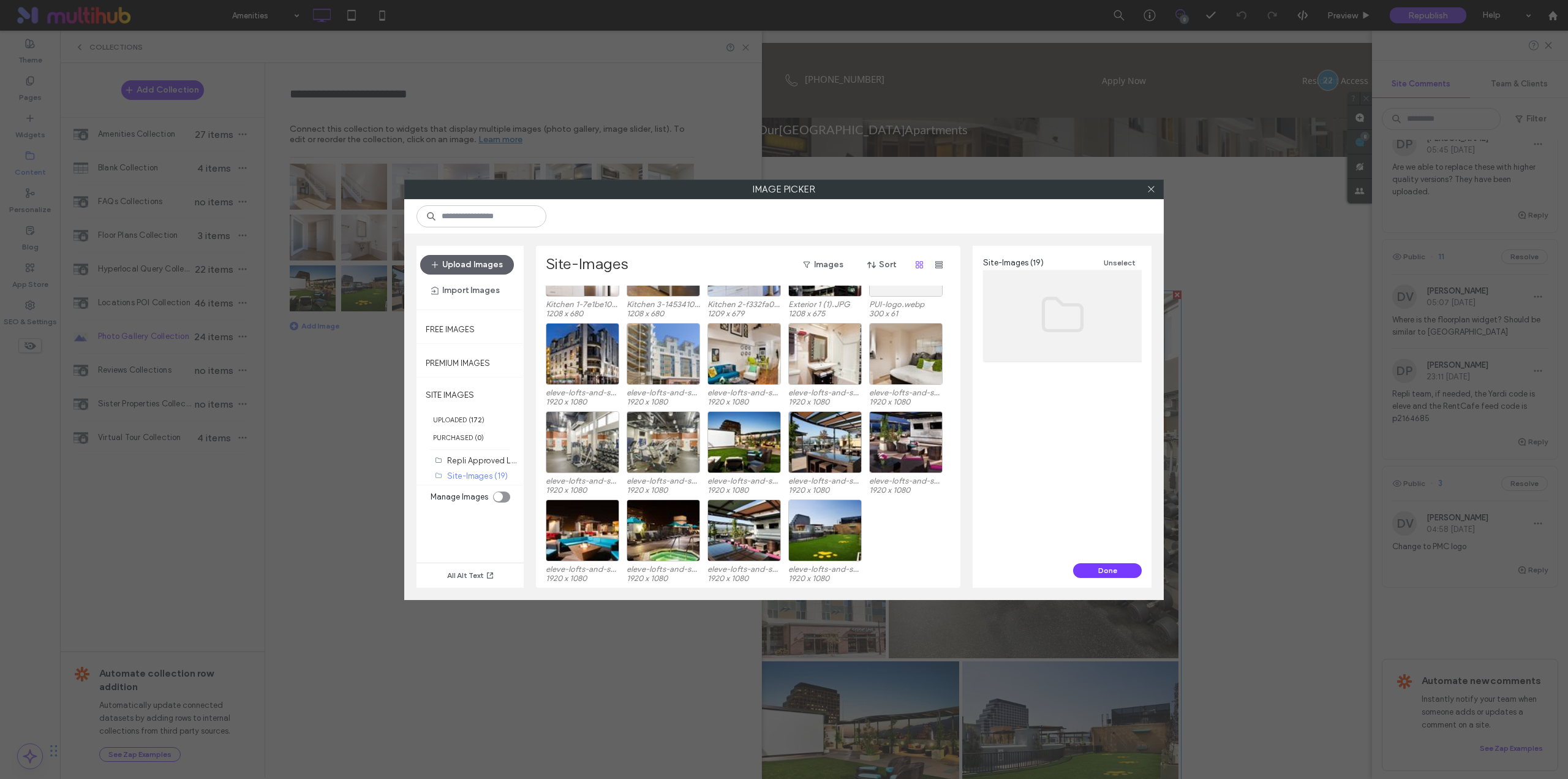
scroll to position [0, 0]
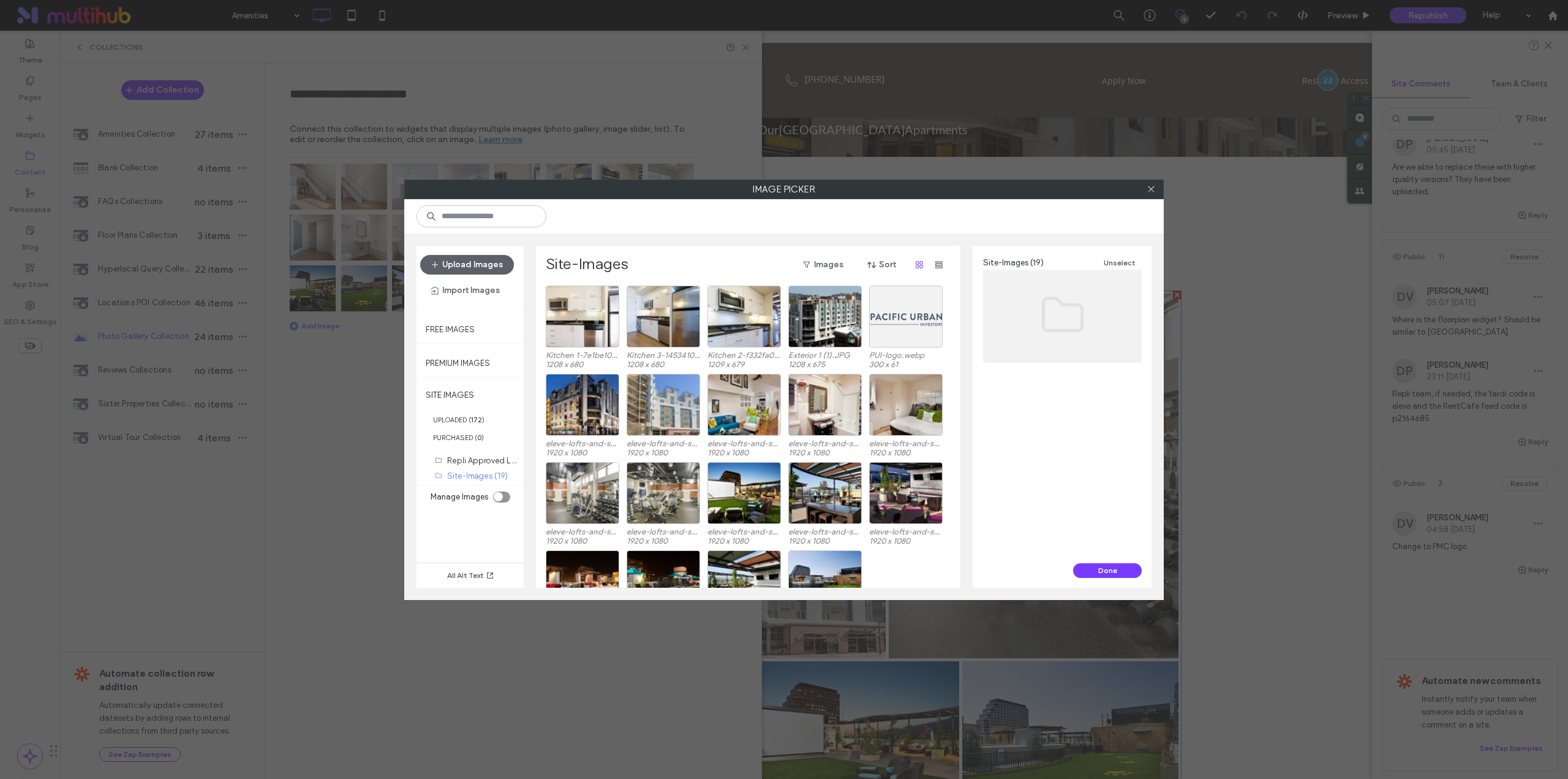
click at [1156, 193] on div at bounding box center [1151, 189] width 19 height 19
click at [1153, 192] on icon at bounding box center [1151, 189] width 9 height 9
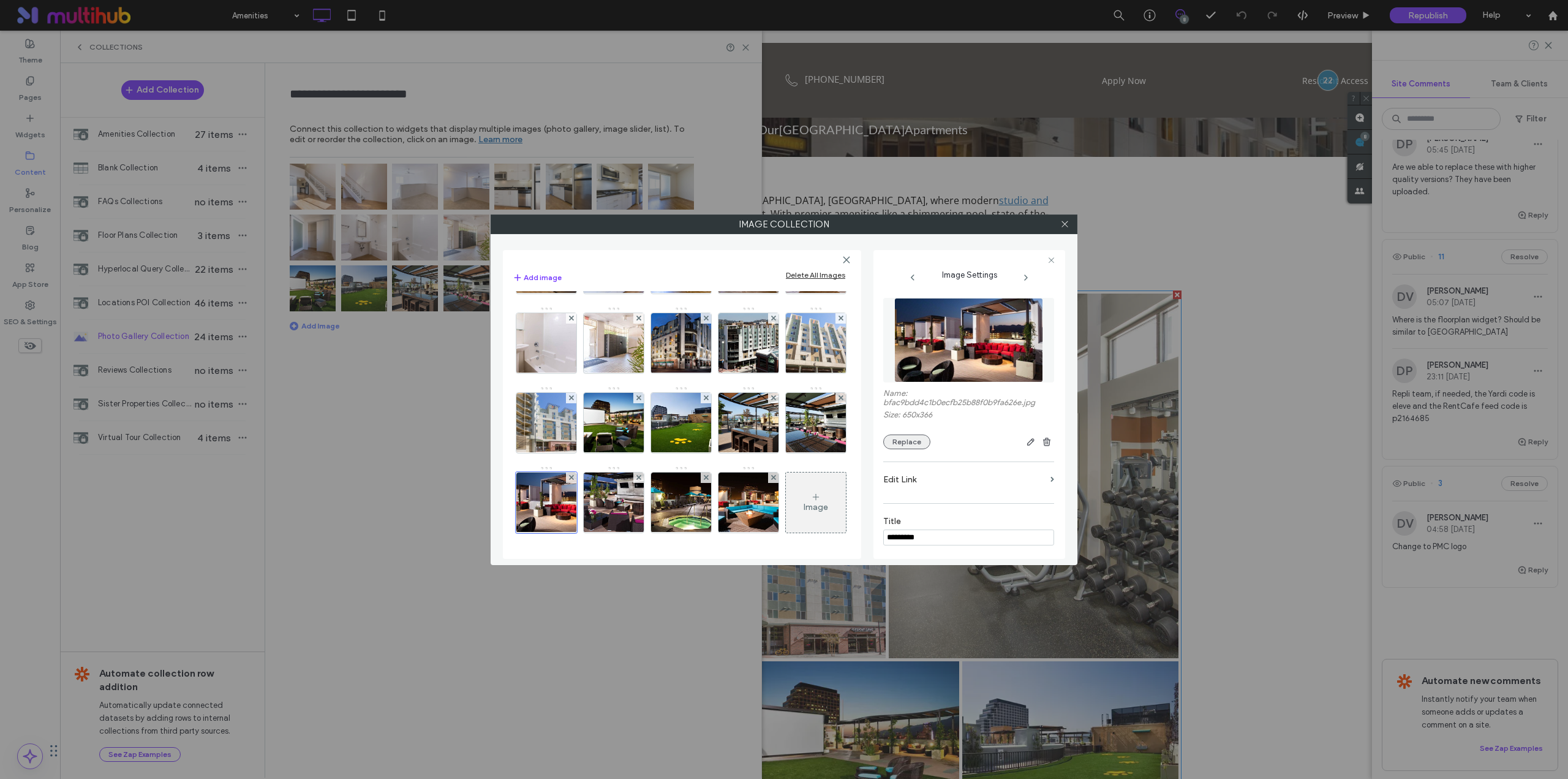
click at [915, 446] on button "Replace" at bounding box center [906, 442] width 47 height 15
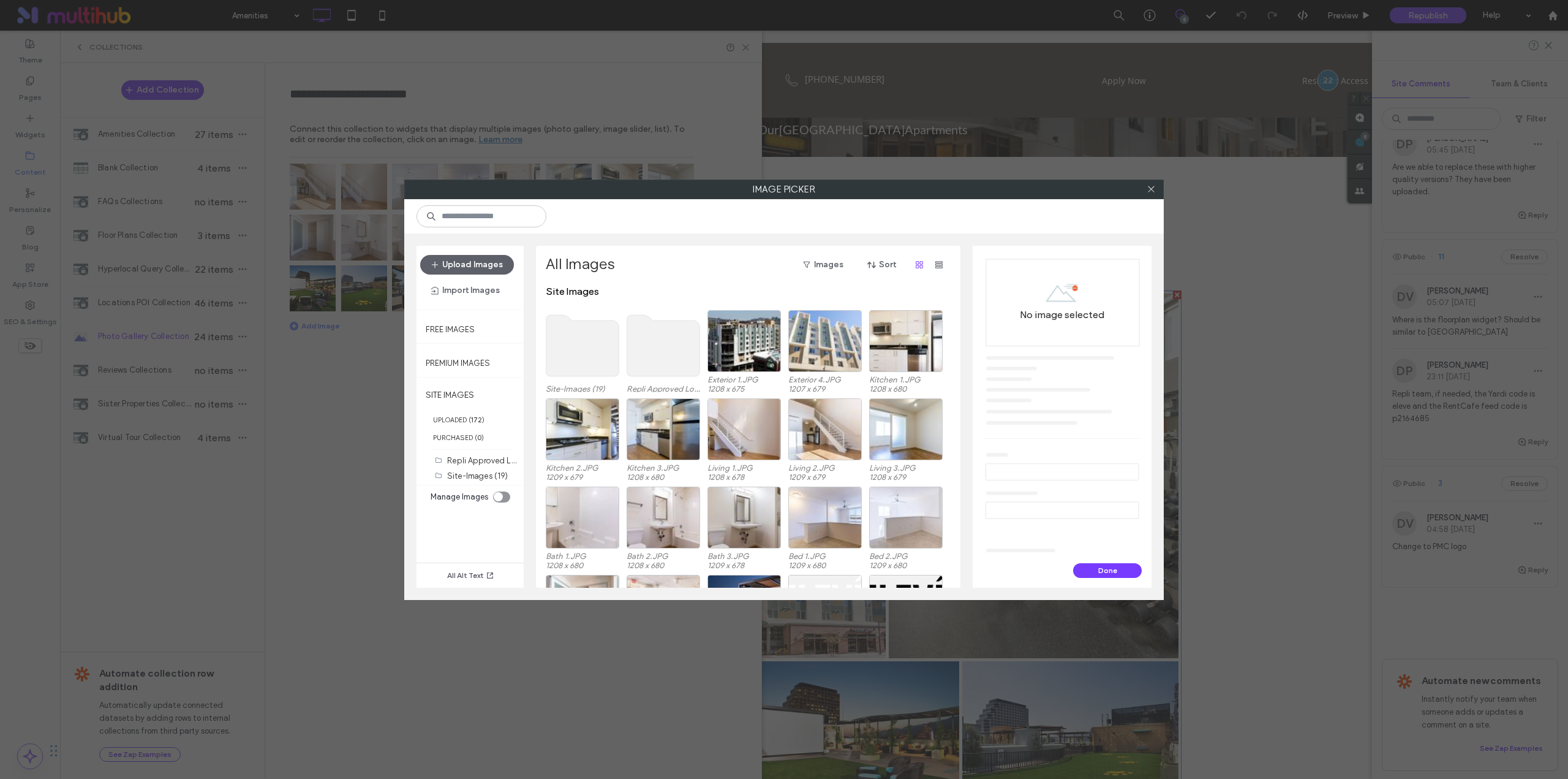
click at [586, 355] on use at bounding box center [583, 345] width 73 height 61
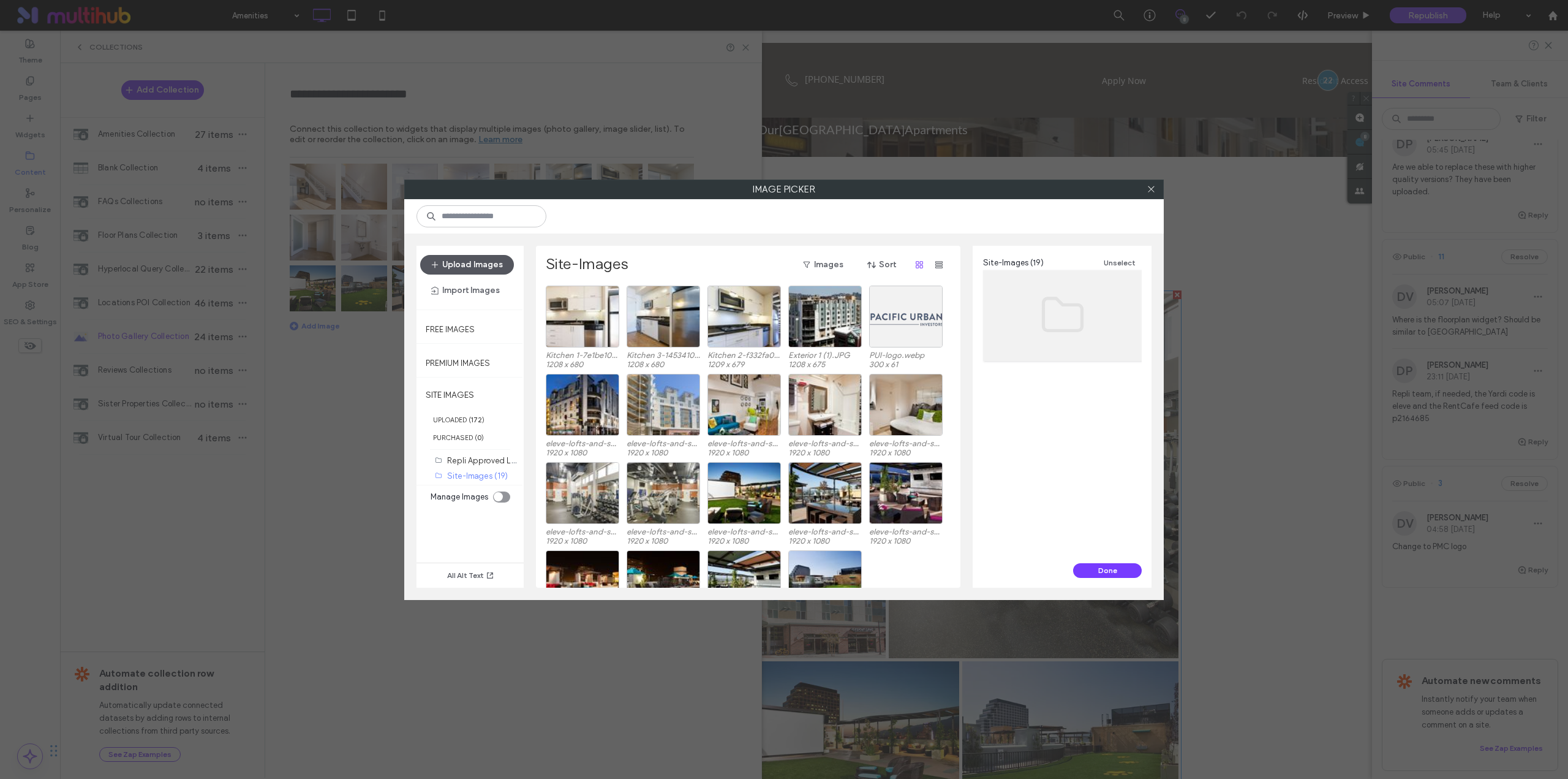
click at [483, 261] on button "Upload Images" at bounding box center [466, 264] width 93 height 19
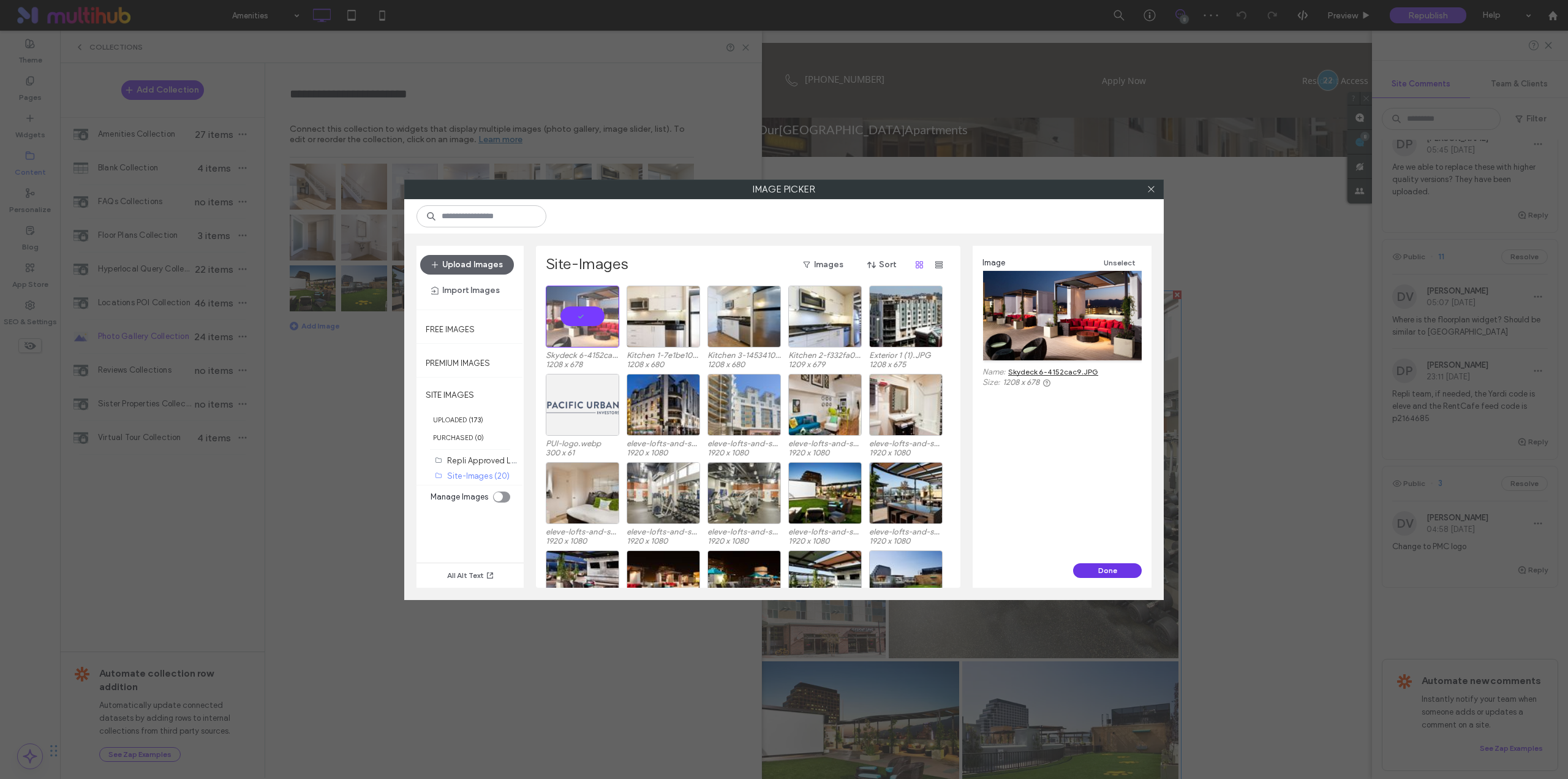
click at [1098, 569] on button "Done" at bounding box center [1107, 570] width 69 height 15
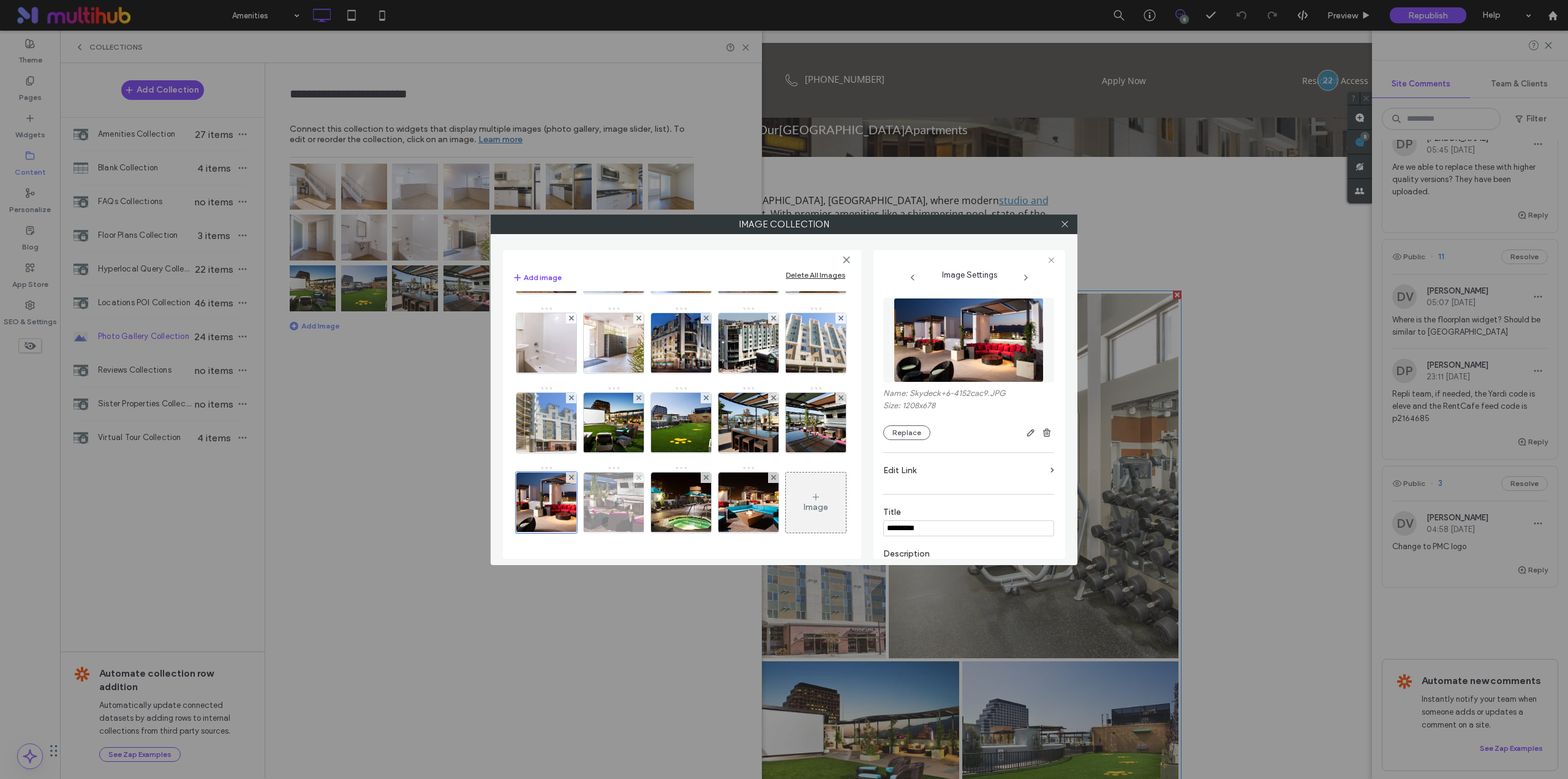
click at [608, 520] on img at bounding box center [614, 503] width 107 height 60
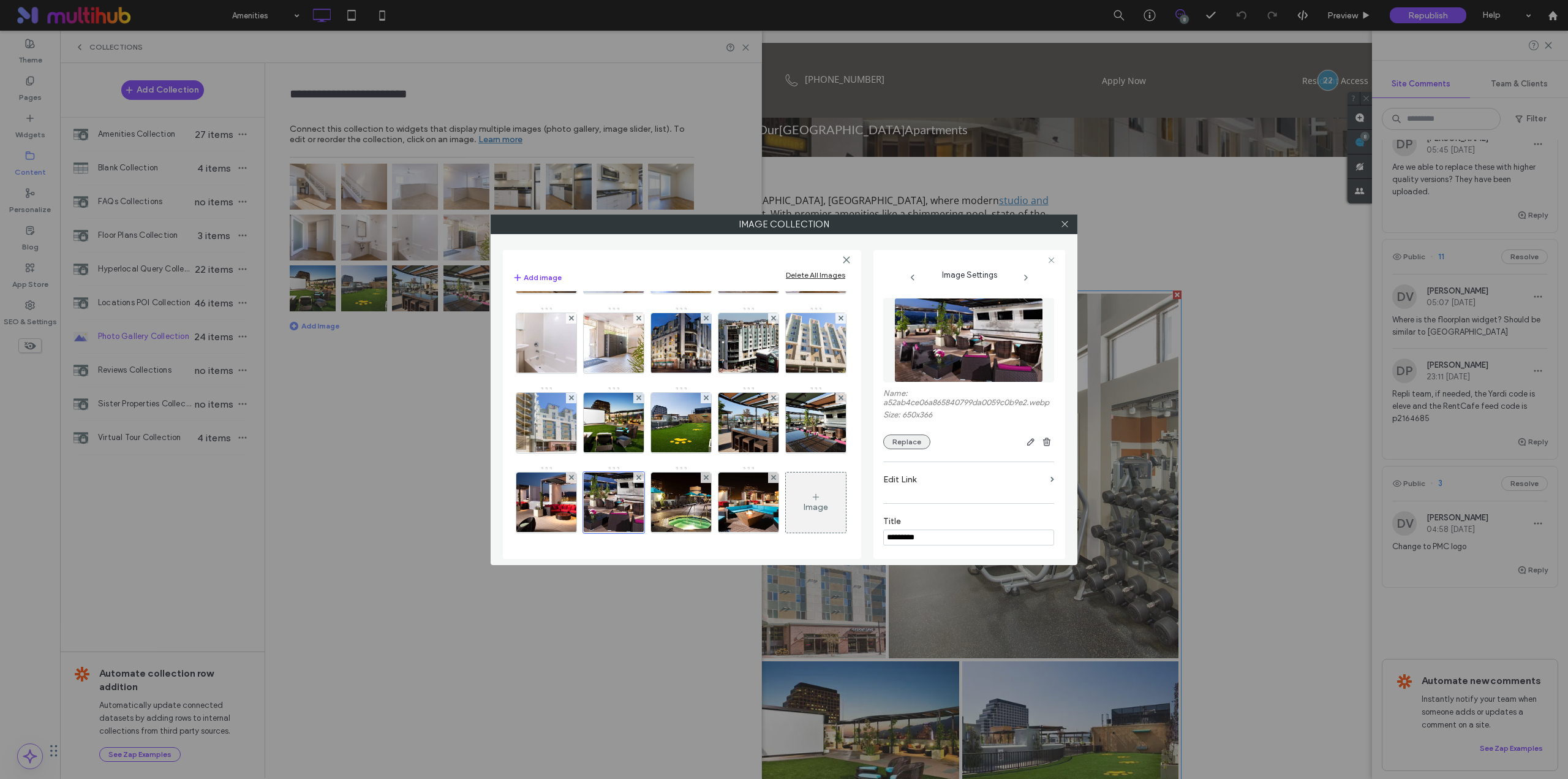
click at [916, 449] on button "Replace" at bounding box center [906, 442] width 47 height 15
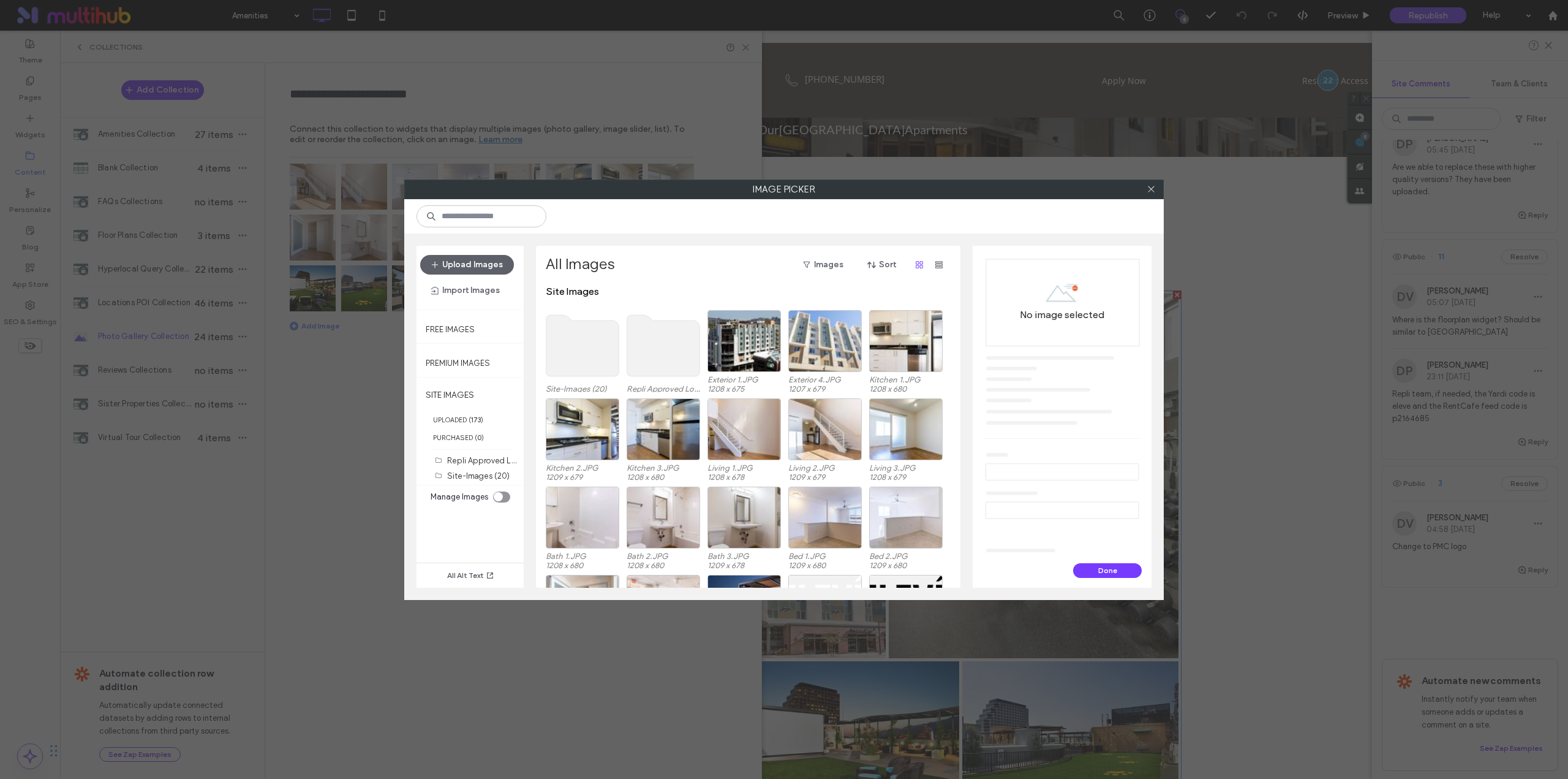
click at [598, 341] on use at bounding box center [583, 345] width 73 height 61
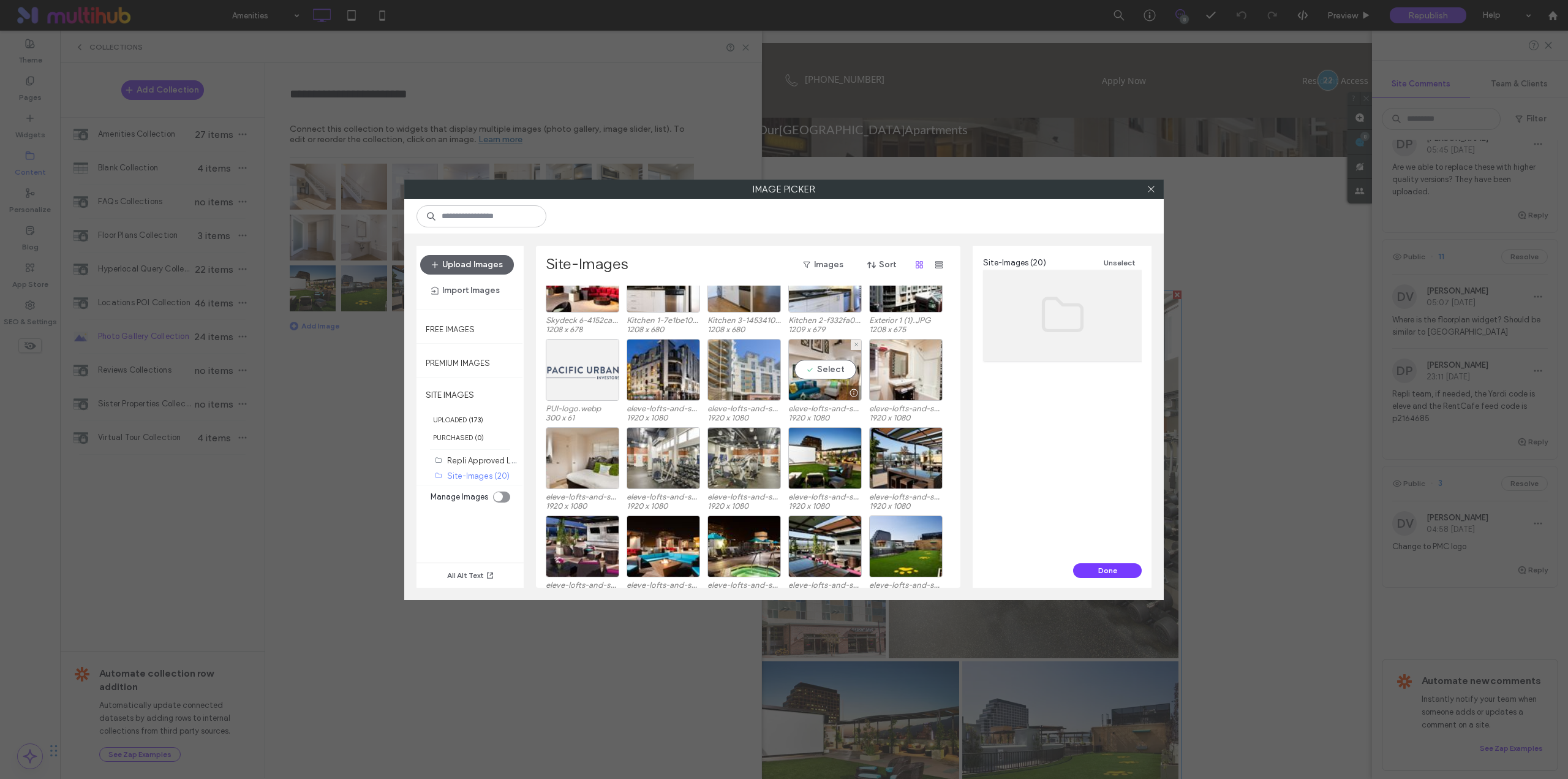
scroll to position [51, 0]
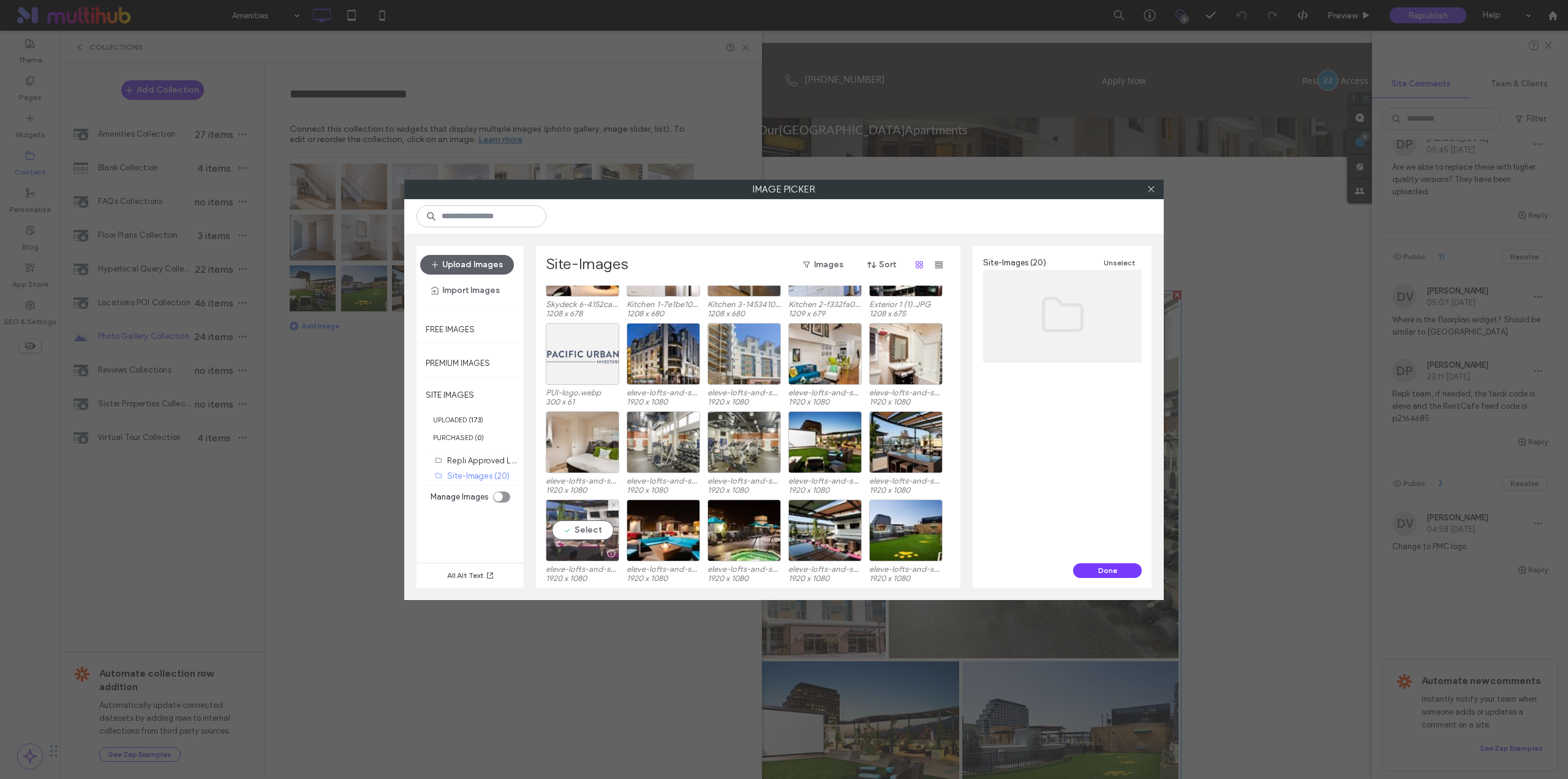
drag, startPoint x: 581, startPoint y: 538, endPoint x: 612, endPoint y: 539, distance: 31.0
click at [581, 539] on div "Select" at bounding box center [582, 530] width 73 height 62
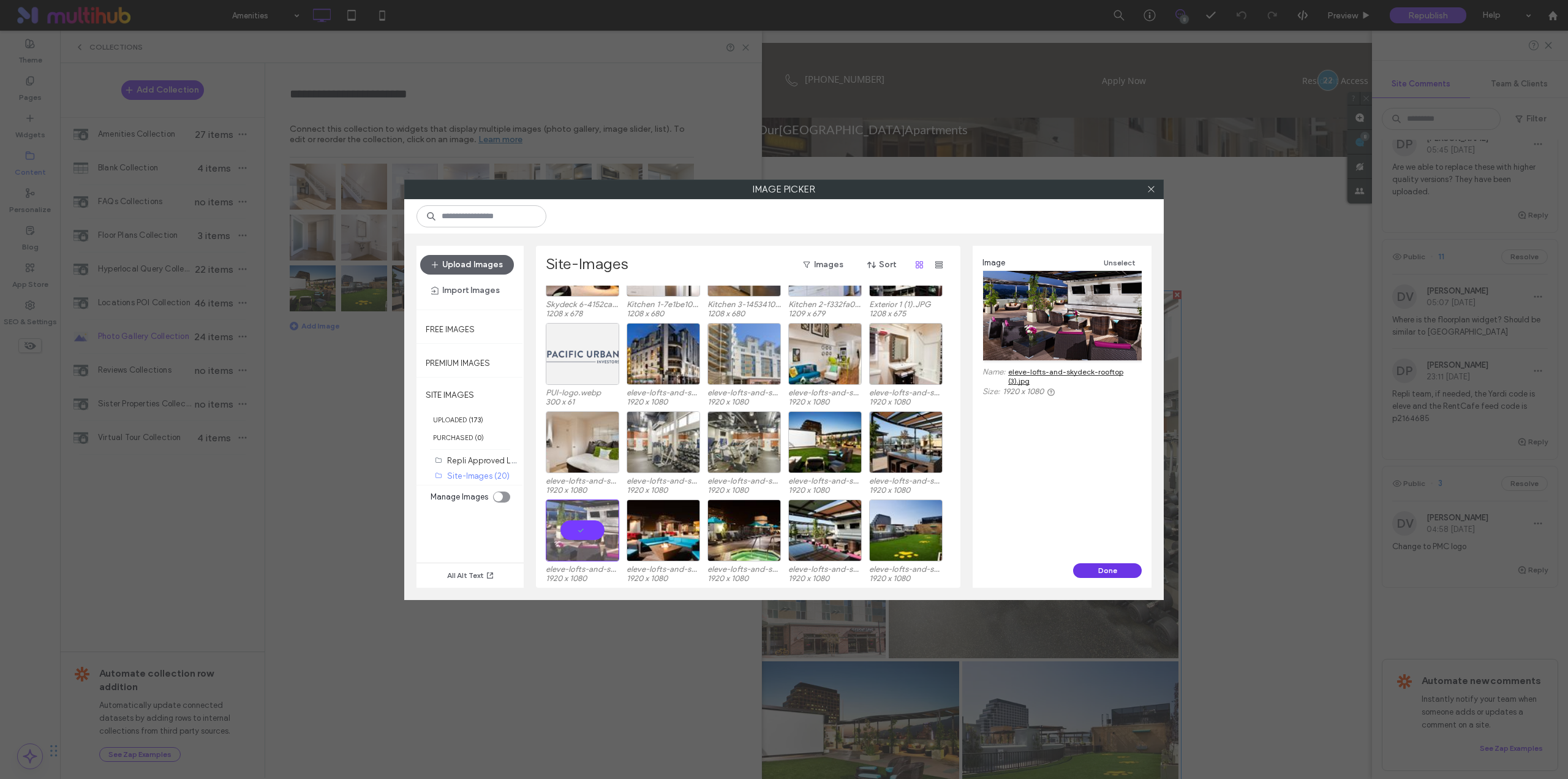
click at [1114, 569] on button "Done" at bounding box center [1107, 570] width 69 height 15
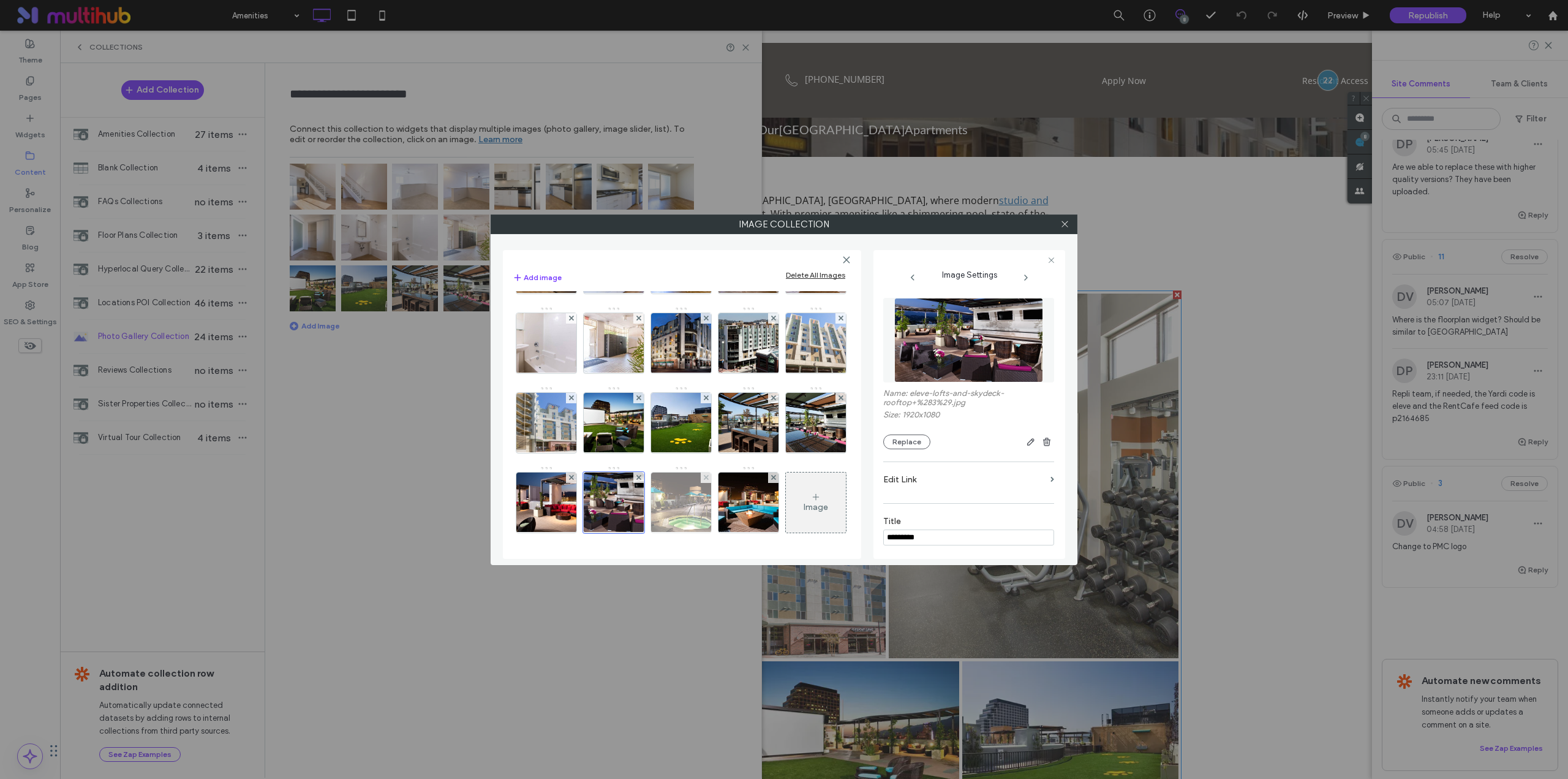
click at [696, 530] on img at bounding box center [681, 503] width 107 height 60
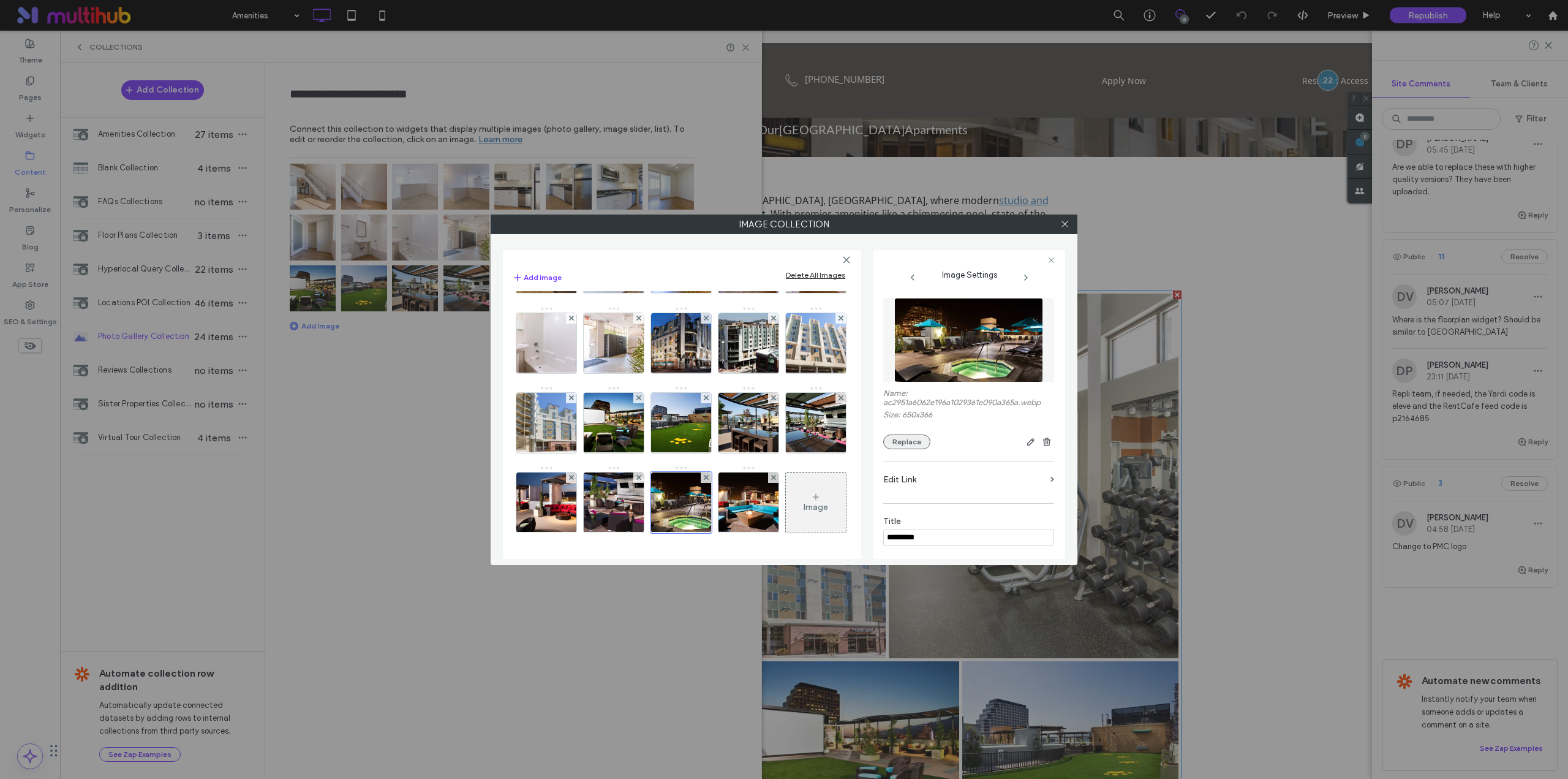
click at [911, 443] on button "Replace" at bounding box center [906, 442] width 47 height 15
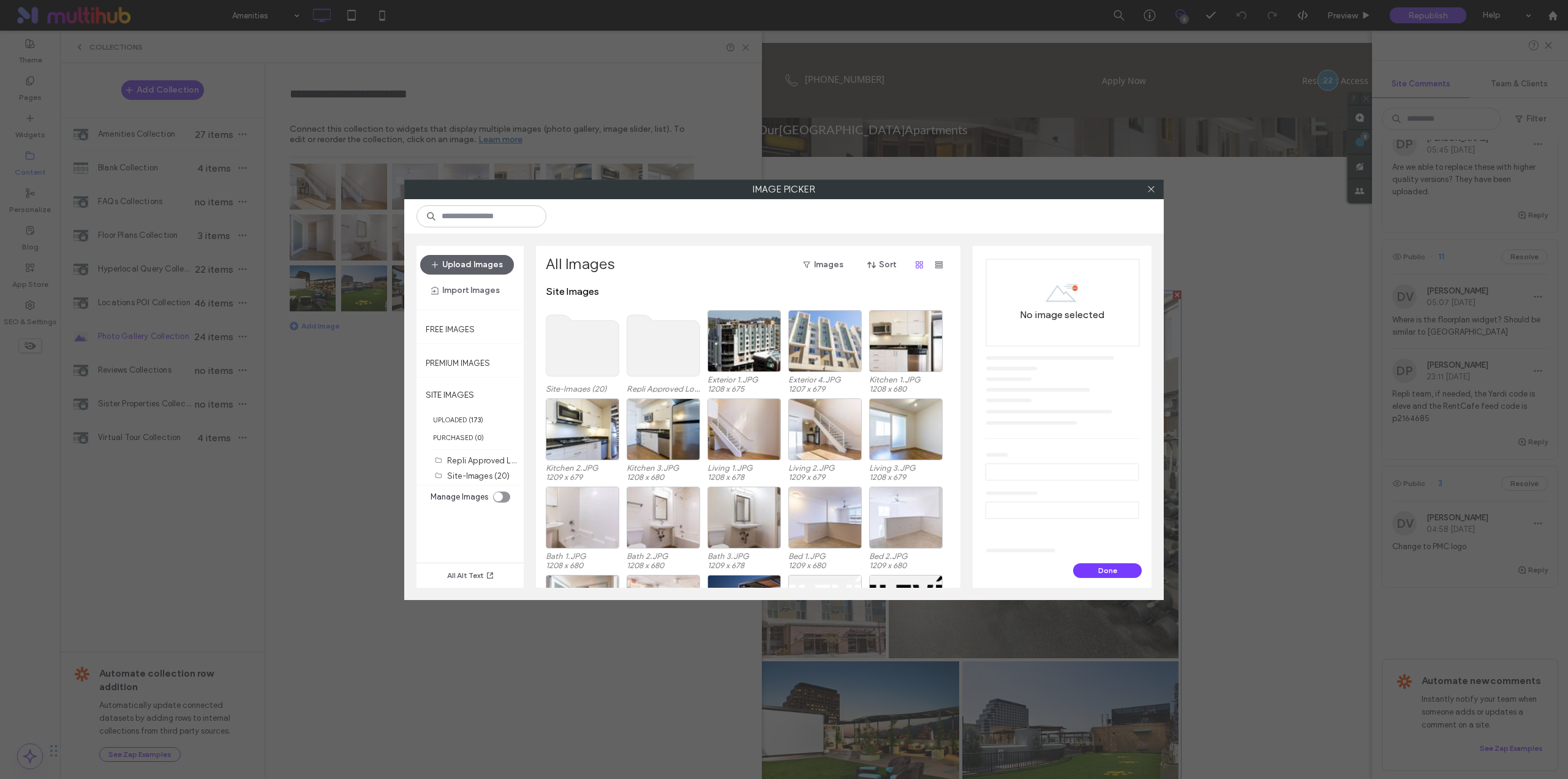
click at [576, 339] on use at bounding box center [583, 345] width 73 height 61
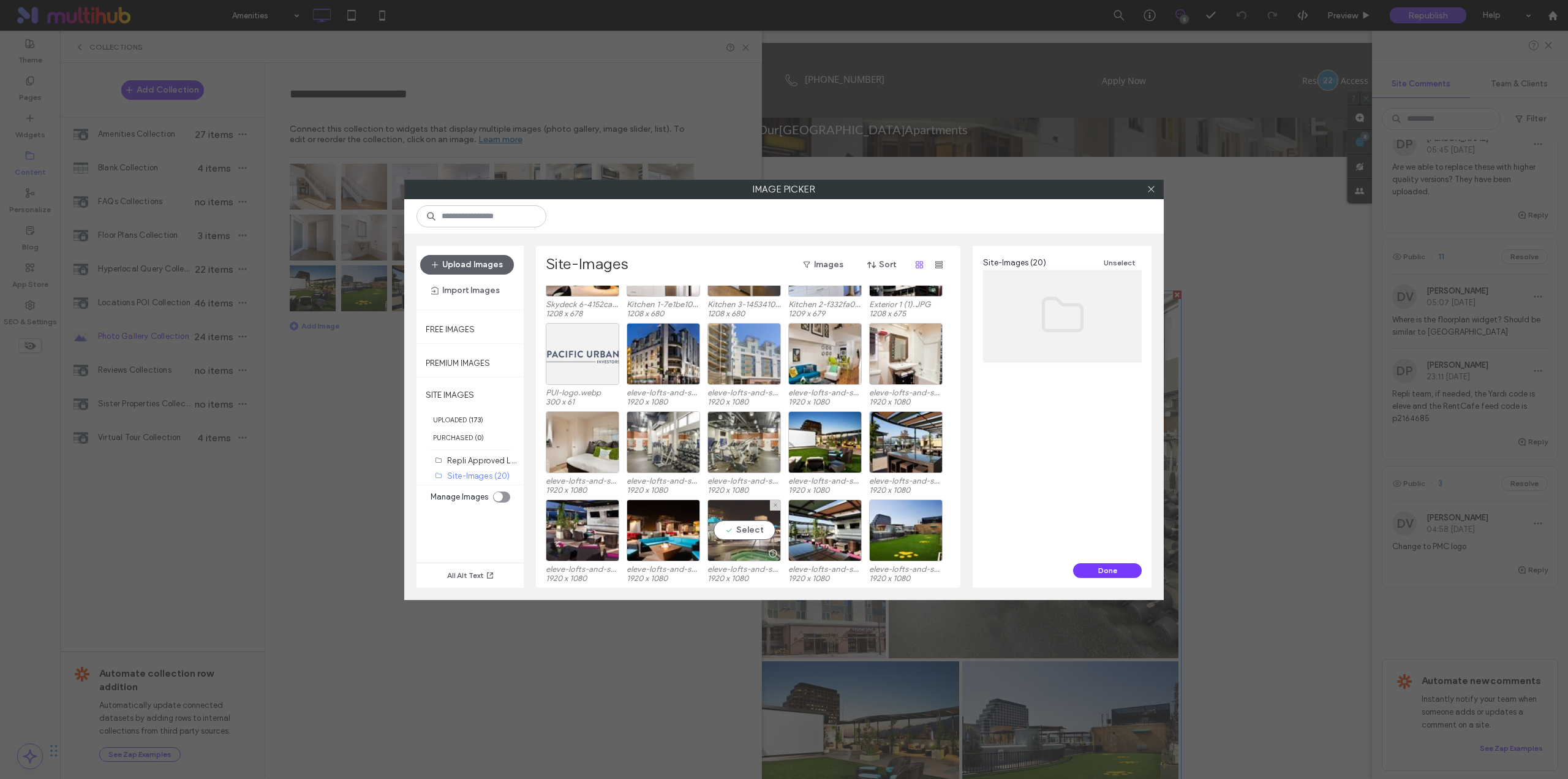
click at [751, 530] on div "Select" at bounding box center [743, 530] width 73 height 62
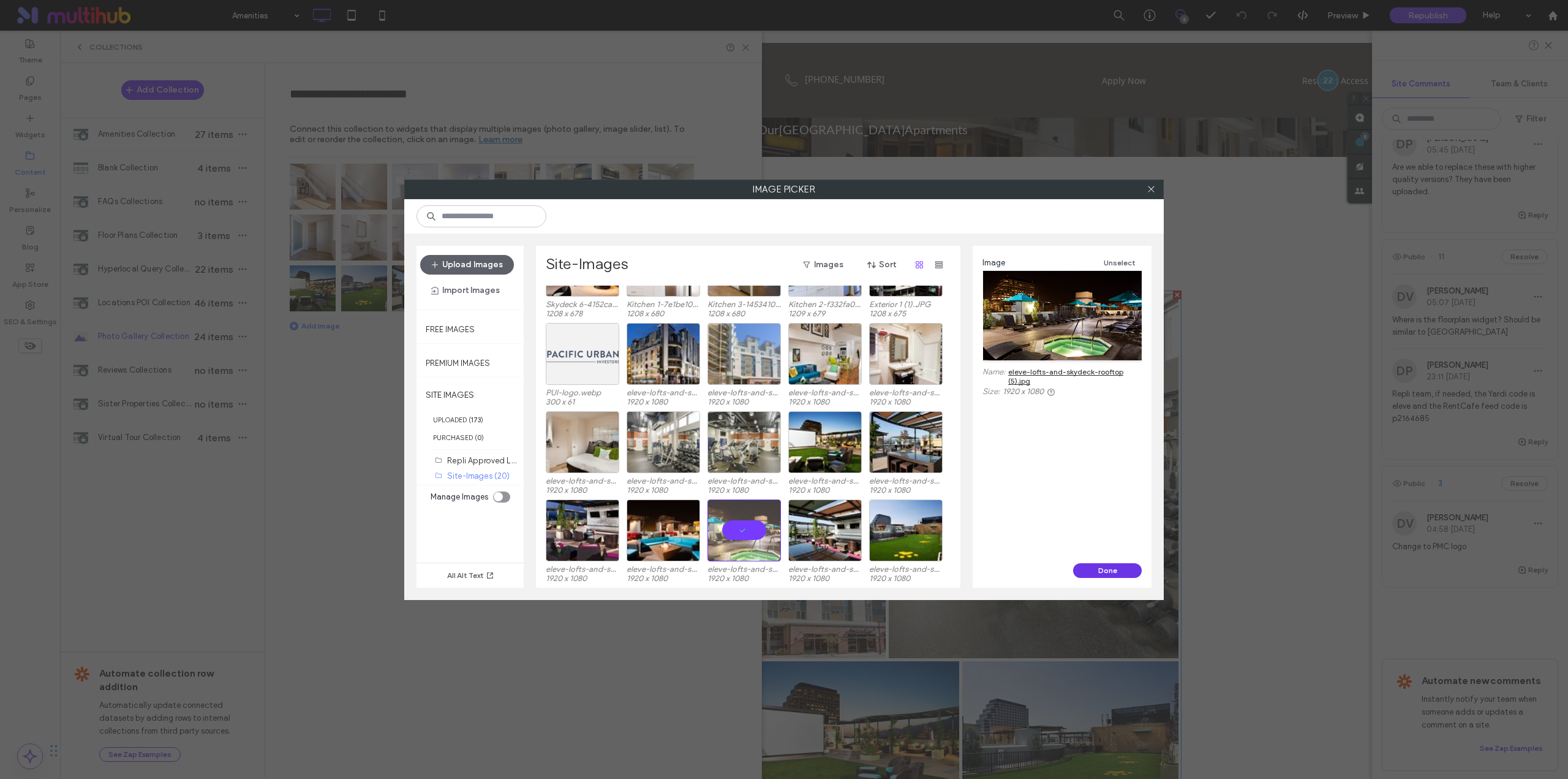
click at [1102, 574] on button "Done" at bounding box center [1107, 570] width 69 height 15
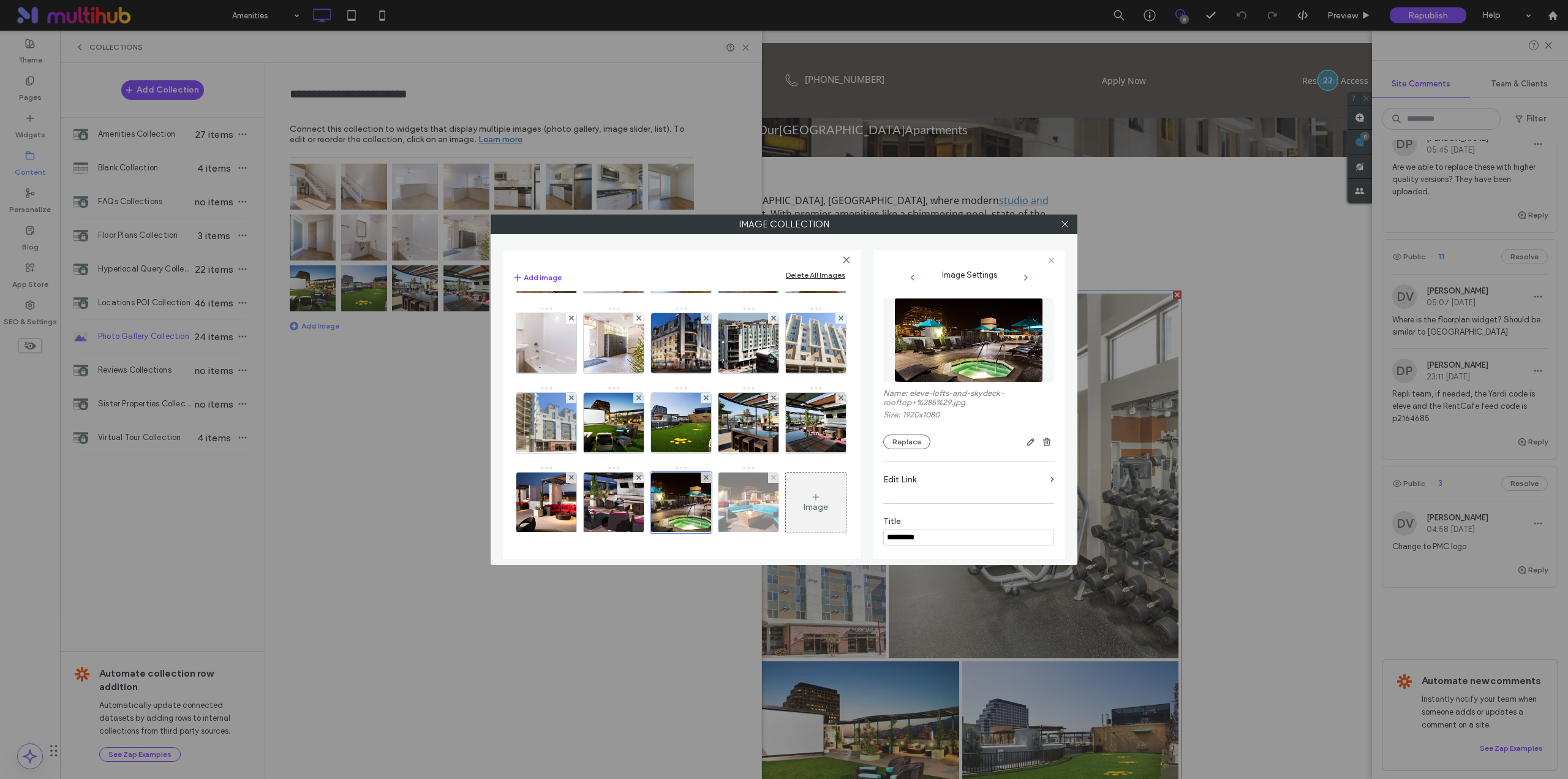
scroll to position [310, 0]
click at [754, 472] on img at bounding box center [749, 503] width 107 height 60
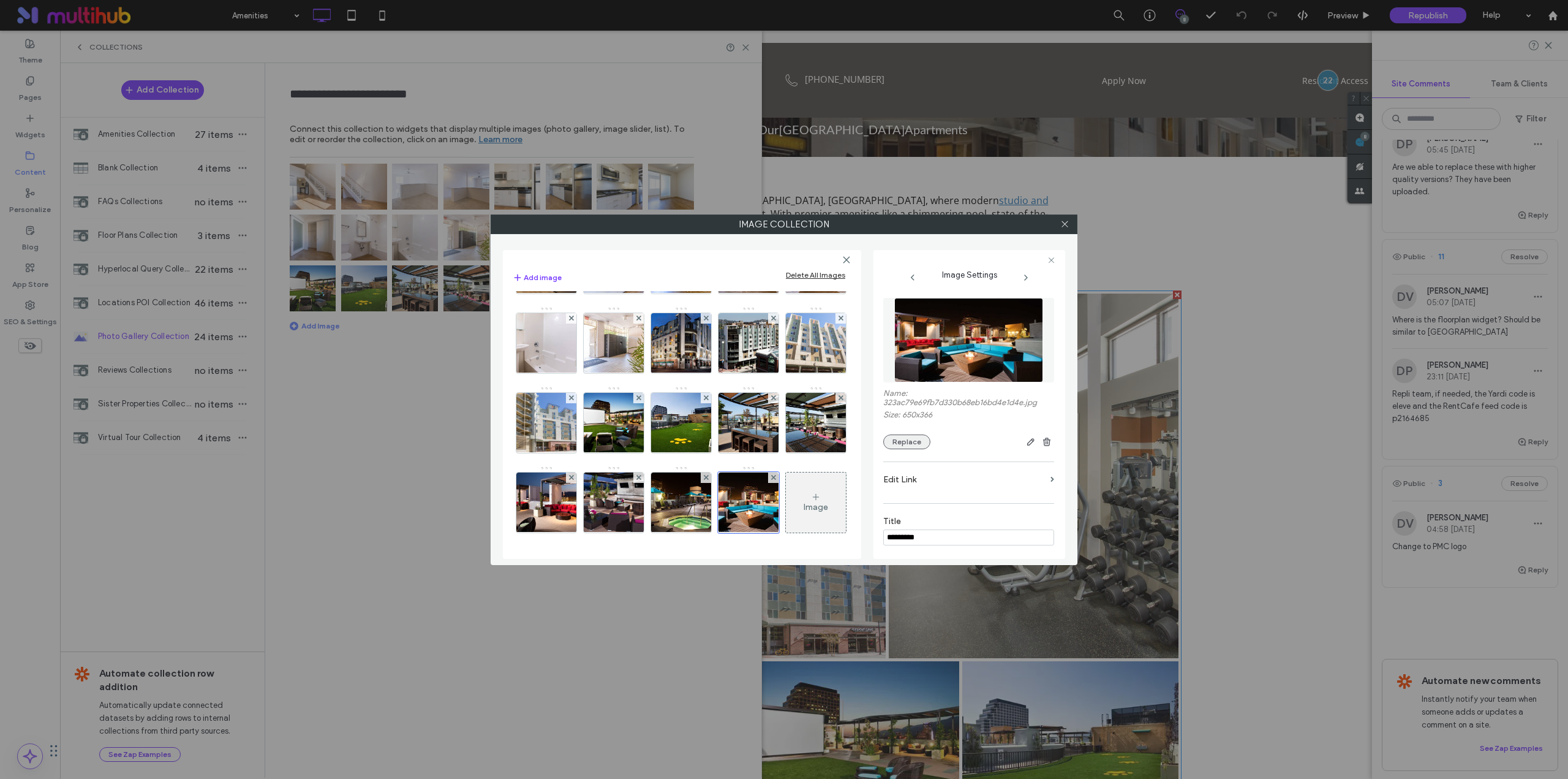
click at [909, 439] on button "Replace" at bounding box center [906, 442] width 47 height 15
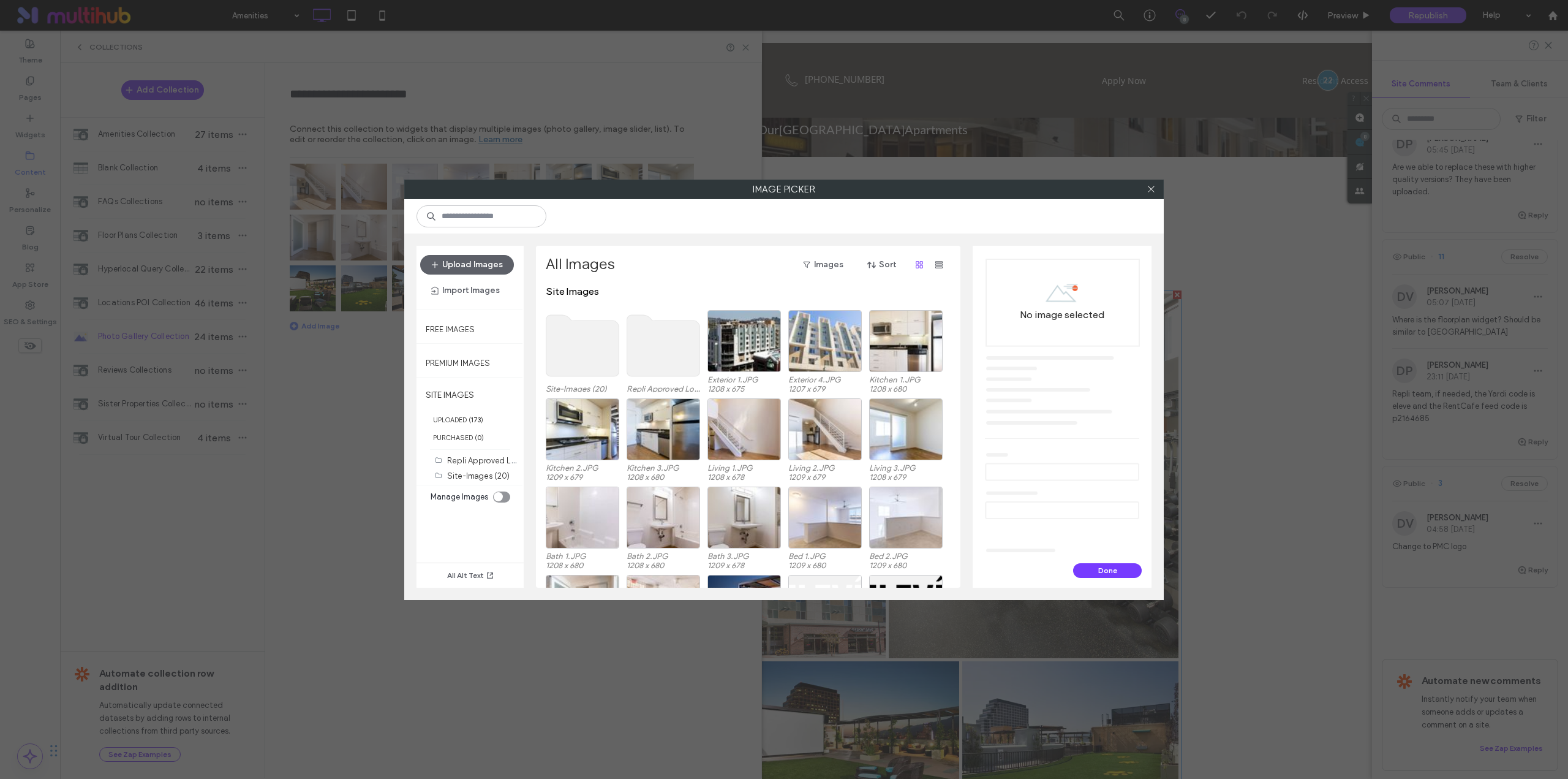
click at [591, 343] on use at bounding box center [583, 345] width 73 height 61
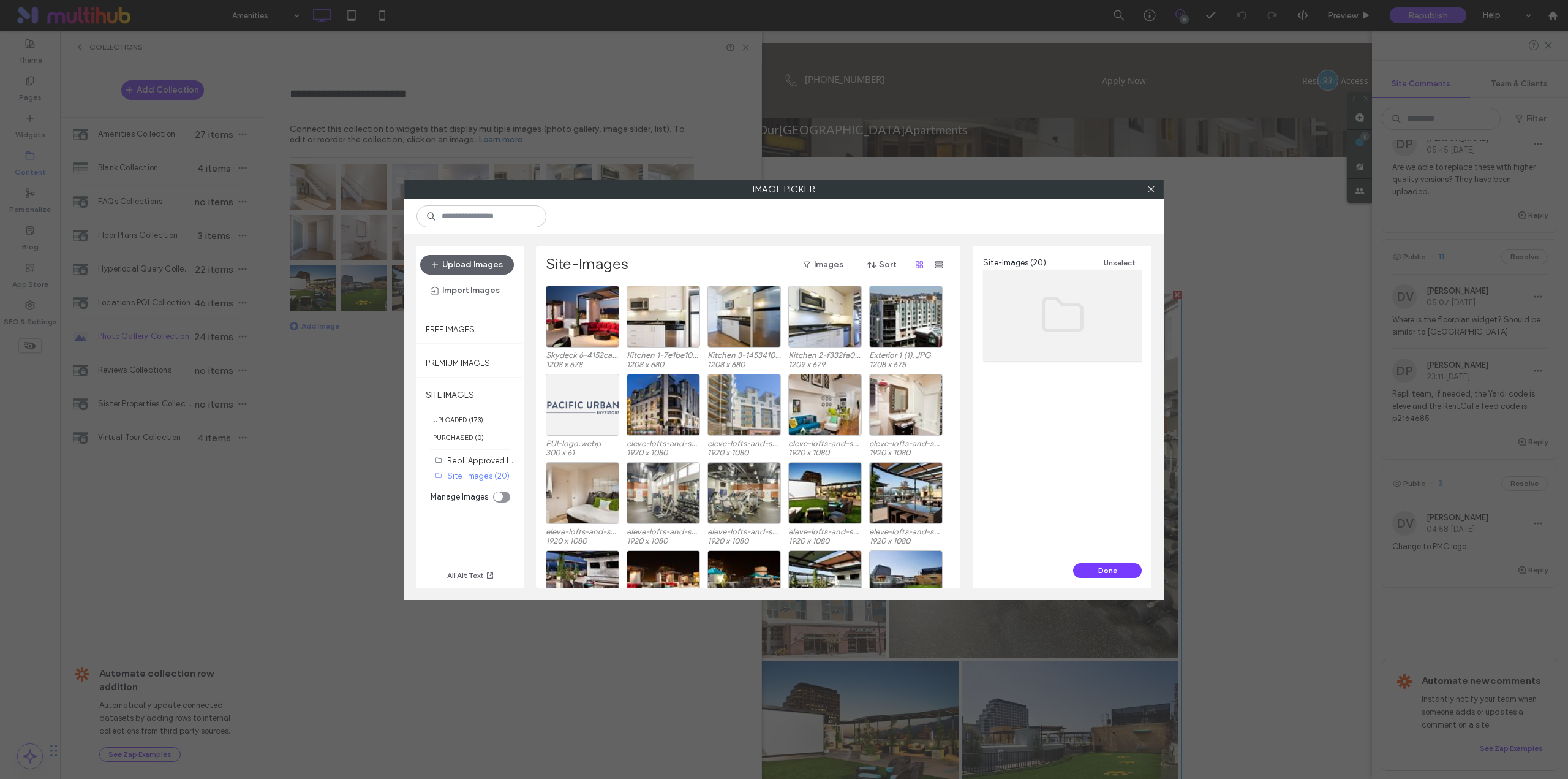
scroll to position [51, 0]
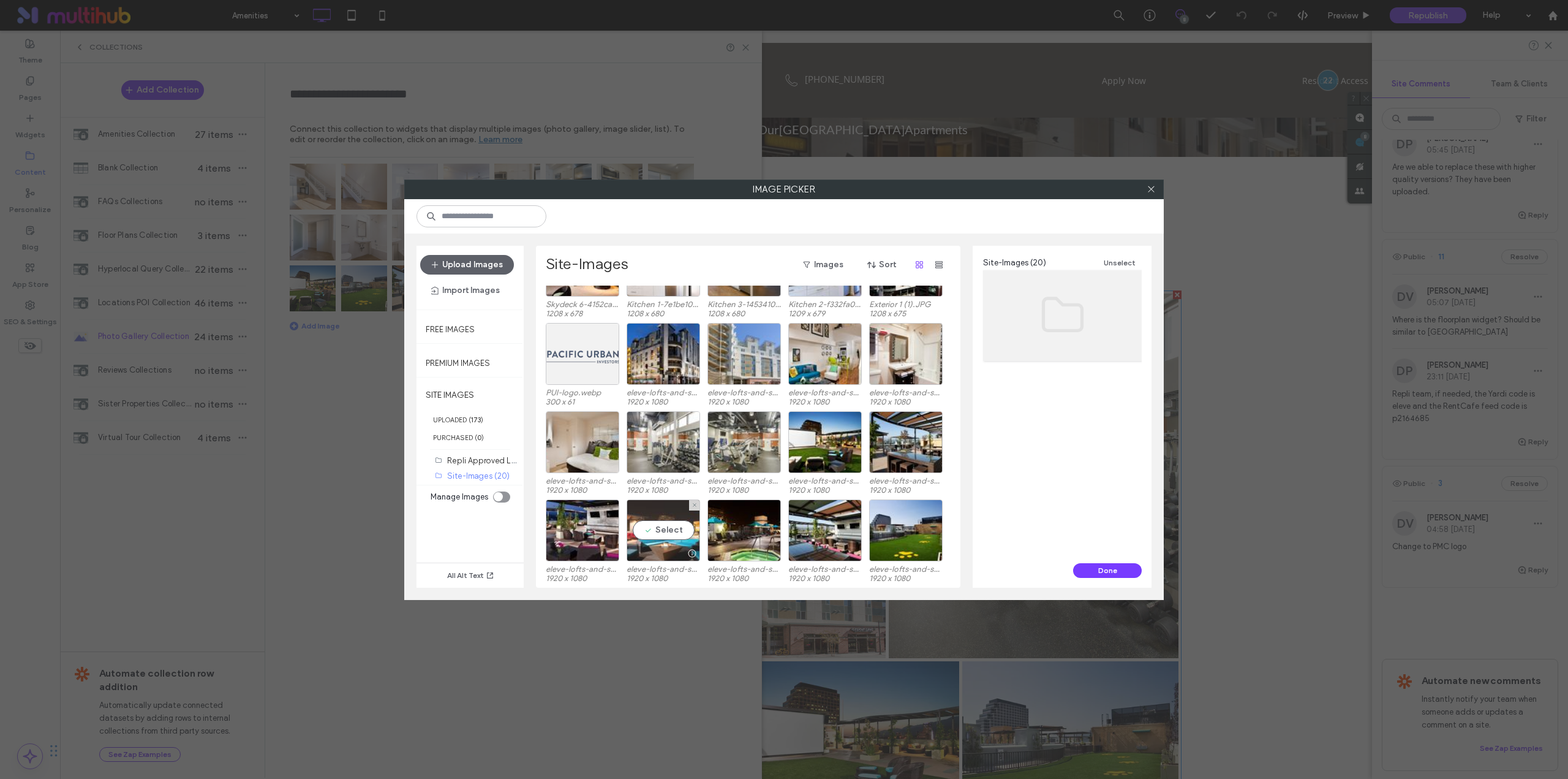
click at [672, 523] on div "Select" at bounding box center [663, 530] width 73 height 62
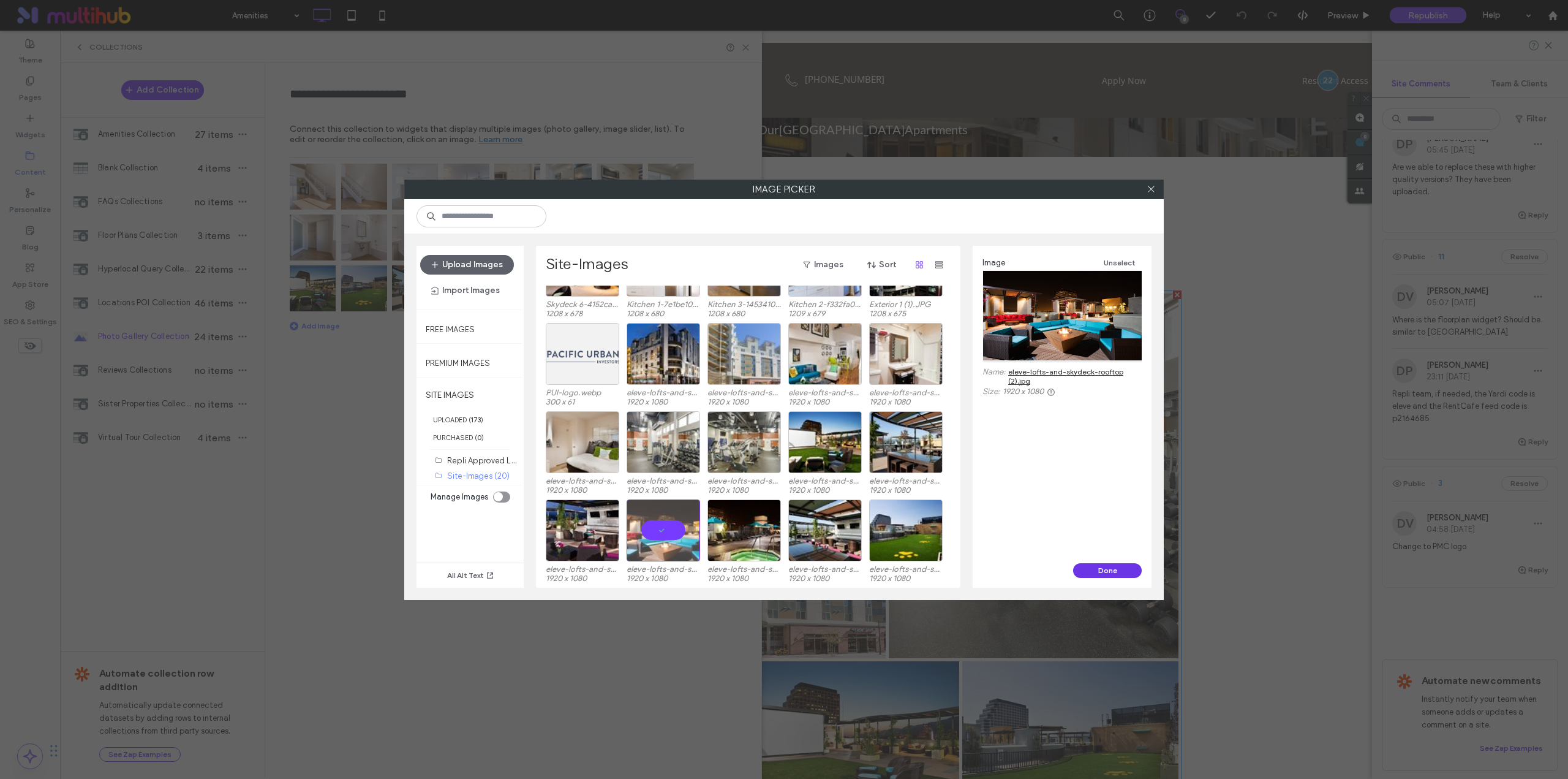
click at [1117, 572] on button "Done" at bounding box center [1107, 570] width 69 height 15
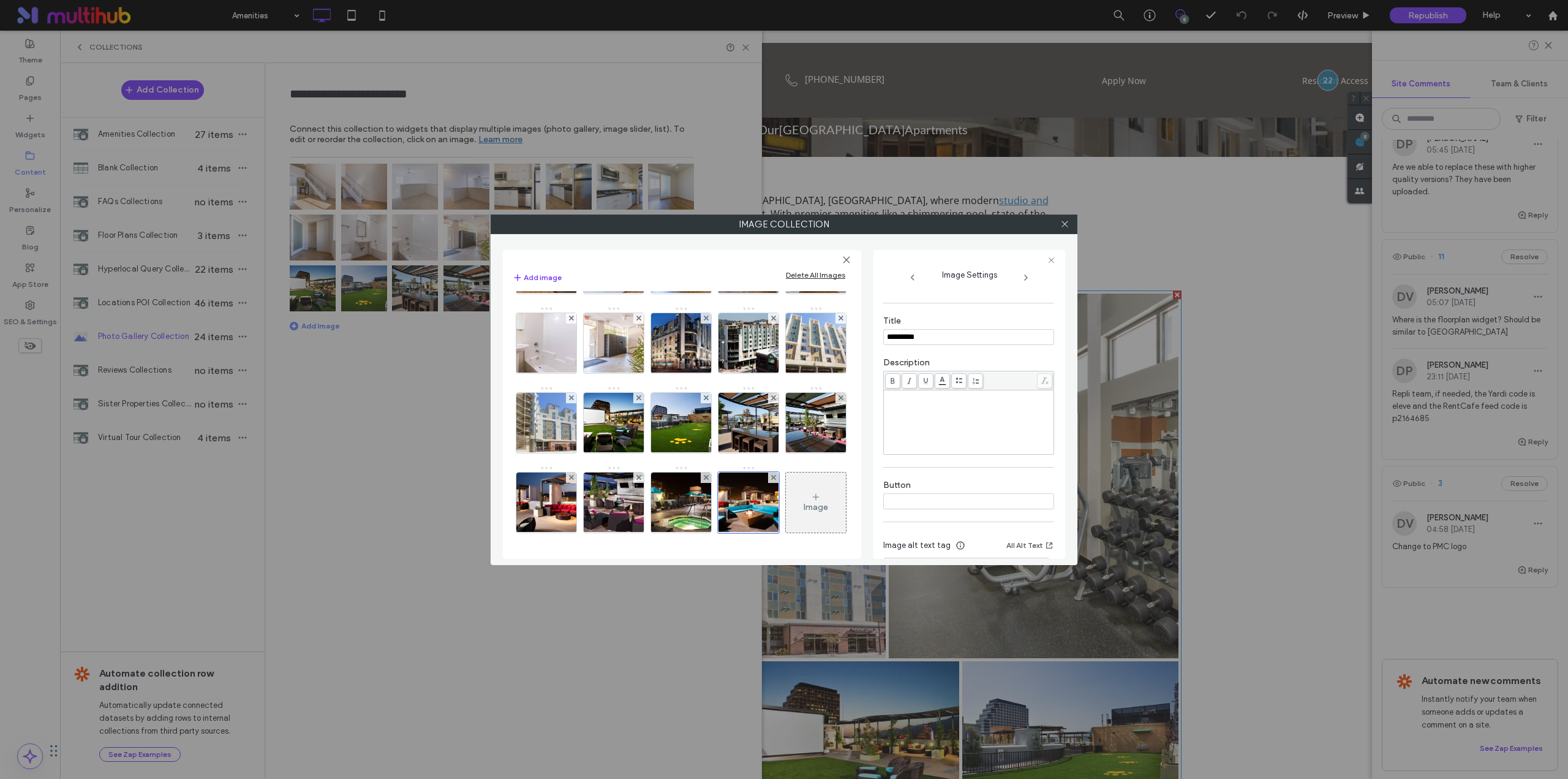
scroll to position [262, 0]
click at [1067, 225] on icon at bounding box center [1065, 224] width 9 height 9
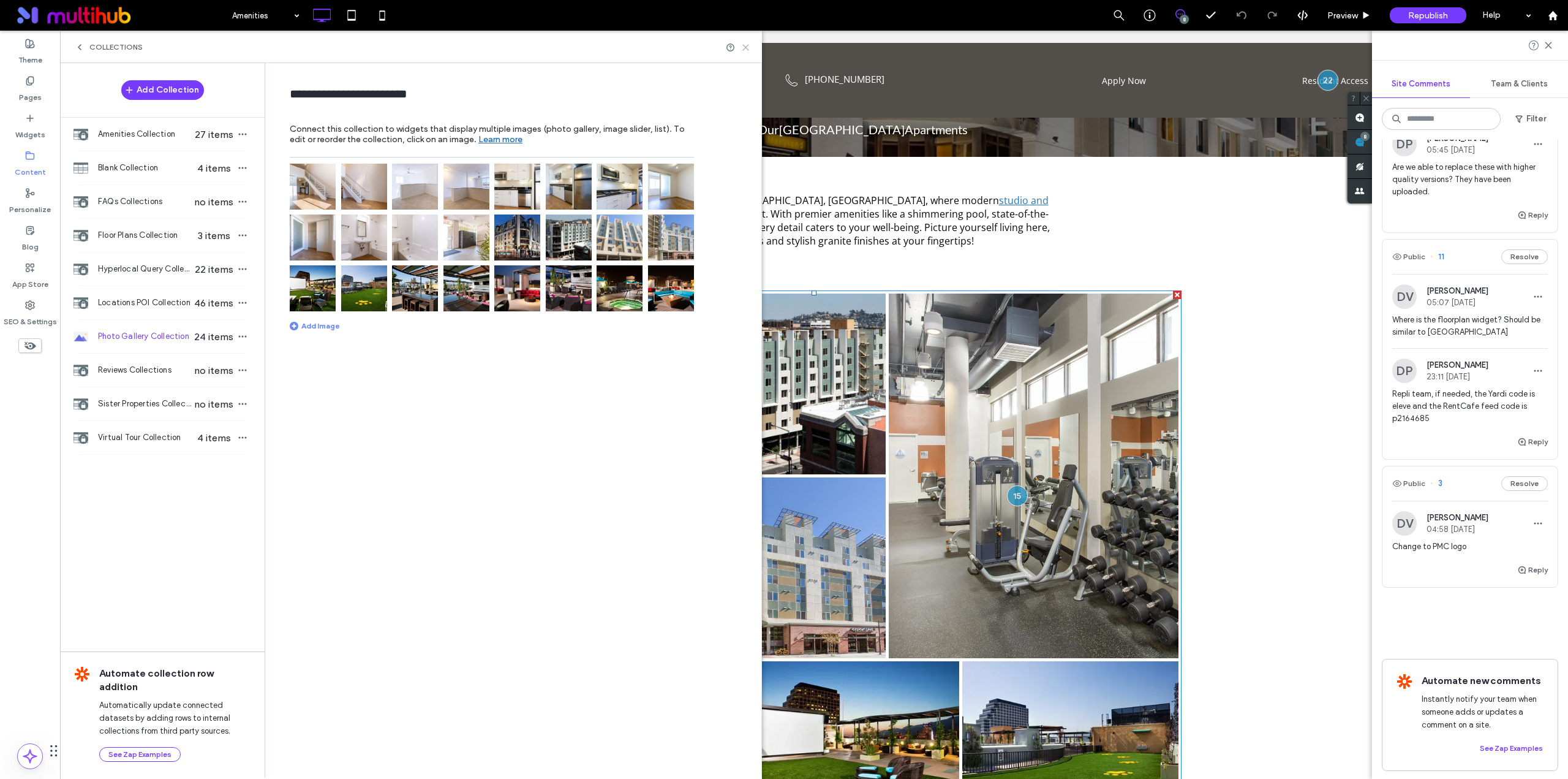
click at [742, 49] on icon at bounding box center [746, 48] width 9 height 9
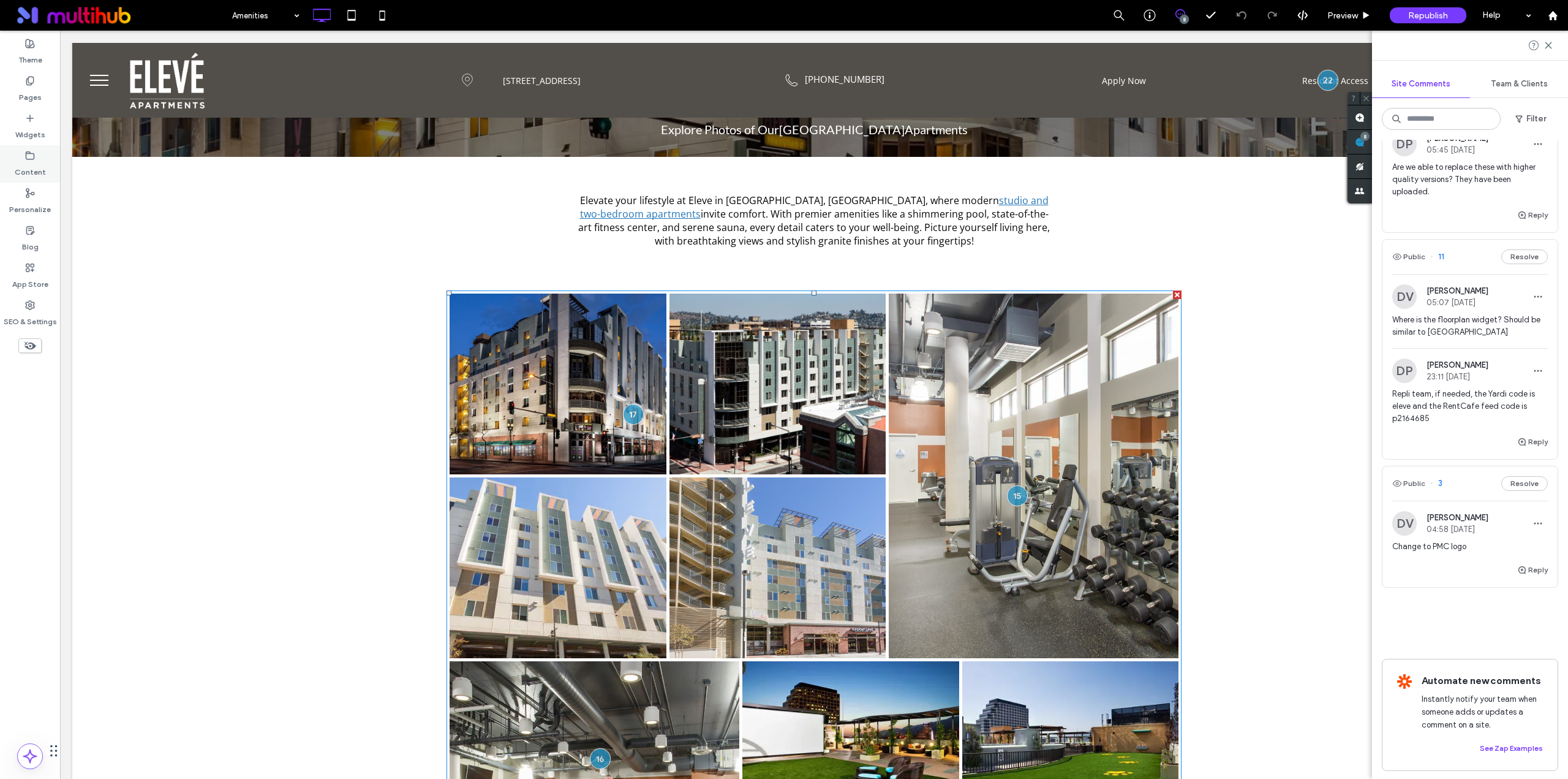
click at [36, 160] on div "Content" at bounding box center [30, 164] width 60 height 37
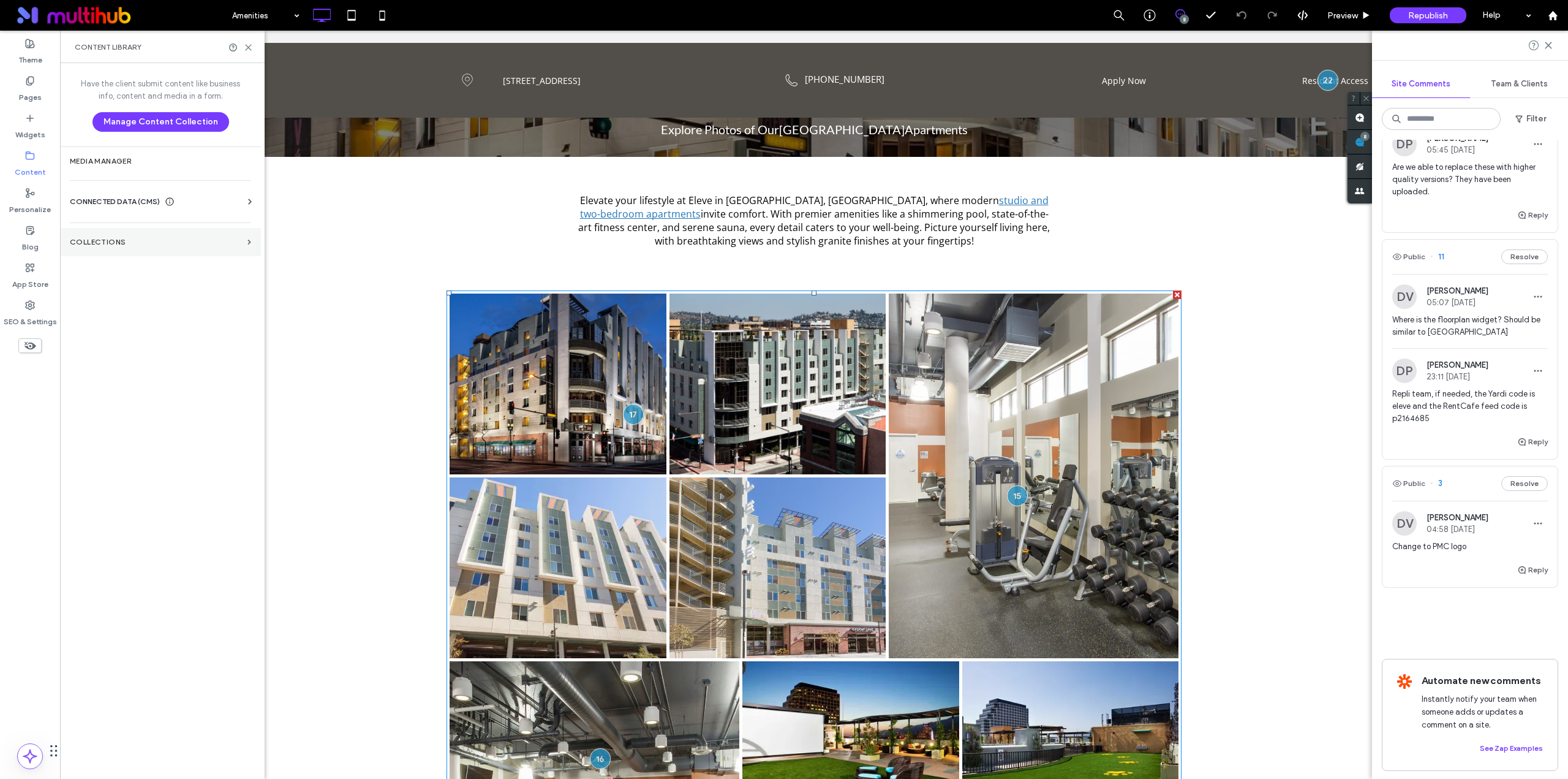
click at [115, 242] on label "Collections" at bounding box center [156, 242] width 173 height 8
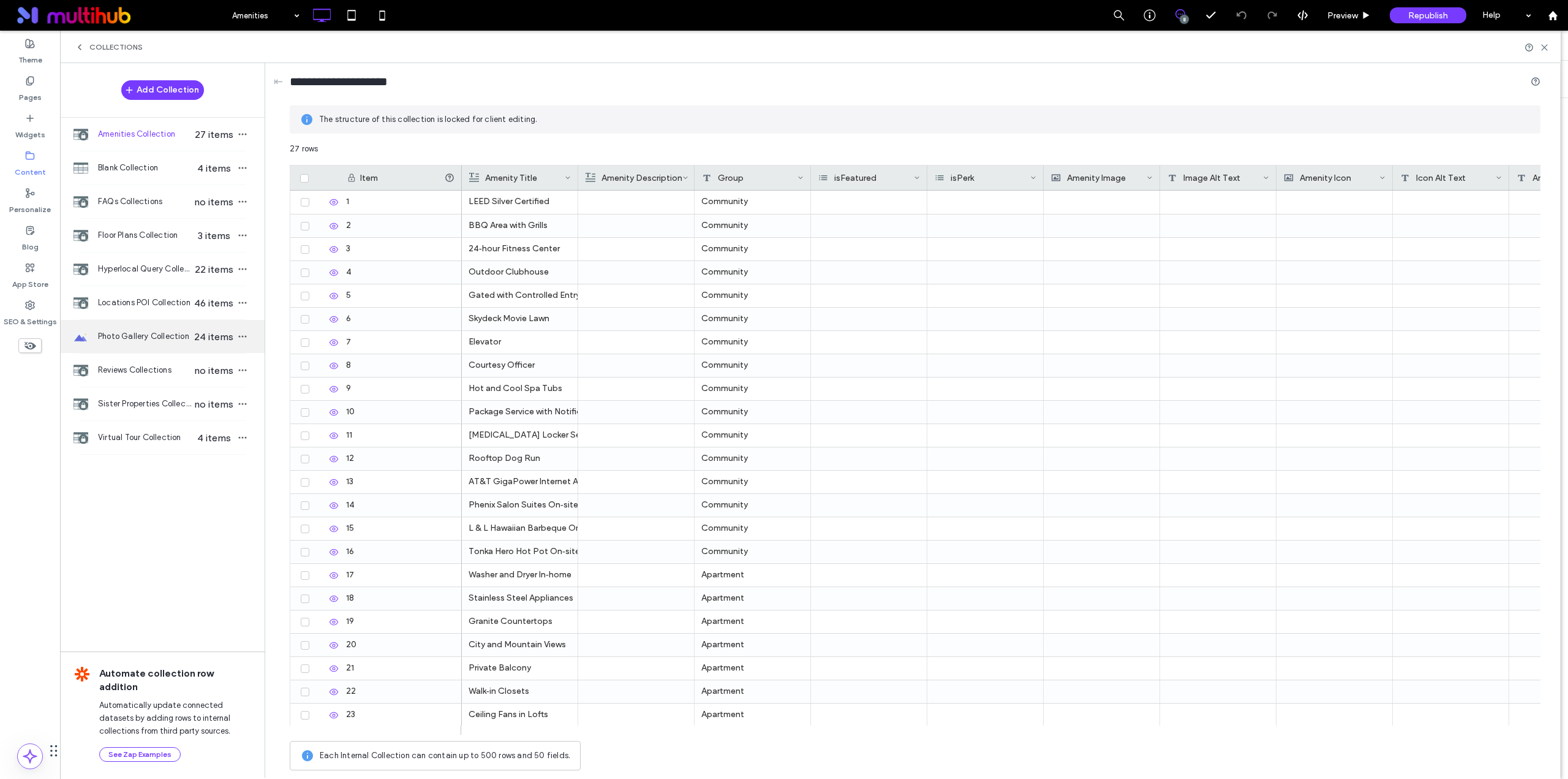
click at [144, 342] on span "Photo Gallery Collection" at bounding box center [145, 337] width 94 height 12
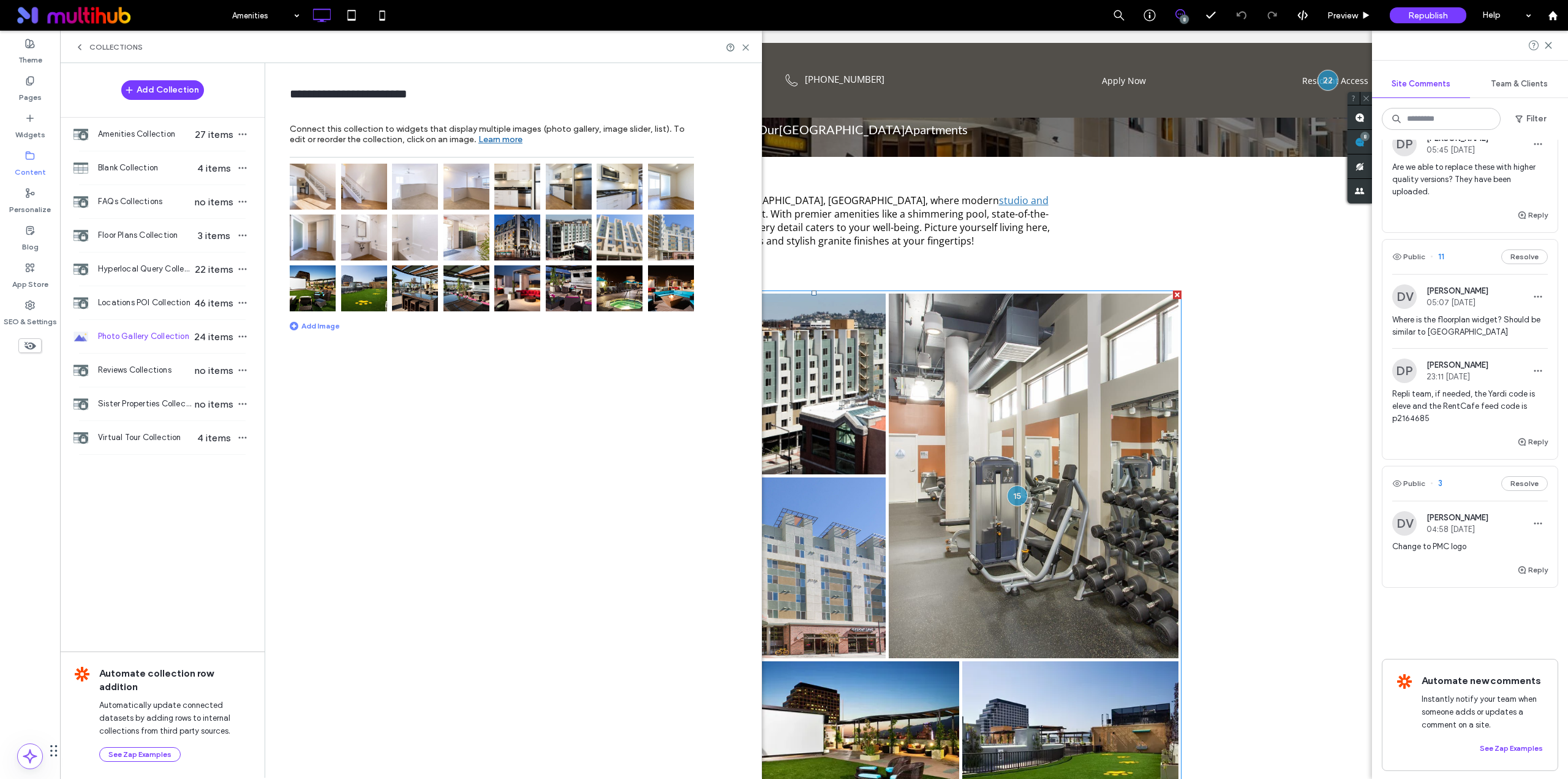
click at [467, 246] on img at bounding box center [466, 238] width 46 height 46
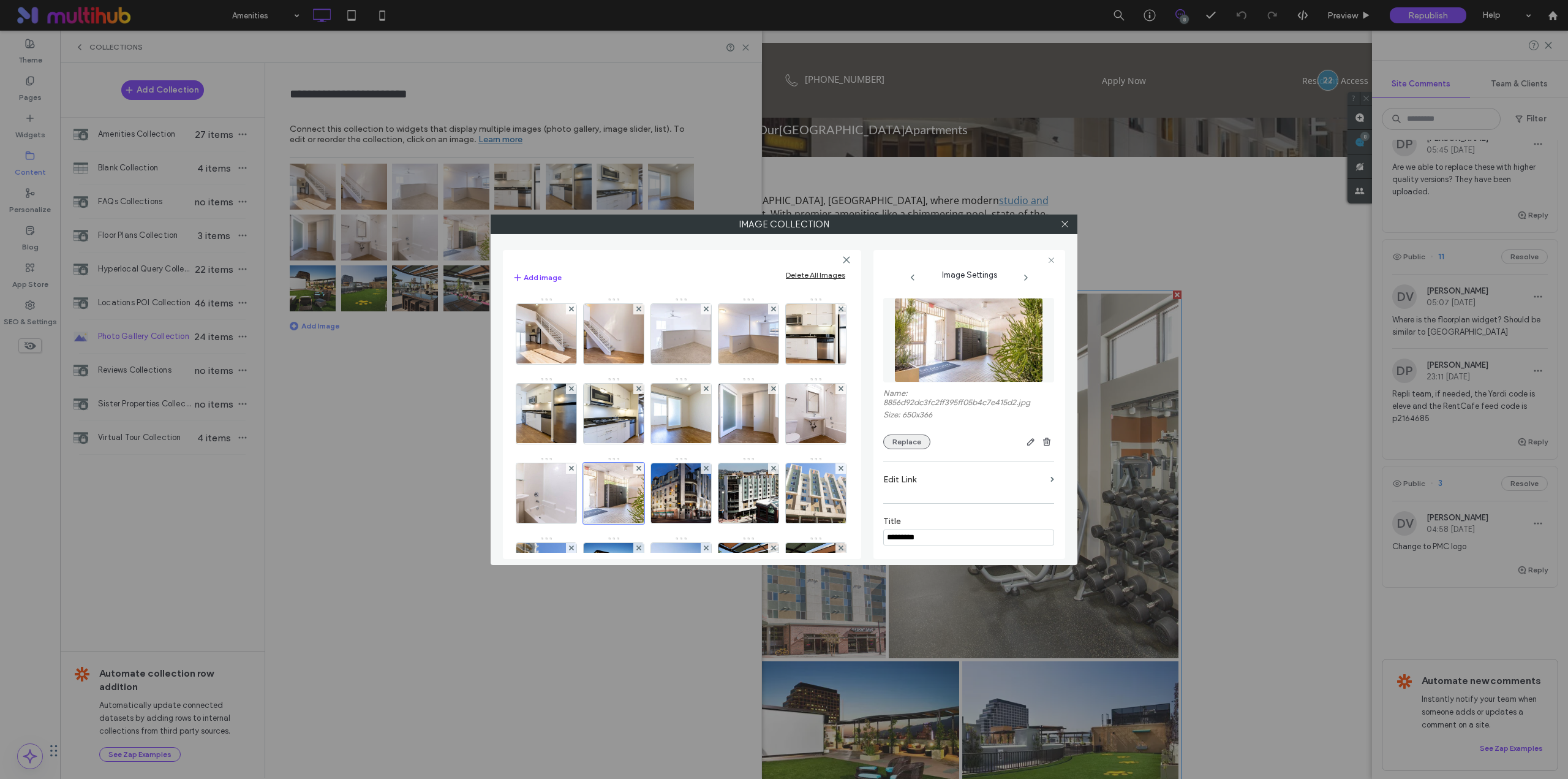
click at [915, 445] on button "Replace" at bounding box center [906, 442] width 47 height 15
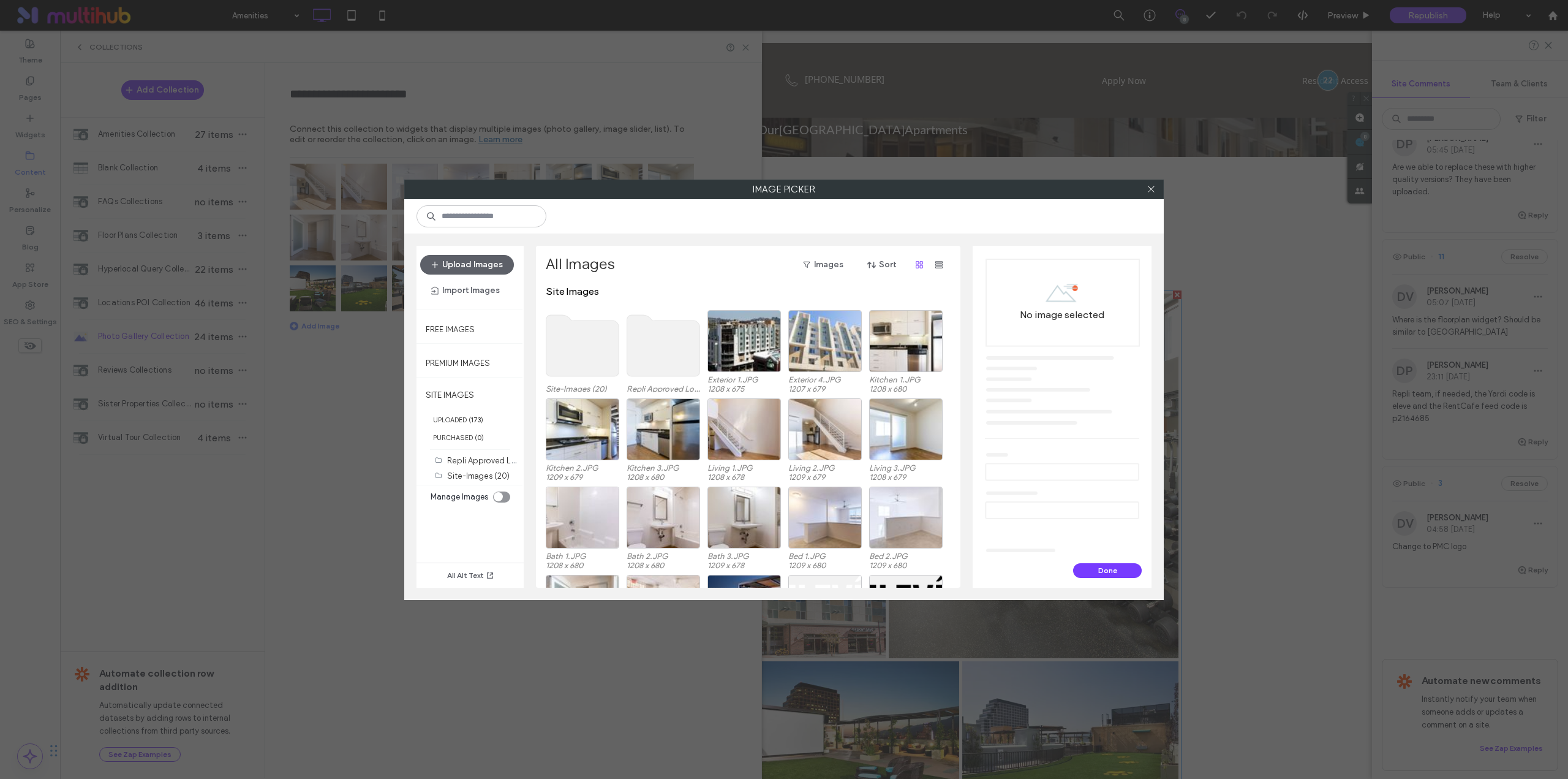
click at [577, 347] on use at bounding box center [583, 345] width 73 height 61
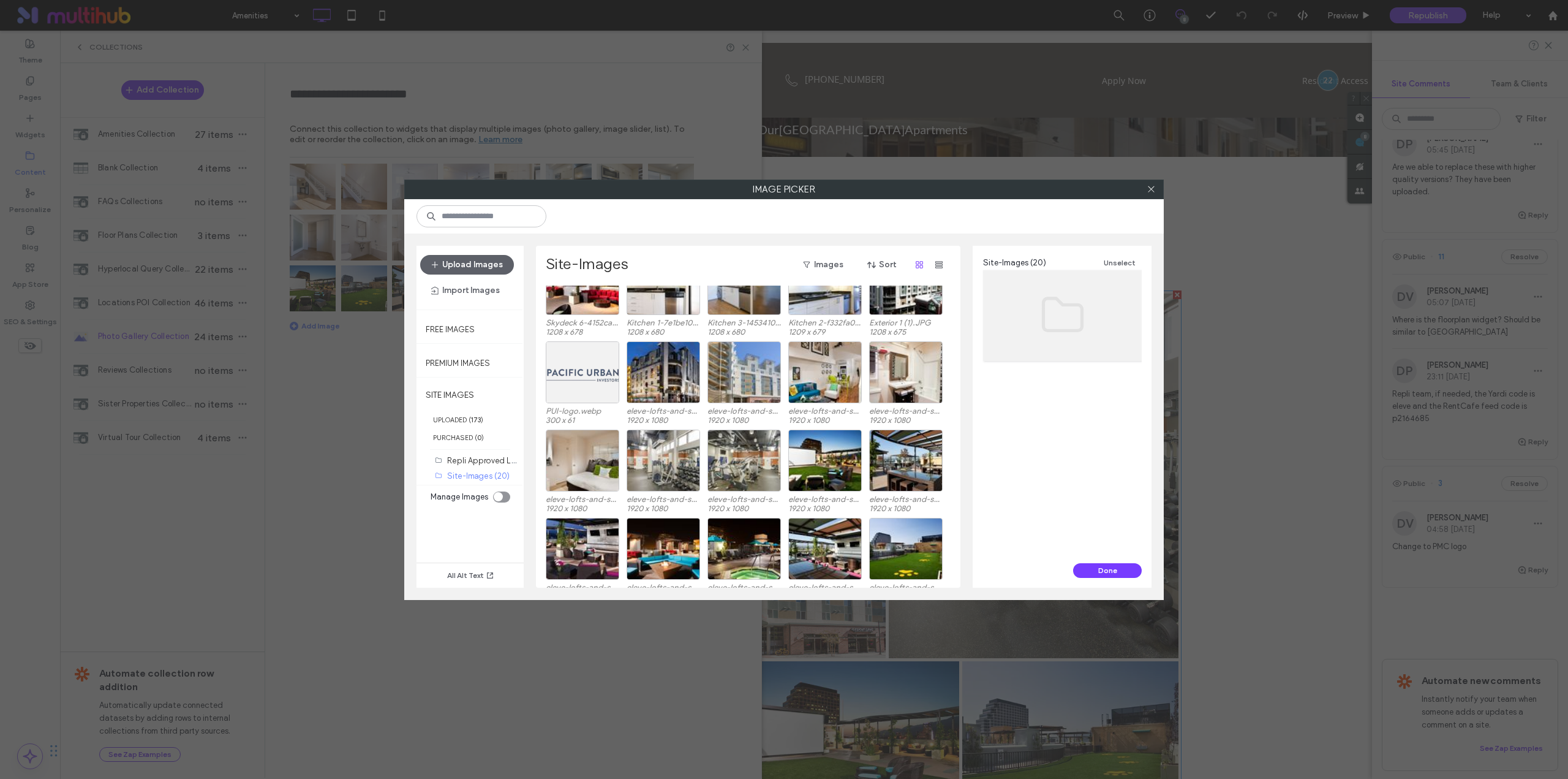
scroll to position [51, 0]
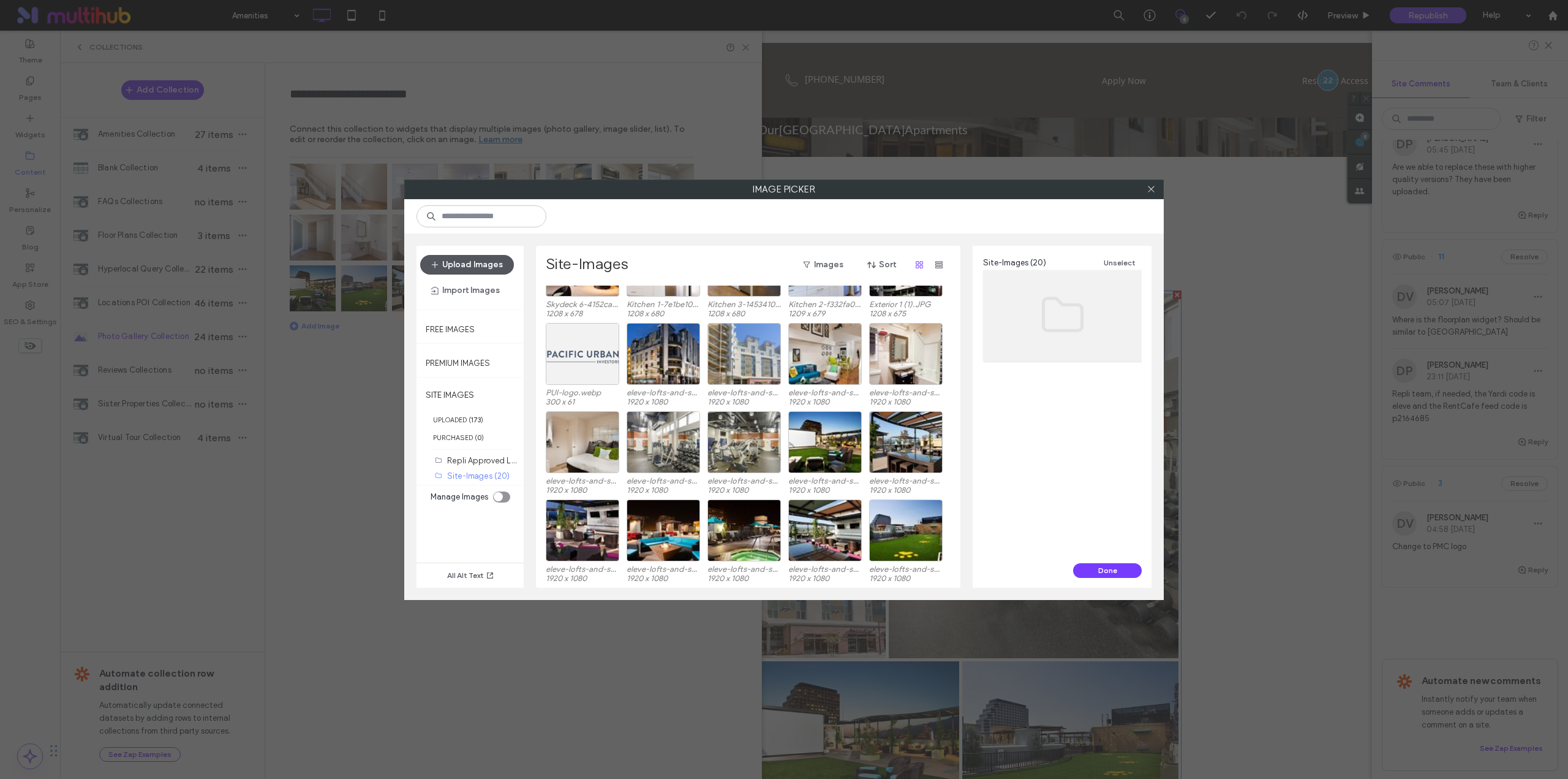
click at [478, 269] on button "Upload Images" at bounding box center [466, 264] width 93 height 19
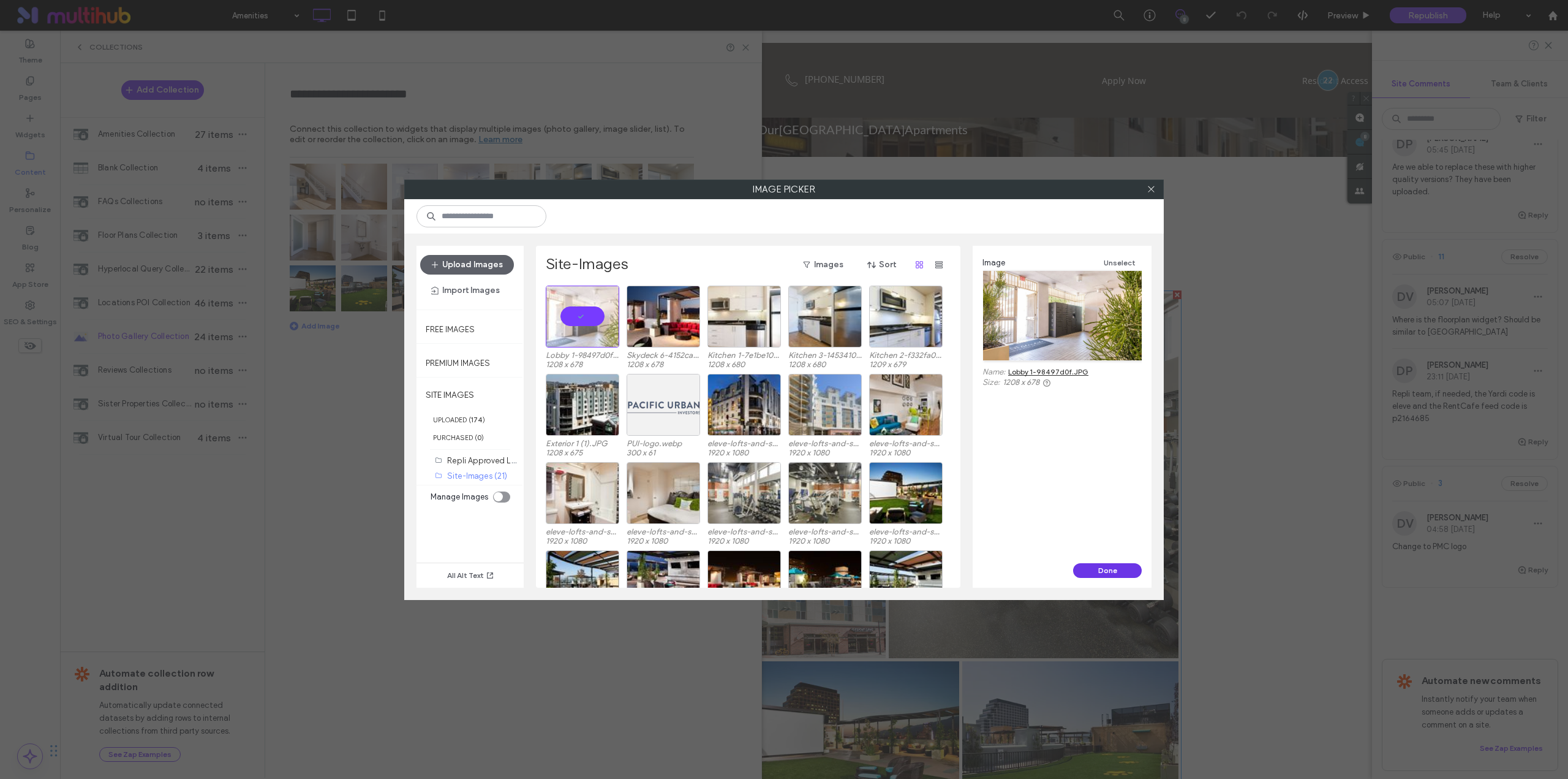
click at [1095, 568] on button "Done" at bounding box center [1107, 570] width 69 height 15
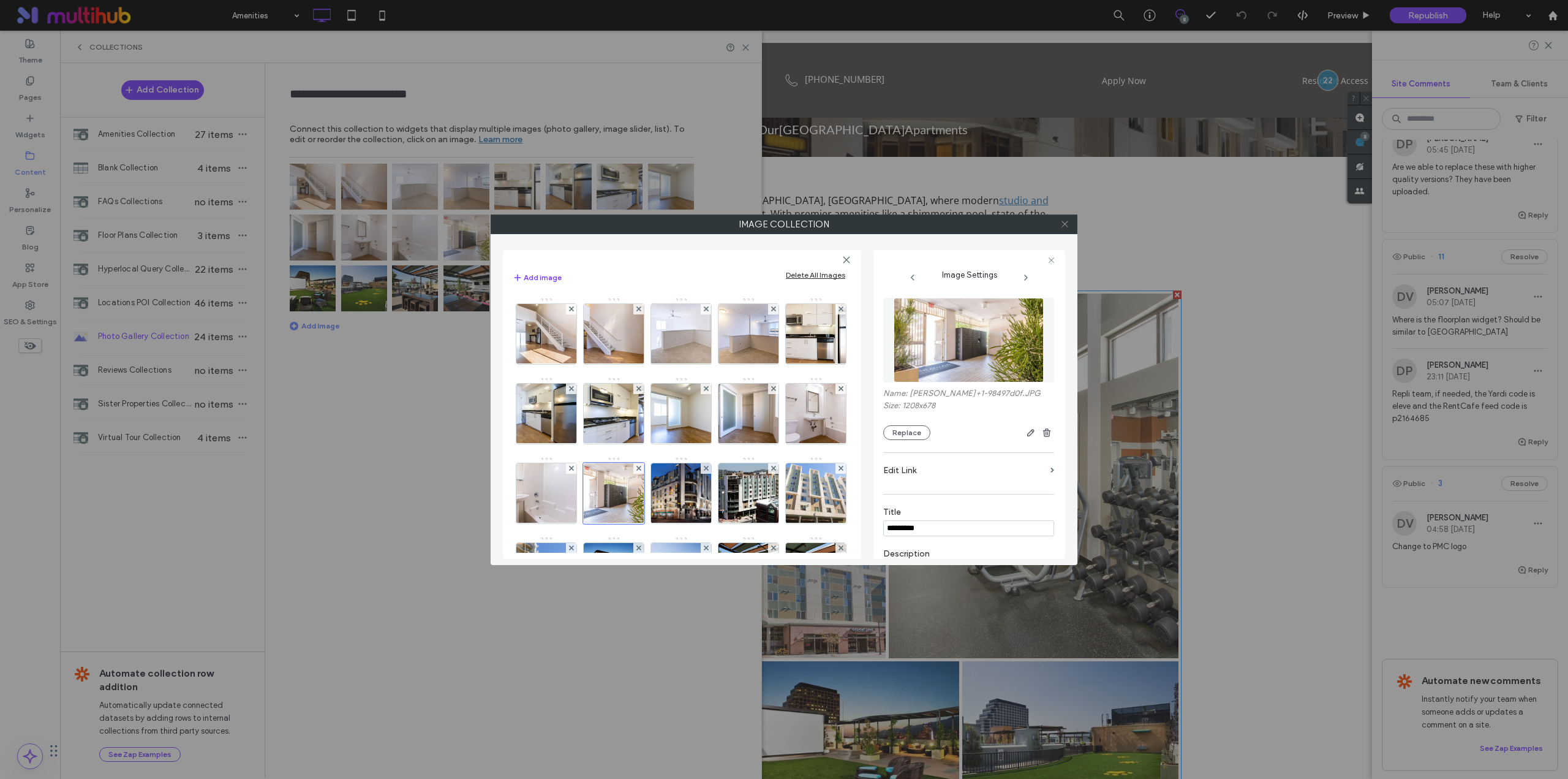
click at [1066, 225] on icon at bounding box center [1065, 224] width 9 height 9
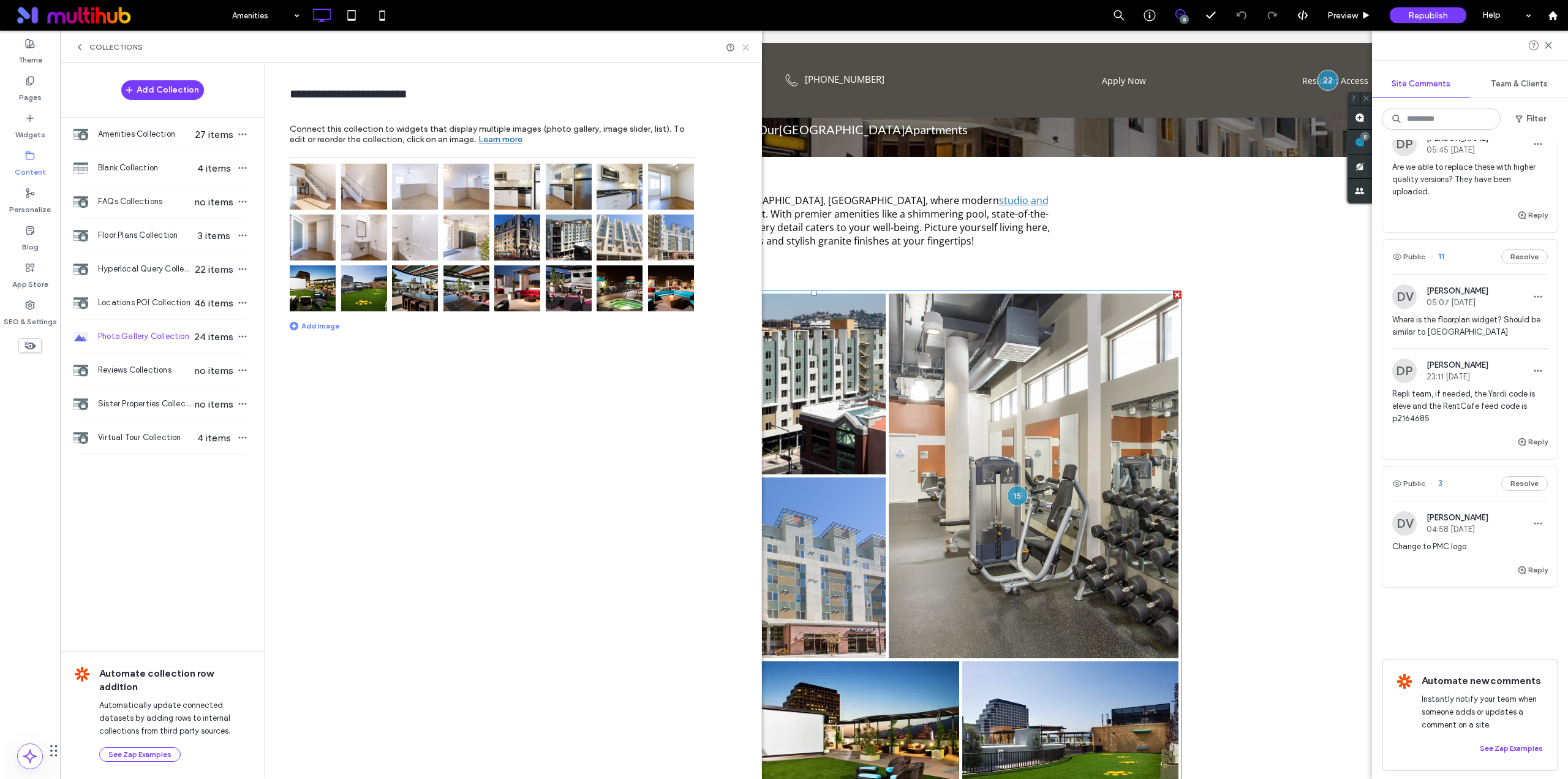
click at [745, 45] on icon at bounding box center [746, 48] width 9 height 9
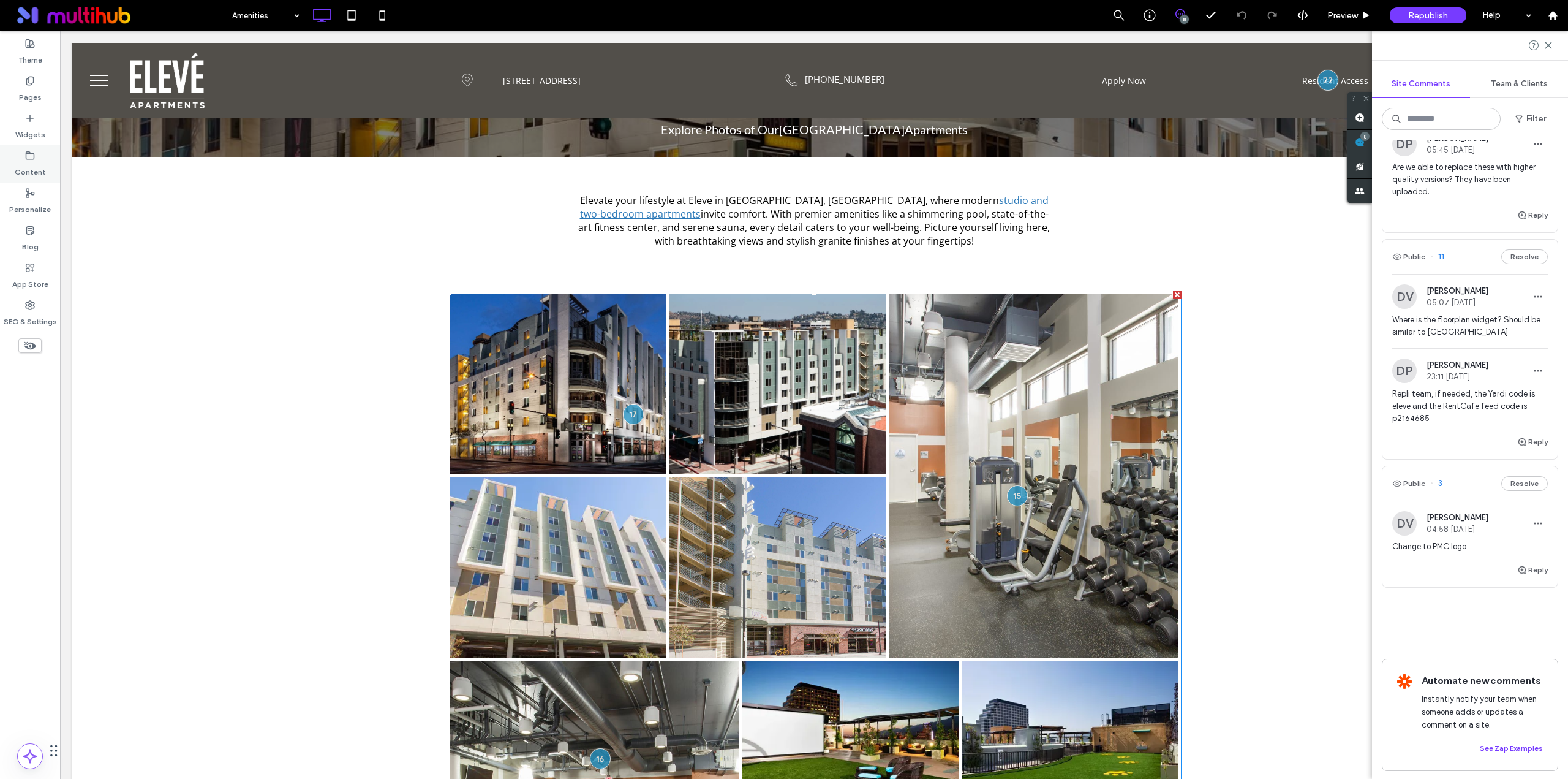
click at [46, 168] on div "Content" at bounding box center [30, 164] width 60 height 37
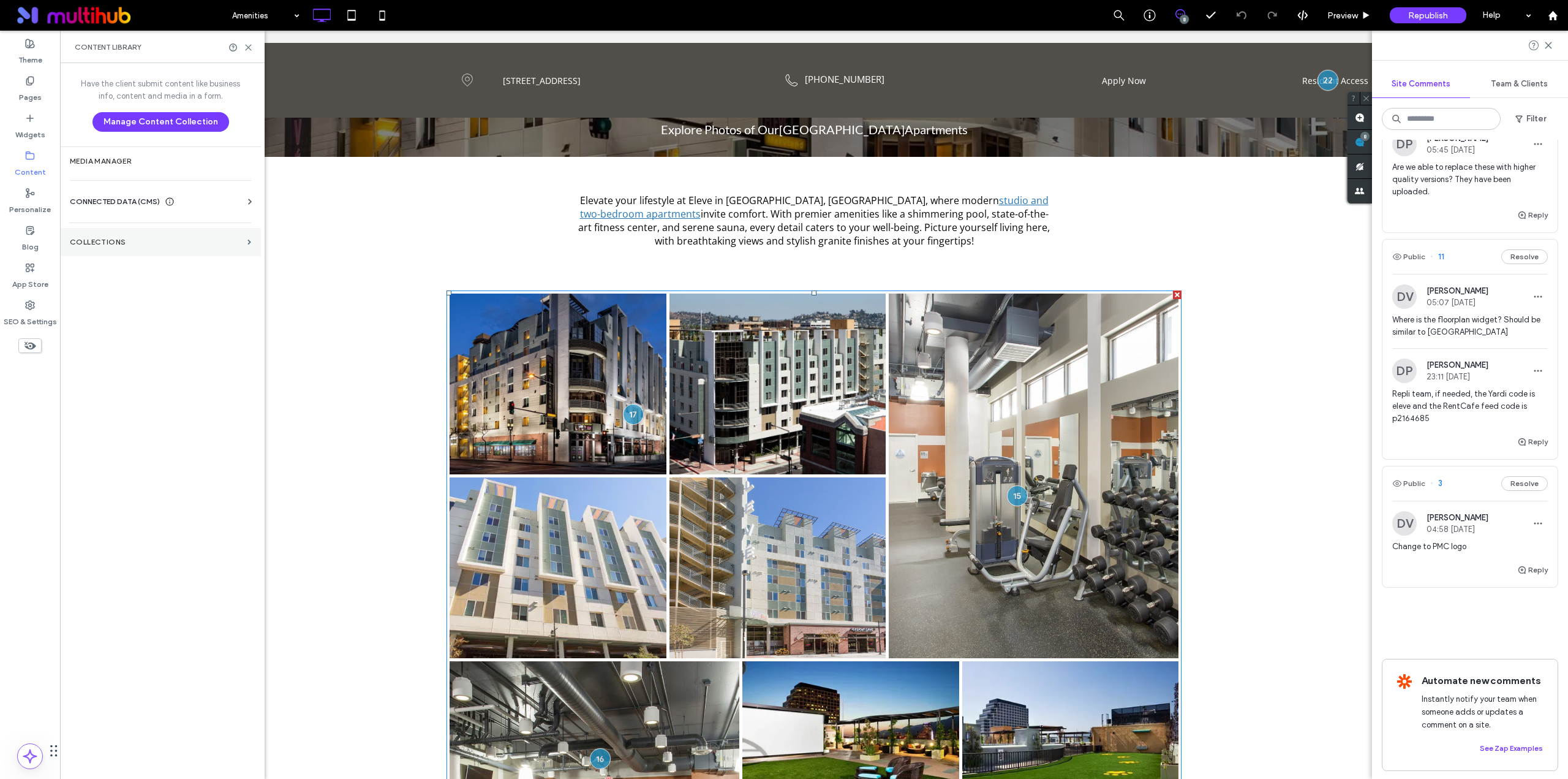
click at [117, 247] on section "Collections" at bounding box center [161, 242] width 201 height 29
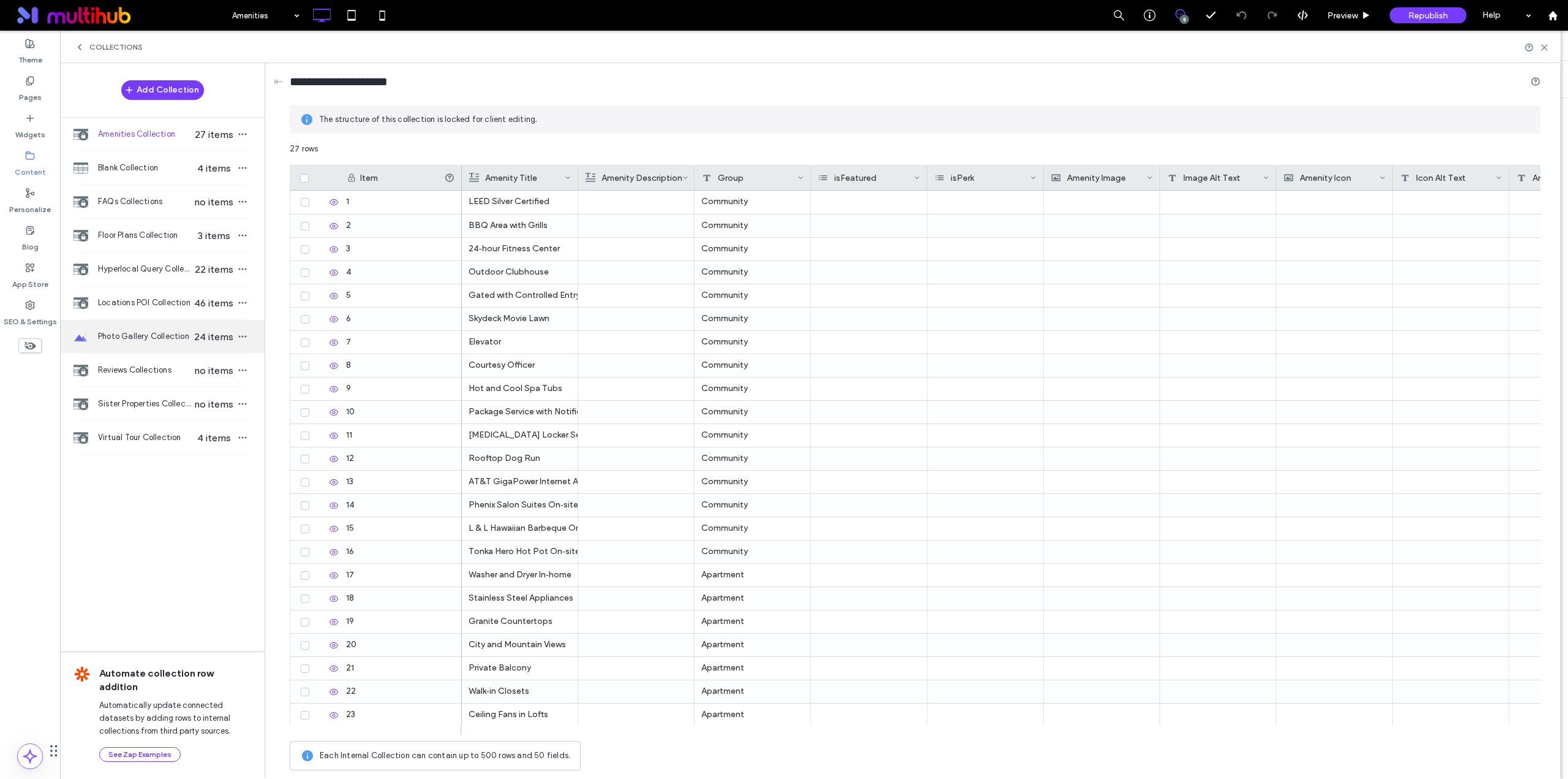
click at [141, 330] on span "Photo Gallery Collection" at bounding box center [145, 337] width 94 height 12
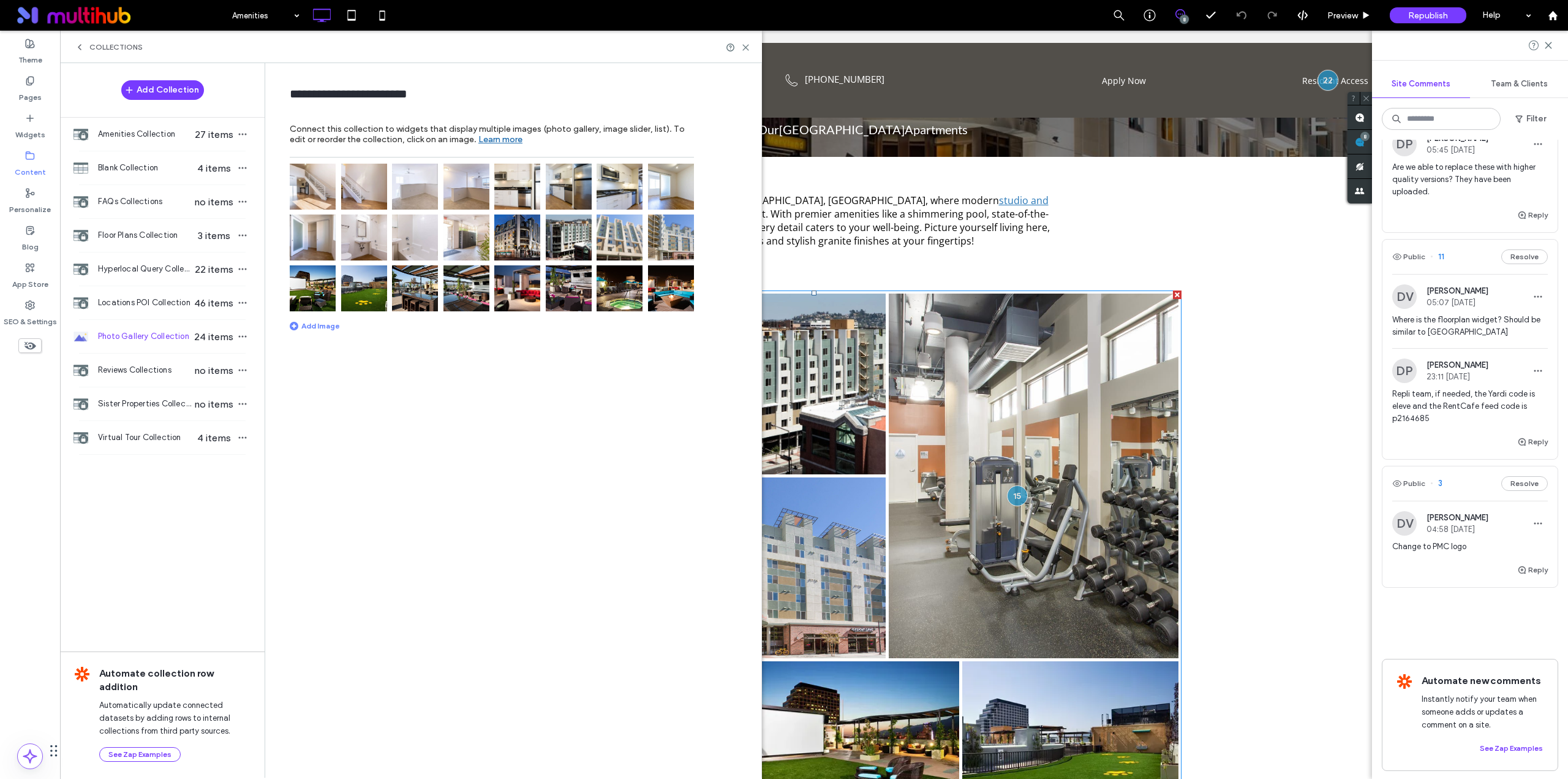
click at [310, 186] on img at bounding box center [313, 187] width 46 height 46
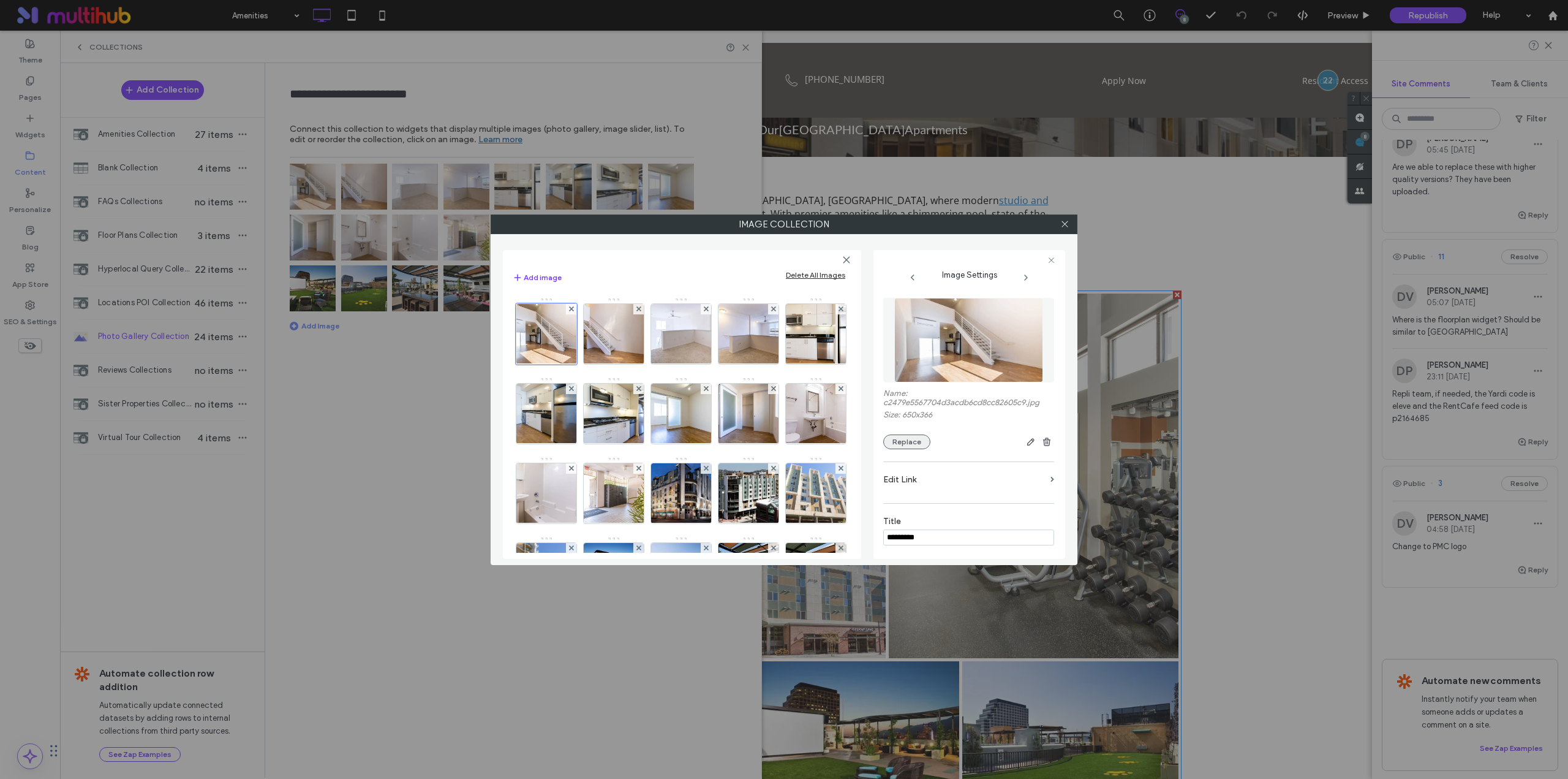
click at [906, 436] on button "Replace" at bounding box center [906, 442] width 47 height 15
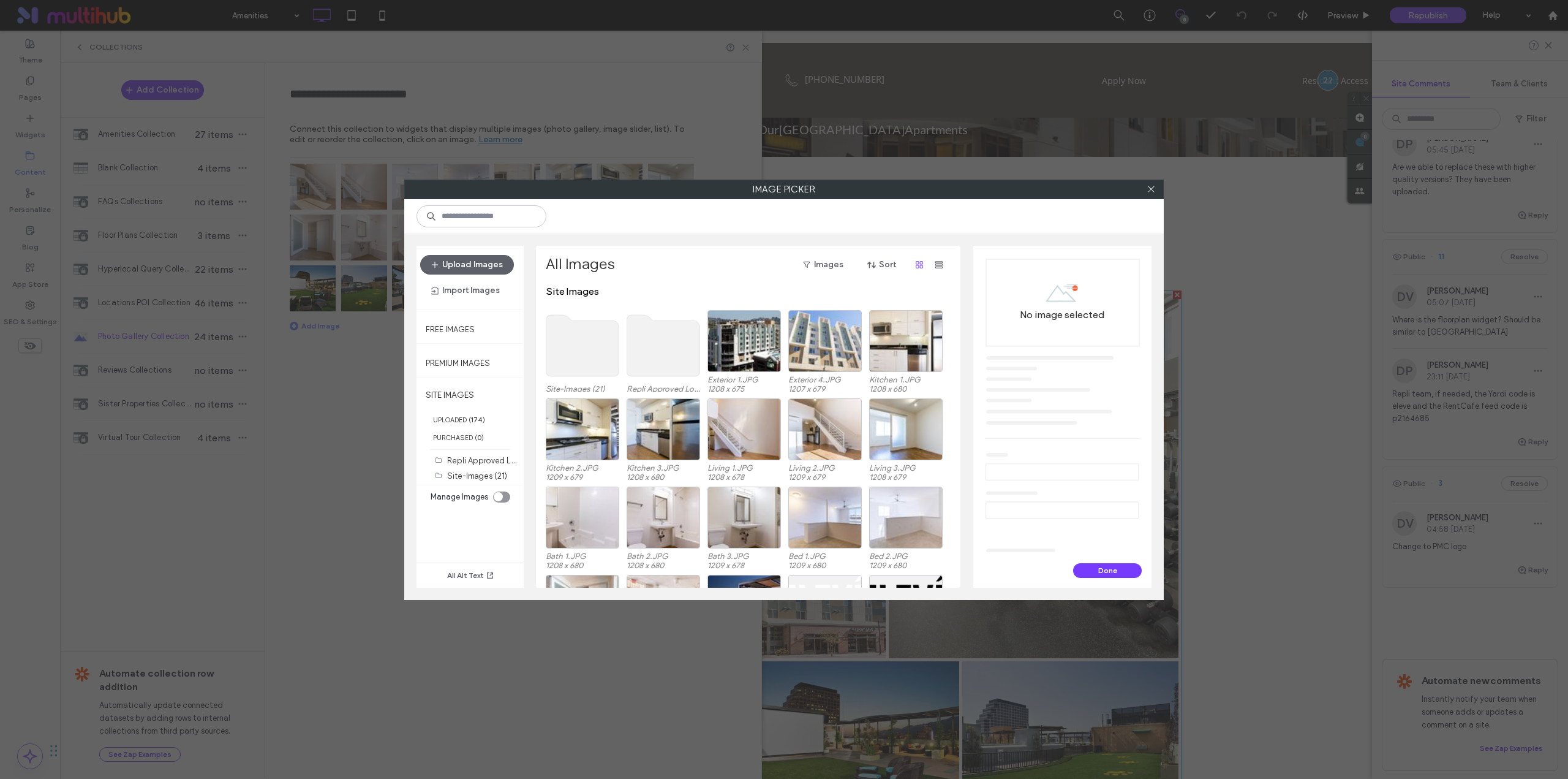
click at [571, 337] on use at bounding box center [583, 345] width 73 height 61
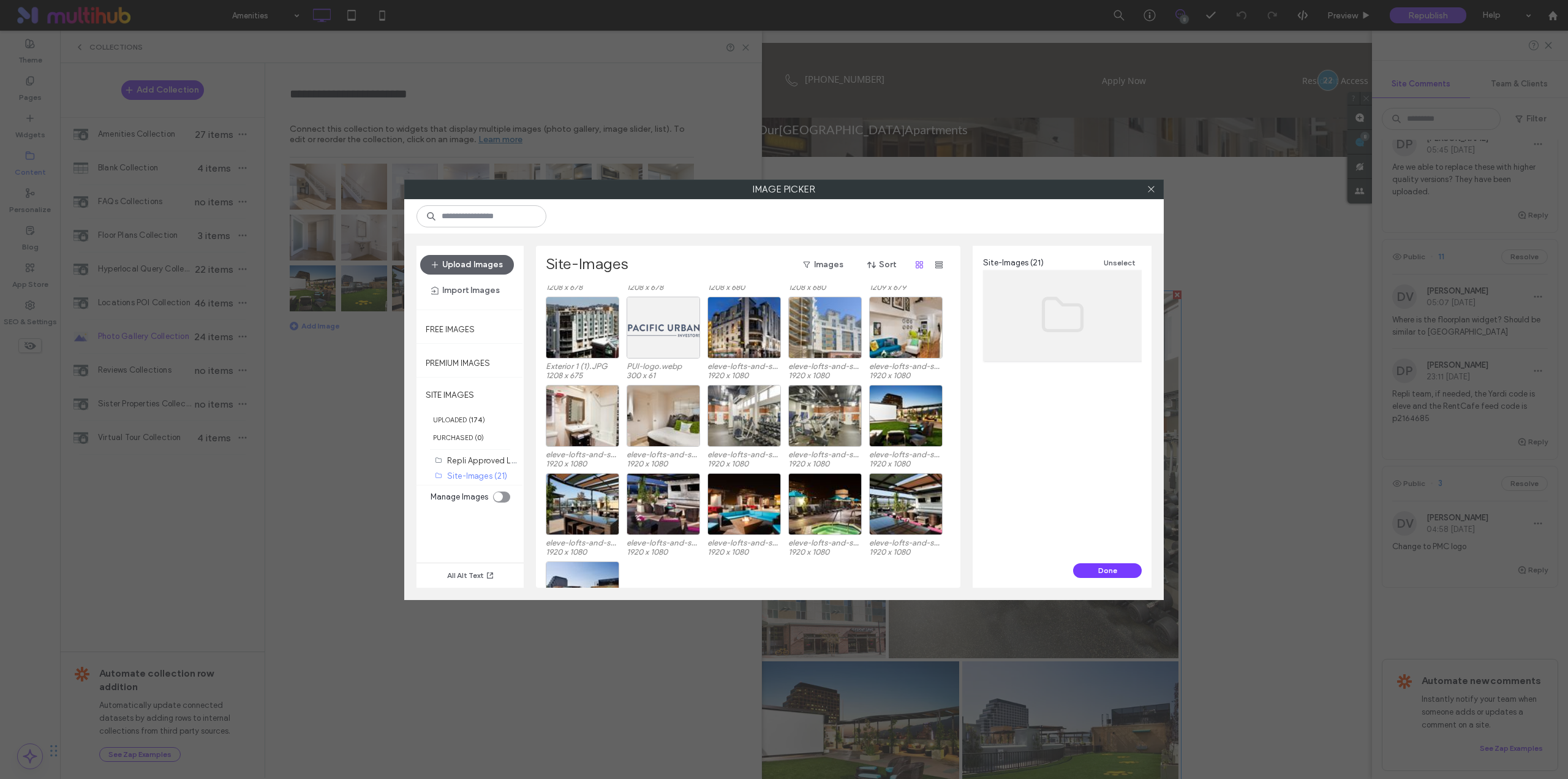
scroll to position [0, 0]
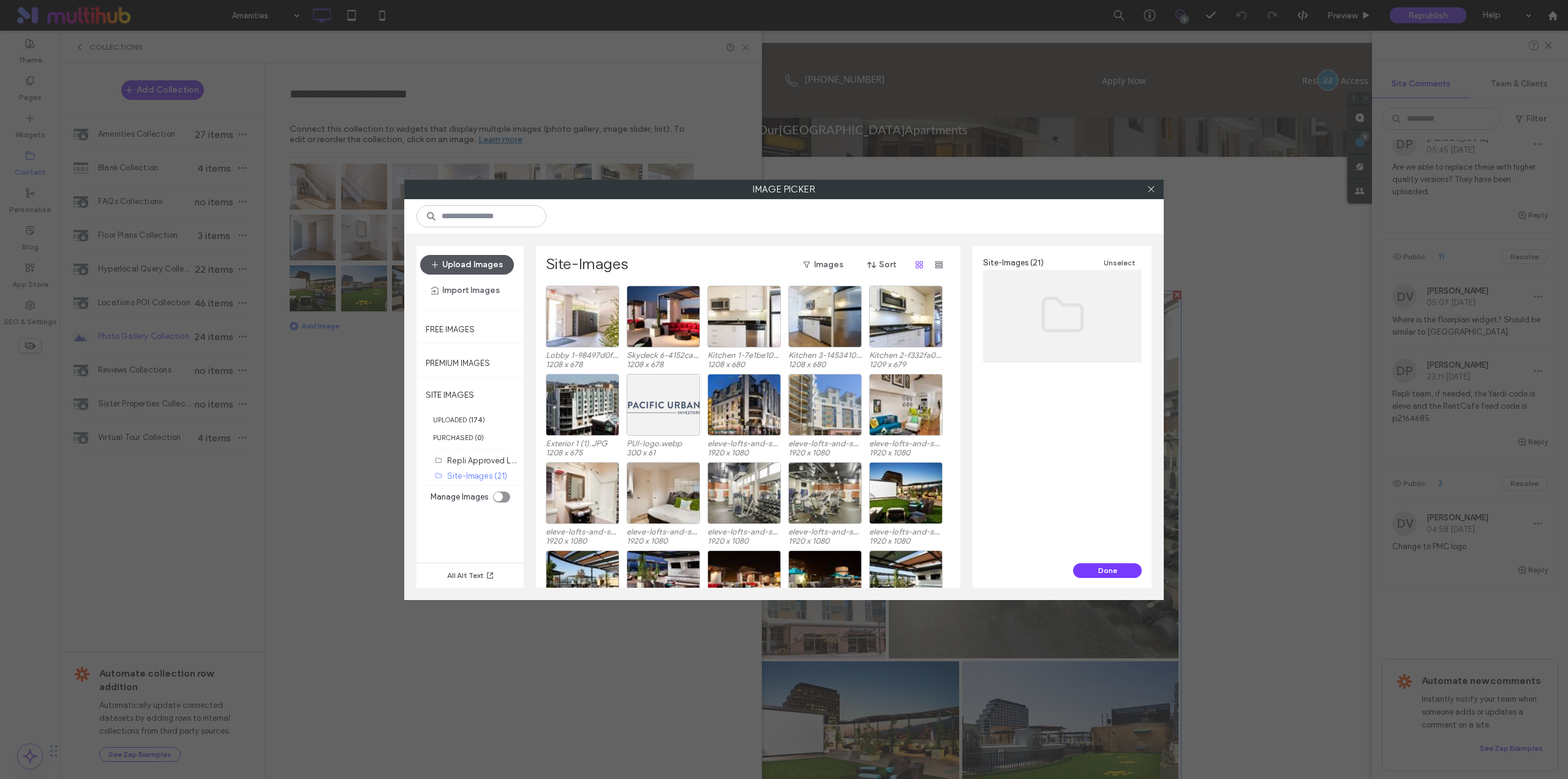
click at [486, 265] on button "Upload Images" at bounding box center [466, 264] width 93 height 19
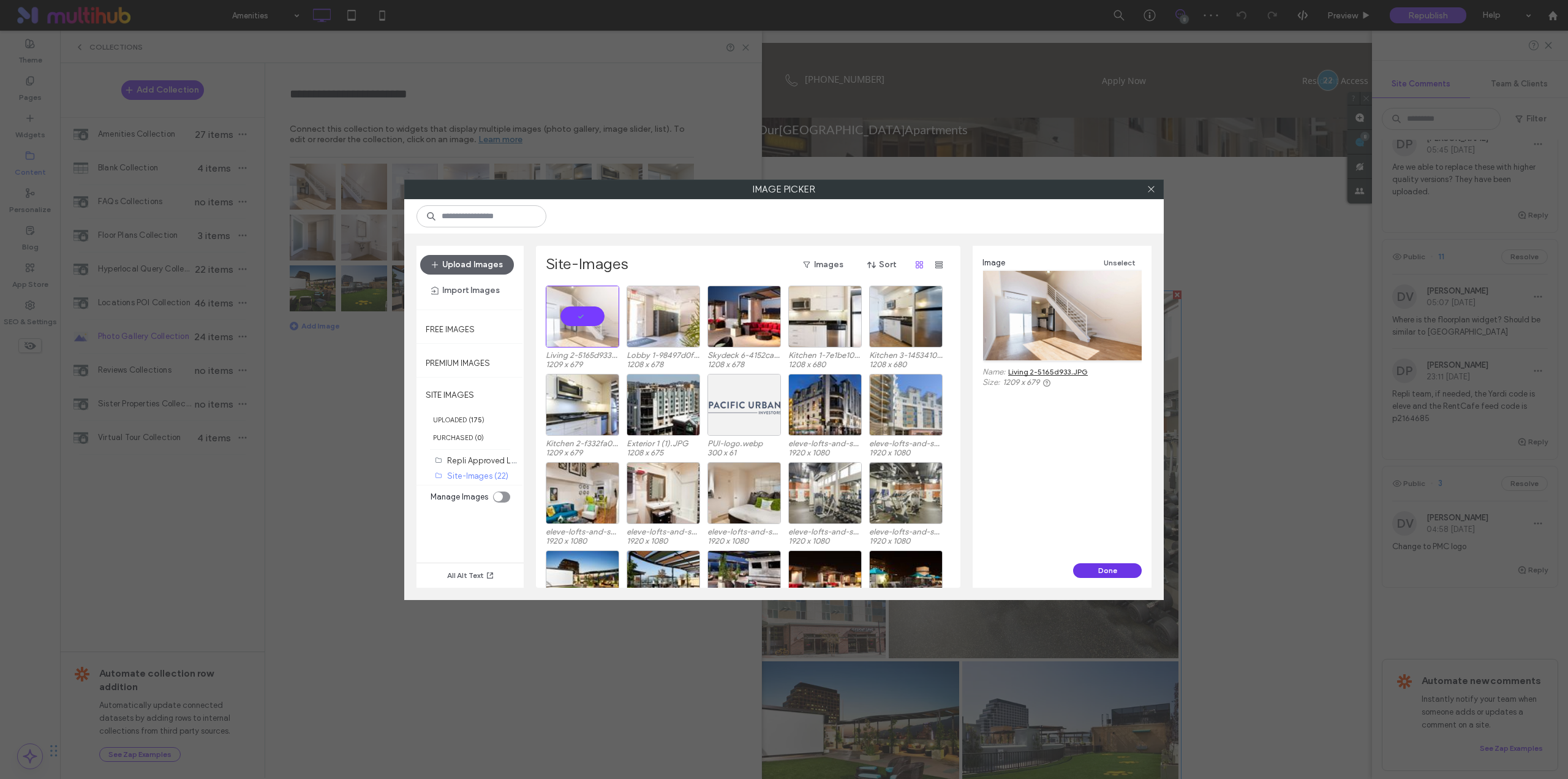
click at [1101, 567] on button "Done" at bounding box center [1107, 570] width 69 height 15
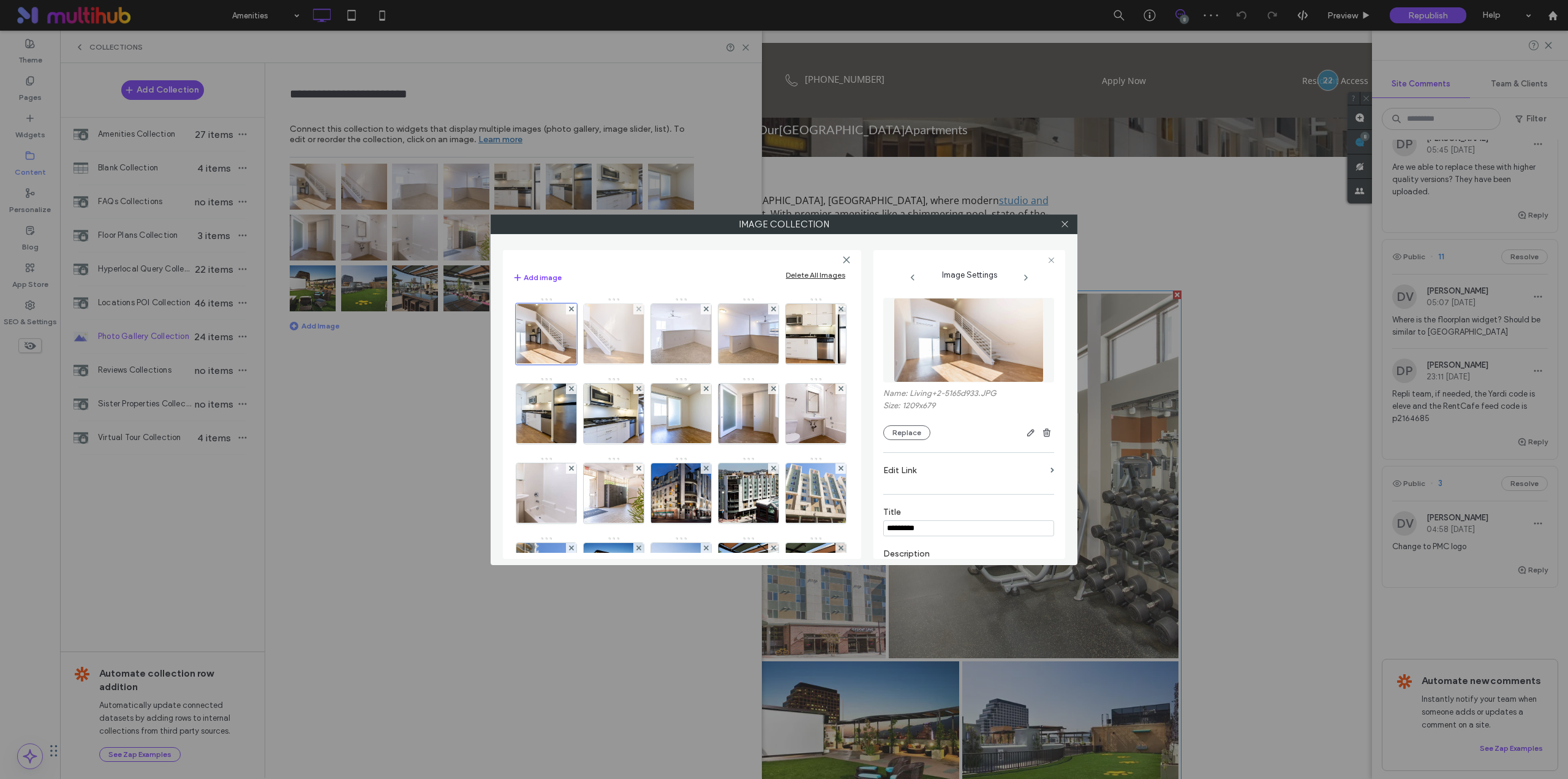
click at [610, 354] on img at bounding box center [614, 334] width 107 height 60
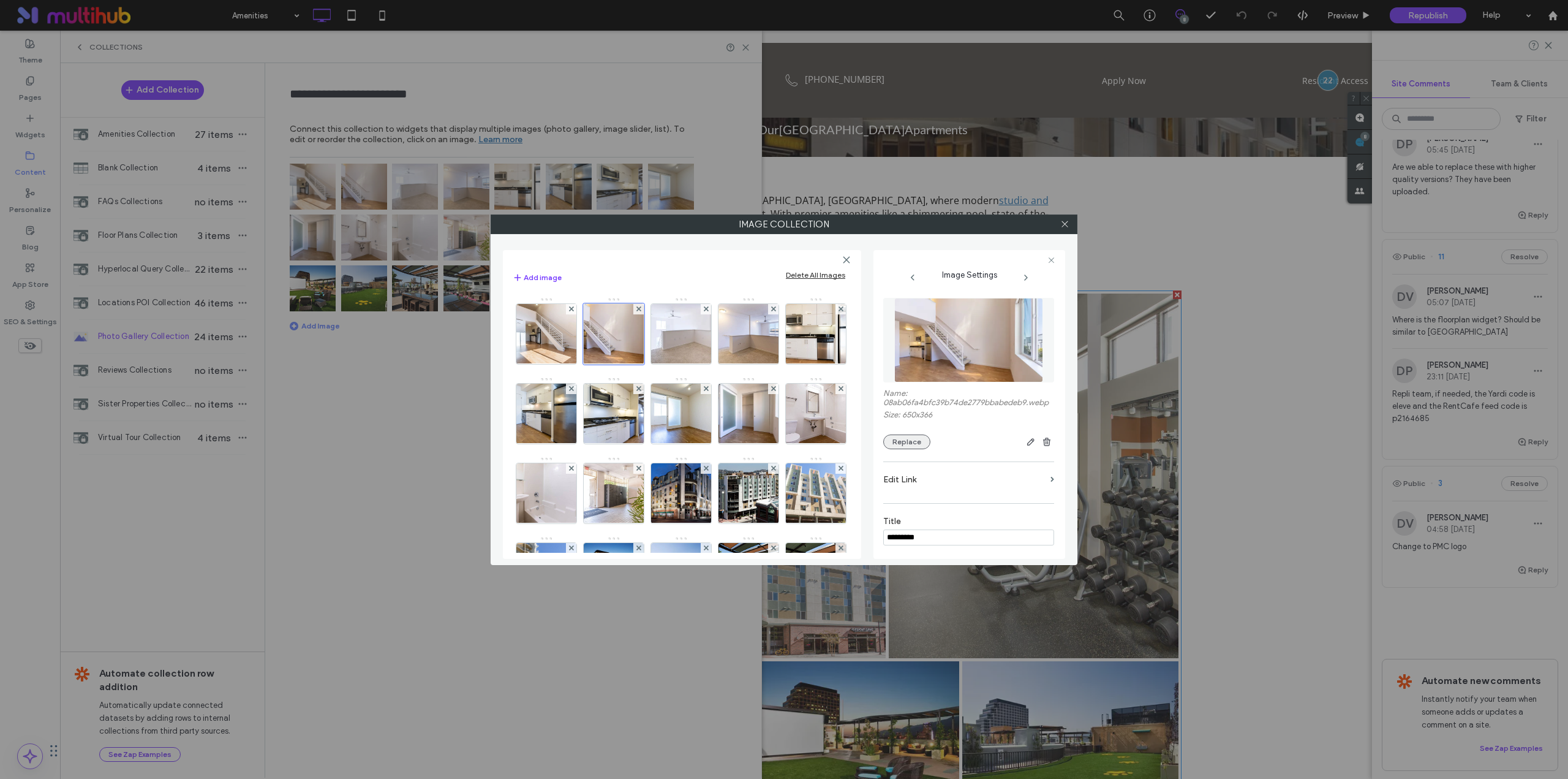
click at [909, 449] on button "Replace" at bounding box center [906, 442] width 47 height 15
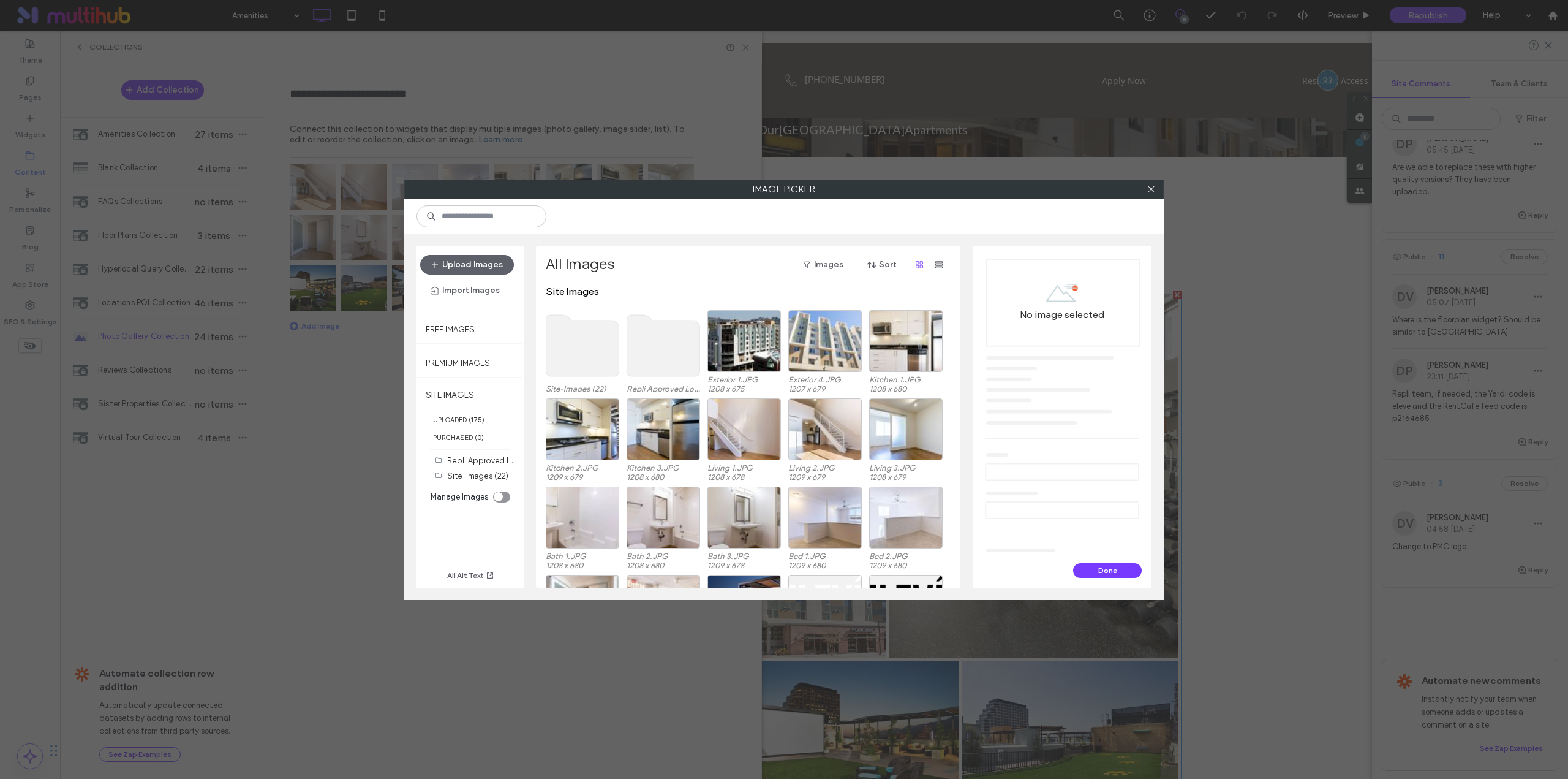
click at [570, 330] on use at bounding box center [583, 345] width 73 height 61
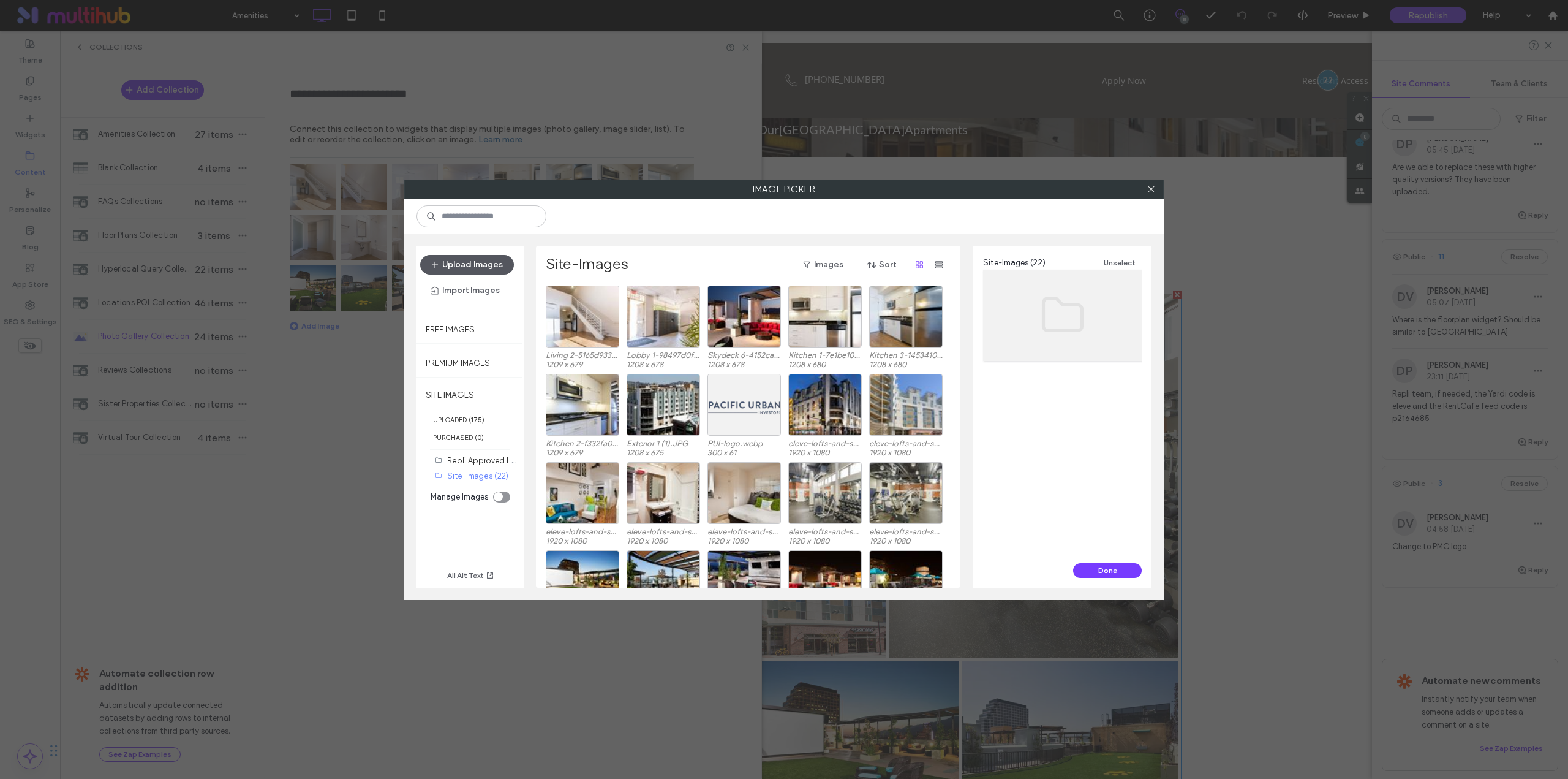
click at [482, 256] on button "Upload Images" at bounding box center [466, 264] width 93 height 19
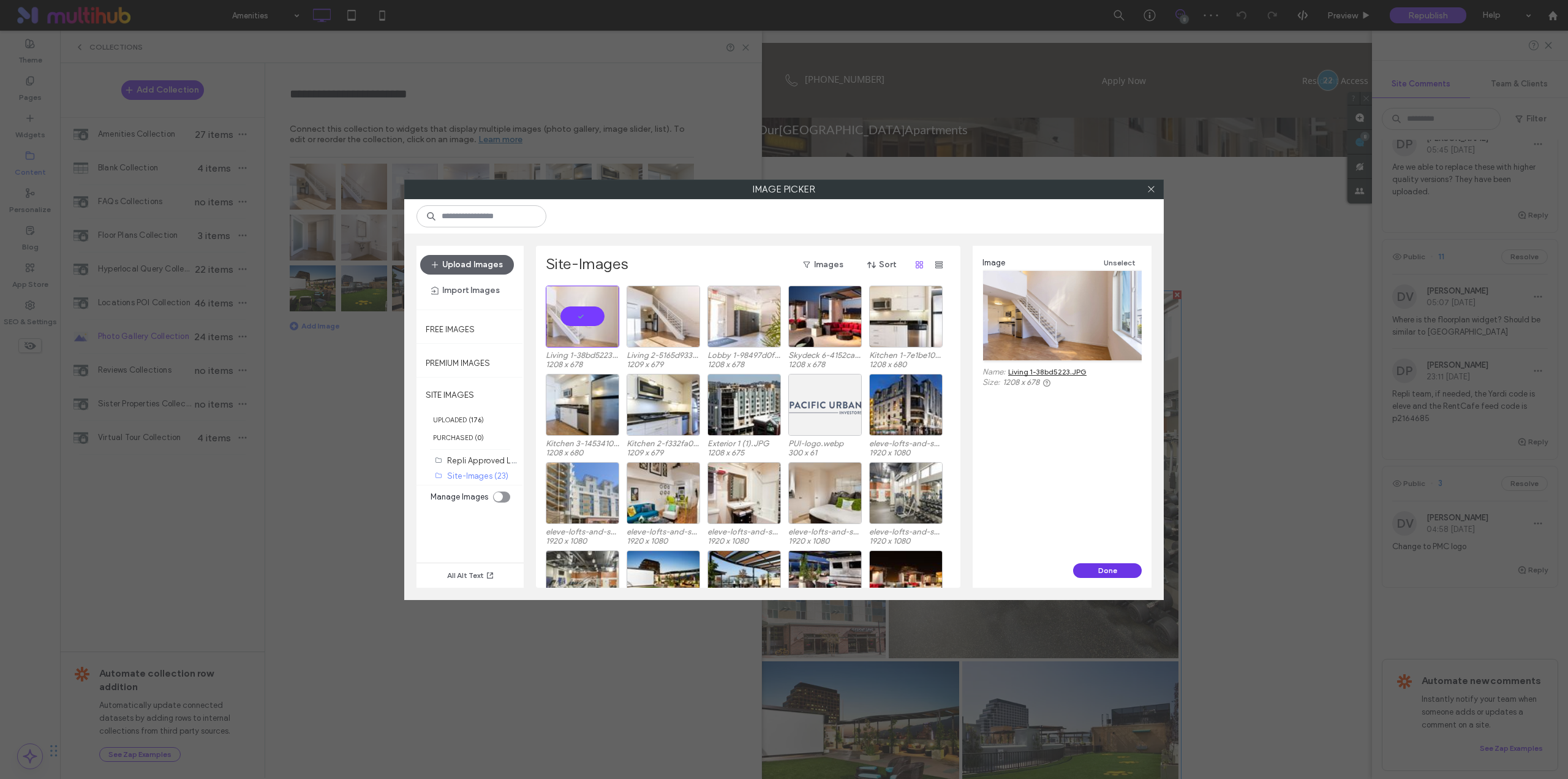
click at [1083, 563] on button "Done" at bounding box center [1107, 570] width 69 height 15
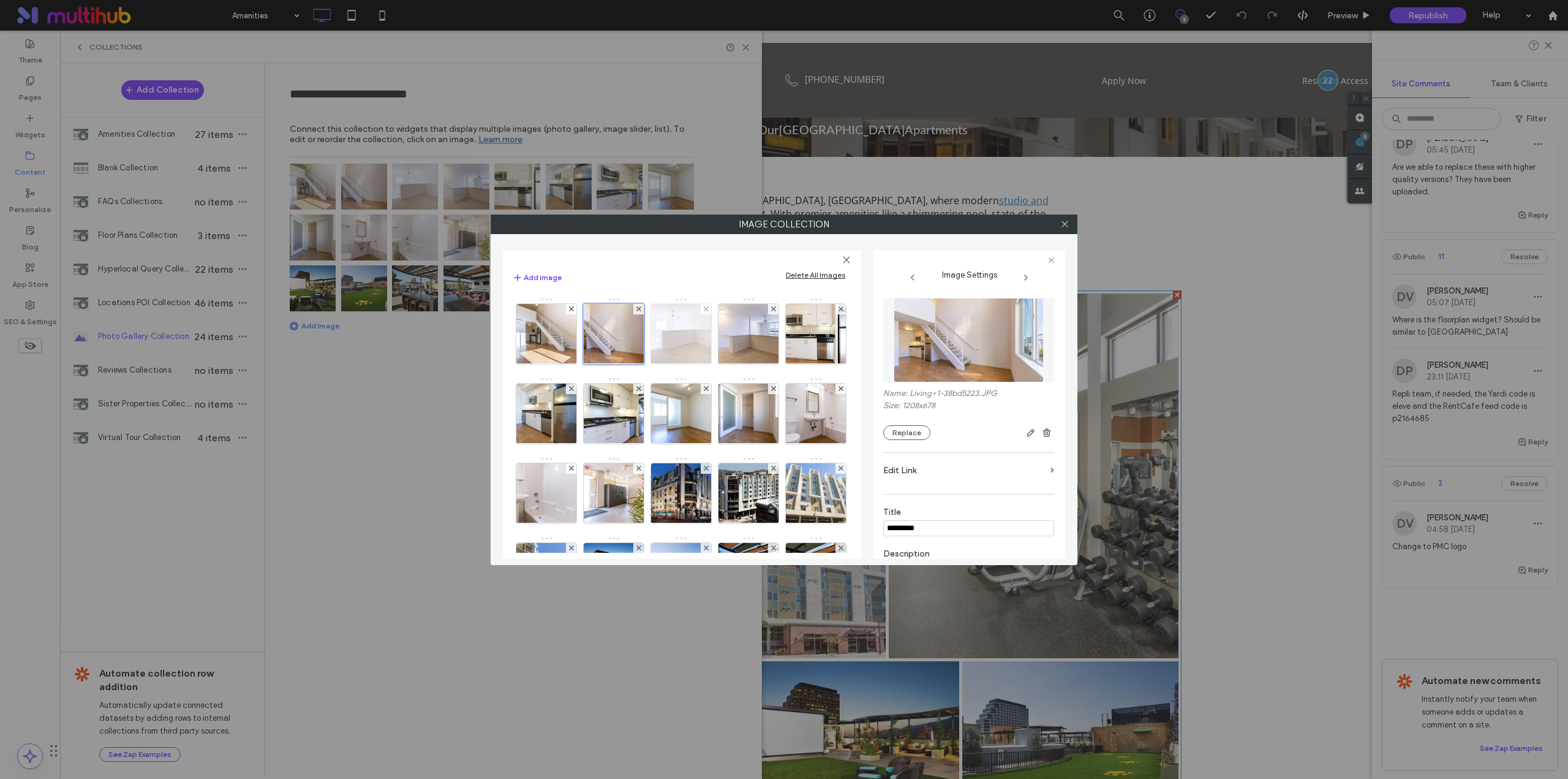
click at [696, 332] on img at bounding box center [681, 334] width 107 height 60
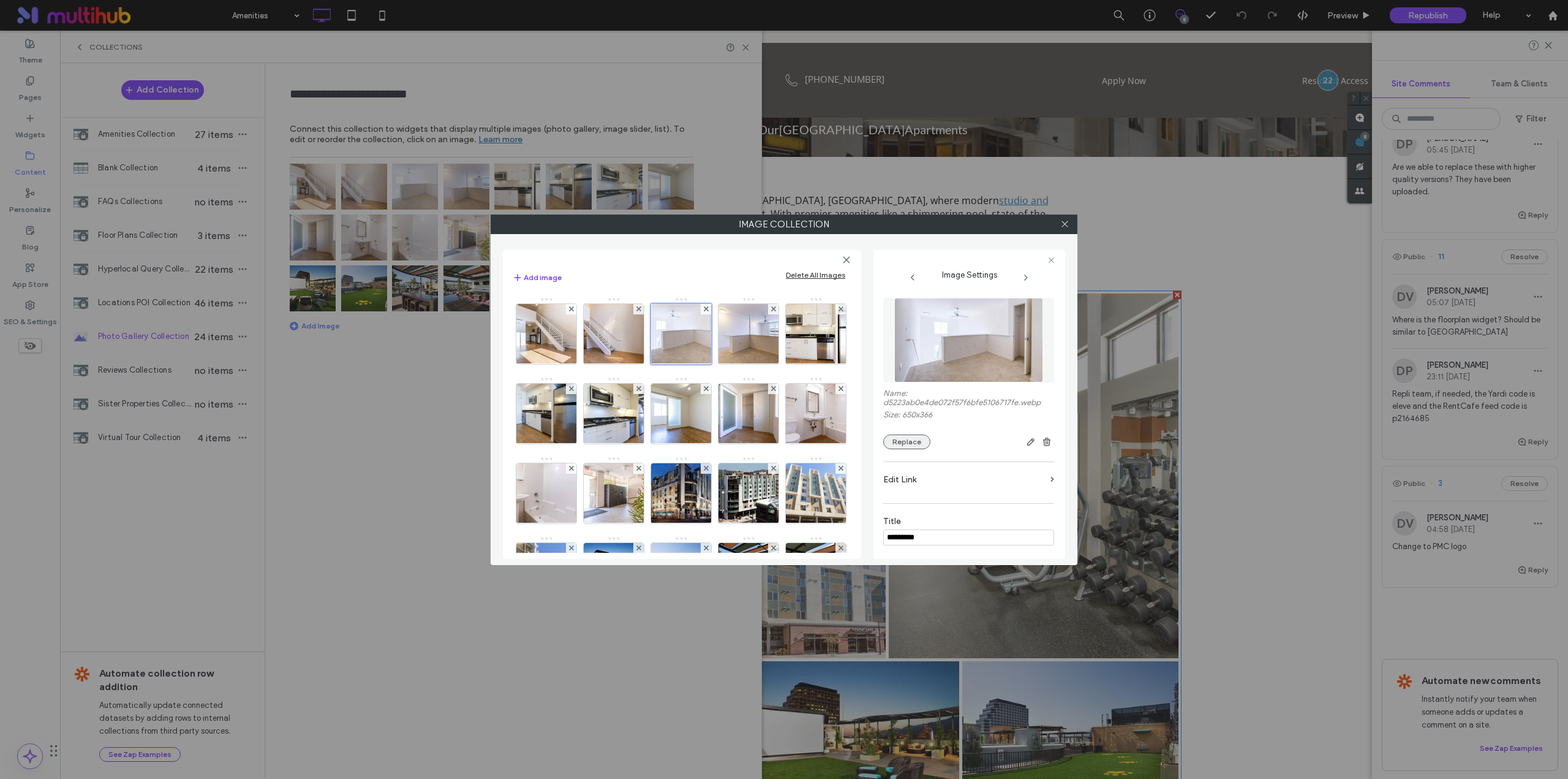
click at [906, 442] on button "Replace" at bounding box center [906, 442] width 47 height 15
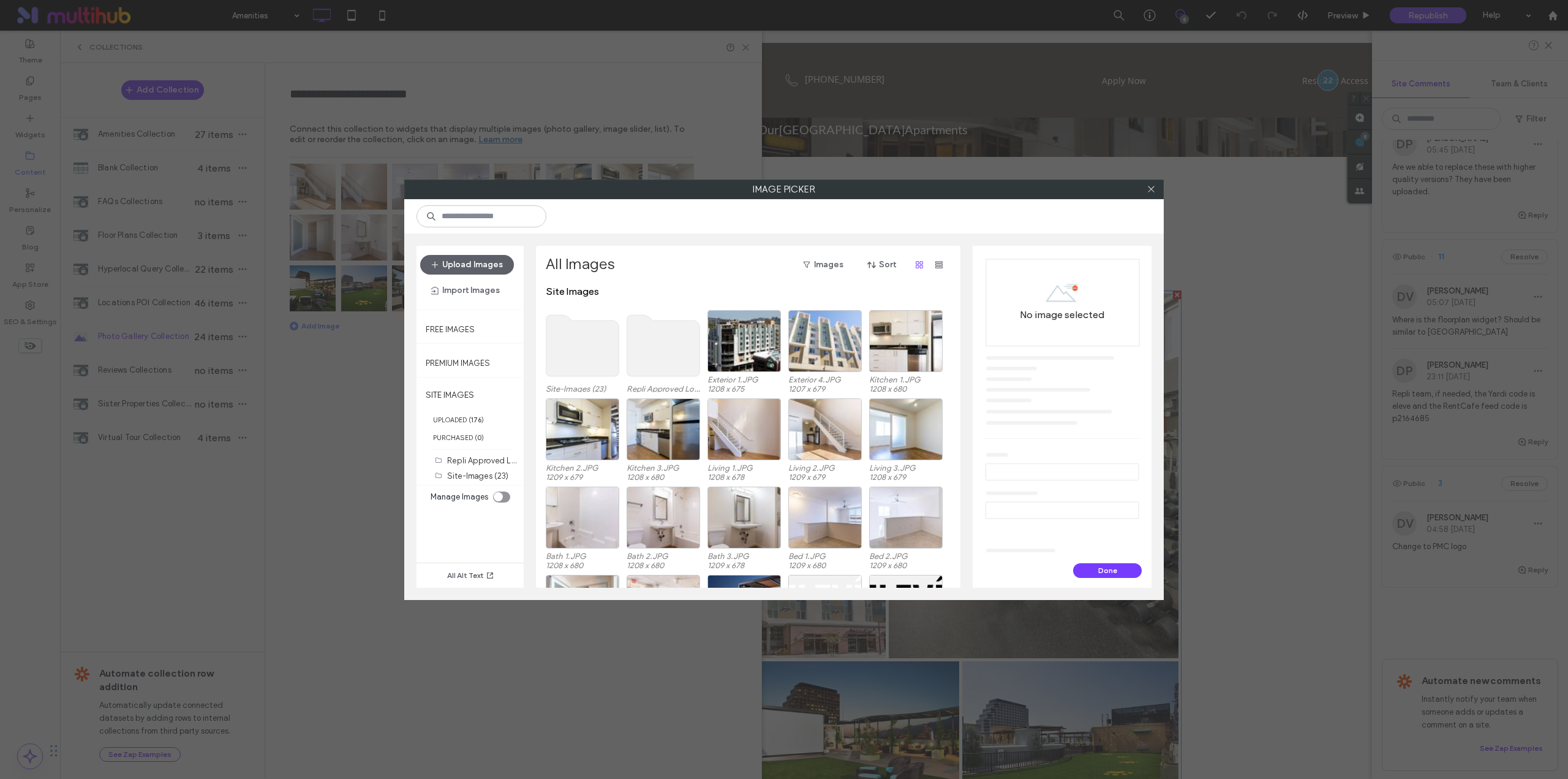
click at [575, 340] on use at bounding box center [583, 345] width 73 height 61
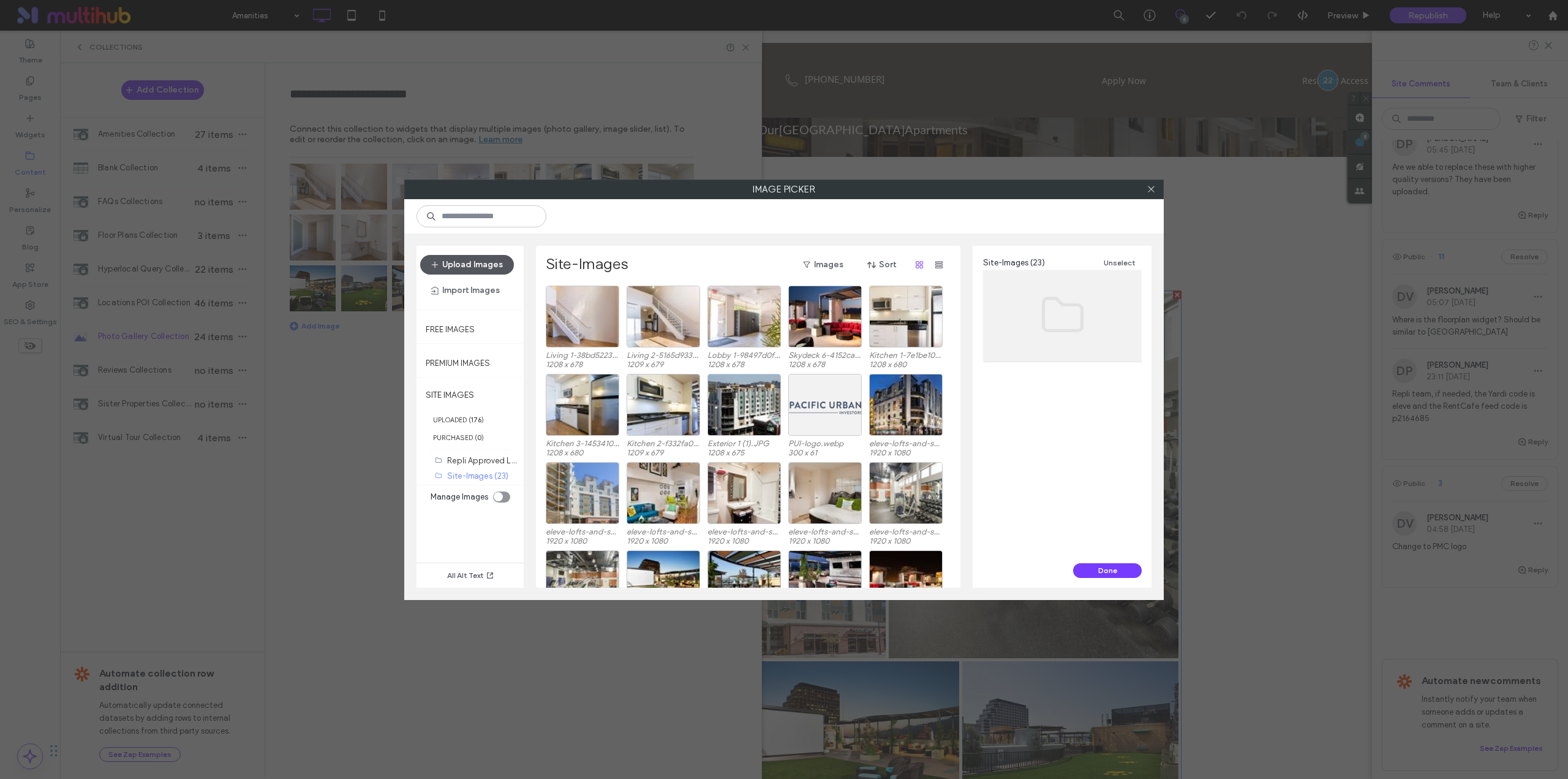
click at [497, 269] on button "Upload Images" at bounding box center [466, 264] width 93 height 19
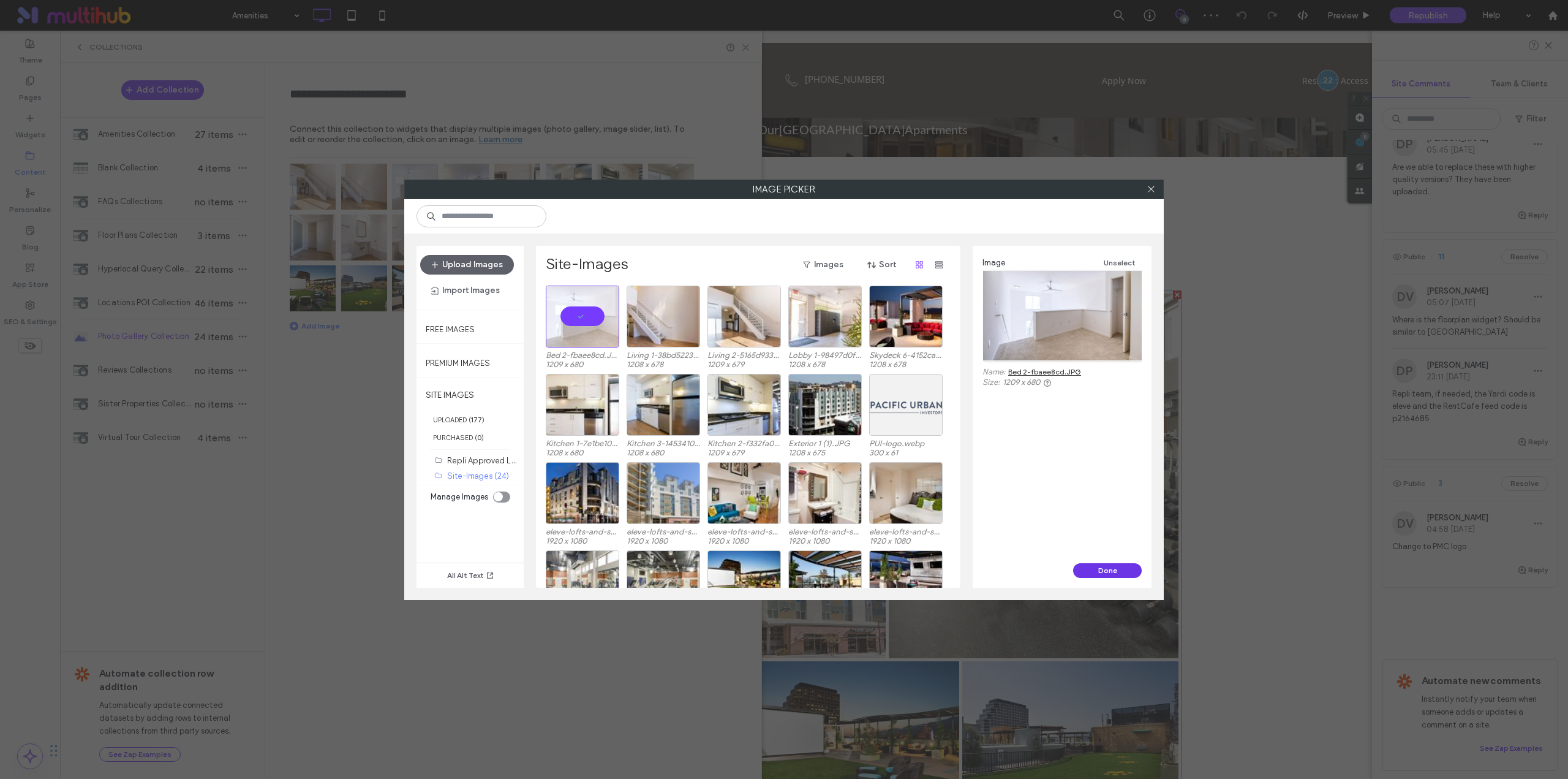
click at [1101, 563] on button "Done" at bounding box center [1107, 570] width 69 height 15
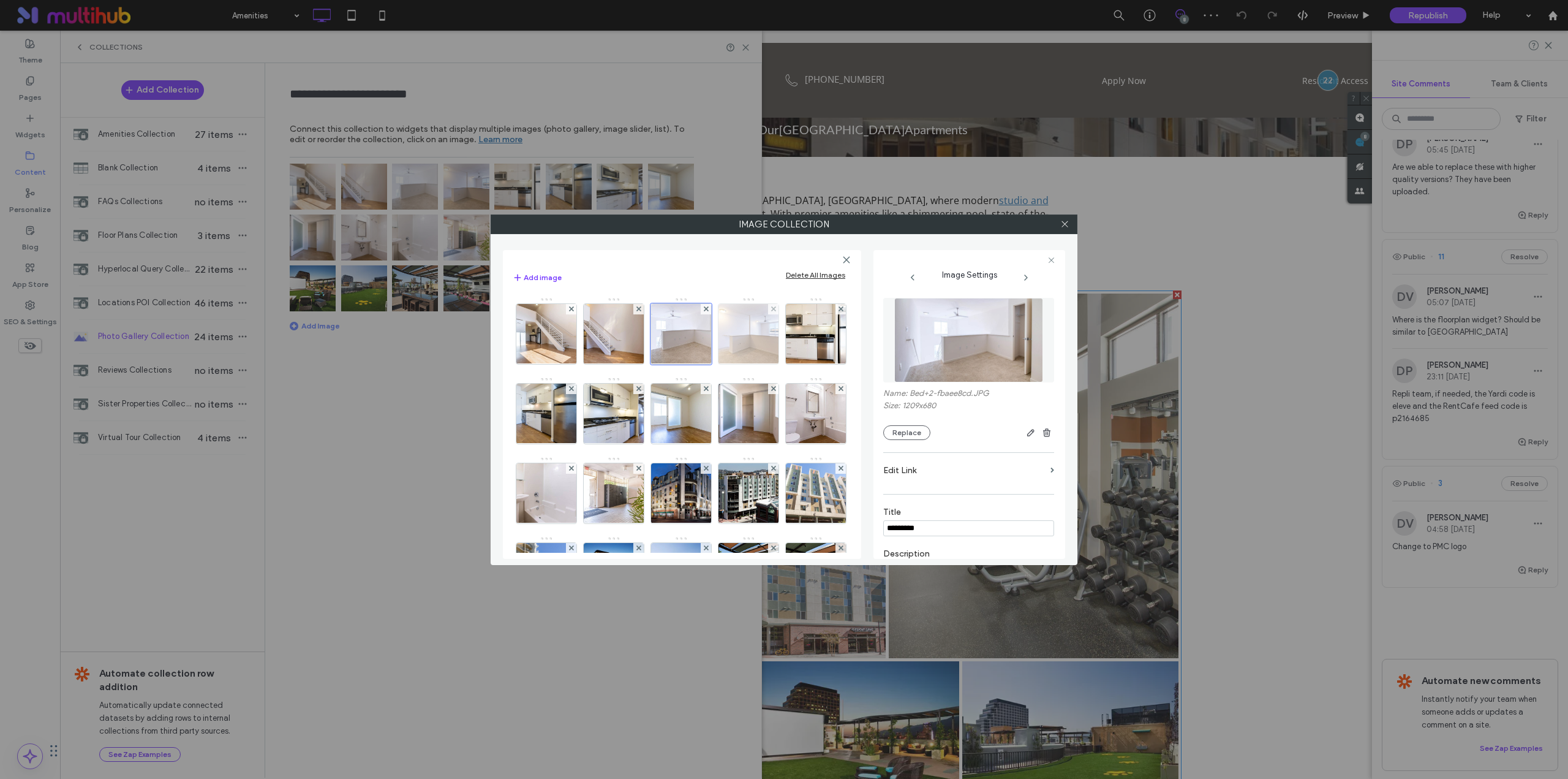
click at [763, 351] on img at bounding box center [749, 334] width 107 height 60
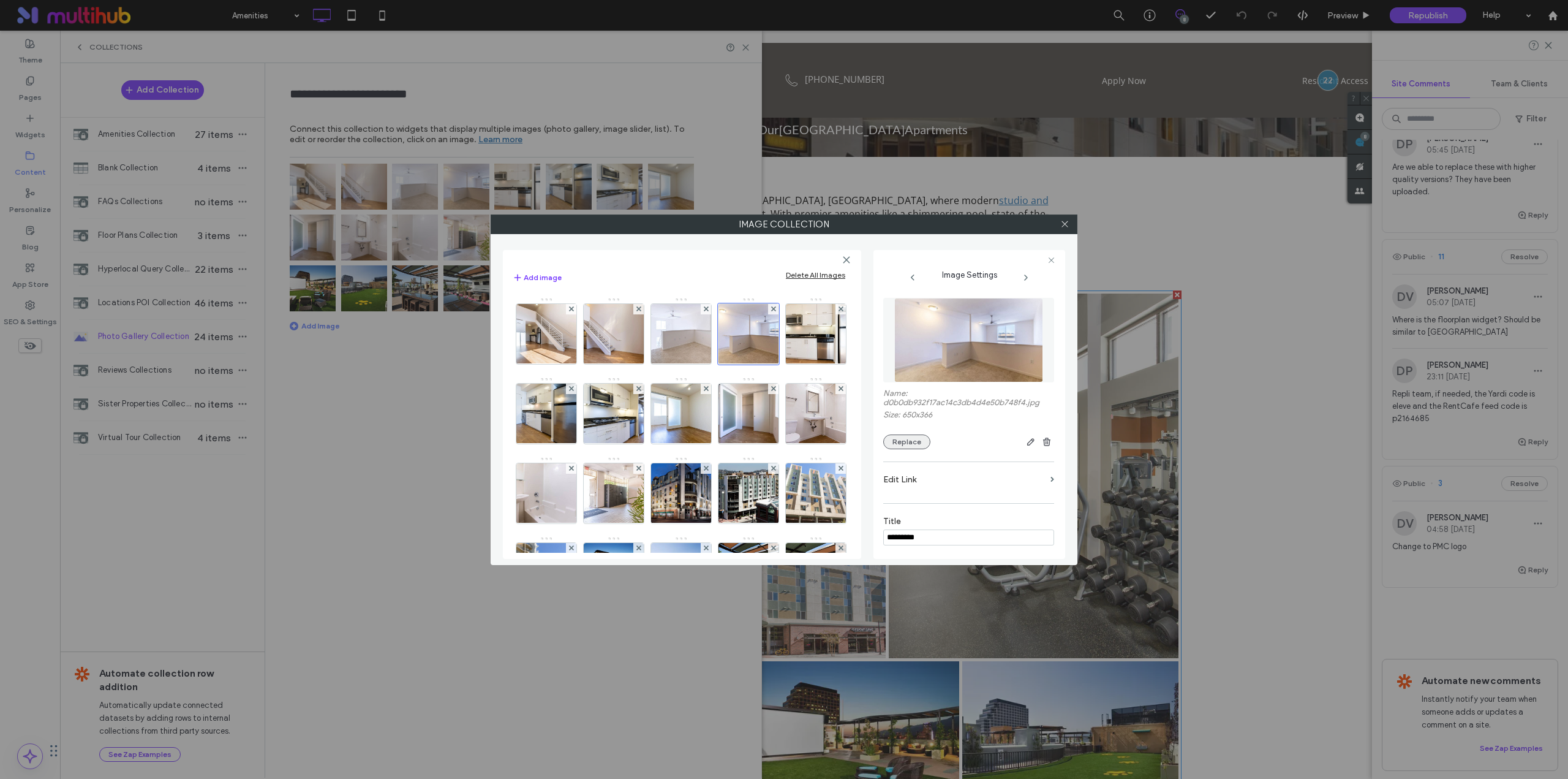
click at [900, 443] on button "Replace" at bounding box center [906, 442] width 47 height 15
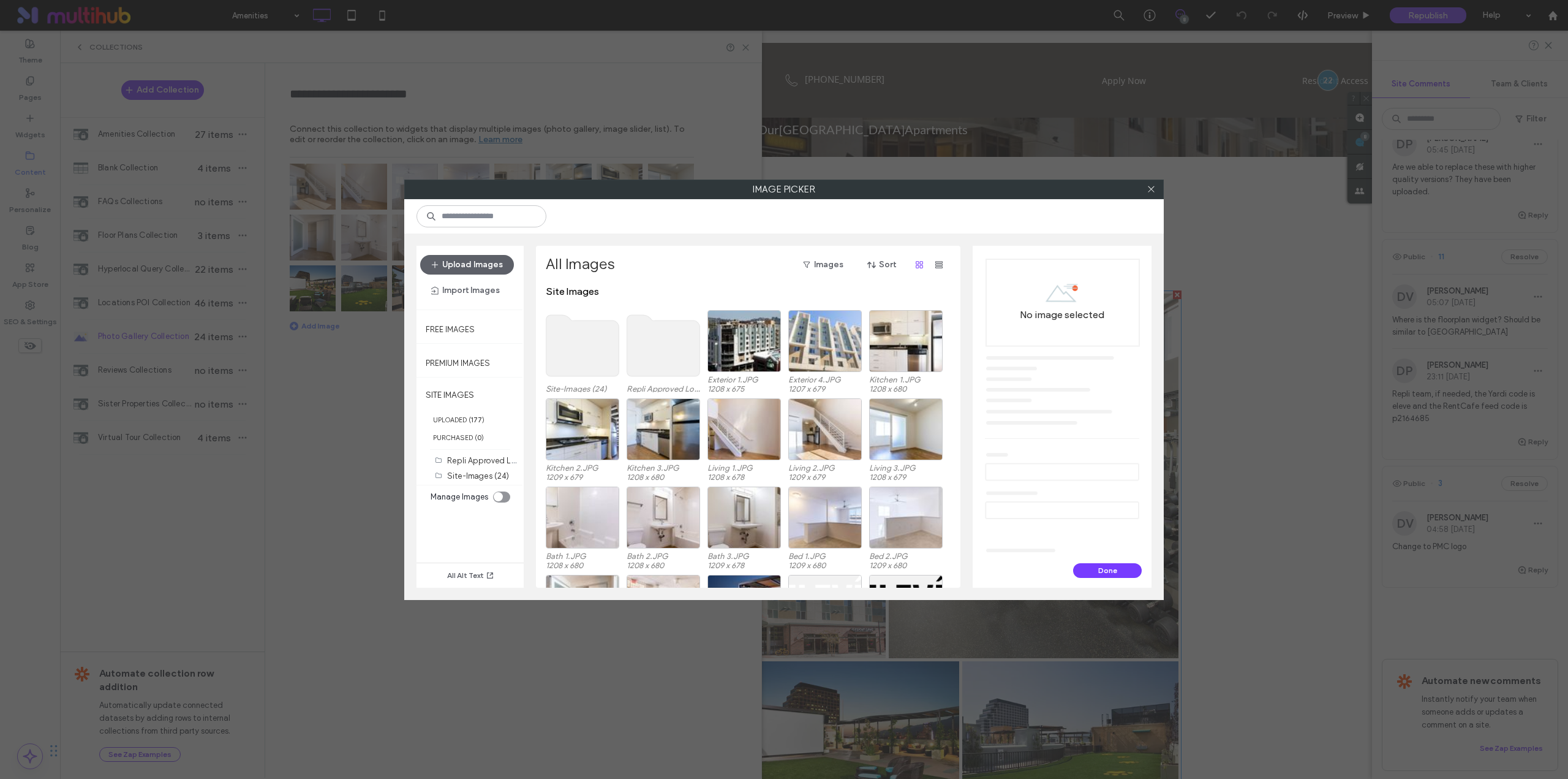
click at [582, 342] on use at bounding box center [583, 345] width 73 height 61
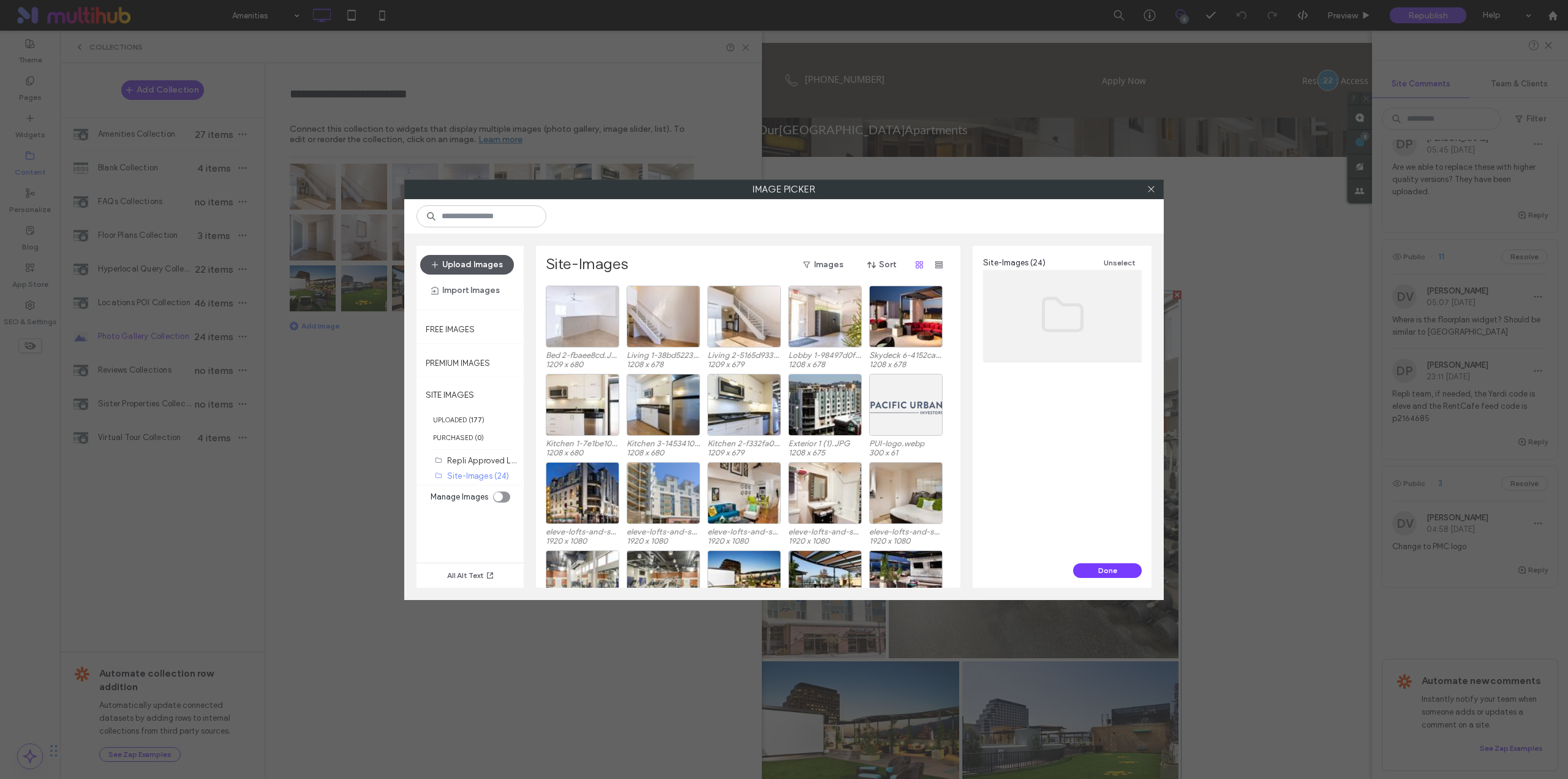
click at [493, 262] on button "Upload Images" at bounding box center [466, 264] width 93 height 19
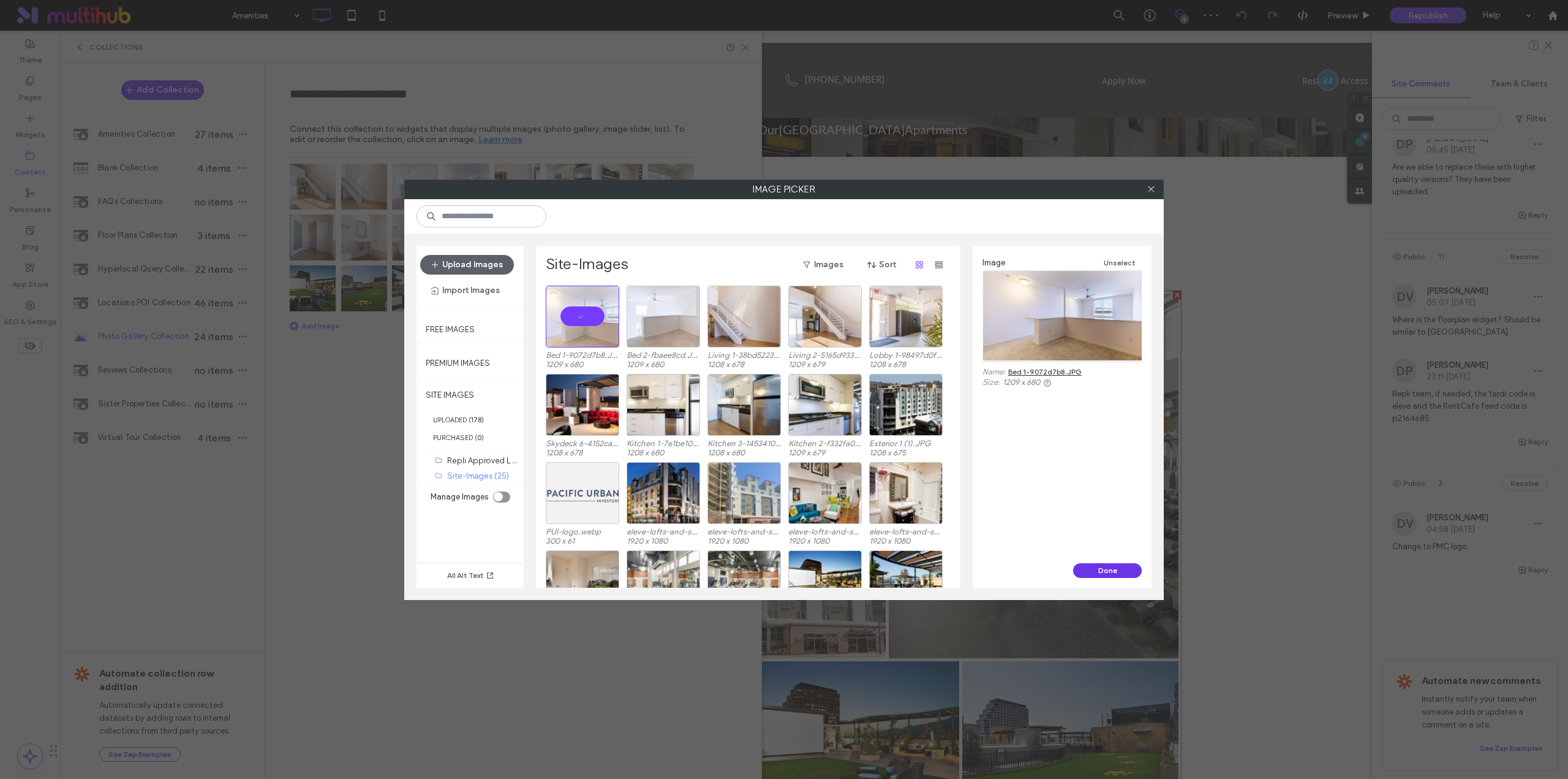
click at [1095, 568] on button "Done" at bounding box center [1107, 570] width 69 height 15
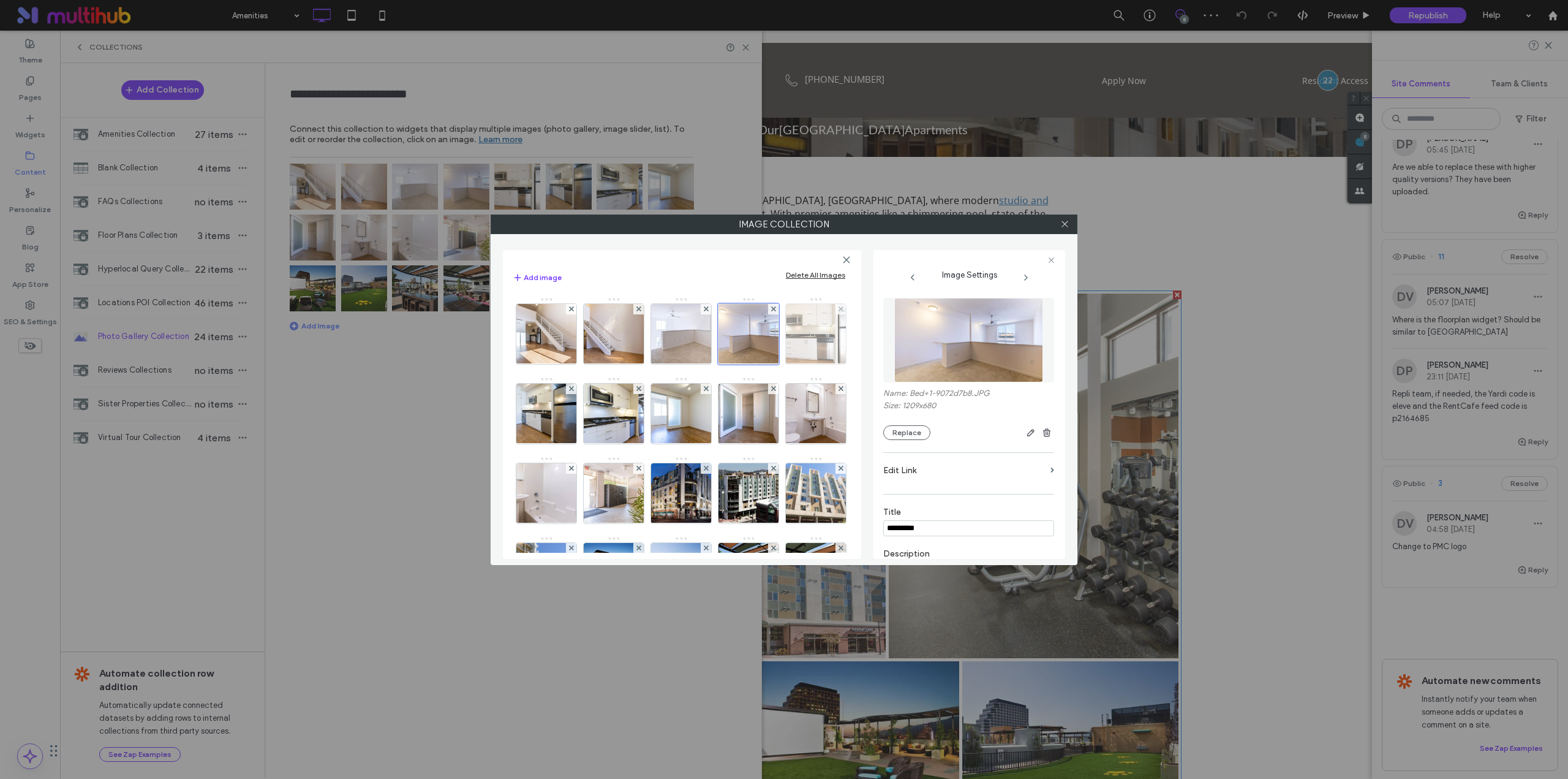
click at [763, 364] on img at bounding box center [816, 334] width 107 height 60
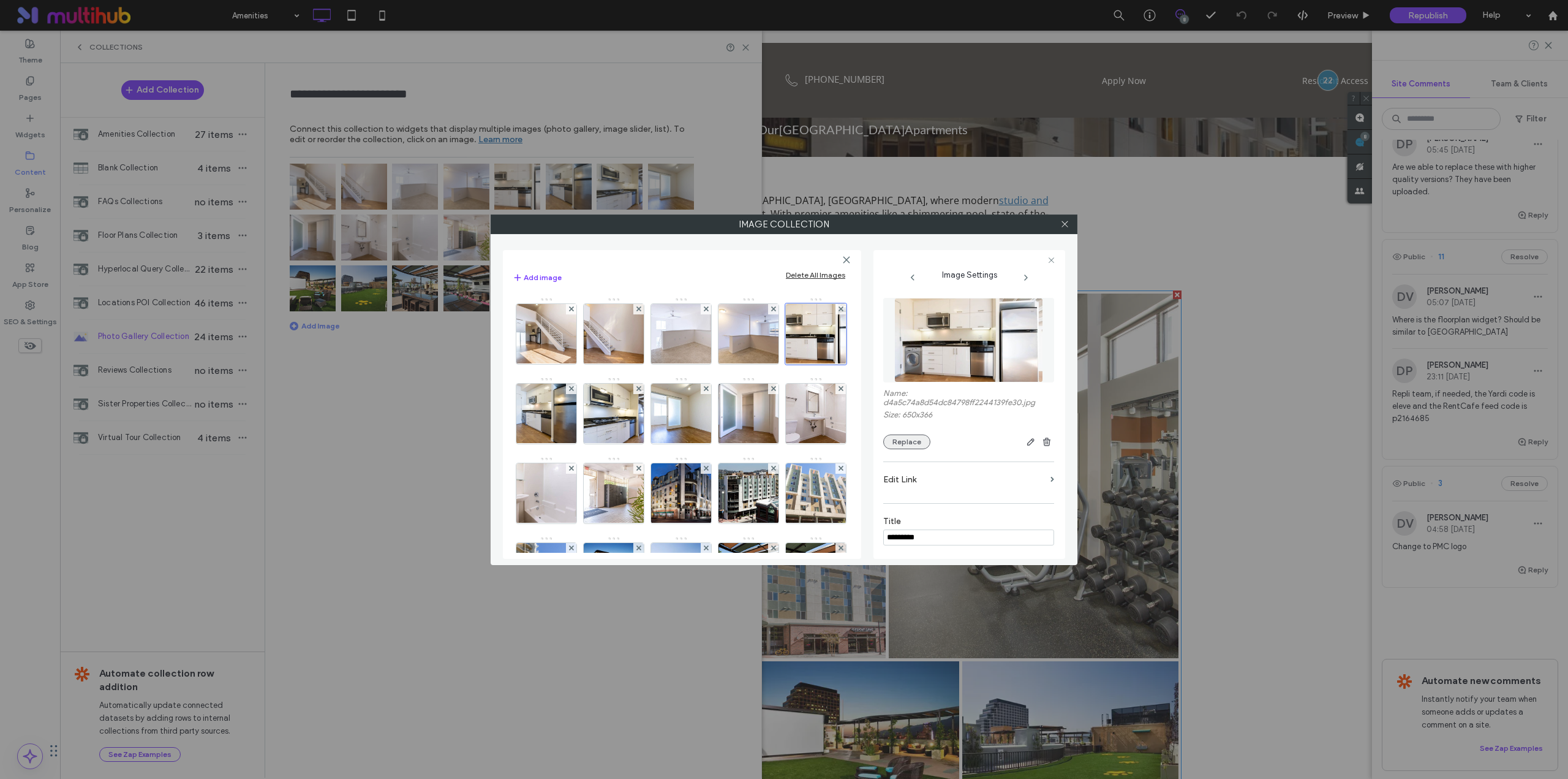
click at [903, 441] on button "Replace" at bounding box center [906, 442] width 47 height 15
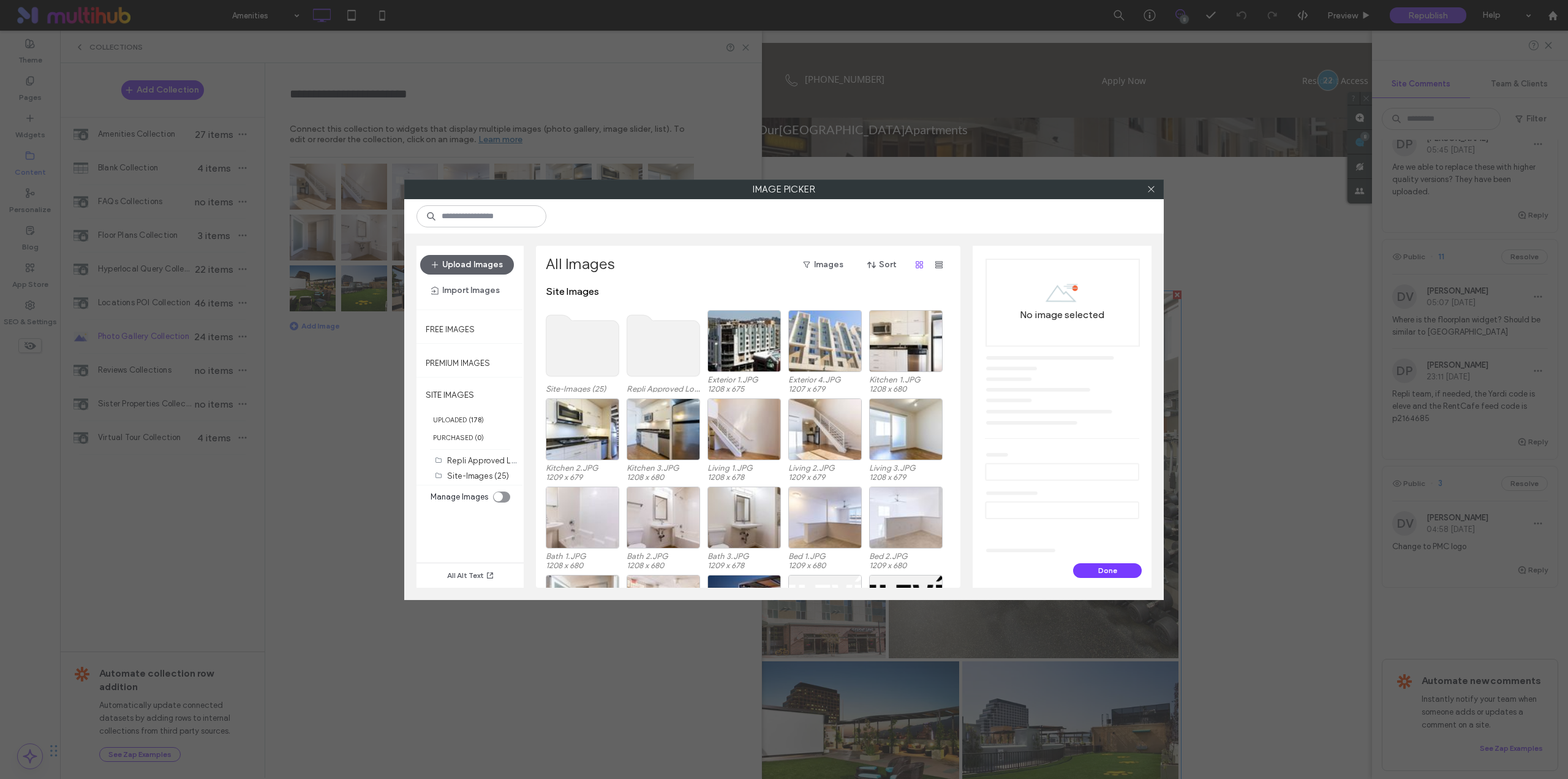
click at [574, 341] on use at bounding box center [583, 345] width 73 height 61
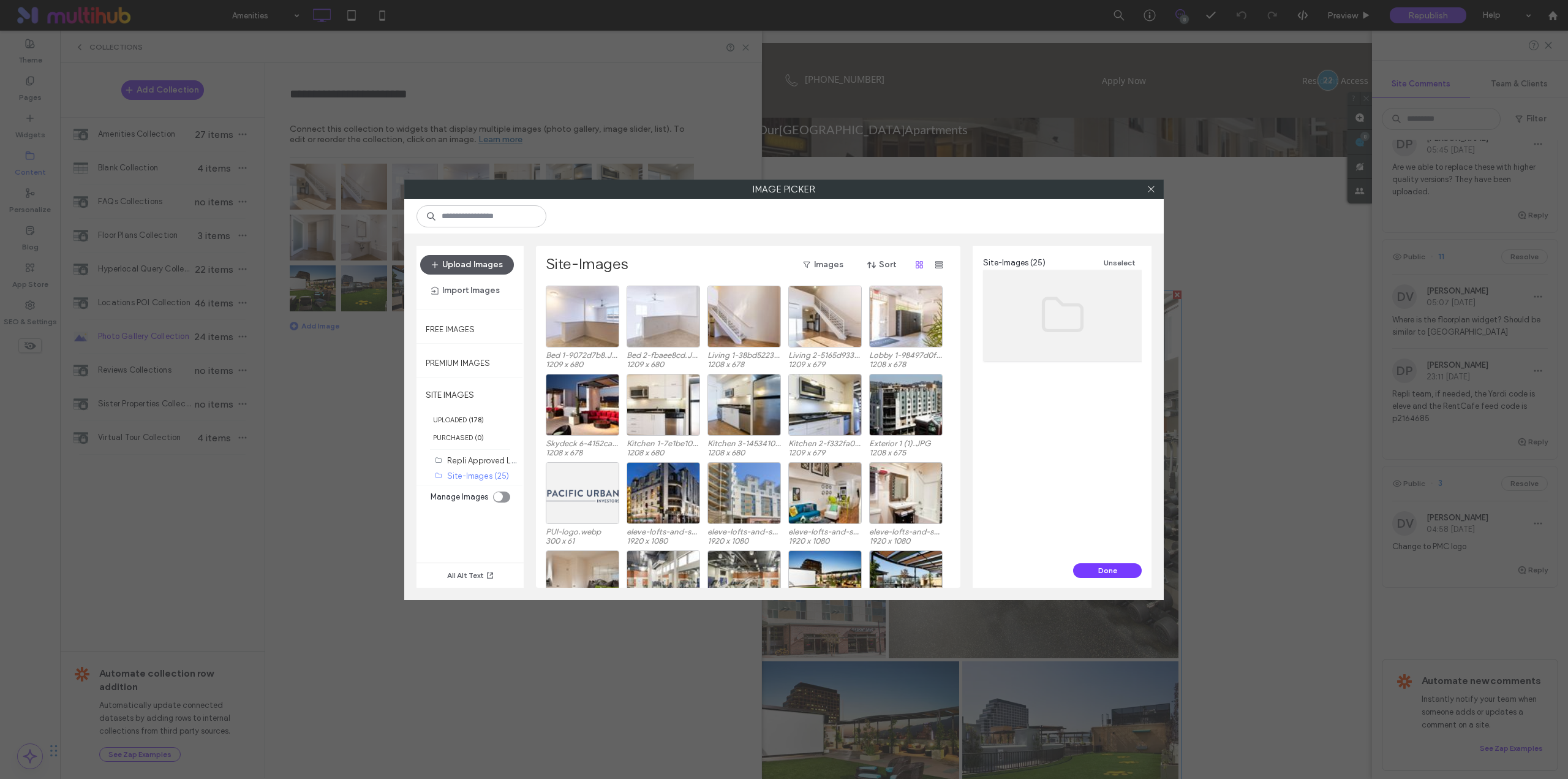
click at [485, 261] on button "Upload Images" at bounding box center [466, 264] width 93 height 19
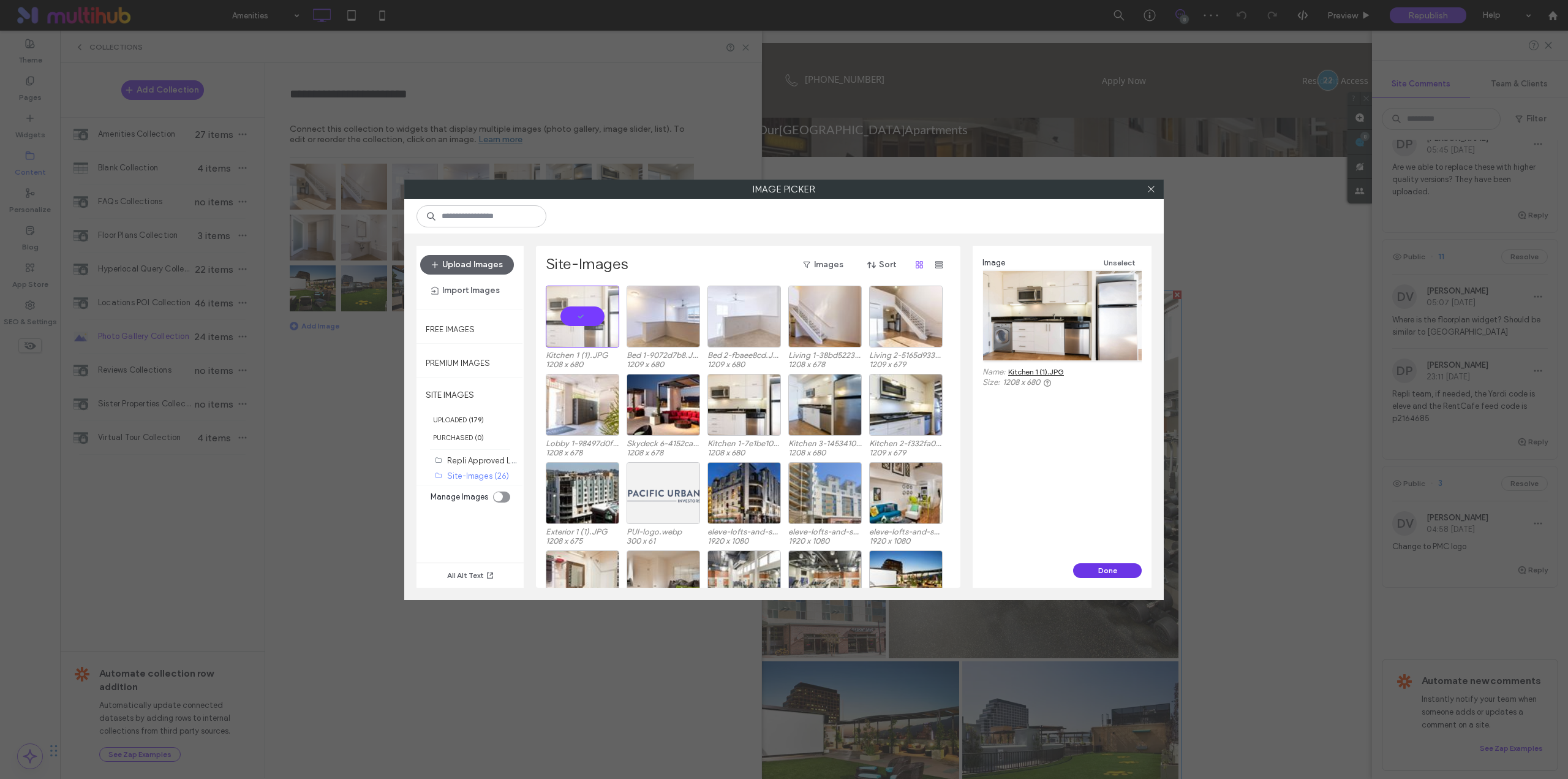
click at [1108, 570] on button "Done" at bounding box center [1107, 570] width 69 height 15
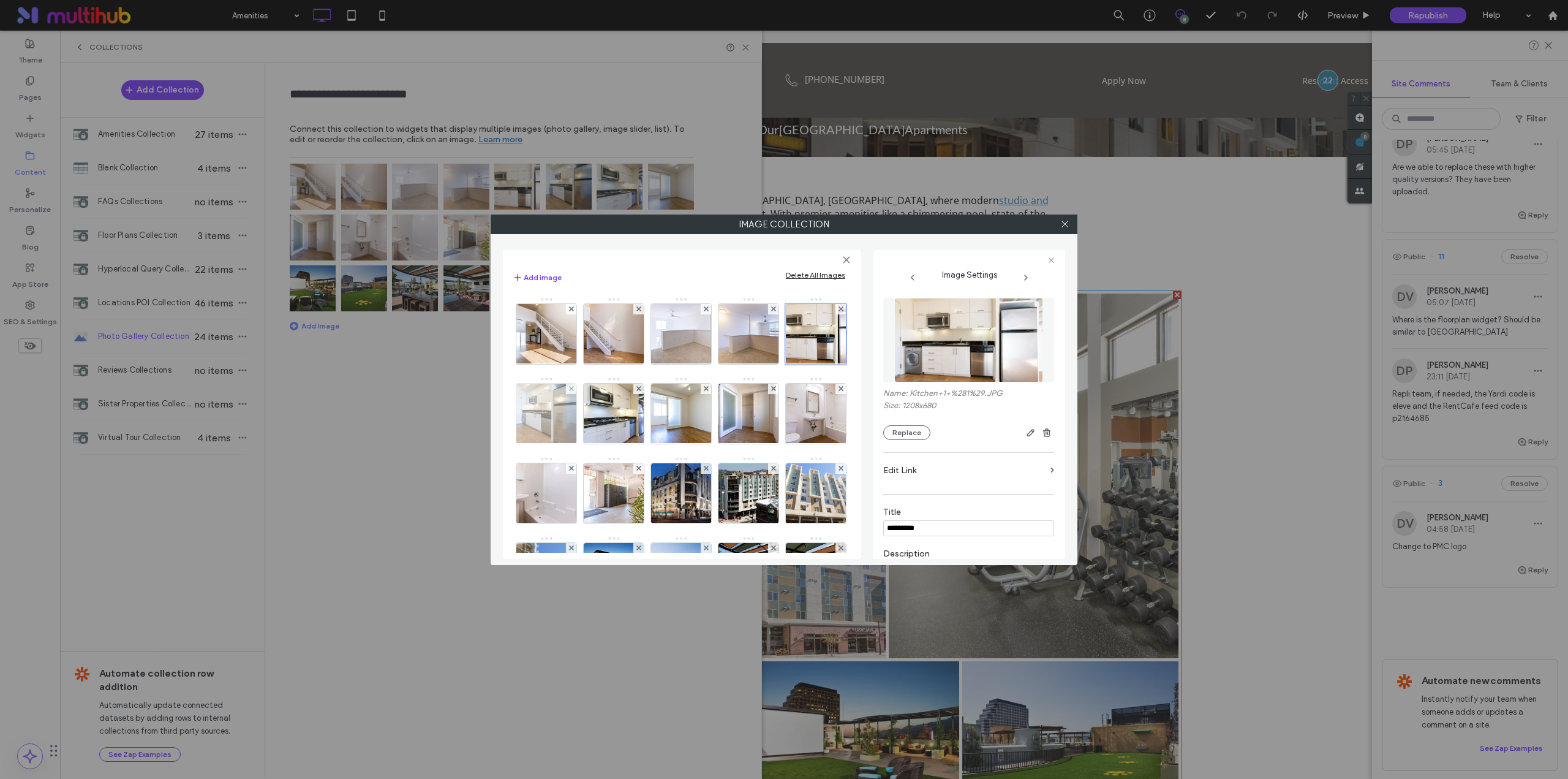
click at [600, 425] on img at bounding box center [547, 414] width 107 height 60
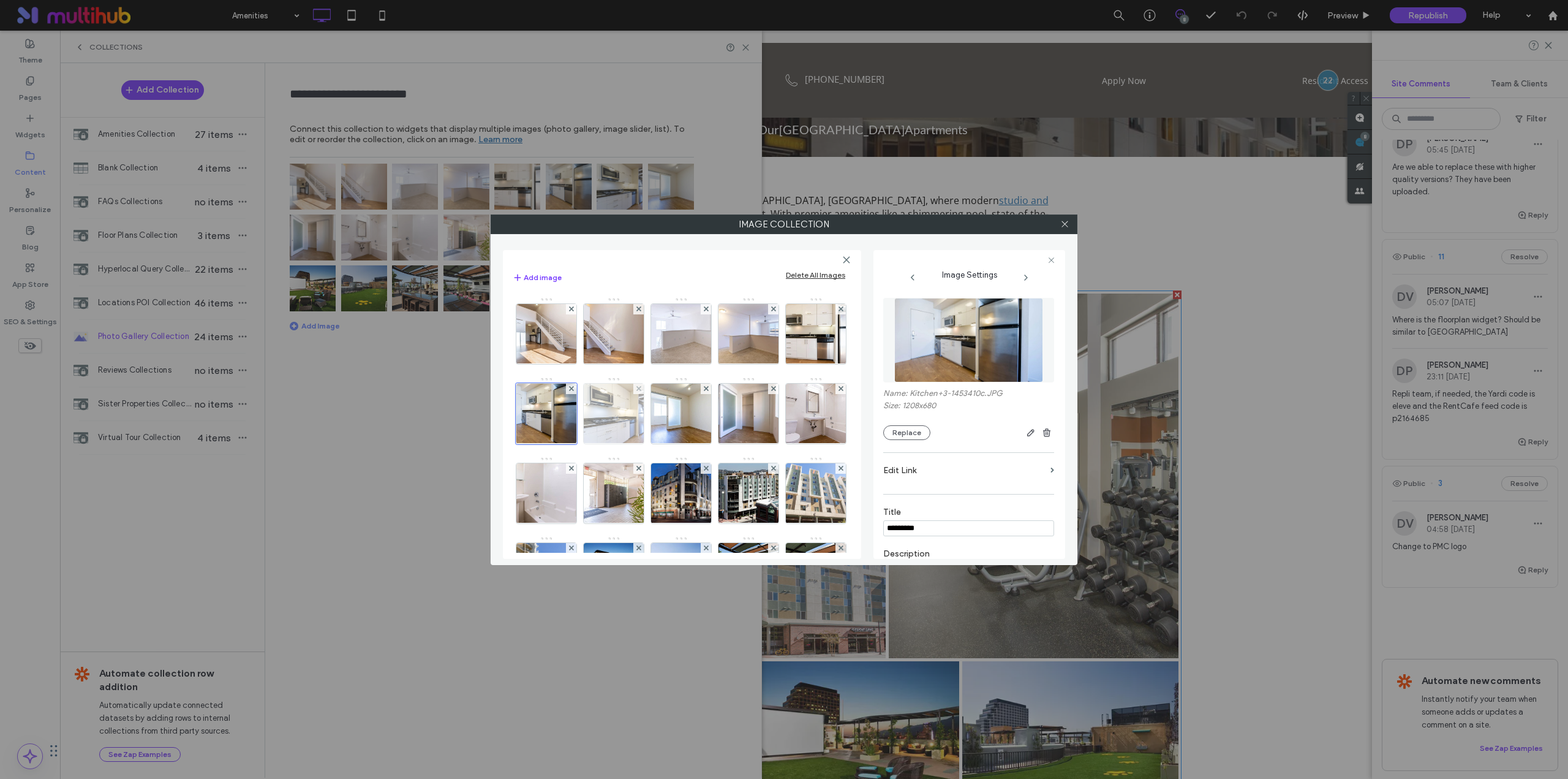
click at [667, 422] on img at bounding box center [614, 414] width 107 height 60
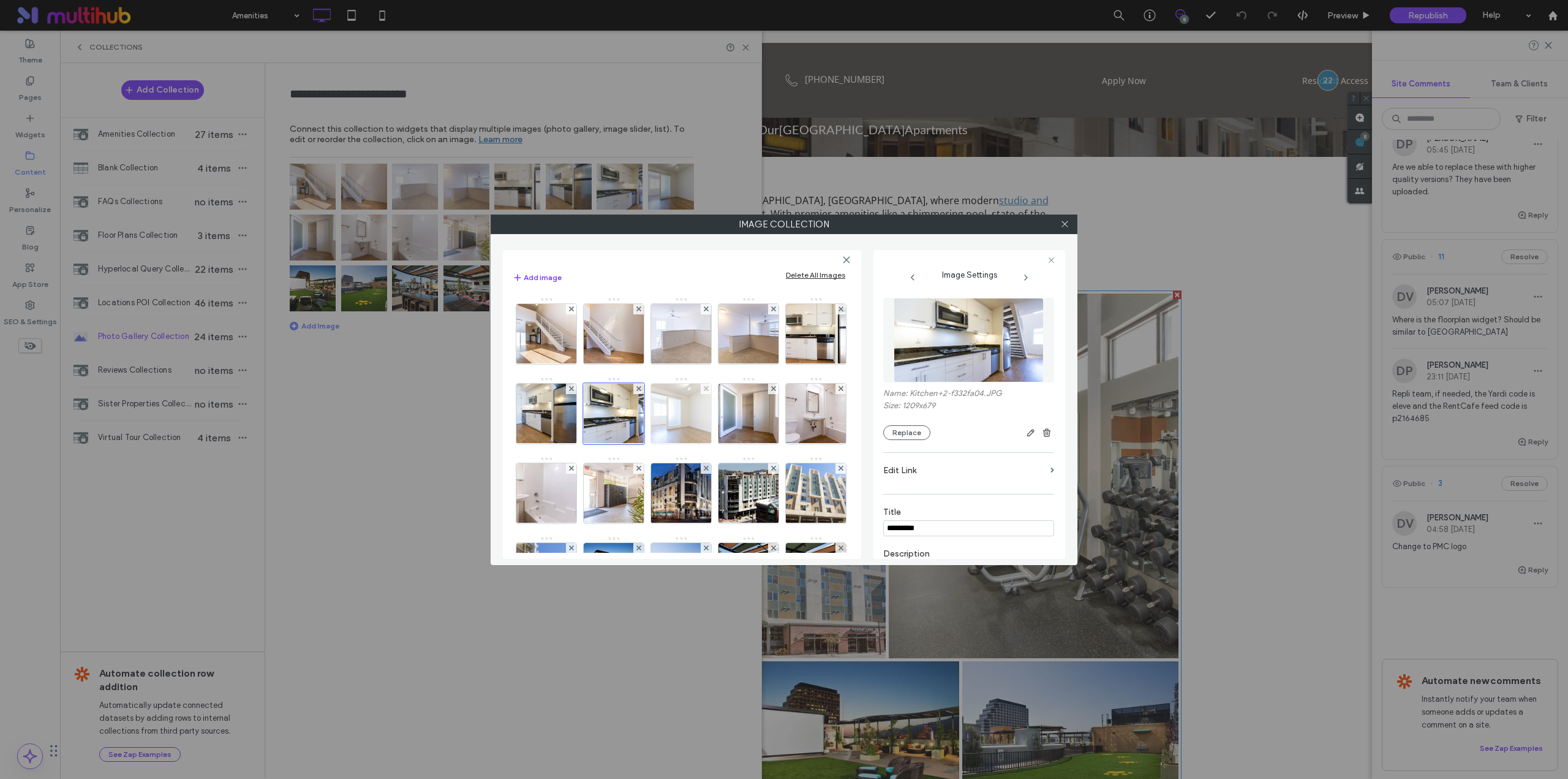
click at [734, 422] on img at bounding box center [681, 414] width 107 height 60
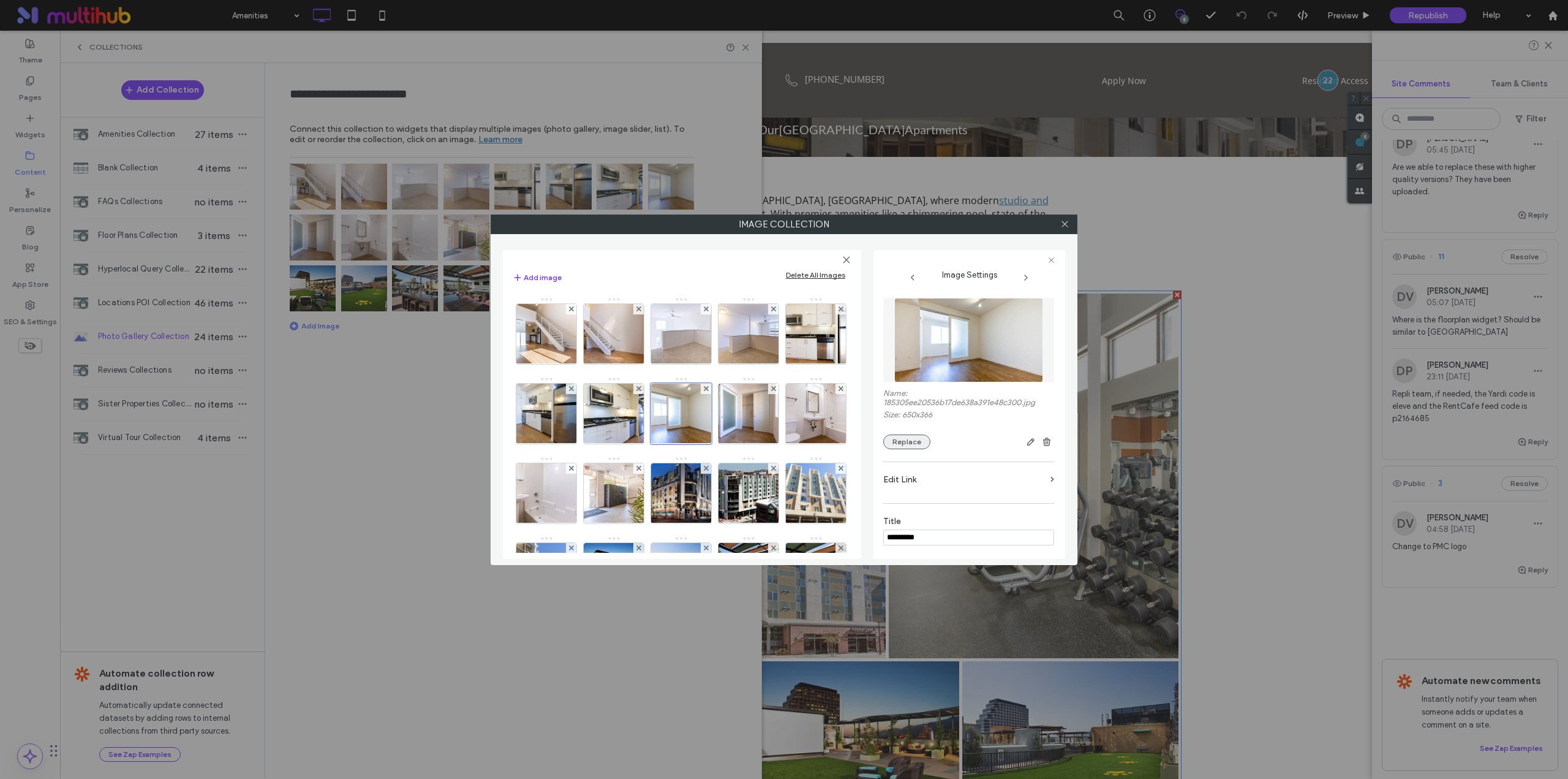
click at [904, 442] on button "Replace" at bounding box center [906, 442] width 47 height 15
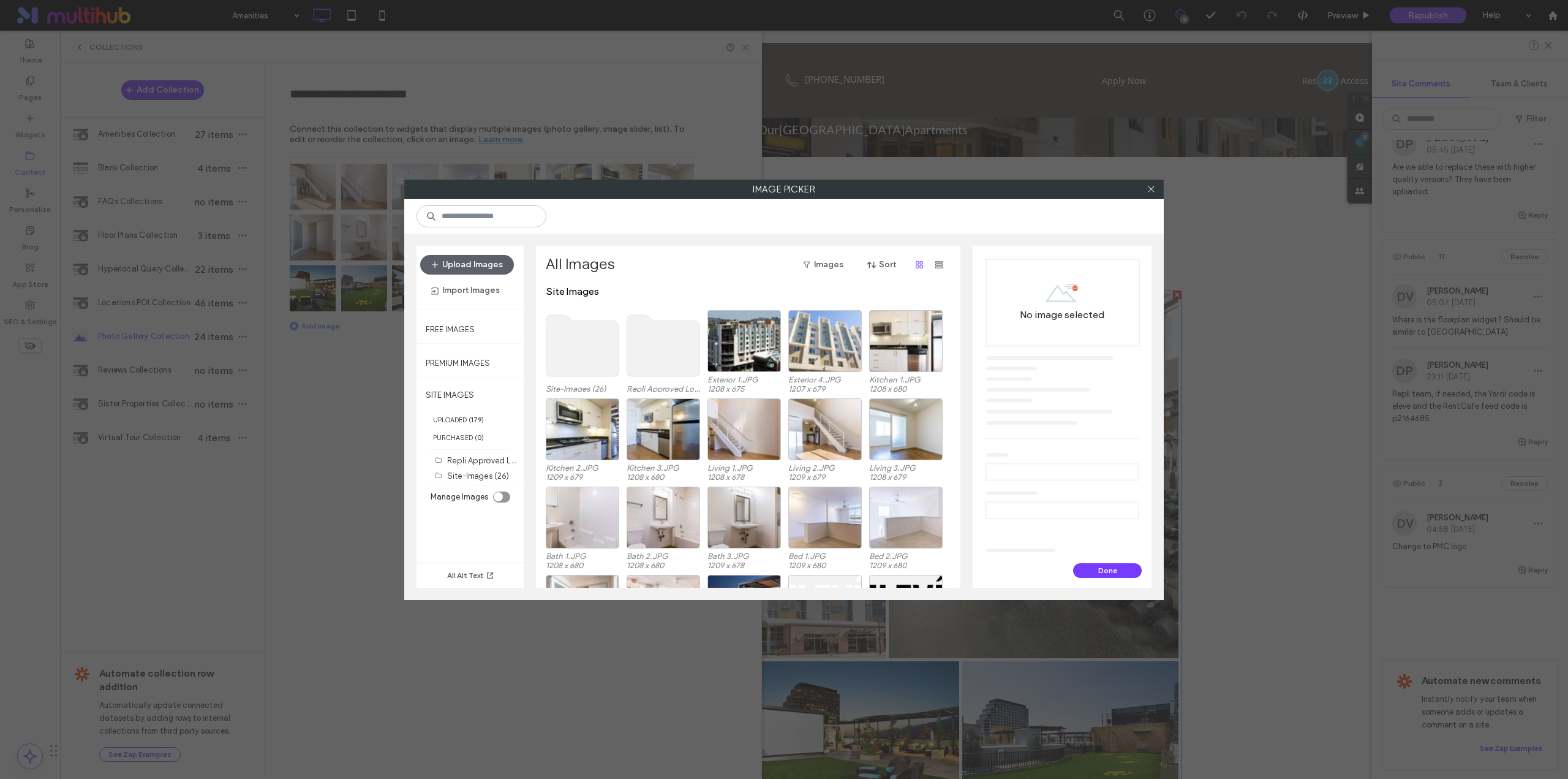
click at [592, 334] on use at bounding box center [583, 345] width 73 height 61
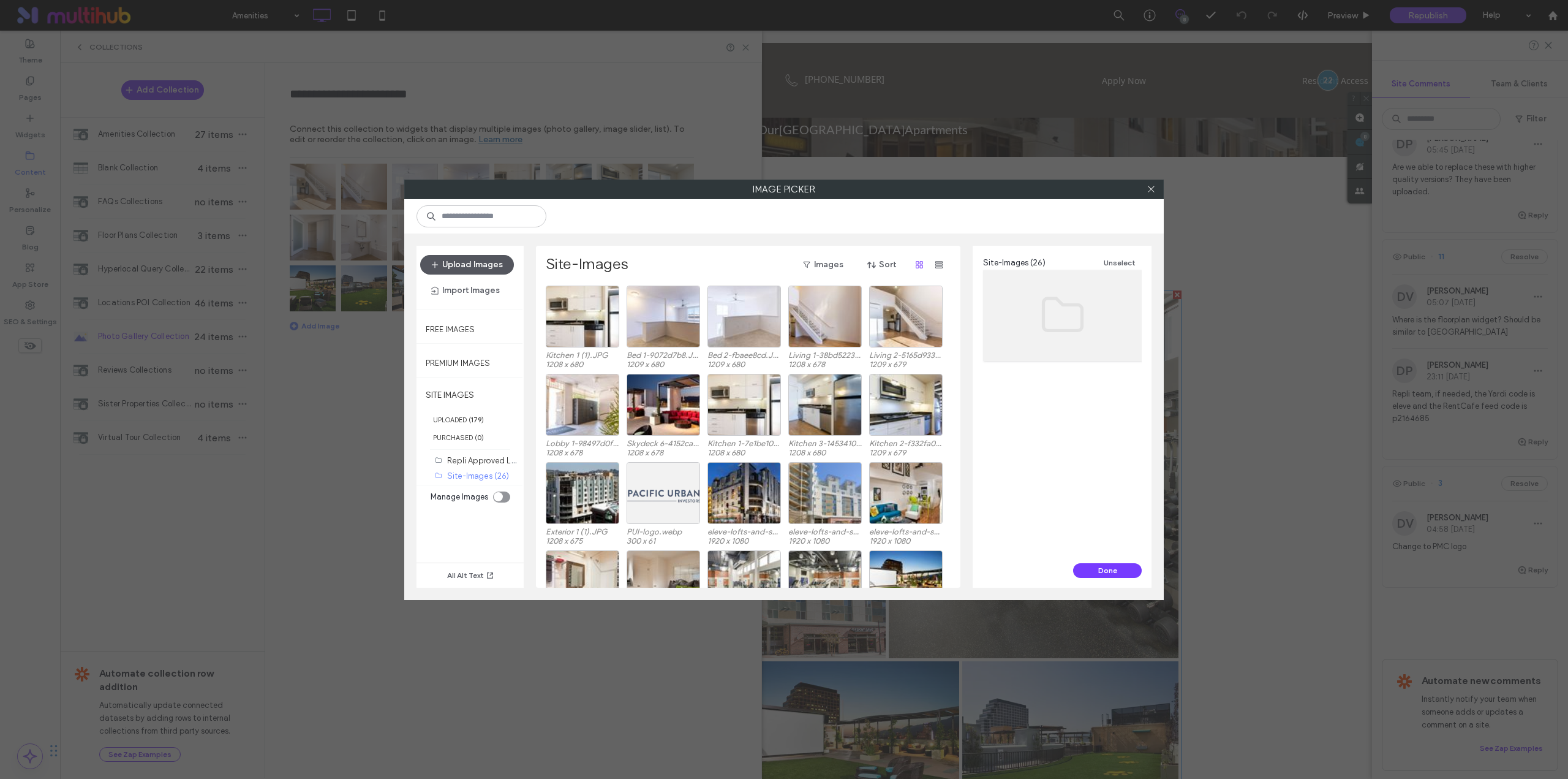
click at [496, 261] on button "Upload Images" at bounding box center [466, 264] width 93 height 19
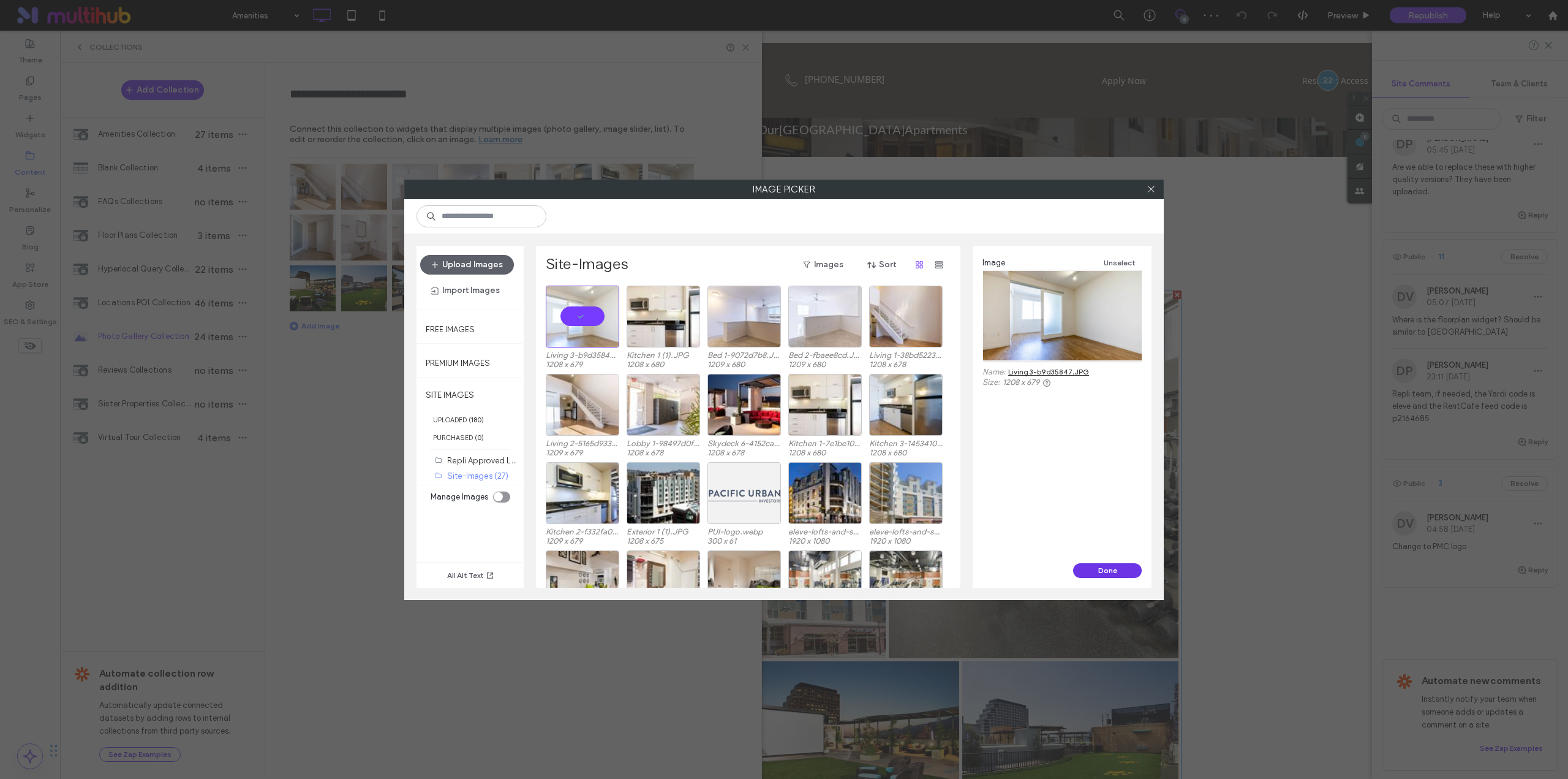
click at [1103, 569] on button "Done" at bounding box center [1107, 570] width 69 height 15
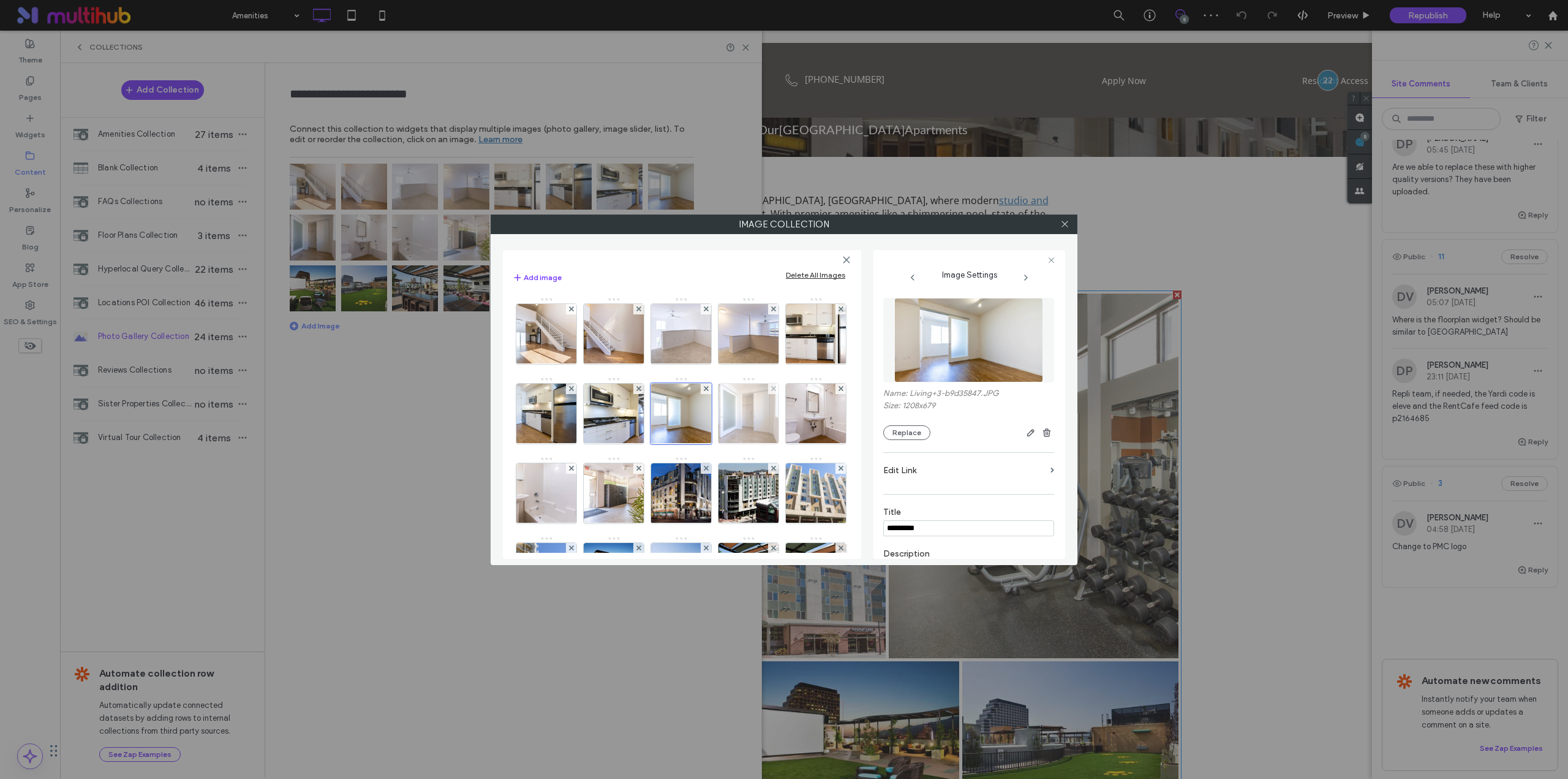
click at [696, 443] on img at bounding box center [749, 414] width 107 height 60
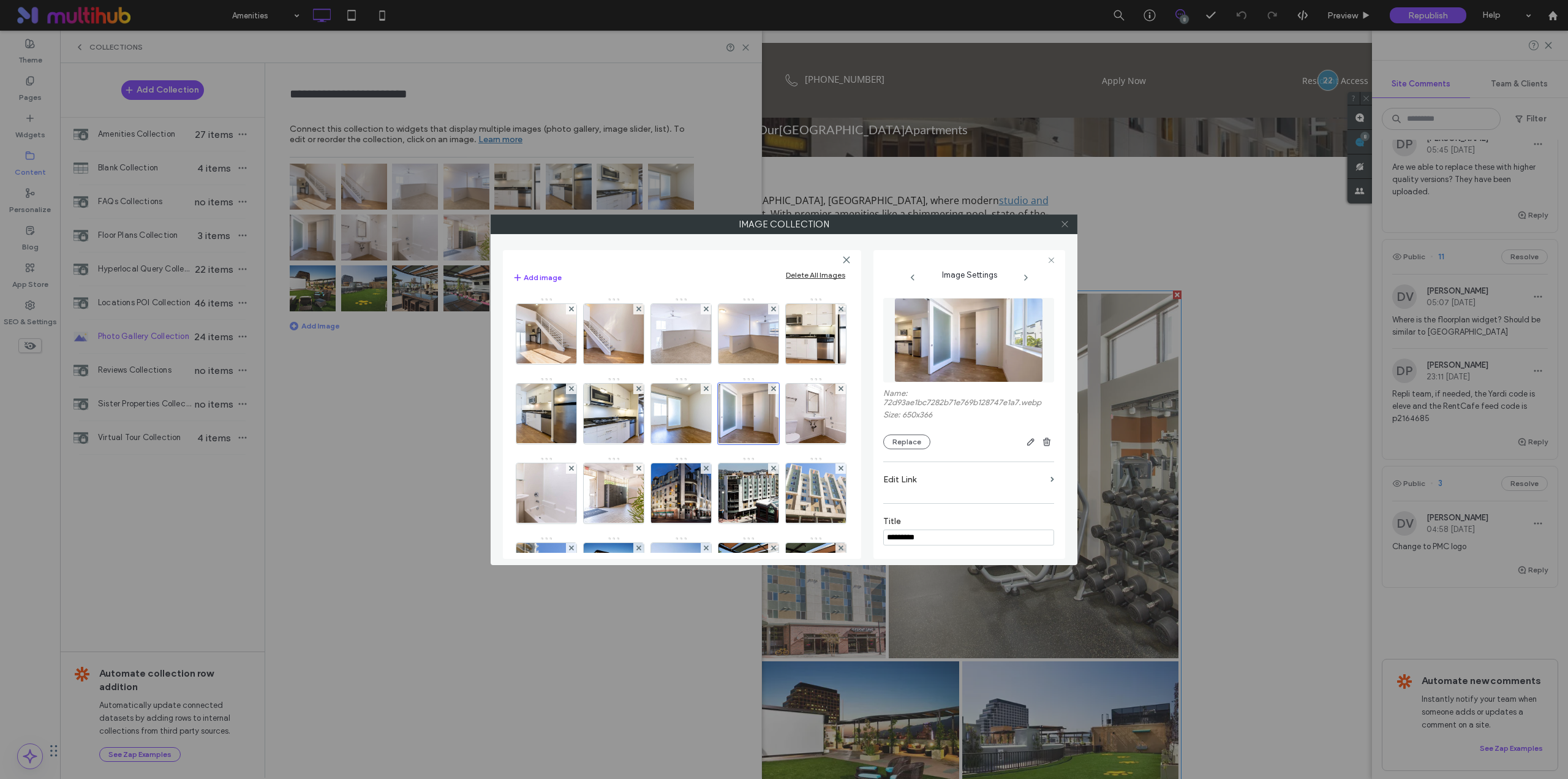
click at [1064, 221] on icon at bounding box center [1065, 224] width 9 height 9
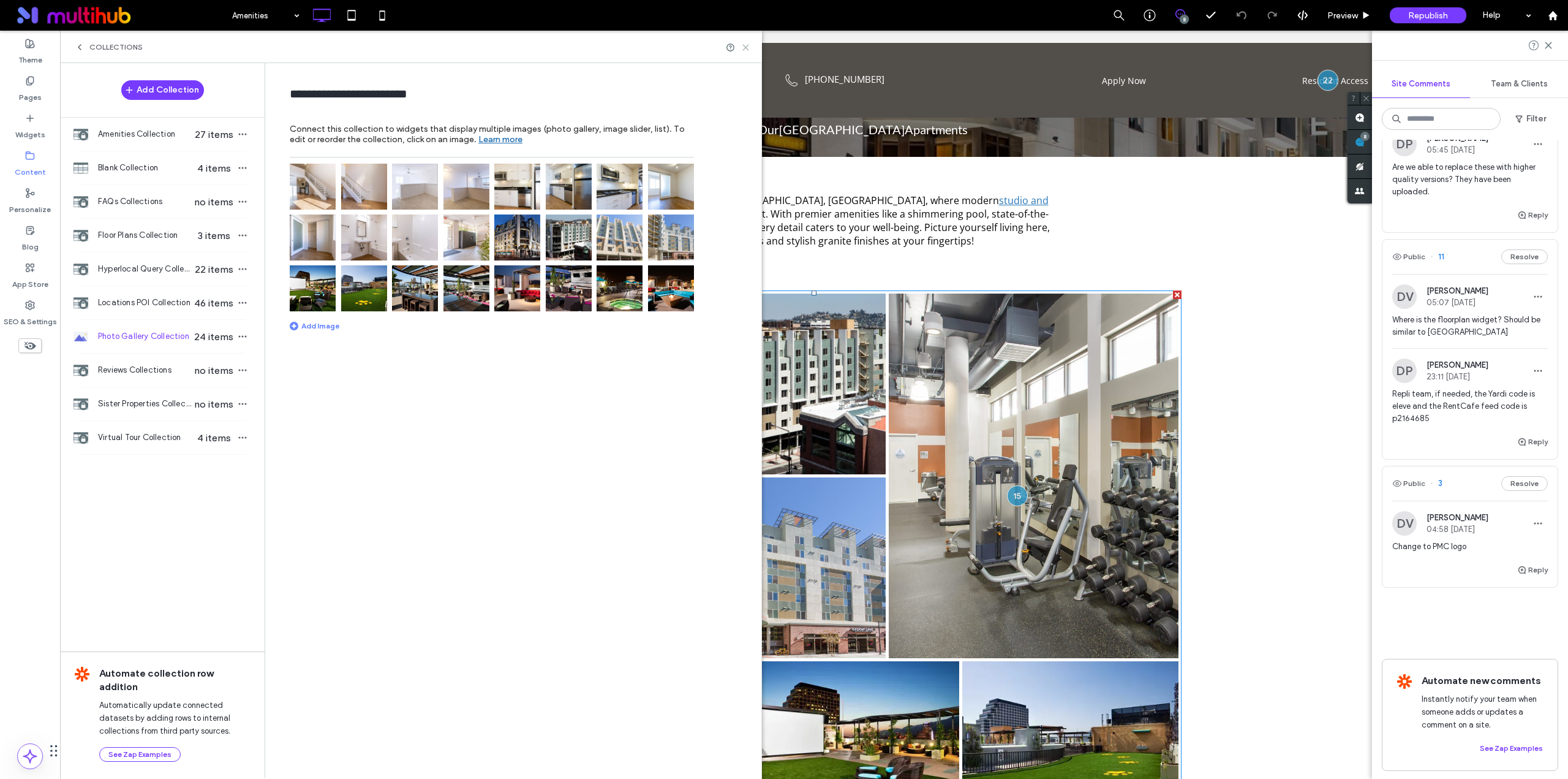
click at [747, 46] on use at bounding box center [746, 47] width 5 height 5
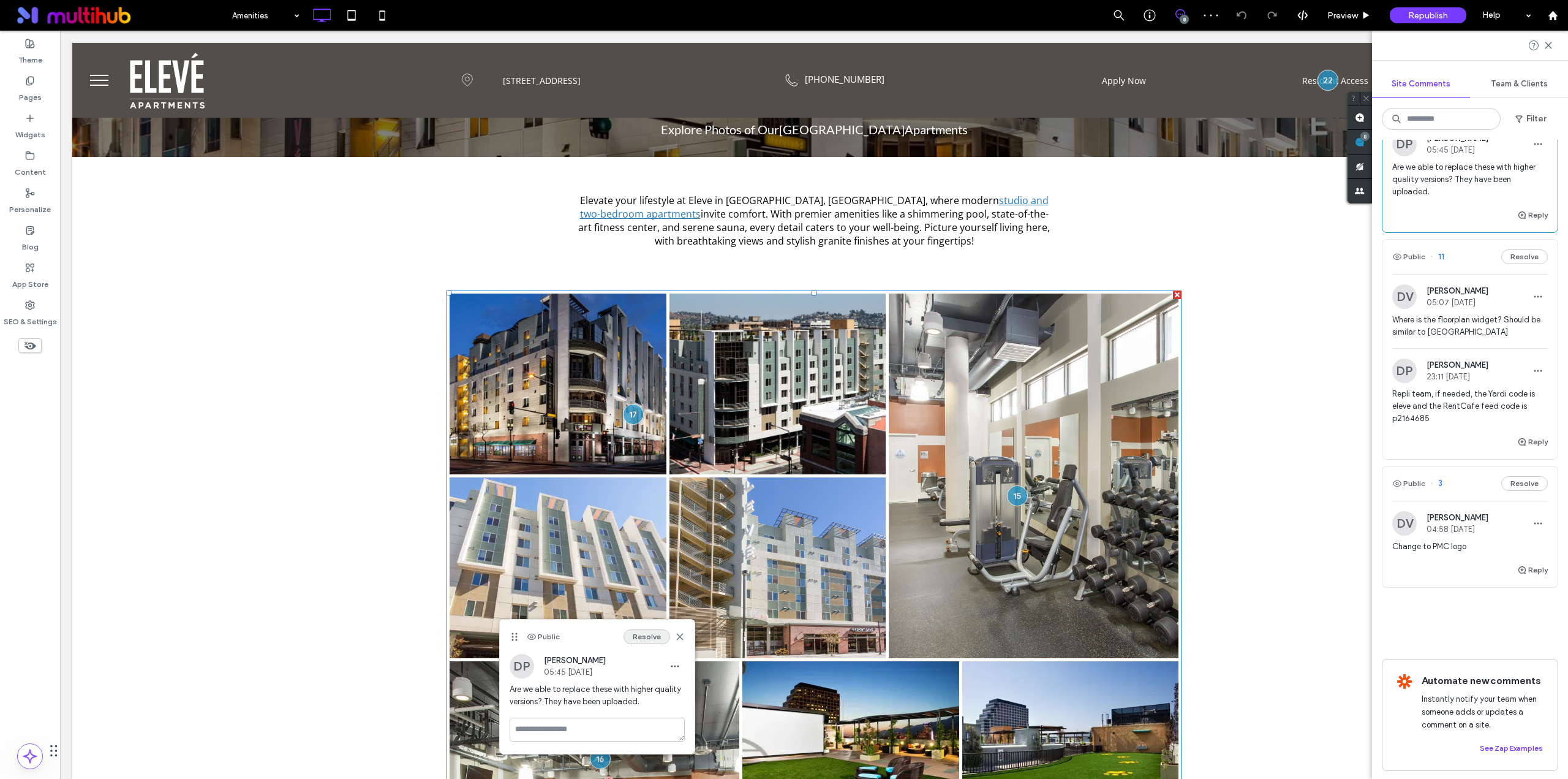
click at [642, 636] on button "Resolve" at bounding box center [647, 636] width 46 height 15
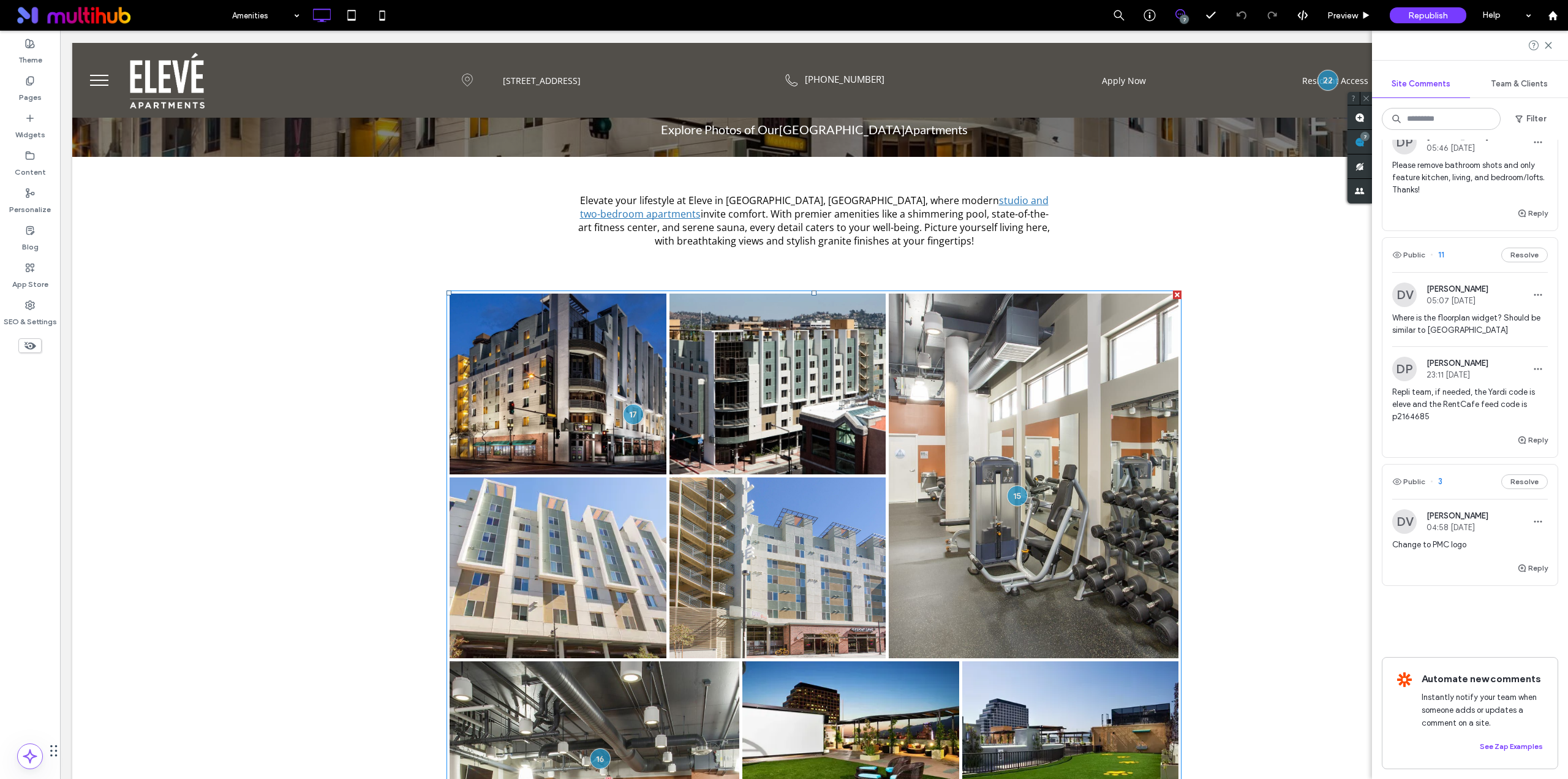
scroll to position [649, 0]
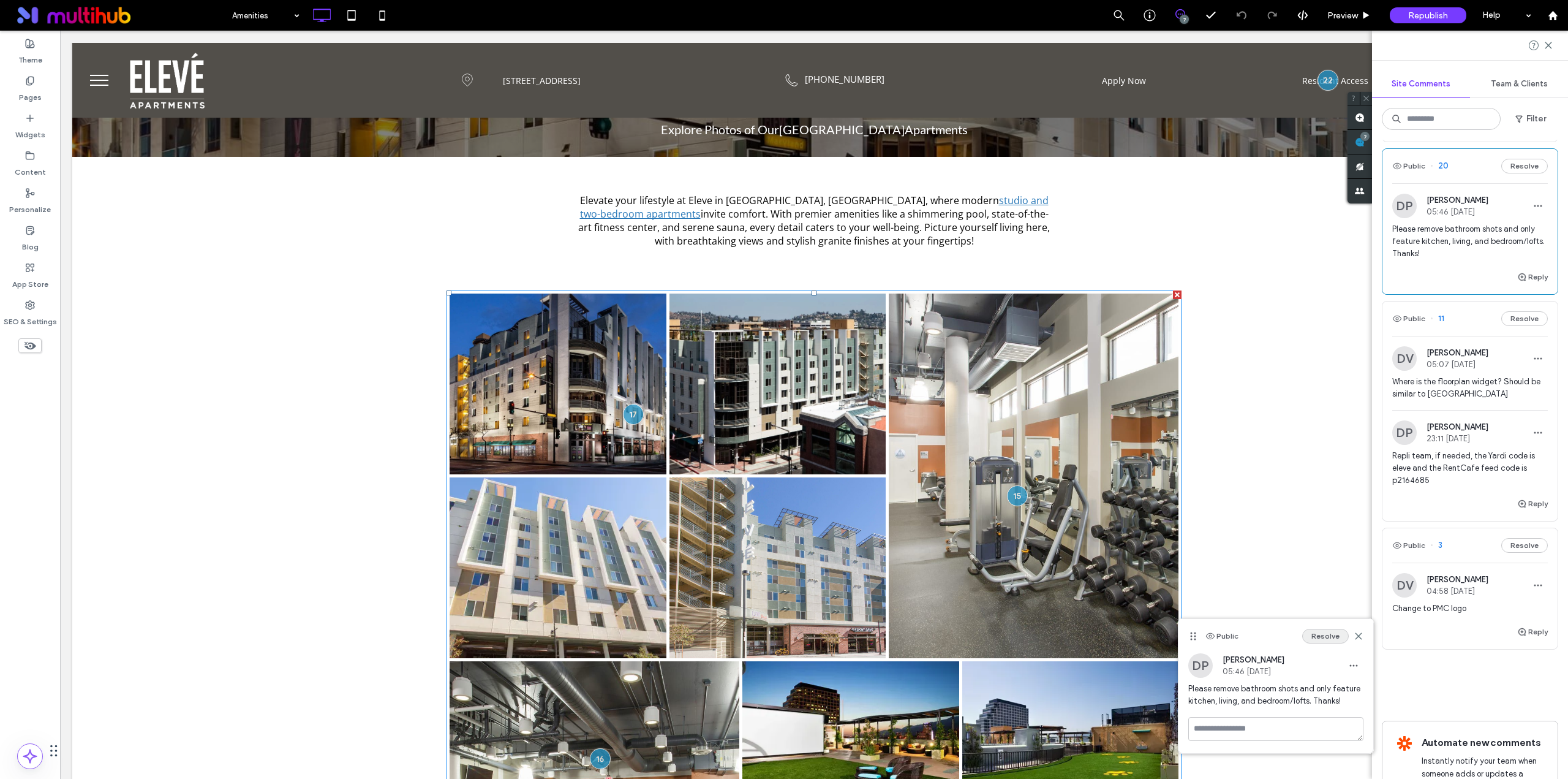
click at [1325, 628] on button "Resolve" at bounding box center [1326, 635] width 46 height 15
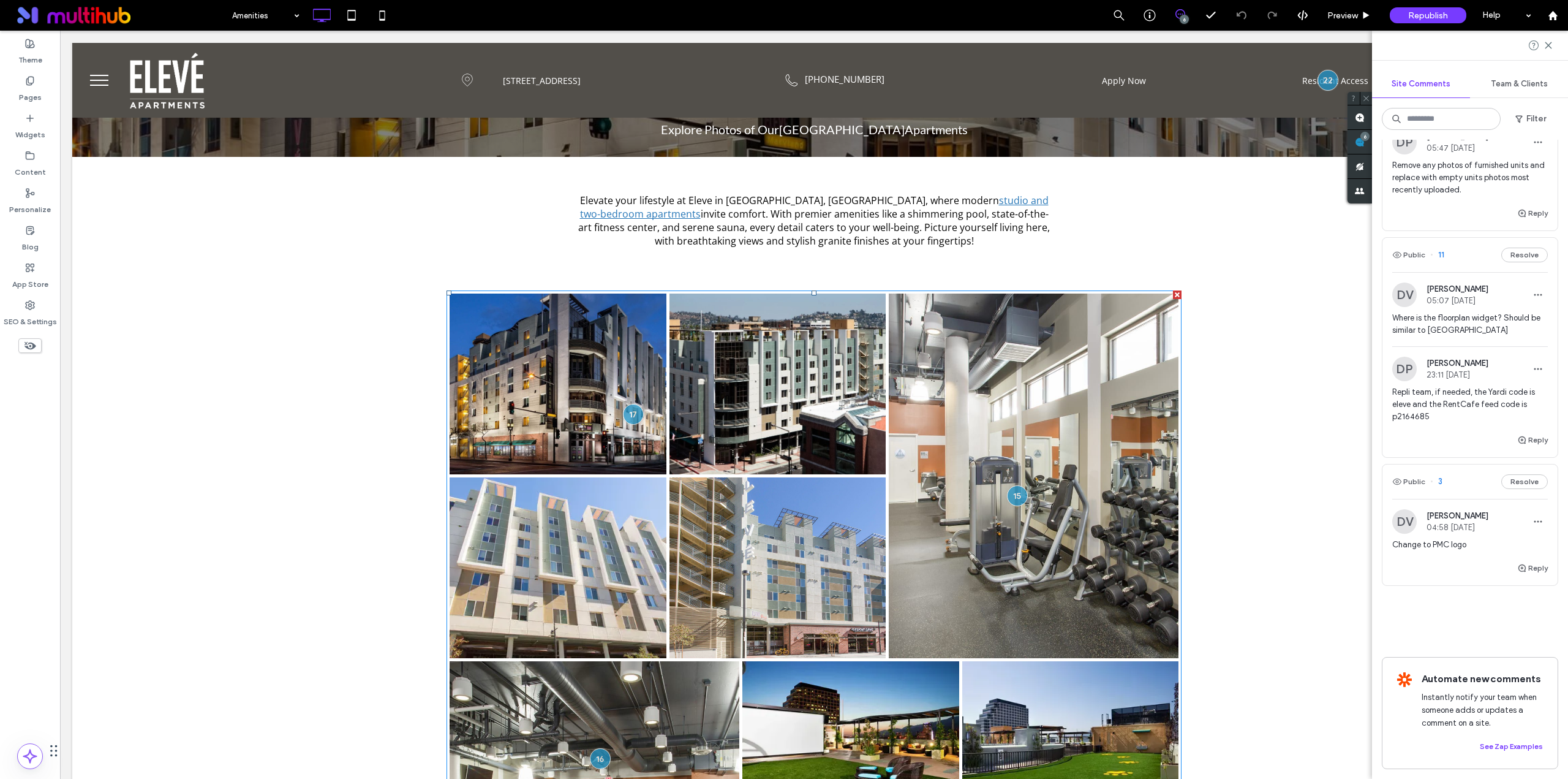
scroll to position [496, 0]
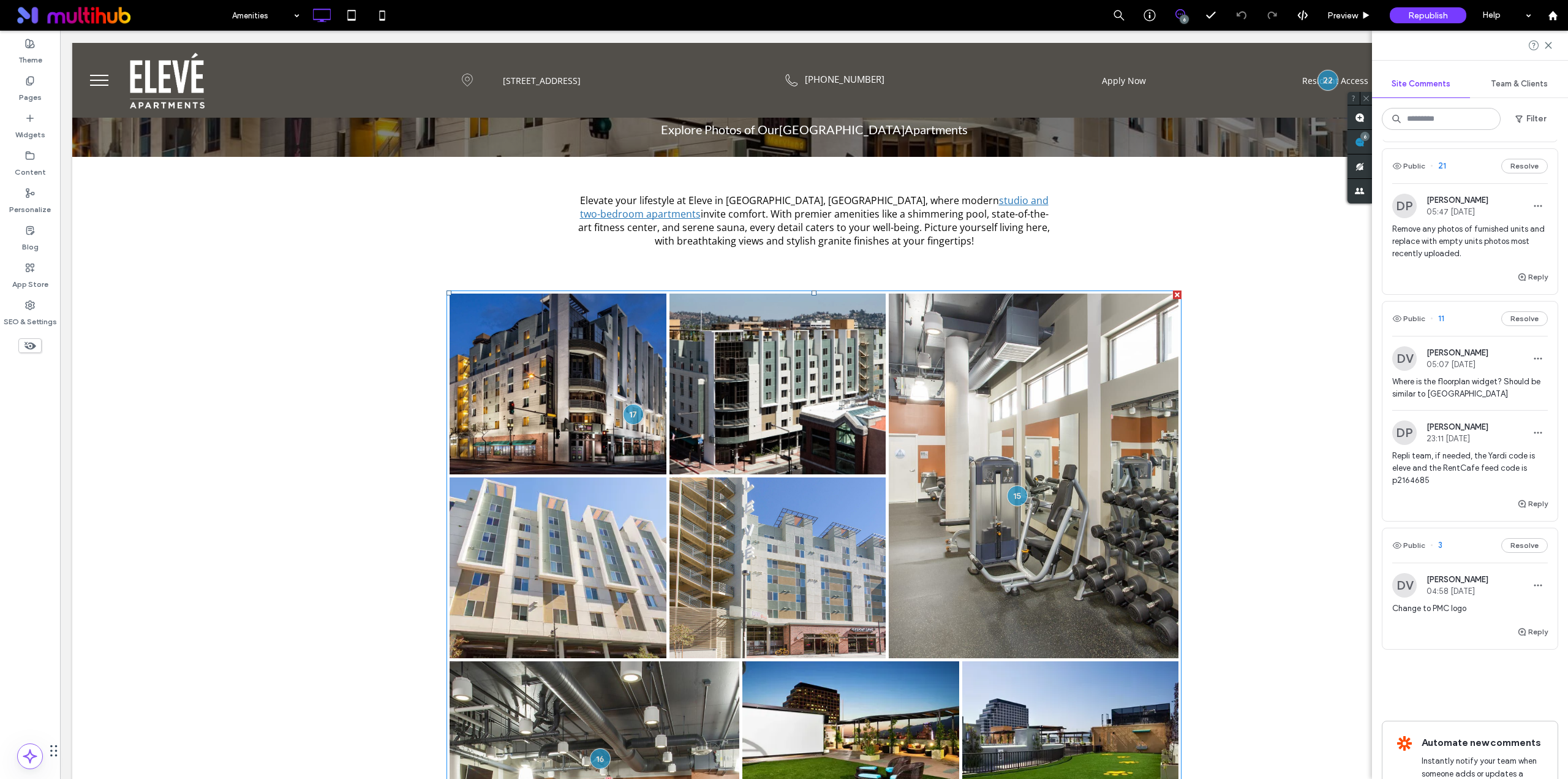
click at [1425, 259] on span "Remove any photos of furnished units and replace with empty units photos most r…" at bounding box center [1471, 242] width 156 height 37
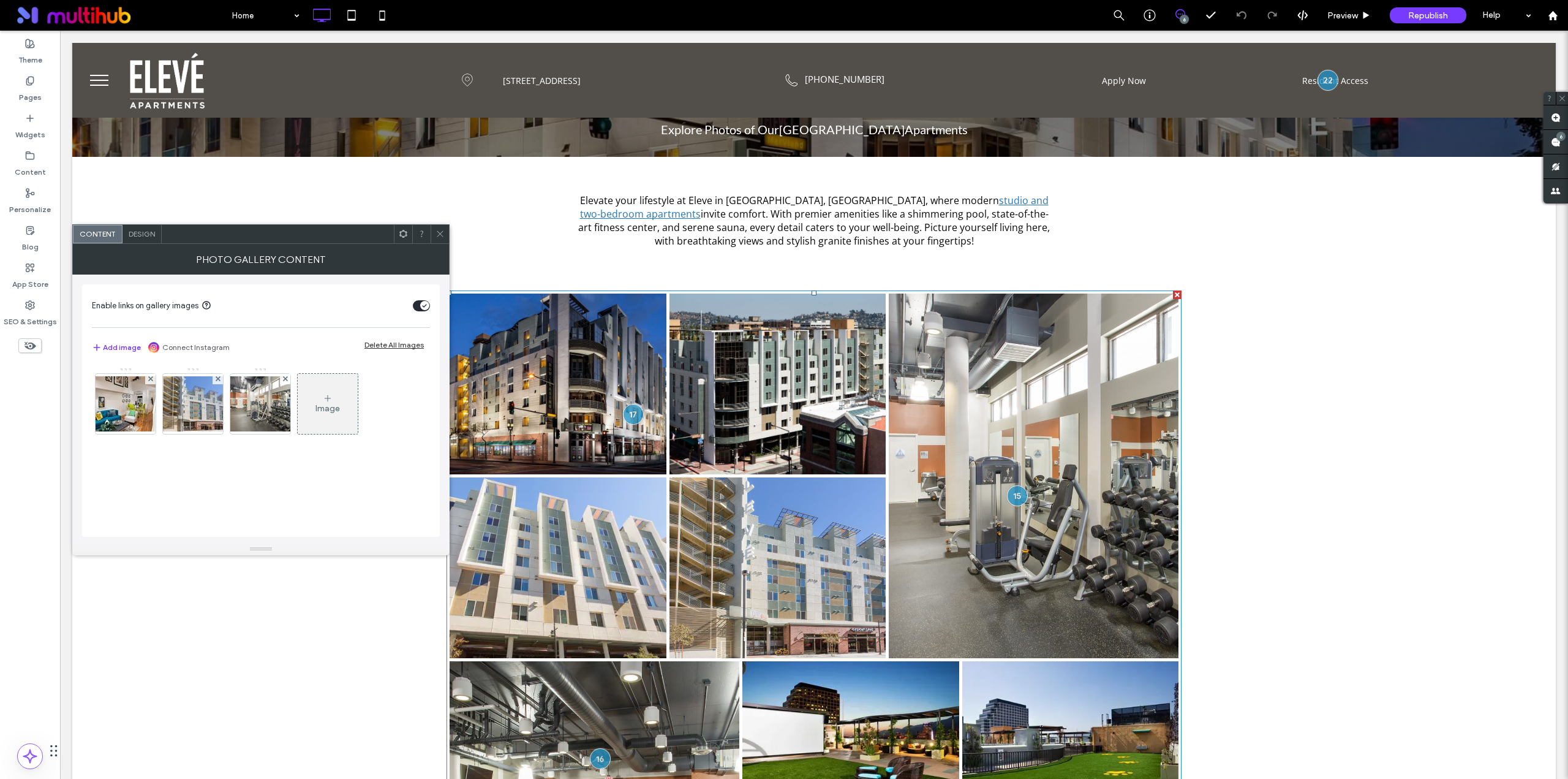
click at [126, 406] on img at bounding box center [125, 403] width 98 height 55
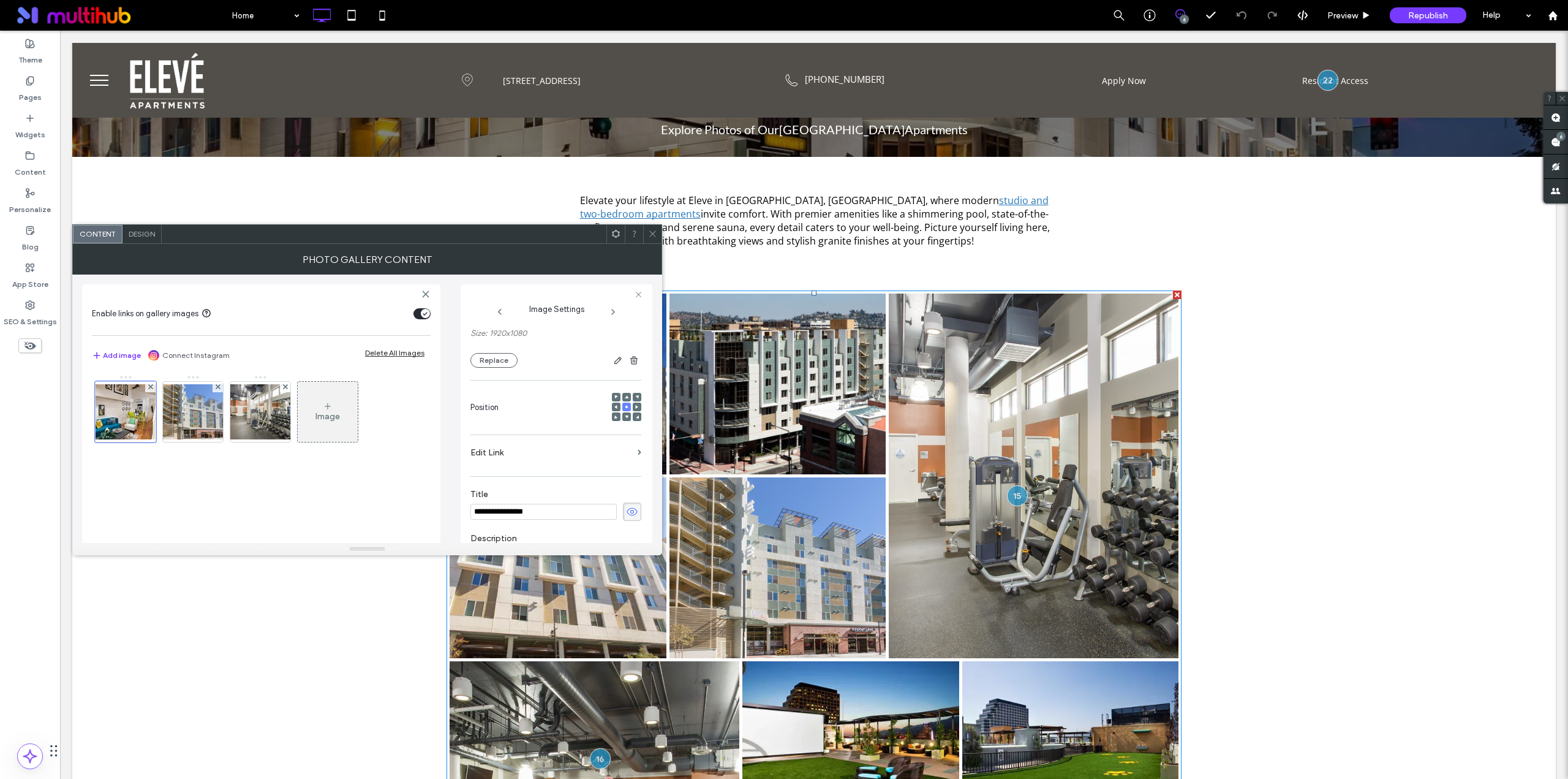
scroll to position [86, 0]
click at [505, 396] on button "Replace" at bounding box center [493, 389] width 47 height 15
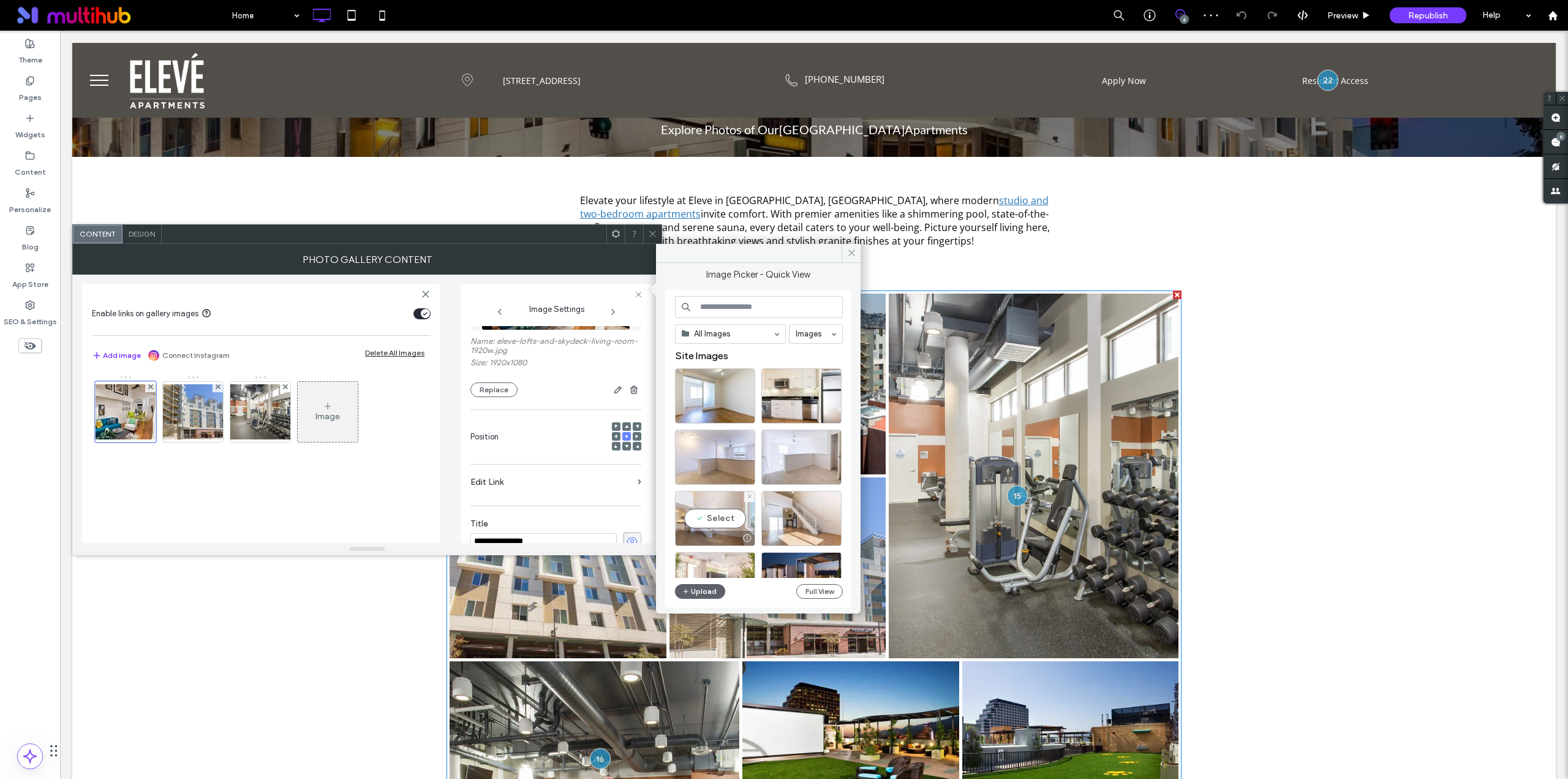
click at [699, 523] on div "Select" at bounding box center [715, 518] width 80 height 55
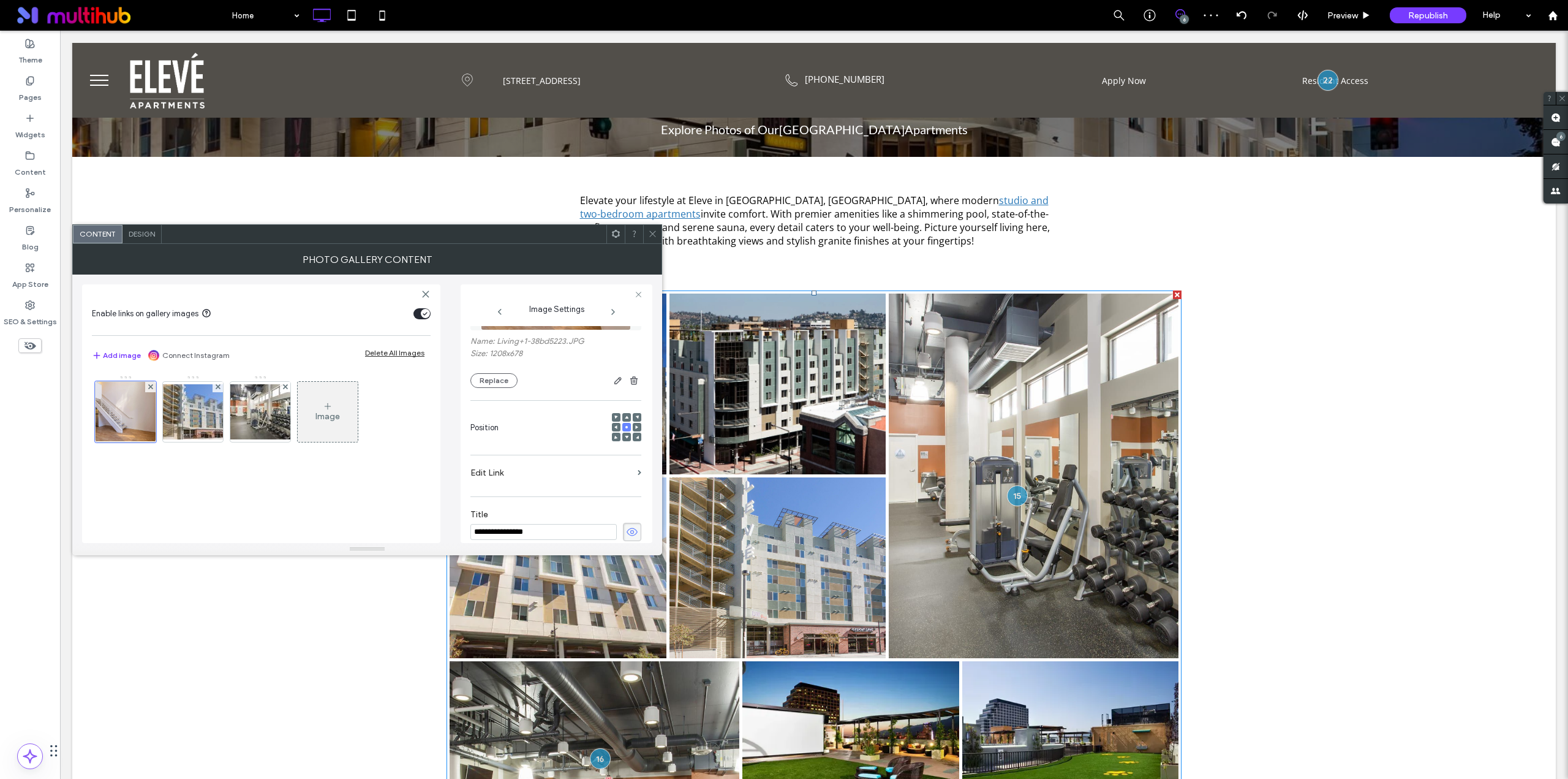
click at [651, 239] on span at bounding box center [653, 234] width 9 height 19
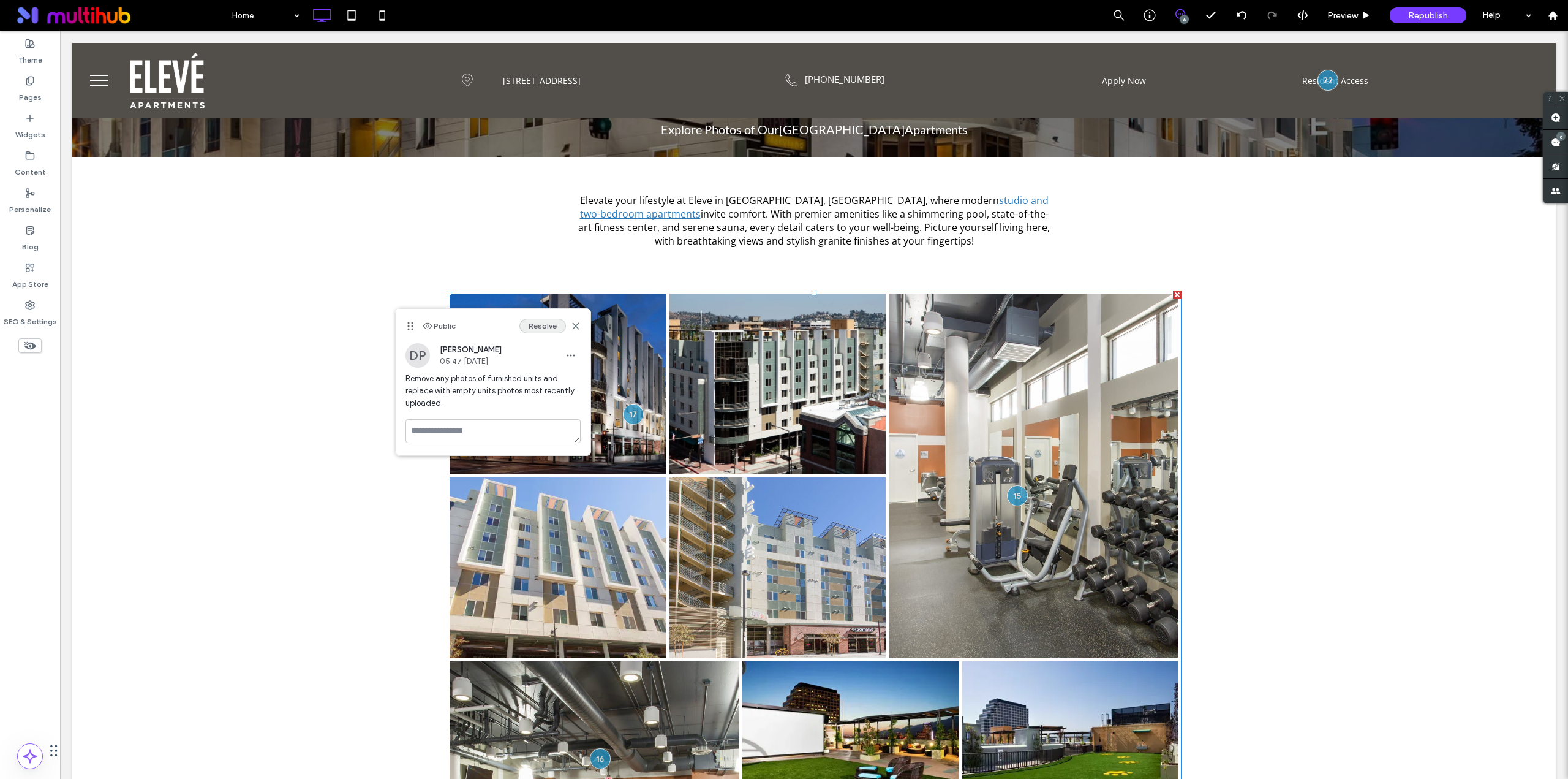
click at [544, 325] on button "Resolve" at bounding box center [543, 326] width 46 height 15
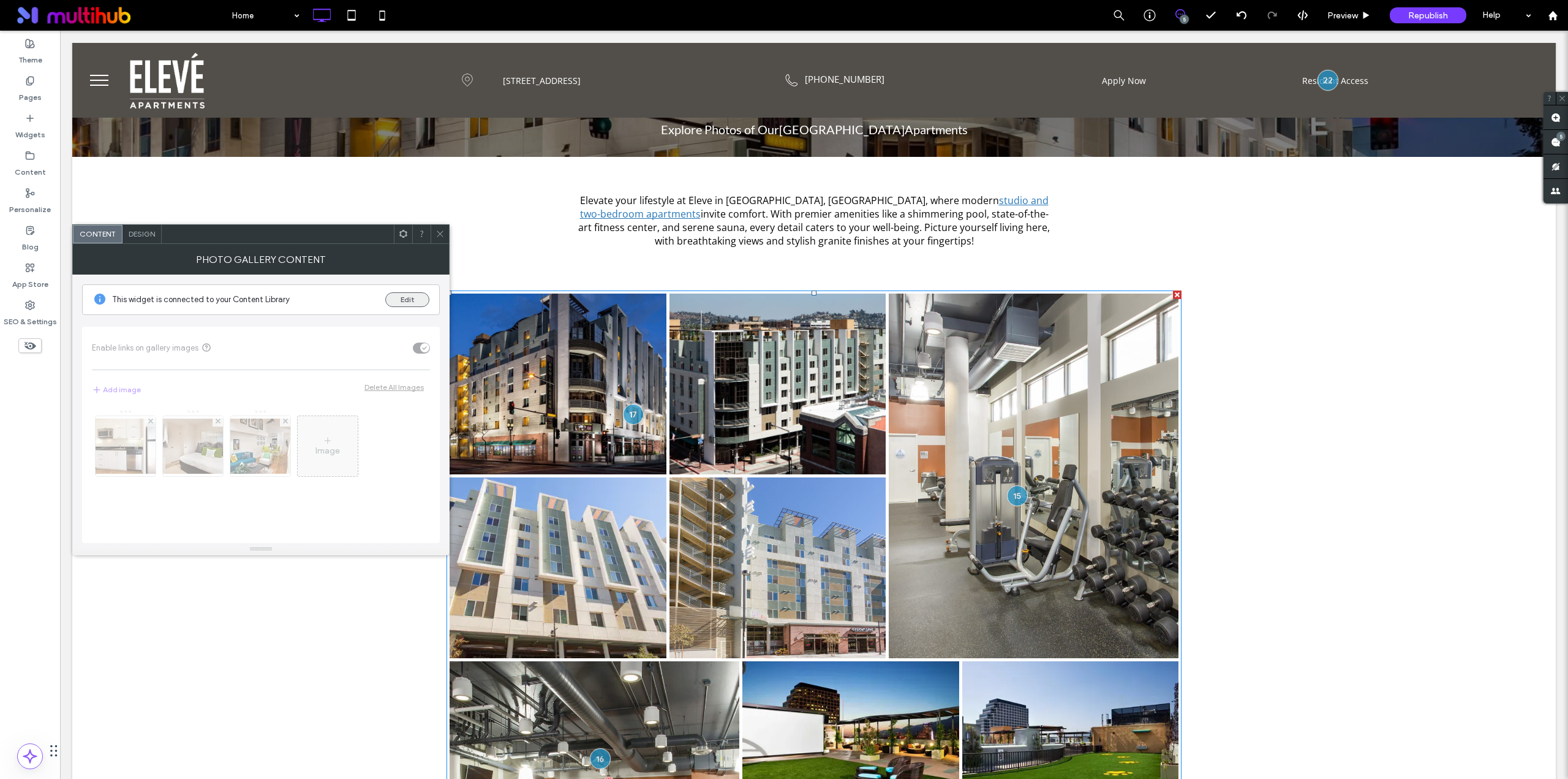
click at [408, 301] on button "Edit" at bounding box center [407, 299] width 44 height 15
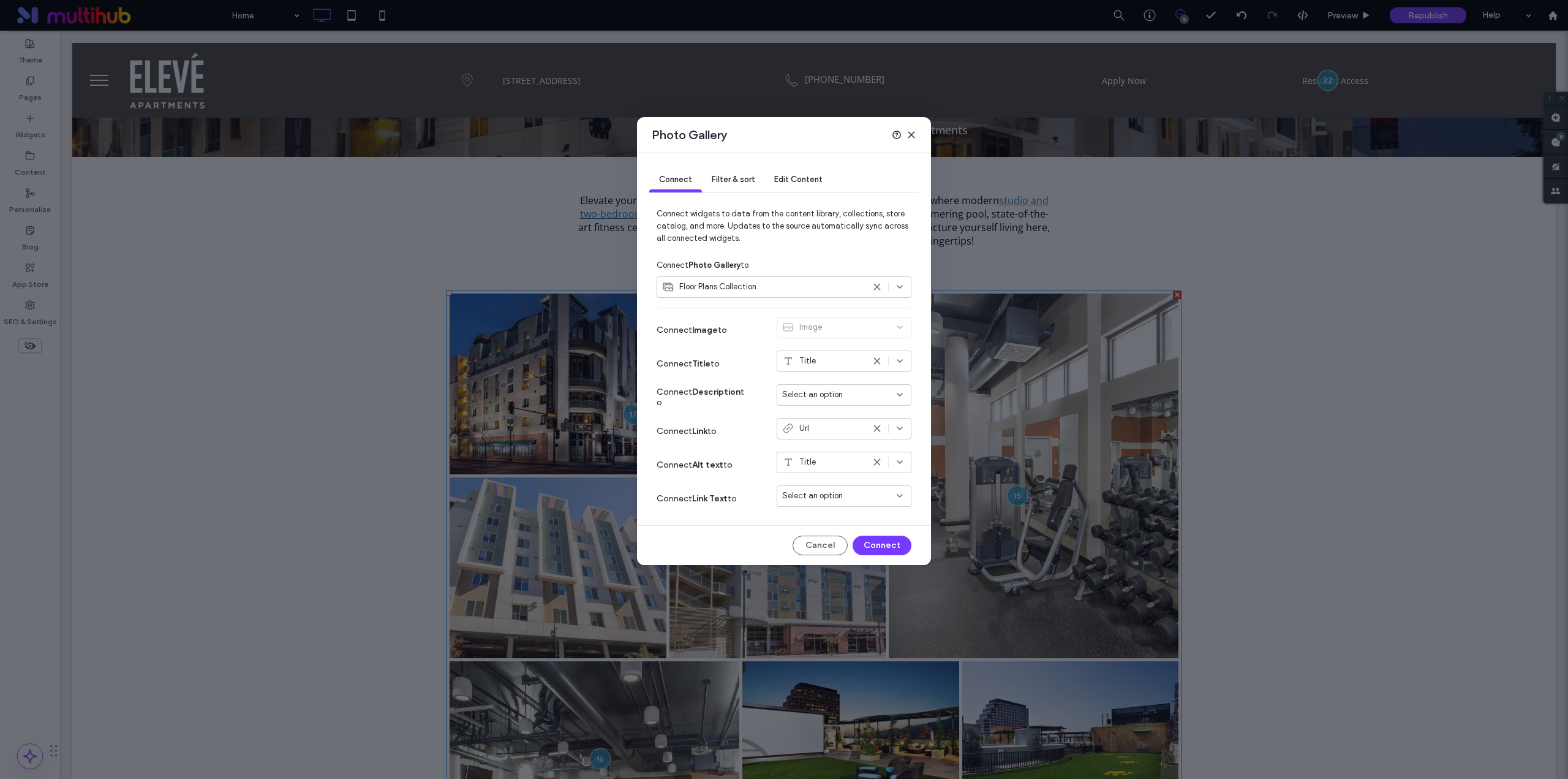
click at [906, 136] on icon at bounding box center [911, 134] width 10 height 10
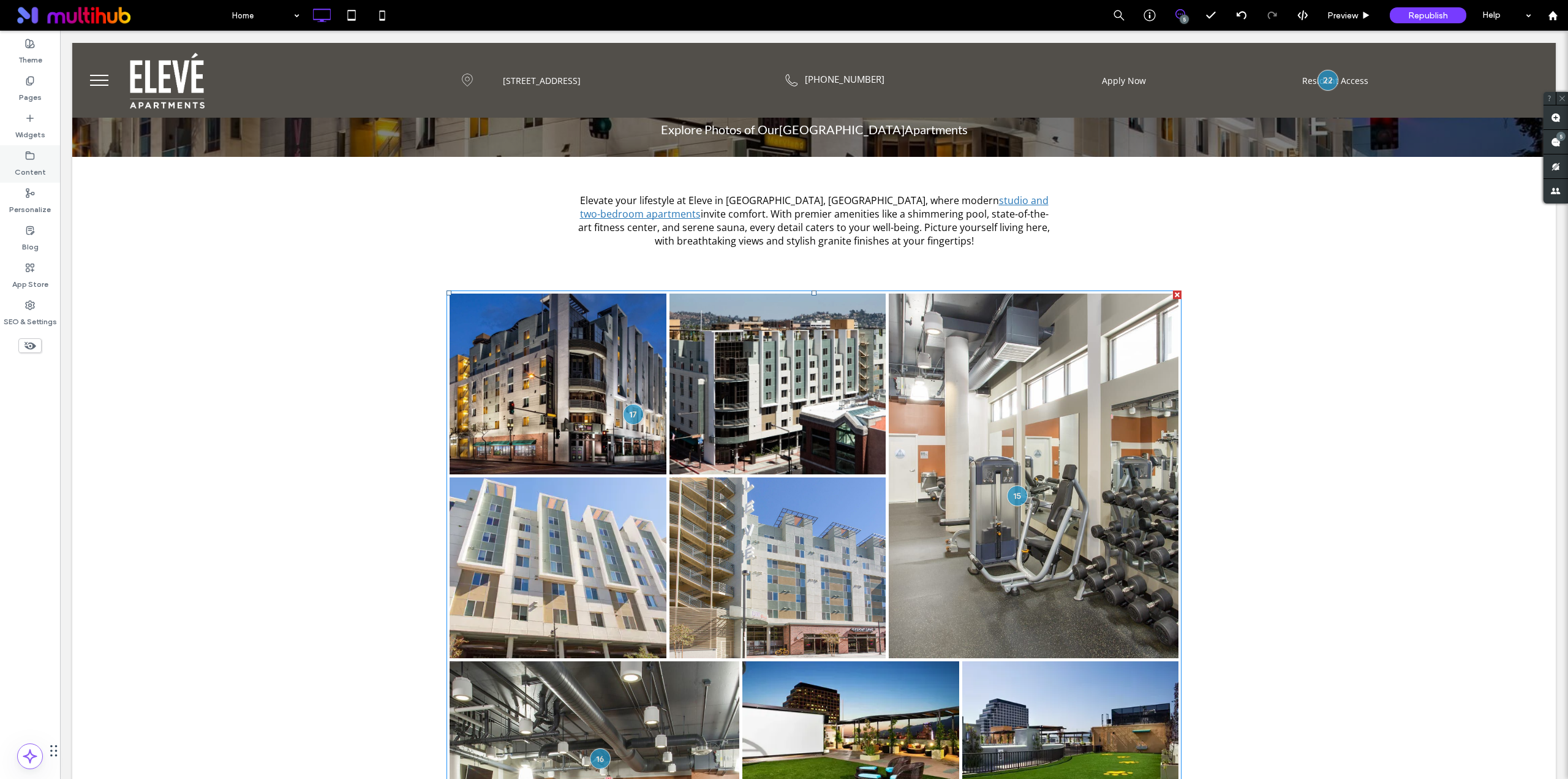
click at [40, 168] on label "Content" at bounding box center [30, 169] width 31 height 17
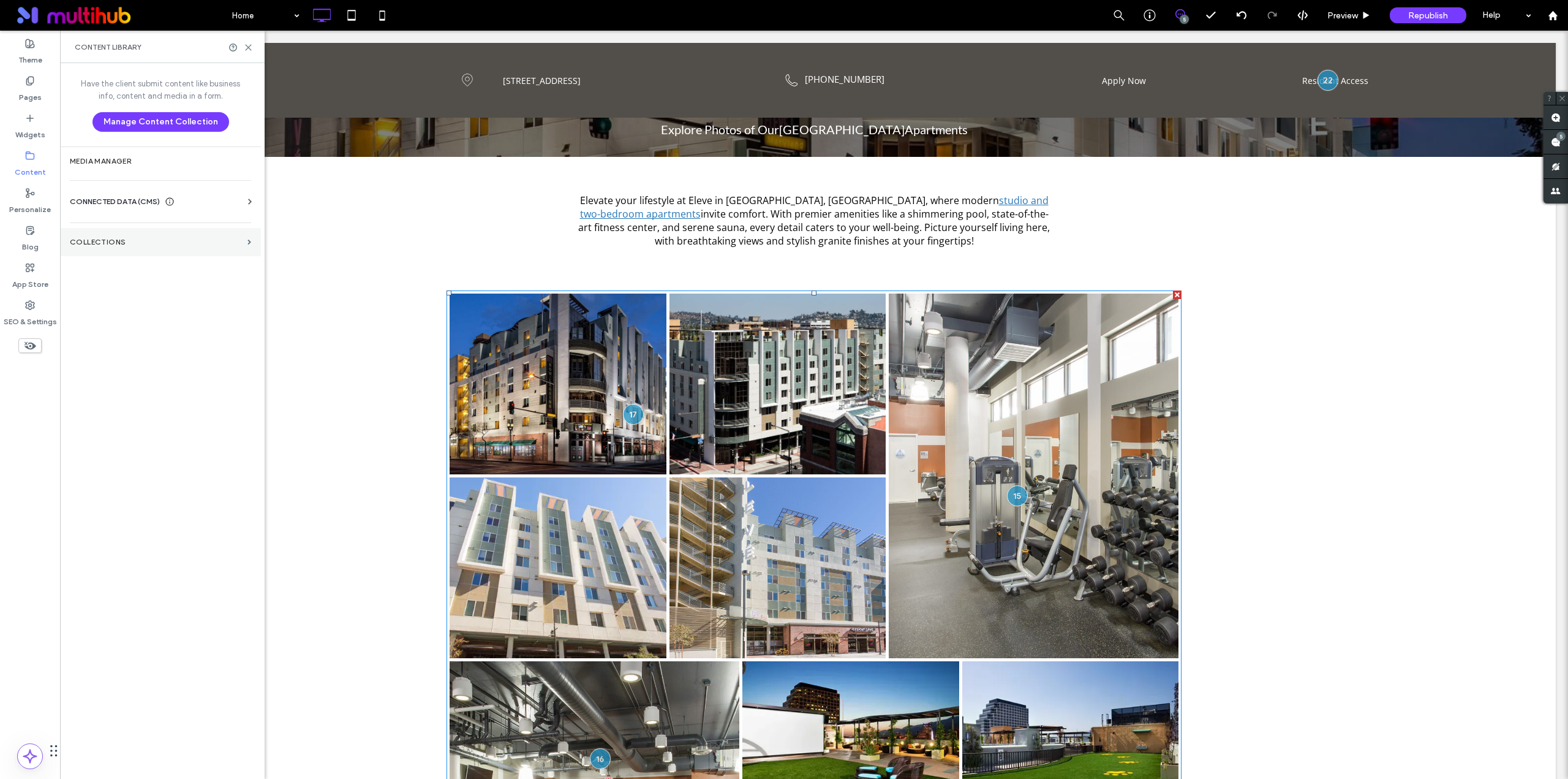
click at [137, 244] on label "Collections" at bounding box center [156, 242] width 173 height 8
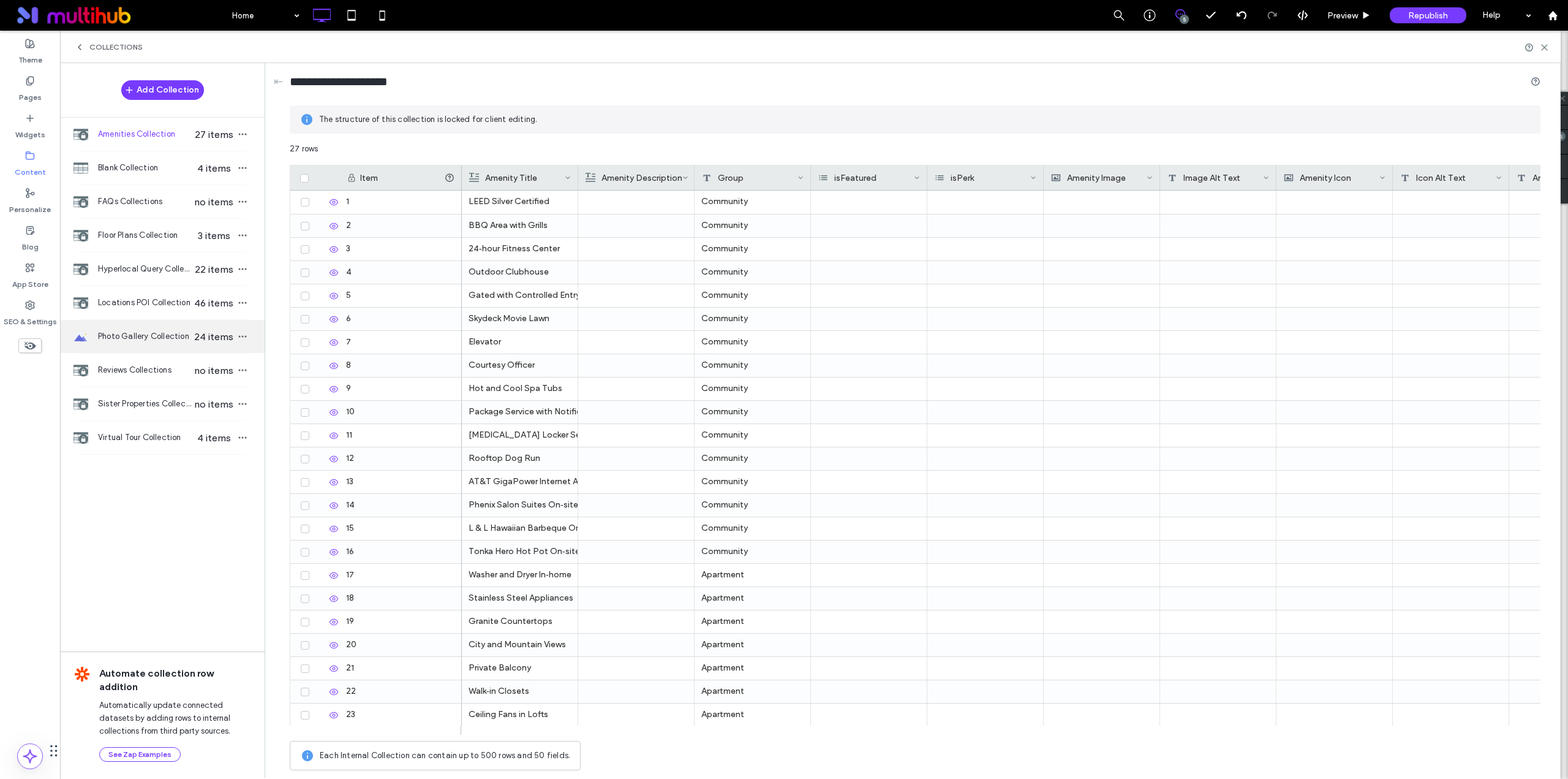
click at [157, 342] on span "Photo Gallery Collection" at bounding box center [145, 337] width 94 height 12
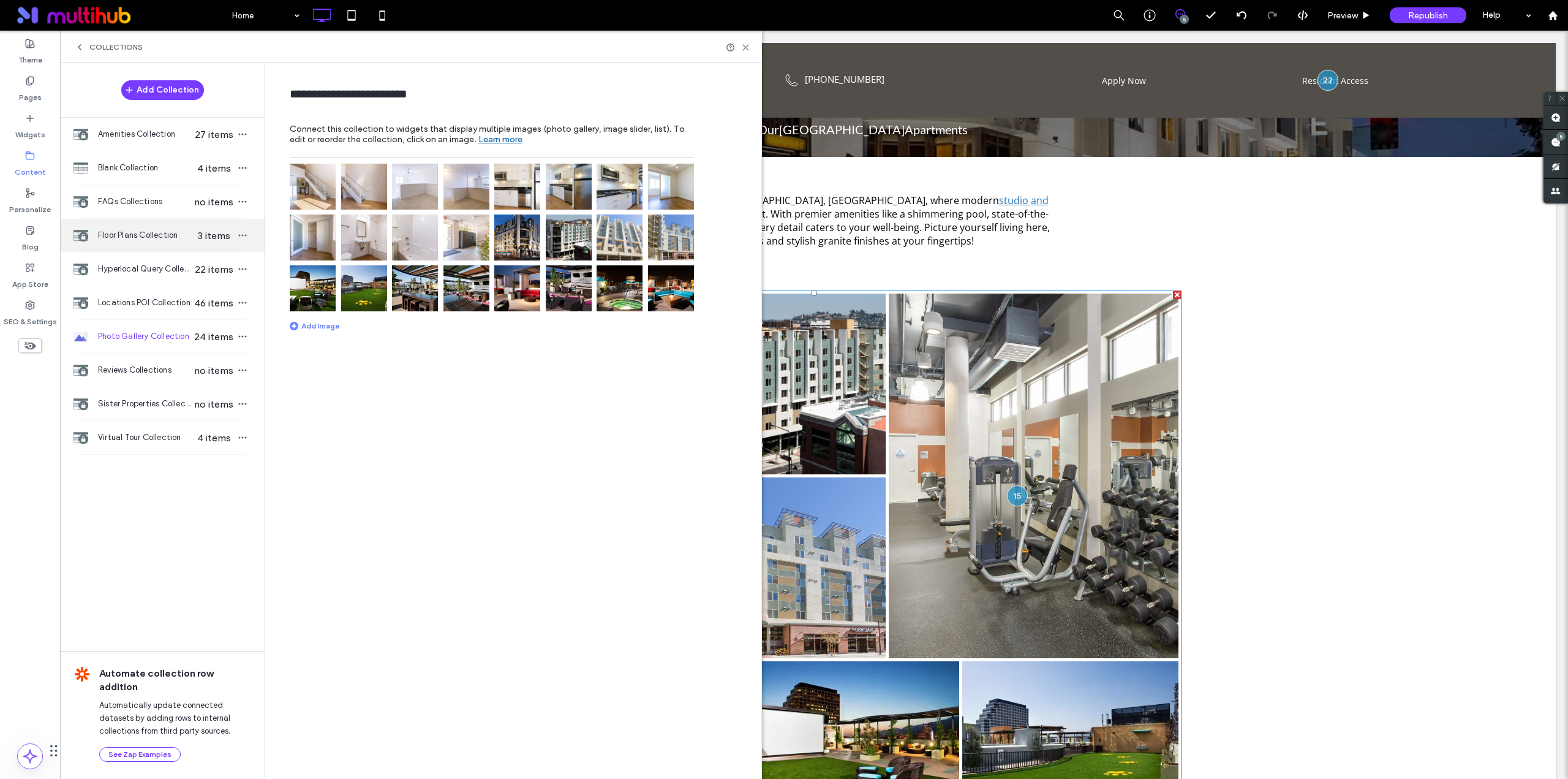
click at [144, 229] on div "Floor Plans Collection 3 items" at bounding box center [162, 235] width 205 height 33
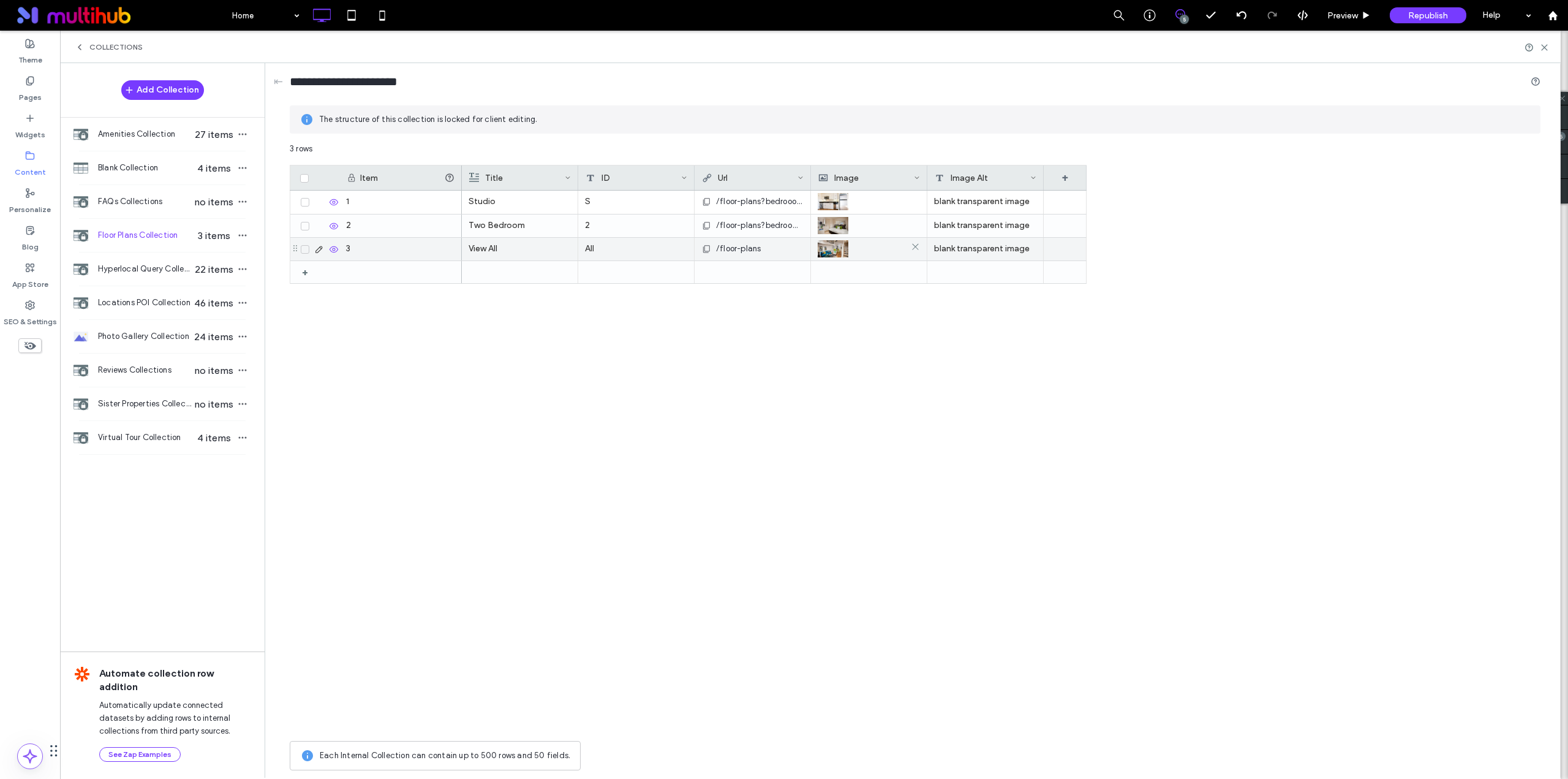
click at [833, 253] on img at bounding box center [833, 249] width 31 height 17
click at [833, 253] on img at bounding box center [834, 249] width 31 height 17
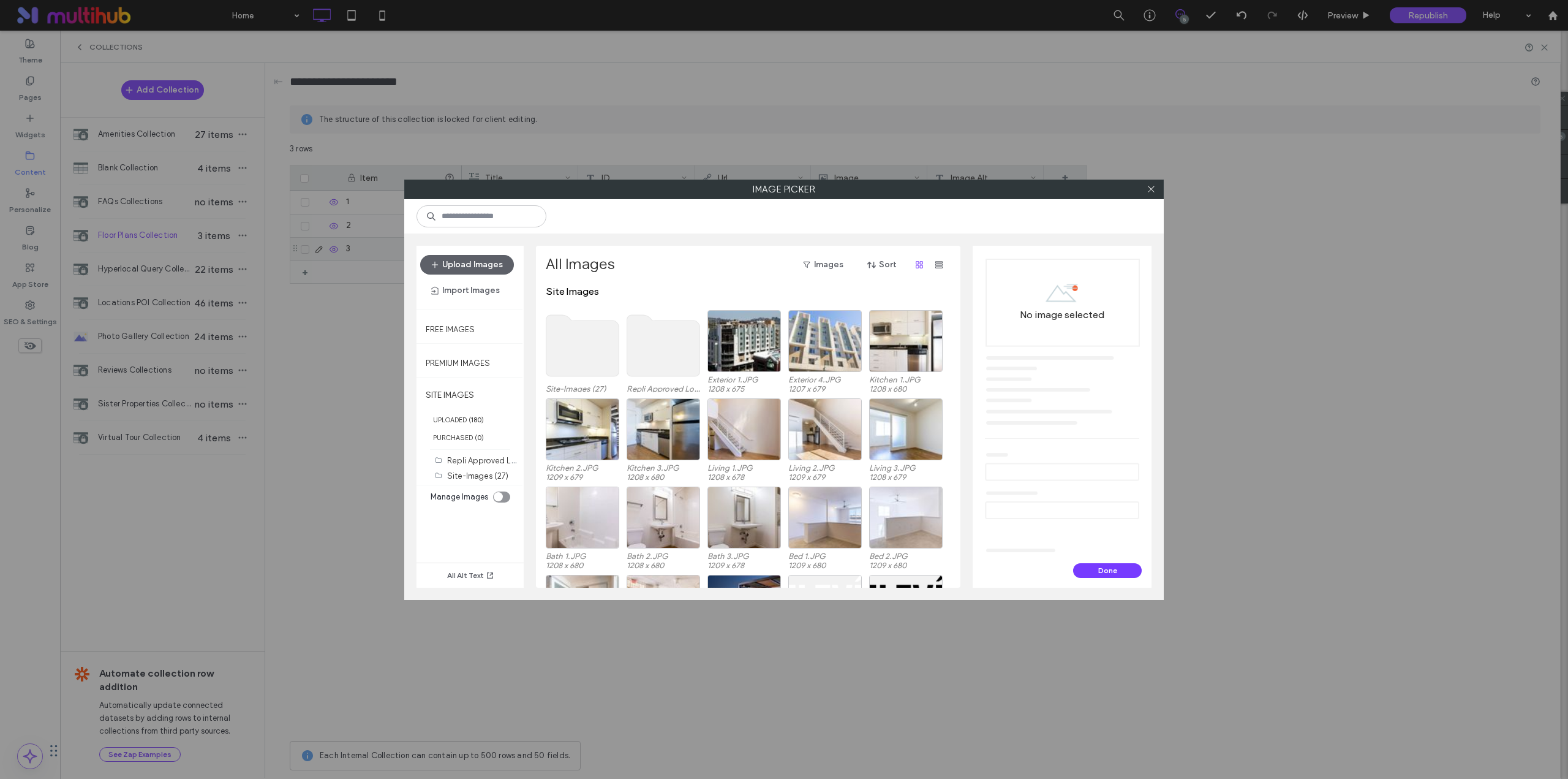
click at [594, 337] on use at bounding box center [583, 345] width 73 height 61
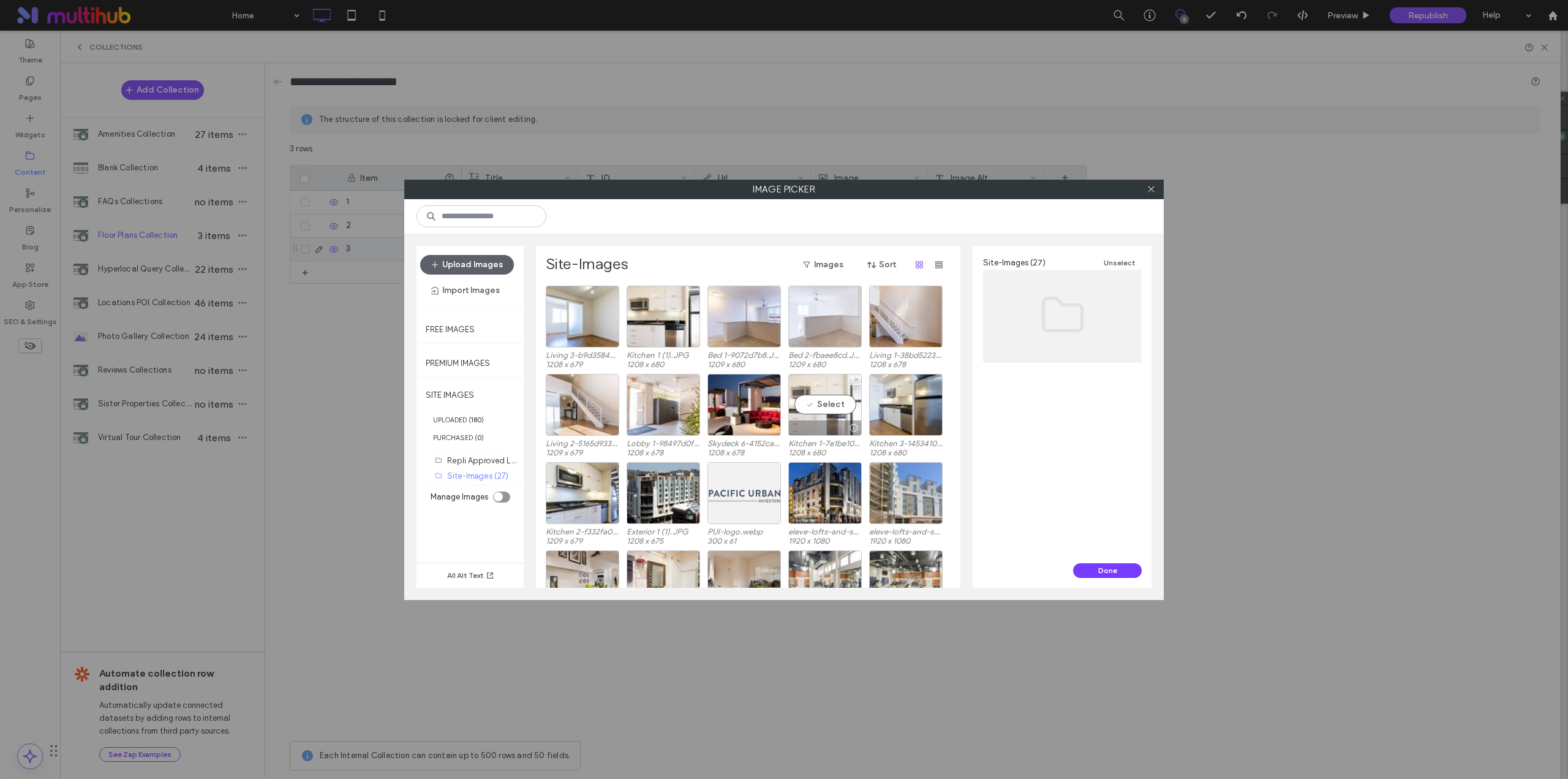
click at [806, 402] on div "Select" at bounding box center [825, 405] width 73 height 62
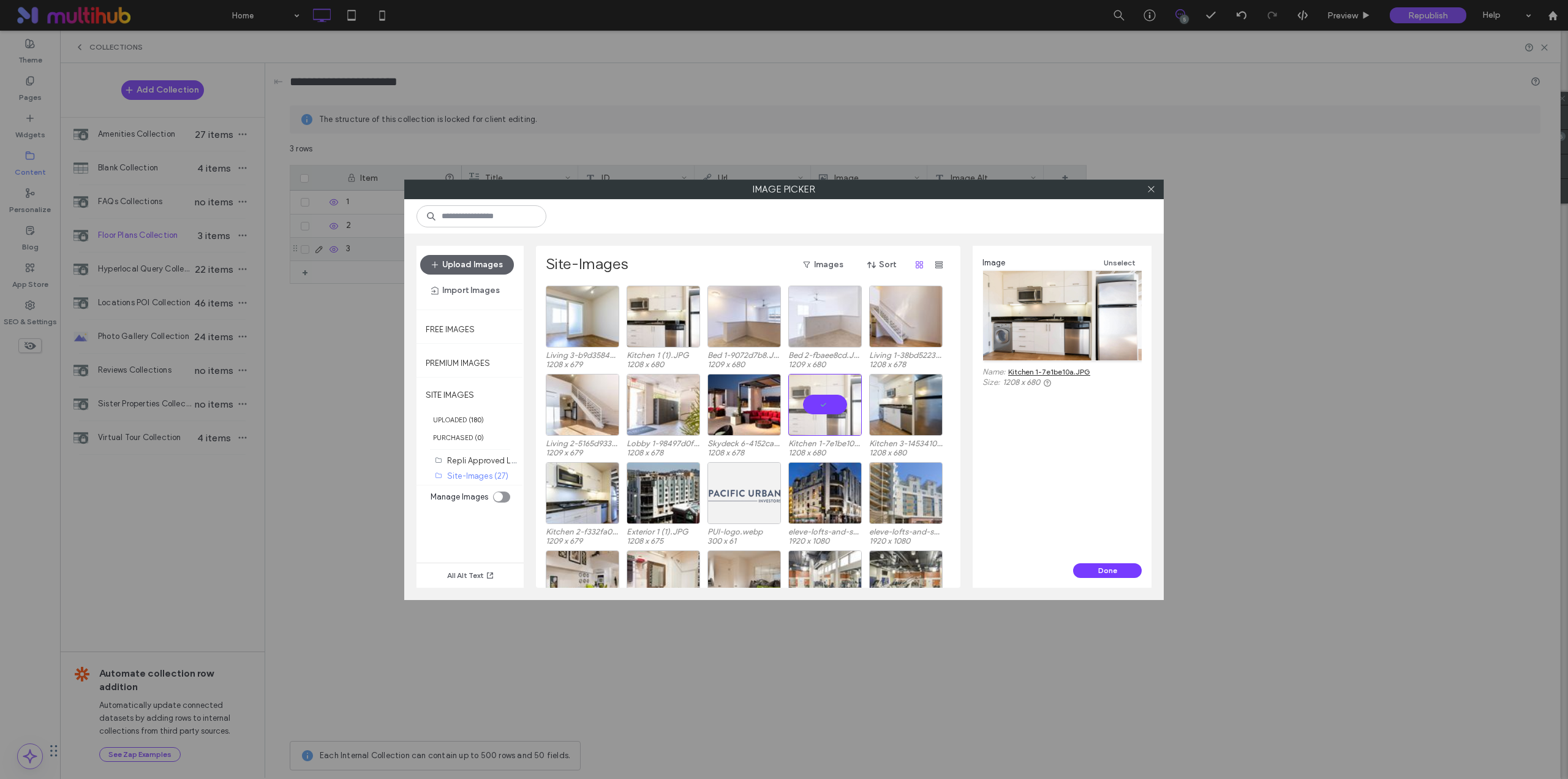
drag, startPoint x: 1114, startPoint y: 571, endPoint x: 1100, endPoint y: 561, distance: 17.2
click at [1114, 571] on button "Done" at bounding box center [1107, 570] width 69 height 15
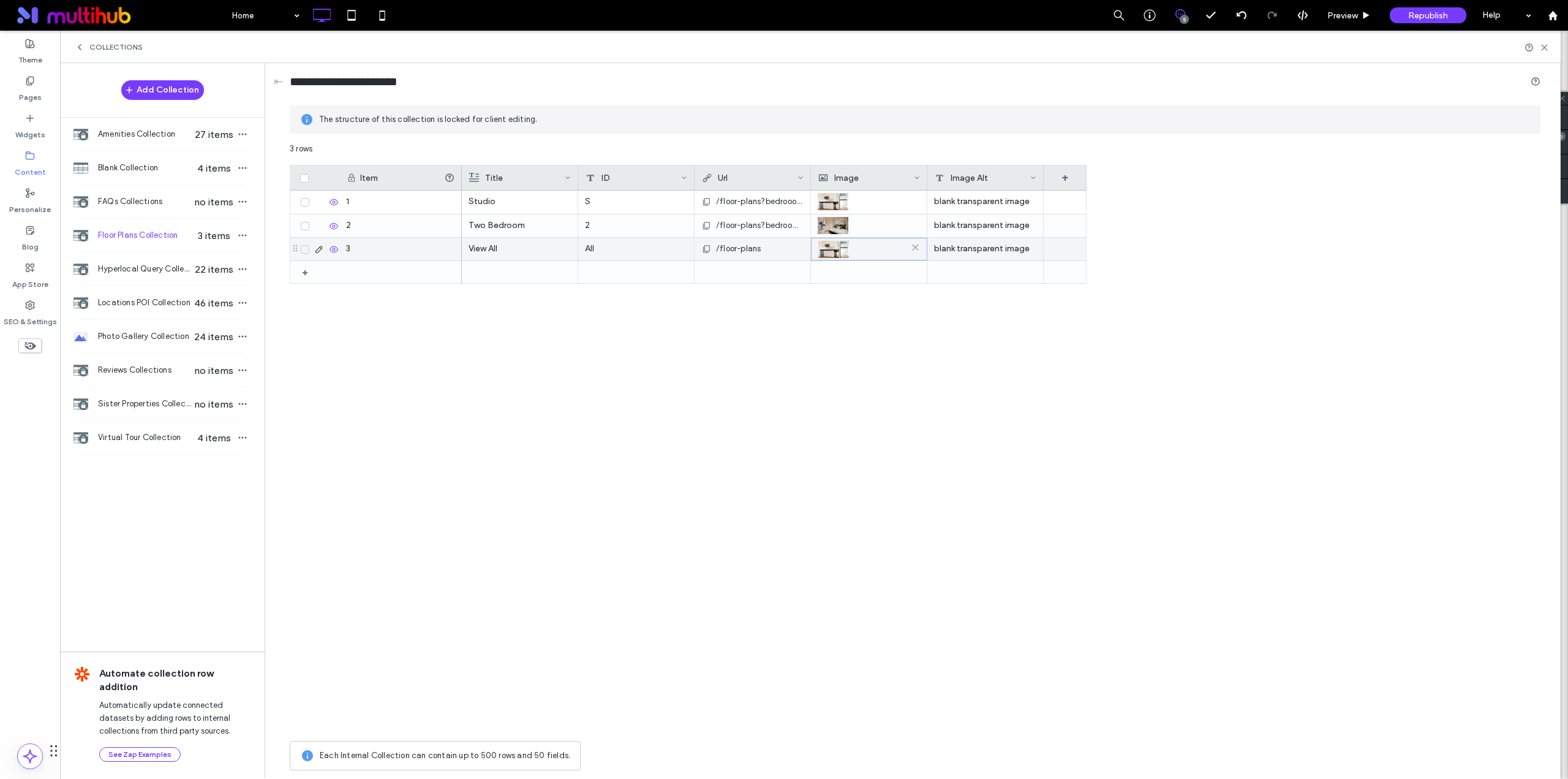
click at [835, 246] on img at bounding box center [834, 249] width 31 height 17
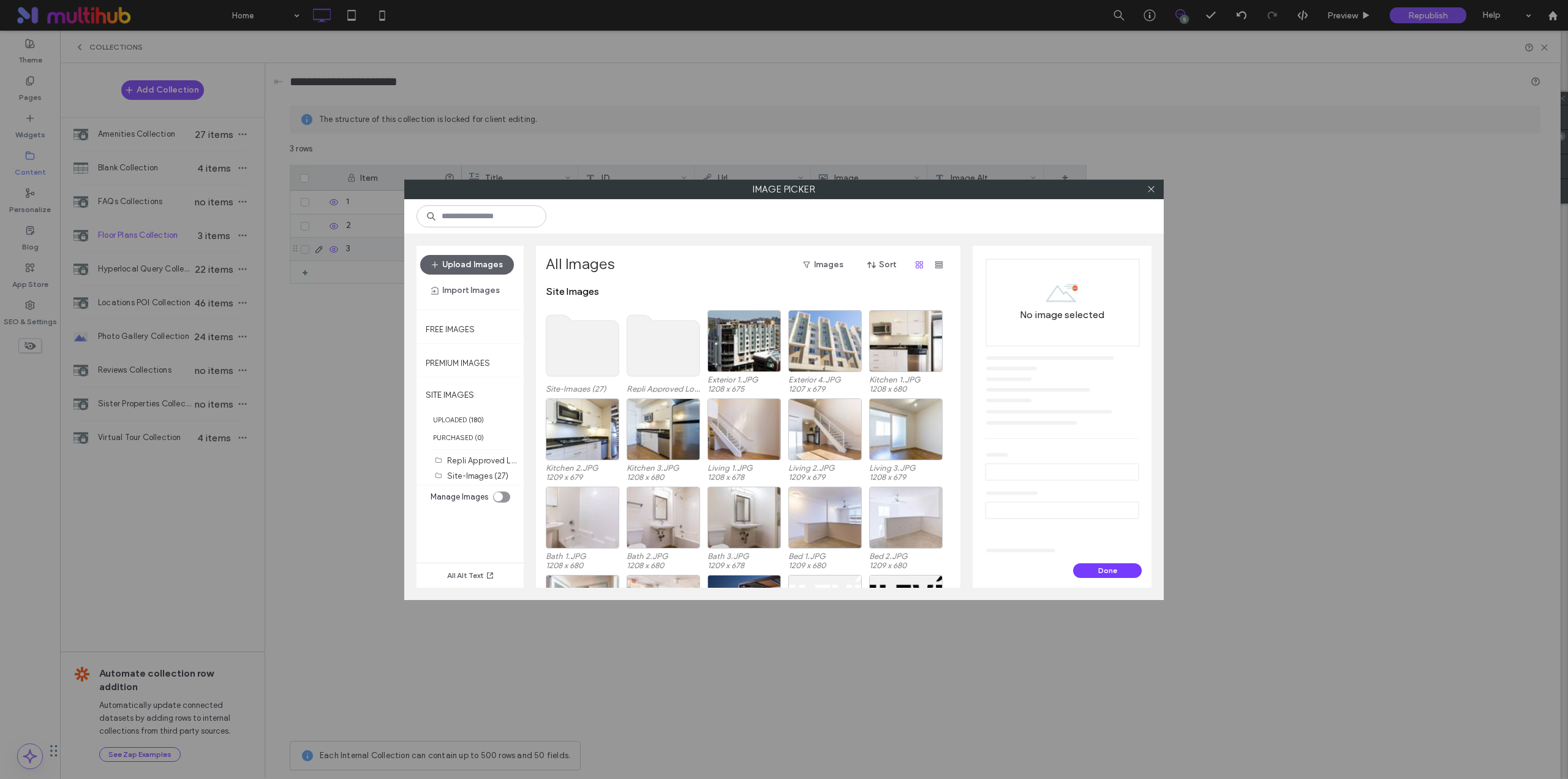
click at [591, 346] on use at bounding box center [583, 345] width 73 height 61
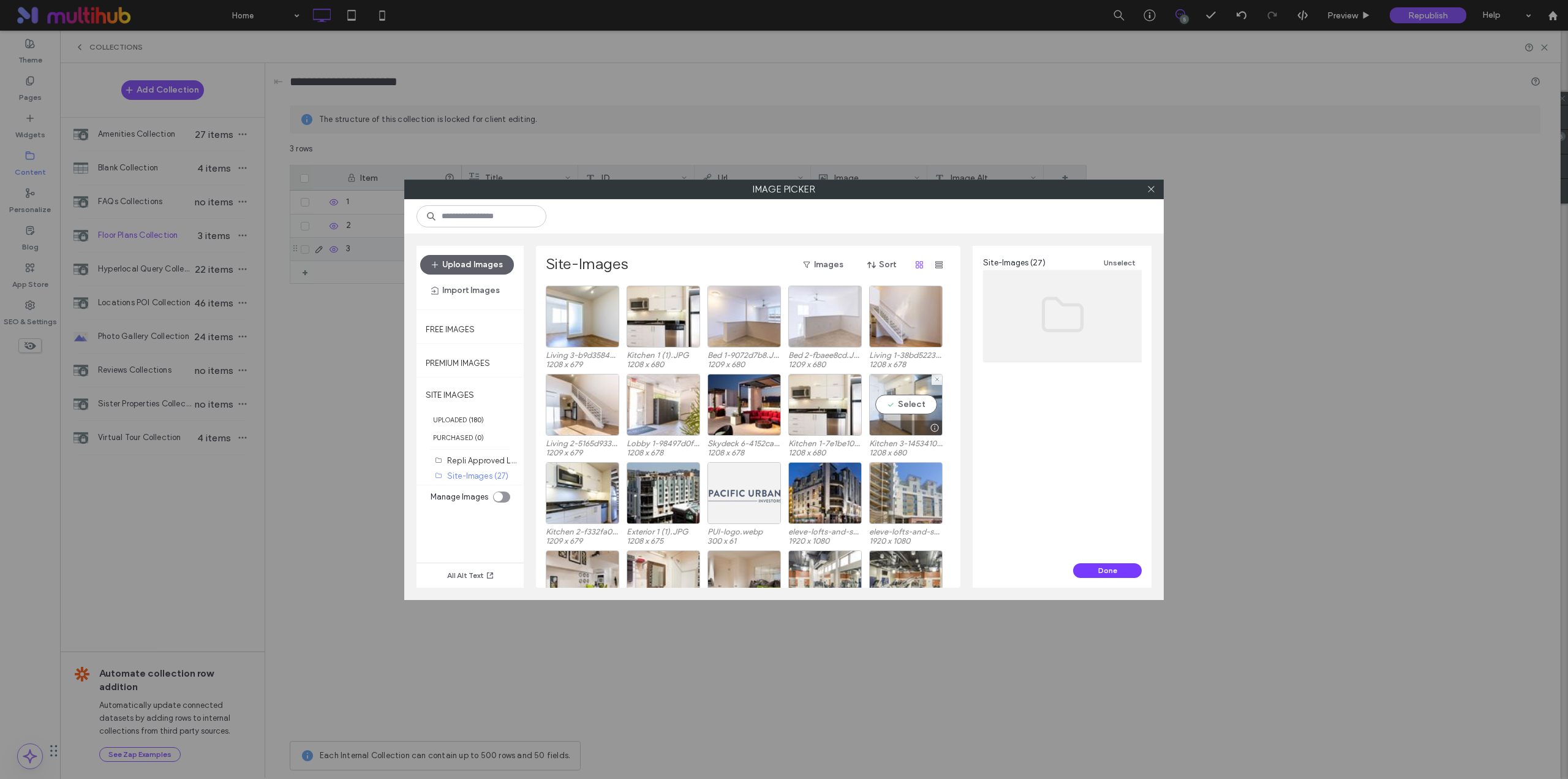
drag, startPoint x: 894, startPoint y: 395, endPoint x: 909, endPoint y: 404, distance: 17.5
click at [894, 395] on div "Select" at bounding box center [906, 405] width 73 height 62
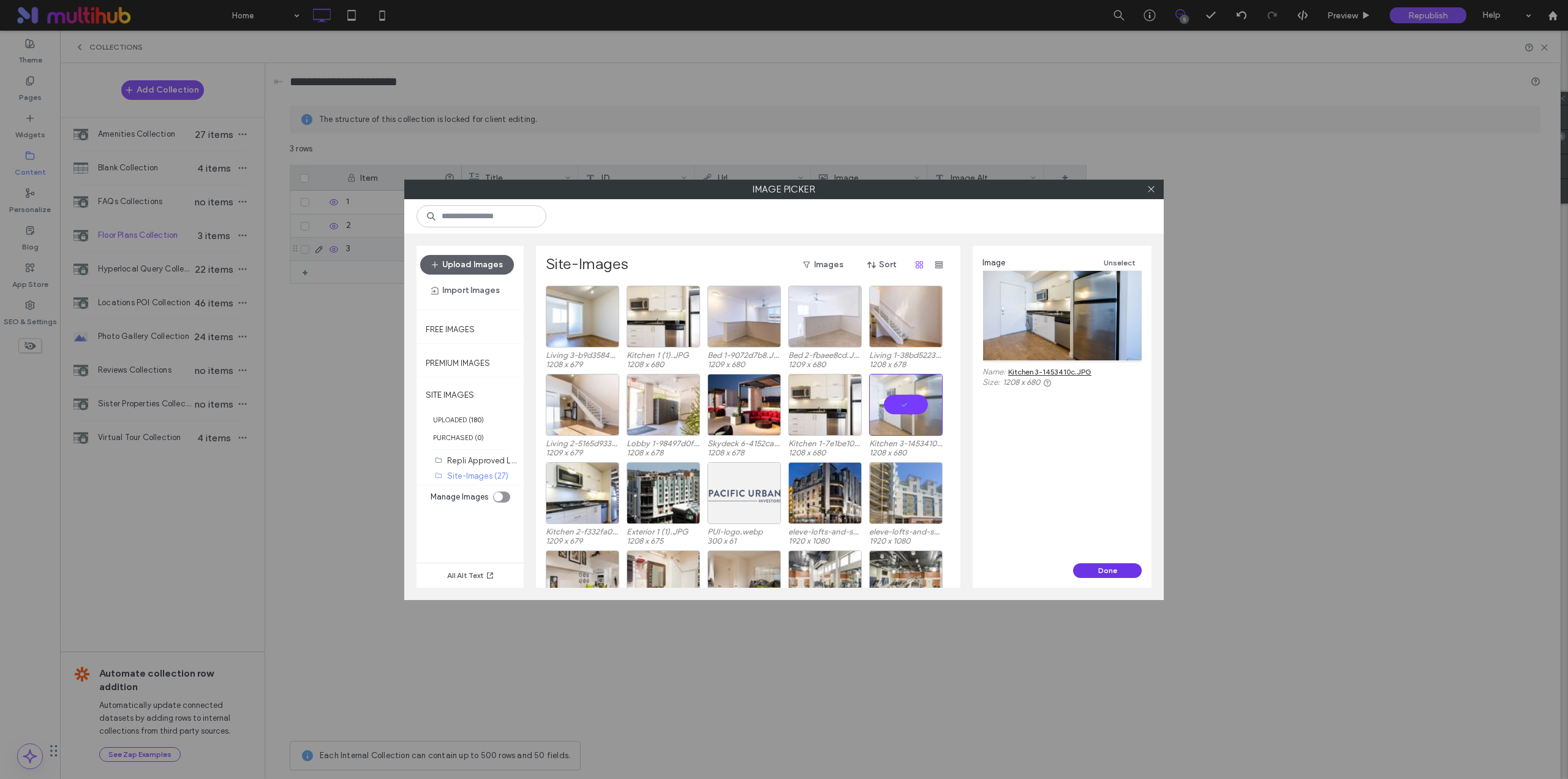
click at [1095, 571] on button "Done" at bounding box center [1107, 570] width 69 height 15
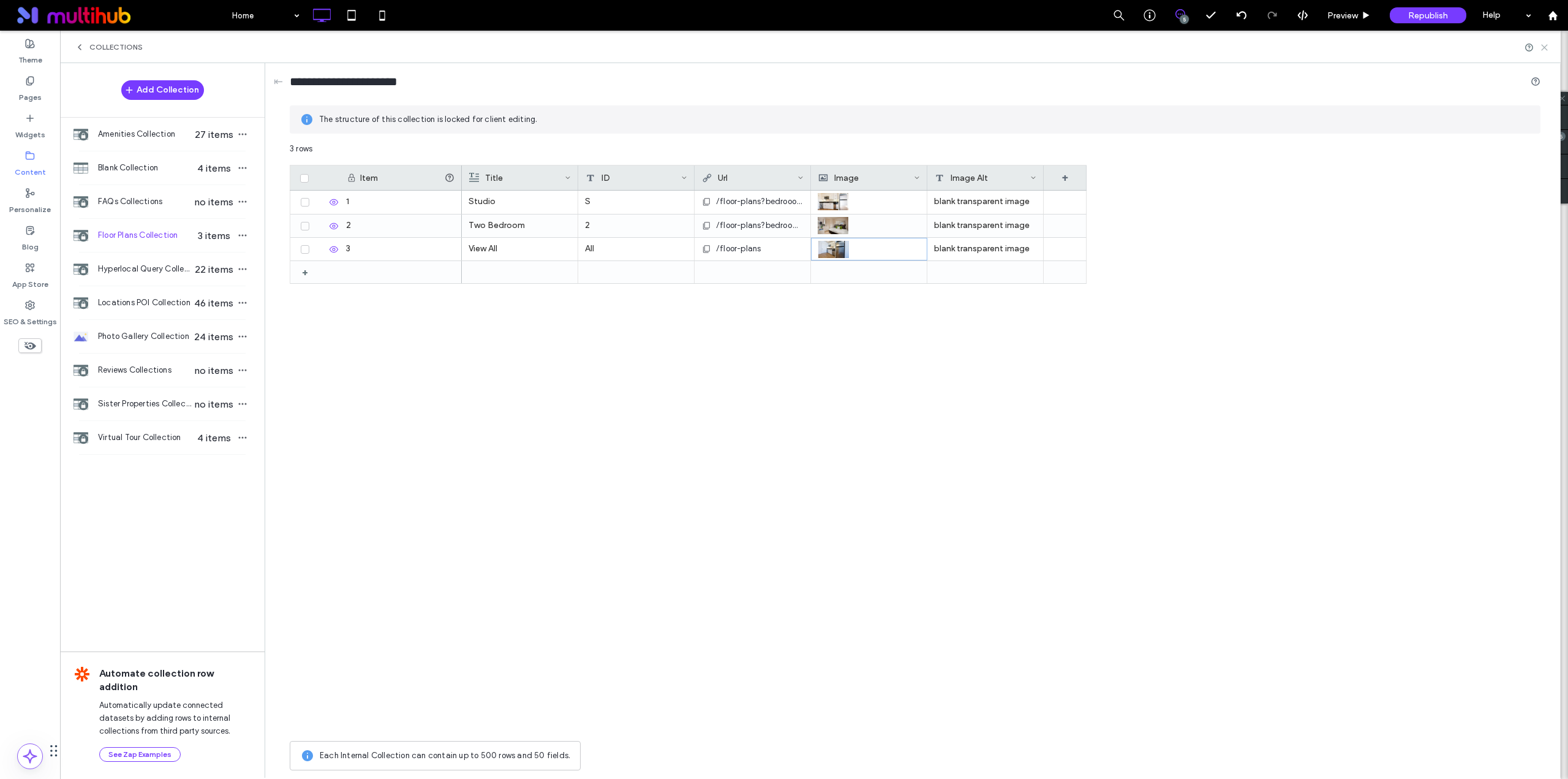
click at [1543, 46] on icon at bounding box center [1545, 48] width 9 height 9
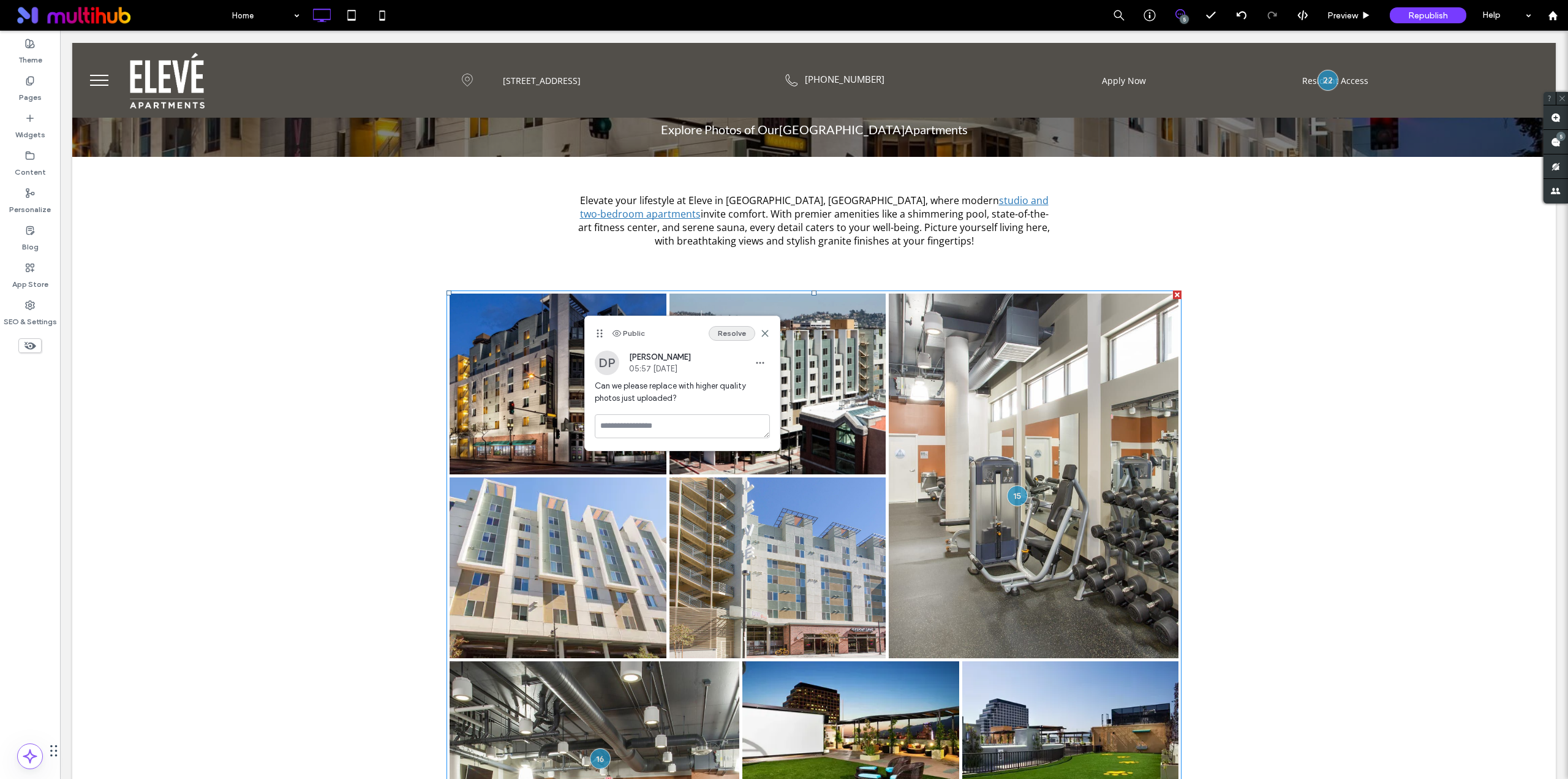
click at [732, 333] on button "Resolve" at bounding box center [732, 333] width 46 height 15
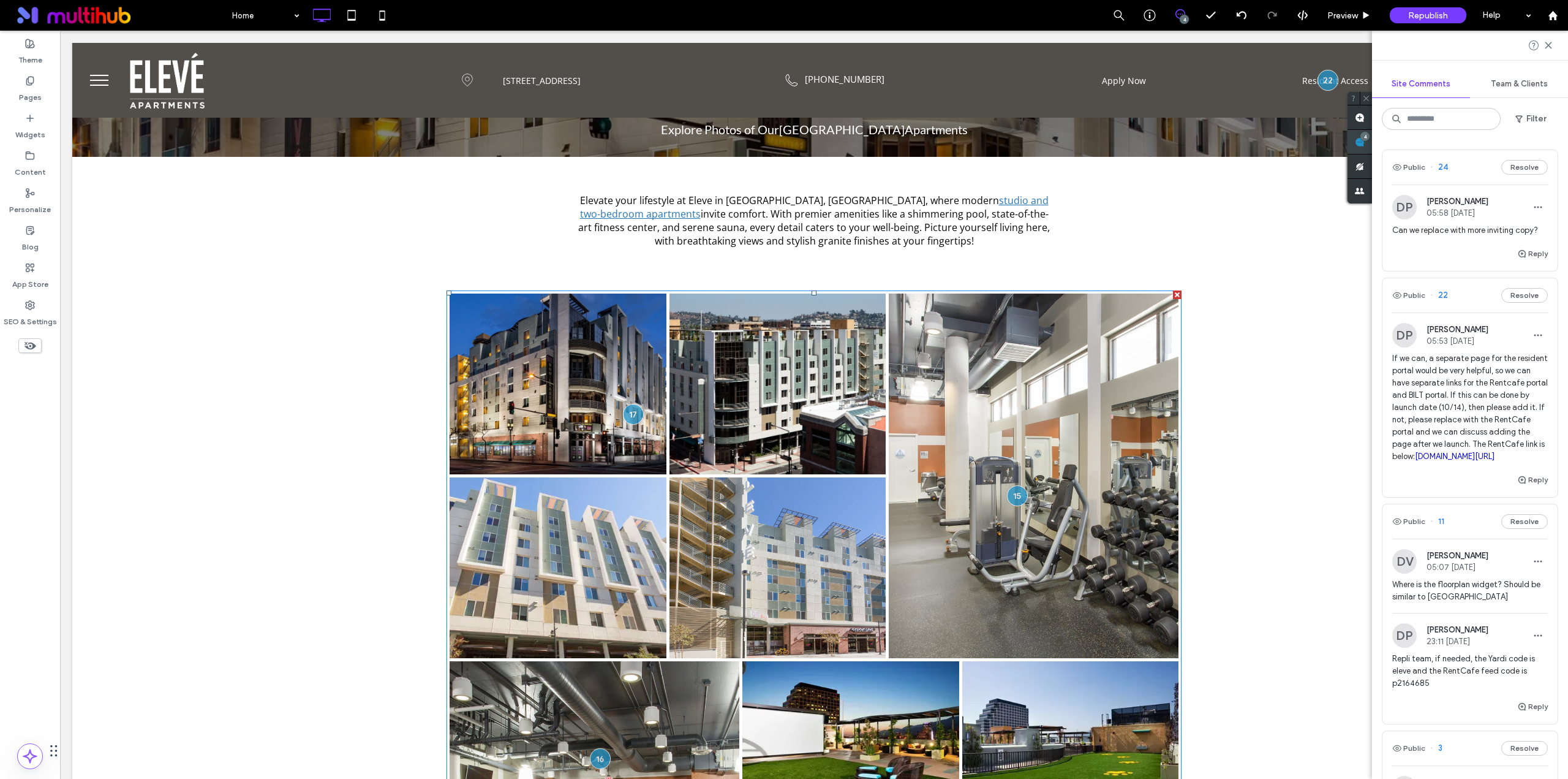
click at [1365, 144] on use at bounding box center [1360, 142] width 10 height 10
click at [1444, 406] on span "If we can, a separate page for the resident portal would be very helpful, so we…" at bounding box center [1471, 407] width 156 height 110
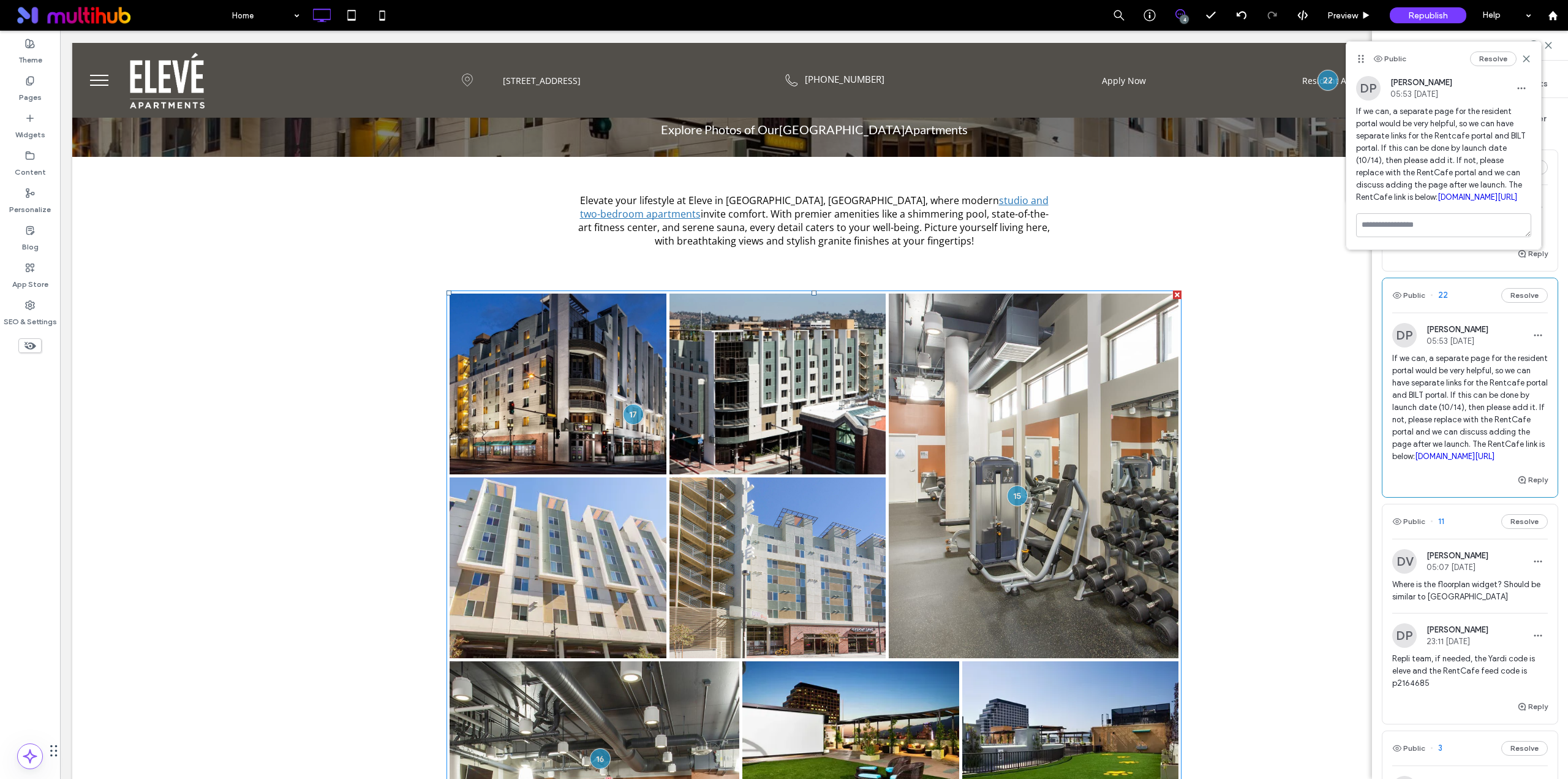
click at [1438, 202] on link "[DOMAIN_NAME][URL]" at bounding box center [1477, 197] width 80 height 9
click at [37, 51] on label "Theme" at bounding box center [30, 57] width 24 height 17
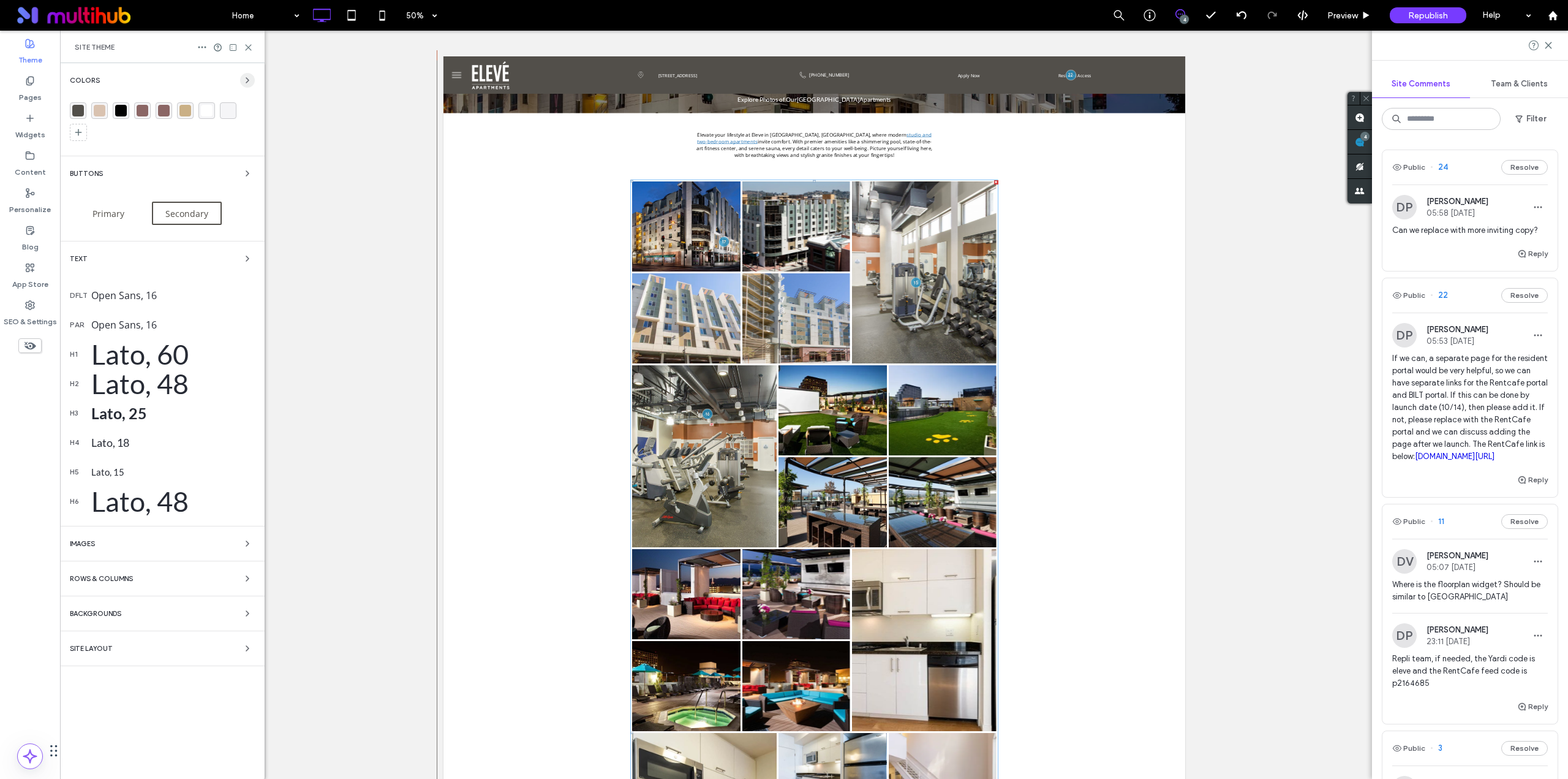
click at [244, 82] on icon "button" at bounding box center [247, 80] width 10 height 10
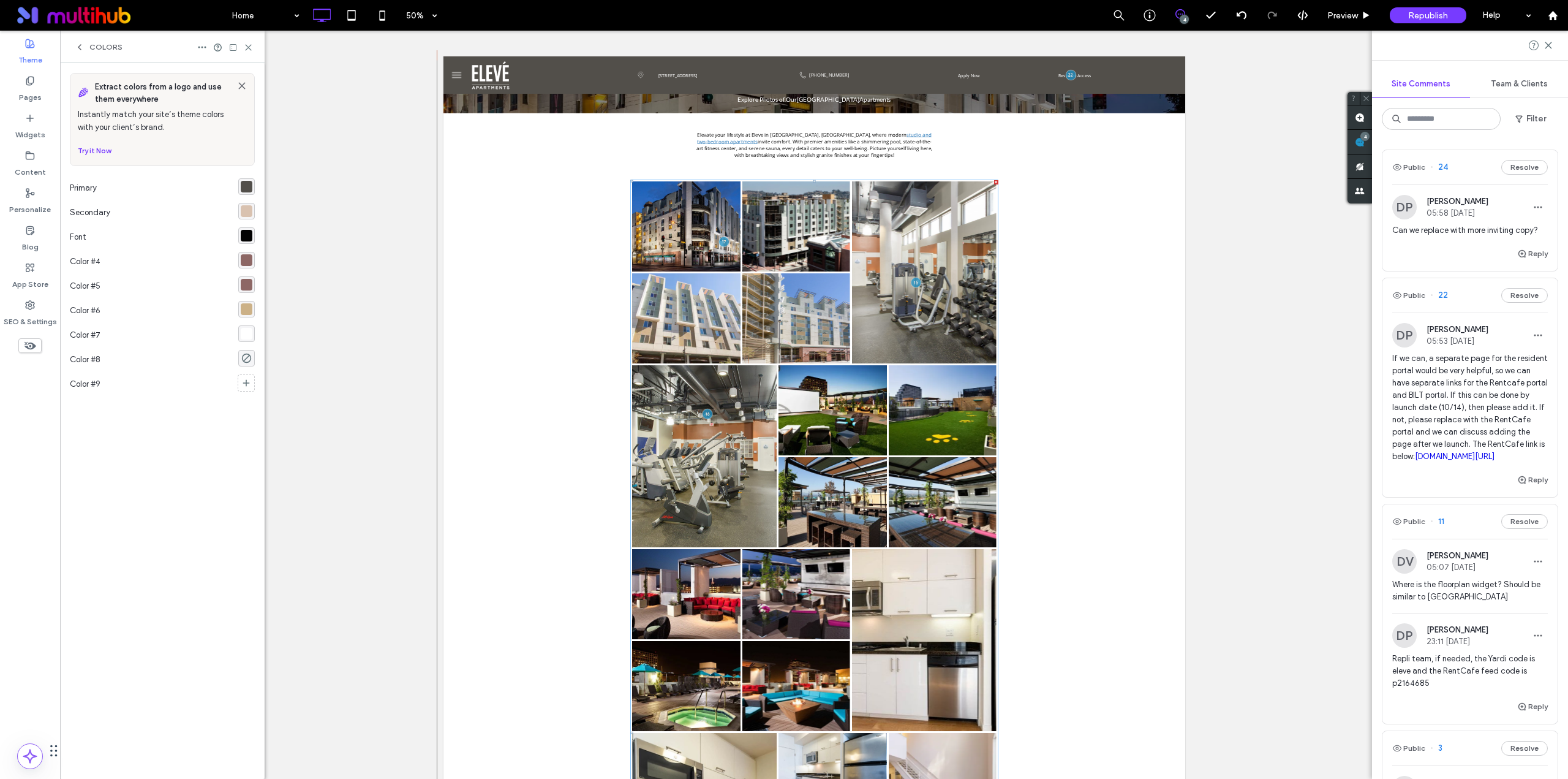
click at [248, 186] on div "rgba(82, 79, 74, 1)" at bounding box center [246, 186] width 12 height 12
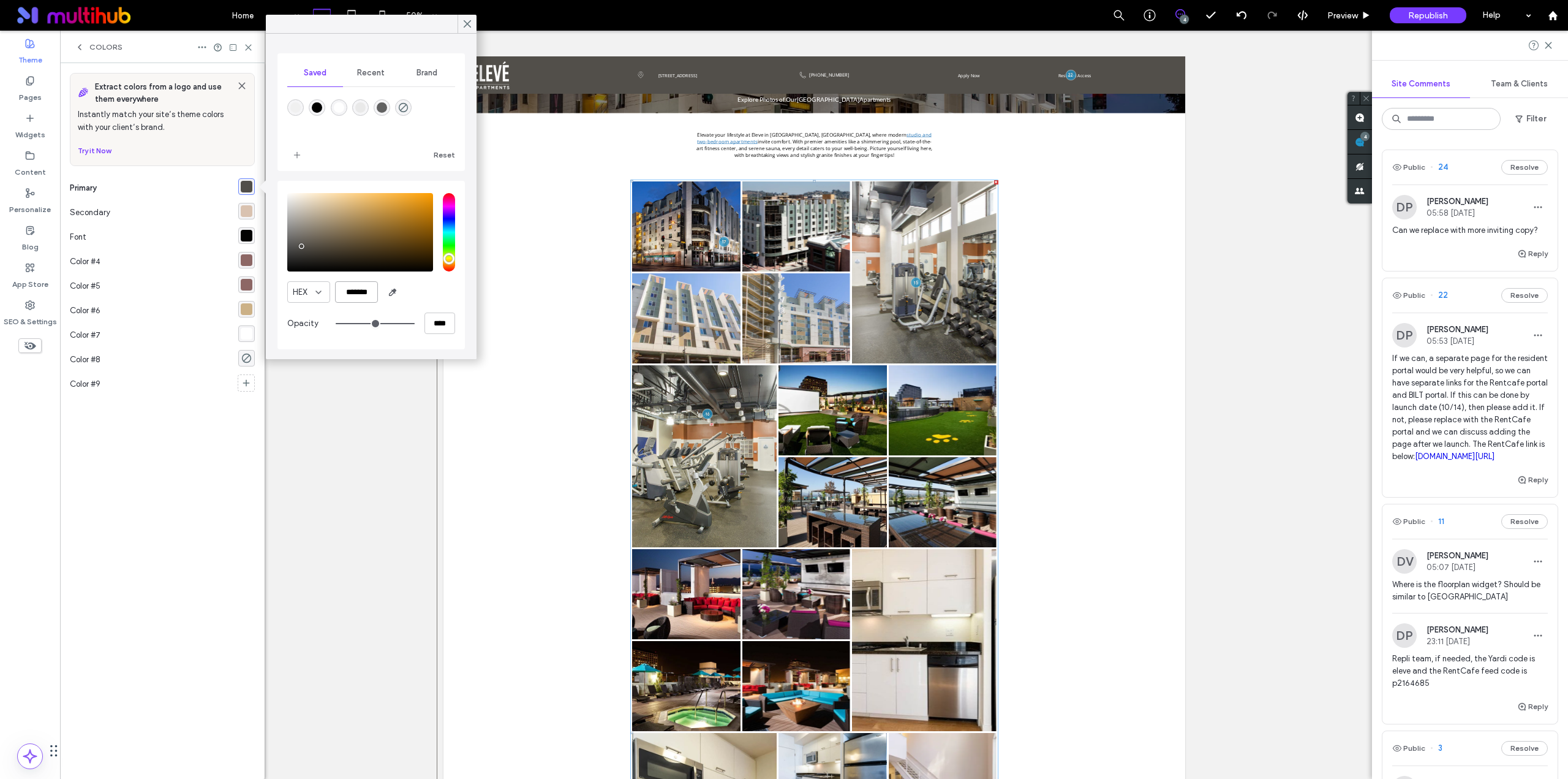
click at [357, 291] on input "*******" at bounding box center [357, 292] width 43 height 22
paste input "color picker textbox"
type input "*******"
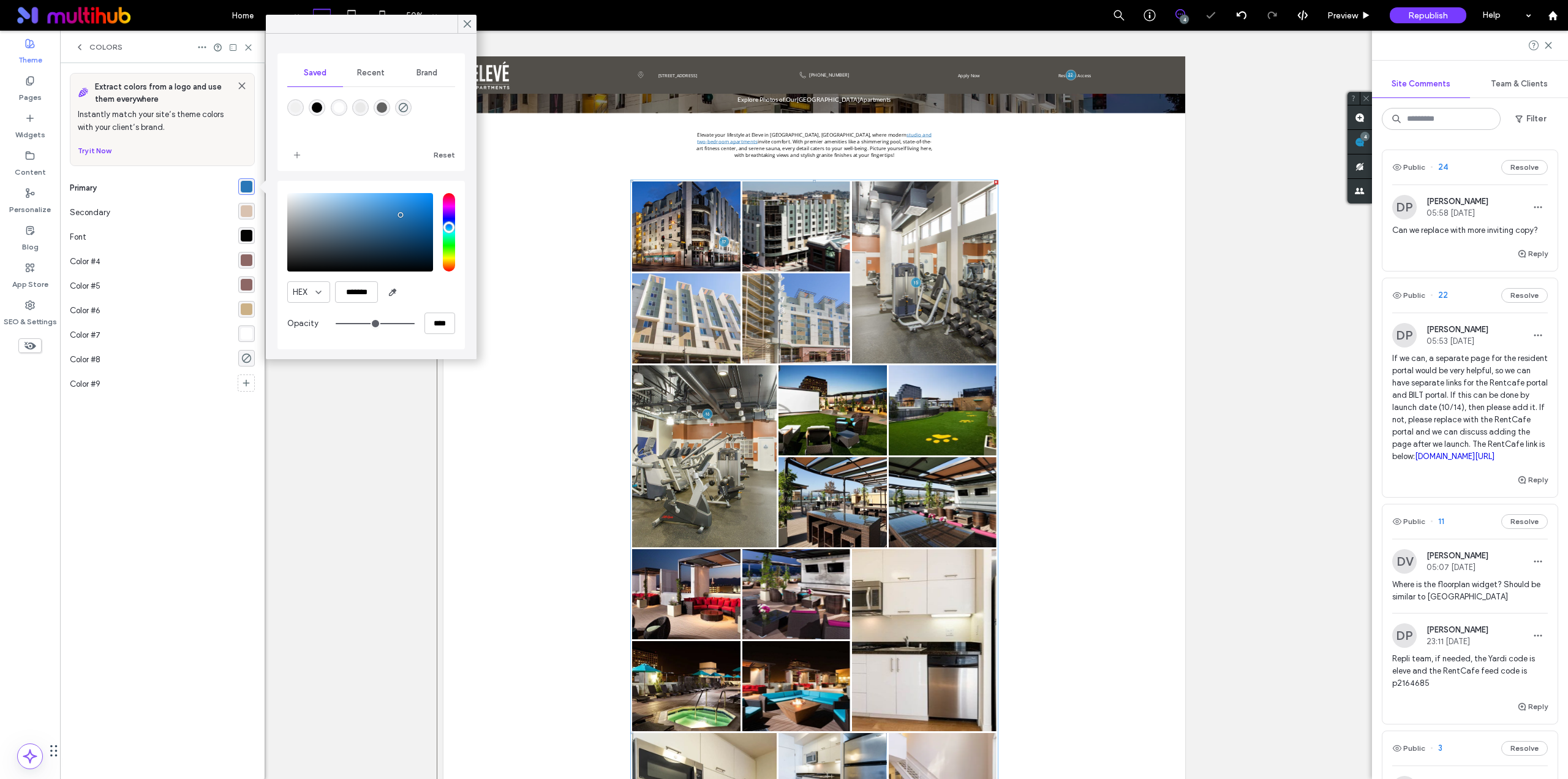
click at [432, 292] on div "HEX *******" at bounding box center [371, 292] width 168 height 22
click at [463, 27] on icon at bounding box center [467, 24] width 11 height 11
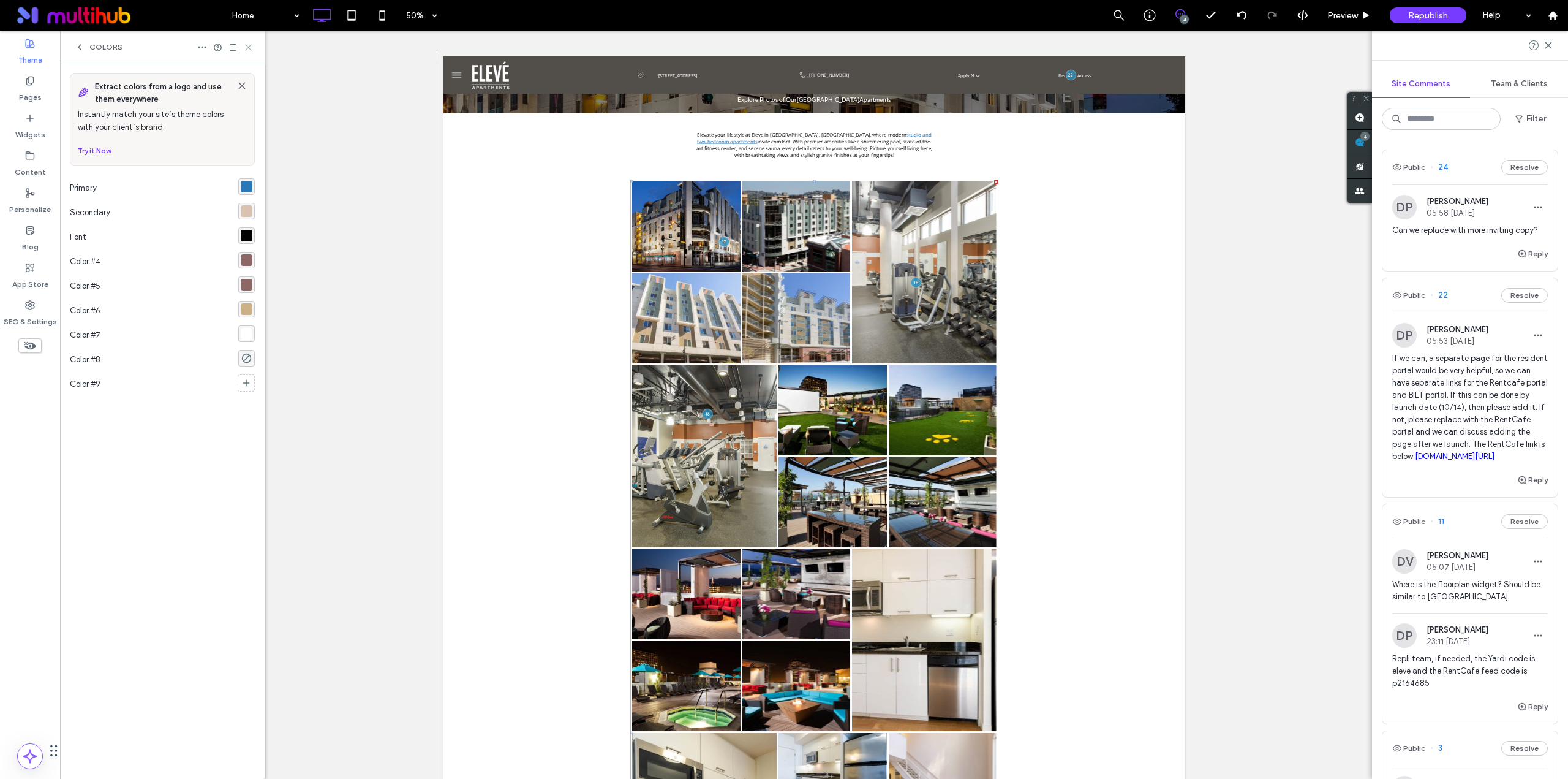
click at [246, 49] on use at bounding box center [248, 47] width 5 height 5
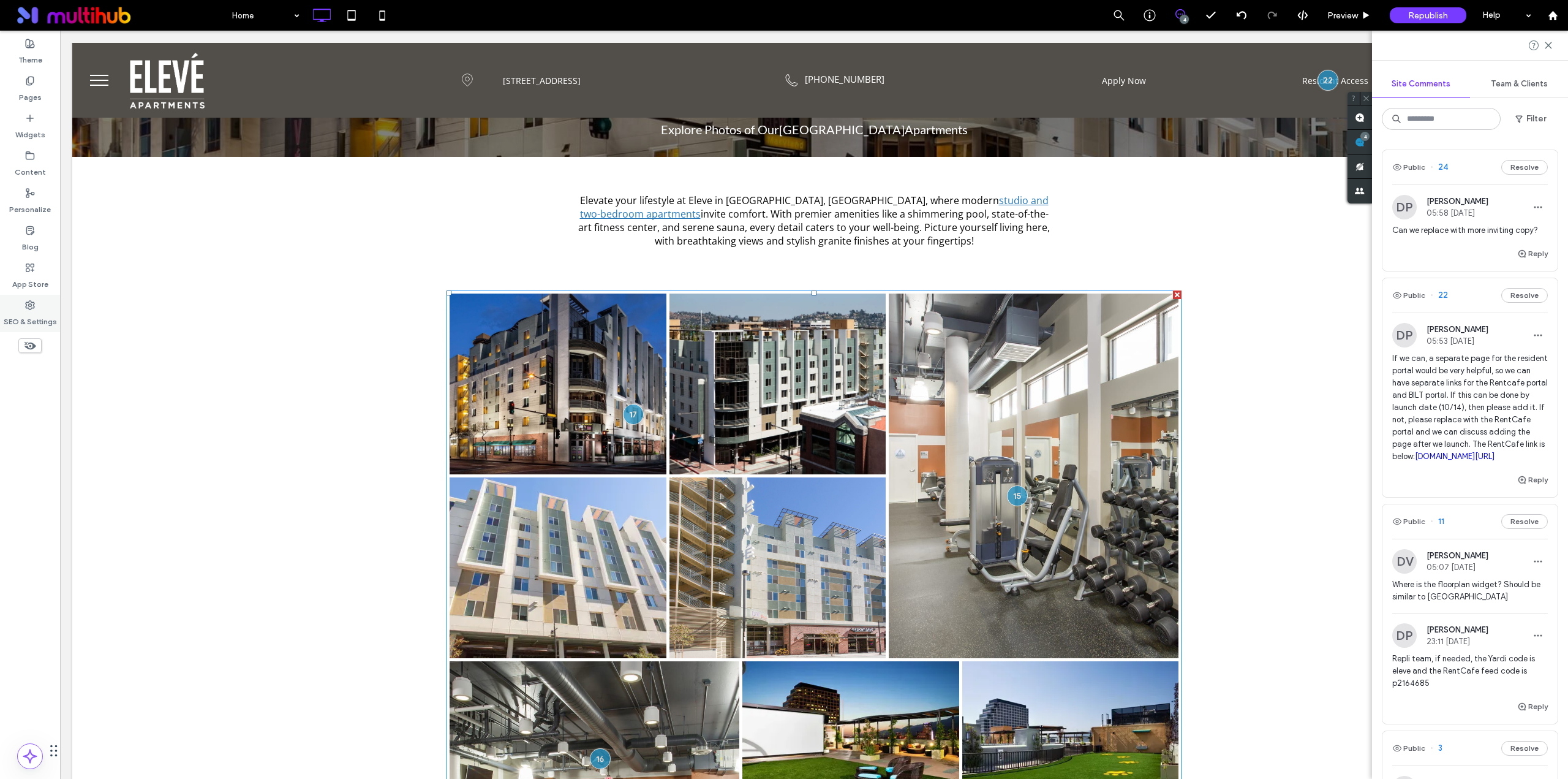
click at [22, 300] on div "SEO & Settings" at bounding box center [30, 313] width 60 height 37
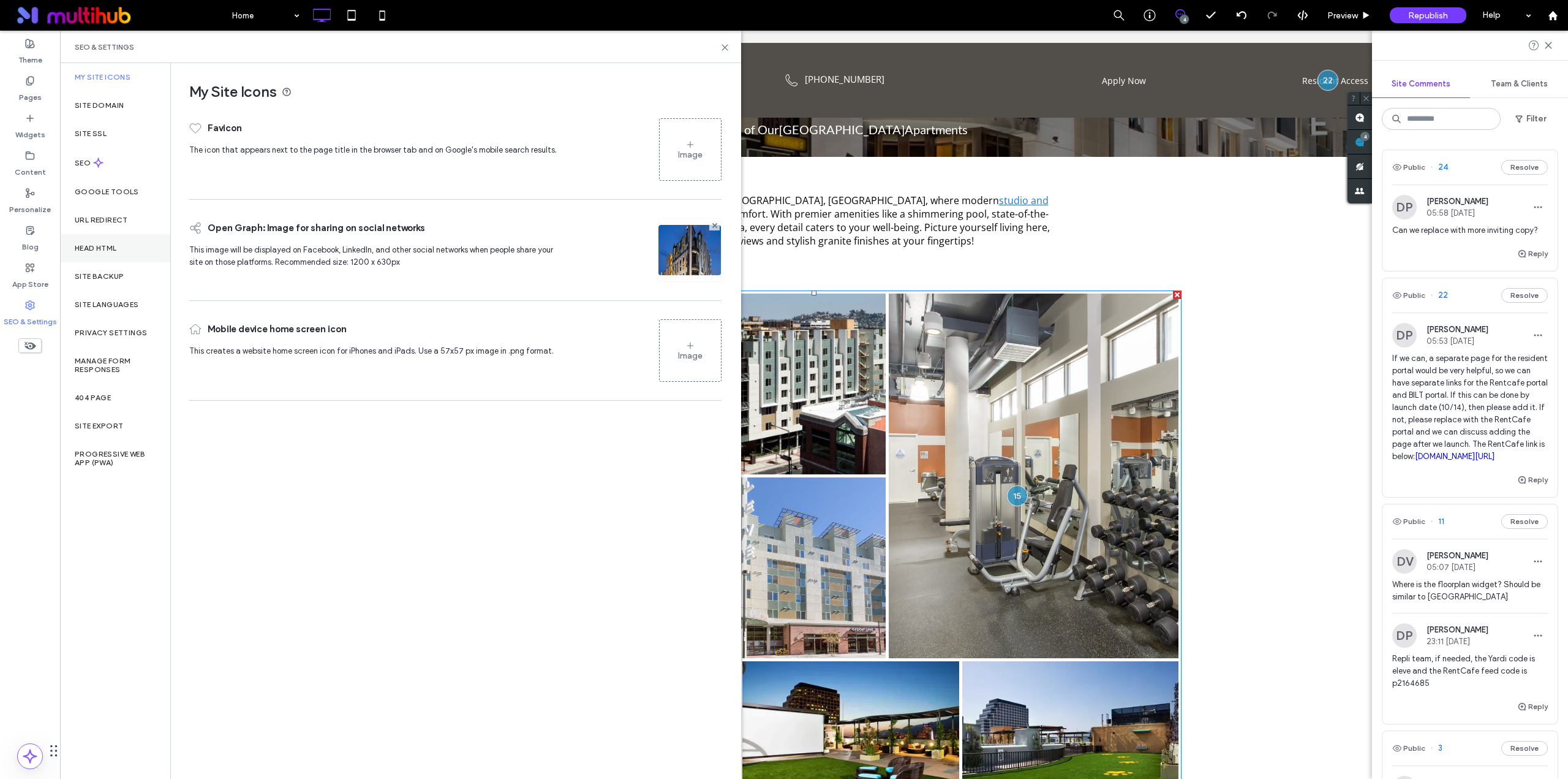
click at [103, 242] on div "Head HTML" at bounding box center [115, 248] width 110 height 29
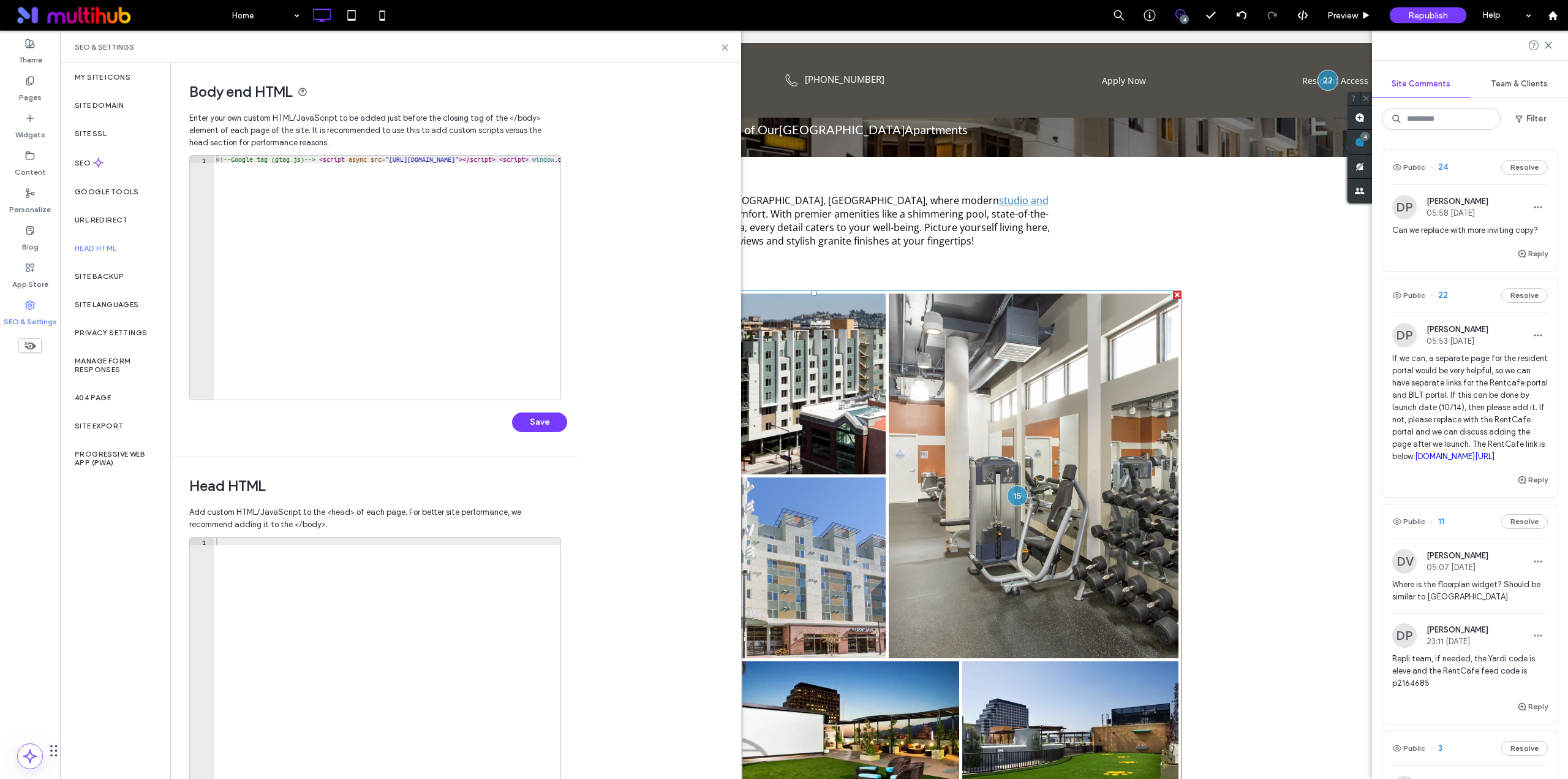
type textarea "**********"
click at [270, 236] on div "<!-- Google tag (gtag.js) --> < script async src = "[URL][DOMAIN_NAME]" > </ sc…" at bounding box center [727, 285] width 1027 height 259
paste textarea "**********"
type textarea "**********"
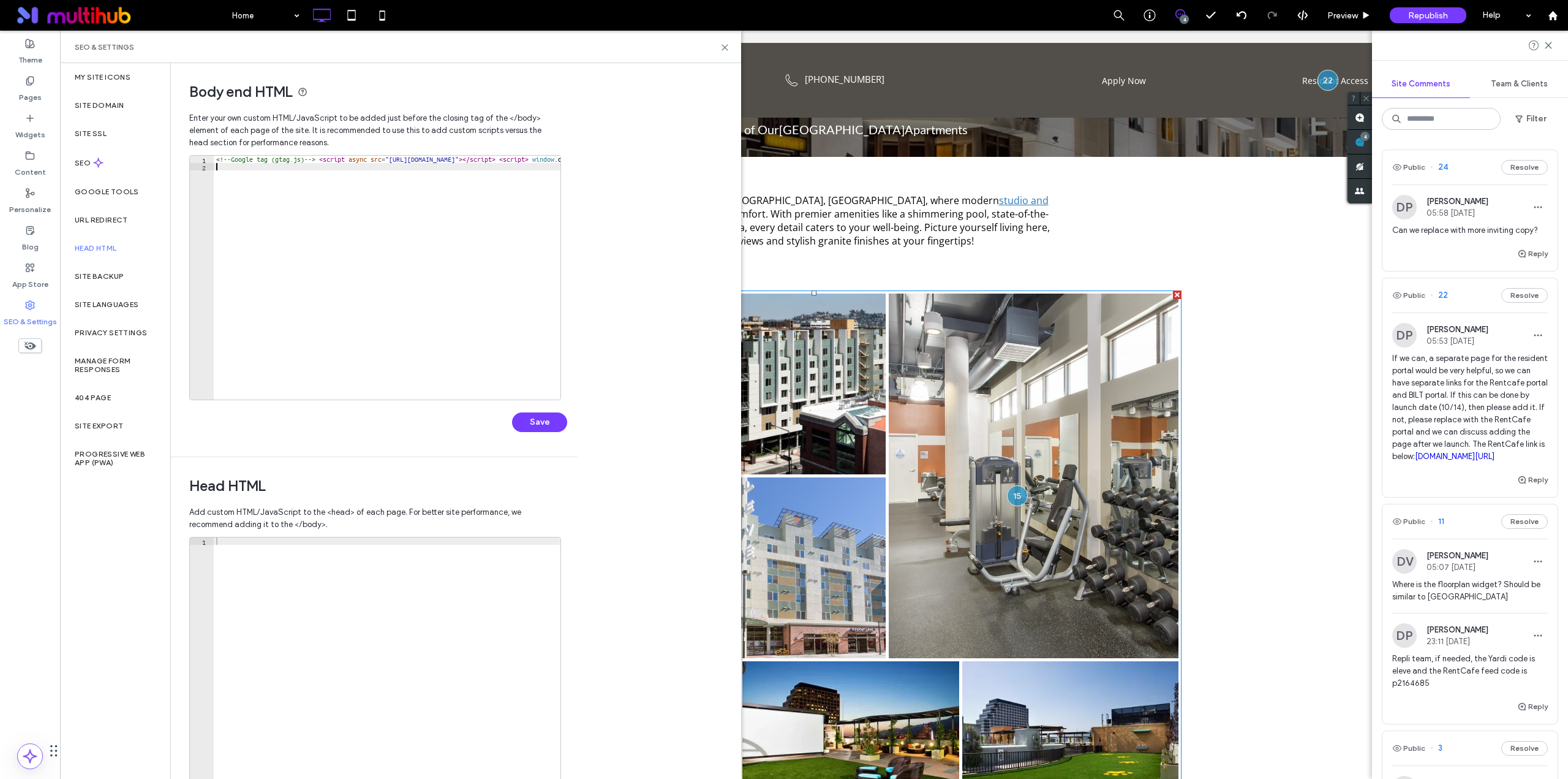
click at [213, 160] on div "1" at bounding box center [202, 160] width 24 height 8
click at [218, 161] on div "<!-- Google tag (gtag.js) --> < script async src = "[URL][DOMAIN_NAME]" > </ sc…" at bounding box center [727, 280] width 1027 height 249
type textarea "**********"
paste textarea "**********"
type textarea "**********"
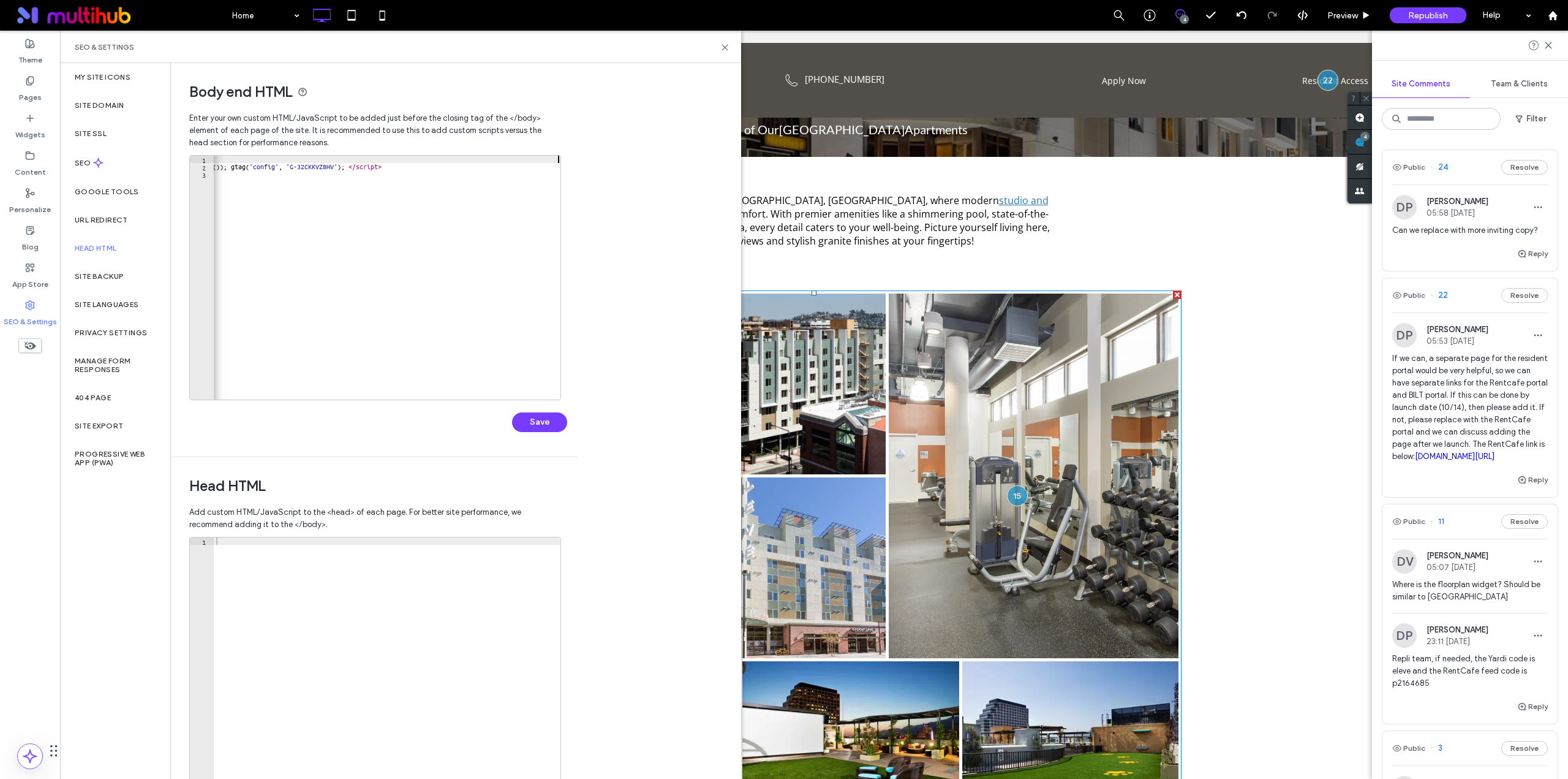
scroll to position [0, 709]
click at [257, 190] on div "< script type = "text/javascript" src = "[URL][DOMAIN_NAME]" > </ script > <!--…" at bounding box center [742, 280] width 1056 height 249
type textarea "*"
type textarea "**********"
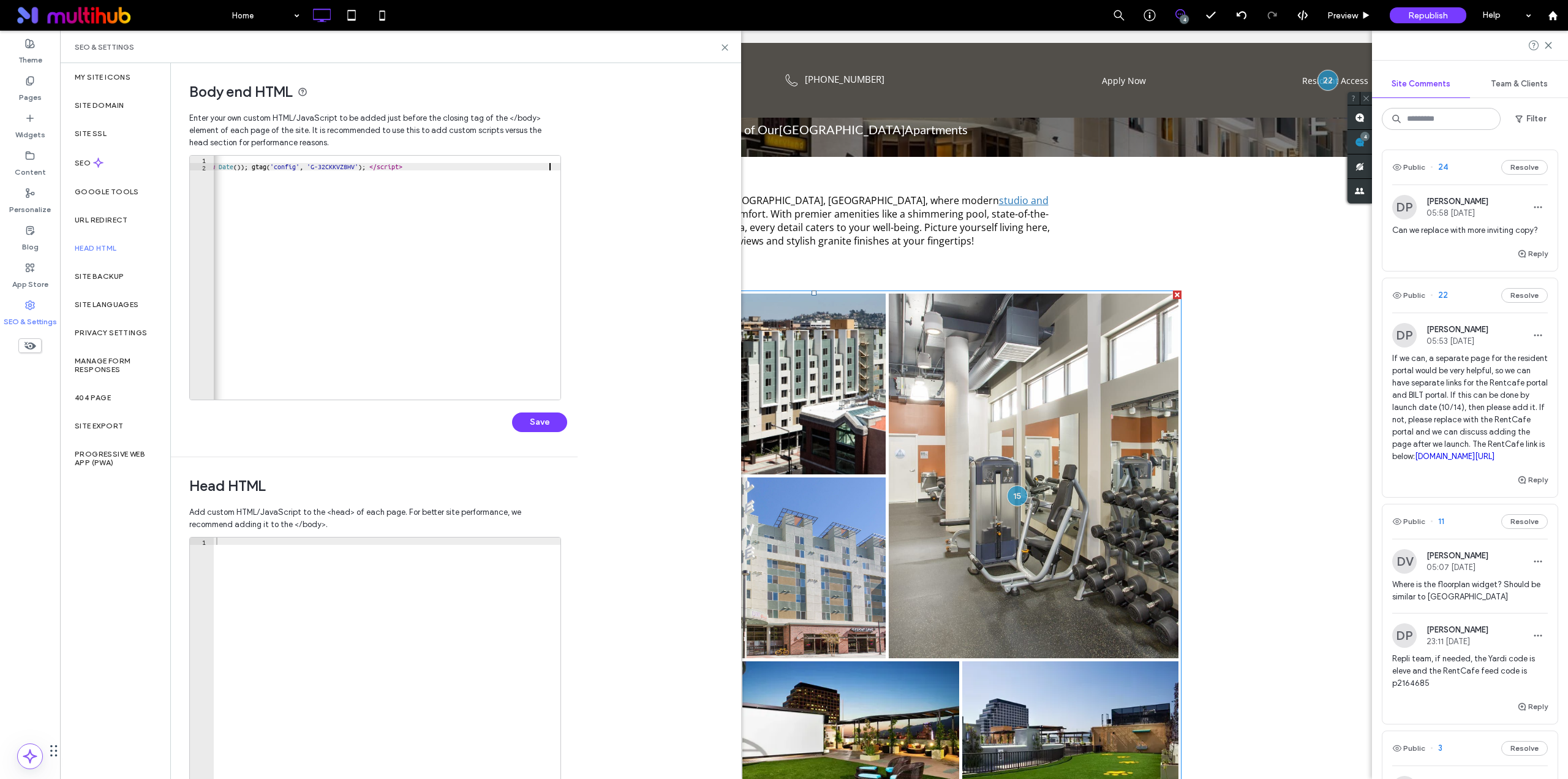
scroll to position [0, 689]
click at [540, 424] on button "Save" at bounding box center [539, 422] width 55 height 19
click at [35, 103] on div "Pages" at bounding box center [30, 89] width 60 height 37
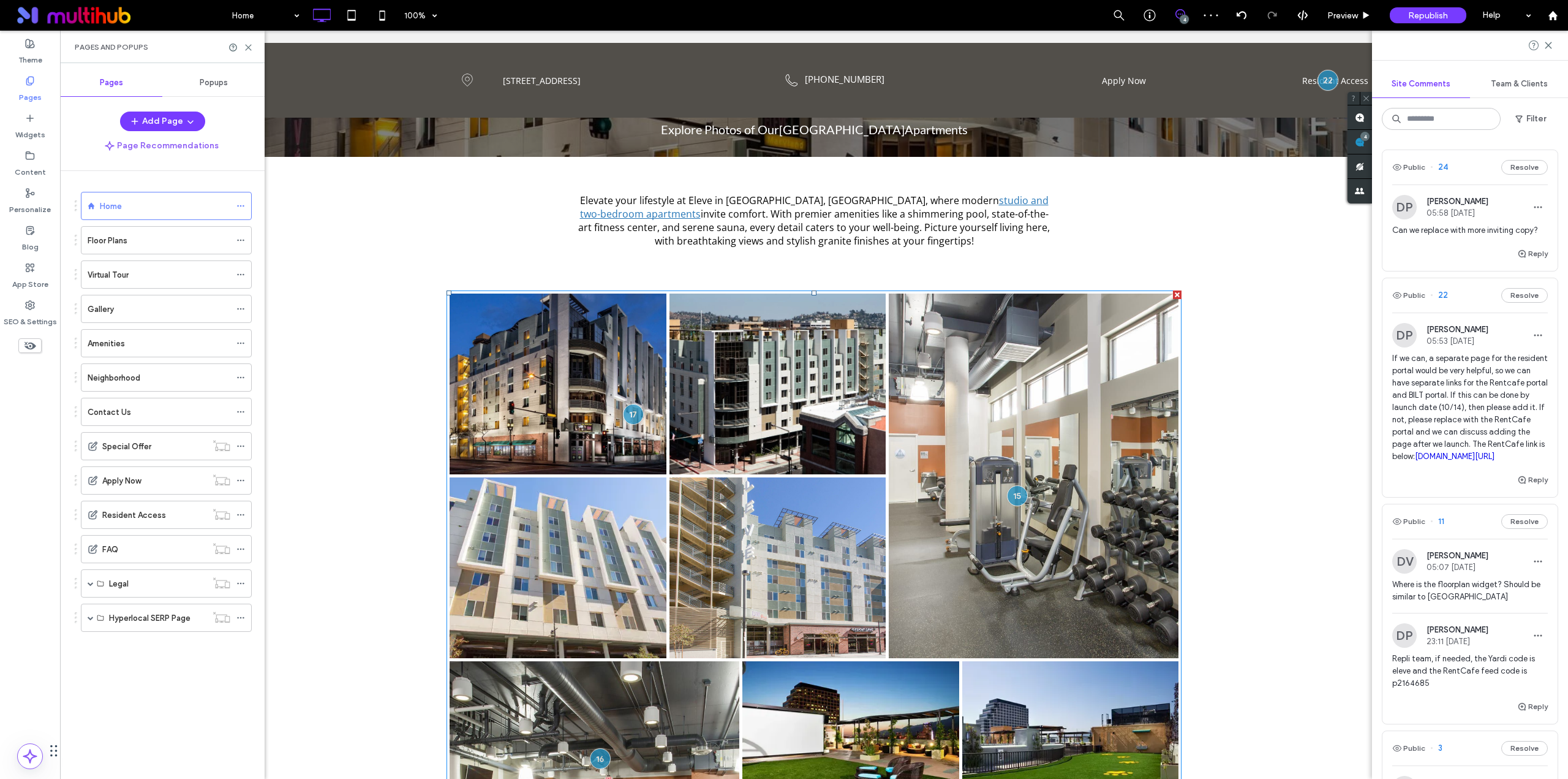
click at [157, 249] on div "Floor Plans" at bounding box center [158, 240] width 143 height 27
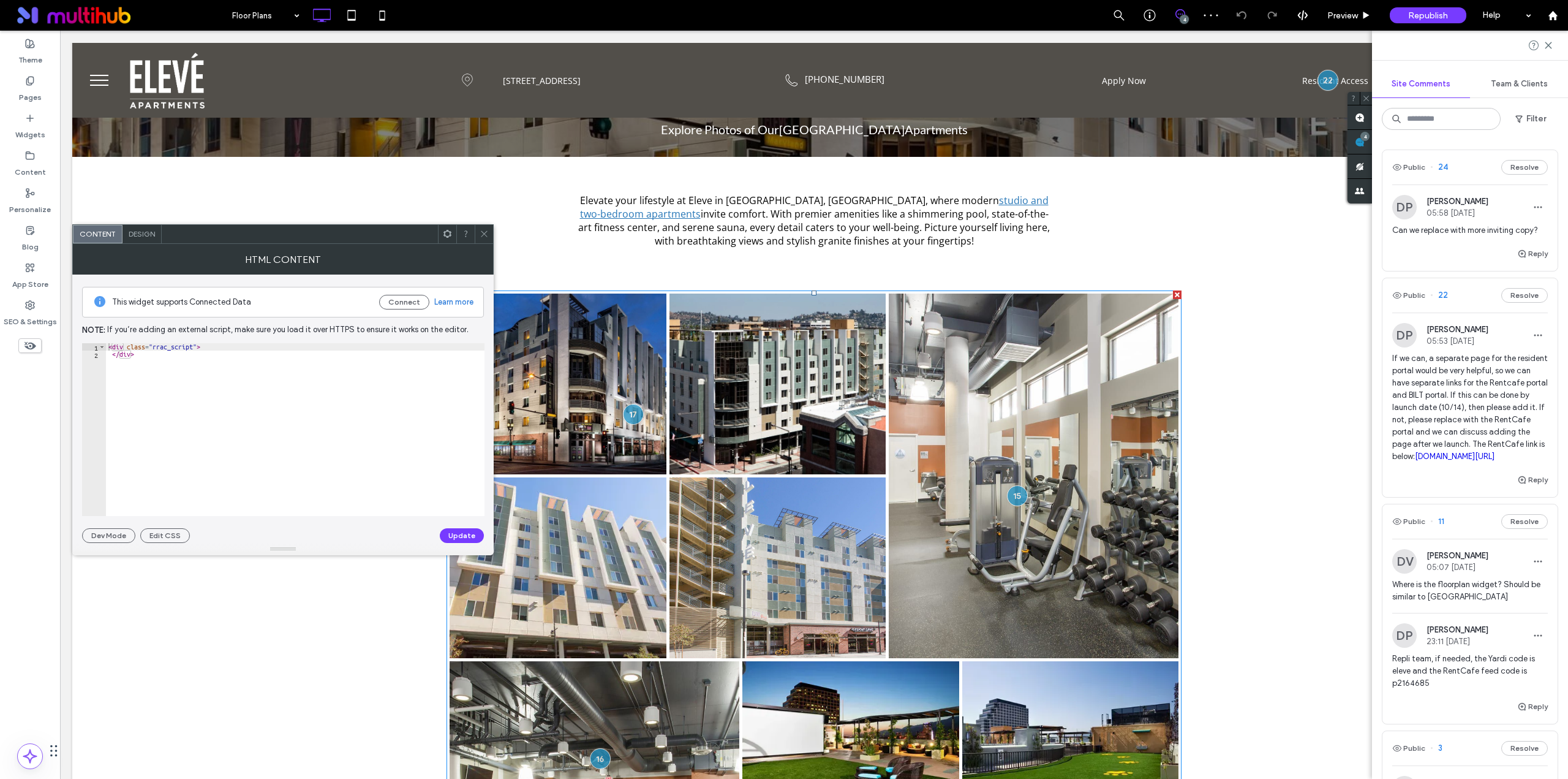
click at [485, 235] on icon at bounding box center [484, 234] width 9 height 9
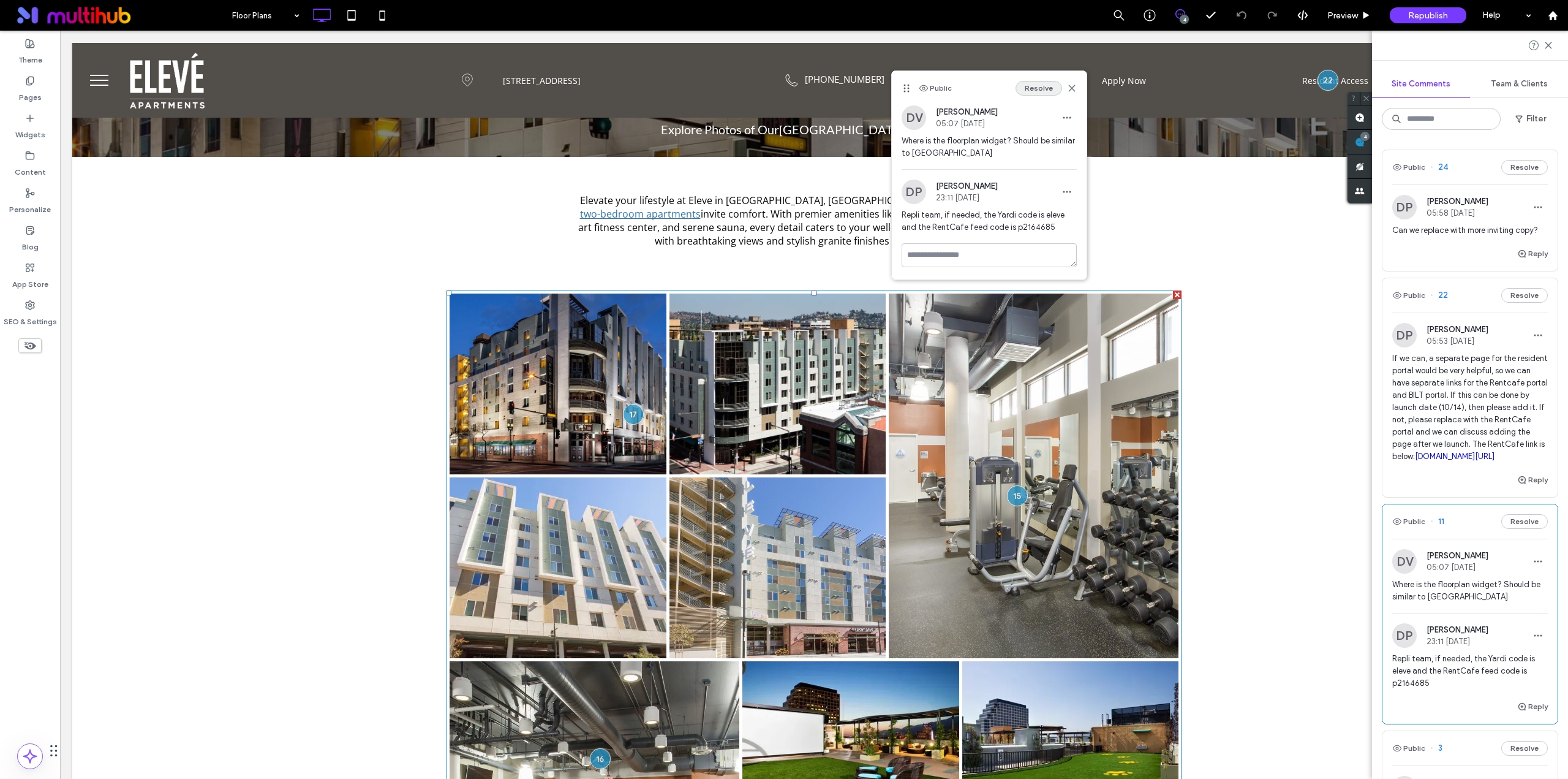
click at [1047, 90] on button "Resolve" at bounding box center [1039, 88] width 46 height 15
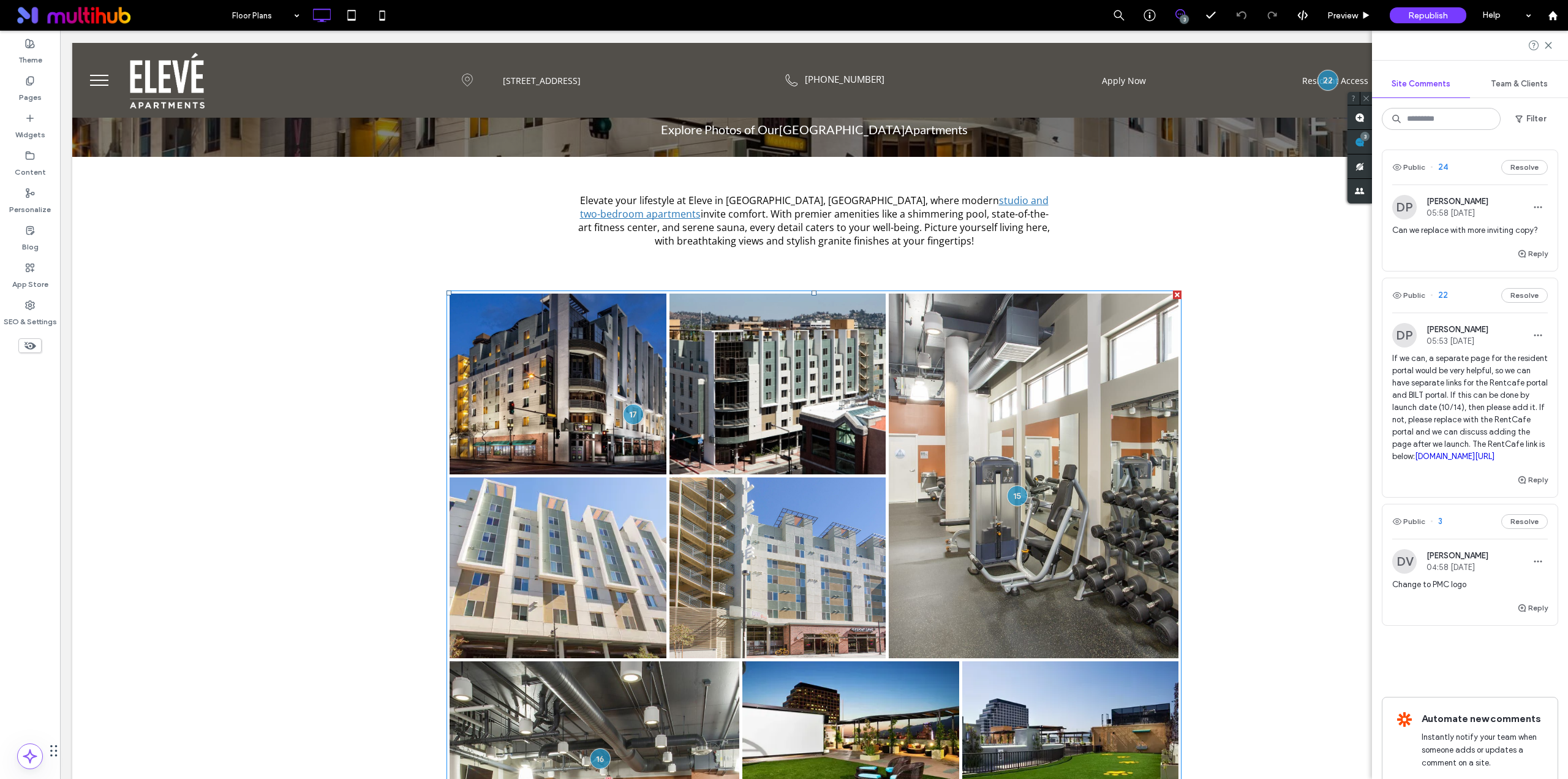
click at [1503, 405] on span "If we can, a separate page for the resident portal would be very helpful, so we…" at bounding box center [1471, 407] width 156 height 110
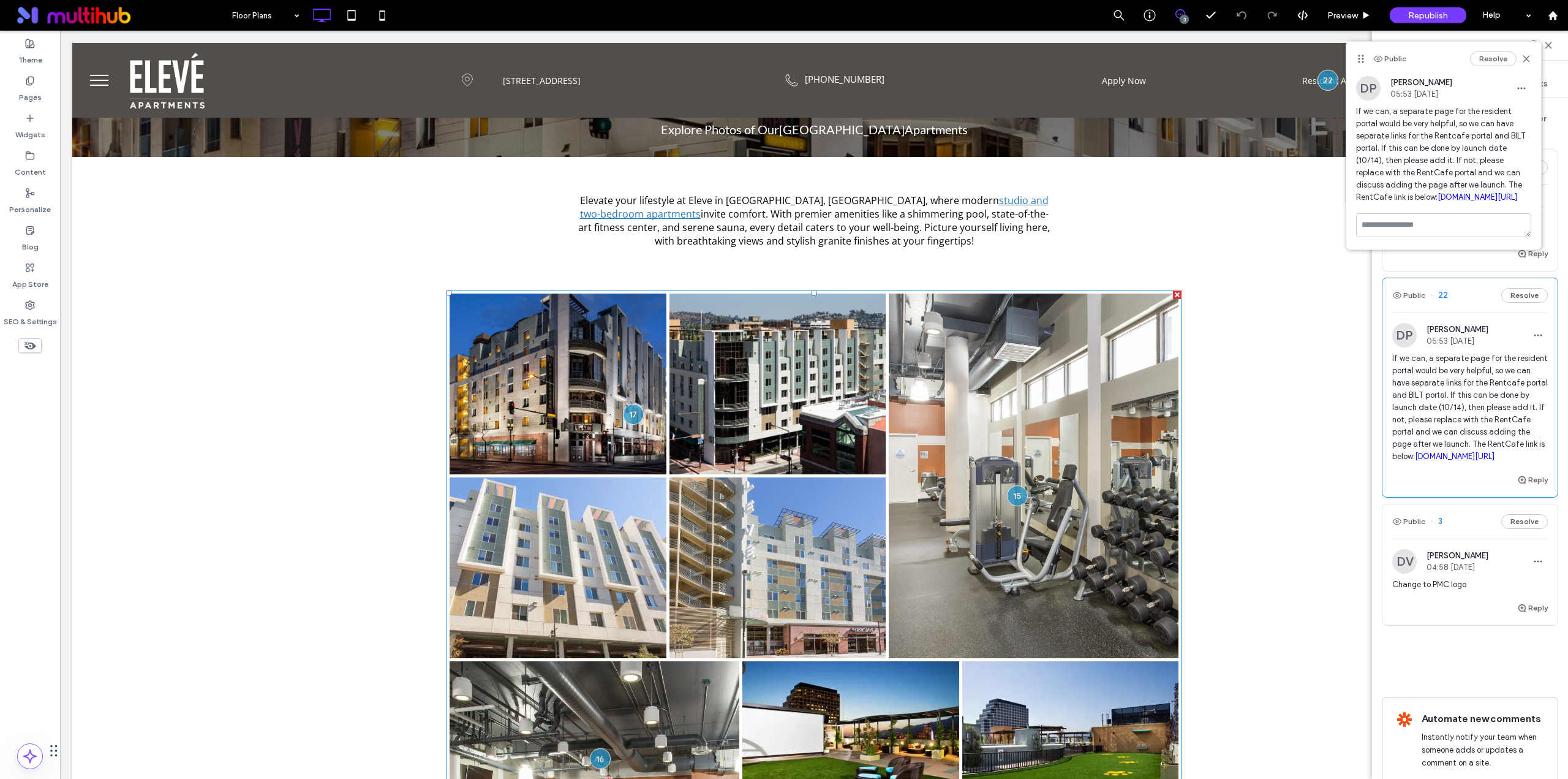
click at [1455, 461] on link "[DOMAIN_NAME][URL]" at bounding box center [1455, 456] width 80 height 9
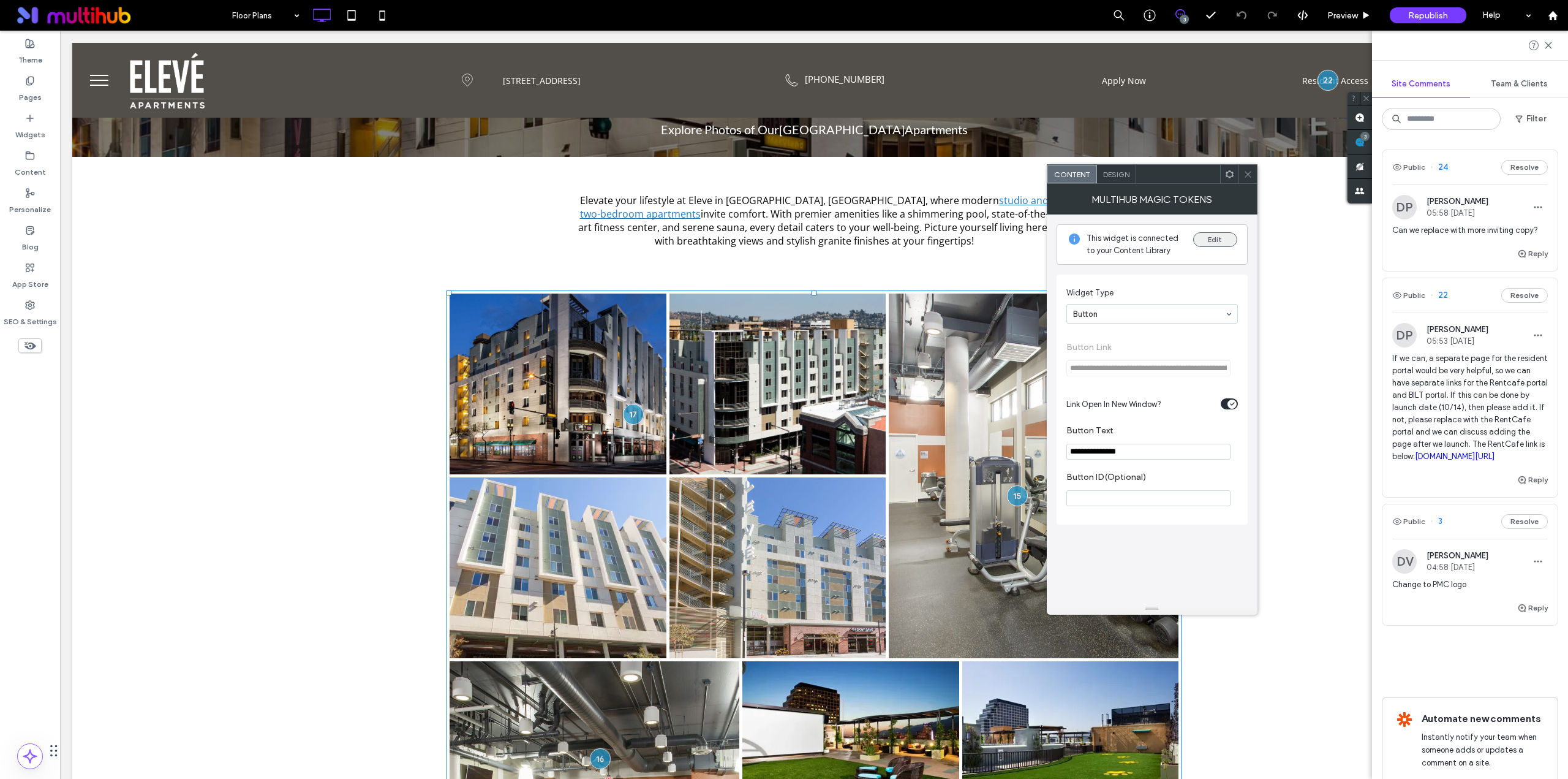
click at [1211, 242] on button "Edit" at bounding box center [1215, 239] width 44 height 15
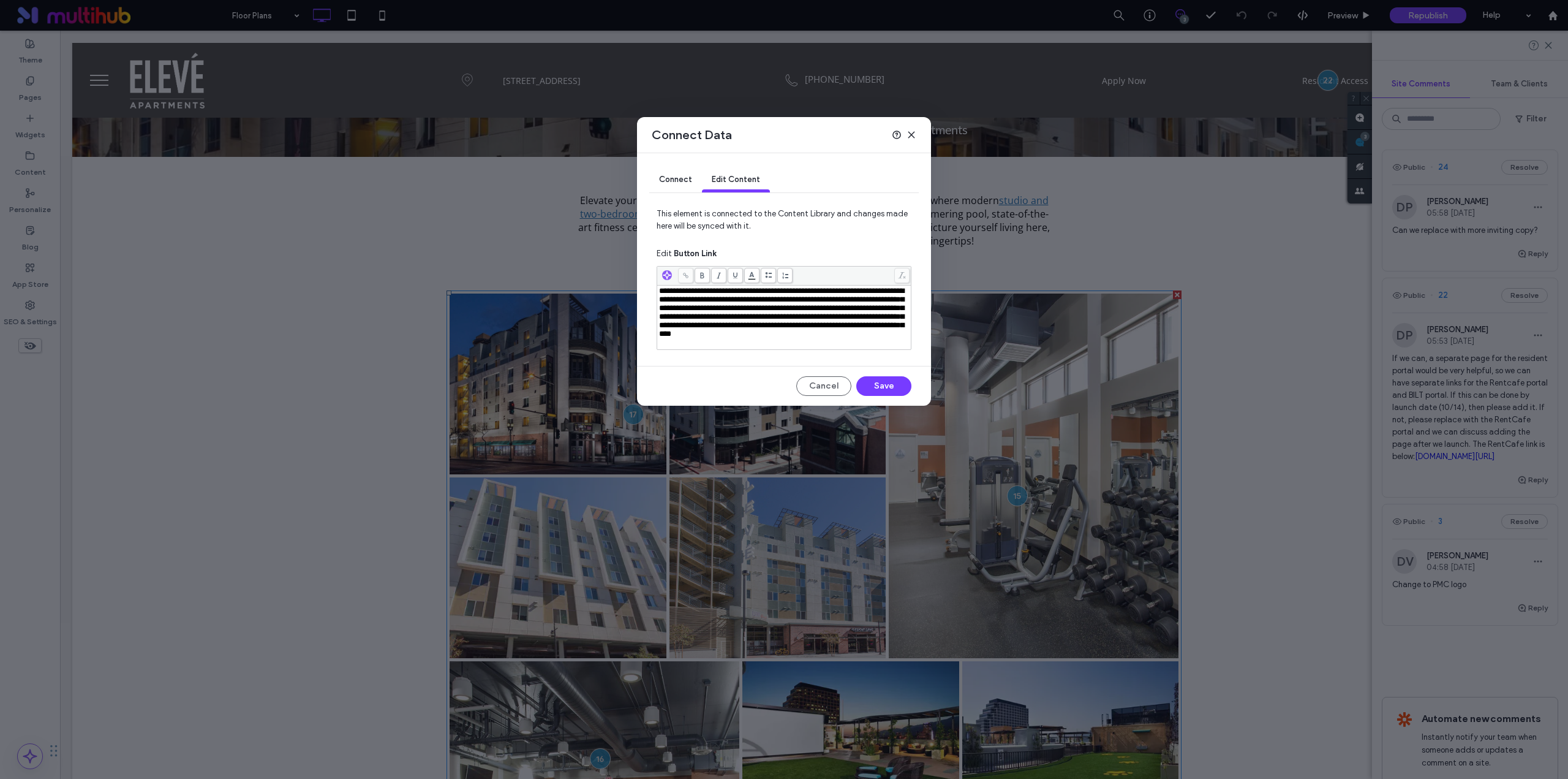
click at [753, 337] on span "**********" at bounding box center [781, 312] width 245 height 51
click at [878, 384] on button "Save" at bounding box center [883, 385] width 55 height 19
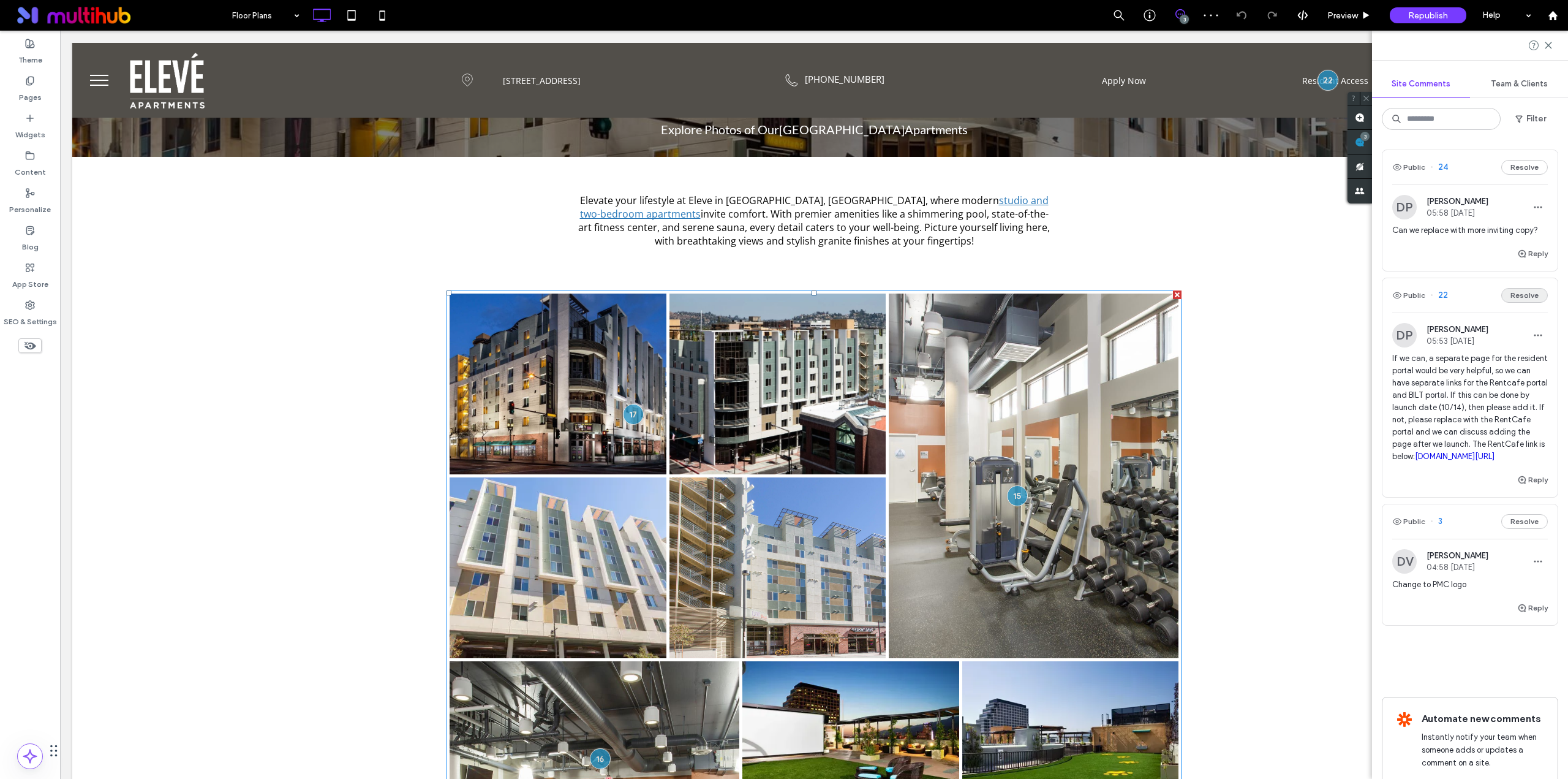
click at [1513, 301] on button "Resolve" at bounding box center [1525, 295] width 46 height 15
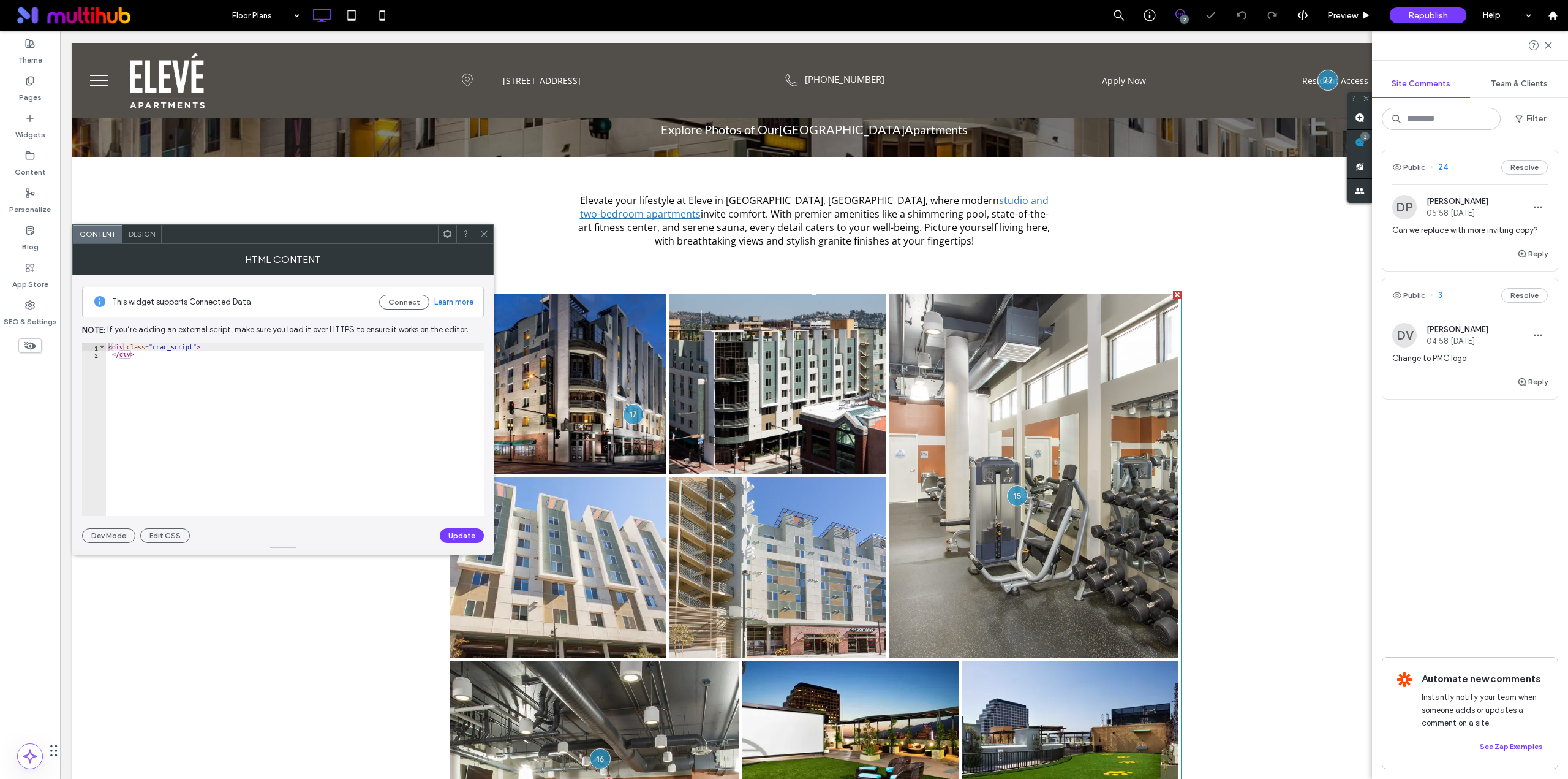
click at [1461, 243] on div "Can we replace with more inviting copy?" at bounding box center [1471, 235] width 156 height 22
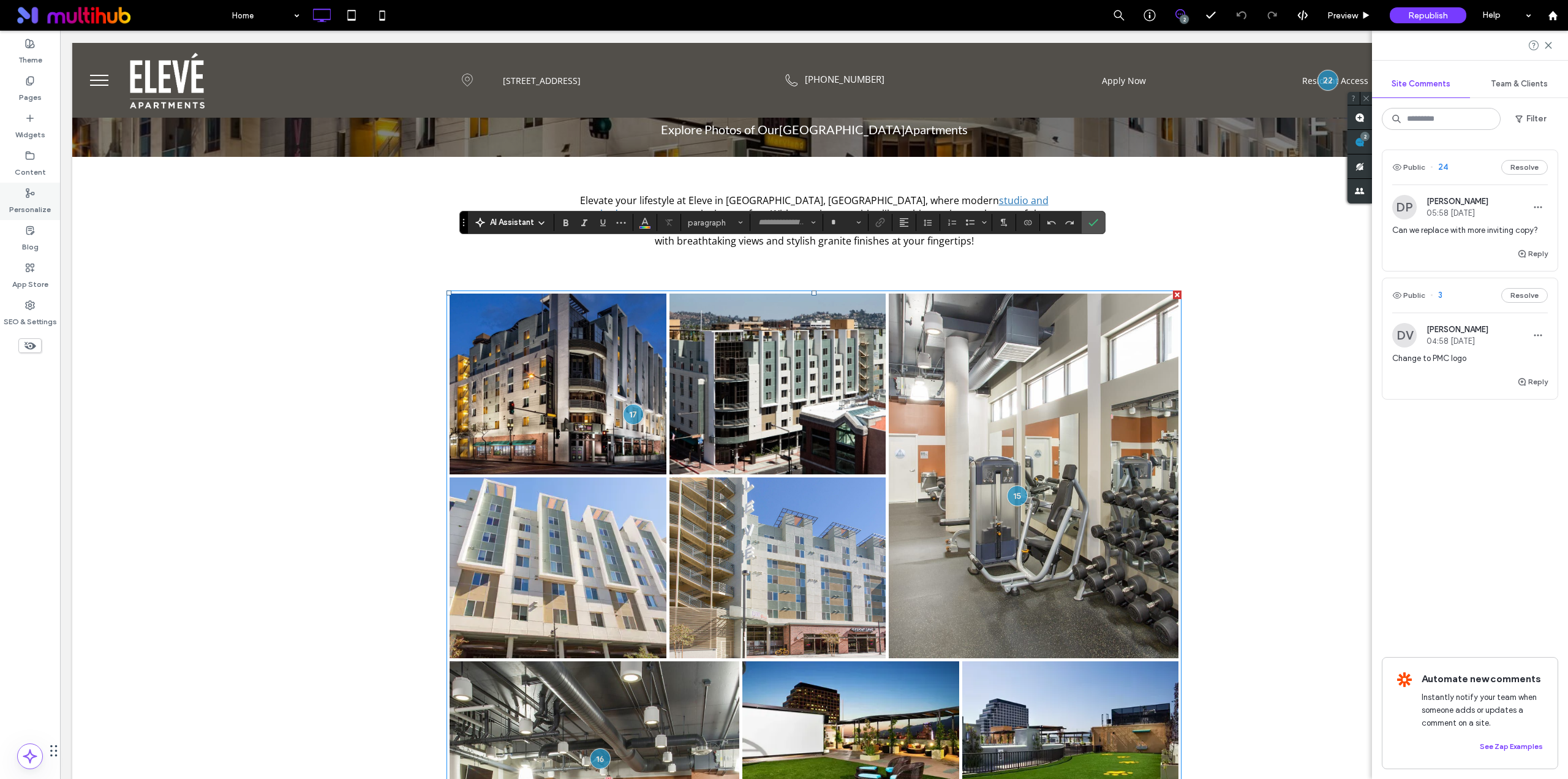
type input "****"
type input "**"
click at [1024, 224] on icon "Connect To Data" at bounding box center [1028, 222] width 10 height 10
click at [1048, 164] on span "Edit Content" at bounding box center [1053, 168] width 48 height 12
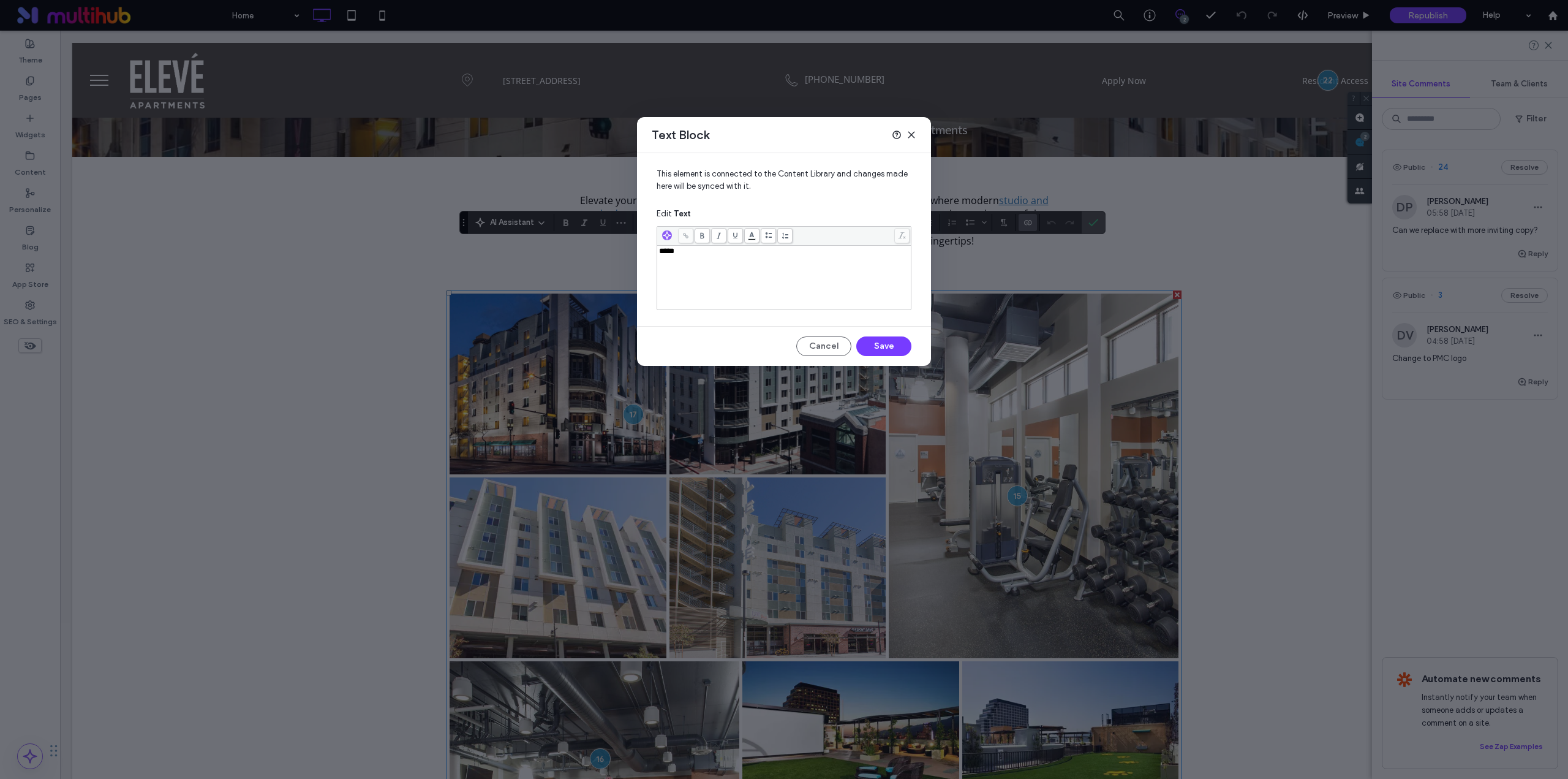
click at [726, 266] on div "*****" at bounding box center [784, 277] width 251 height 61
click at [764, 257] on div "**********" at bounding box center [784, 277] width 251 height 61
copy span "**********"
click at [720, 263] on div "**********" at bounding box center [784, 277] width 251 height 61
drag, startPoint x: 713, startPoint y: 254, endPoint x: 773, endPoint y: 254, distance: 60.0
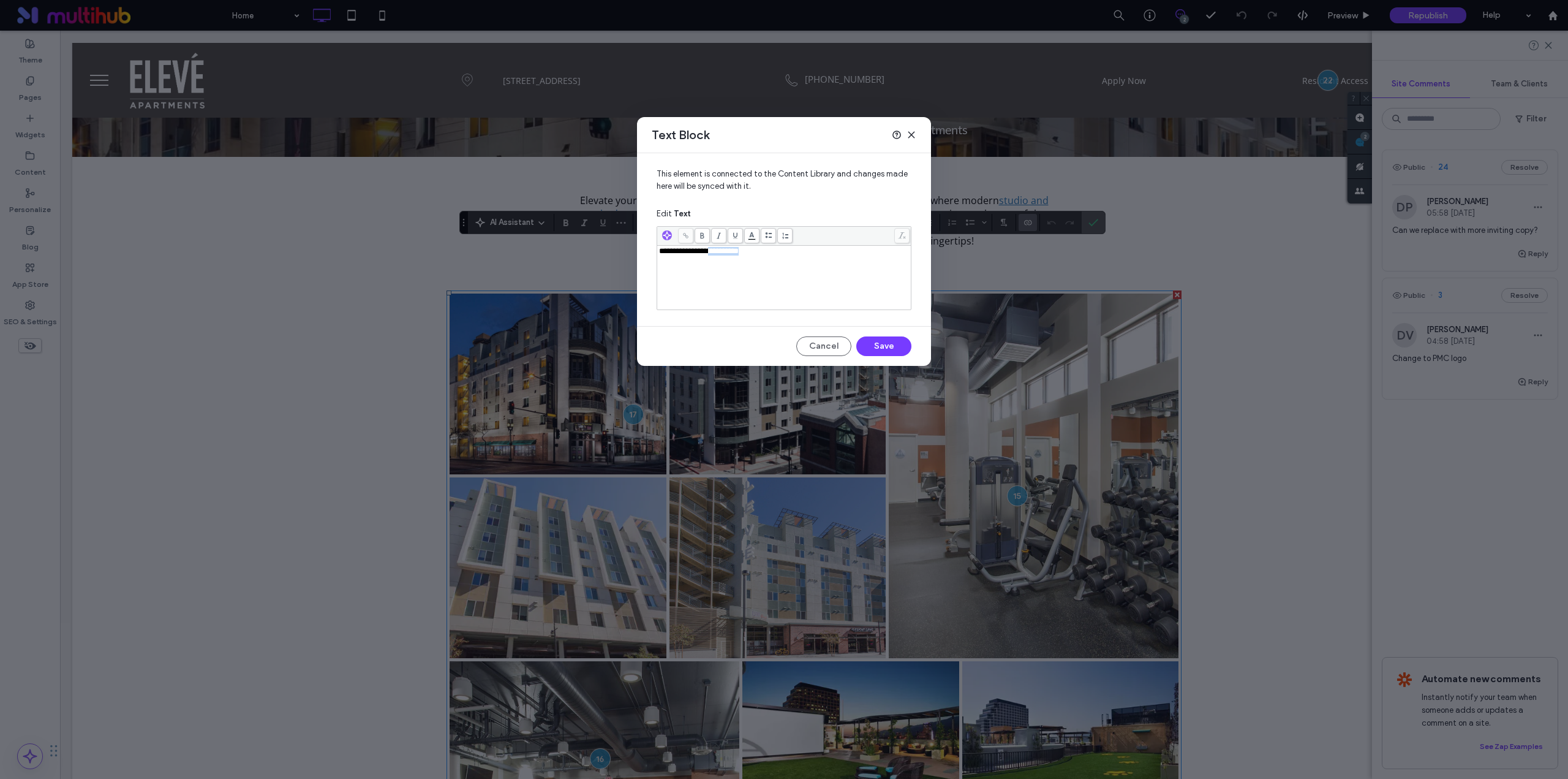
click at [773, 254] on div "**********" at bounding box center [784, 251] width 251 height 8
drag, startPoint x: 689, startPoint y: 253, endPoint x: 649, endPoint y: 252, distance: 40.0
click at [649, 252] on div "**********" at bounding box center [784, 234] width 294 height 163
click at [879, 344] on button "Save" at bounding box center [883, 346] width 55 height 19
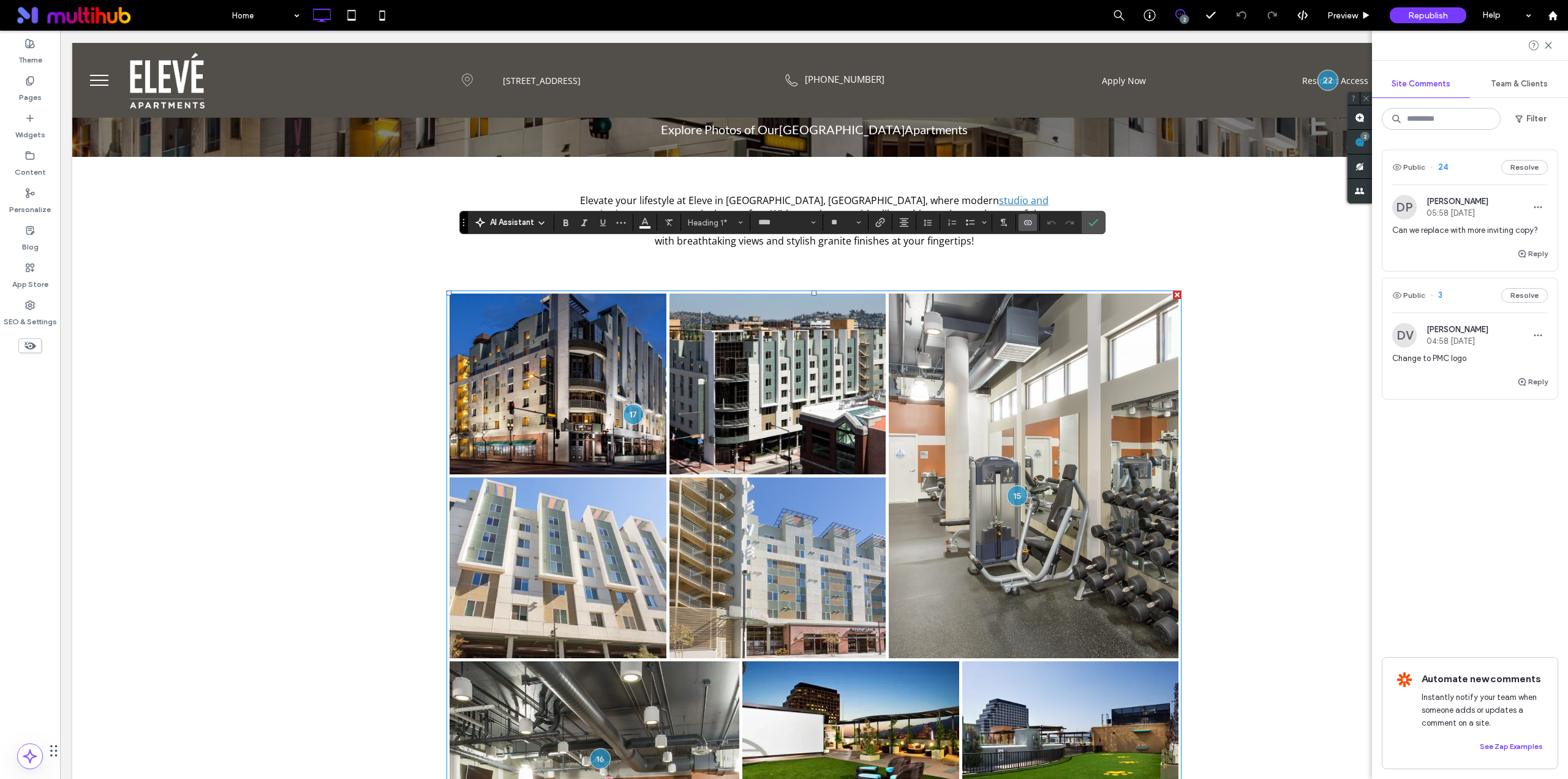
click at [1031, 217] on span "Connect To Data" at bounding box center [1028, 222] width 10 height 16
click at [1061, 146] on span "Change Connection" at bounding box center [1065, 145] width 73 height 12
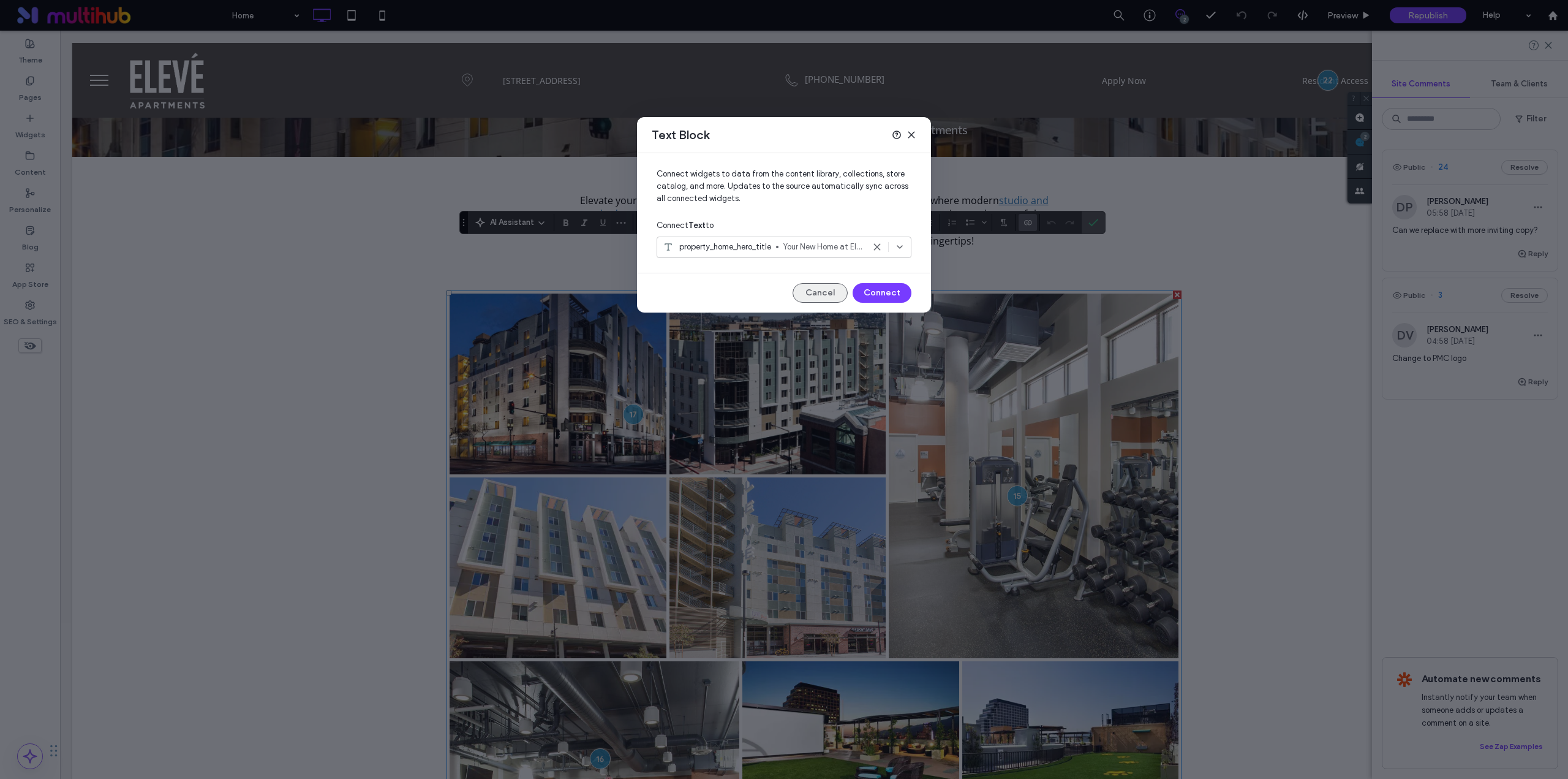
click at [831, 291] on button "Cancel" at bounding box center [820, 293] width 55 height 19
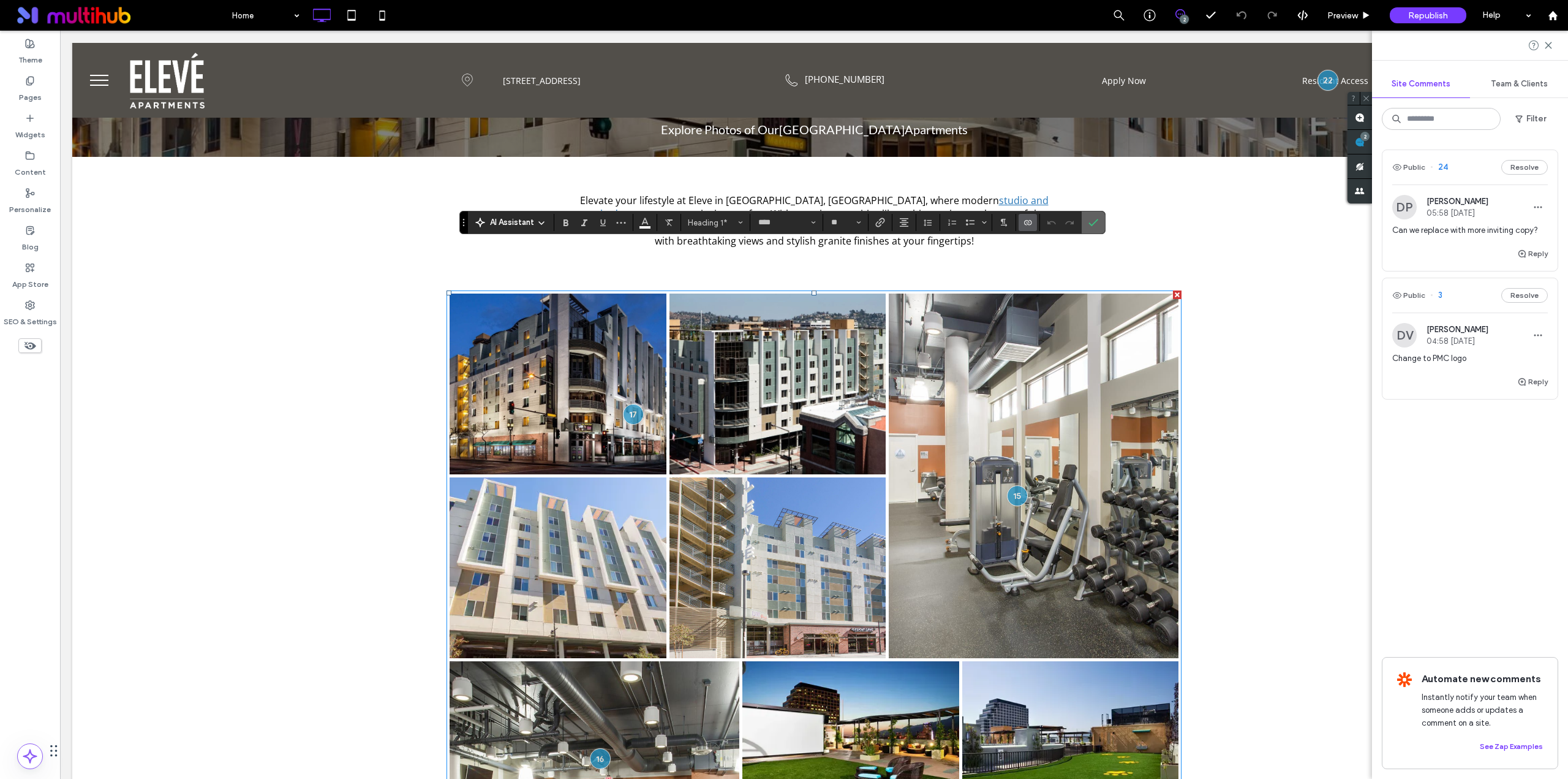
click at [1096, 230] on span "Confirm" at bounding box center [1093, 222] width 10 height 21
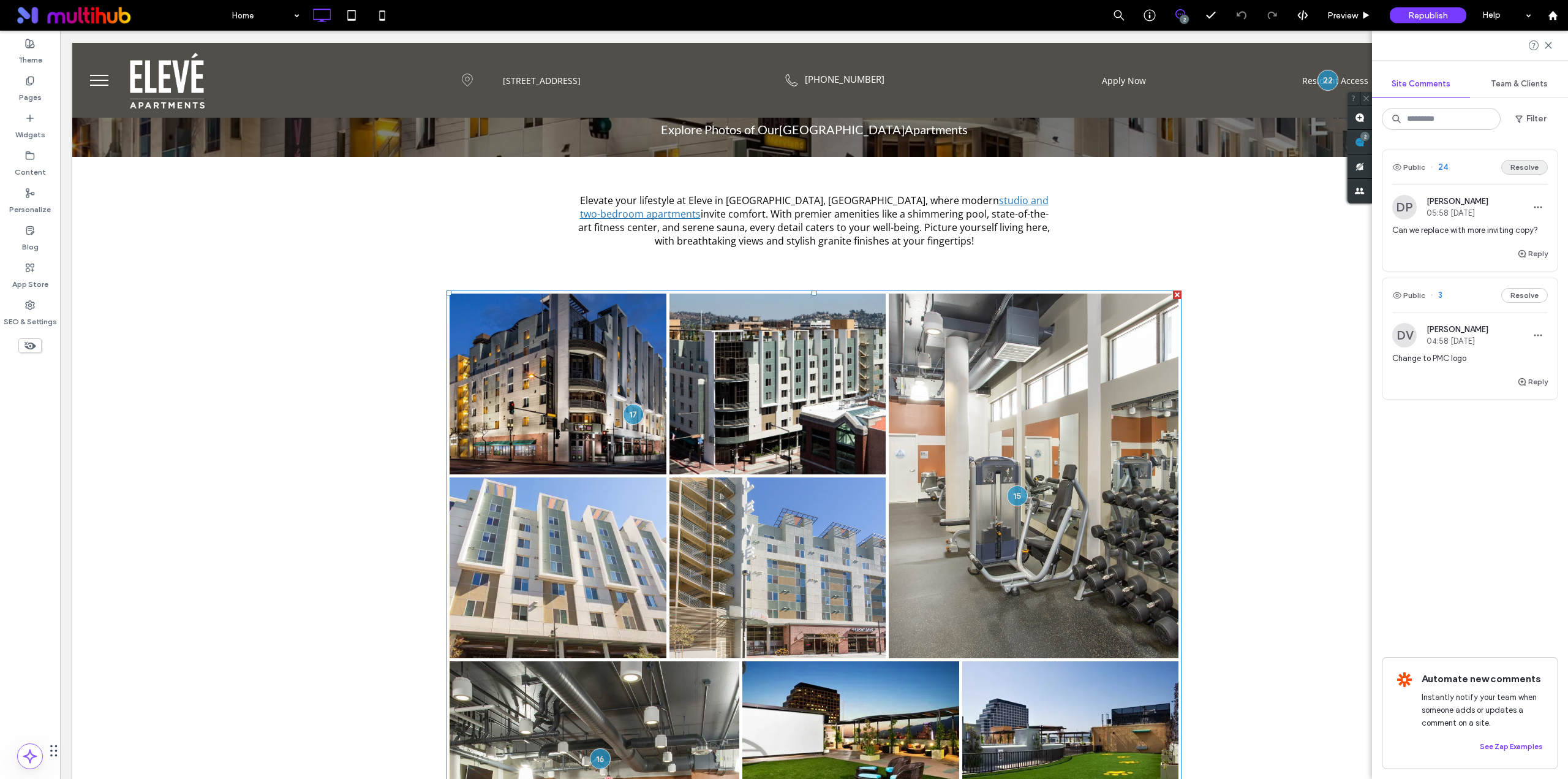
click at [1526, 171] on button "Resolve" at bounding box center [1525, 167] width 46 height 15
drag, startPoint x: 1442, startPoint y: 14, endPoint x: 1408, endPoint y: 18, distance: 34.2
click at [1442, 14] on span "Republish" at bounding box center [1428, 15] width 40 height 10
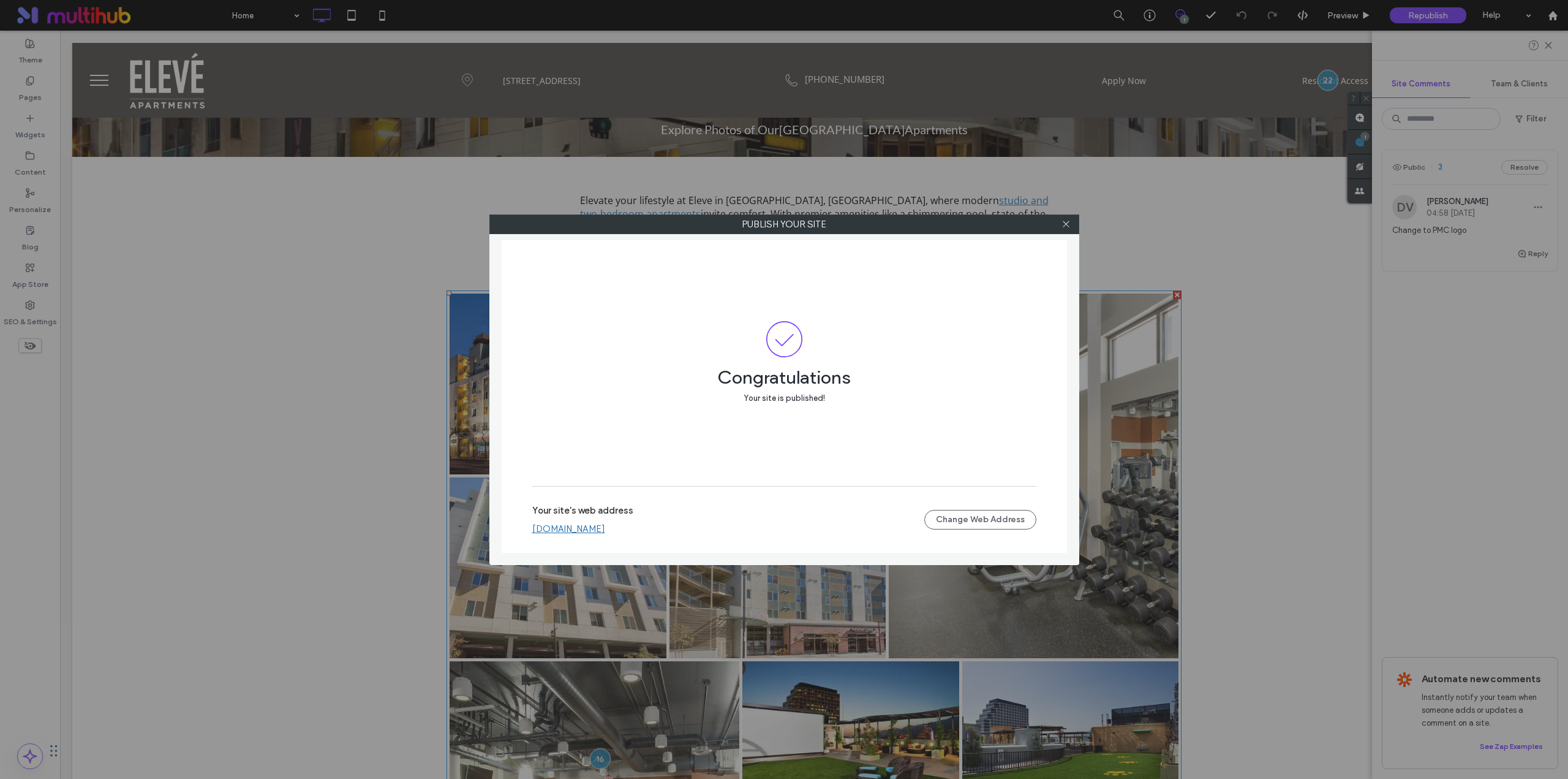
click at [571, 531] on link "[DOMAIN_NAME]" at bounding box center [569, 529] width 73 height 11
click at [1067, 228] on icon at bounding box center [1066, 224] width 9 height 9
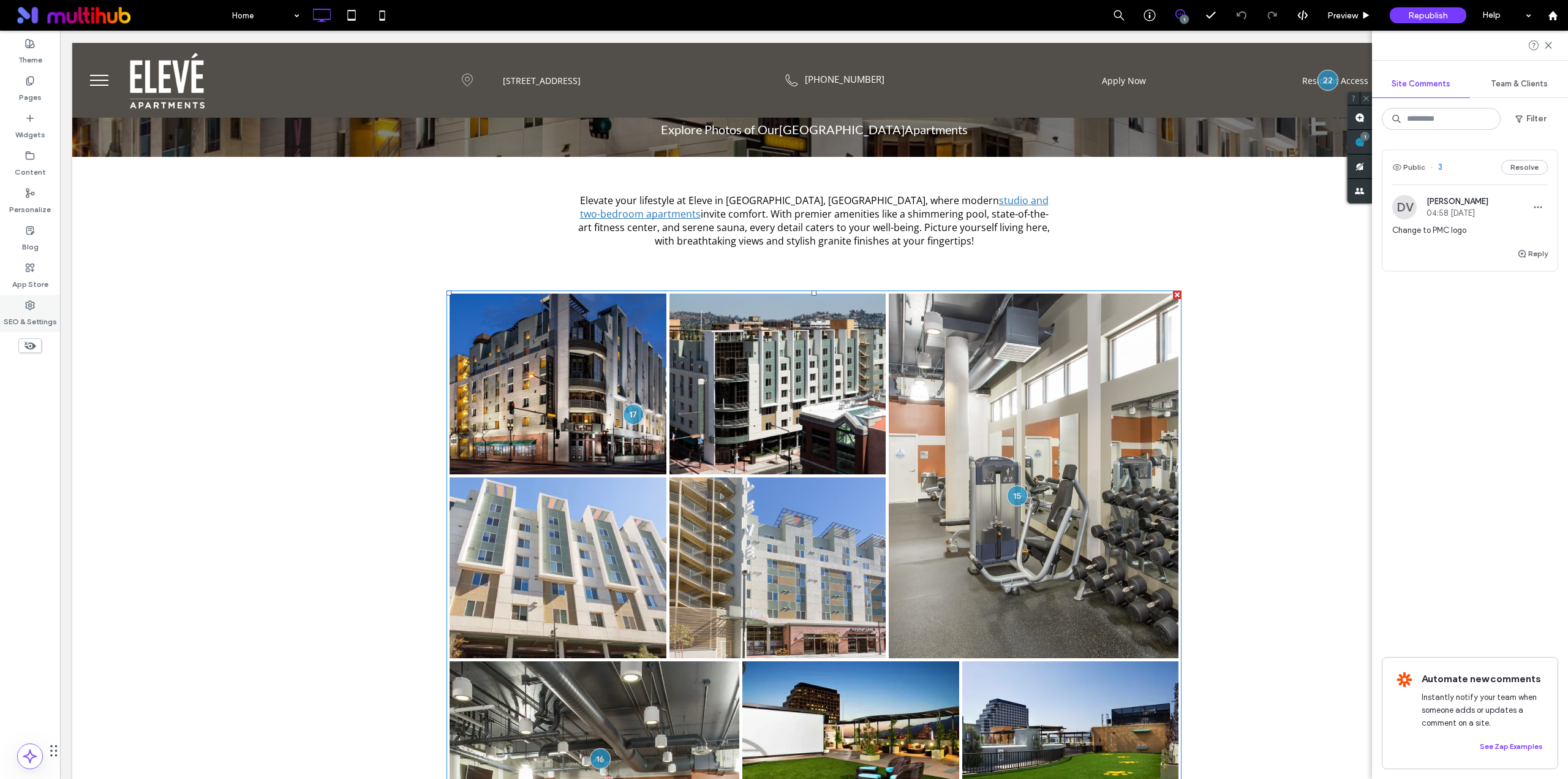
click at [22, 297] on div "SEO & Settings" at bounding box center [30, 313] width 60 height 37
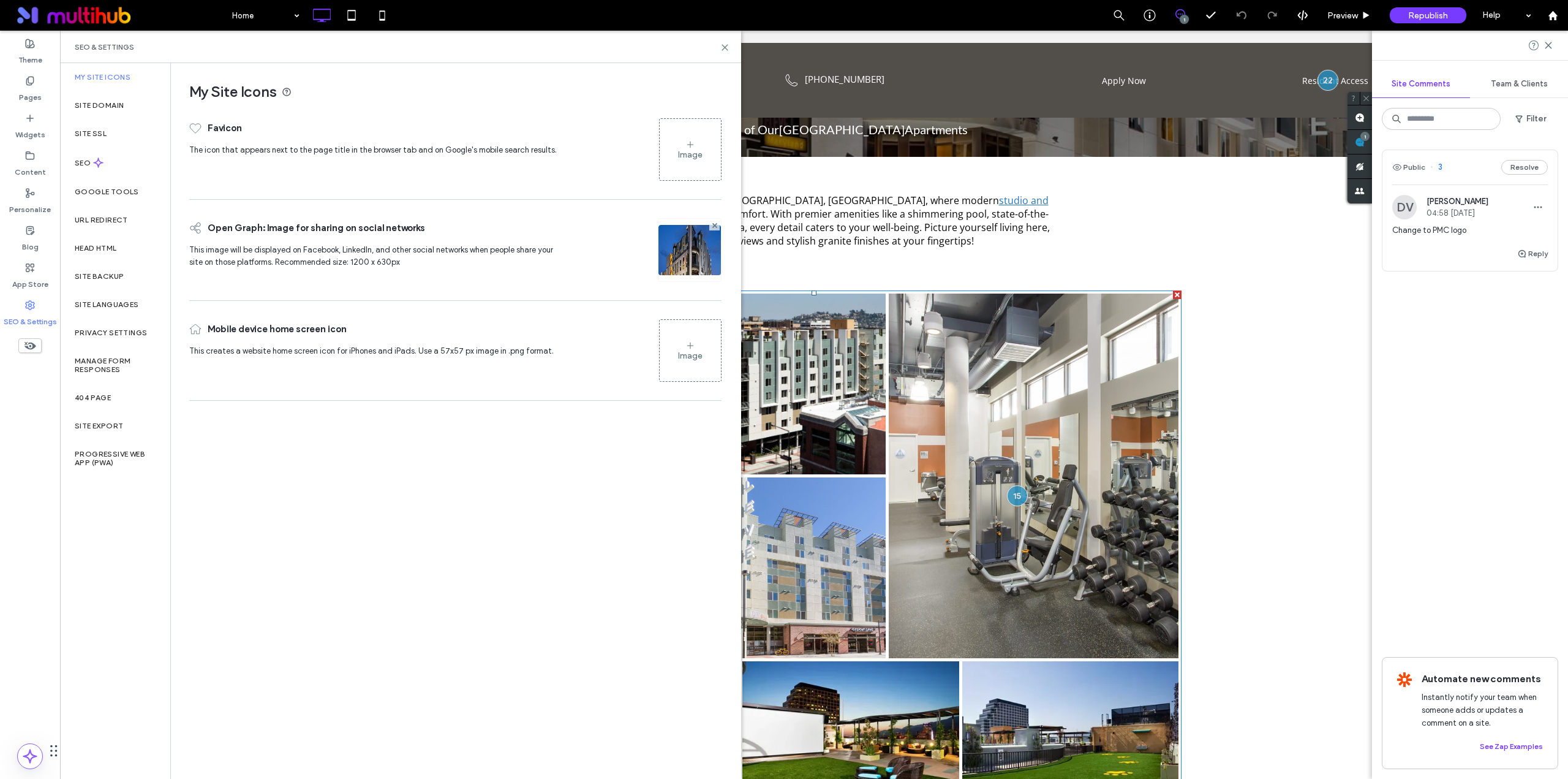
click at [692, 147] on icon at bounding box center [690, 144] width 10 height 10
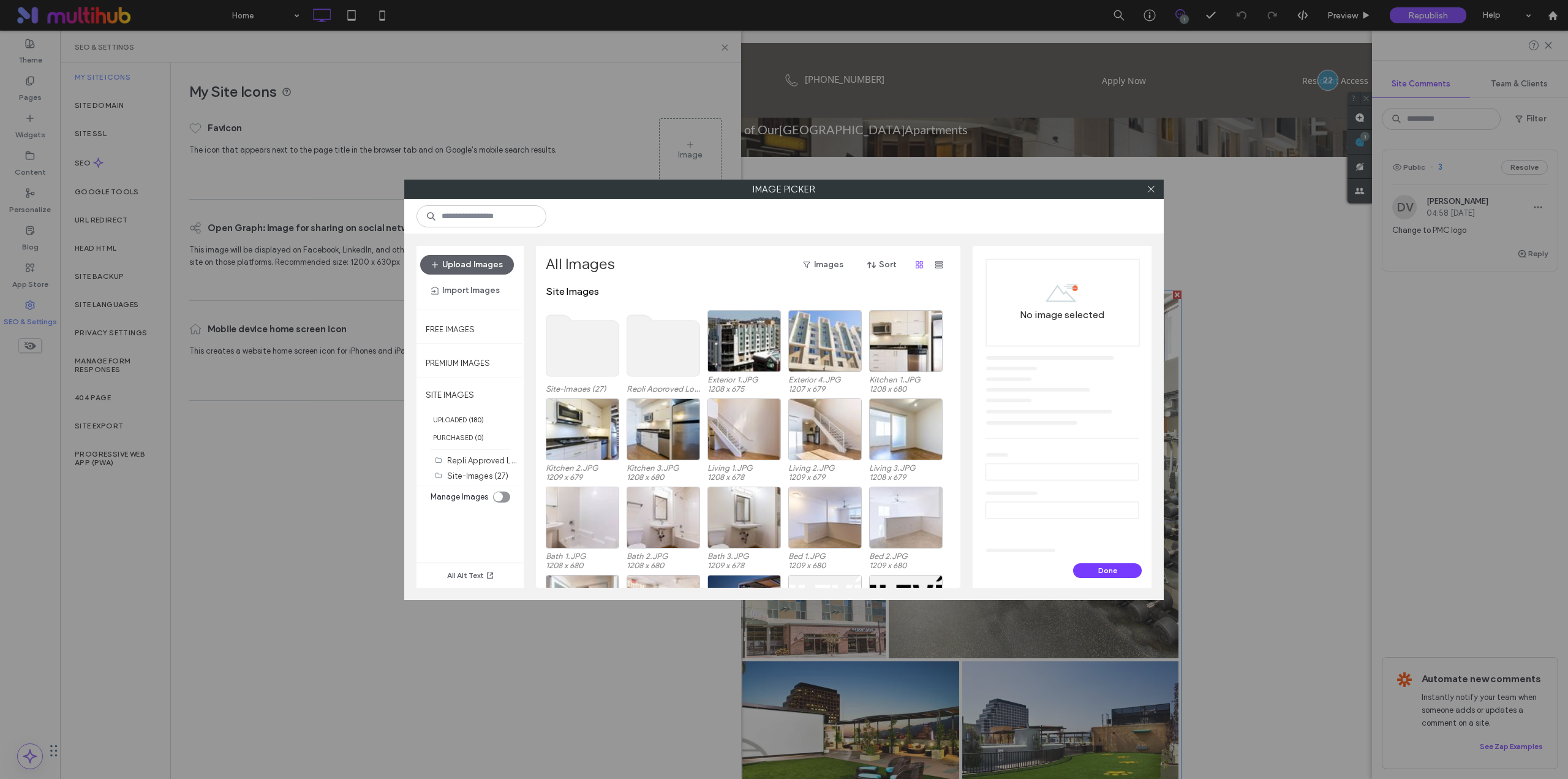
click at [587, 351] on use at bounding box center [583, 345] width 73 height 61
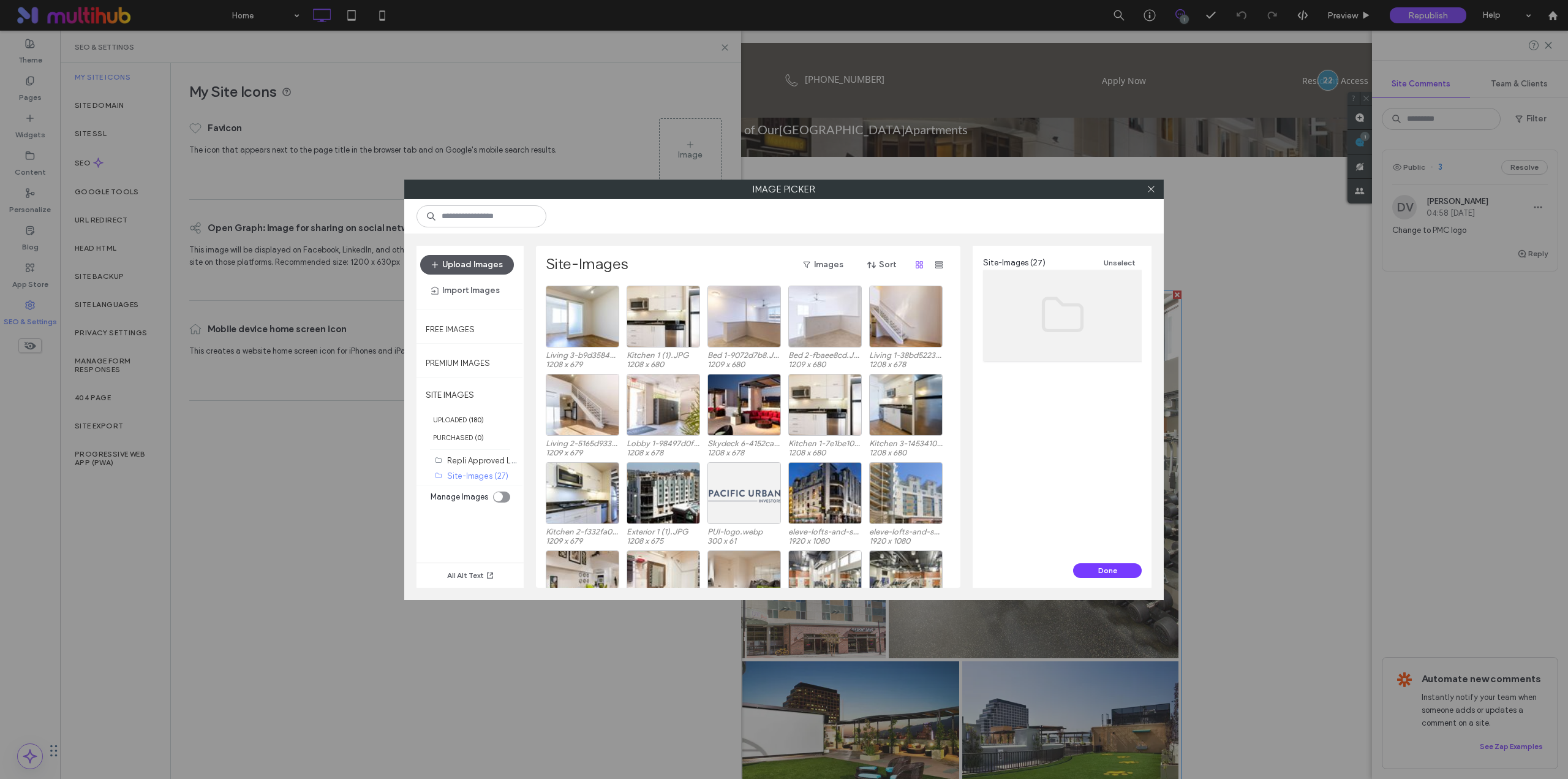
click at [488, 266] on button "Upload Images" at bounding box center [466, 264] width 93 height 19
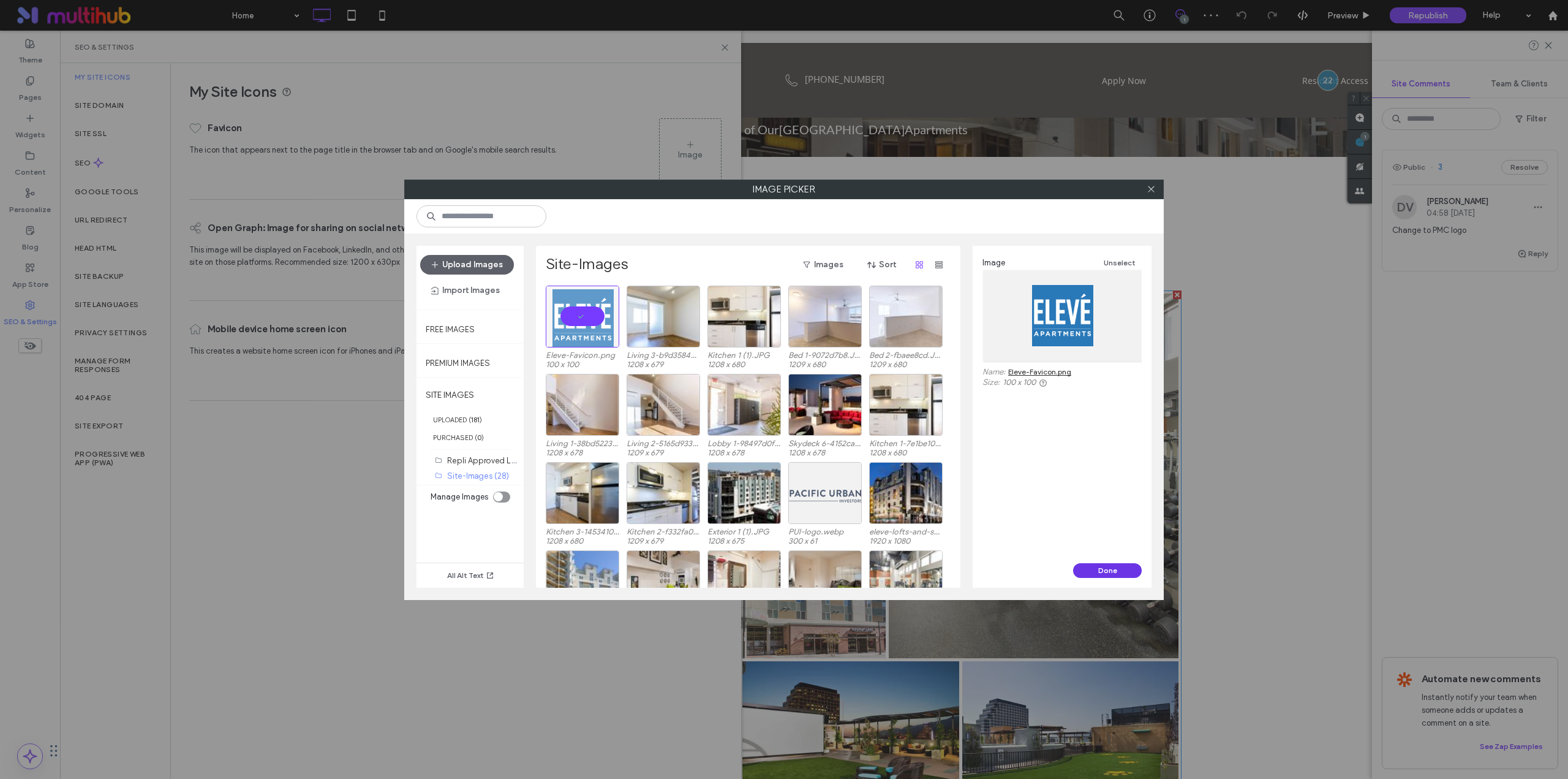
click at [1104, 570] on button "Done" at bounding box center [1107, 570] width 69 height 15
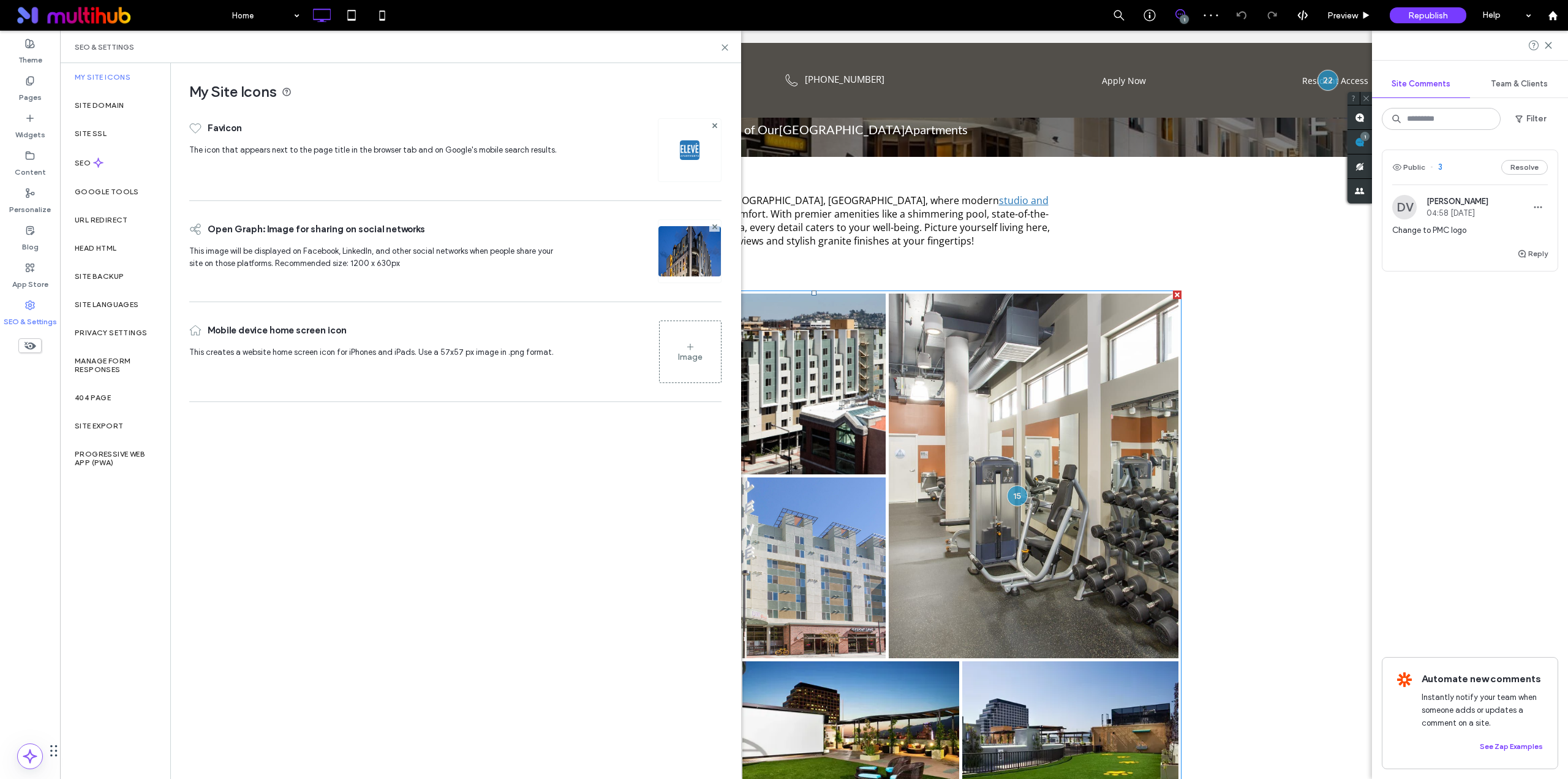
click at [682, 347] on div "Image" at bounding box center [690, 351] width 61 height 59
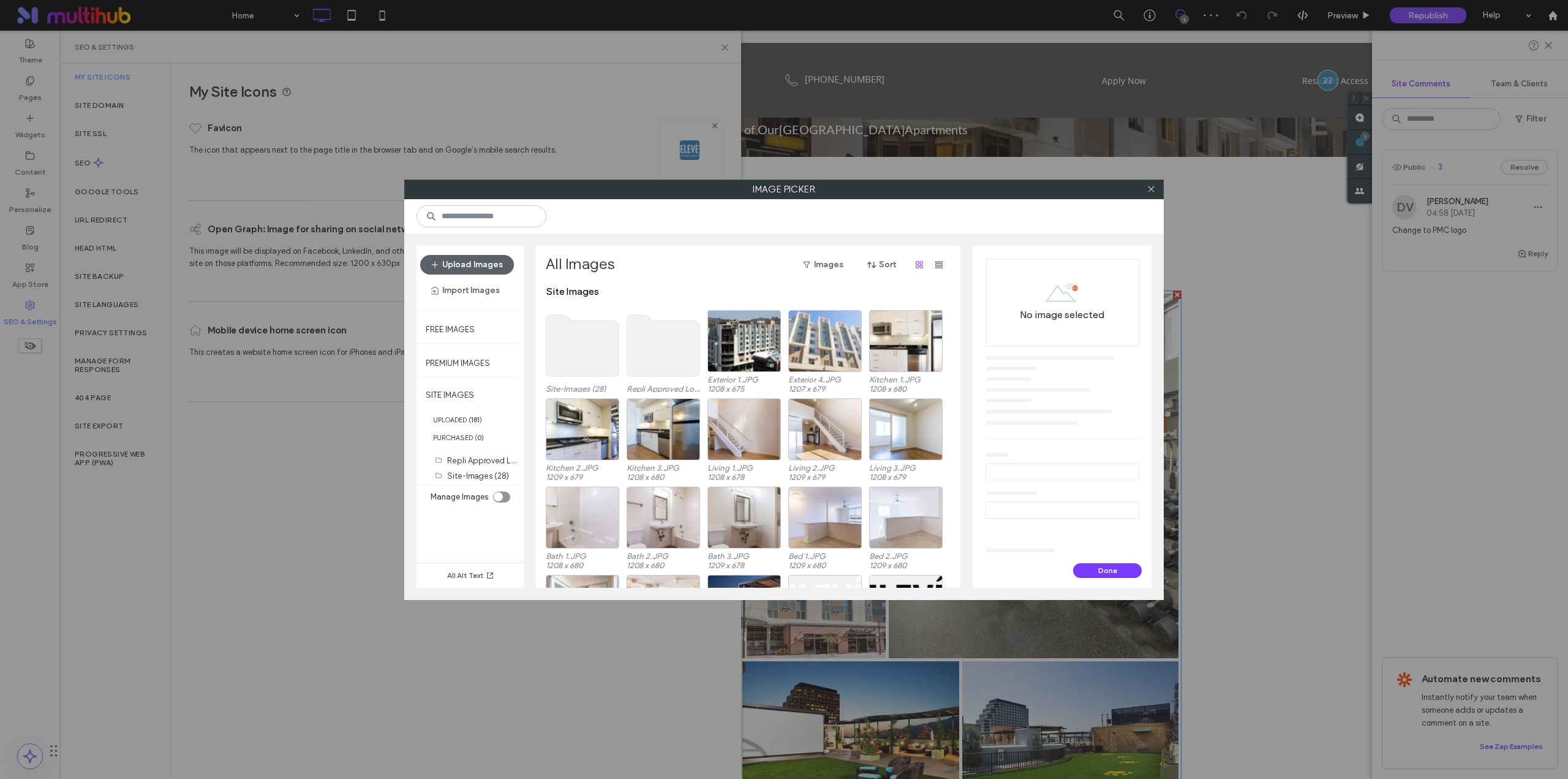
click at [577, 346] on use at bounding box center [583, 345] width 73 height 61
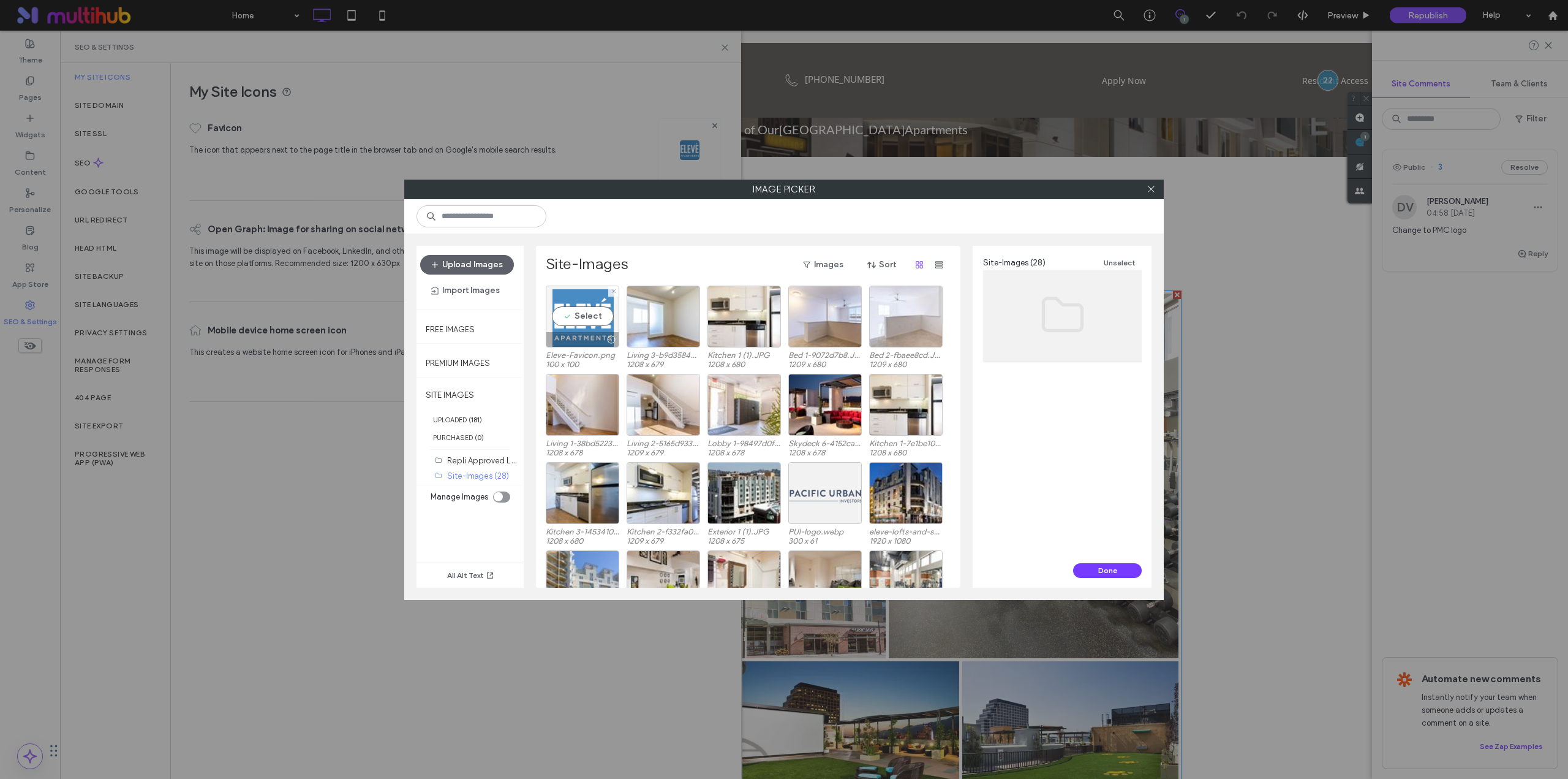
click at [592, 310] on div "Select" at bounding box center [582, 317] width 73 height 62
click at [1102, 570] on button "Done" at bounding box center [1107, 570] width 69 height 15
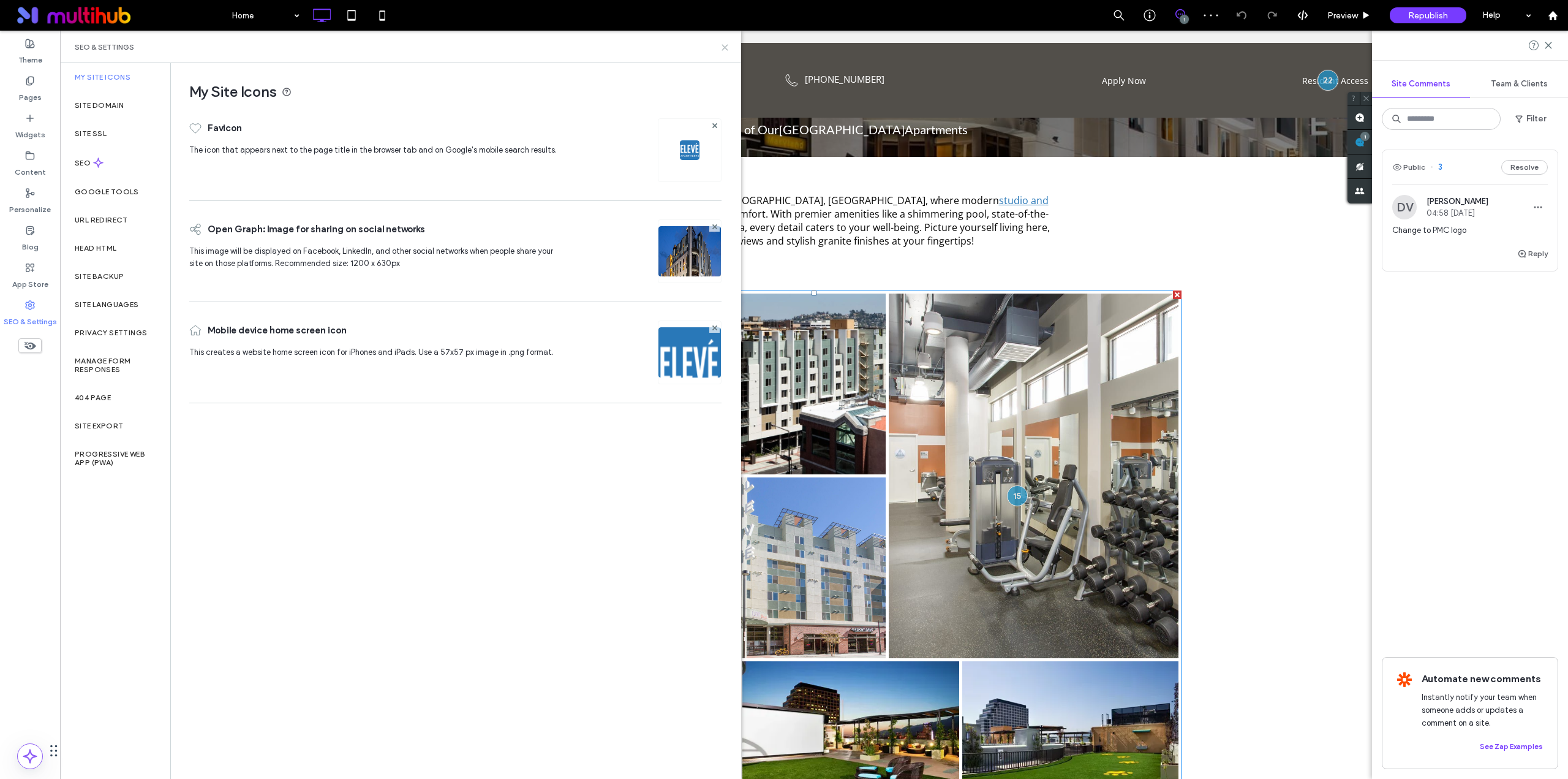
click at [726, 47] on icon at bounding box center [725, 48] width 9 height 9
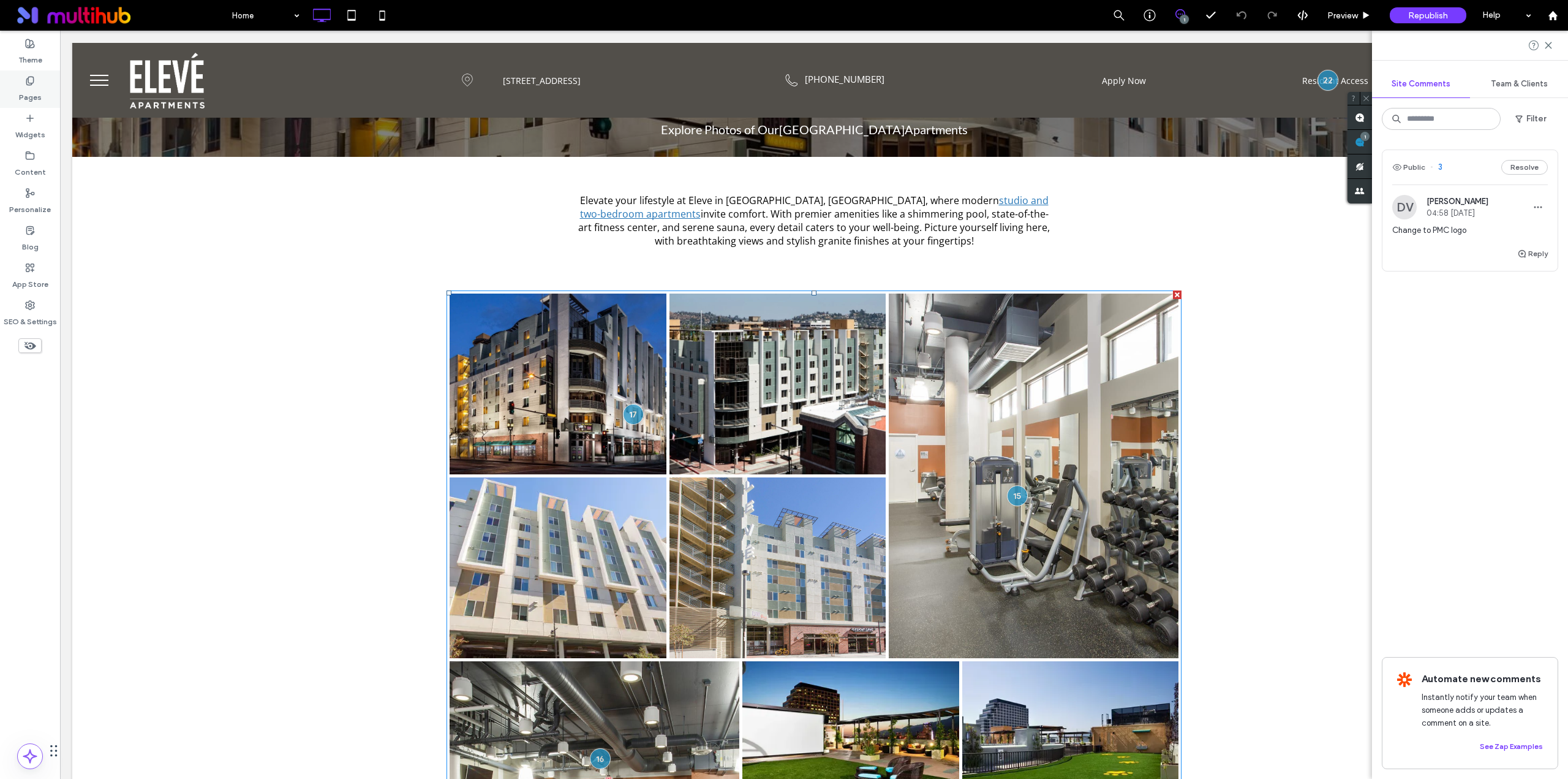
click at [25, 87] on label "Pages" at bounding box center [30, 94] width 22 height 17
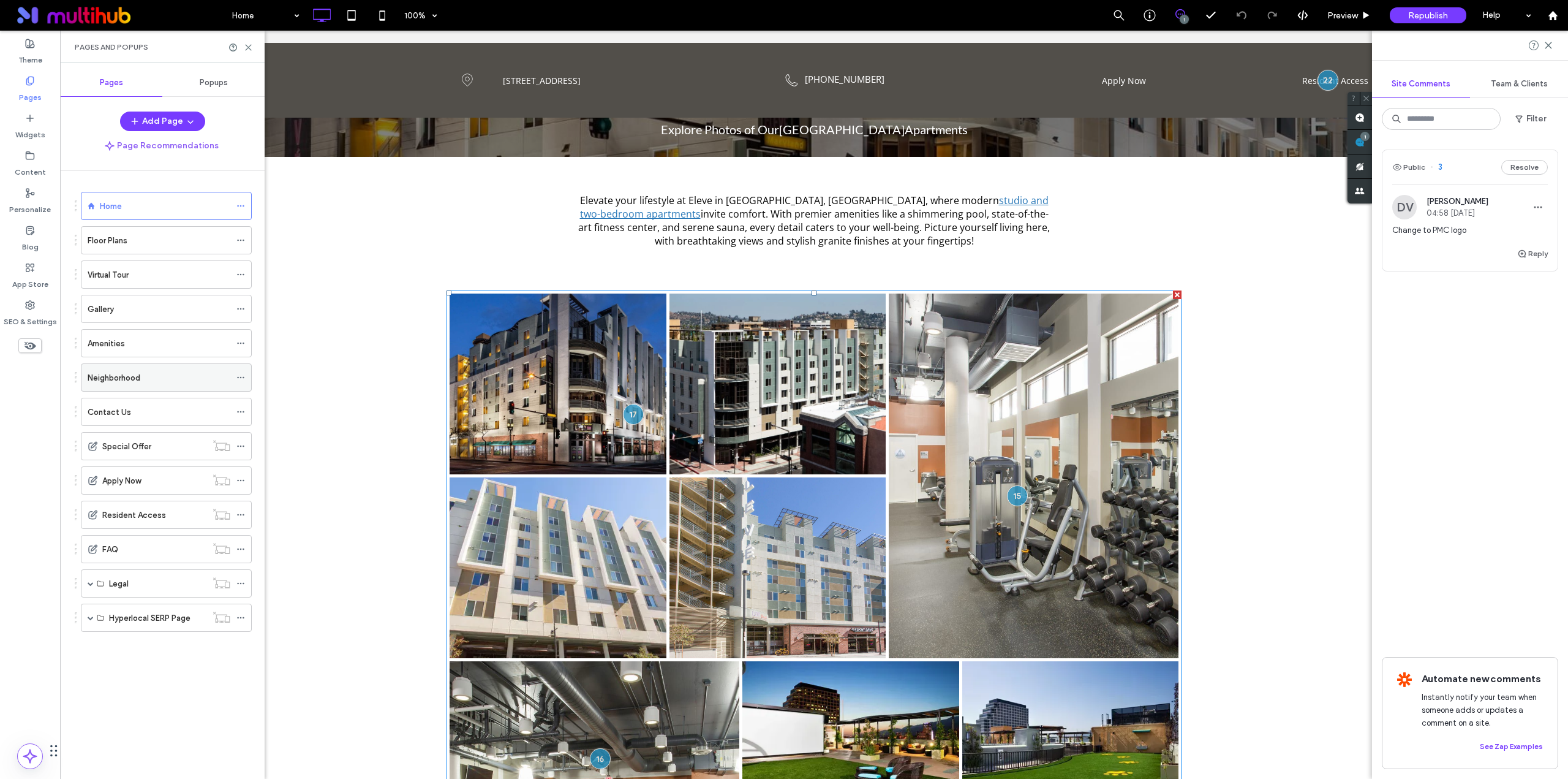
click at [138, 390] on div "Neighborhood" at bounding box center [158, 377] width 143 height 27
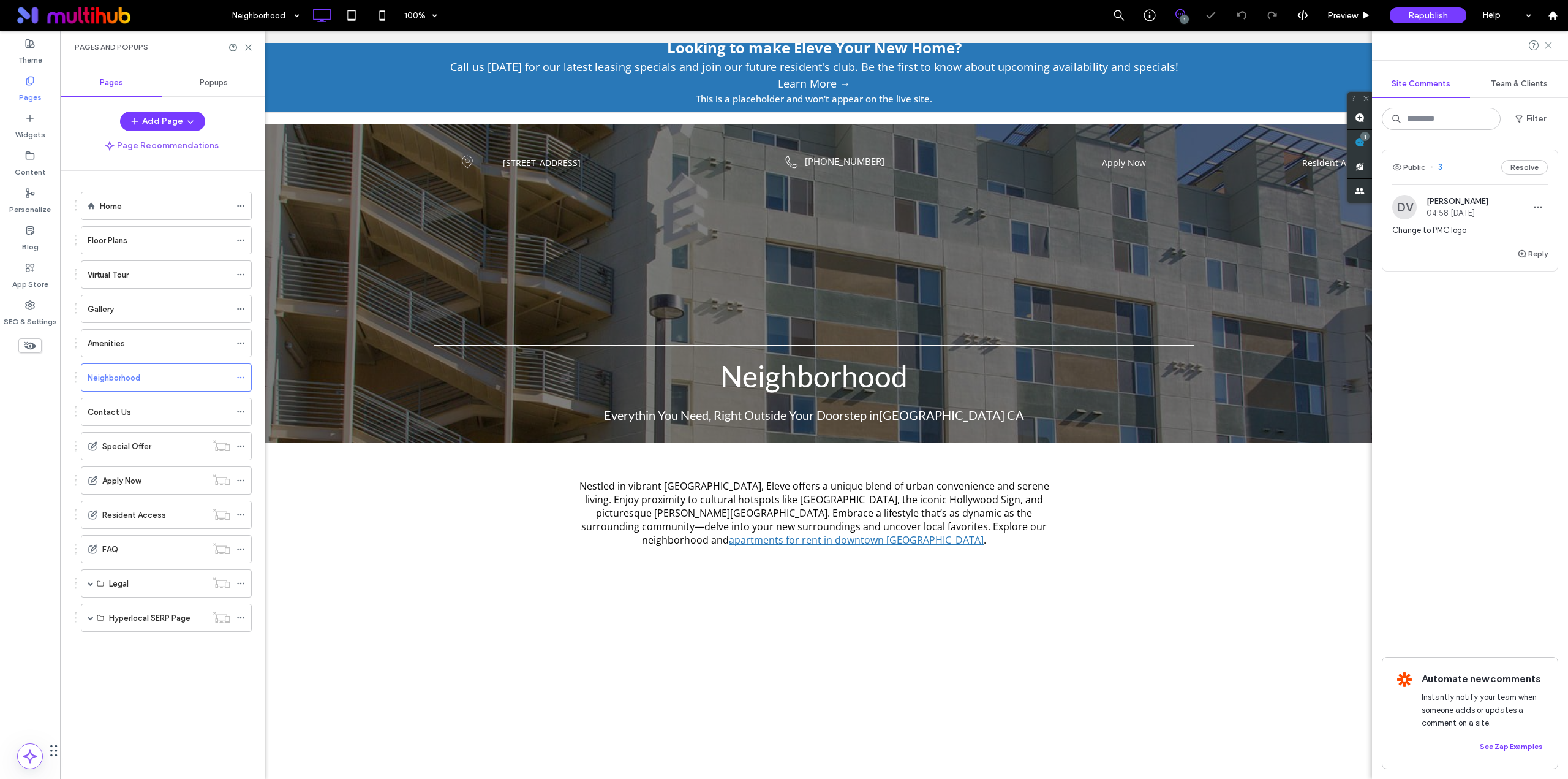
click at [1549, 44] on use at bounding box center [1548, 45] width 5 height 5
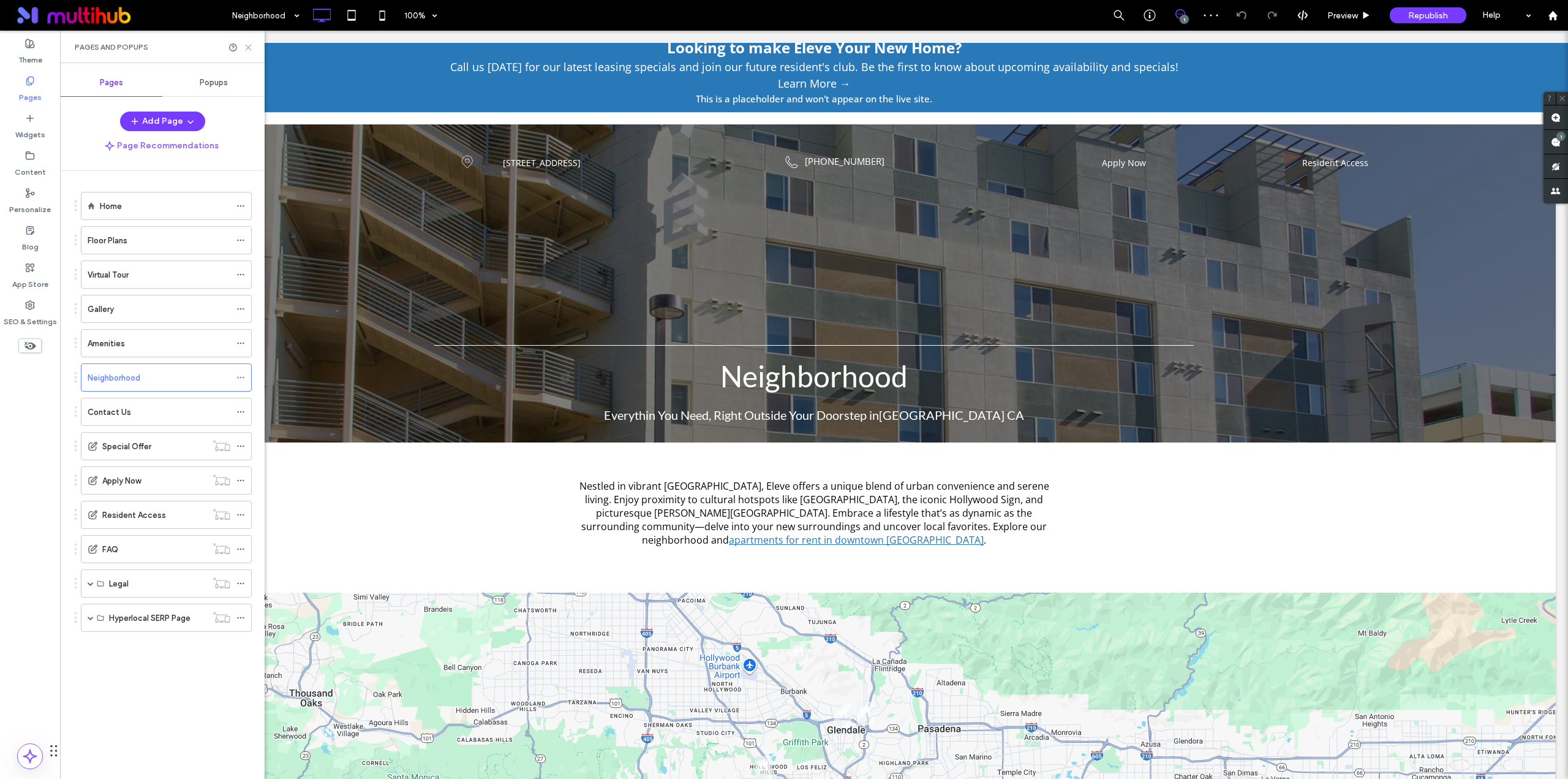
click at [251, 44] on icon at bounding box center [249, 48] width 9 height 9
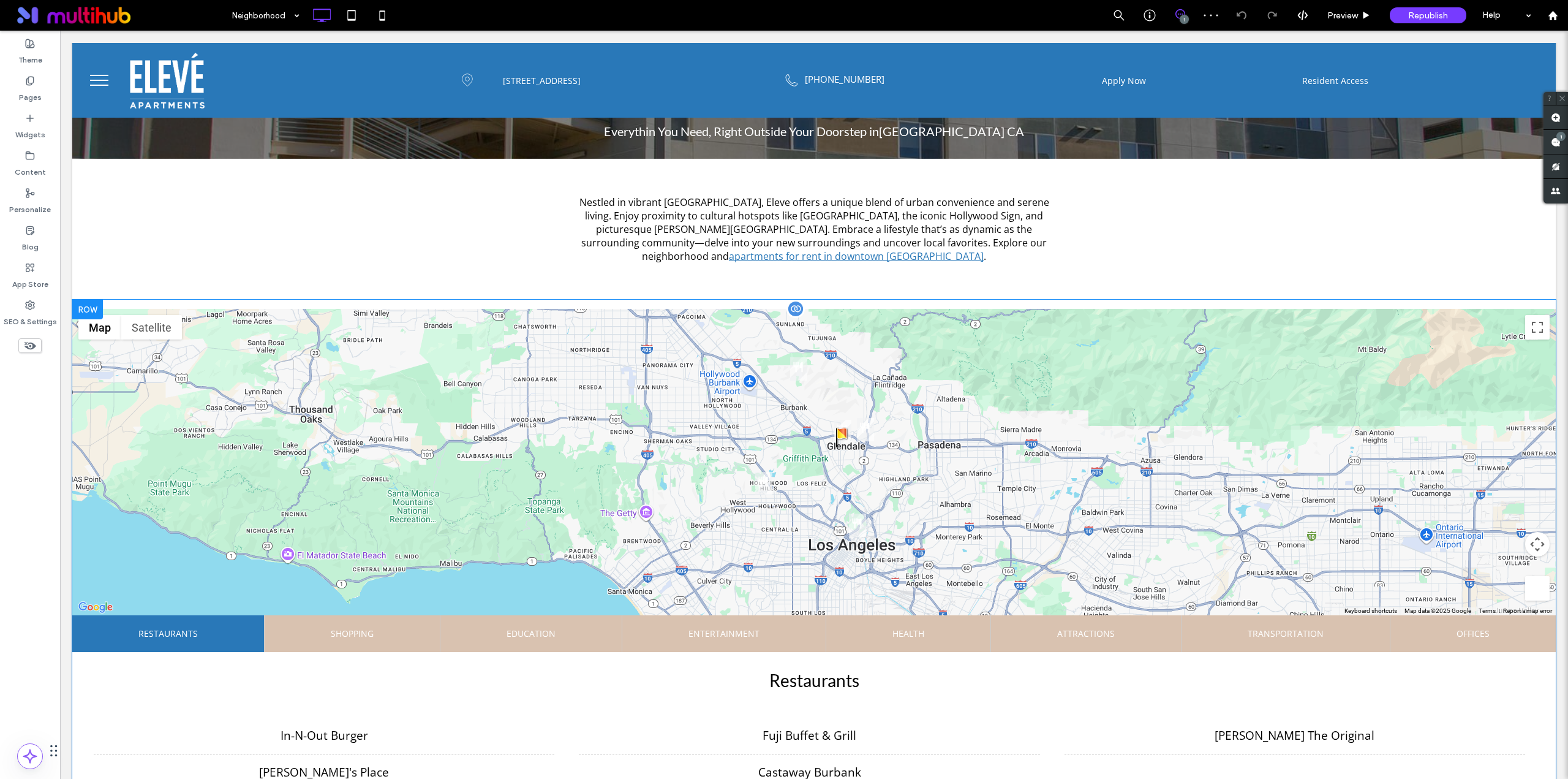
scroll to position [204, 0]
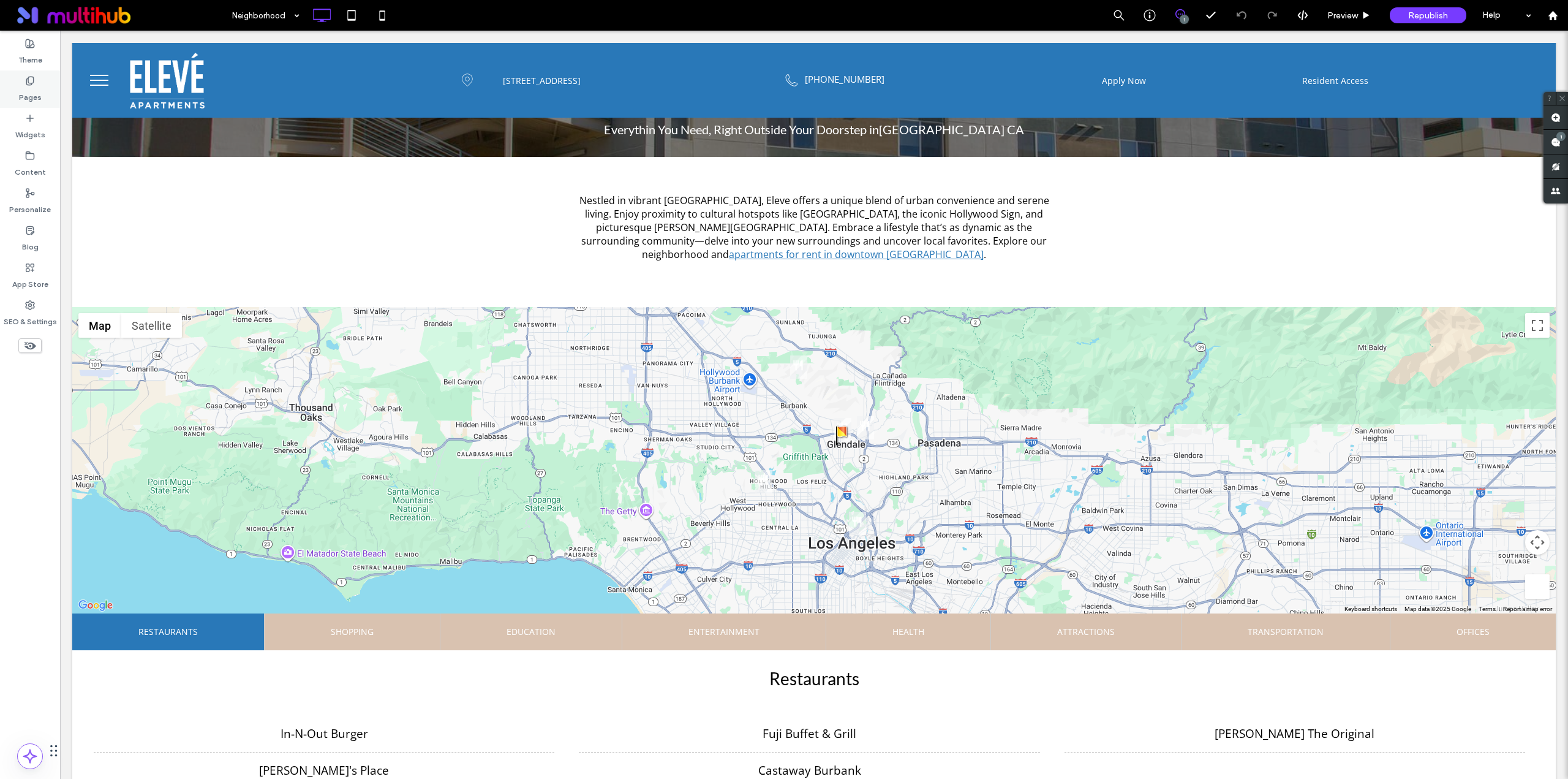
click at [28, 90] on label "Pages" at bounding box center [30, 94] width 22 height 17
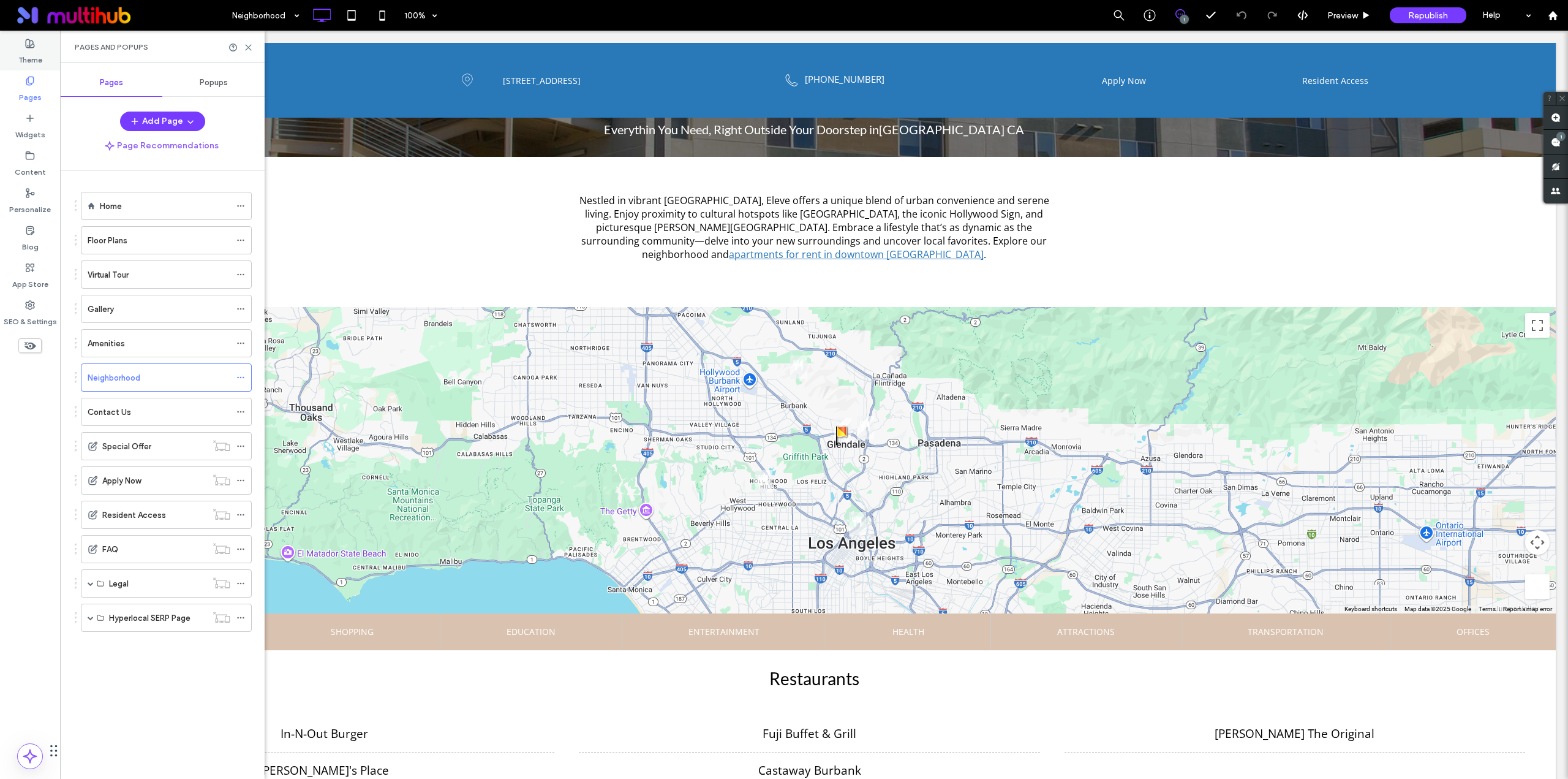
click at [37, 54] on label "Theme" at bounding box center [30, 57] width 24 height 17
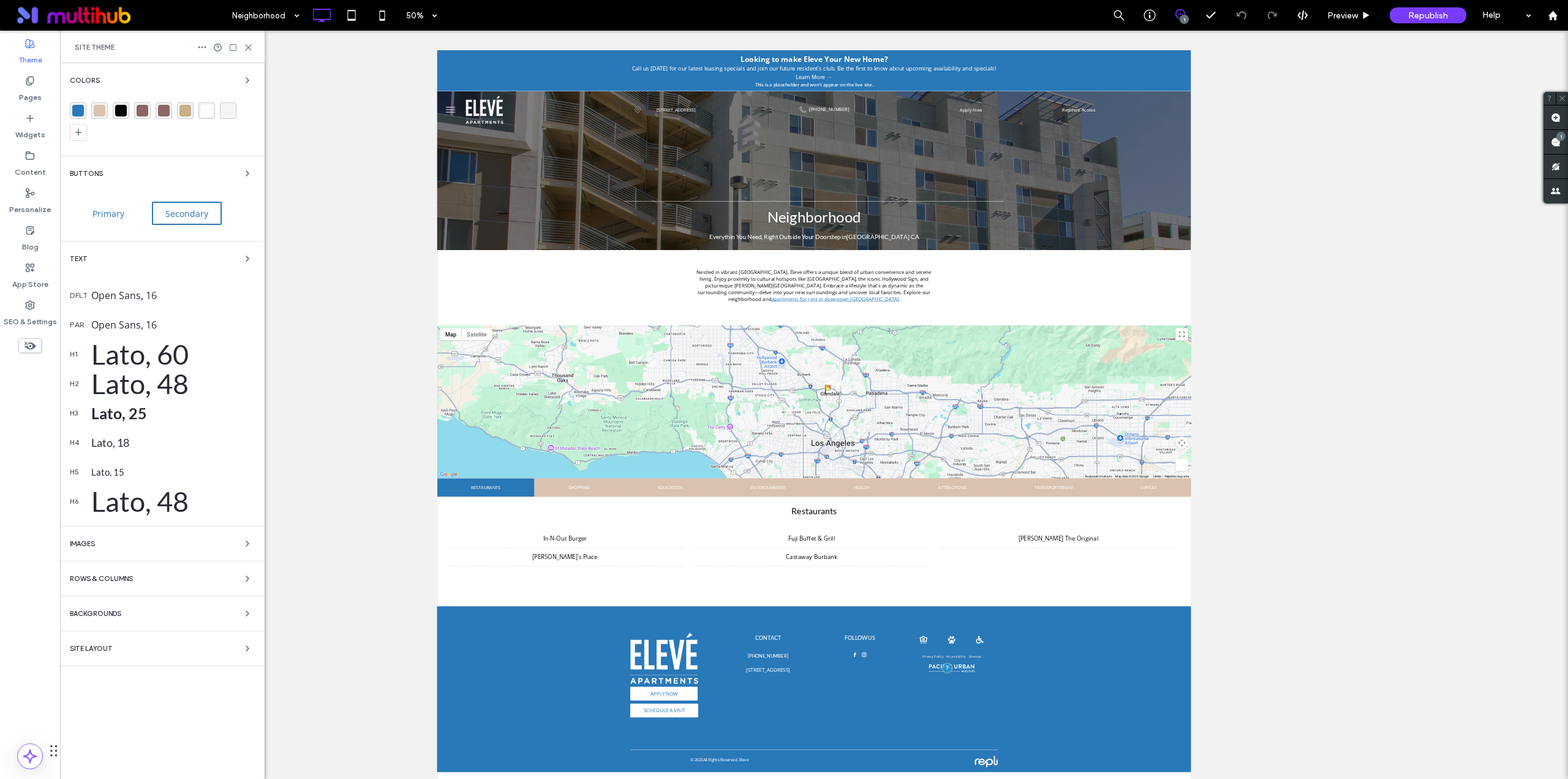
scroll to position [0, 0]
click at [98, 114] on div "rgba(217, 194, 176, 1)" at bounding box center [99, 110] width 12 height 12
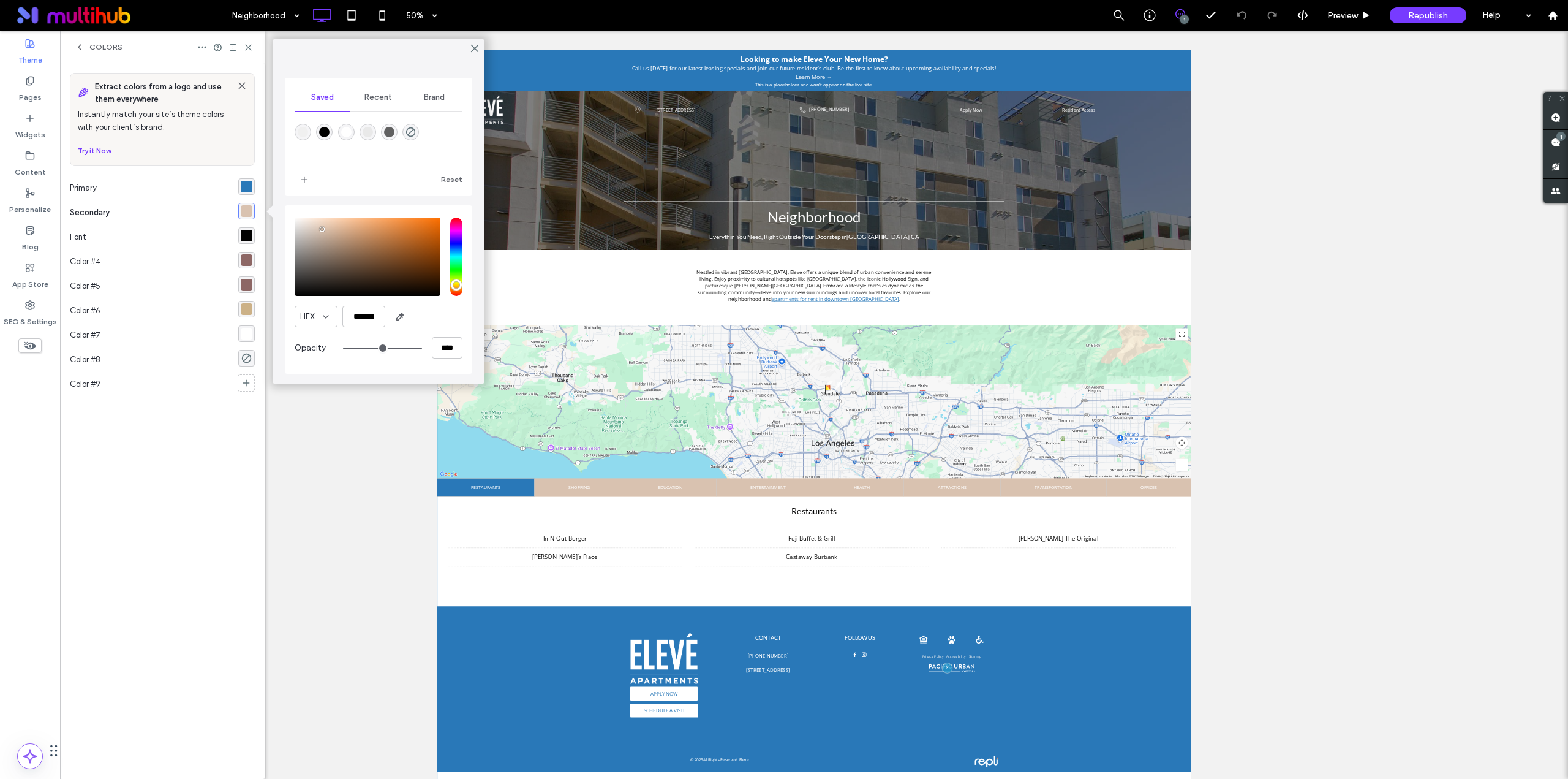
click at [388, 130] on div "rgba(97,97,97,1)" at bounding box center [389, 131] width 10 height 10
type input "*******"
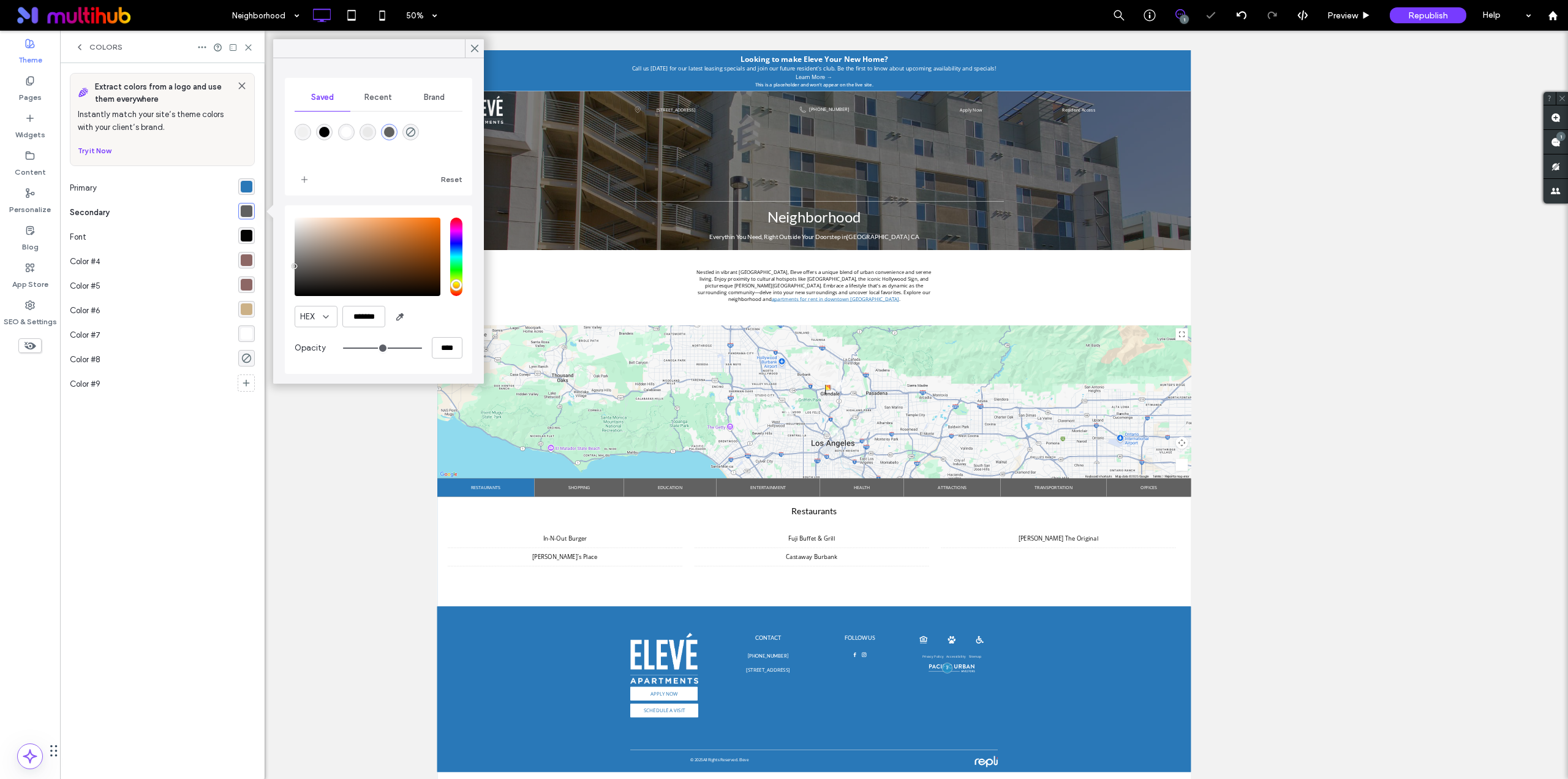
click at [251, 259] on div "rgba(105, 55, 52, 0.75)" at bounding box center [246, 259] width 12 height 12
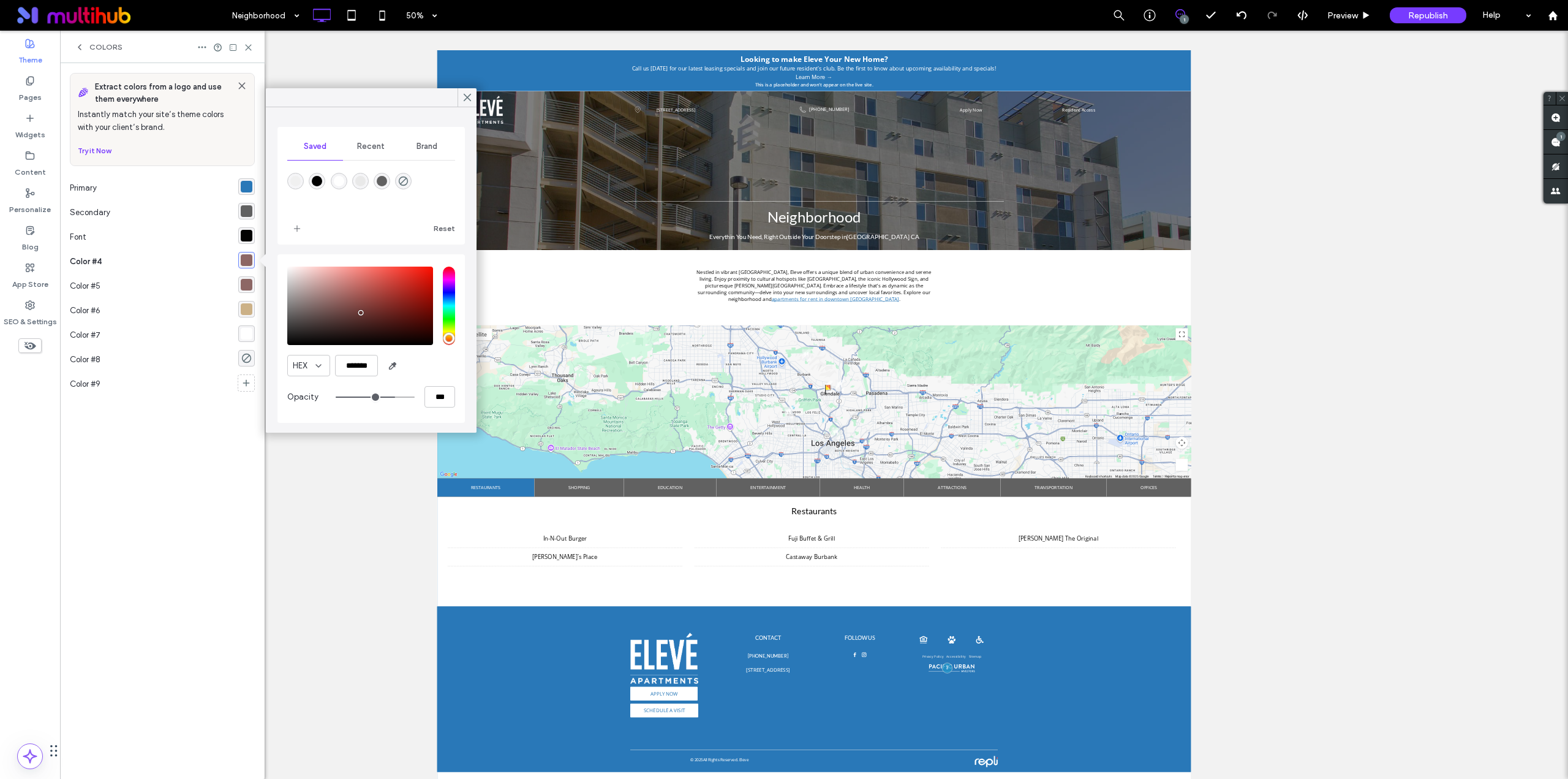
click at [374, 144] on span "Recent" at bounding box center [371, 146] width 28 height 10
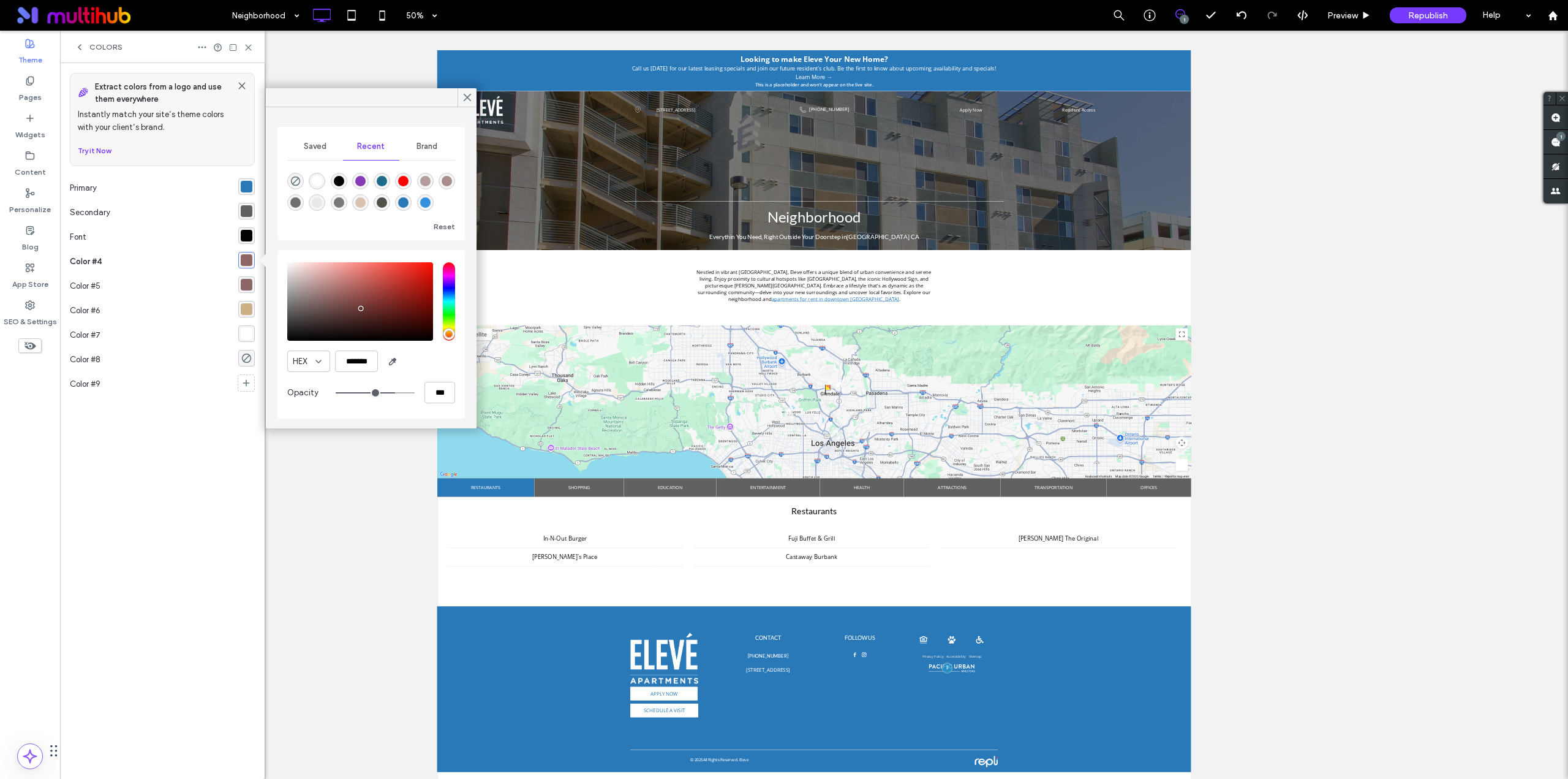
click at [401, 204] on div "rgba(41, 120, 184, 1)" at bounding box center [403, 202] width 10 height 10
type input "*******"
type input "***"
type input "****"
click at [246, 281] on div "rgba(105, 55, 52, 0.75)" at bounding box center [246, 284] width 12 height 12
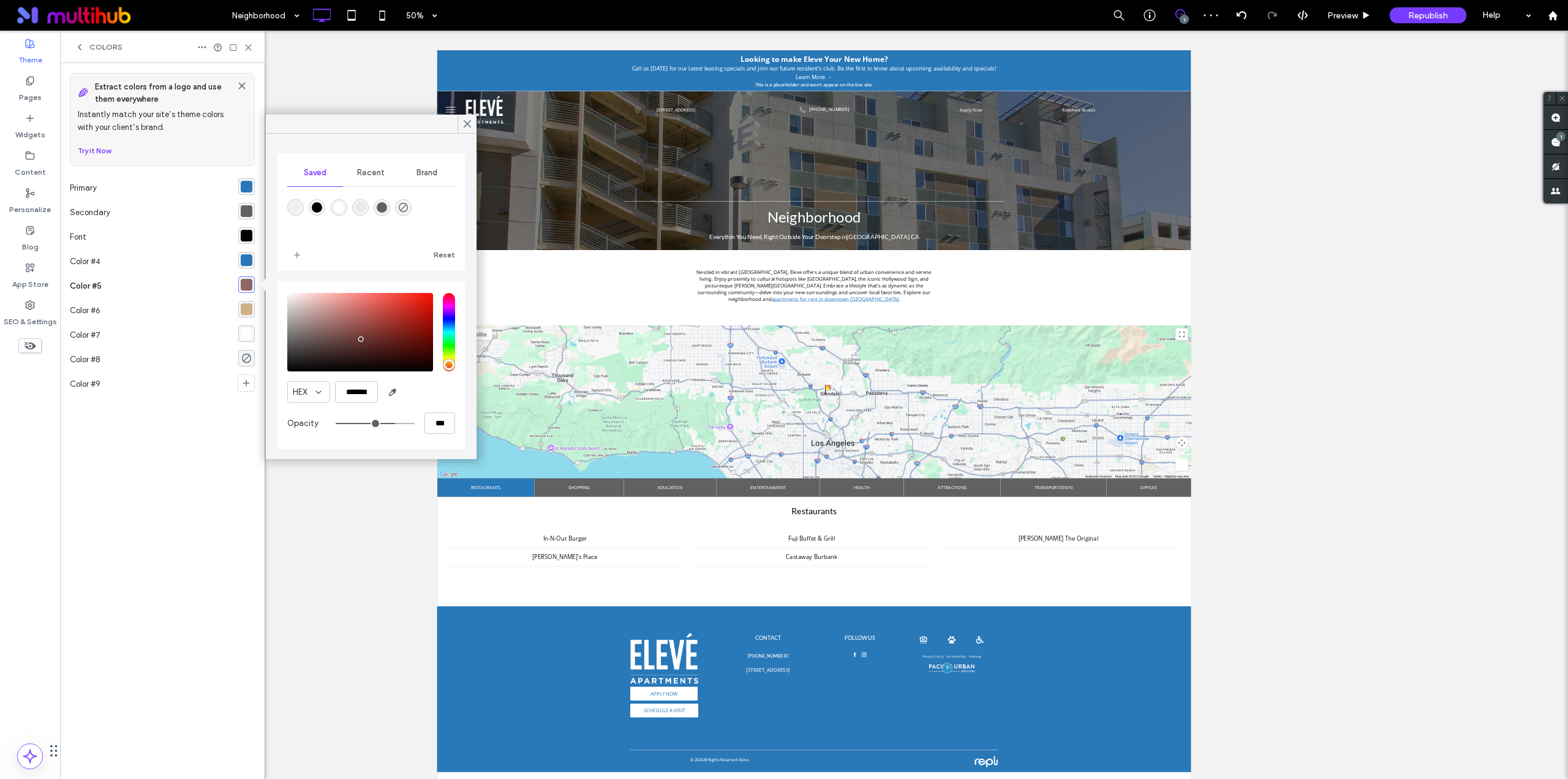
click at [374, 168] on span "Recent" at bounding box center [371, 172] width 28 height 10
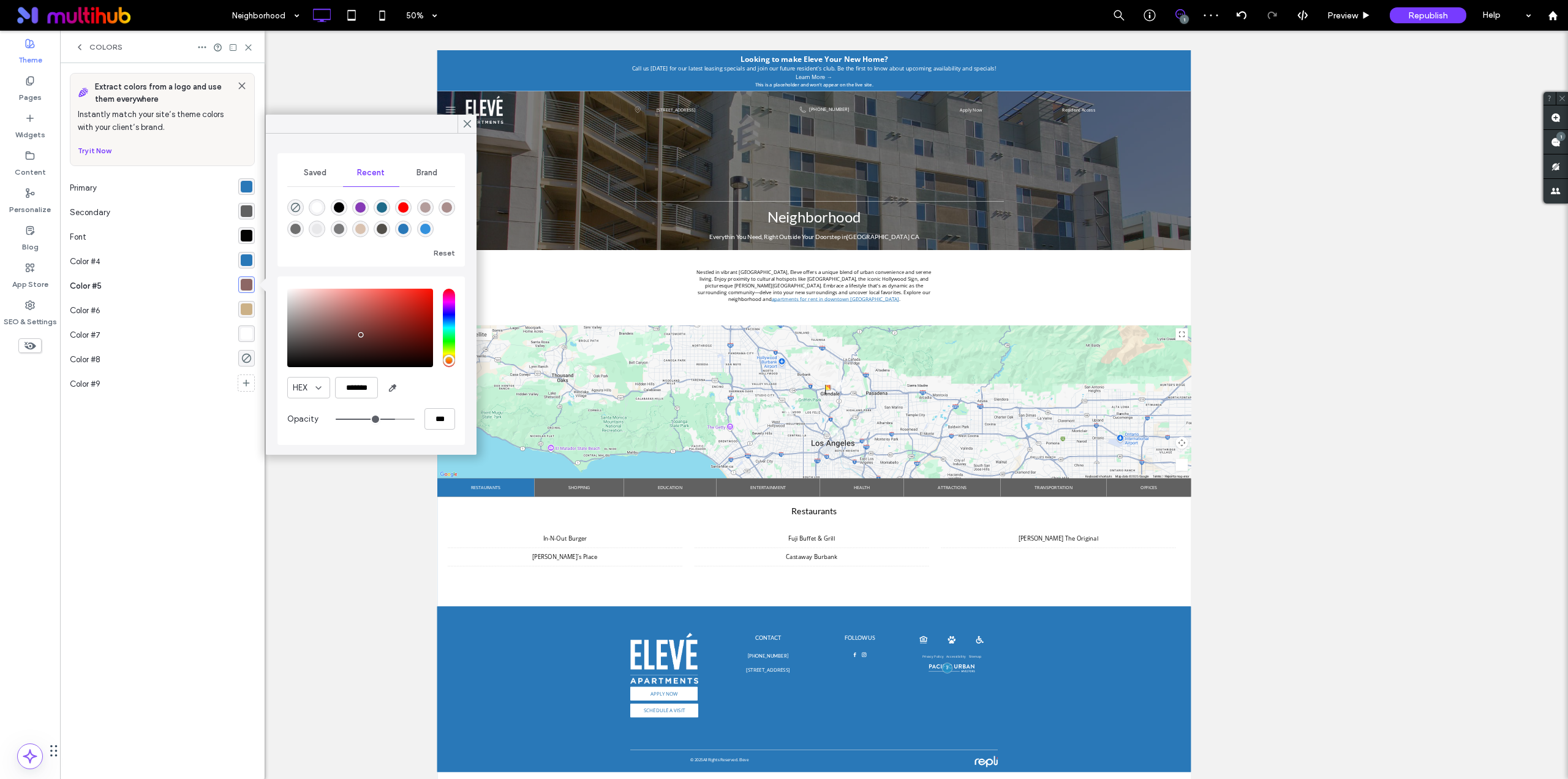
click at [406, 232] on div "rgba(41, 120, 184, 1)" at bounding box center [403, 229] width 10 height 10
type input "*******"
type input "***"
type input "****"
click at [249, 309] on div "rgba(189, 154, 97, 0.75)" at bounding box center [246, 309] width 12 height 12
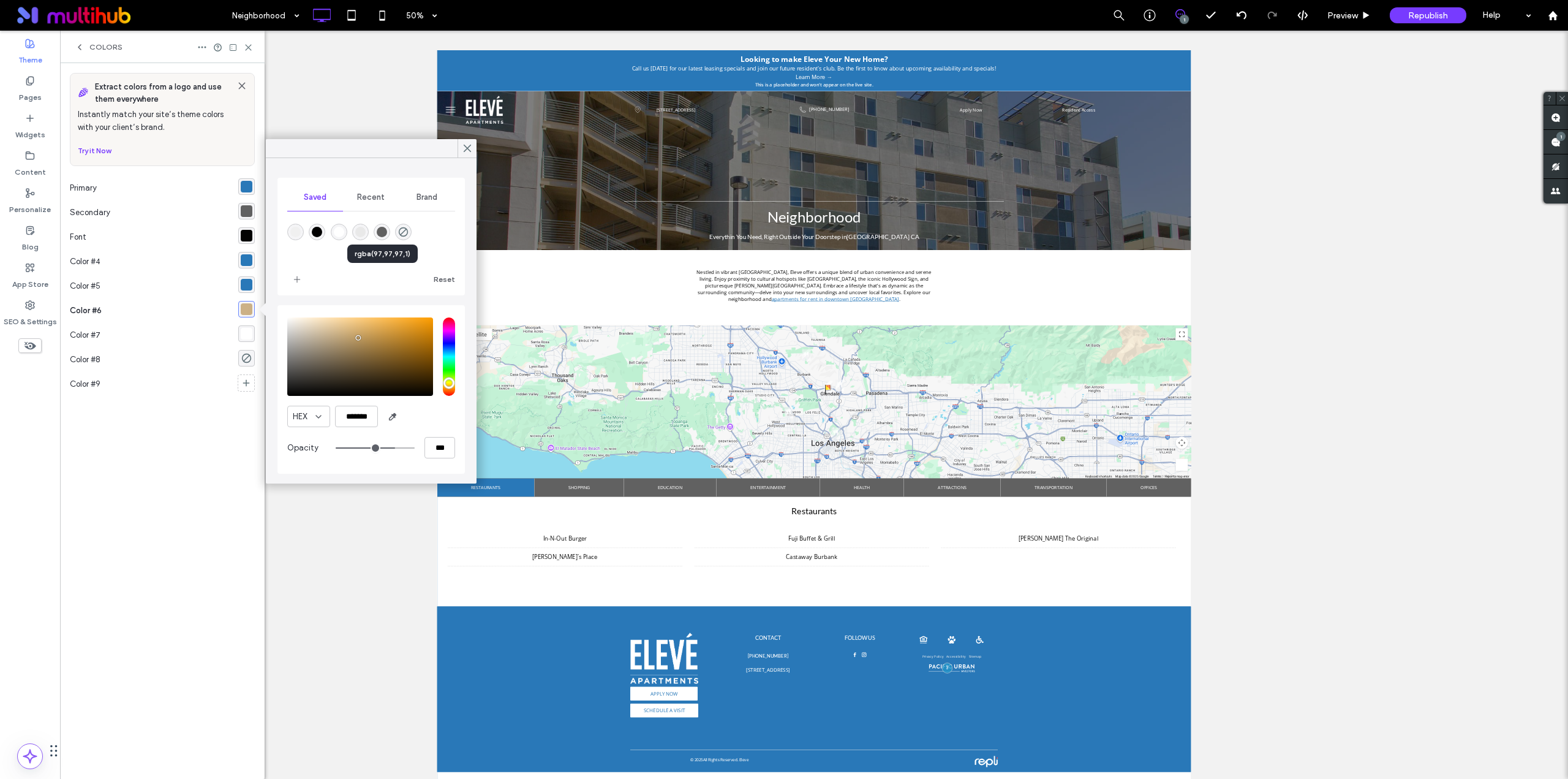
click at [382, 233] on div "rgba(97,97,97,1)" at bounding box center [381, 232] width 10 height 10
type input "*******"
type input "***"
type input "****"
click at [464, 149] on icon at bounding box center [467, 148] width 11 height 11
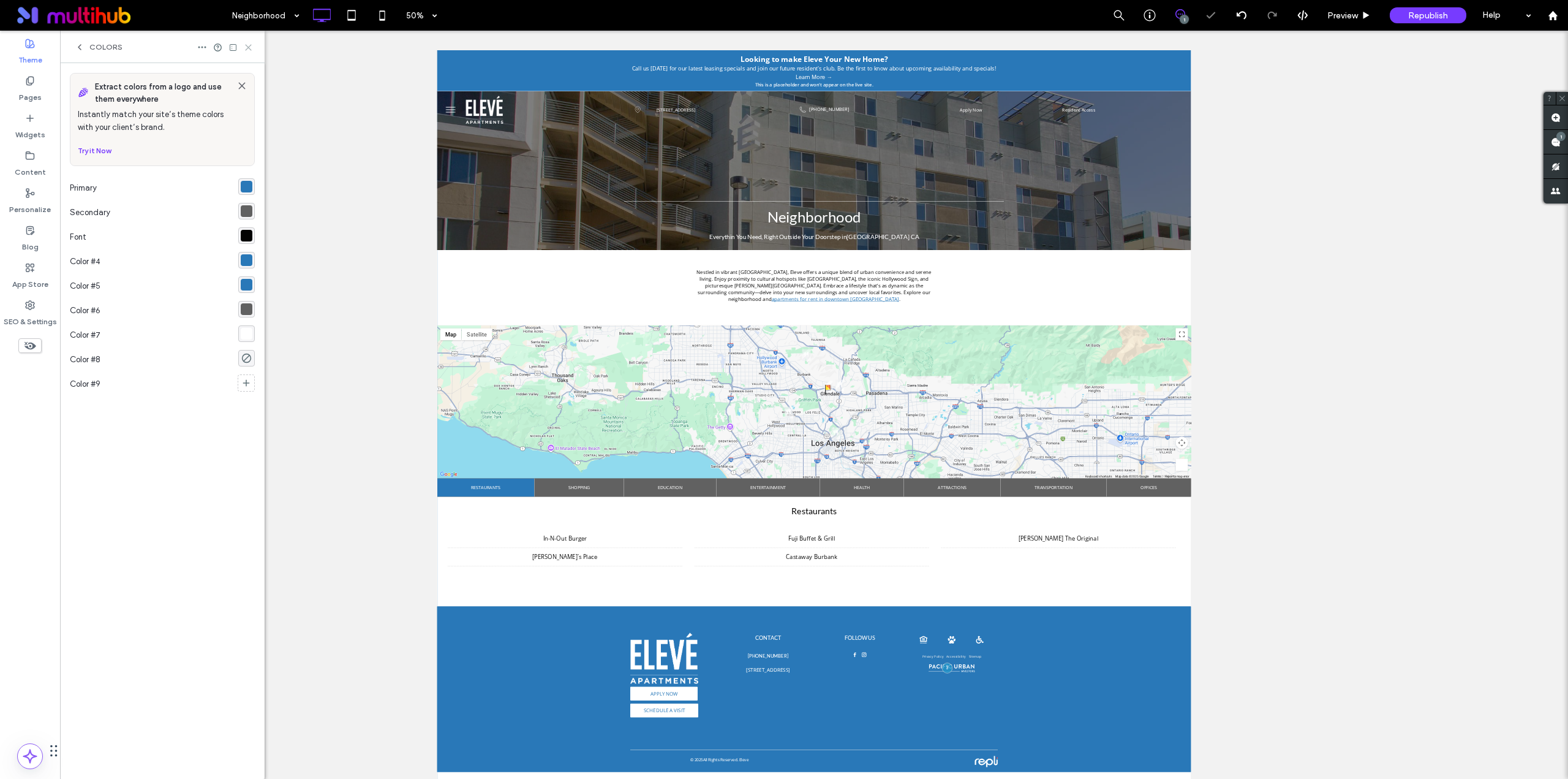
click at [245, 50] on icon at bounding box center [249, 48] width 9 height 9
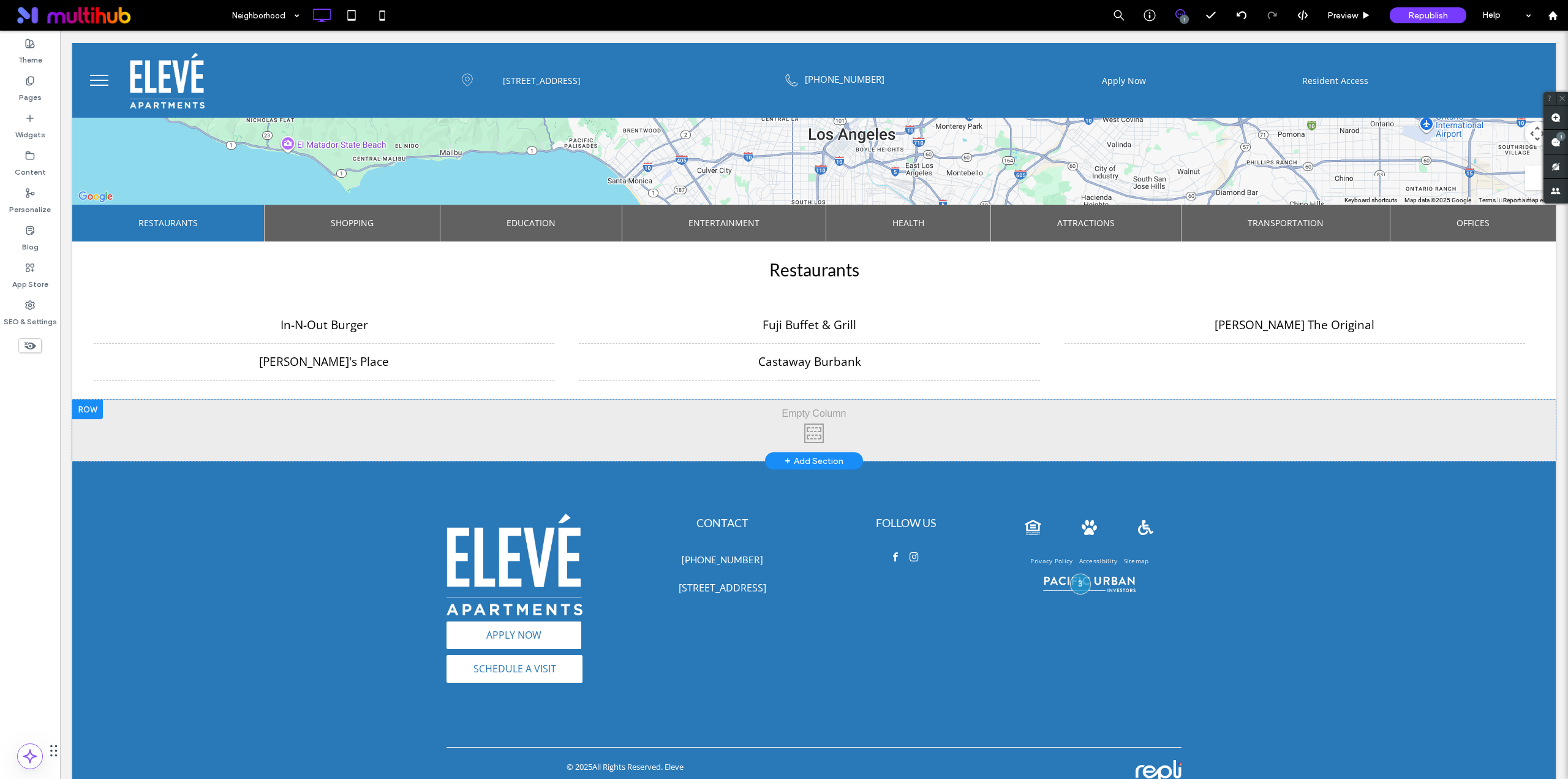
scroll to position [307, 0]
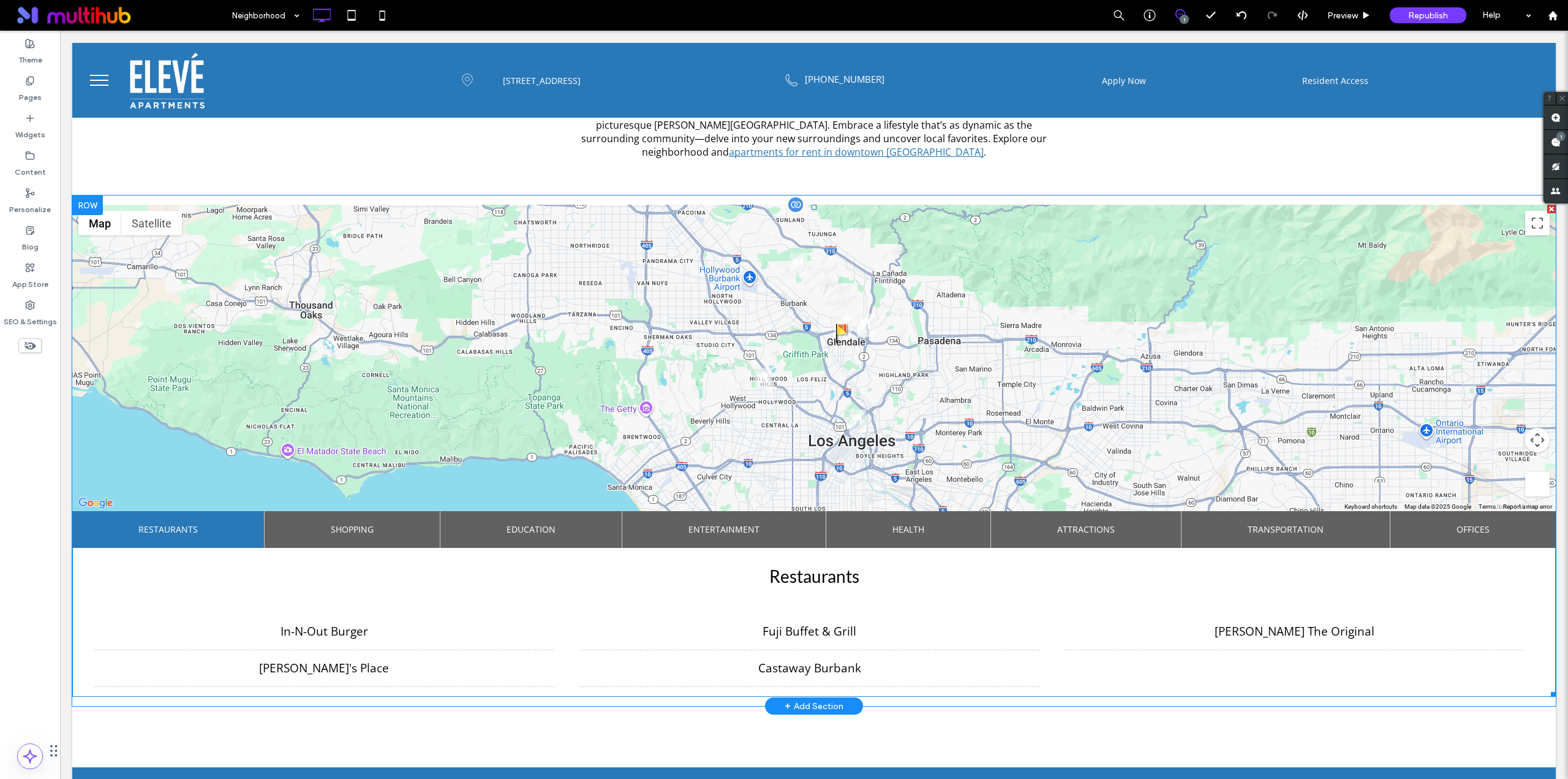
click at [733, 328] on span at bounding box center [814, 450] width 1484 height 492
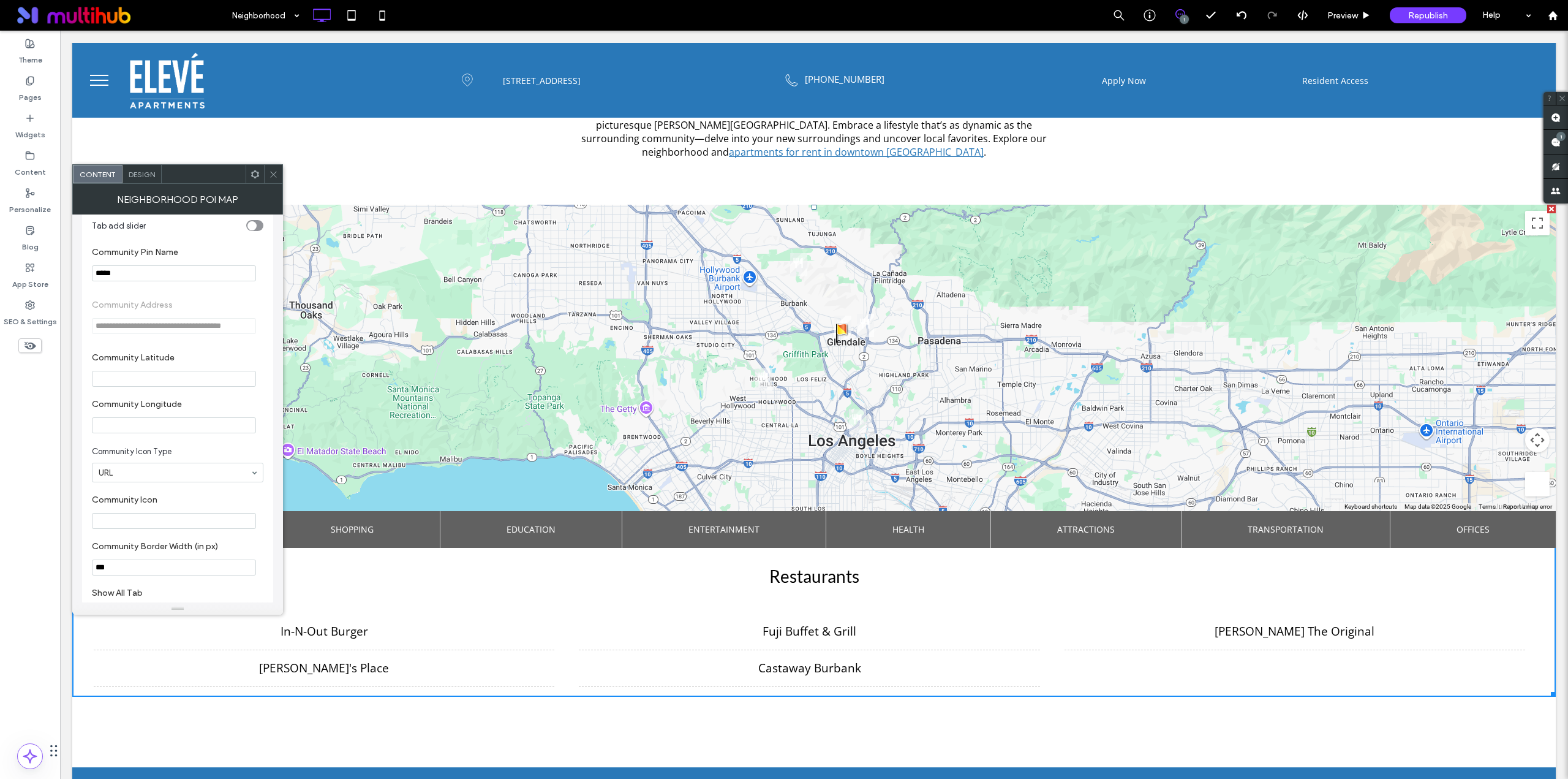
scroll to position [817, 0]
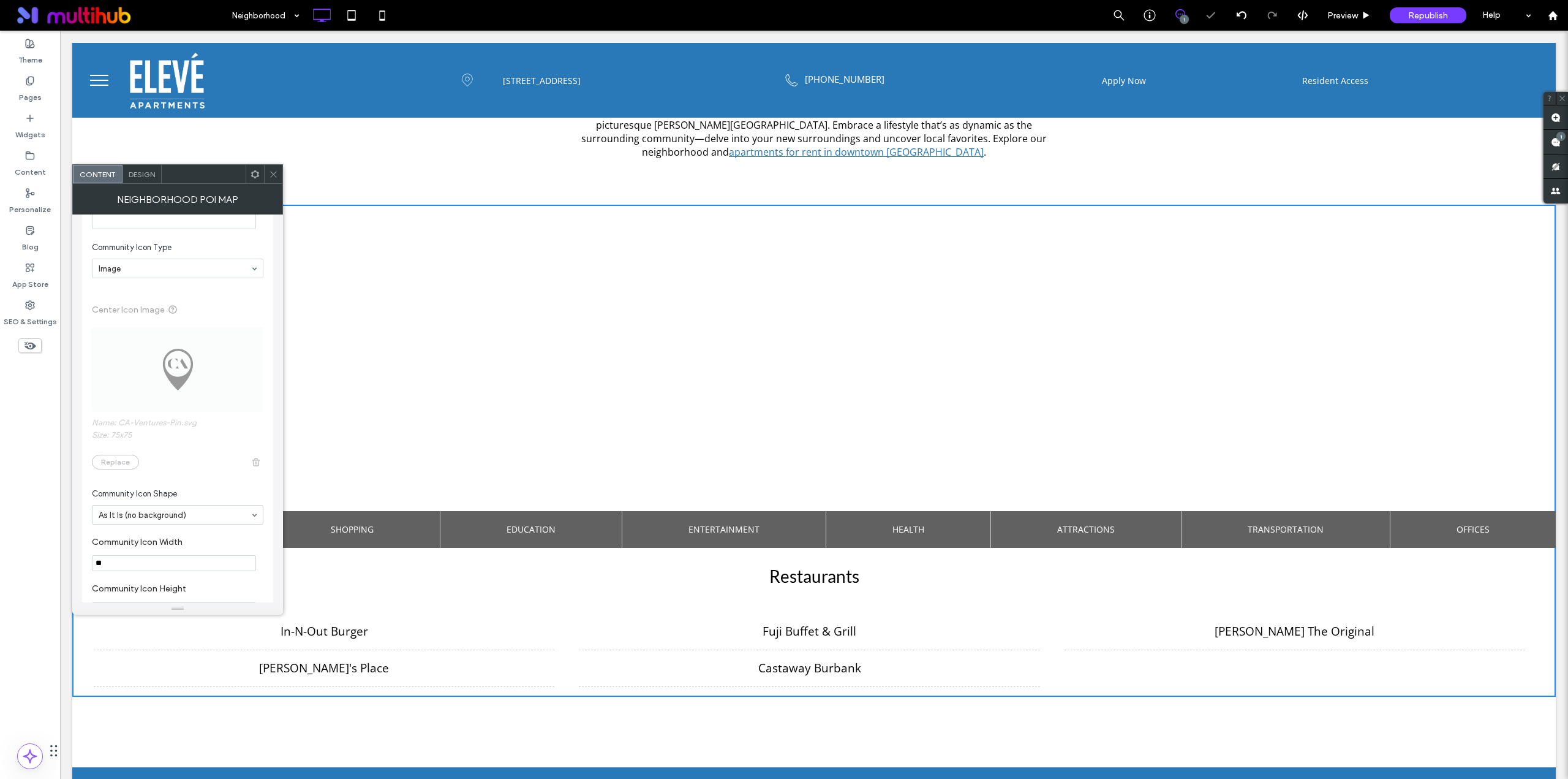
drag, startPoint x: 130, startPoint y: 564, endPoint x: 73, endPoint y: 568, distance: 57.1
click at [74, 568] on div "**********" at bounding box center [178, 408] width 211 height 388
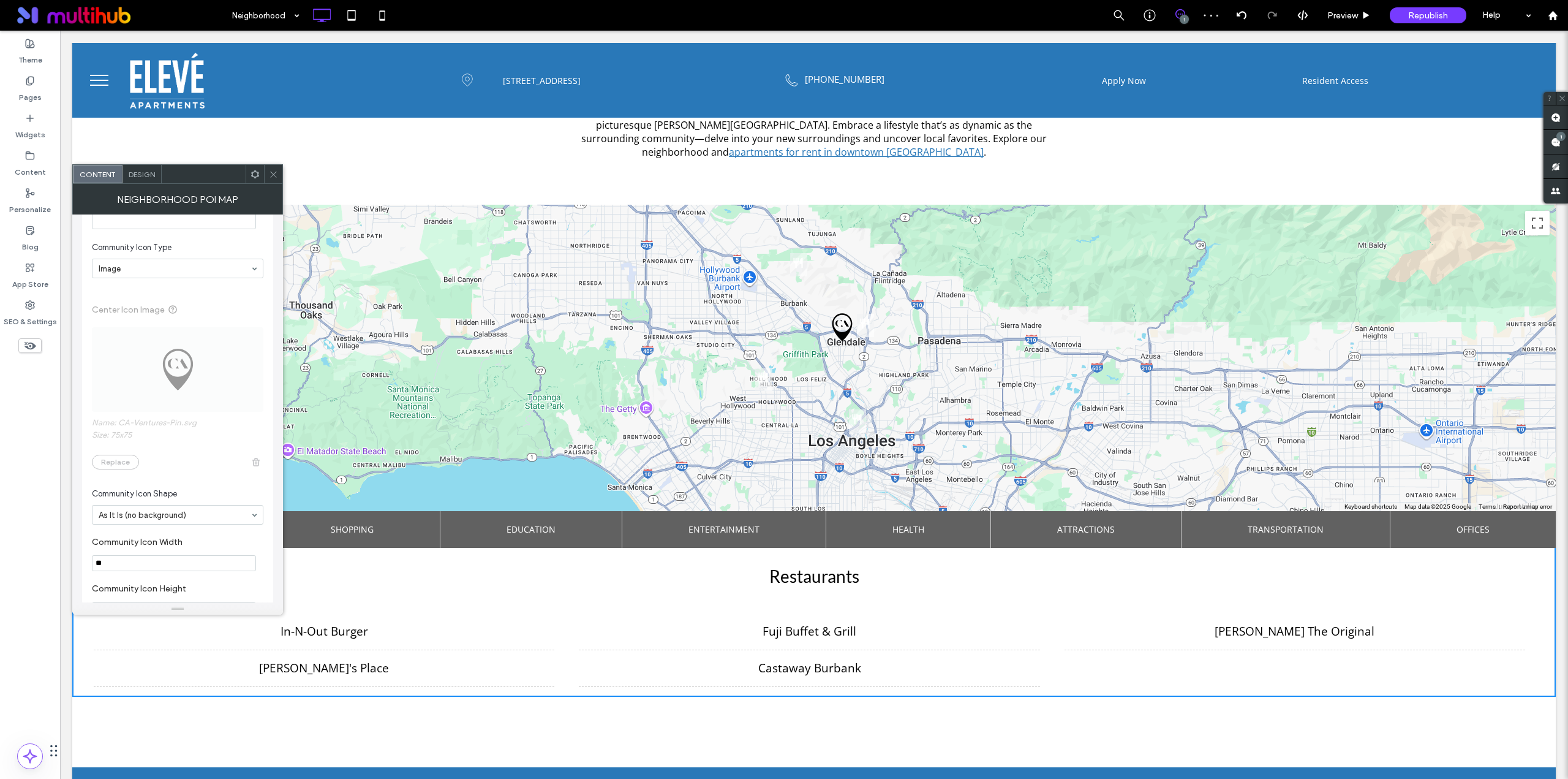
scroll to position [919, 0]
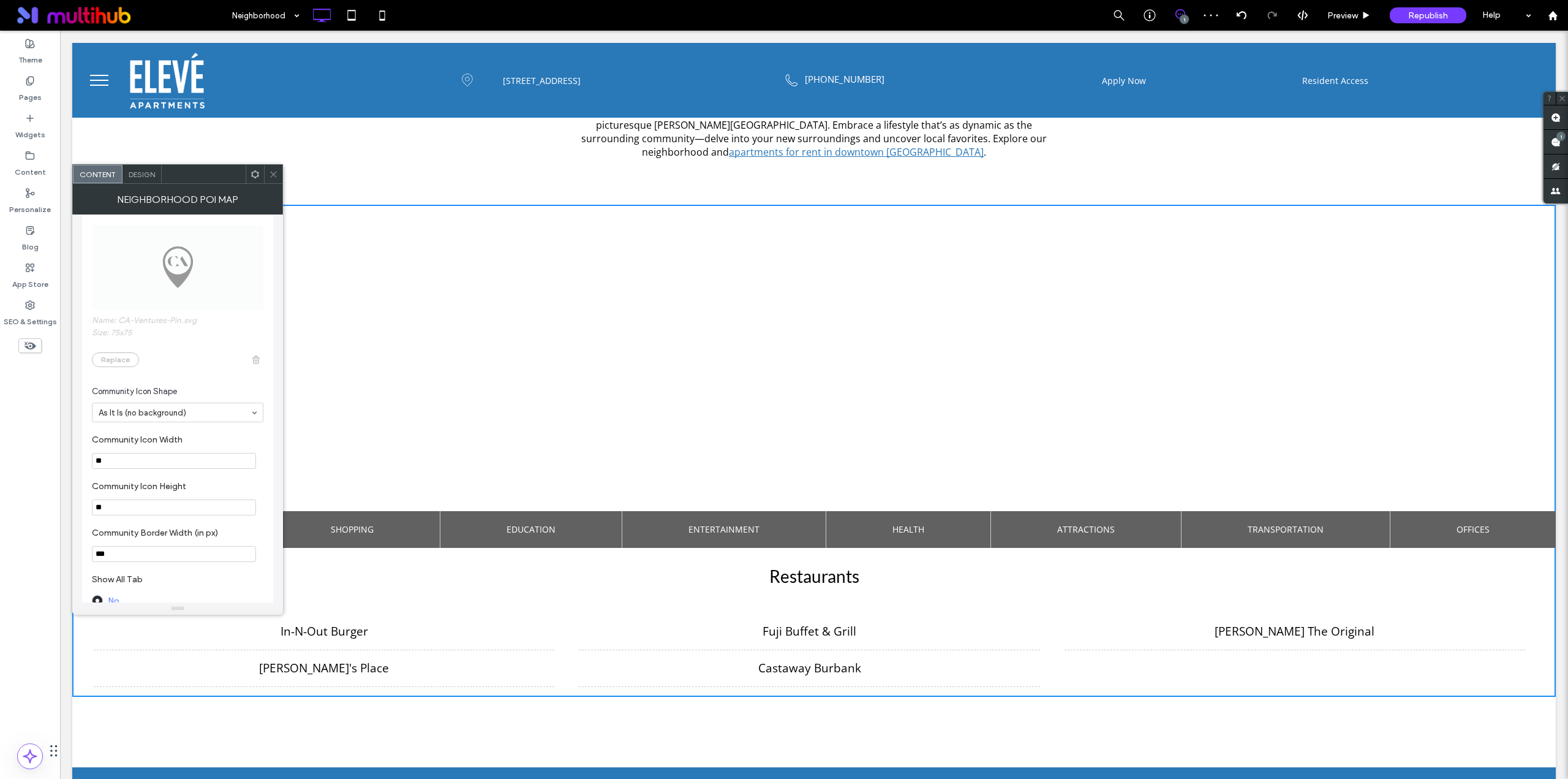
type input "**"
drag, startPoint x: 133, startPoint y: 546, endPoint x: 69, endPoint y: 512, distance: 72.5
type input "**"
click at [154, 489] on label "Community Icon Height" at bounding box center [175, 487] width 167 height 13
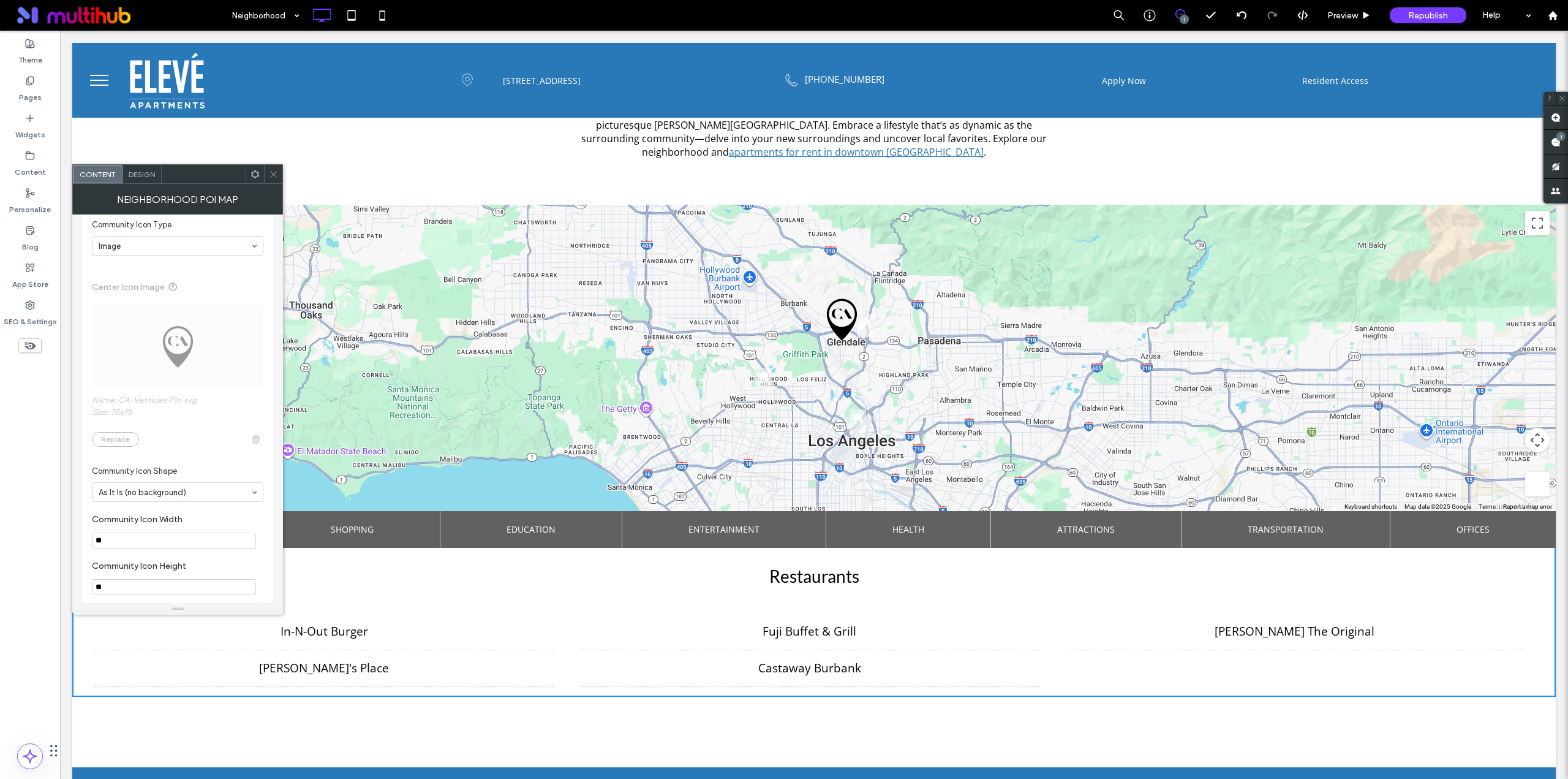
scroll to position [817, 0]
click at [269, 175] on div at bounding box center [273, 174] width 19 height 19
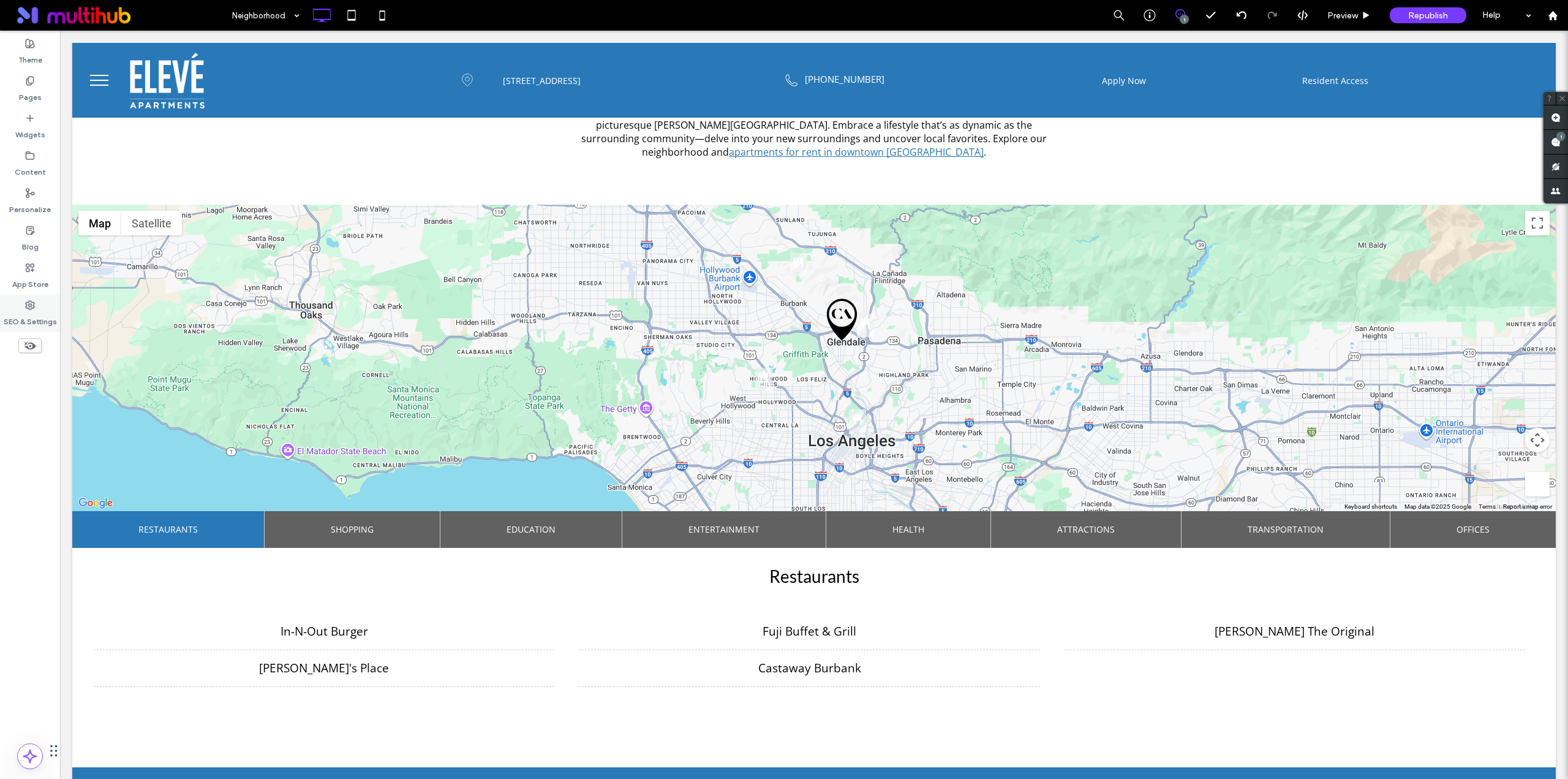
click at [12, 319] on label "SEO & Settings" at bounding box center [30, 319] width 53 height 17
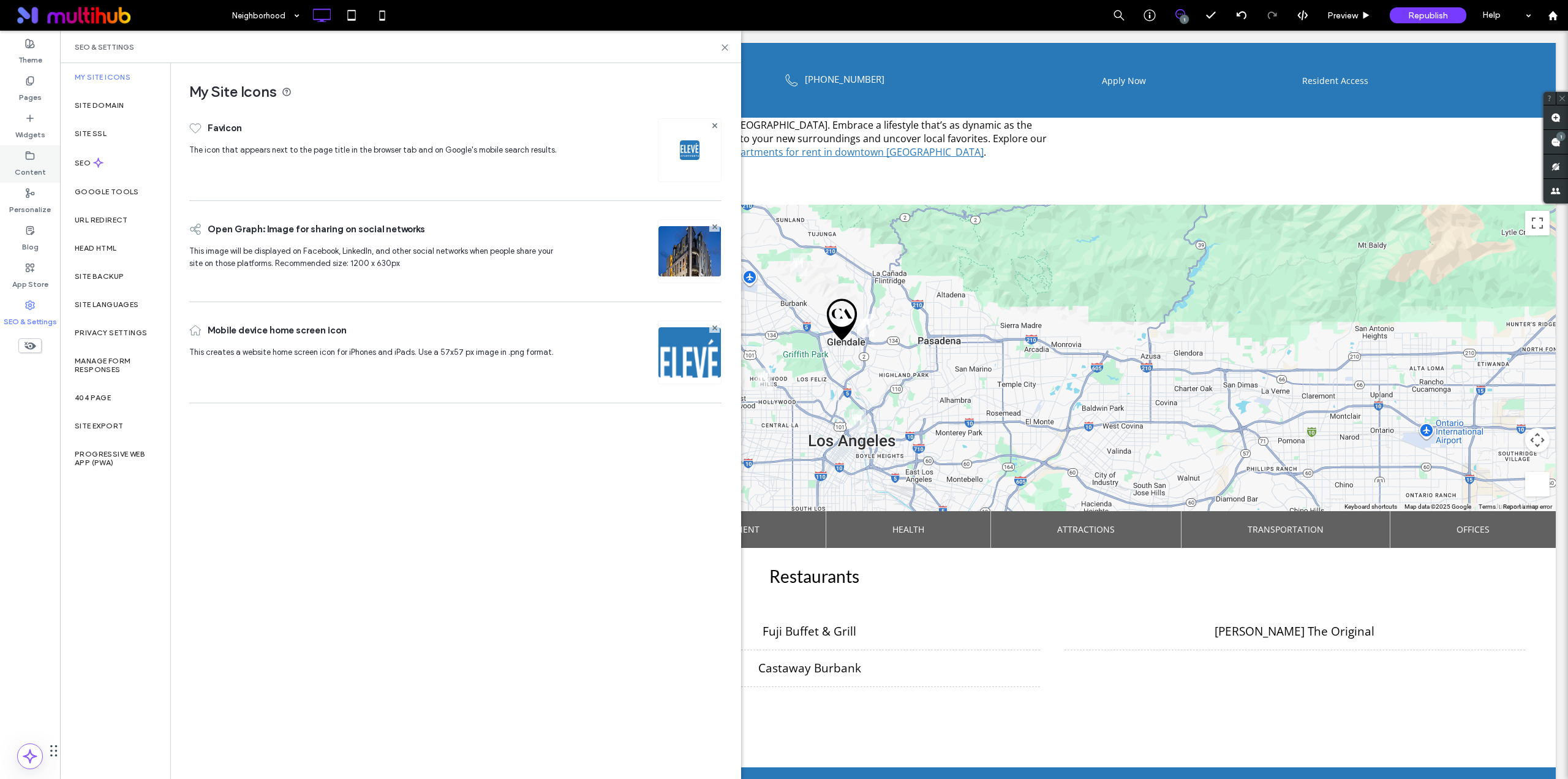
click at [36, 157] on div "Content" at bounding box center [30, 164] width 60 height 37
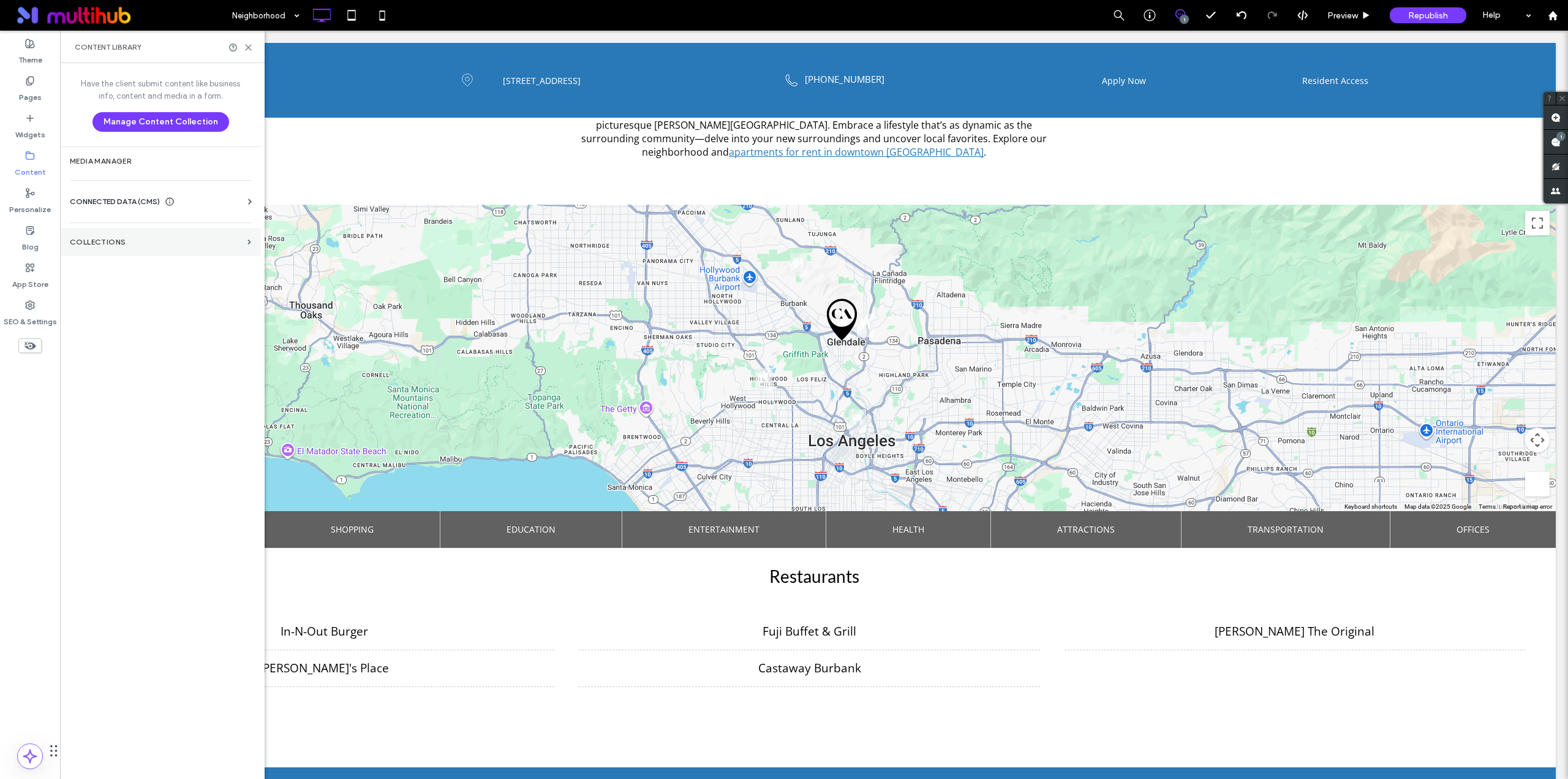
click at [113, 244] on label "Collections" at bounding box center [156, 242] width 173 height 8
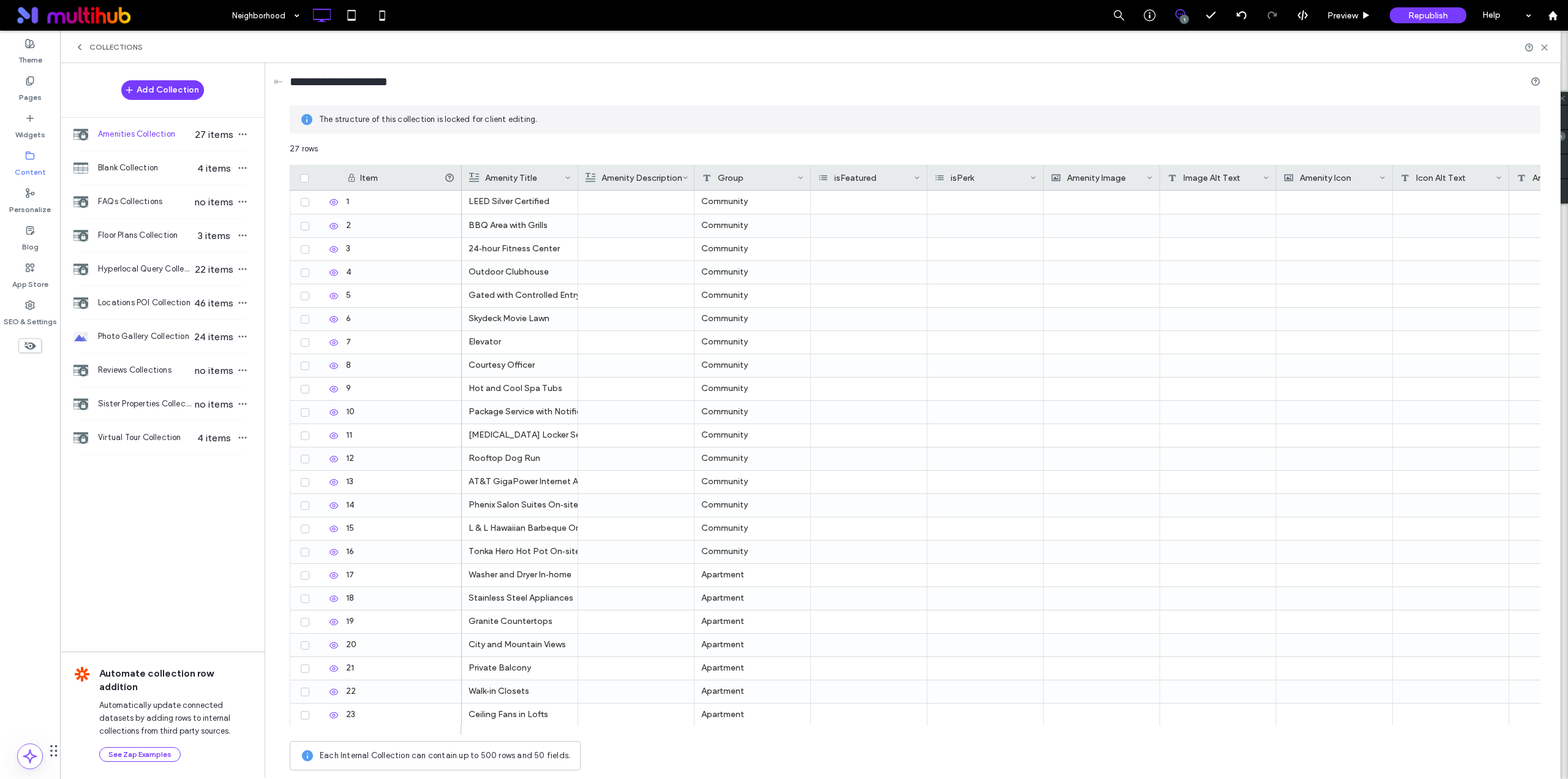
click at [79, 43] on icon at bounding box center [80, 47] width 10 height 10
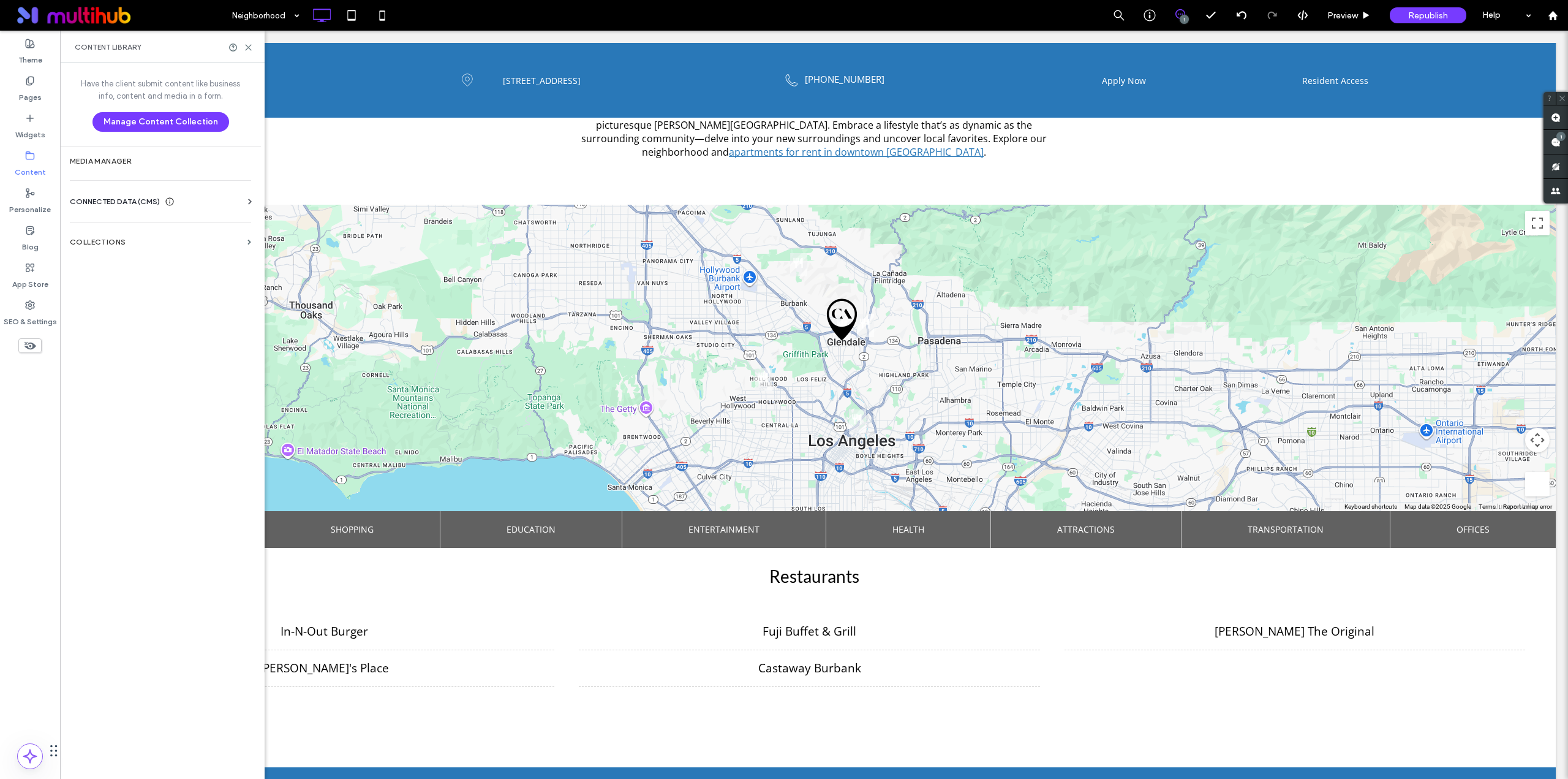
click at [249, 201] on icon at bounding box center [250, 202] width 12 height 12
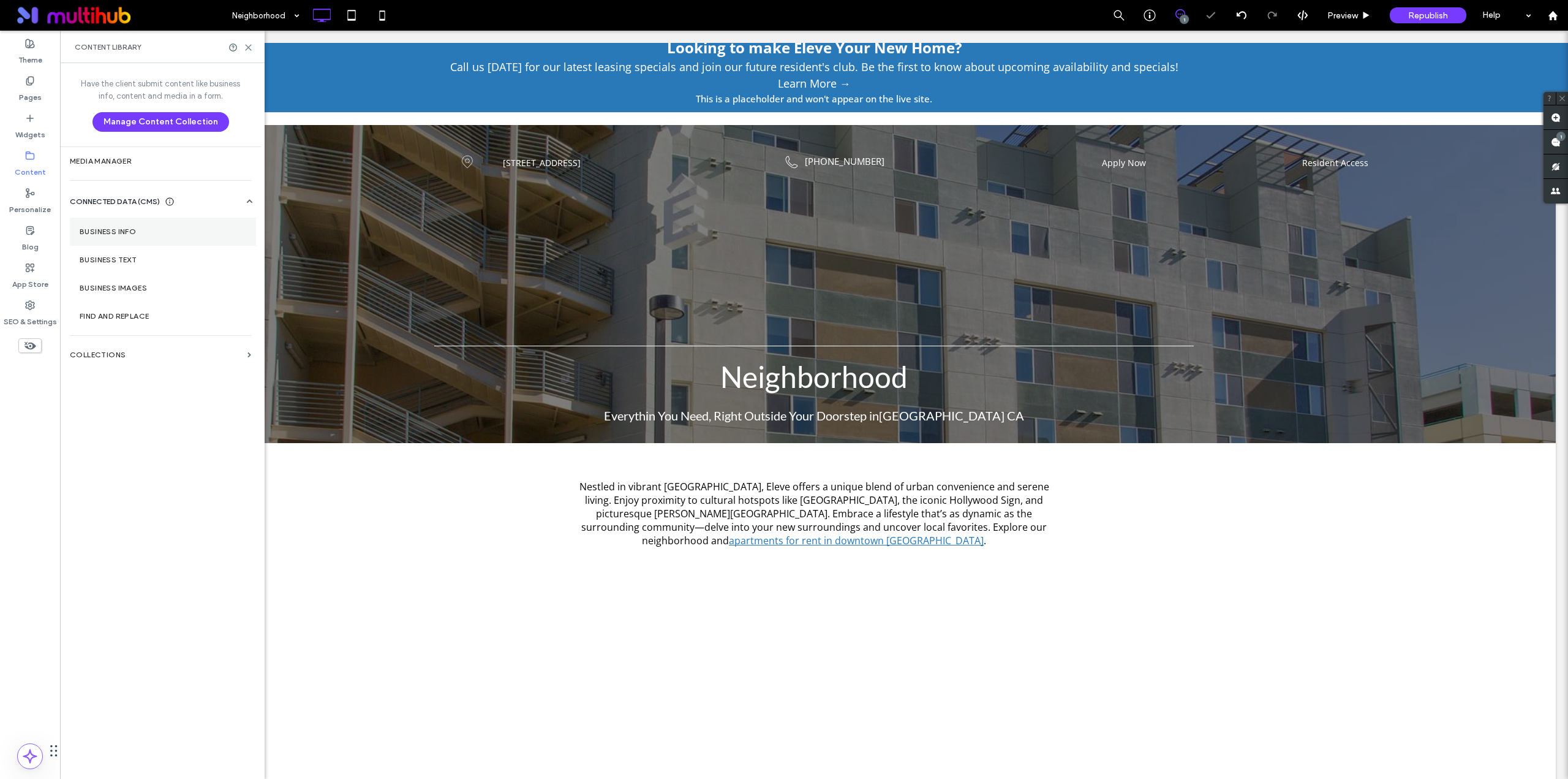
scroll to position [0, 0]
click at [132, 285] on label "Business Images" at bounding box center [163, 287] width 167 height 8
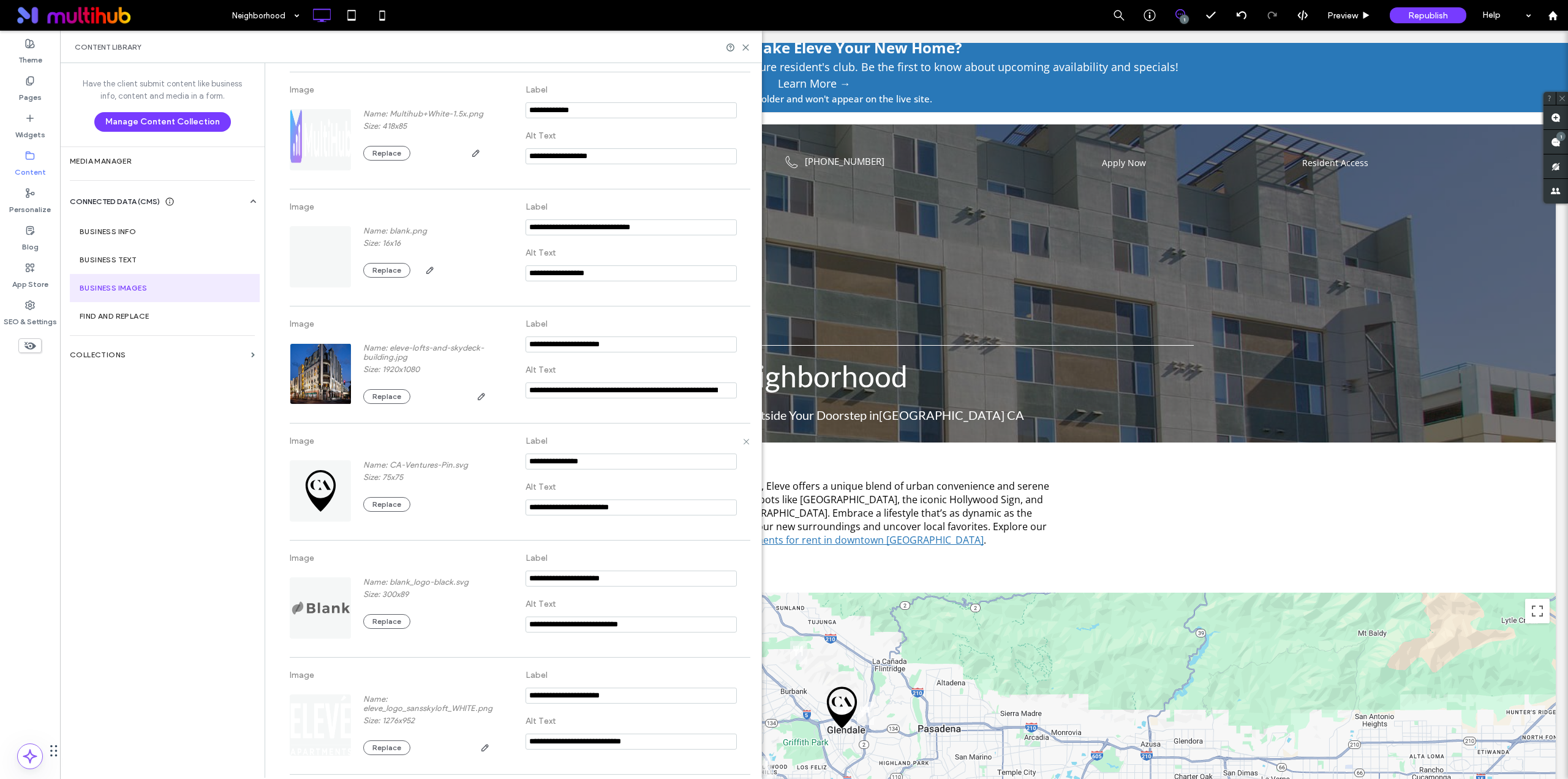
scroll to position [408, 0]
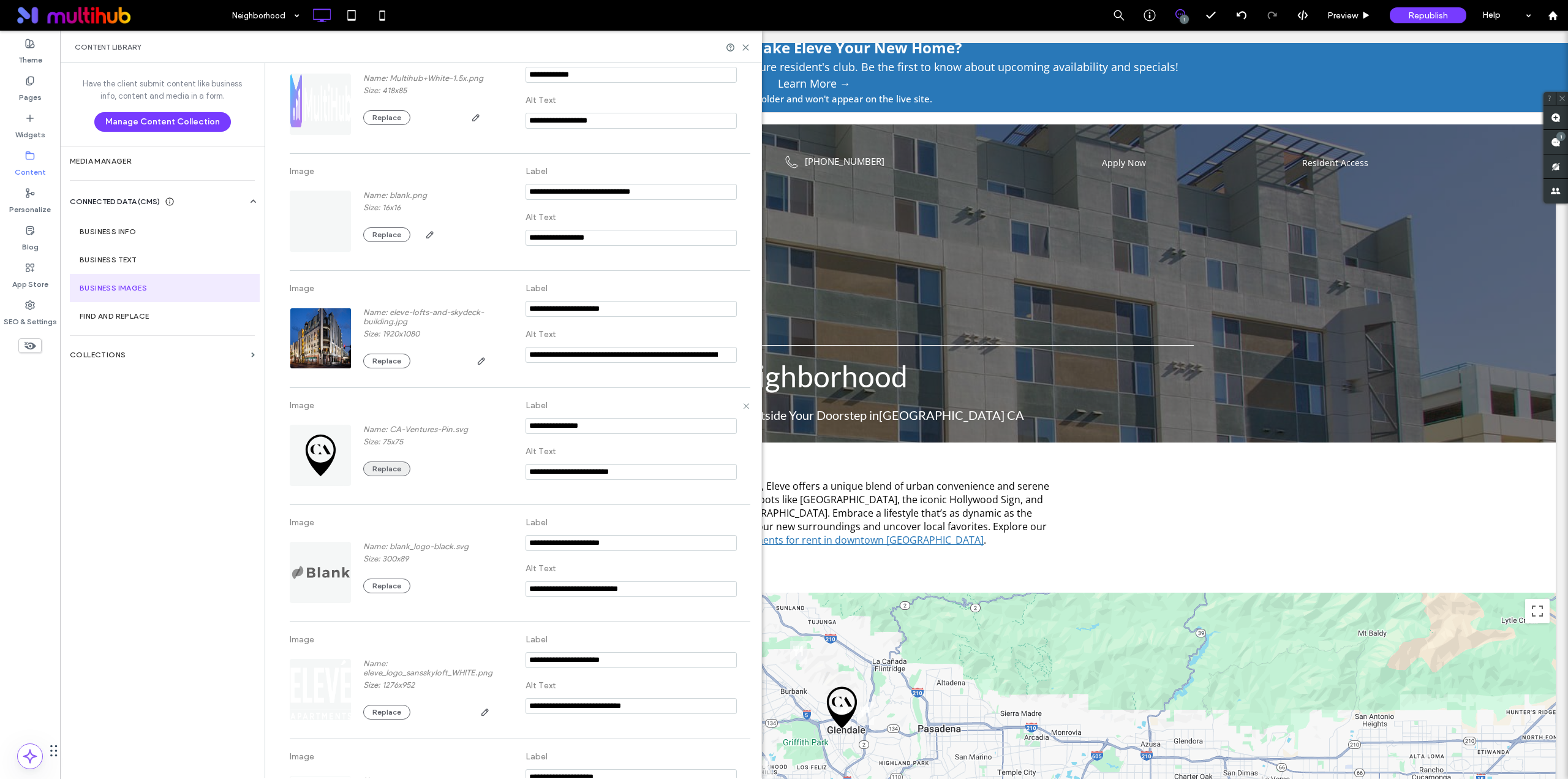
click at [393, 467] on button "Replace" at bounding box center [387, 469] width 47 height 15
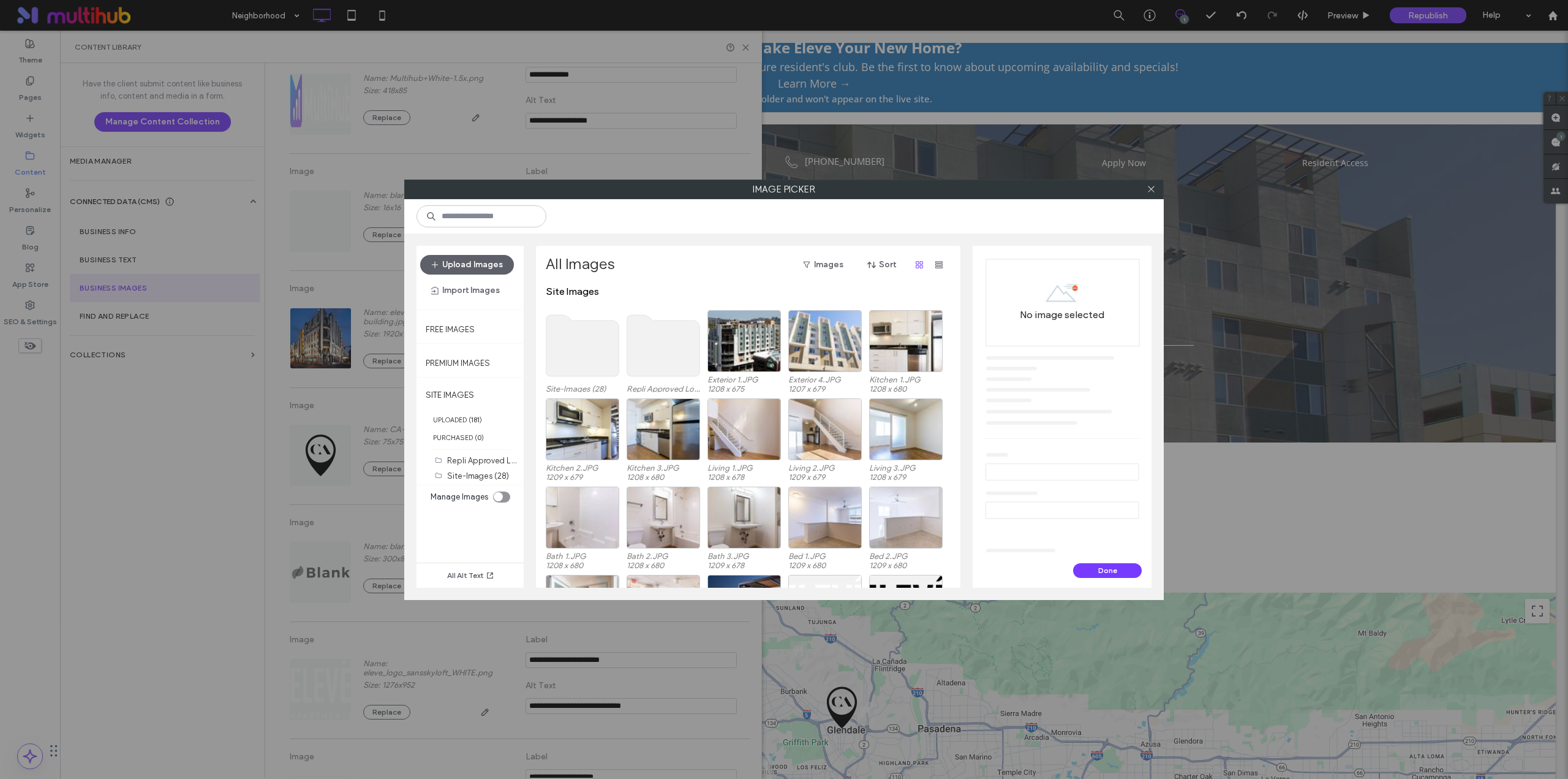
click at [573, 329] on use at bounding box center [583, 345] width 73 height 61
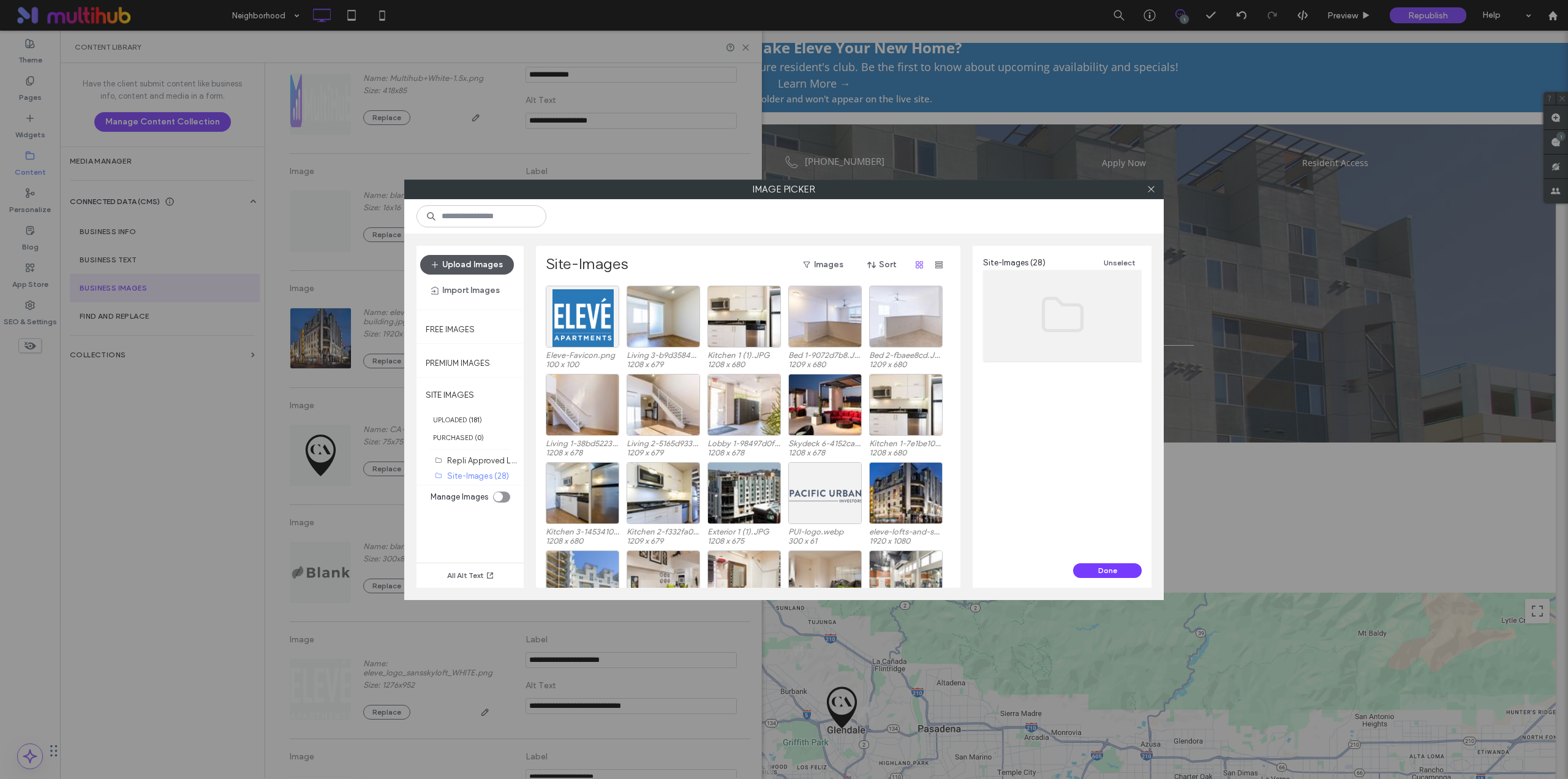
click at [493, 262] on button "Upload Images" at bounding box center [466, 264] width 93 height 19
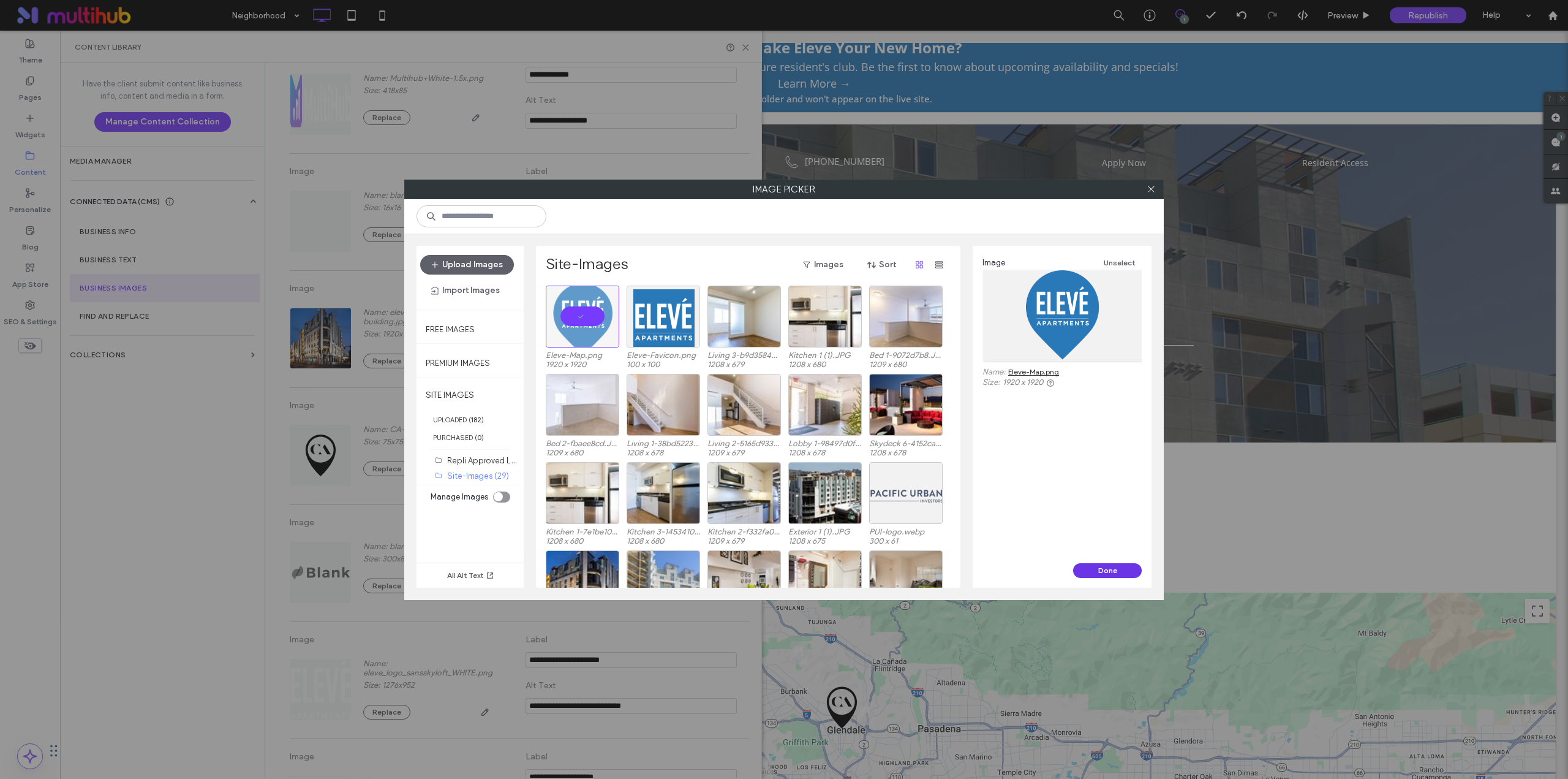
drag, startPoint x: 1118, startPoint y: 568, endPoint x: 1055, endPoint y: 537, distance: 70.2
click at [1118, 568] on button "Done" at bounding box center [1107, 570] width 69 height 15
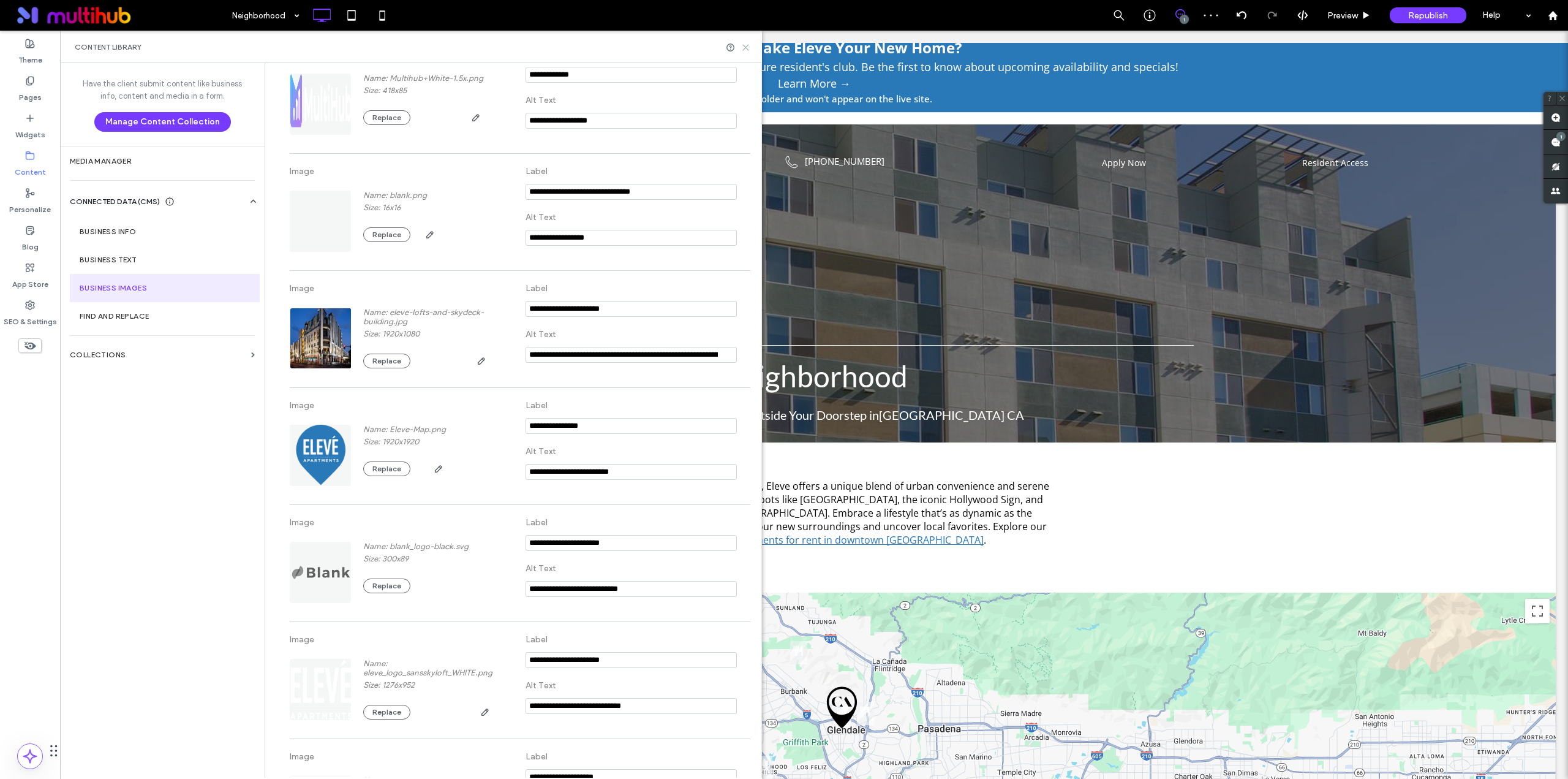
drag, startPoint x: 686, startPoint y: 16, endPoint x: 746, endPoint y: 46, distance: 67.1
click at [746, 46] on use at bounding box center [746, 47] width 5 height 5
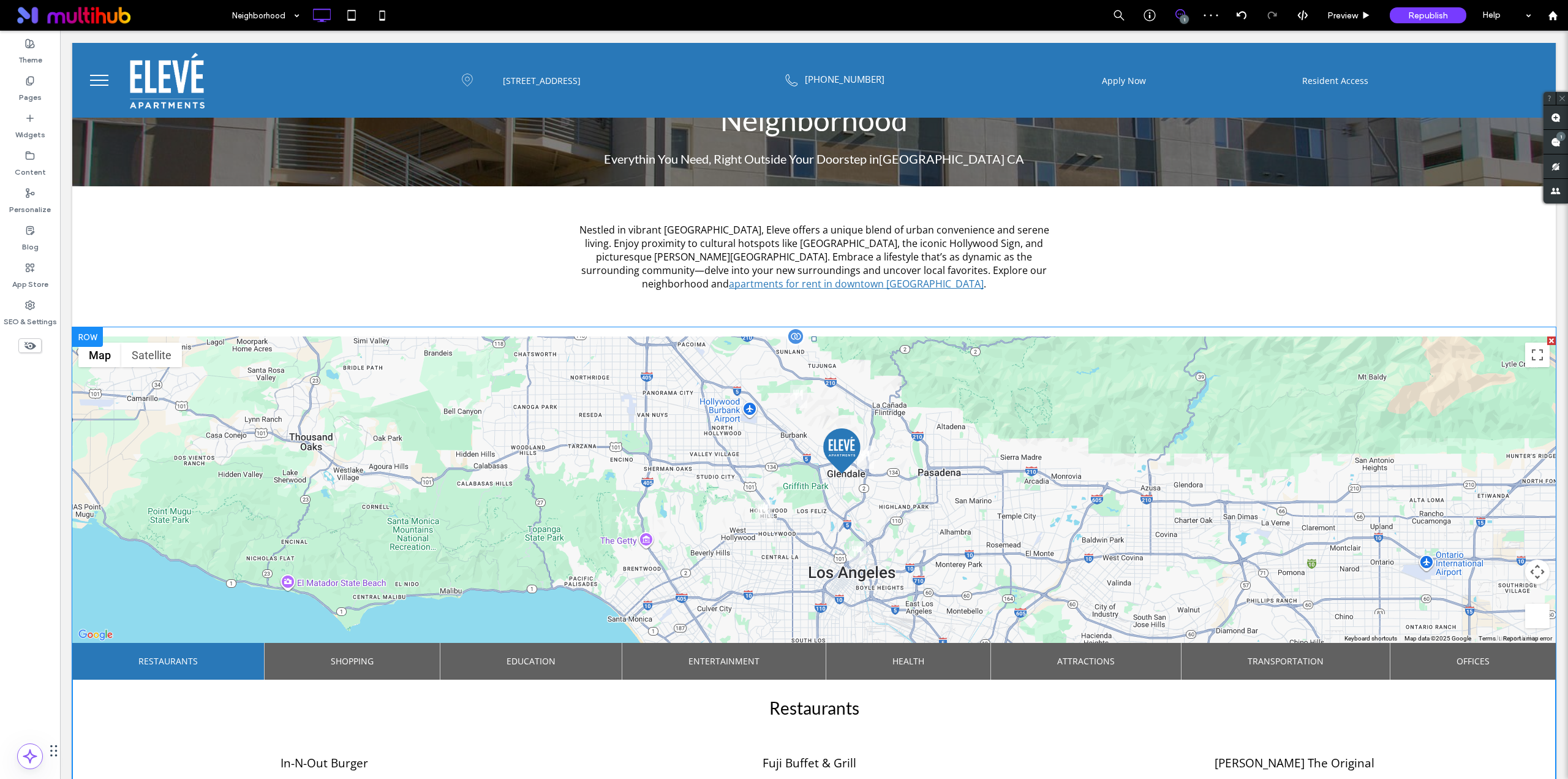
scroll to position [307, 0]
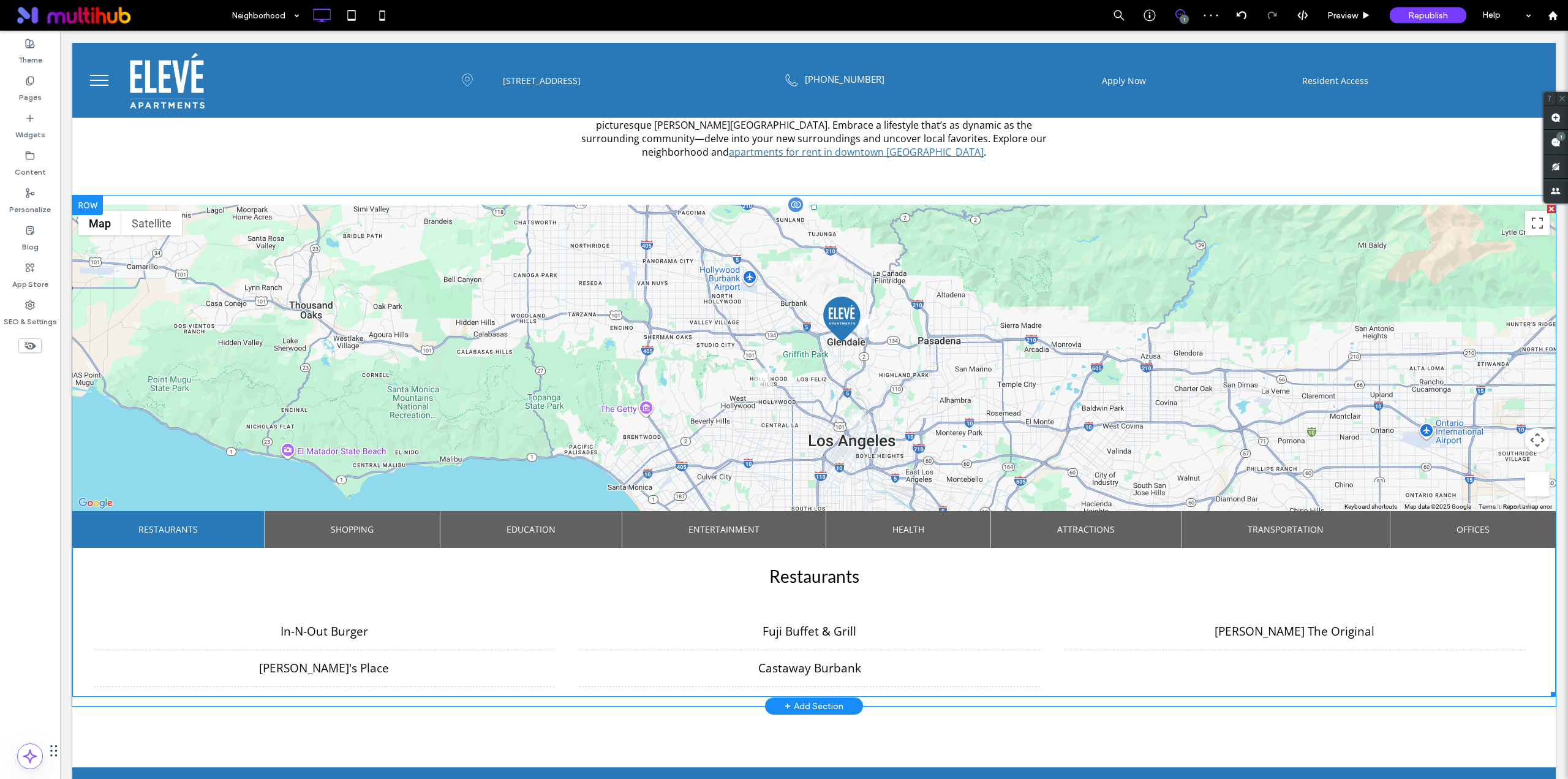
click at [492, 435] on span at bounding box center [814, 450] width 1484 height 492
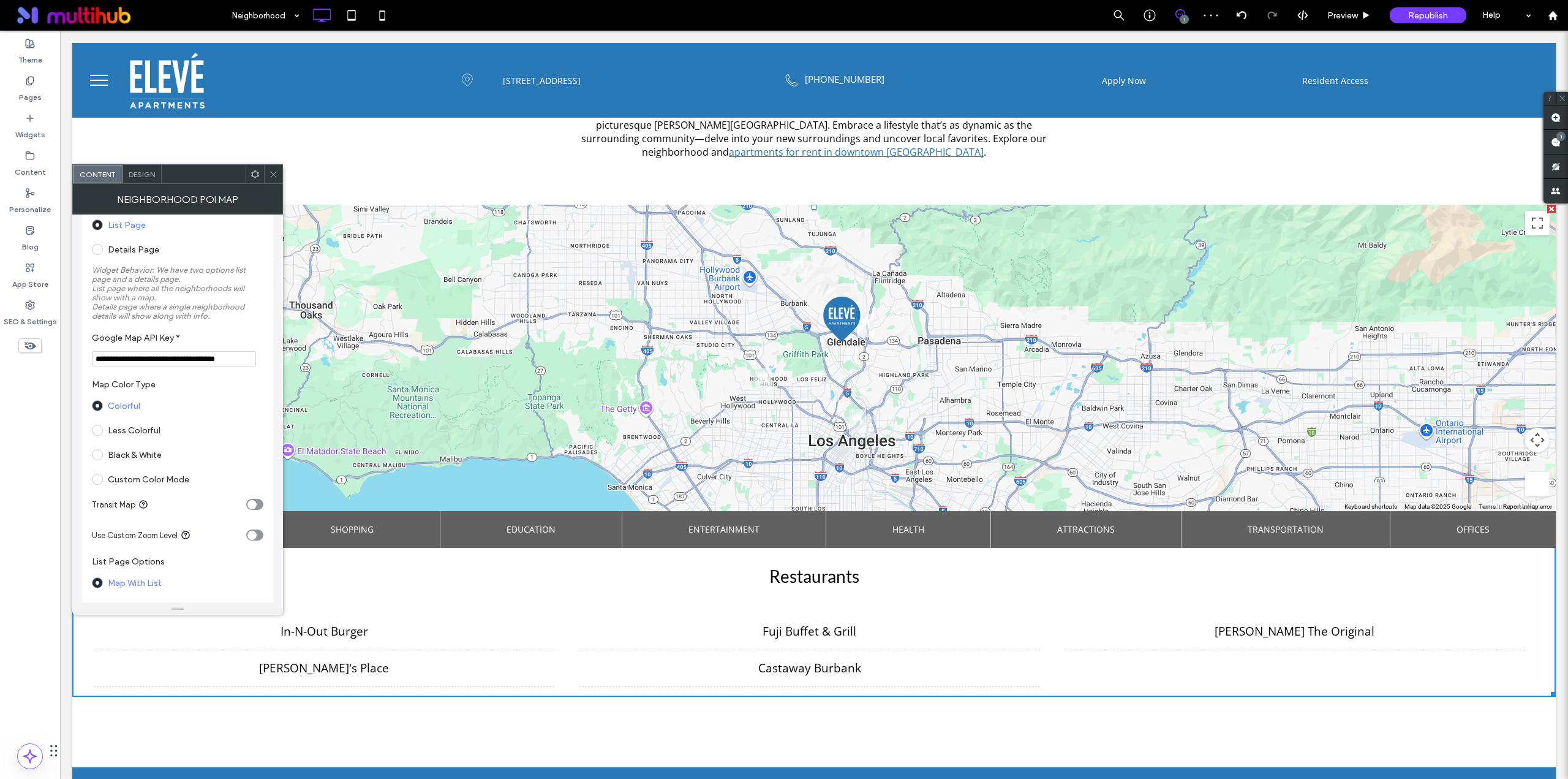
scroll to position [204, 0]
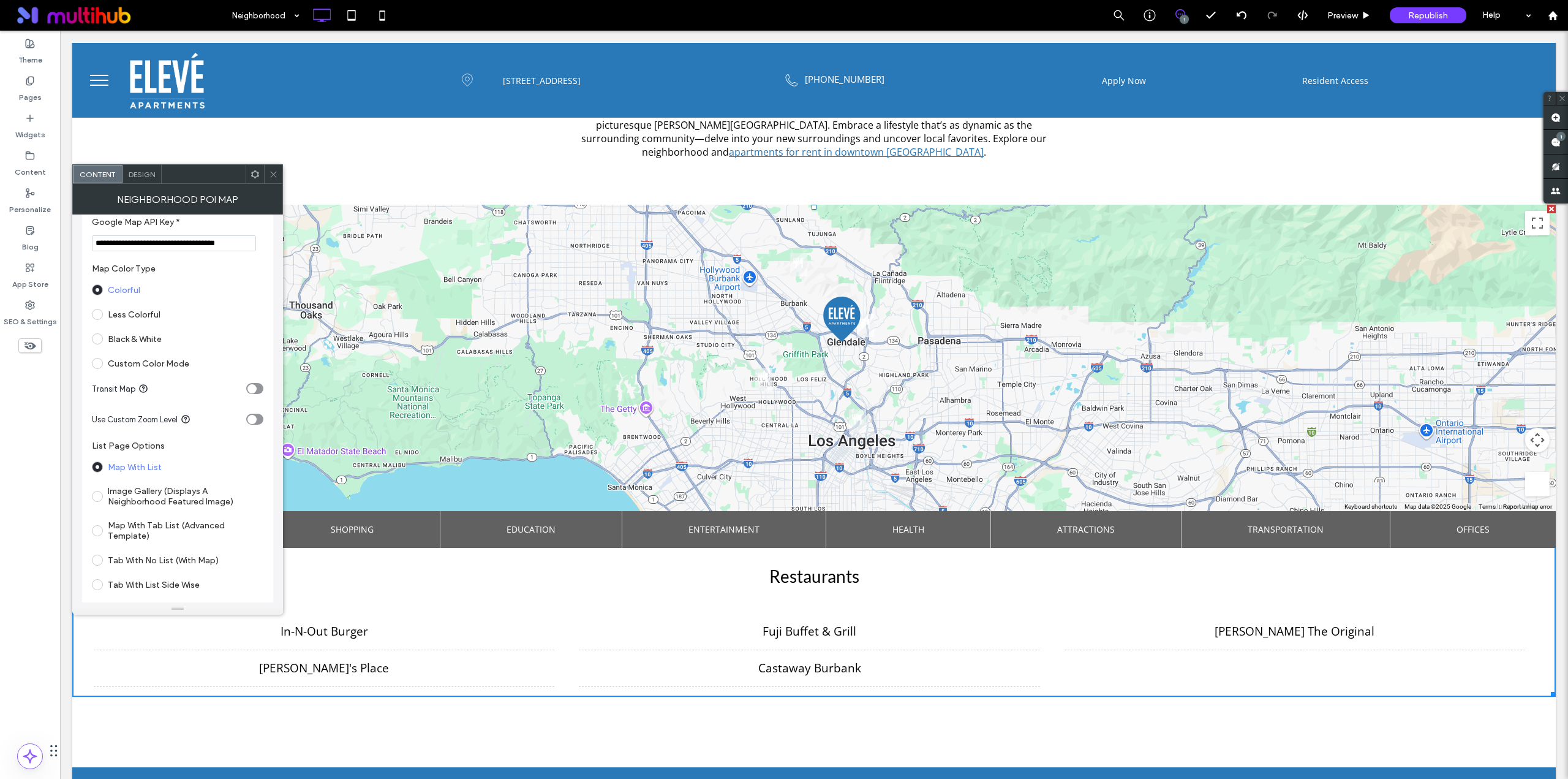
click at [141, 313] on label "Less Colorful" at bounding box center [134, 314] width 52 height 10
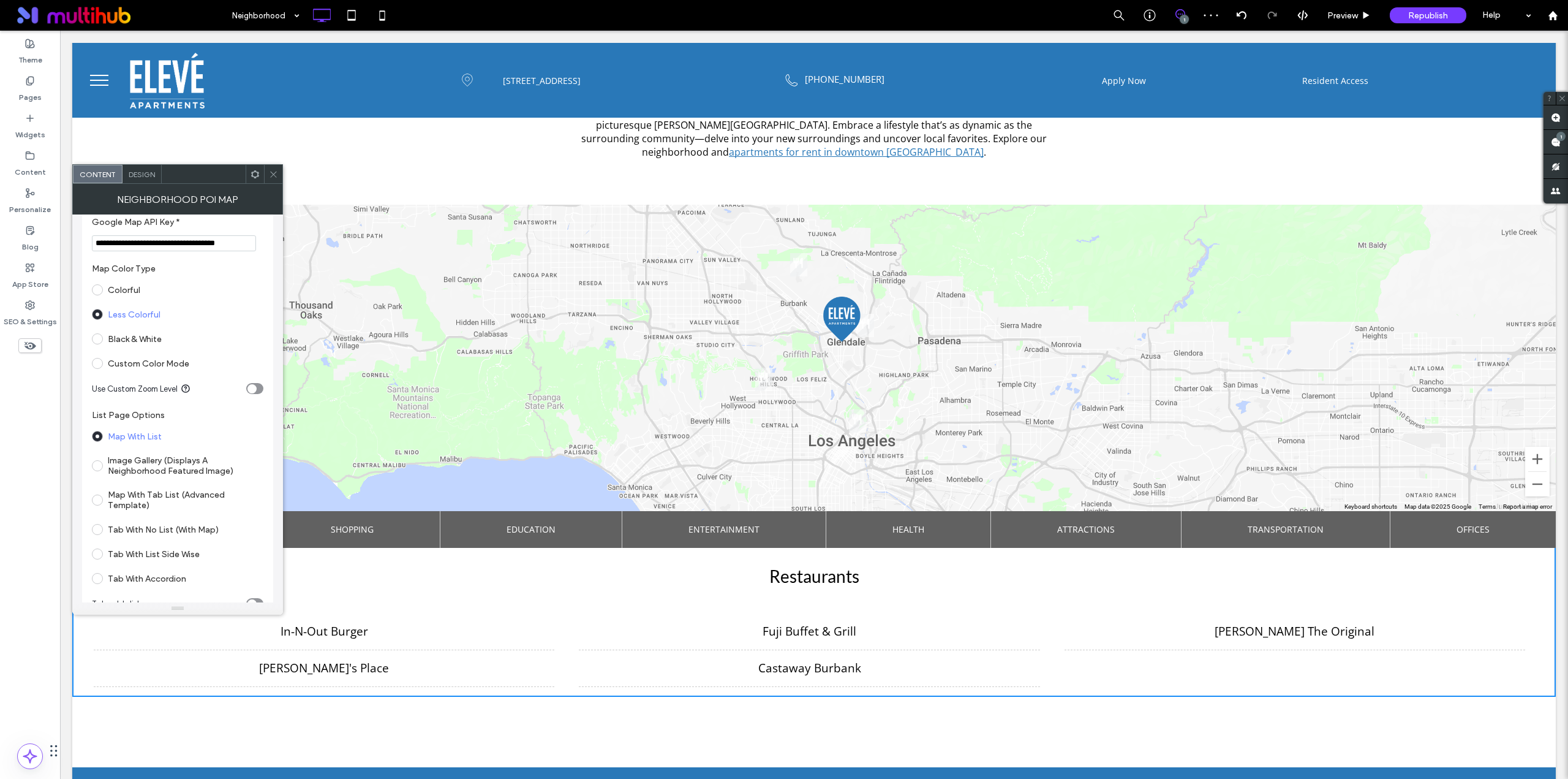
click at [136, 337] on label "Black & White" at bounding box center [135, 338] width 54 height 10
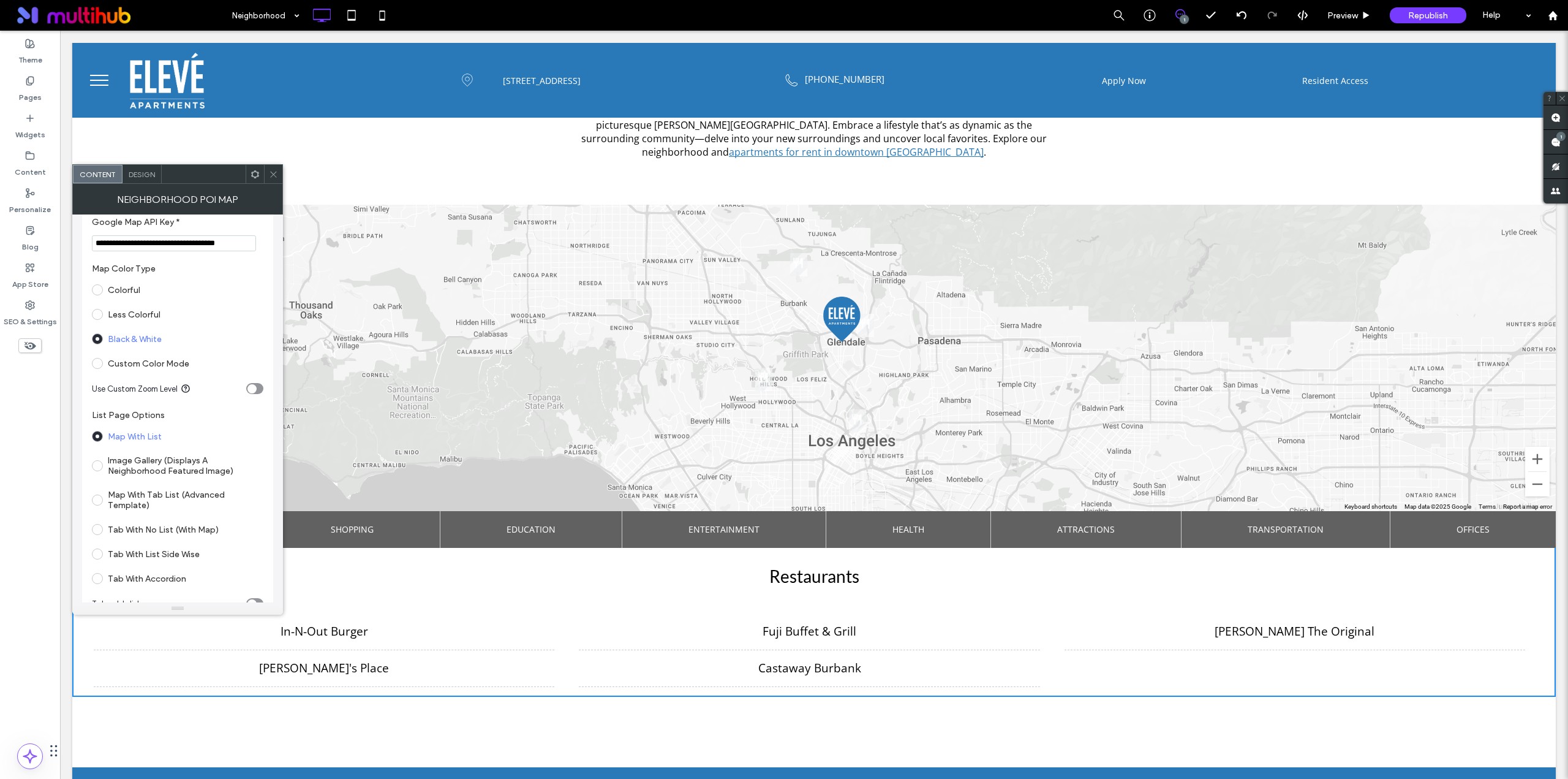
click at [130, 312] on label "Less Colorful" at bounding box center [134, 314] width 52 height 10
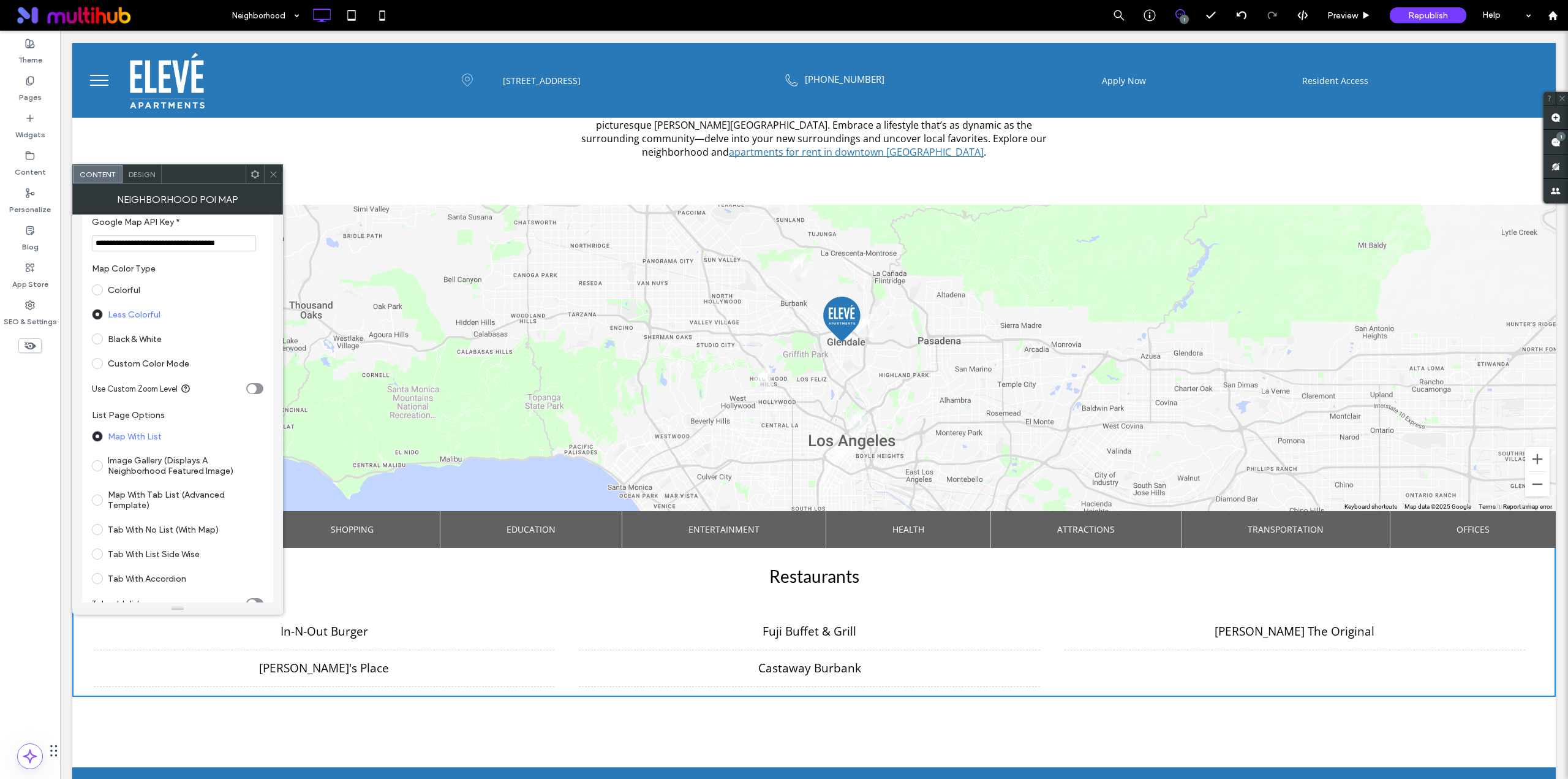
click at [126, 293] on label "Colorful" at bounding box center [124, 290] width 32 height 10
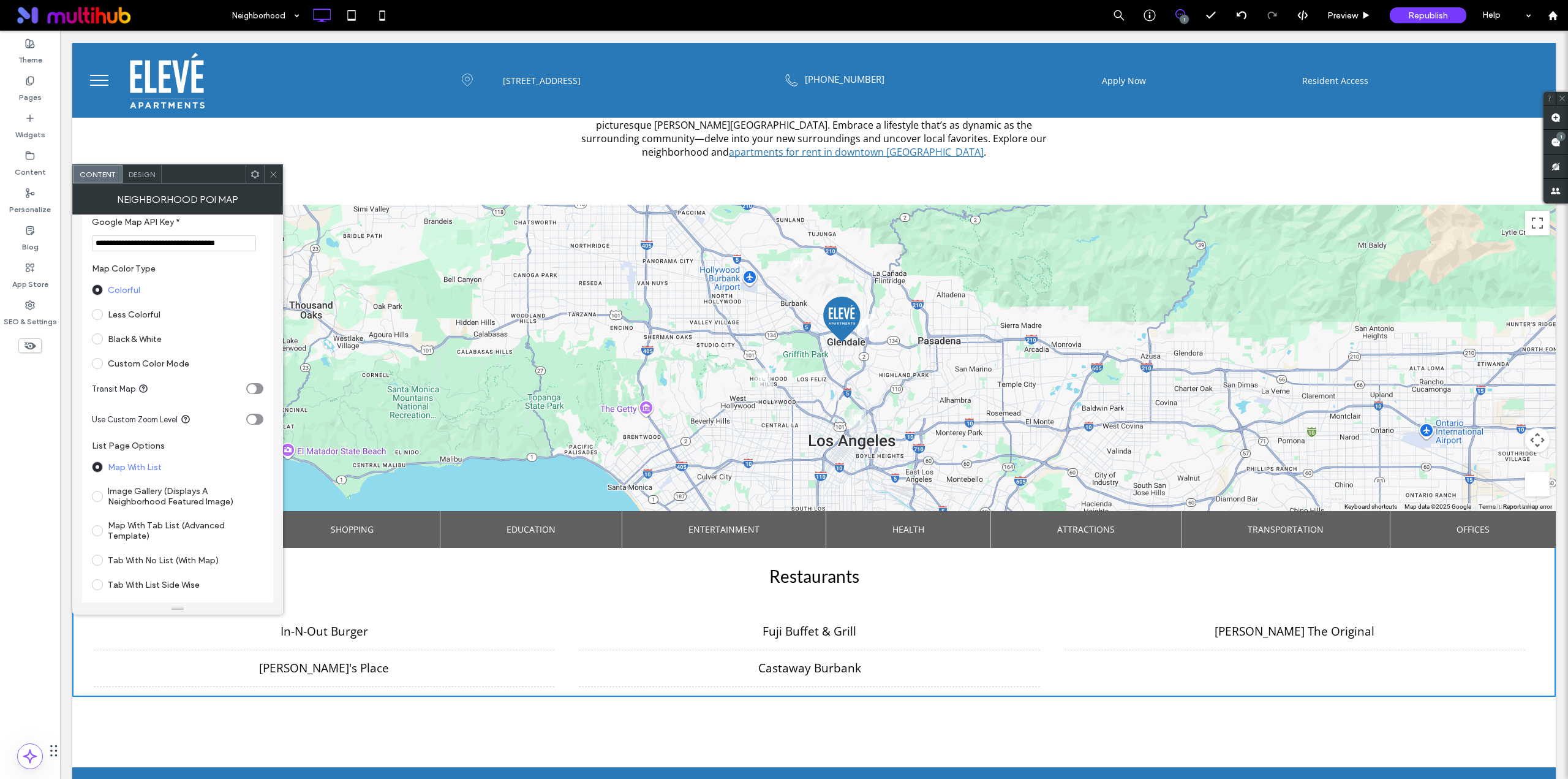
click at [276, 177] on icon at bounding box center [273, 174] width 9 height 9
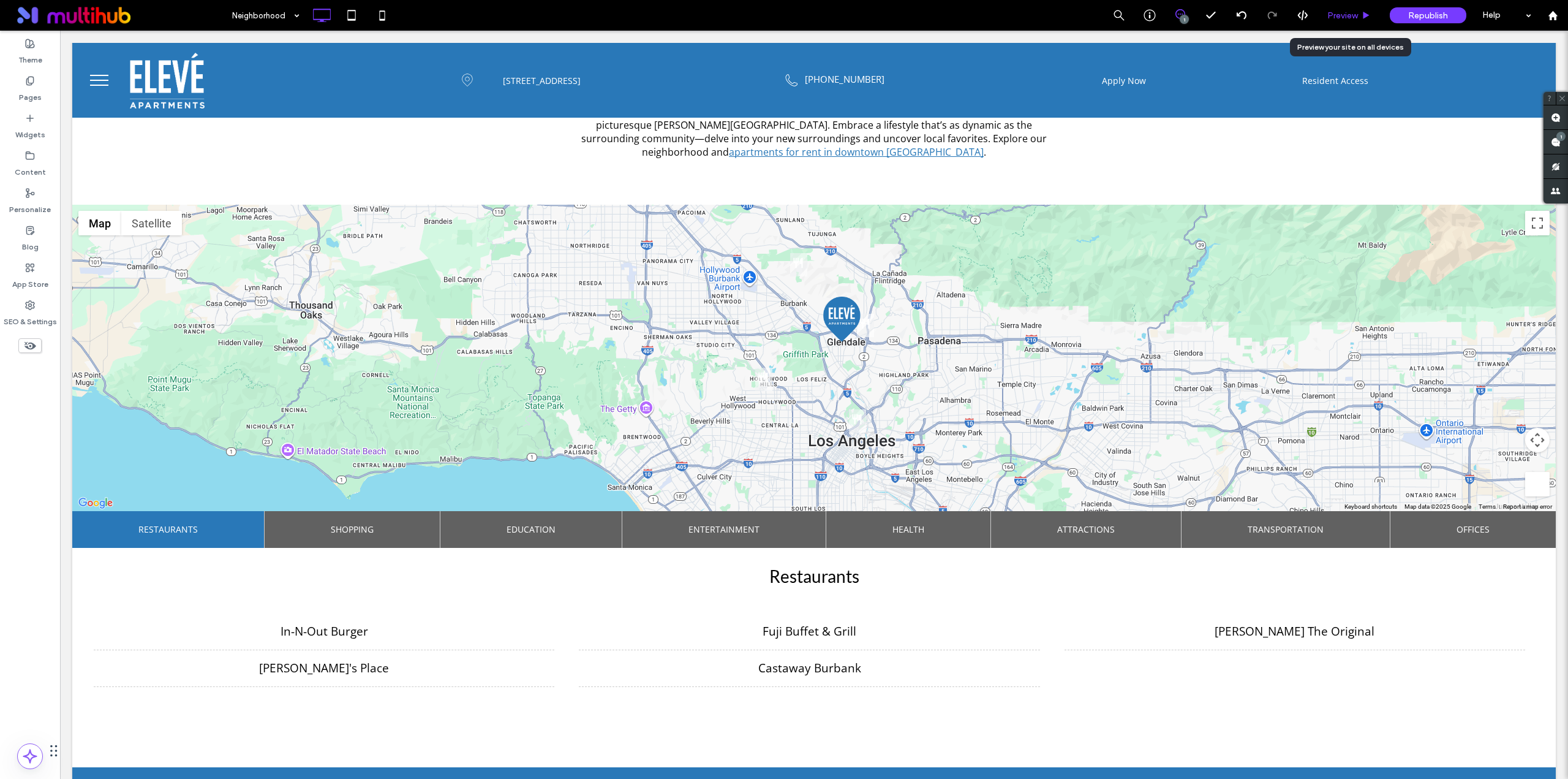
click at [1340, 23] on div "Preview" at bounding box center [1350, 15] width 63 height 31
click at [1344, 16] on span "Preview" at bounding box center [1343, 15] width 31 height 10
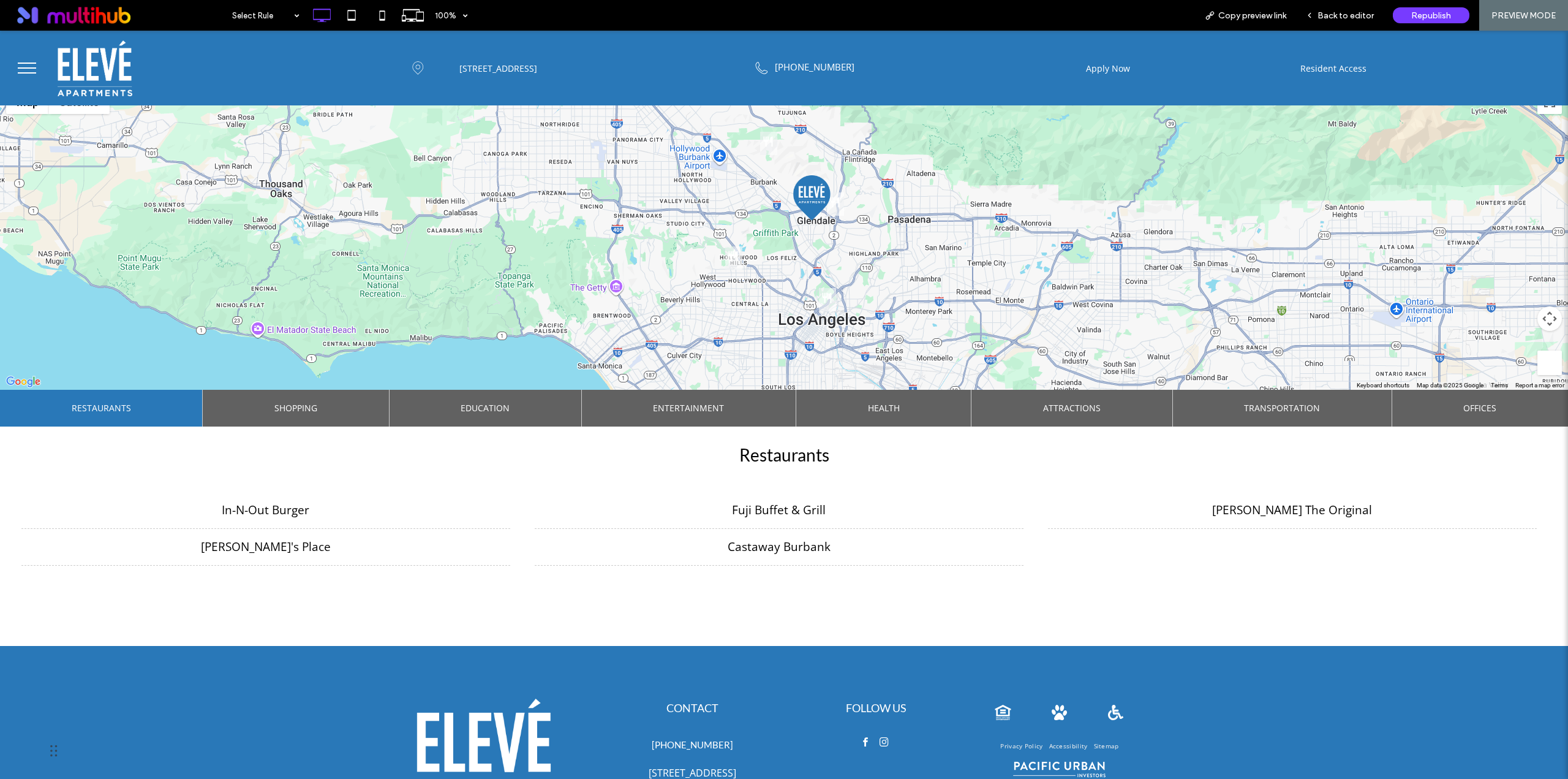
scroll to position [408, 0]
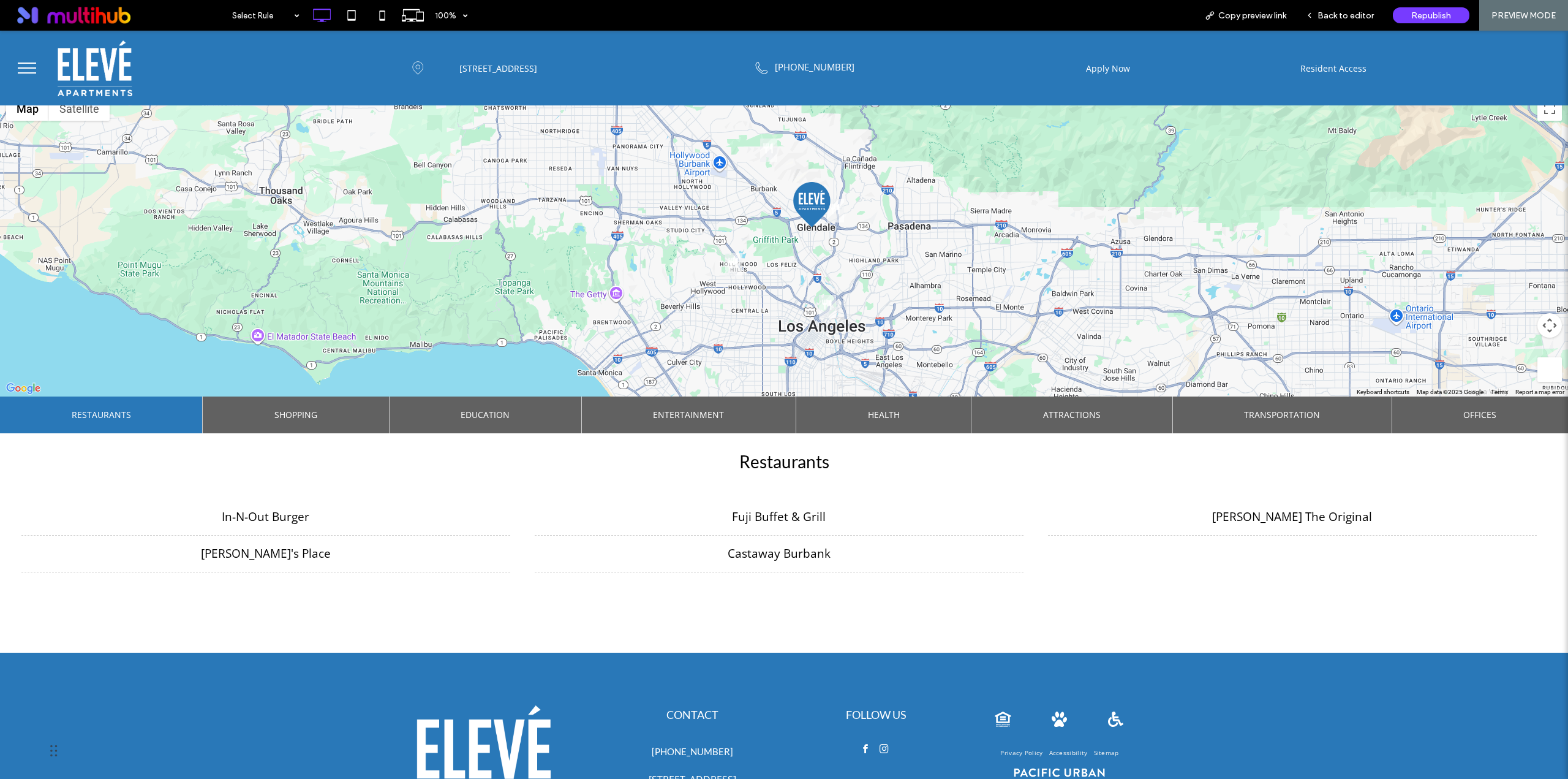
click at [313, 405] on span "Shopping" at bounding box center [296, 415] width 43 height 37
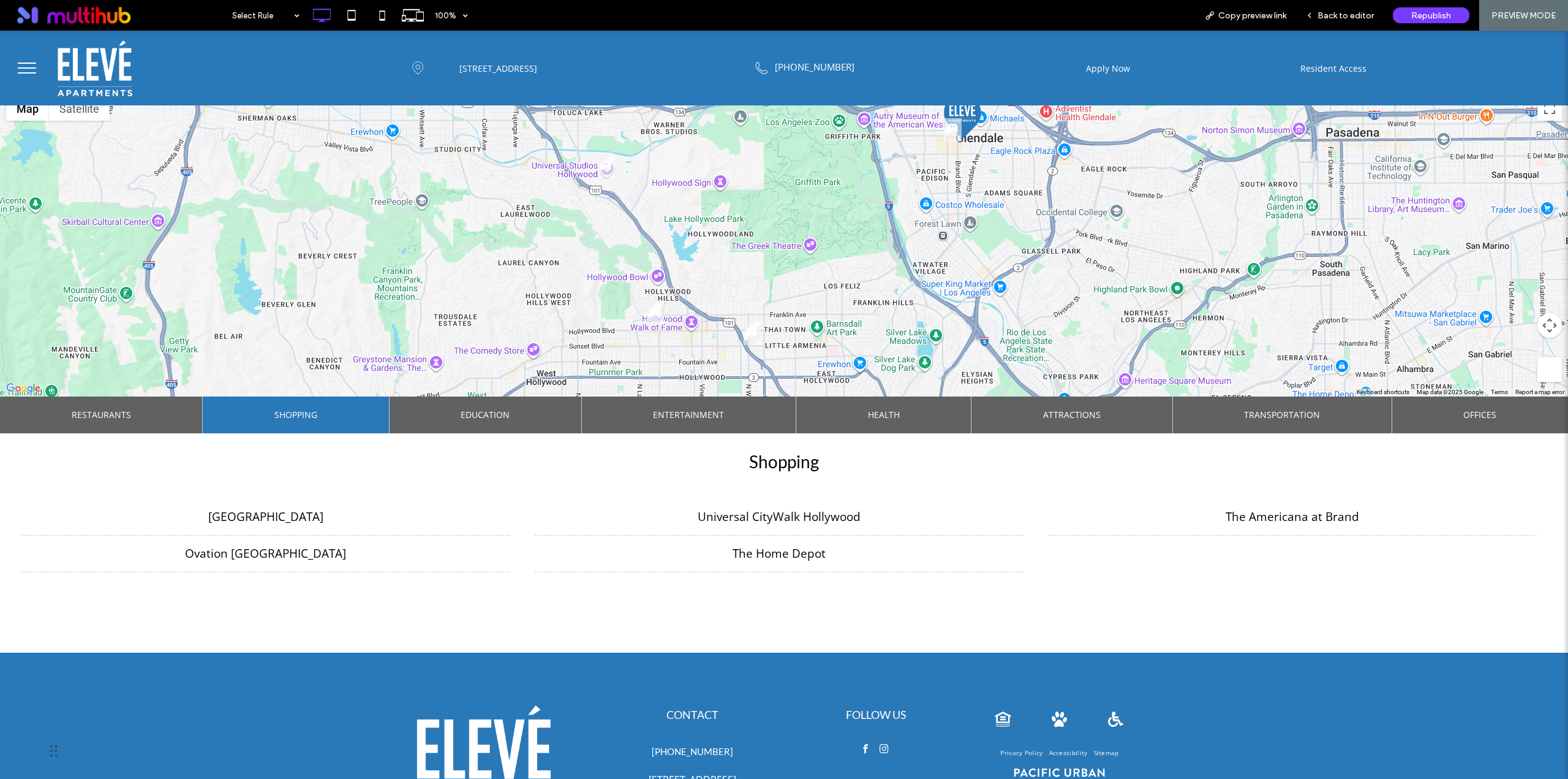
click at [496, 412] on span "Education" at bounding box center [485, 415] width 49 height 37
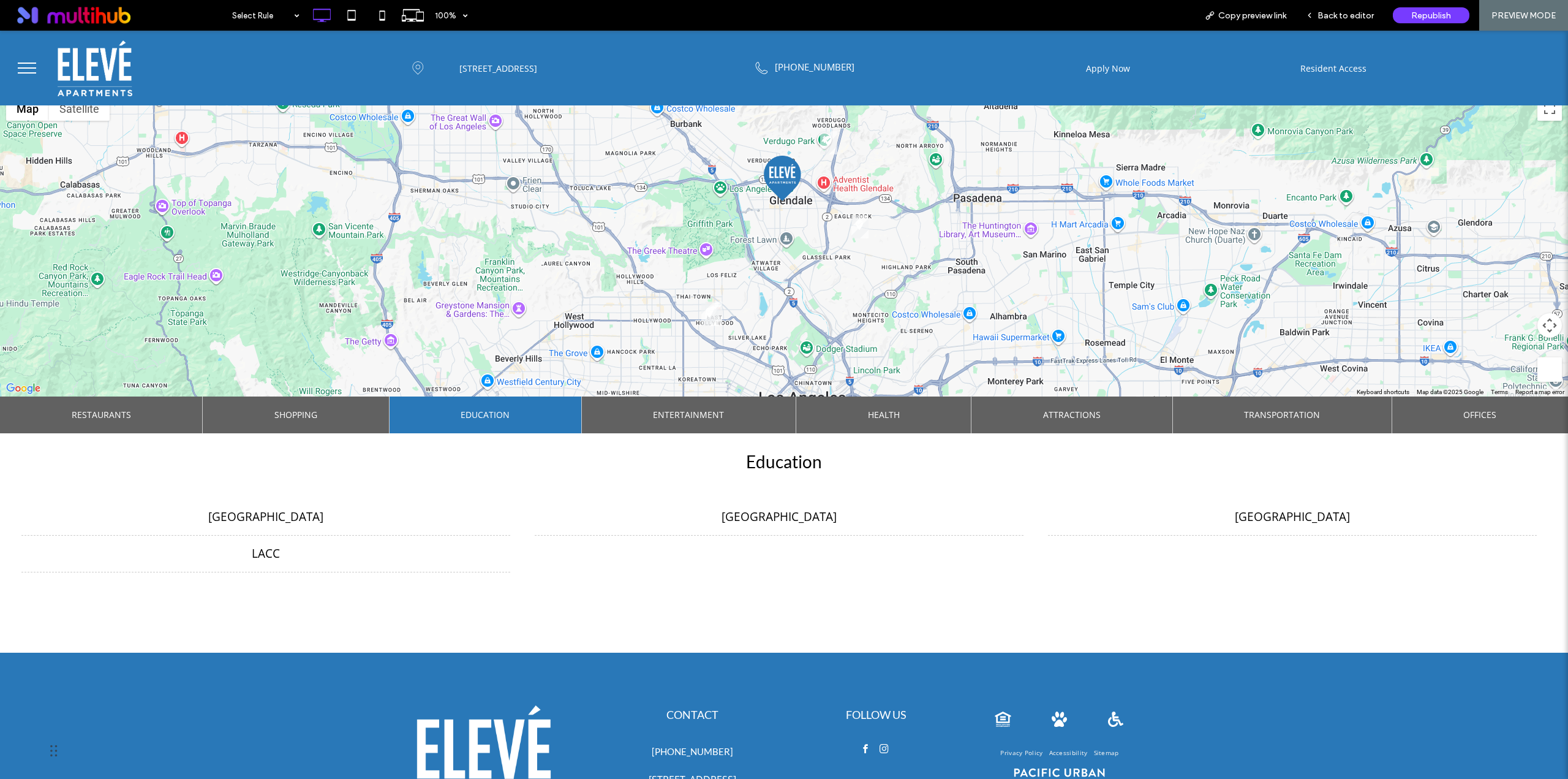
click at [686, 411] on span "Entertainment" at bounding box center [689, 415] width 71 height 37
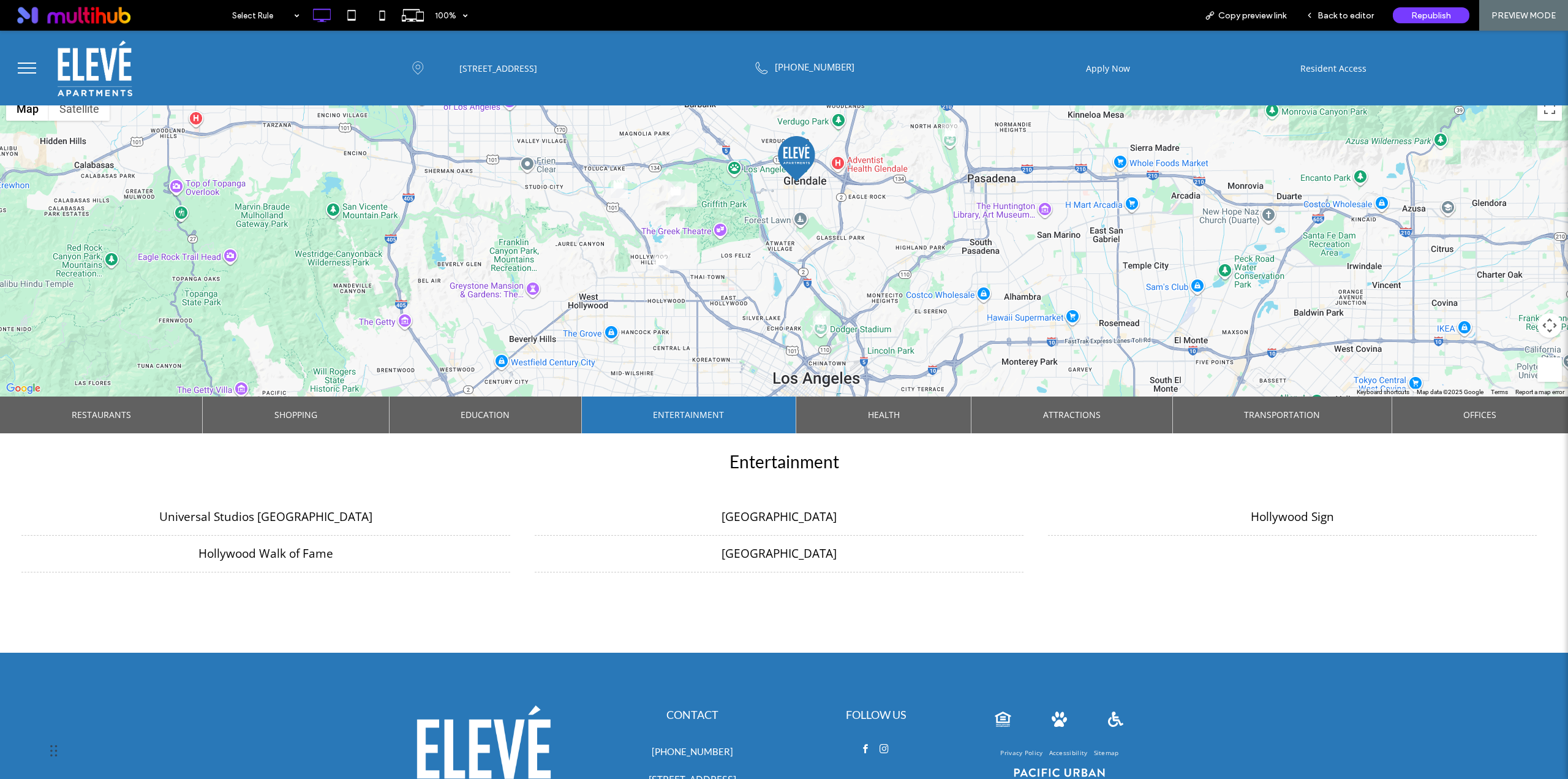
click at [876, 408] on span "Health" at bounding box center [883, 415] width 32 height 37
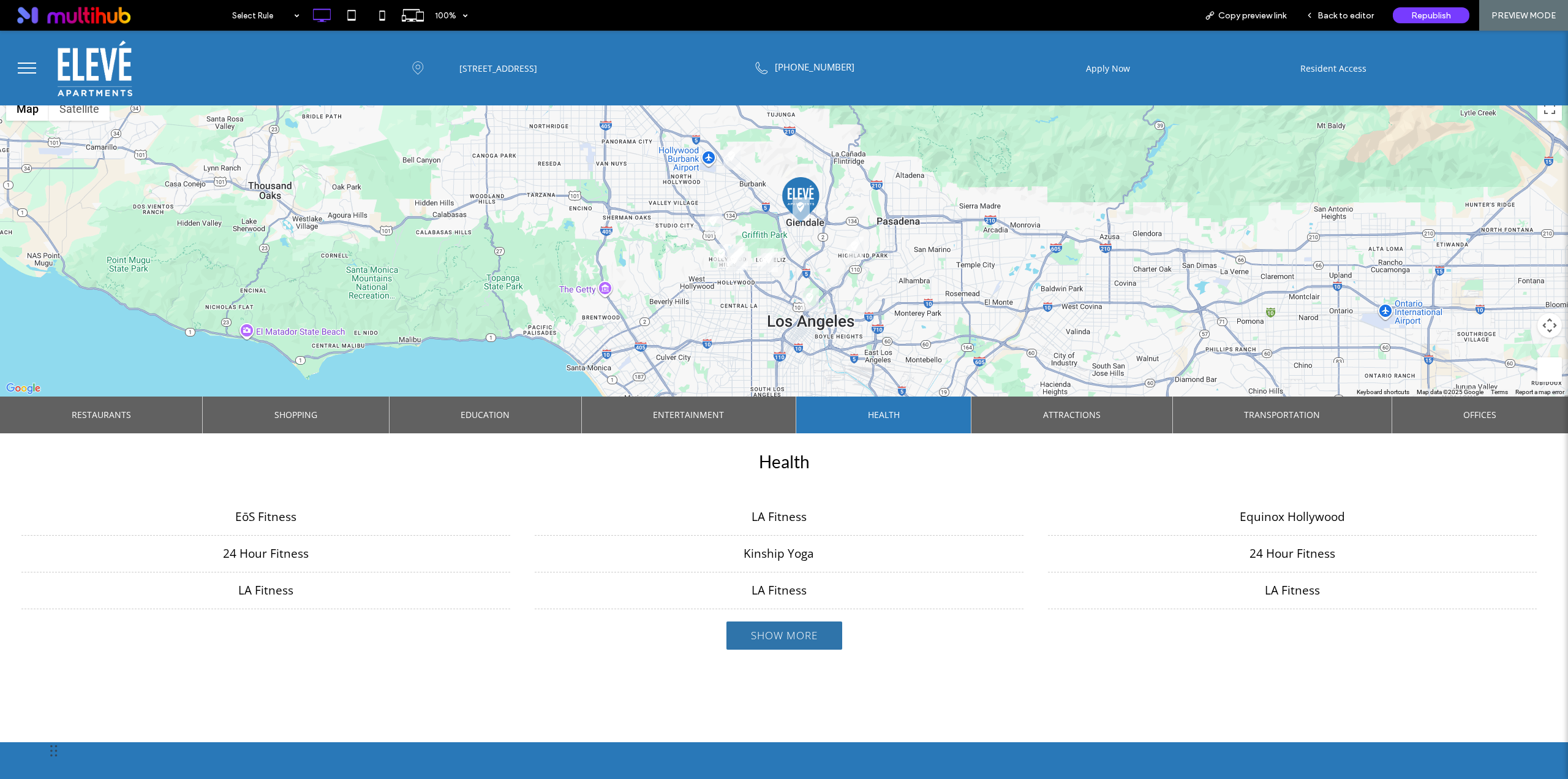
click at [804, 629] on link "Show More" at bounding box center [784, 635] width 66 height 14
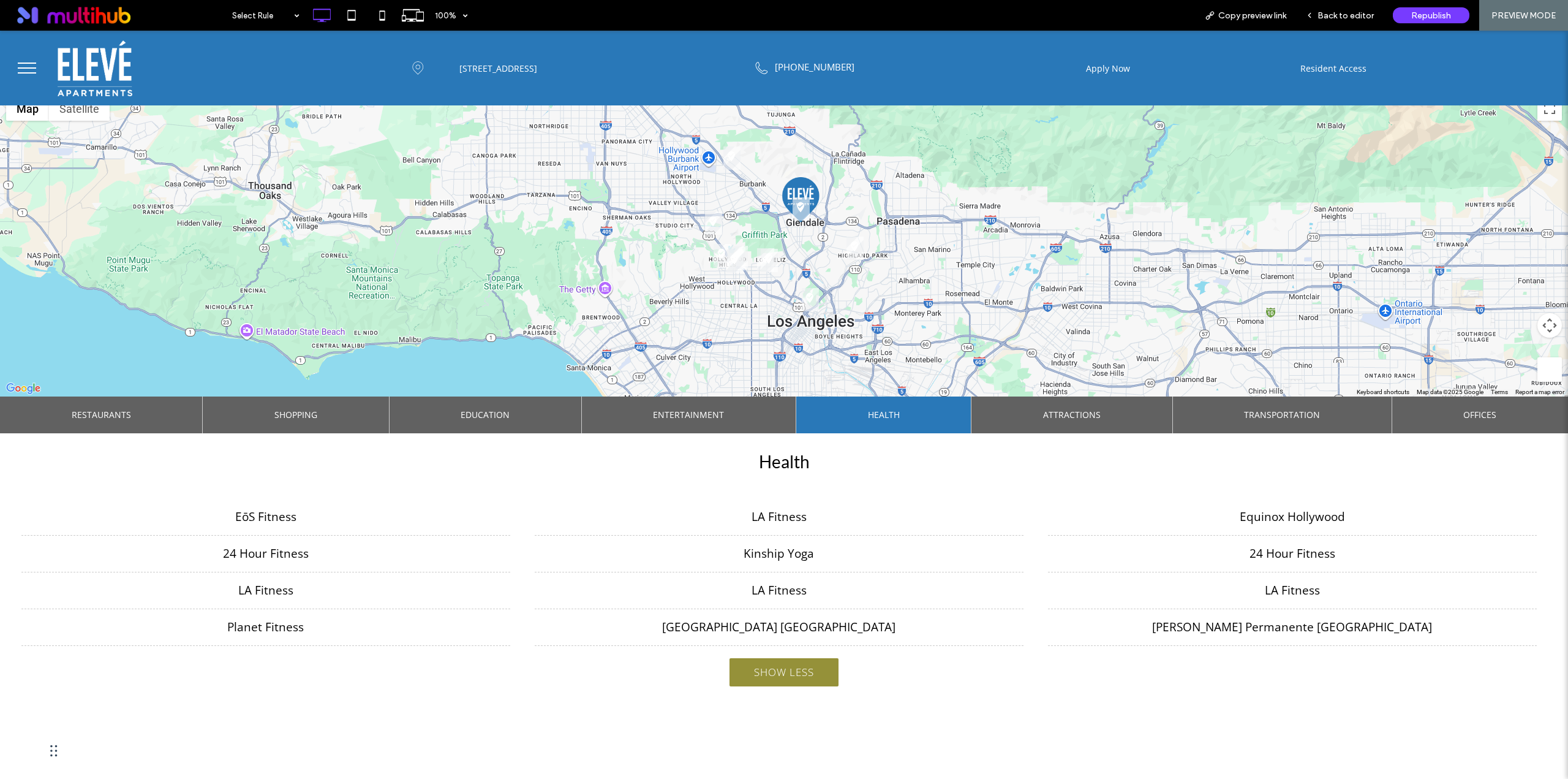
click at [1045, 410] on span "Attractions" at bounding box center [1072, 415] width 58 height 37
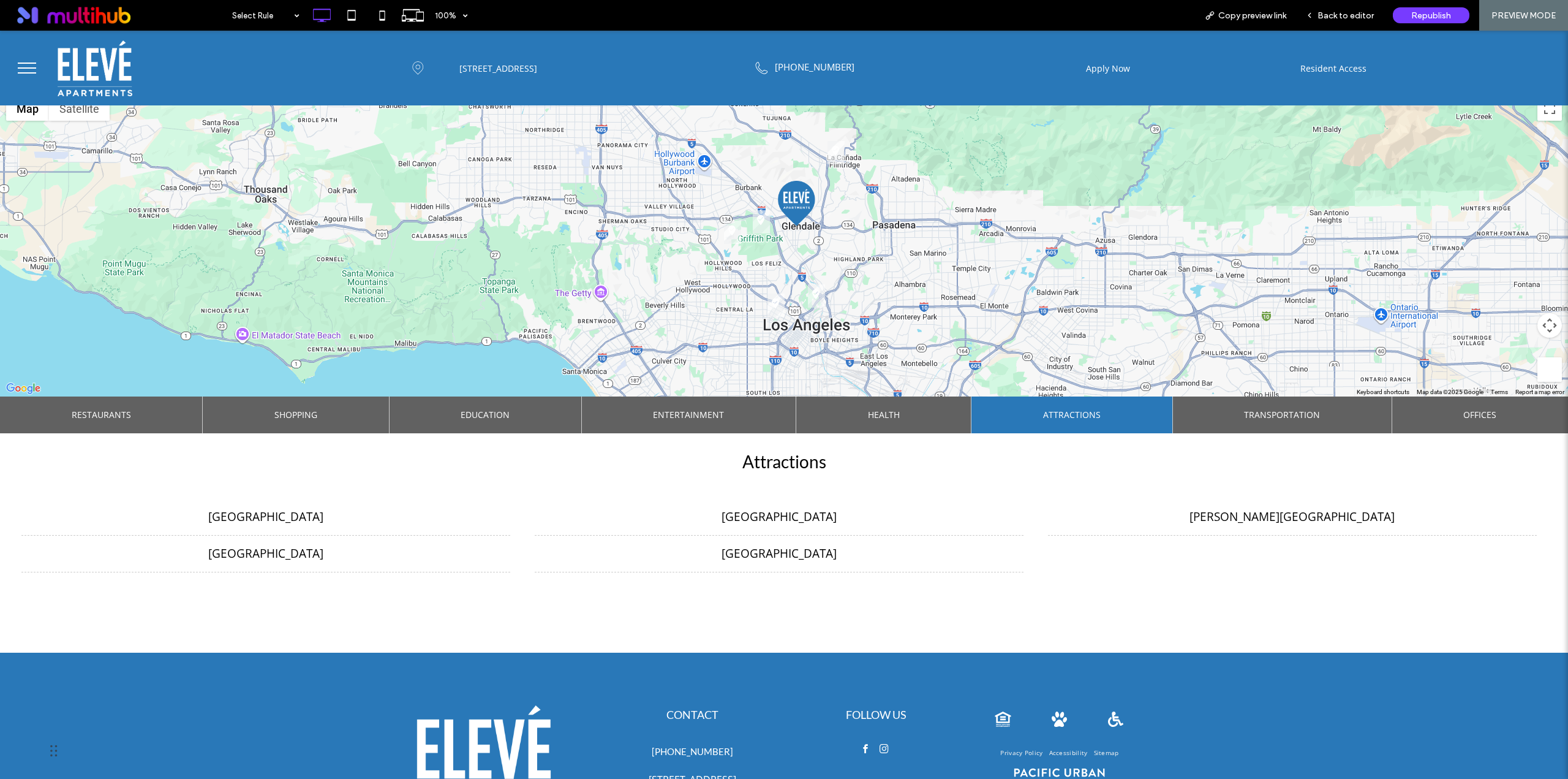
click at [1245, 413] on span "Transportation" at bounding box center [1282, 415] width 76 height 37
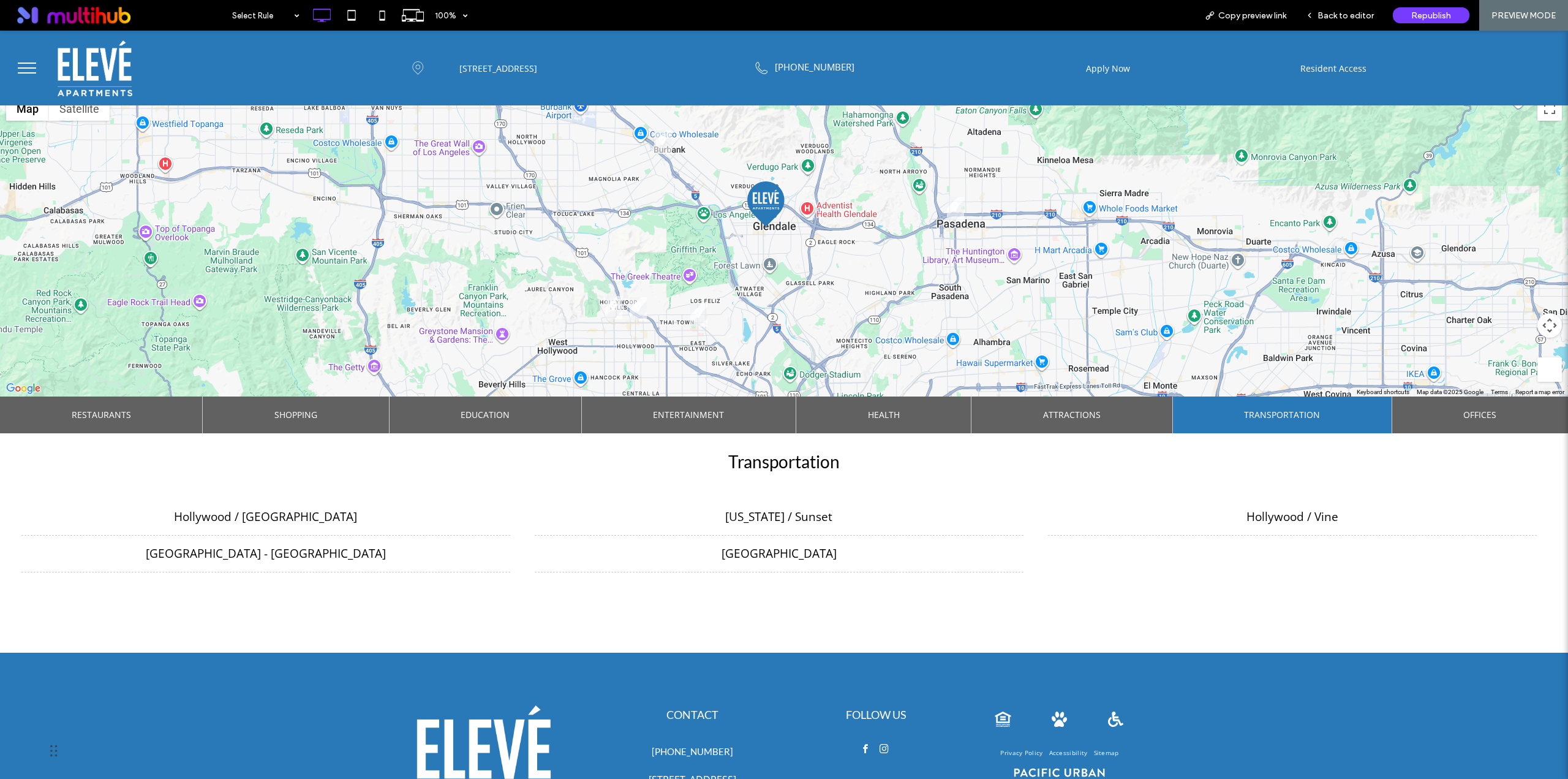
click at [1464, 411] on span "Offices" at bounding box center [1480, 415] width 33 height 37
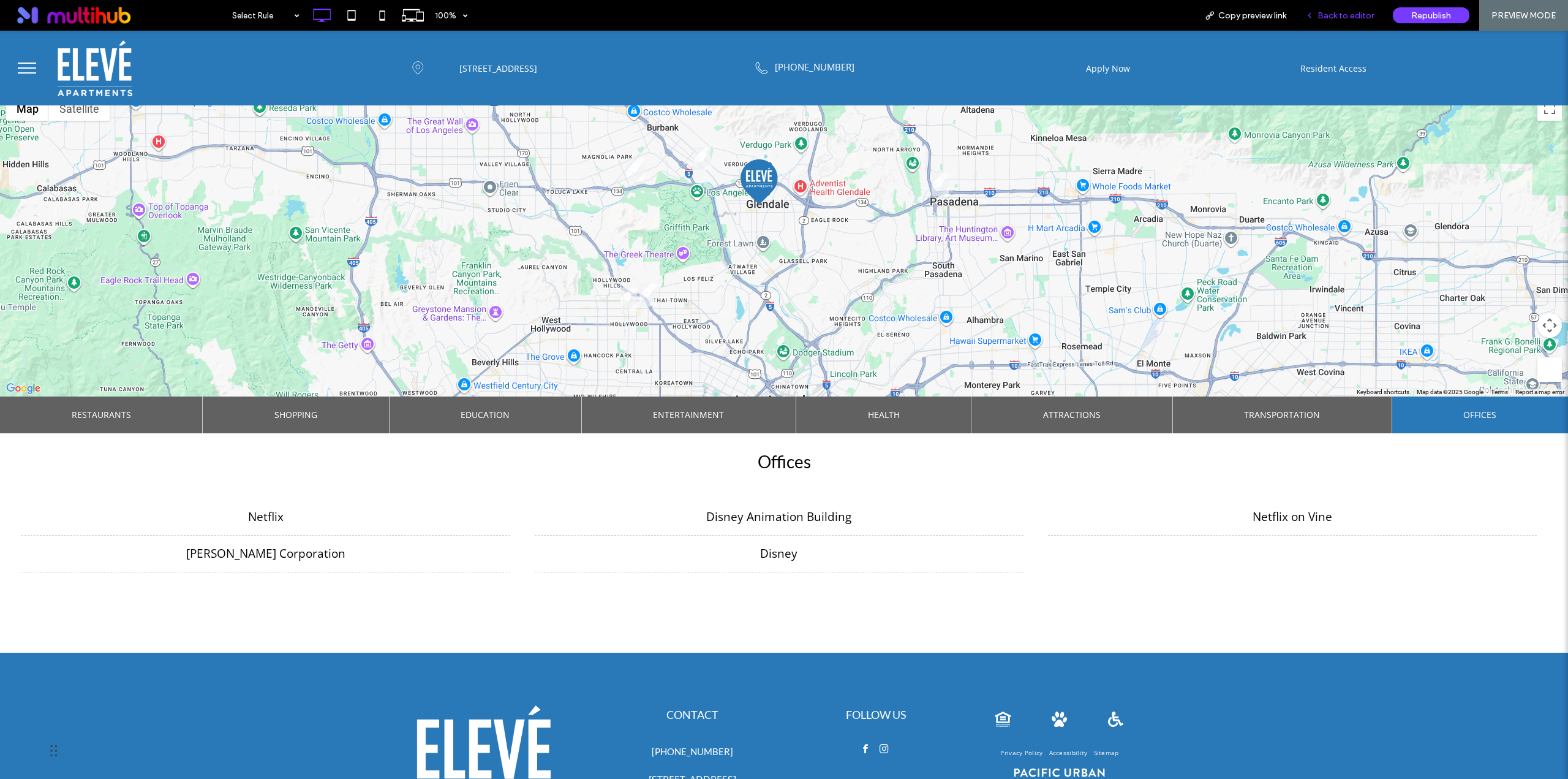
click at [1343, 27] on div "Back to editor" at bounding box center [1339, 15] width 87 height 31
click at [1343, 13] on span "Back to editor" at bounding box center [1346, 15] width 56 height 10
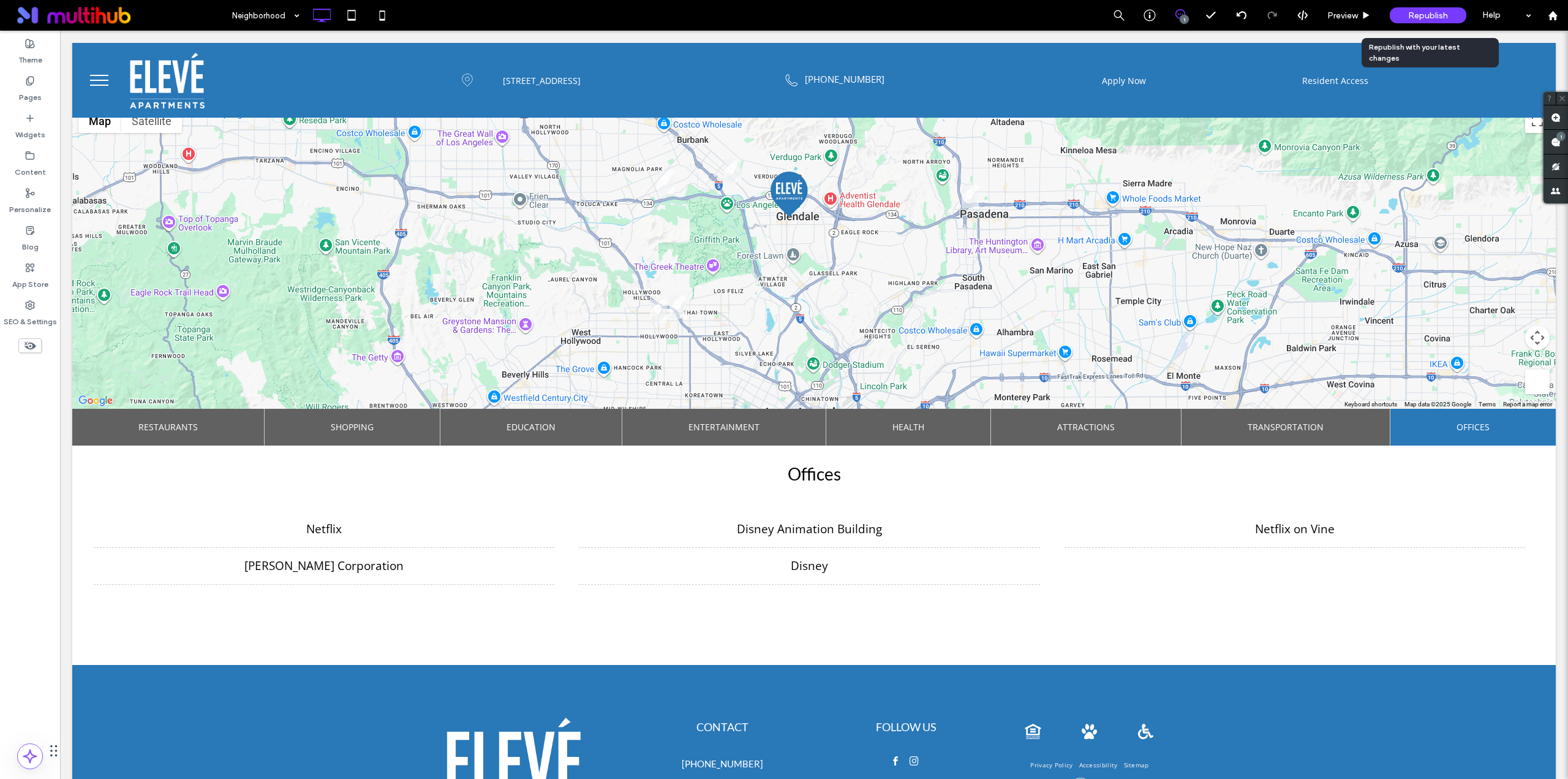
click at [1429, 19] on span "Republish" at bounding box center [1428, 15] width 40 height 10
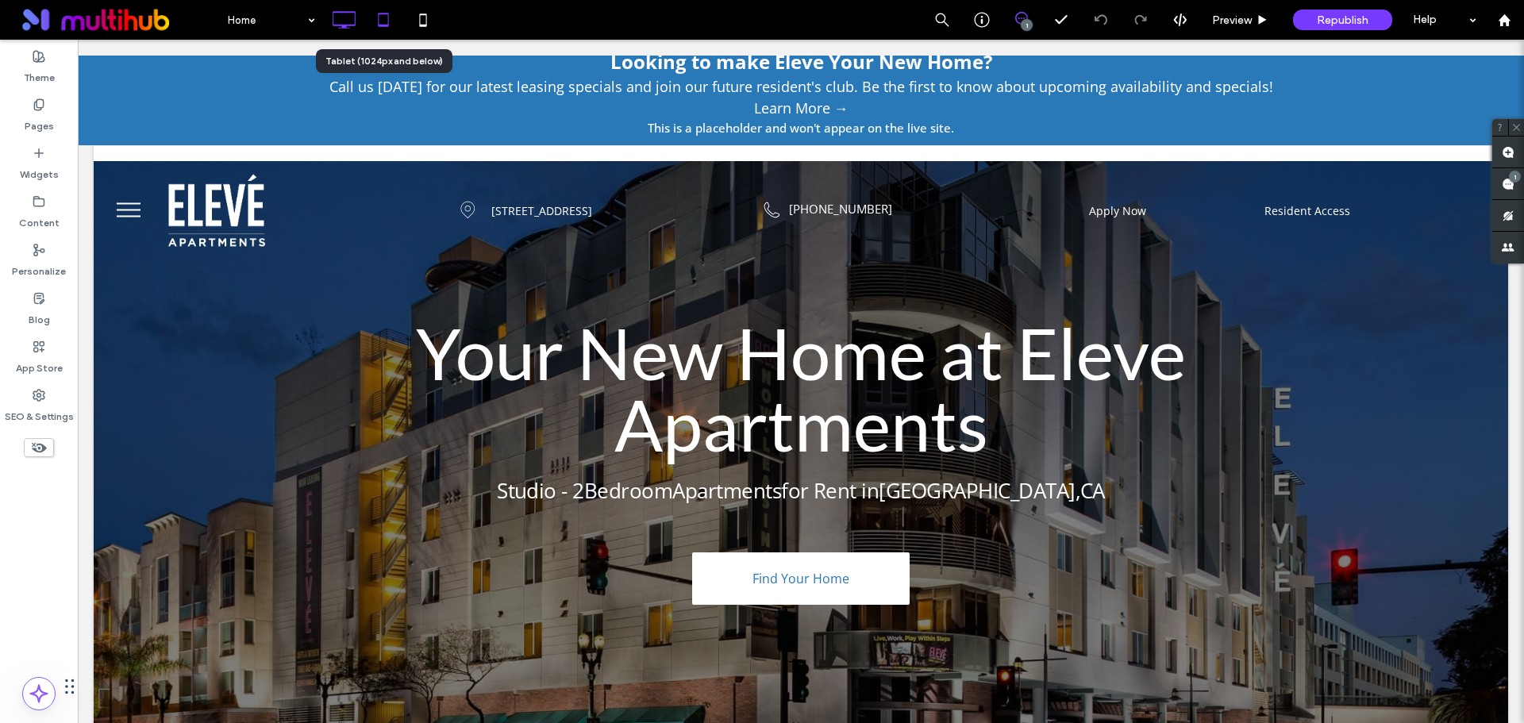
click at [382, 23] on icon at bounding box center [383, 20] width 32 height 32
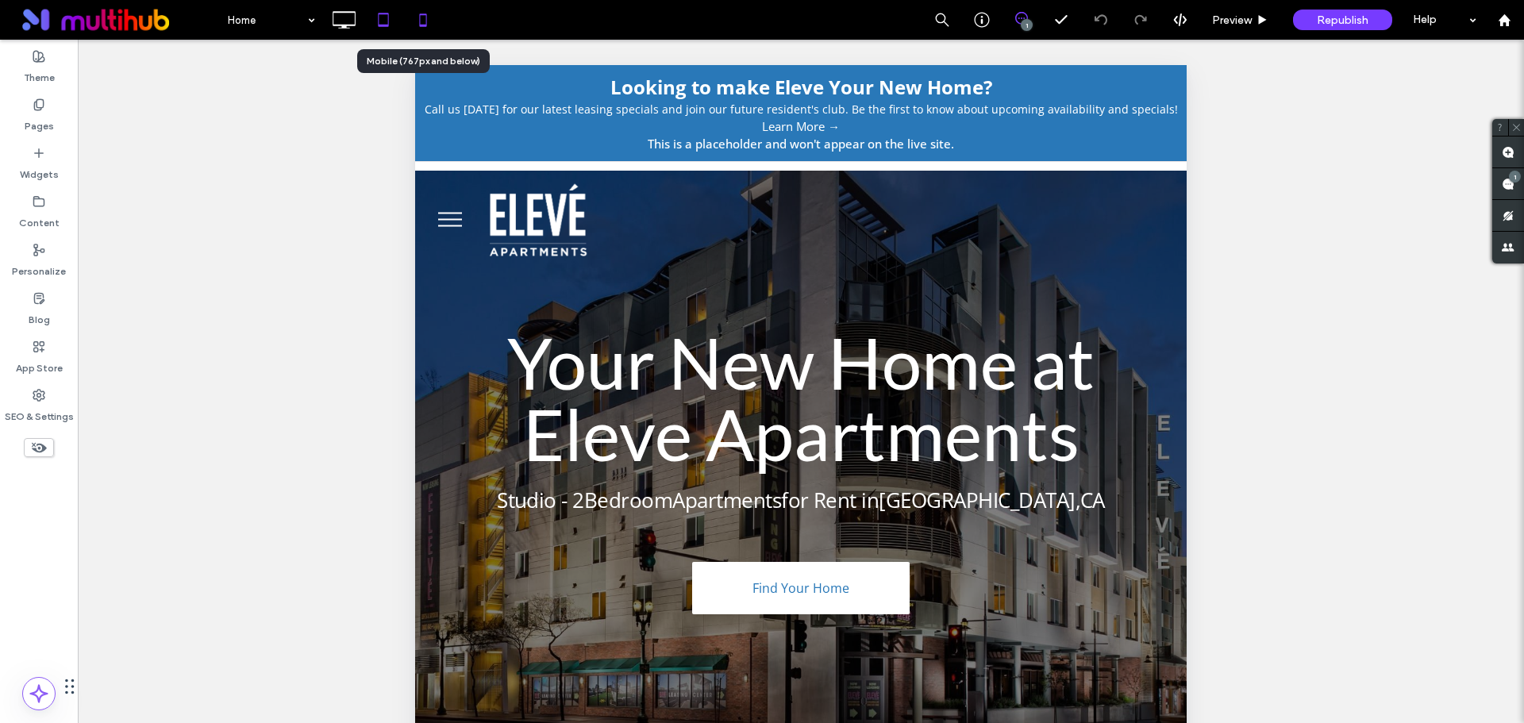
click at [414, 25] on icon at bounding box center [423, 20] width 32 height 32
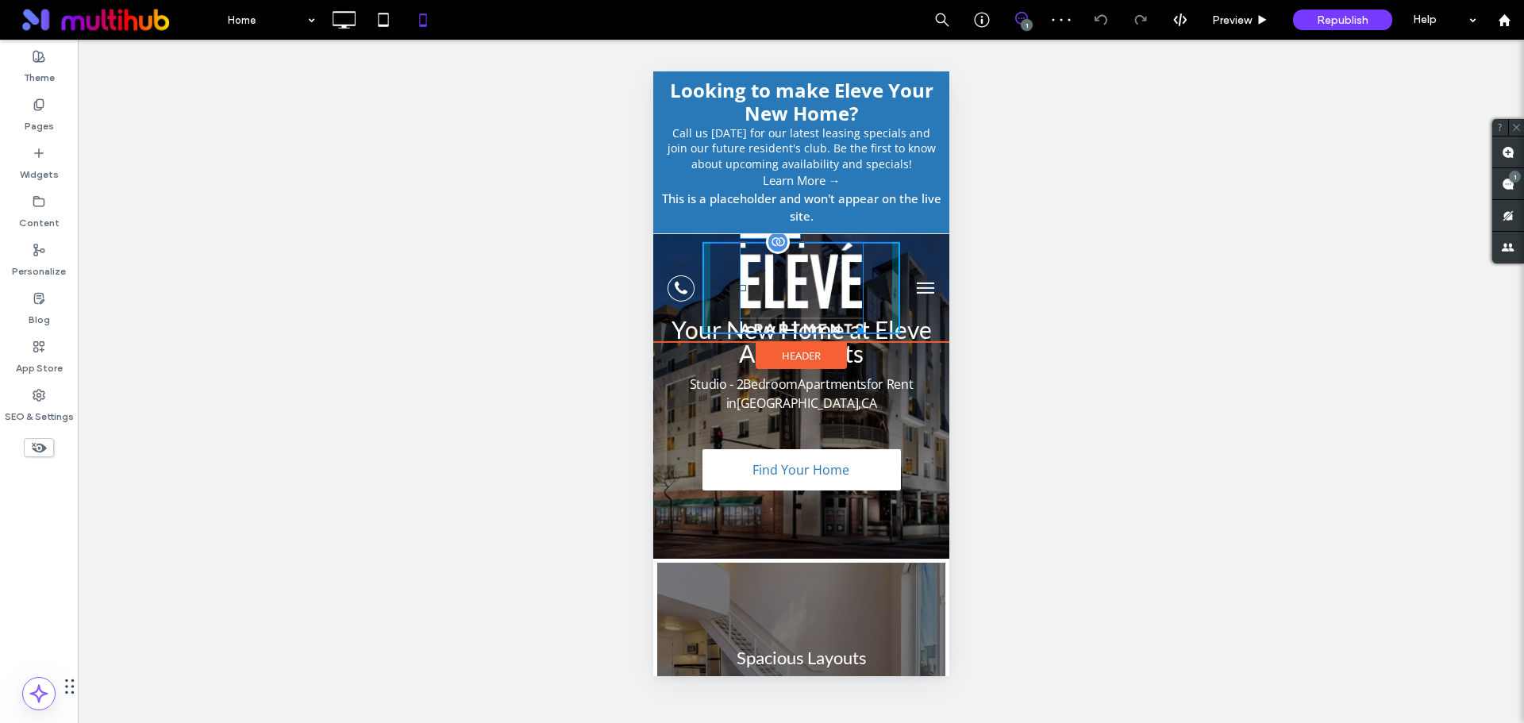
drag, startPoint x: 851, startPoint y: 326, endPoint x: 1499, endPoint y: 389, distance: 651.3
click at [851, 322] on div at bounding box center [857, 328] width 12 height 12
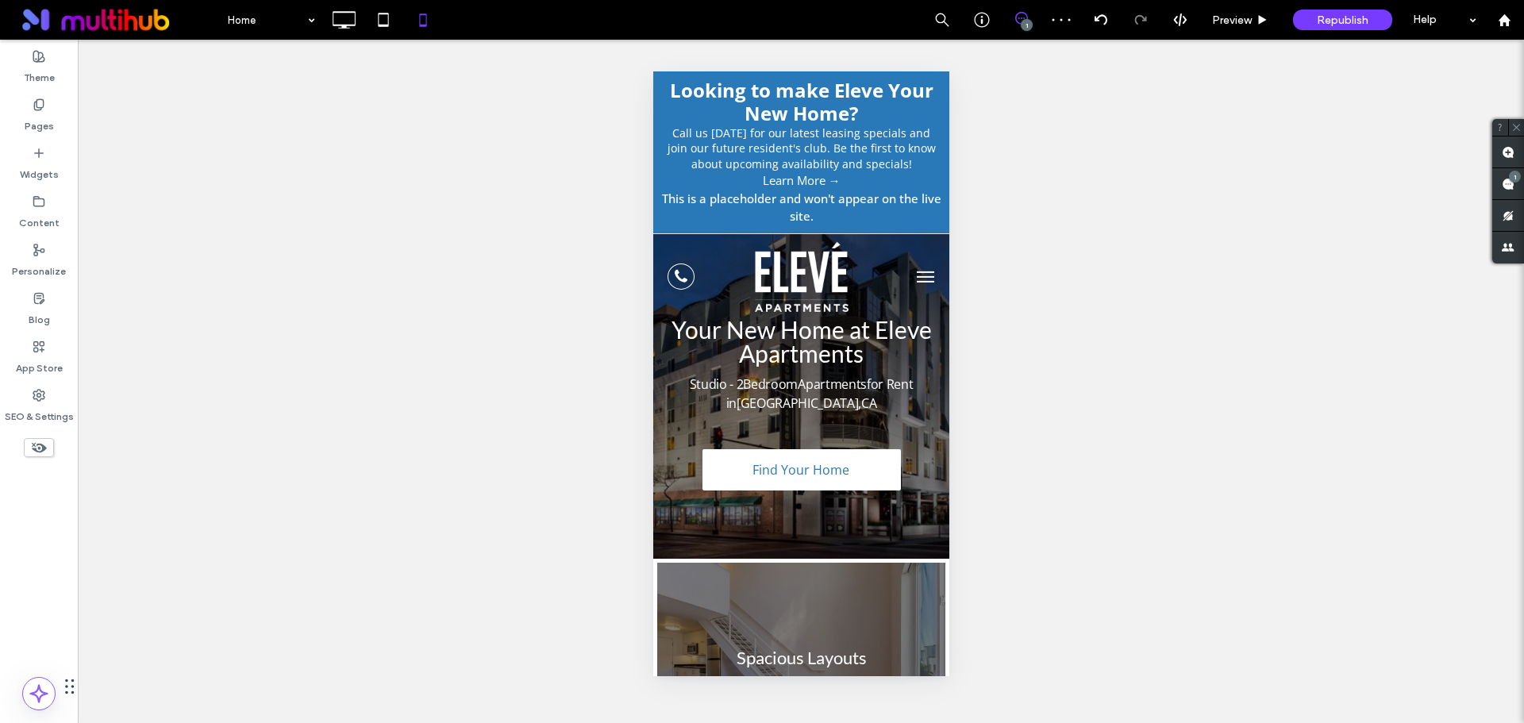
click at [922, 278] on button "menu" at bounding box center [925, 277] width 32 height 32
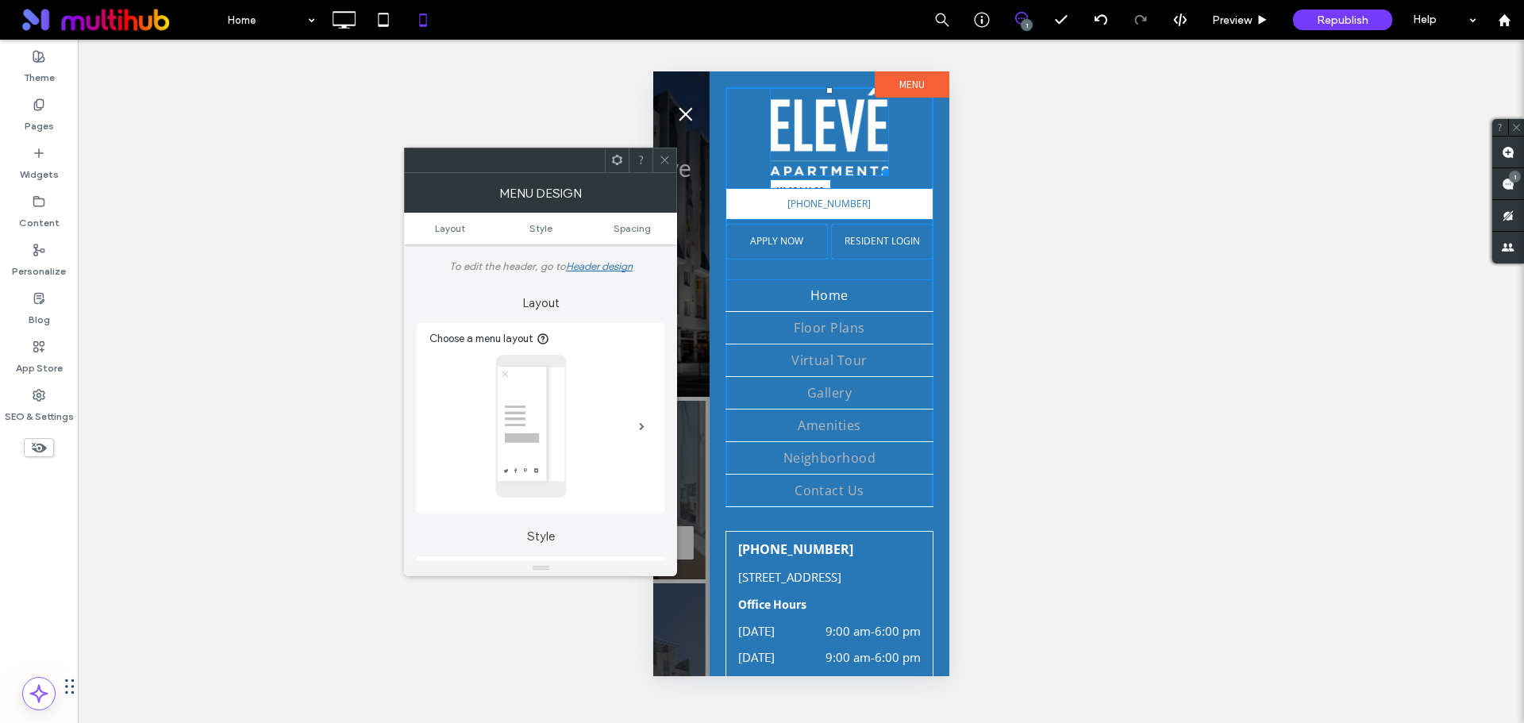
drag, startPoint x: 875, startPoint y: 175, endPoint x: 1517, endPoint y: 286, distance: 651.6
click at [865, 164] on div "W:124 H:92 (747) 758-3140 APPLY NOW Click To Paste RESIDENT LOGIN Click To Past…" at bounding box center [828, 297] width 208 height 420
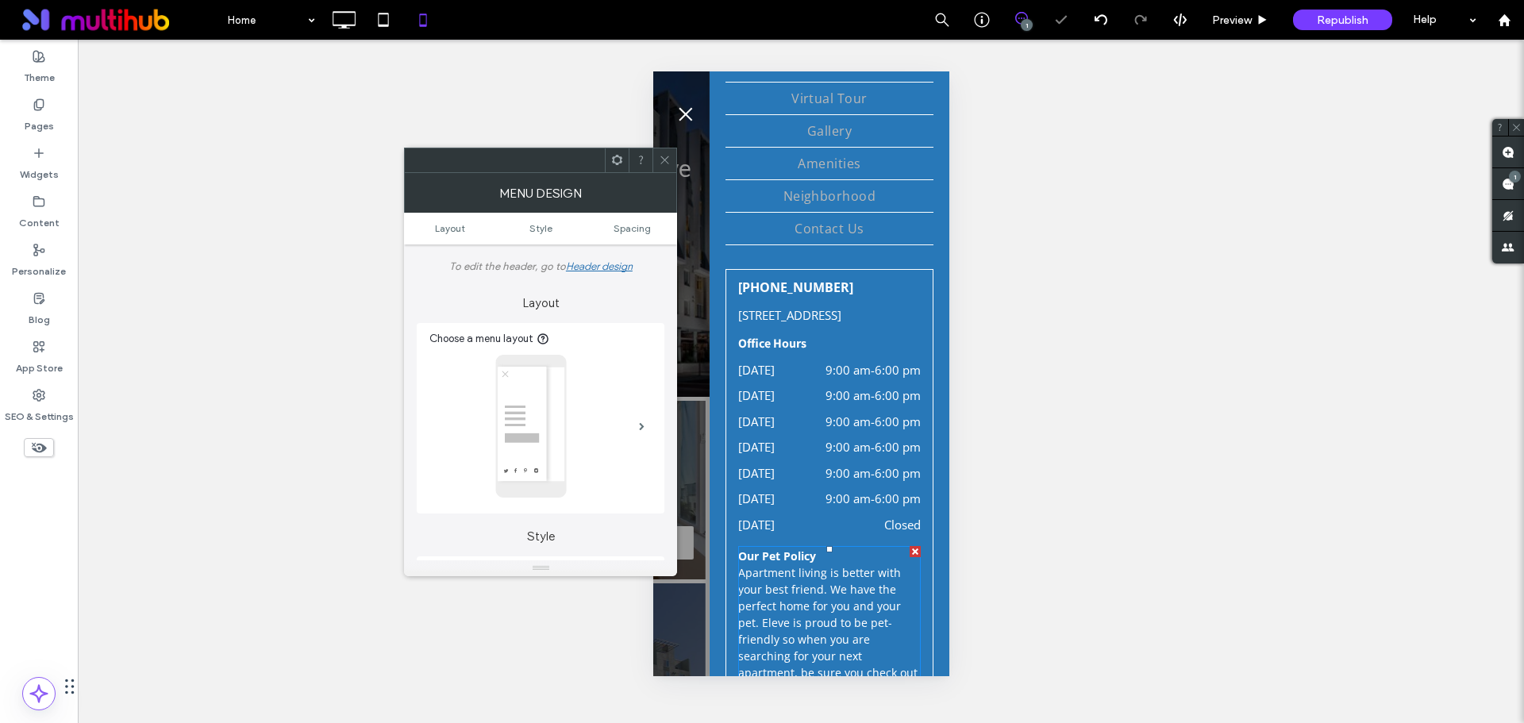
scroll to position [31, 0]
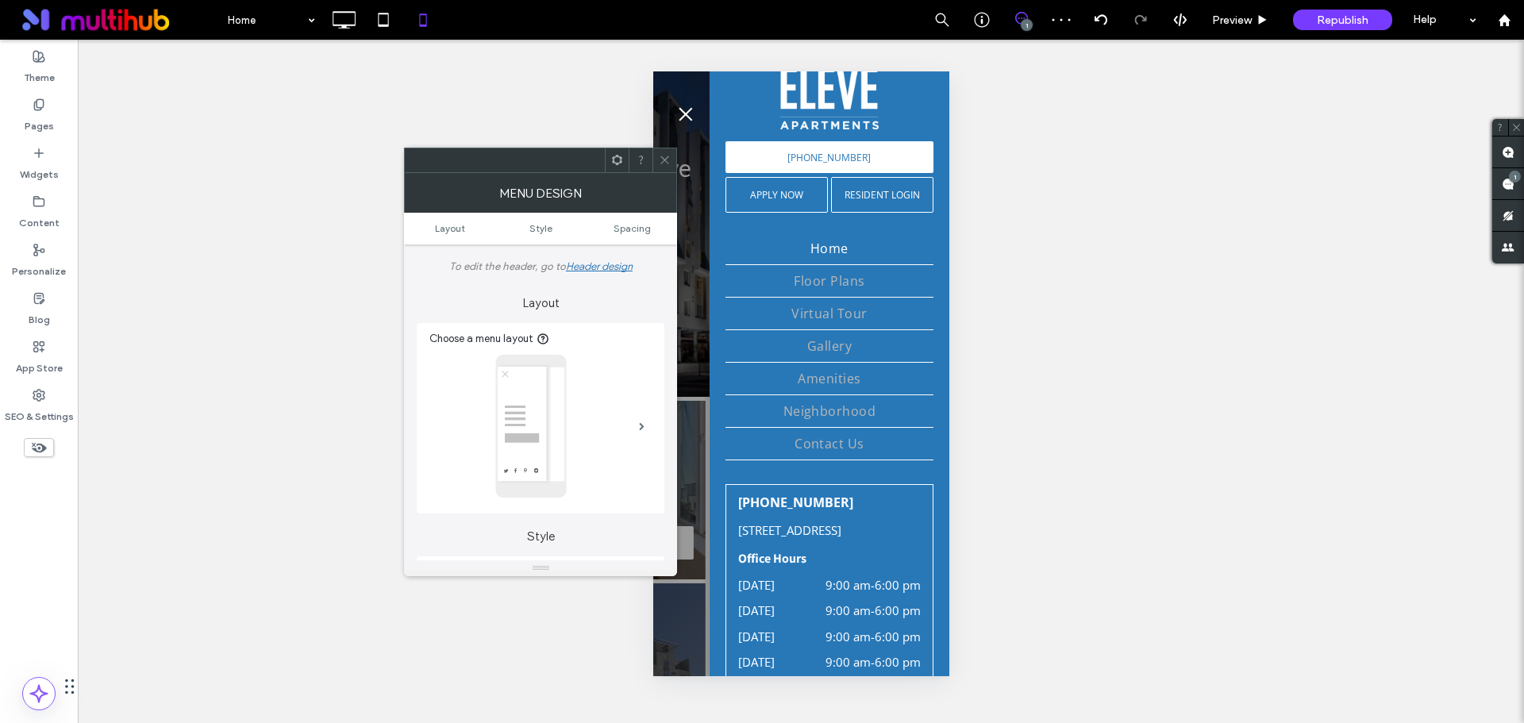
click at [663, 156] on icon at bounding box center [665, 160] width 12 height 12
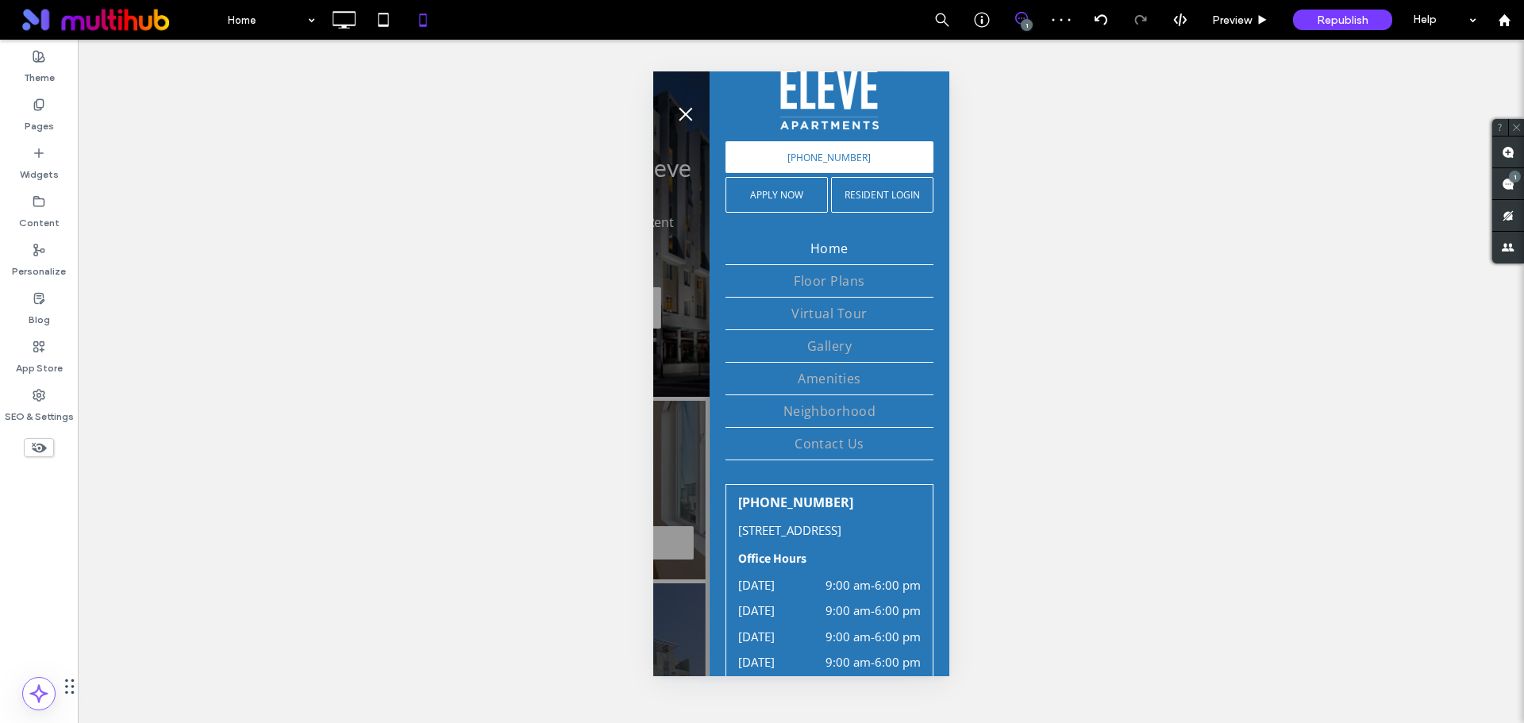
click at [685, 110] on button "menu" at bounding box center [685, 114] width 32 height 32
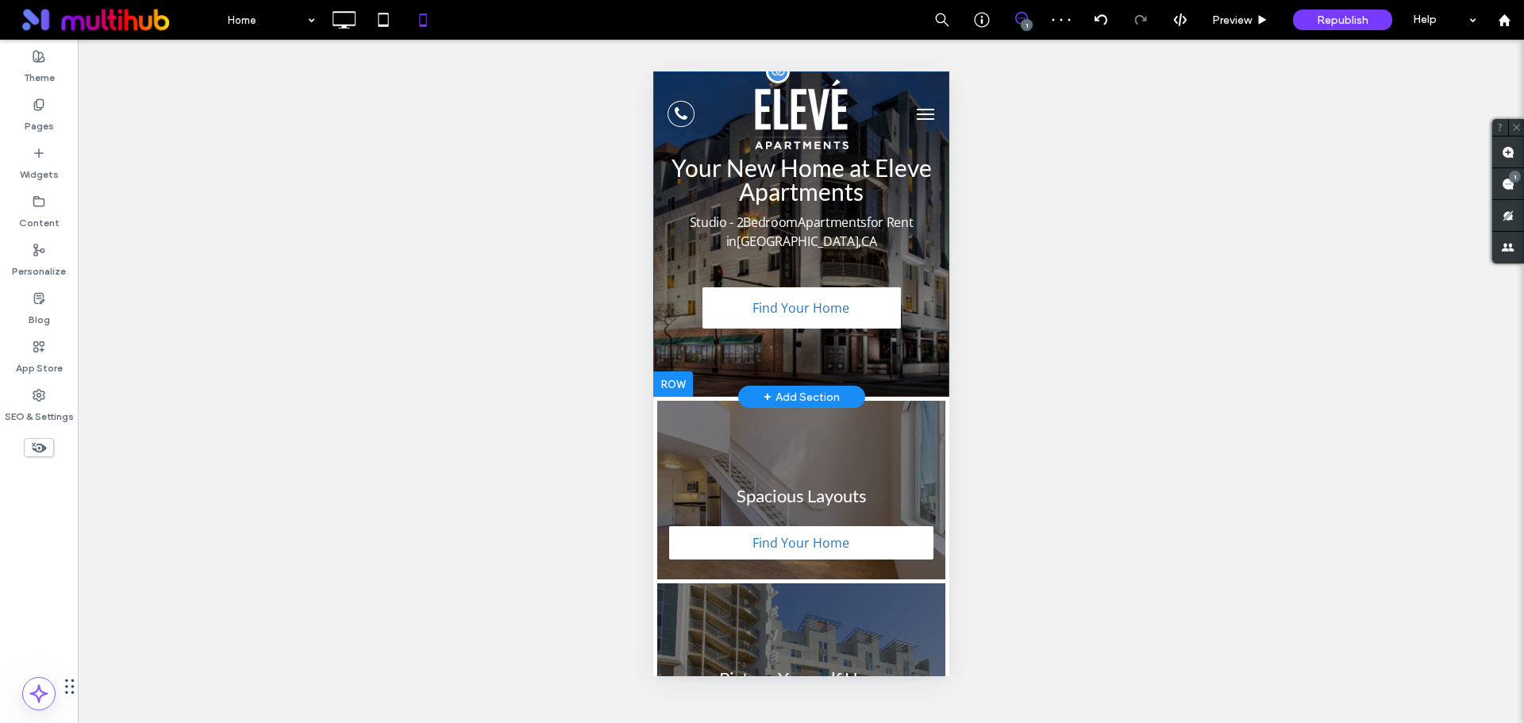
scroll to position [0, 0]
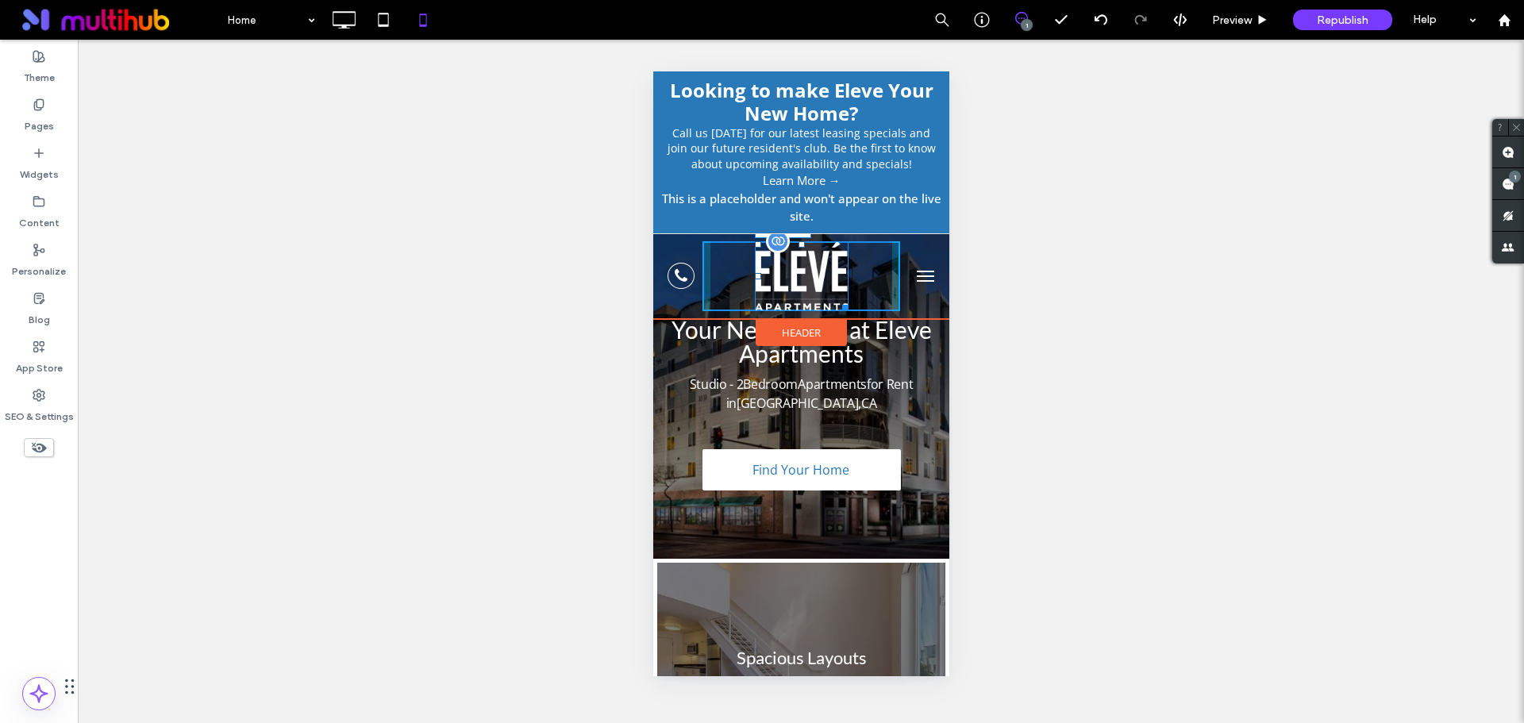
drag, startPoint x: 837, startPoint y: 301, endPoint x: 1496, endPoint y: 381, distance: 663.5
click at [827, 295] on div "W:92 H:68" at bounding box center [801, 276] width 94 height 70
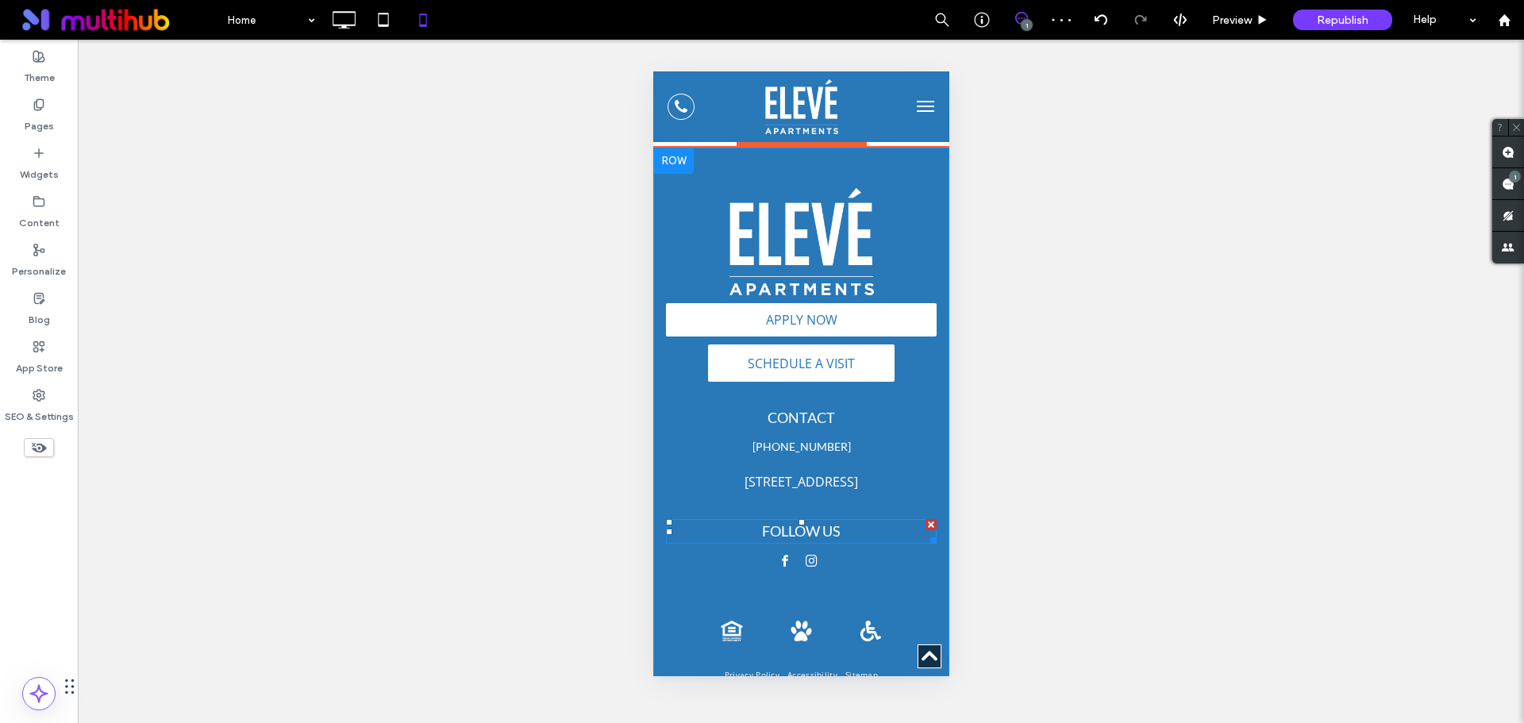
scroll to position [3212, 0]
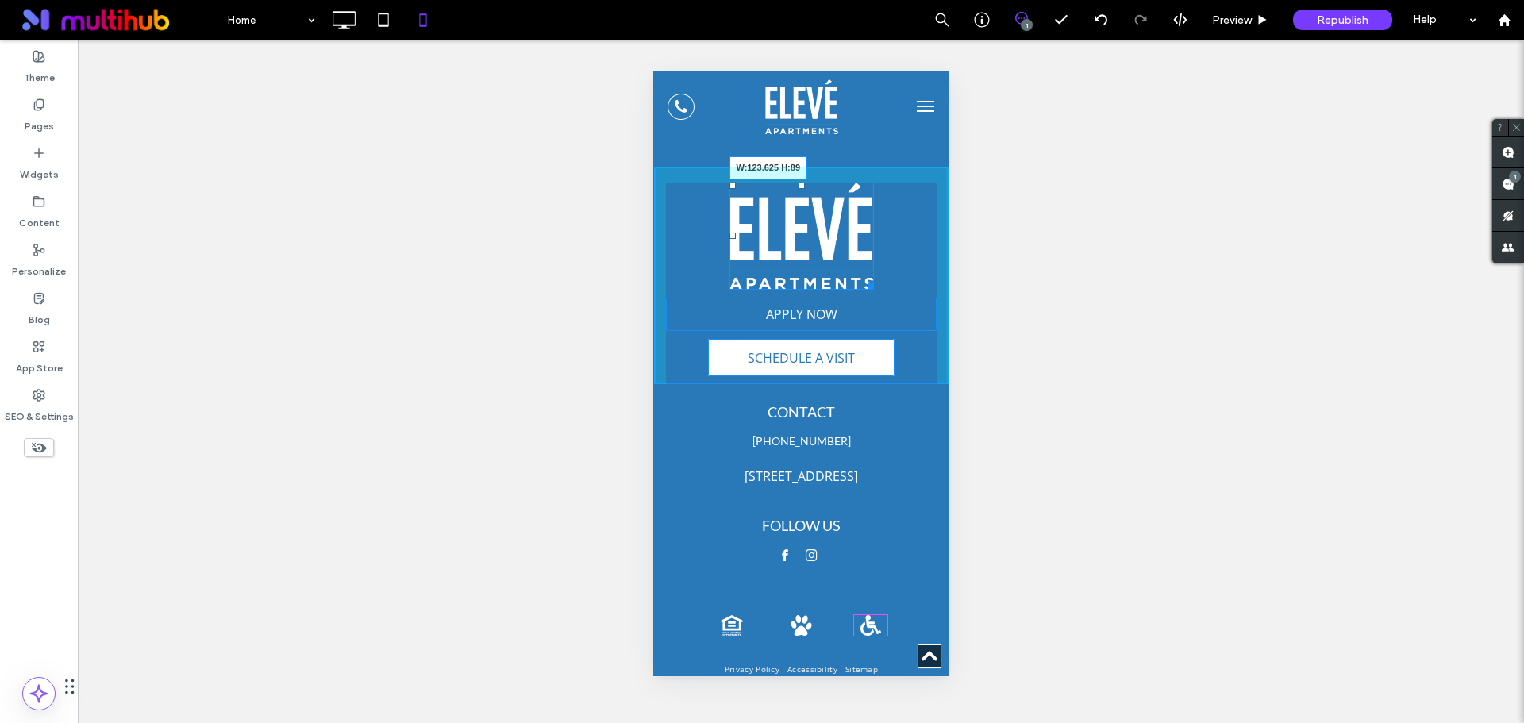
drag, startPoint x: 861, startPoint y: 231, endPoint x: 1527, endPoint y: 339, distance: 675.2
click at [835, 214] on div "W:123.625 H:89 APPLY NOW APPLY NOW SCHEDULE A VISIT Looking to make Eleve Your …" at bounding box center [800, 276] width 294 height 218
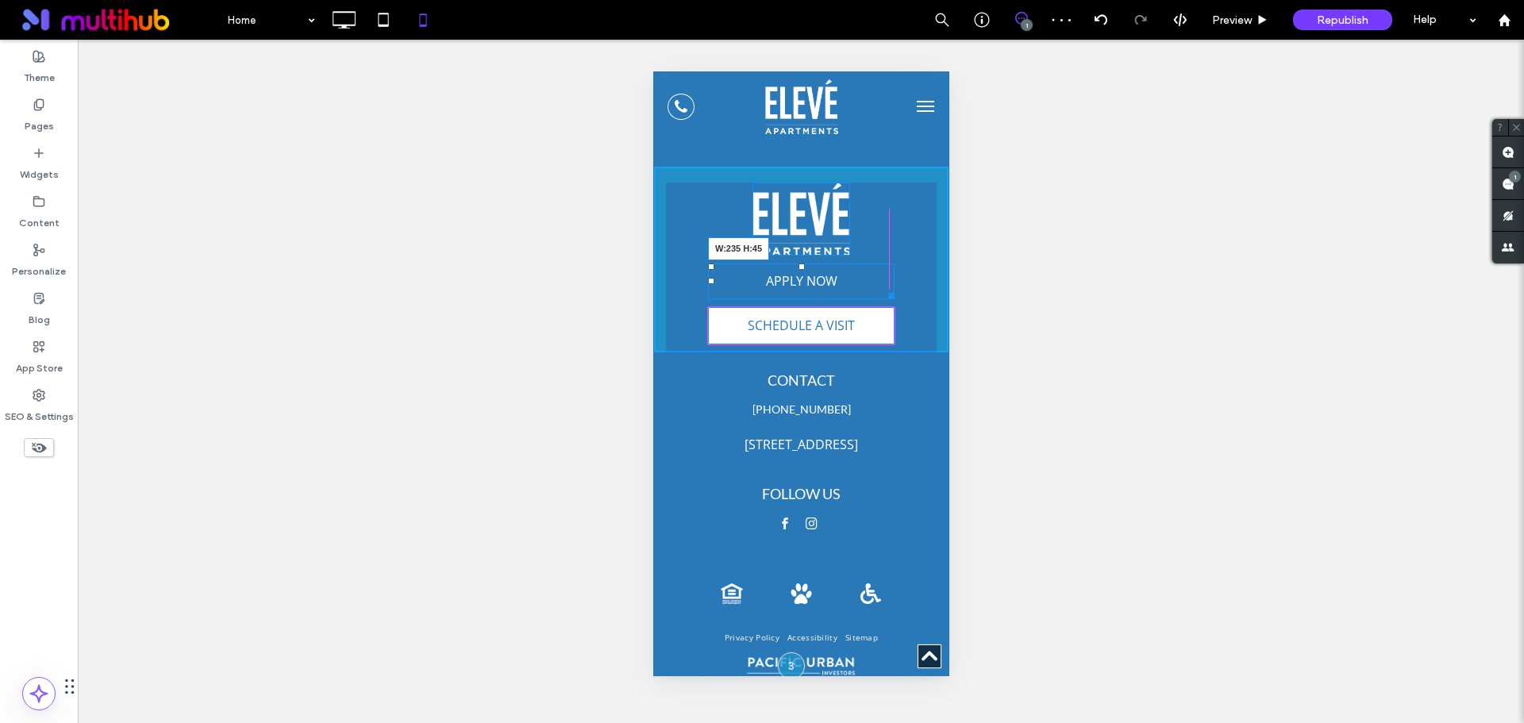
drag, startPoint x: 916, startPoint y: 237, endPoint x: 1533, endPoint y: 317, distance: 622.4
click at [882, 287] on div at bounding box center [888, 293] width 12 height 12
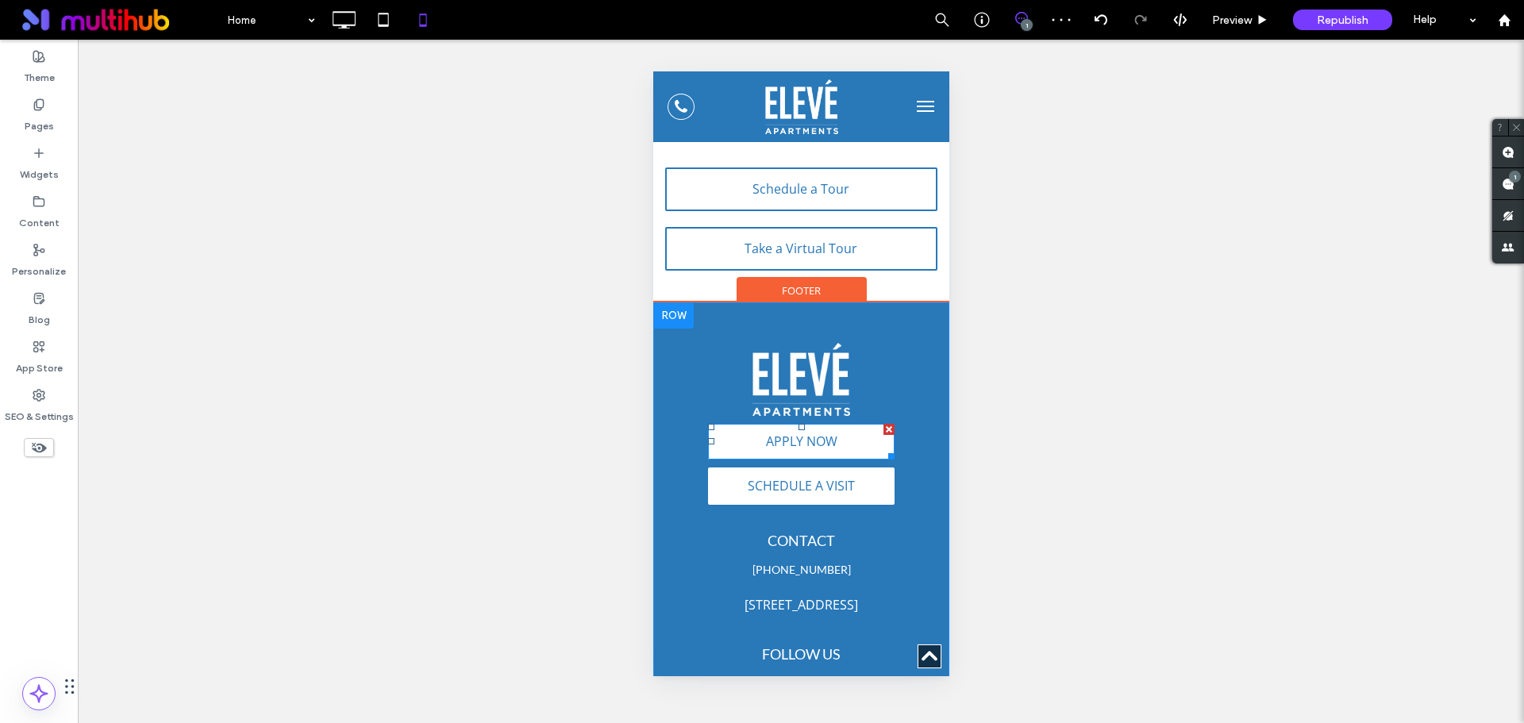
scroll to position [3049, 0]
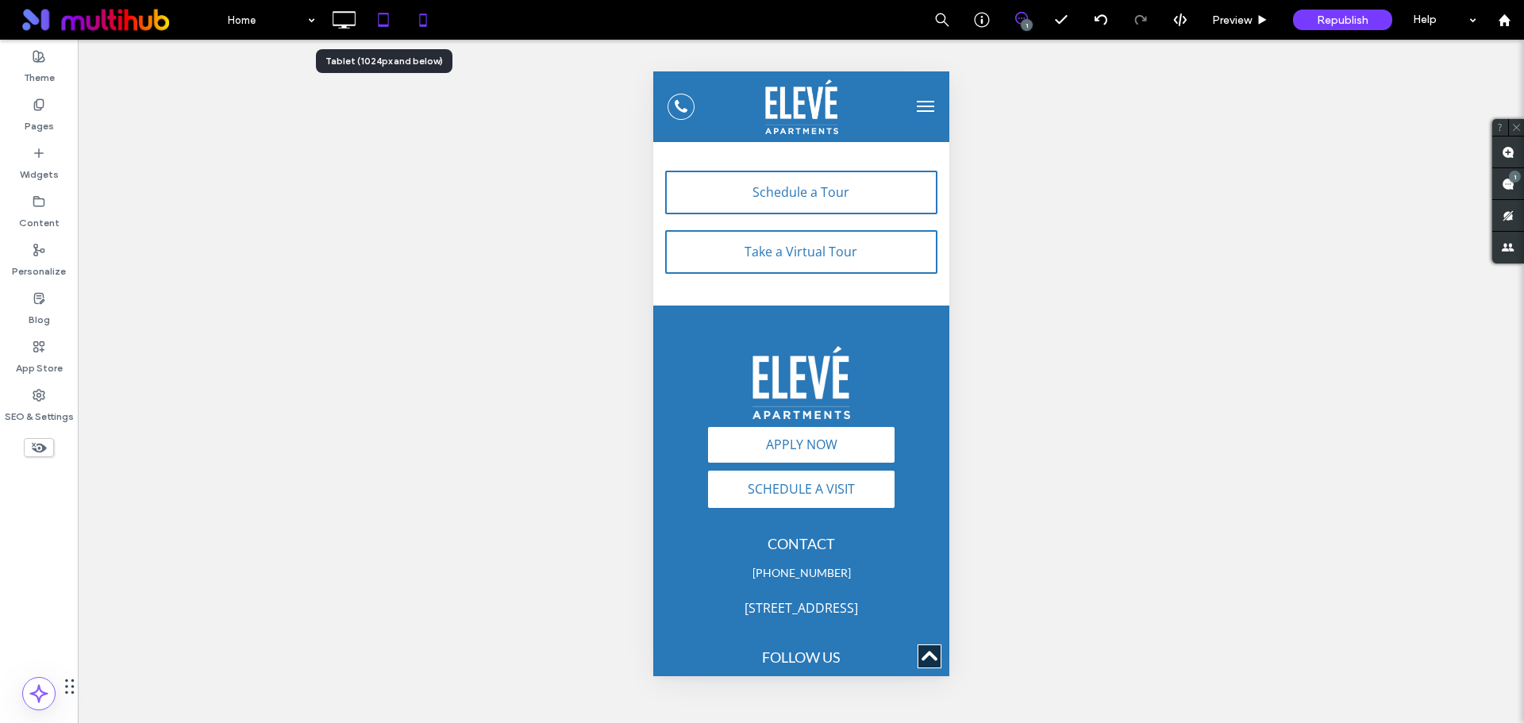
click at [388, 22] on use at bounding box center [383, 19] width 10 height 13
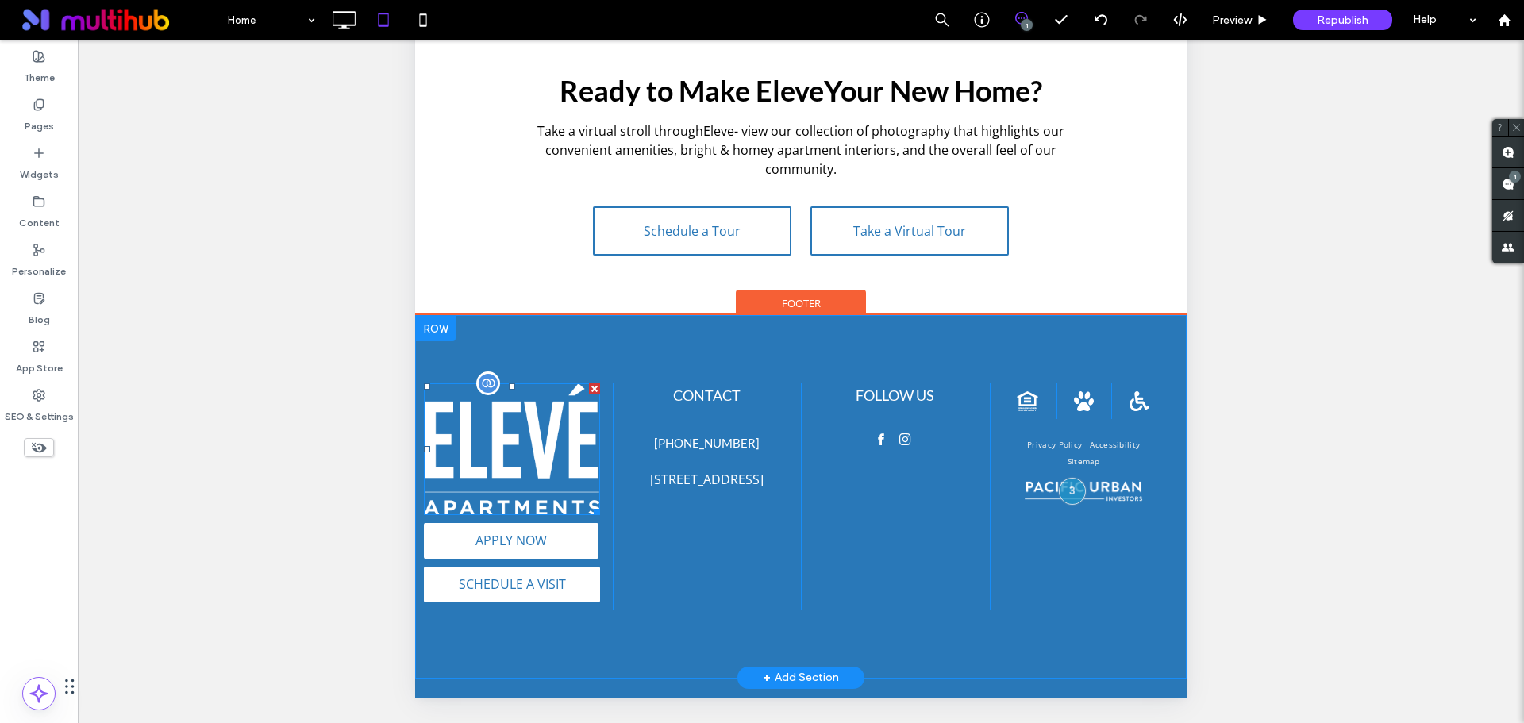
scroll to position [2089, 0]
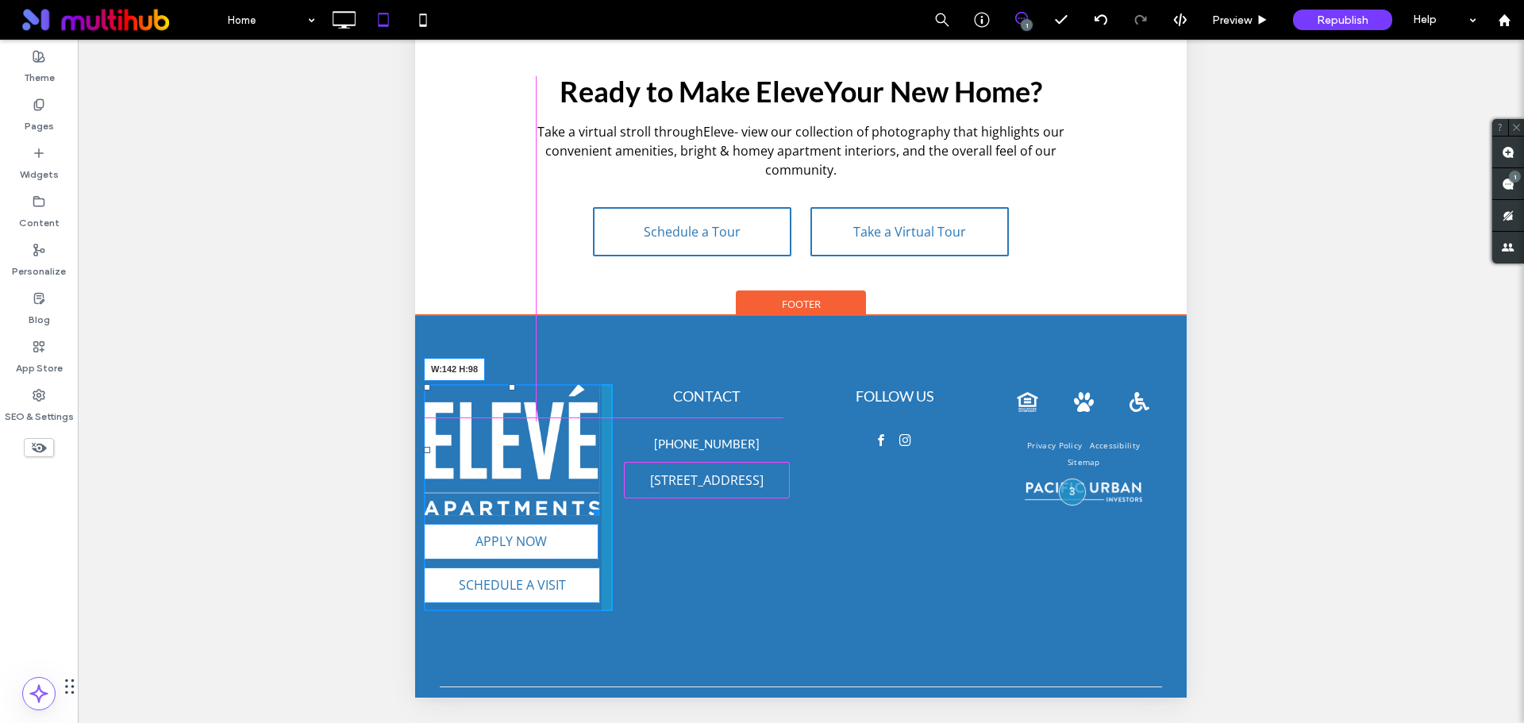
drag, startPoint x: 590, startPoint y: 463, endPoint x: 1014, endPoint y: 16, distance: 616.8
click at [541, 416] on div "W:142 H:98 APPLY NOW APPLY NOW SCHEDULE A VISIT Looking to make Eleve Your New …" at bounding box center [518, 497] width 189 height 227
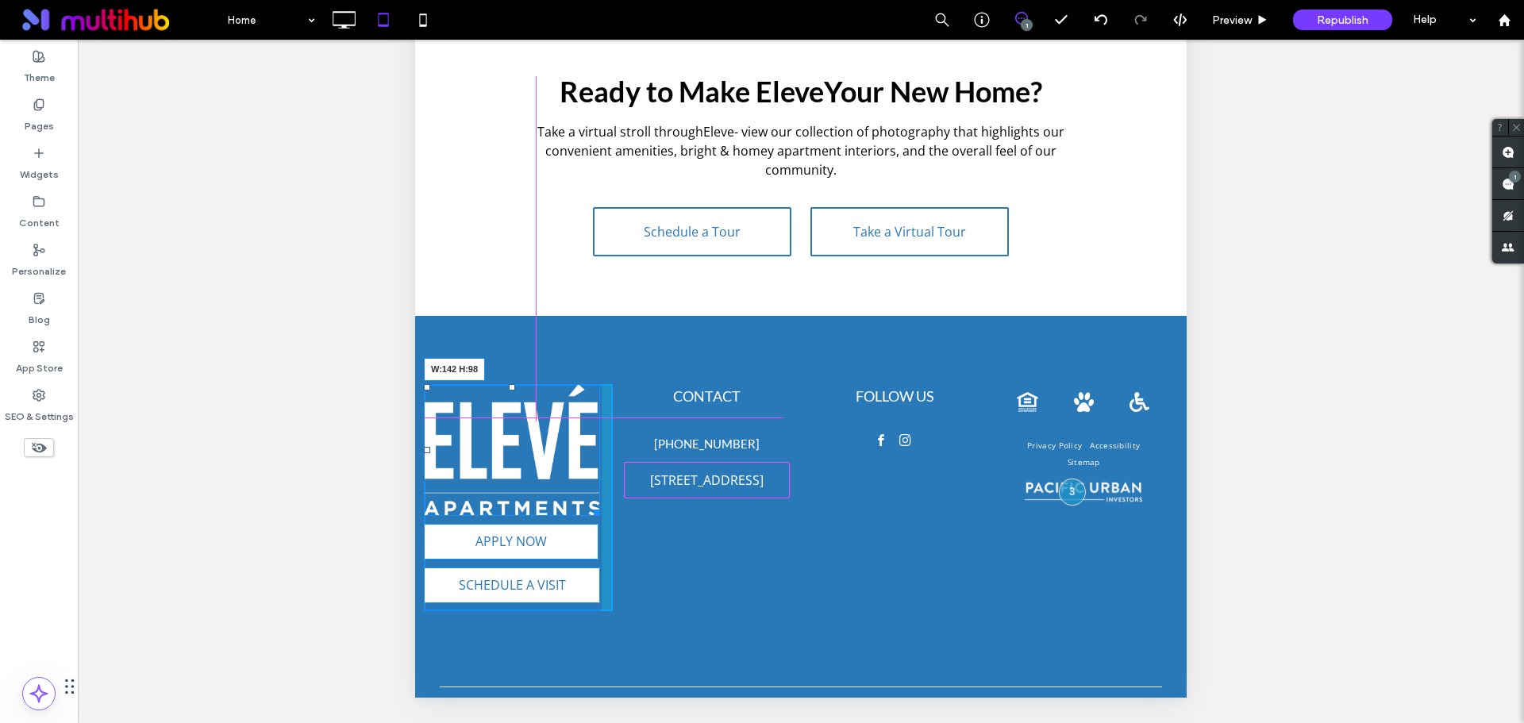
scroll to position [2044, 0]
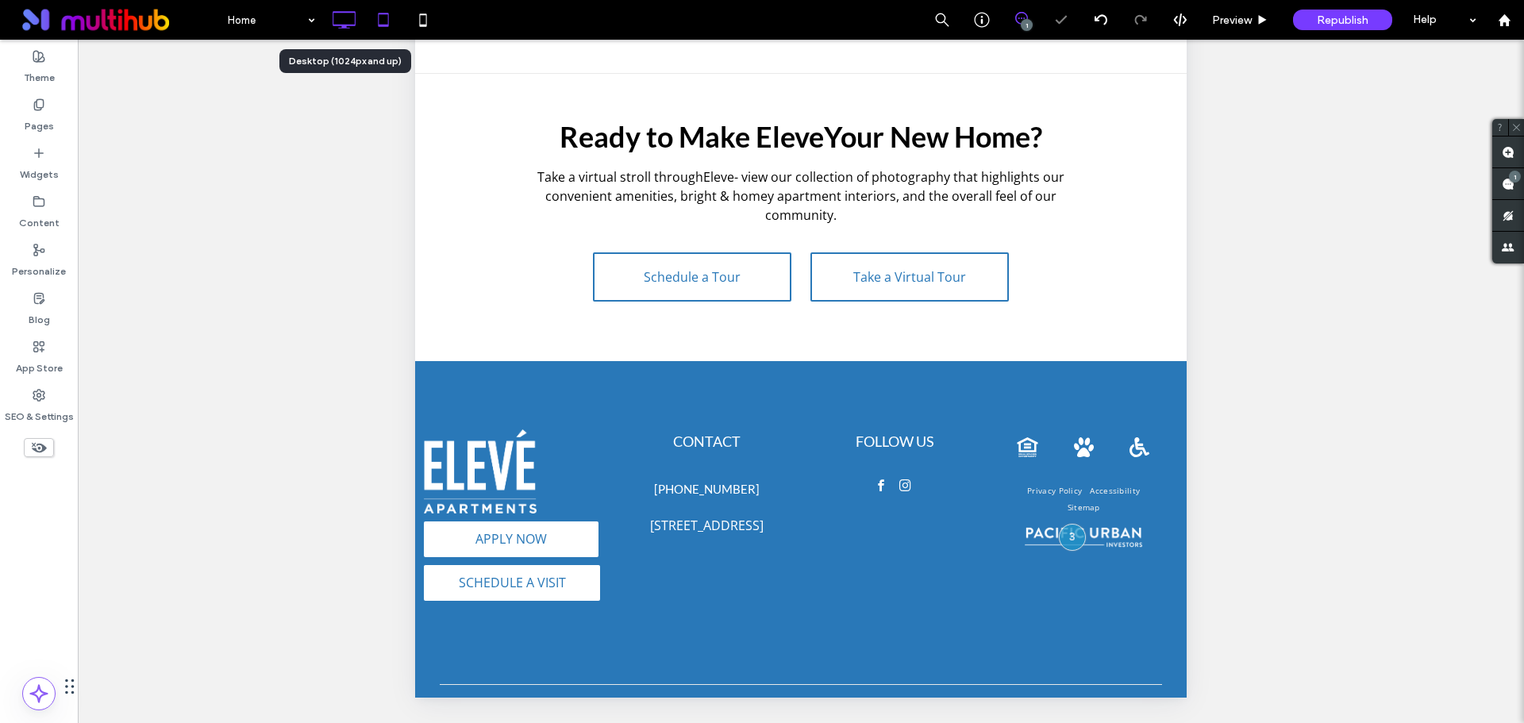
click at [348, 23] on icon at bounding box center [344, 20] width 32 height 32
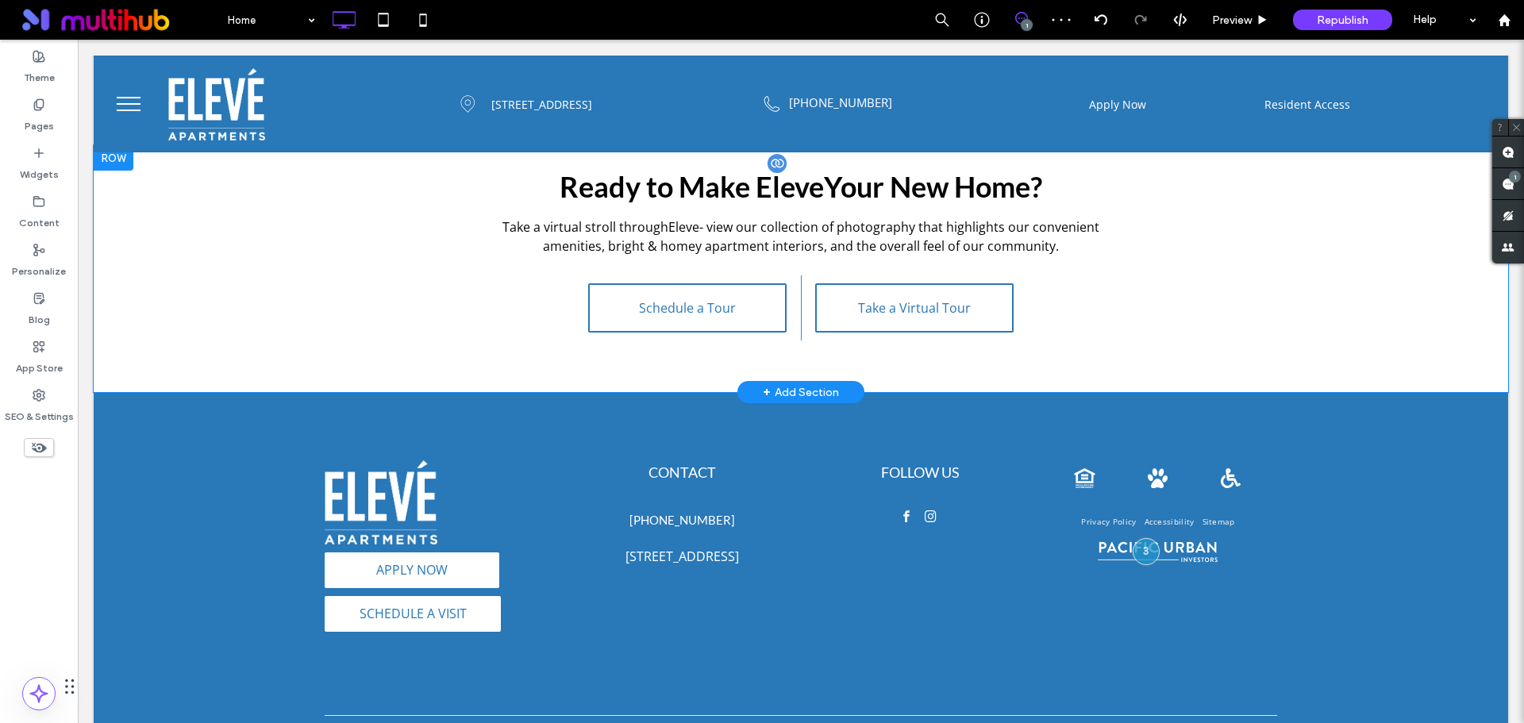
scroll to position [2437, 0]
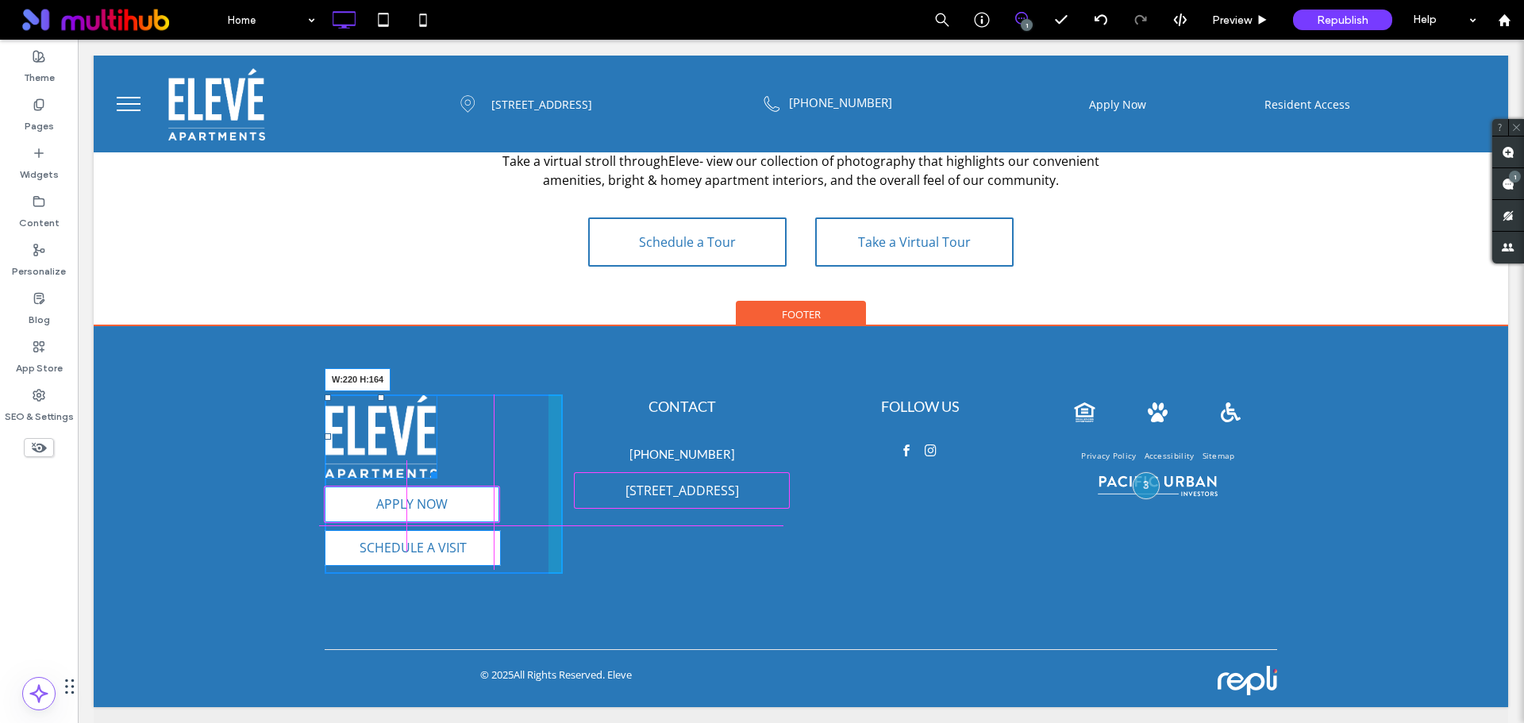
drag, startPoint x: 425, startPoint y: 476, endPoint x: 516, endPoint y: 524, distance: 102.9
click at [516, 524] on div "W:220 H:164 APPLY NOW APPLY NOW SCHEDULE A VISIT Looking to make Eleve Your New…" at bounding box center [444, 483] width 238 height 179
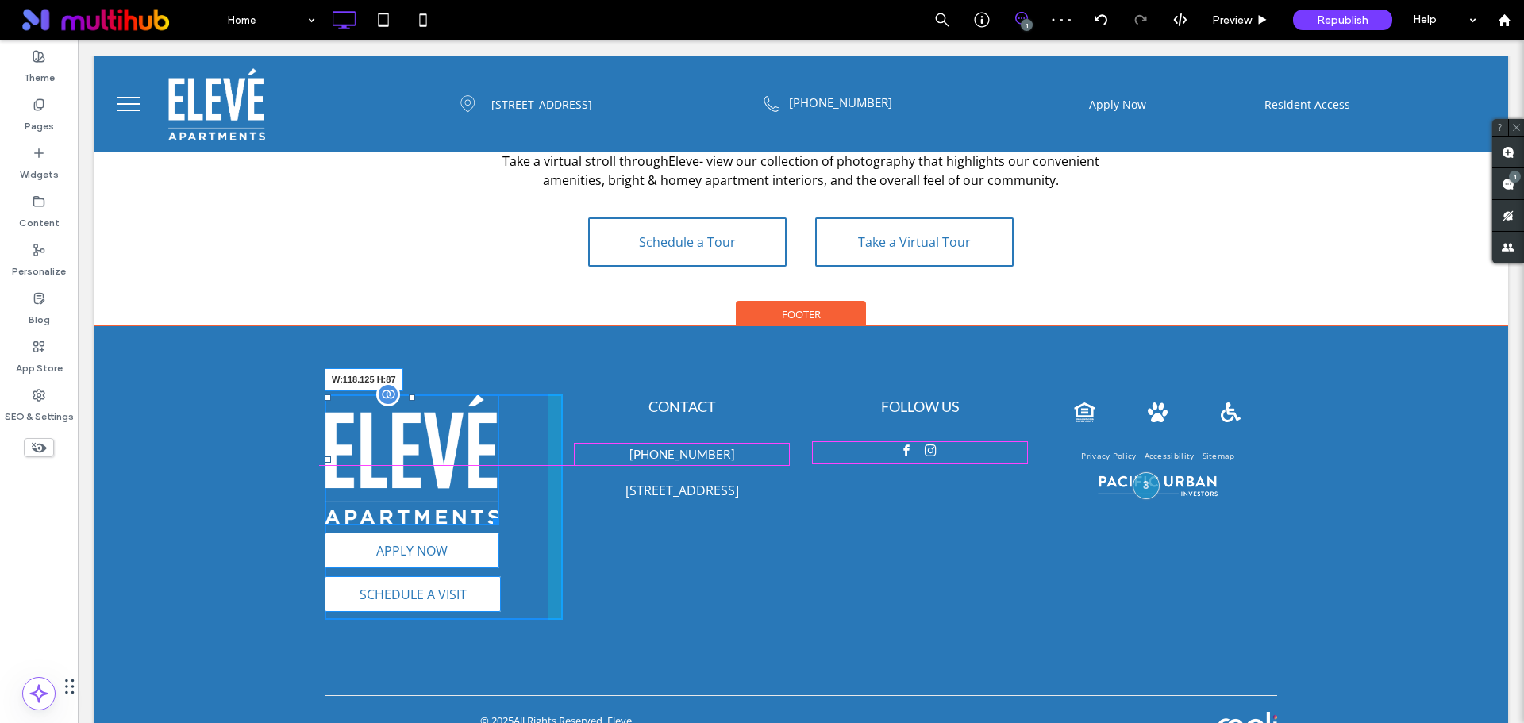
drag, startPoint x: 486, startPoint y: 521, endPoint x: 457, endPoint y: 500, distance: 35.2
click at [379, 460] on div "W:118.125 H:87" at bounding box center [412, 459] width 175 height 130
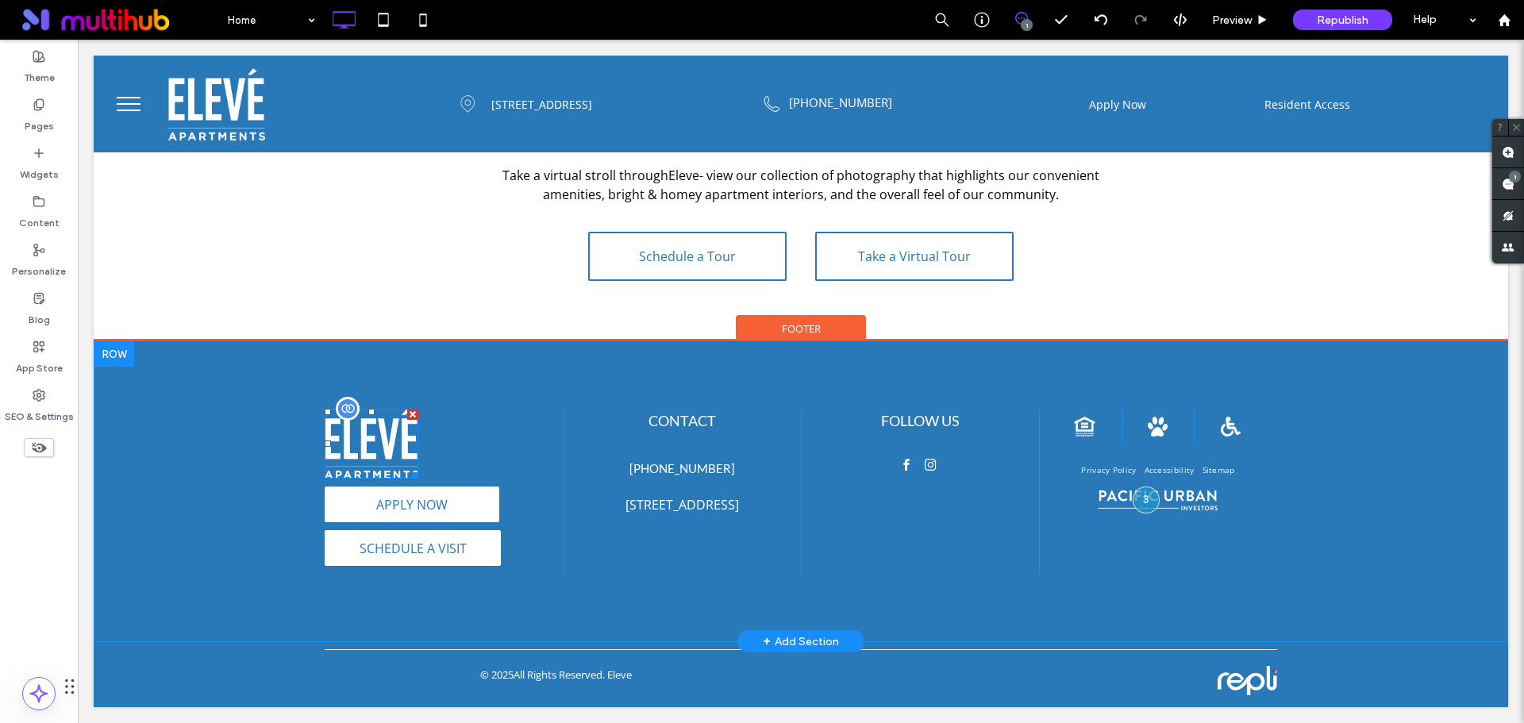
scroll to position [2422, 0]
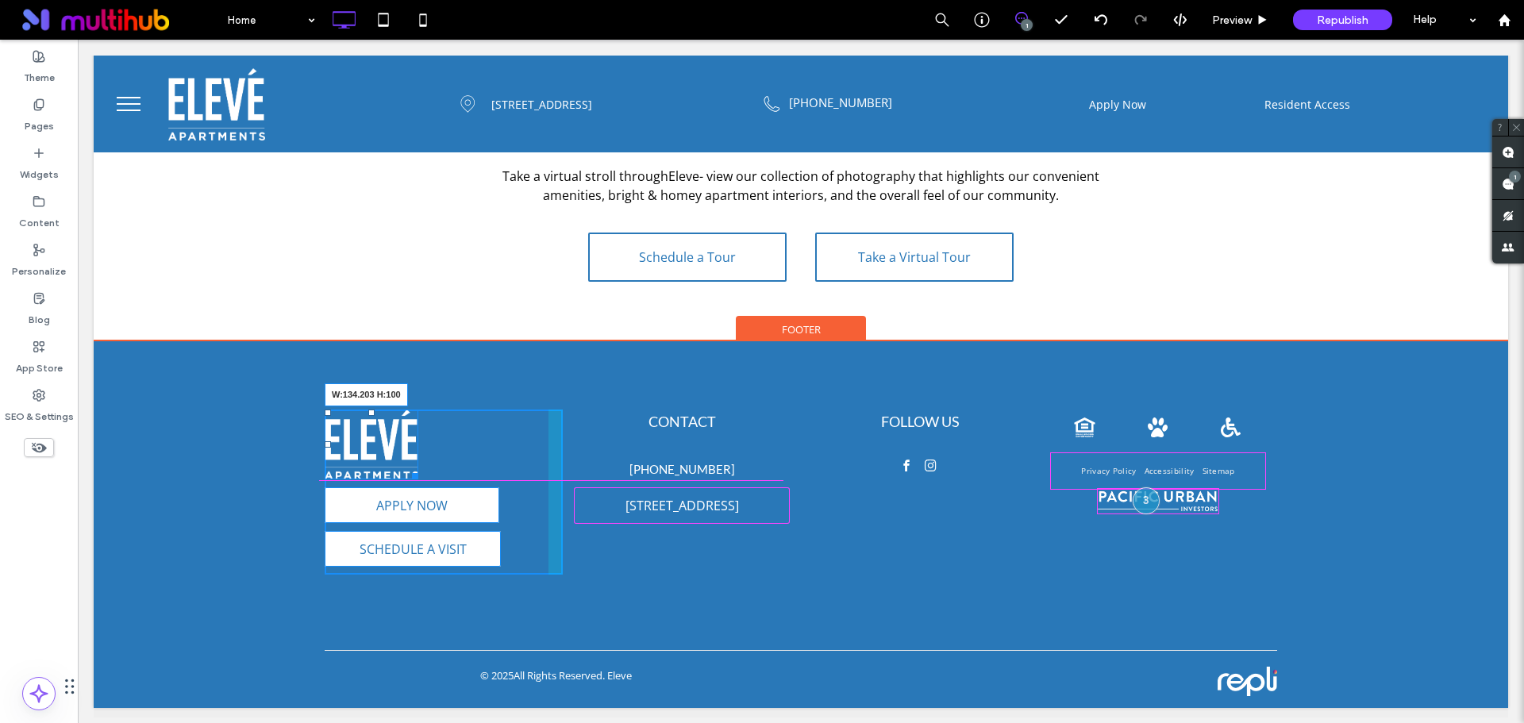
drag, startPoint x: 409, startPoint y: 475, endPoint x: 552, endPoint y: 525, distance: 152.1
click at [418, 479] on div at bounding box center [412, 473] width 12 height 12
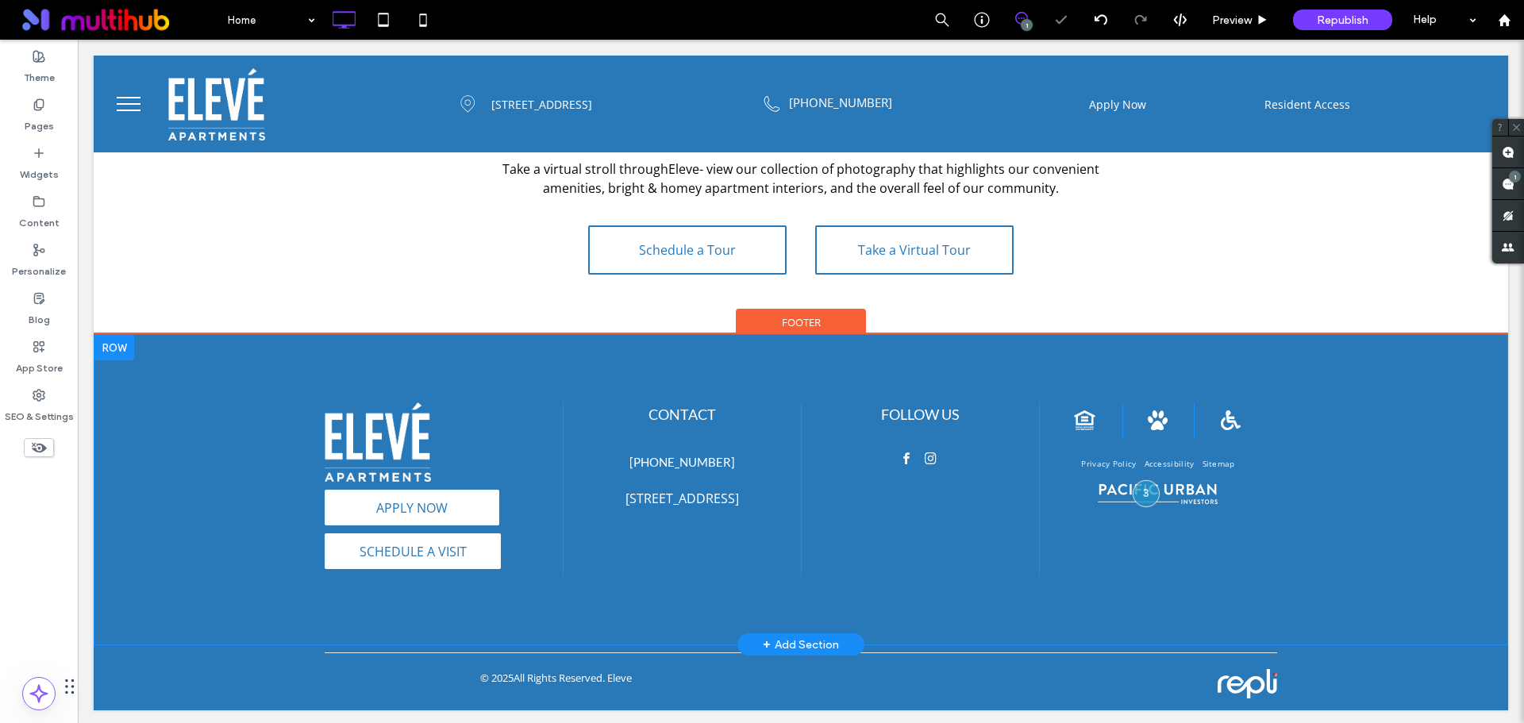
scroll to position [2432, 0]
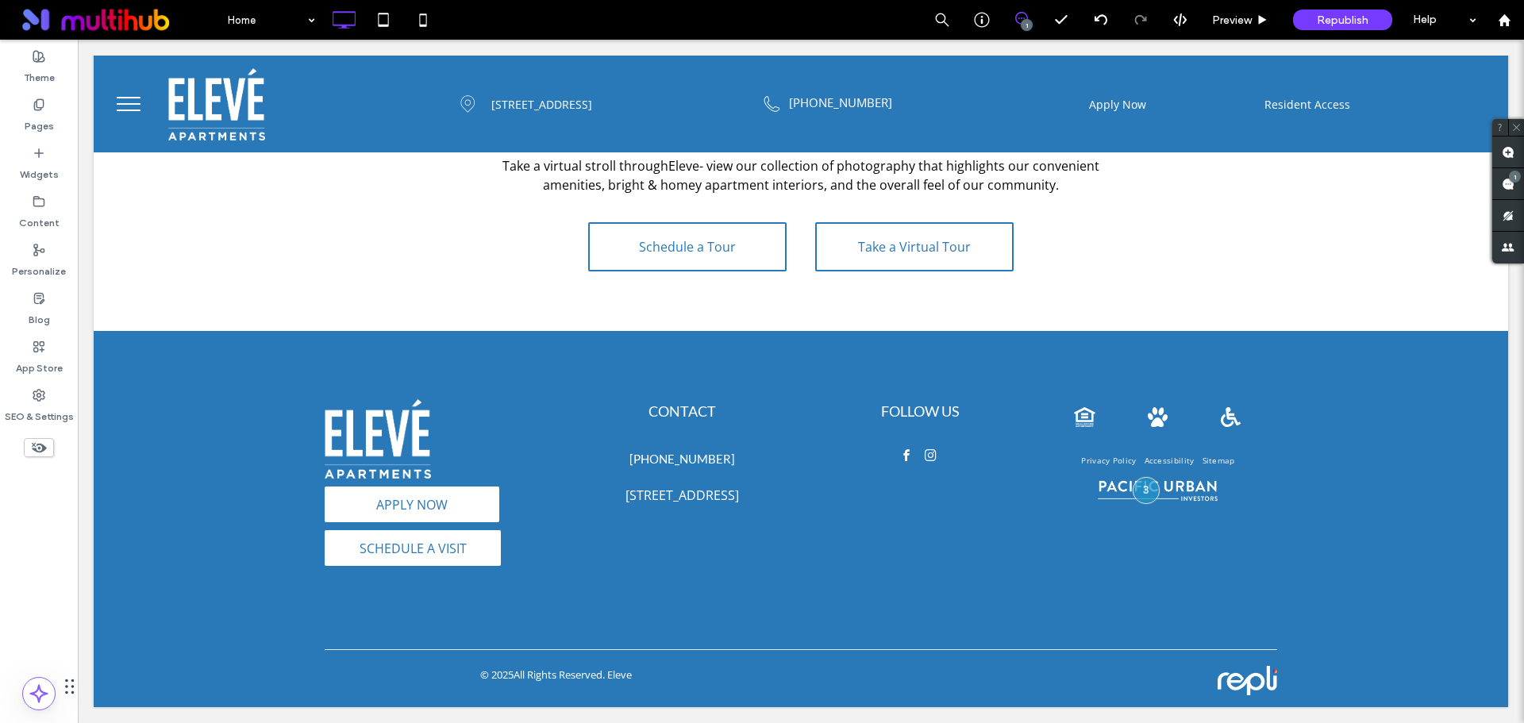
click at [131, 111] on span "menu" at bounding box center [129, 111] width 24 height 2
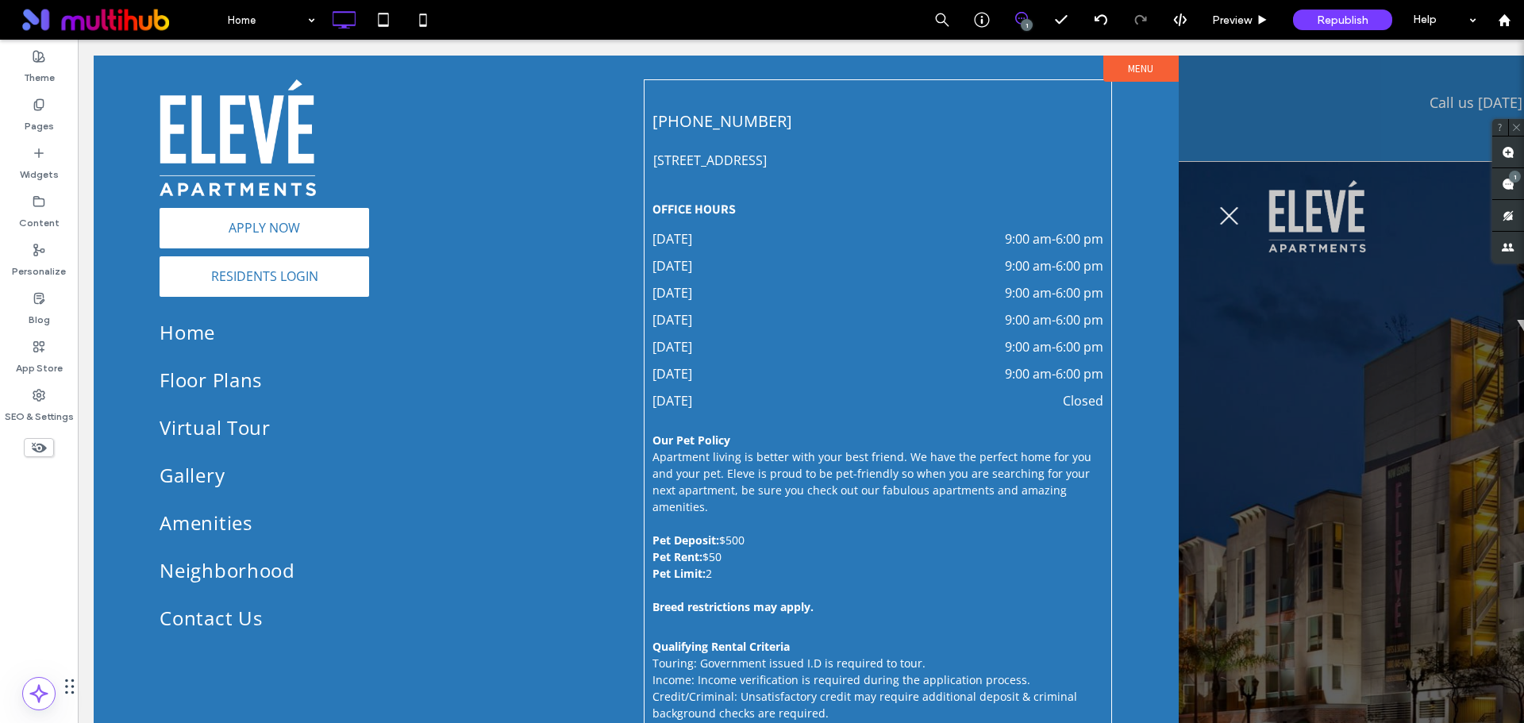
scroll to position [0, 0]
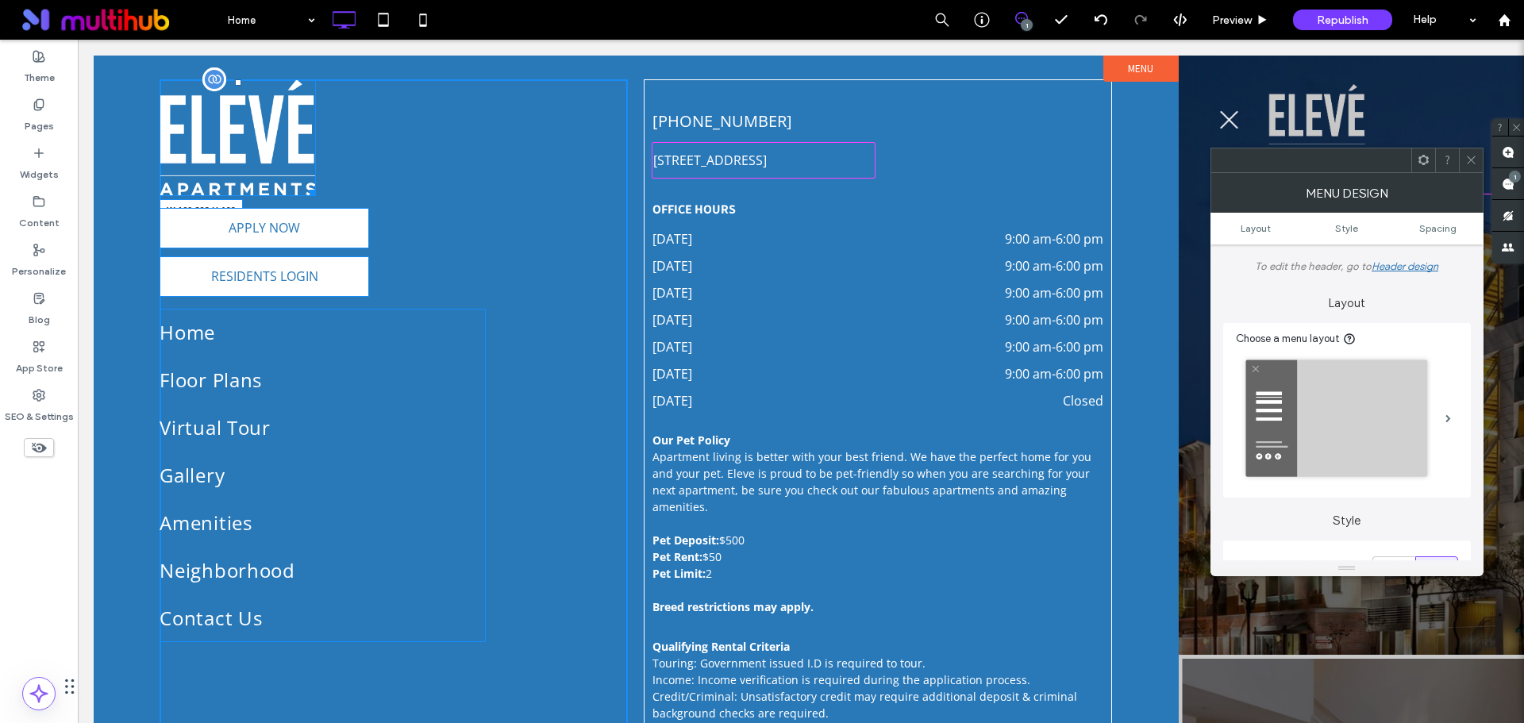
drag, startPoint x: 301, startPoint y: 194, endPoint x: 280, endPoint y: 176, distance: 27.0
click at [304, 184] on div at bounding box center [310, 190] width 12 height 12
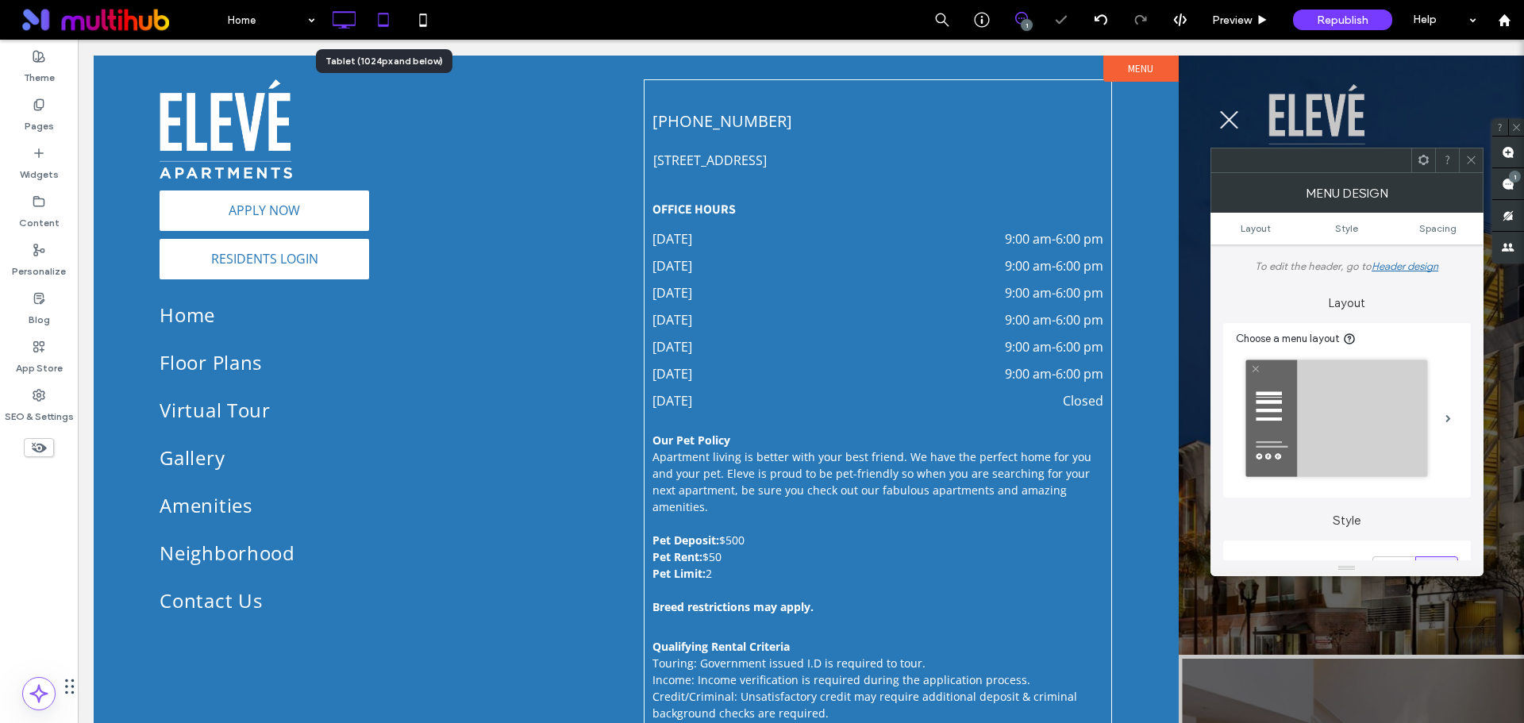
click at [389, 28] on icon at bounding box center [383, 20] width 32 height 32
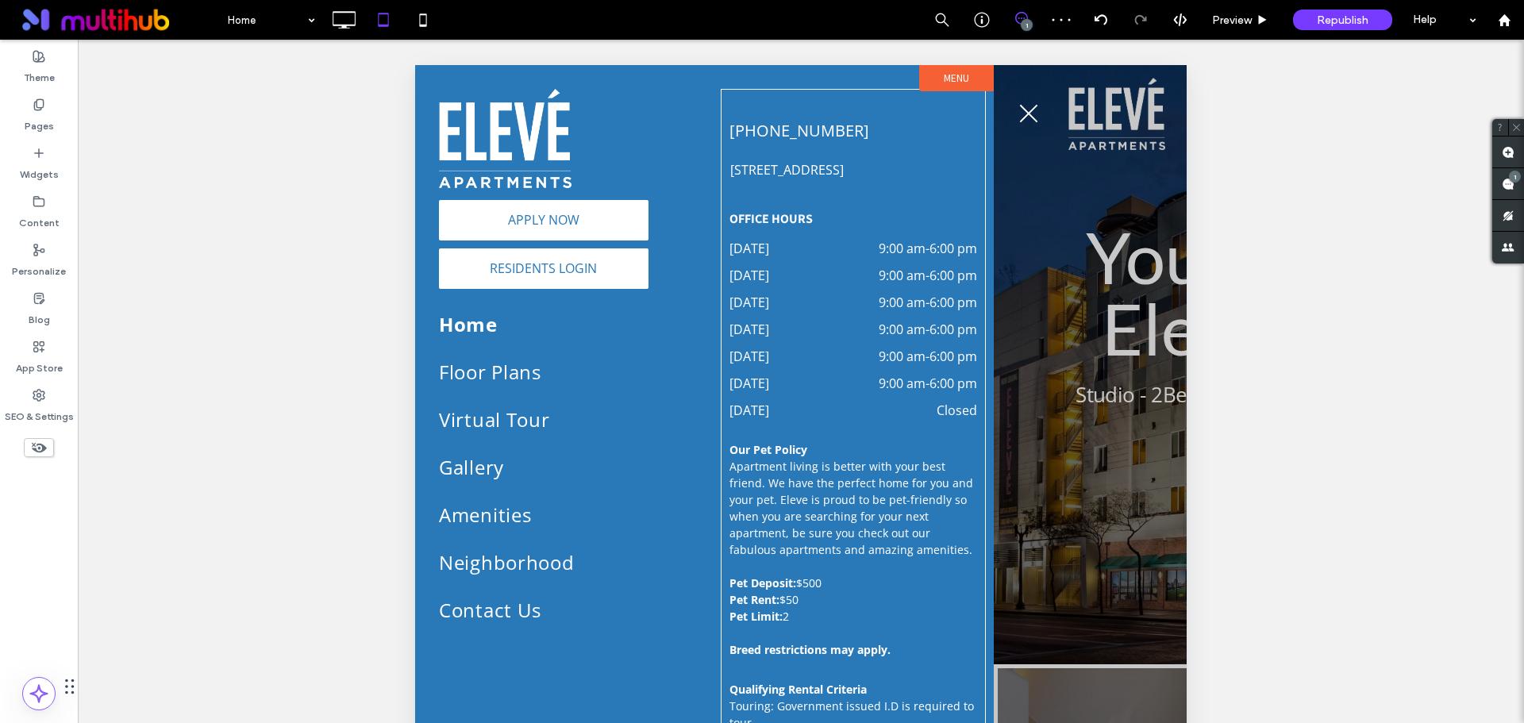
click at [1032, 113] on span "menu" at bounding box center [1028, 114] width 24 height 2
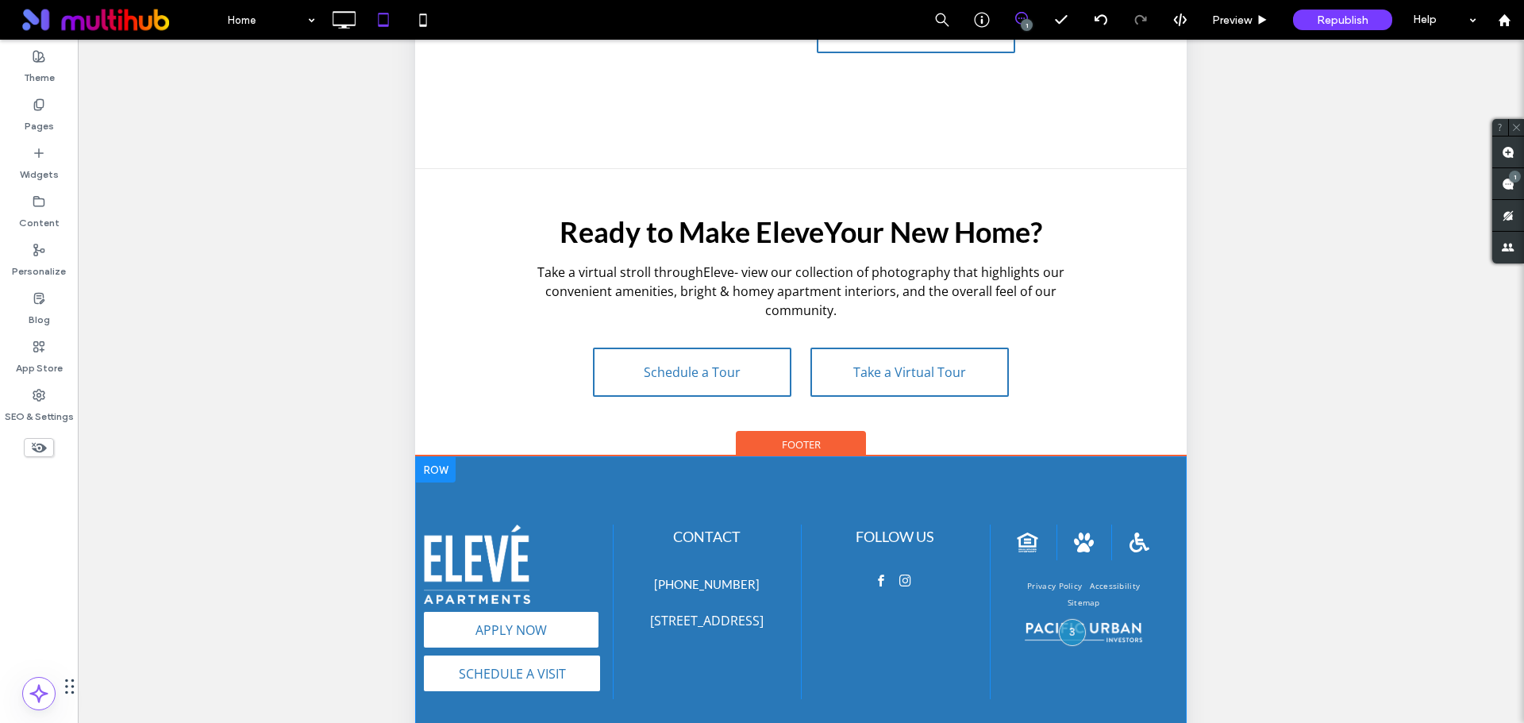
scroll to position [383, 0]
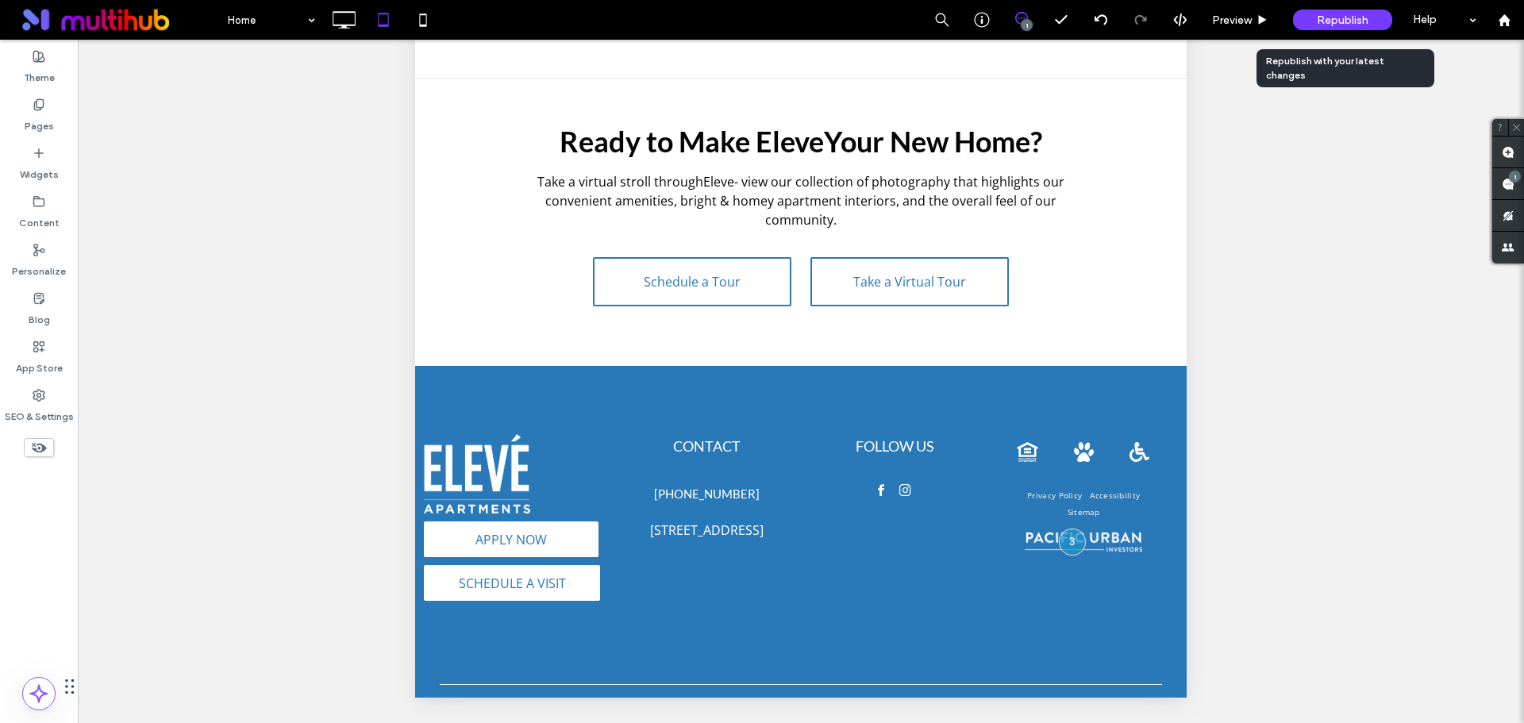
click at [1331, 25] on span "Republish" at bounding box center [1342, 19] width 52 height 13
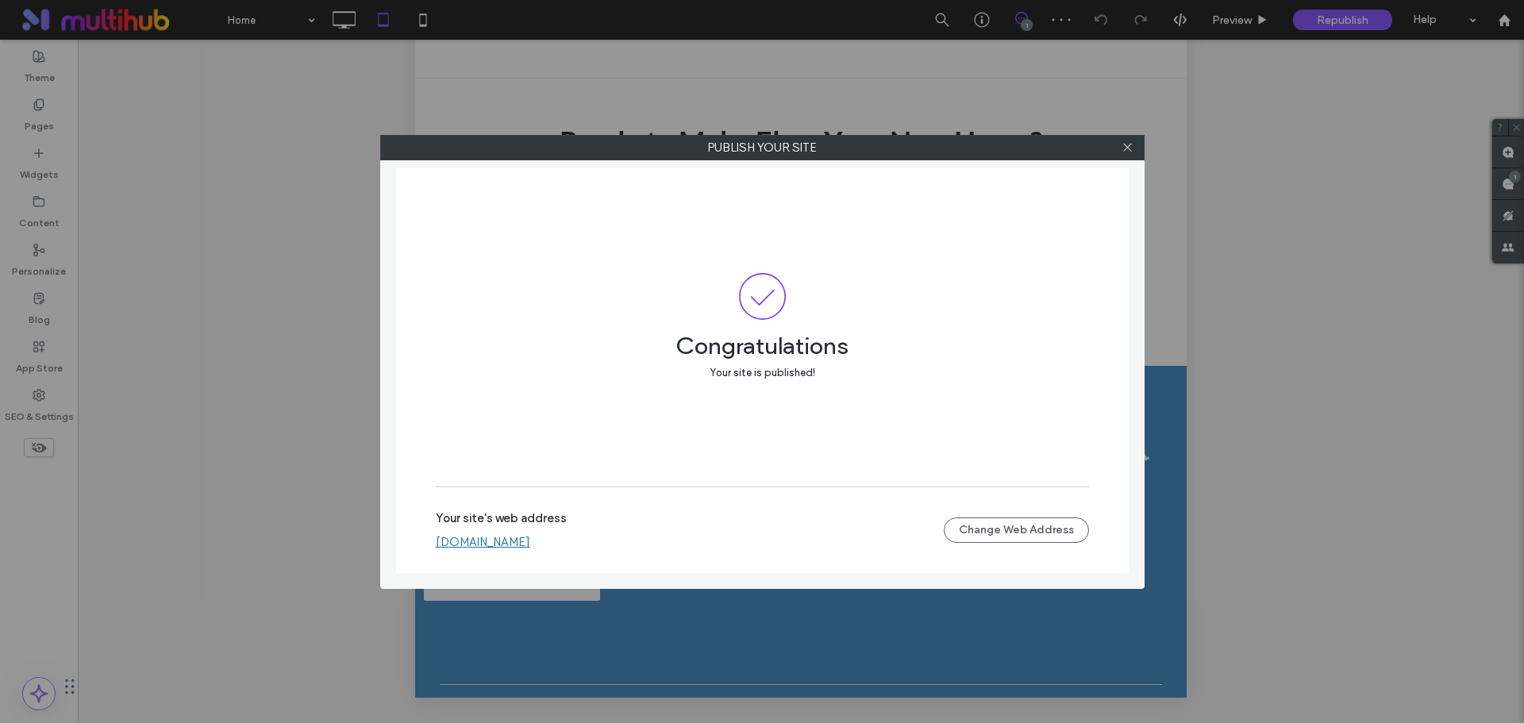
click at [530, 542] on link "[DOMAIN_NAME]" at bounding box center [483, 542] width 94 height 14
